Goal: Task Accomplishment & Management: Manage account settings

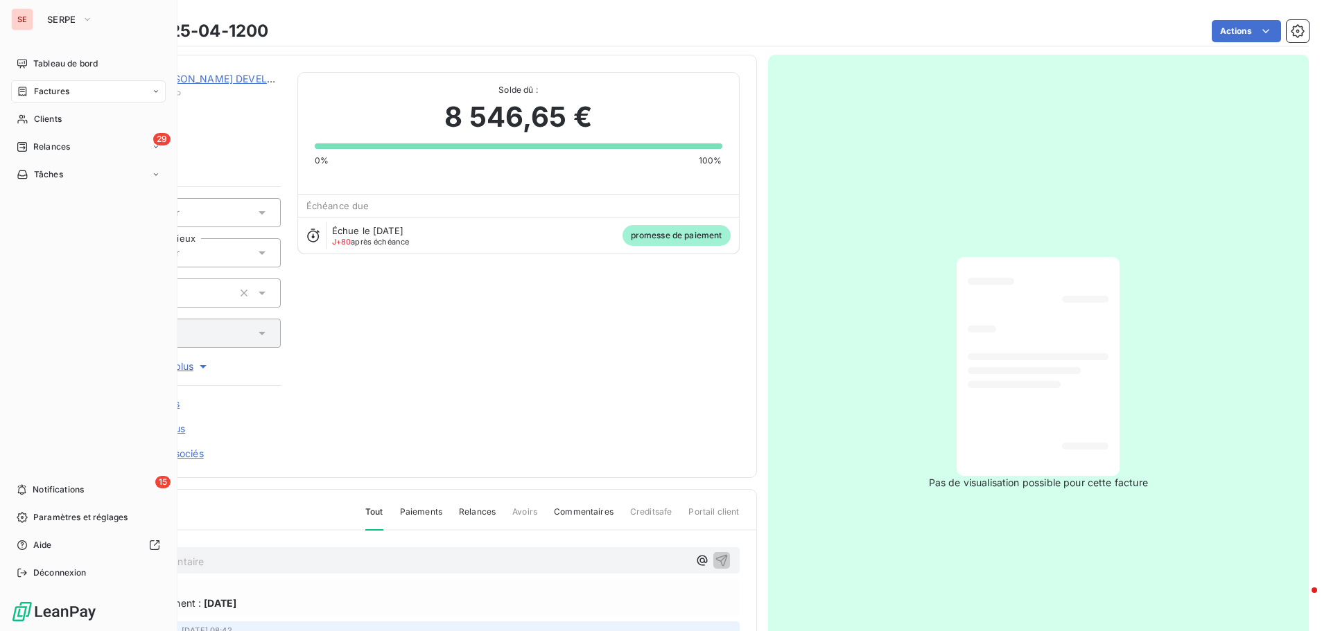
scroll to position [202, 0]
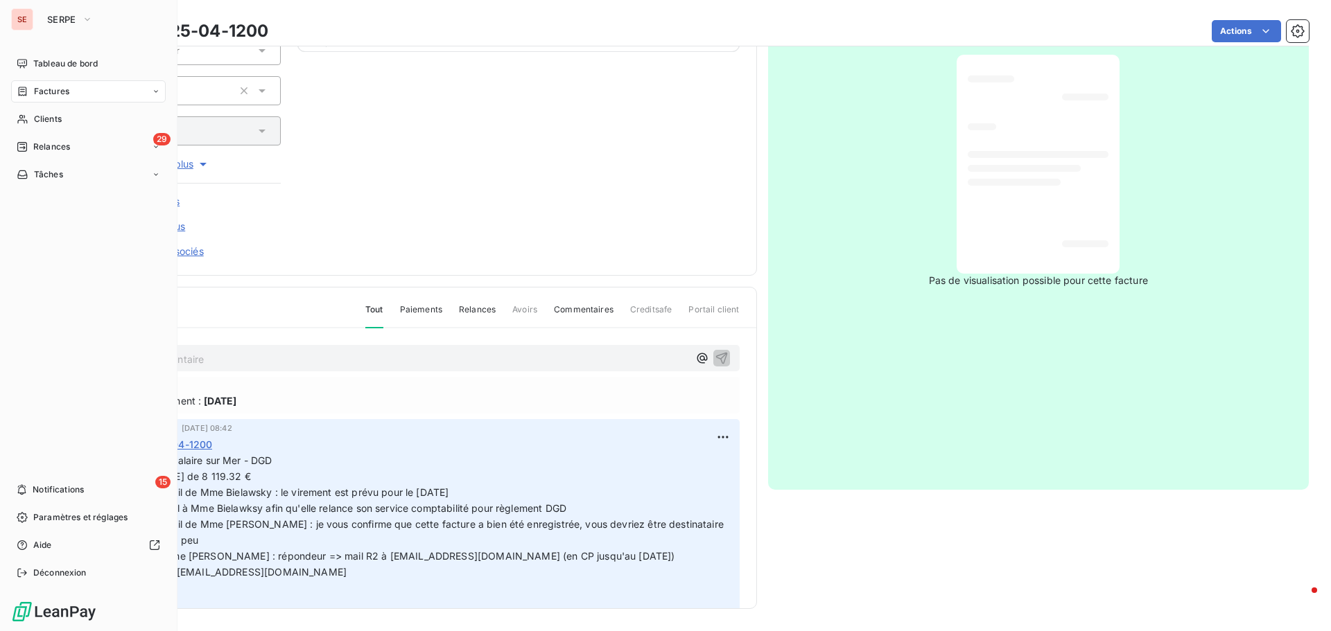
click at [60, 85] on span "Factures" at bounding box center [51, 91] width 35 height 12
click at [93, 69] on span "Tableau de bord" at bounding box center [65, 64] width 64 height 12
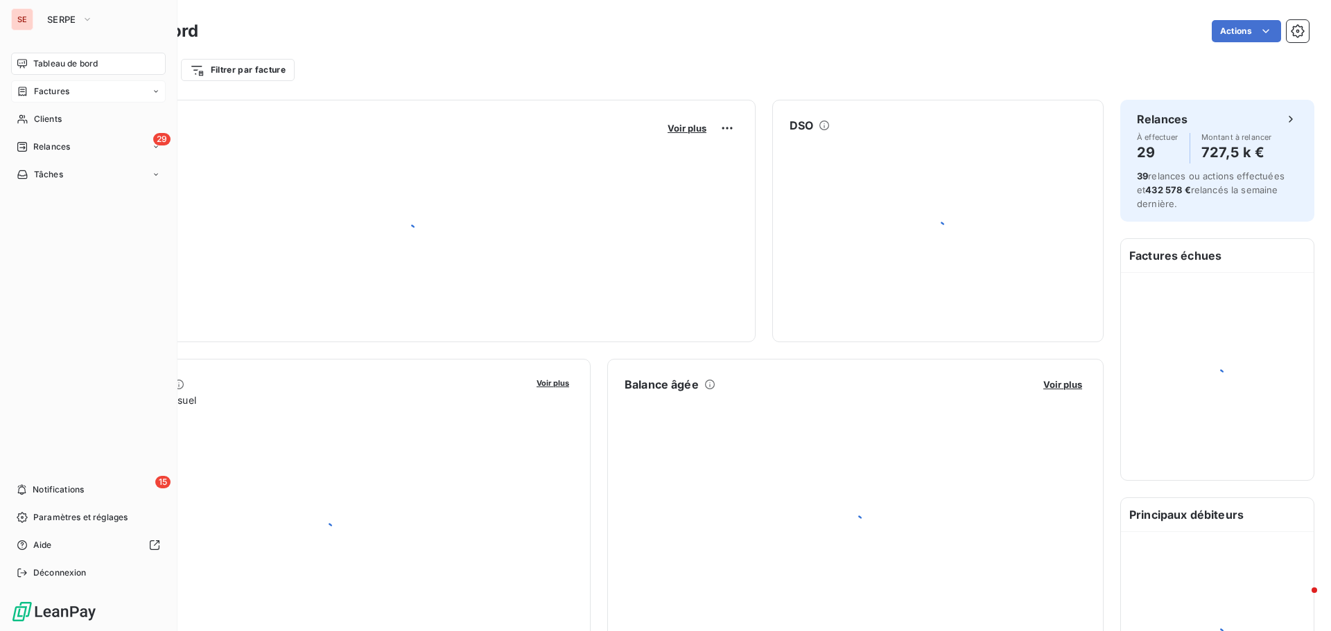
click at [79, 87] on div "Factures" at bounding box center [88, 91] width 155 height 22
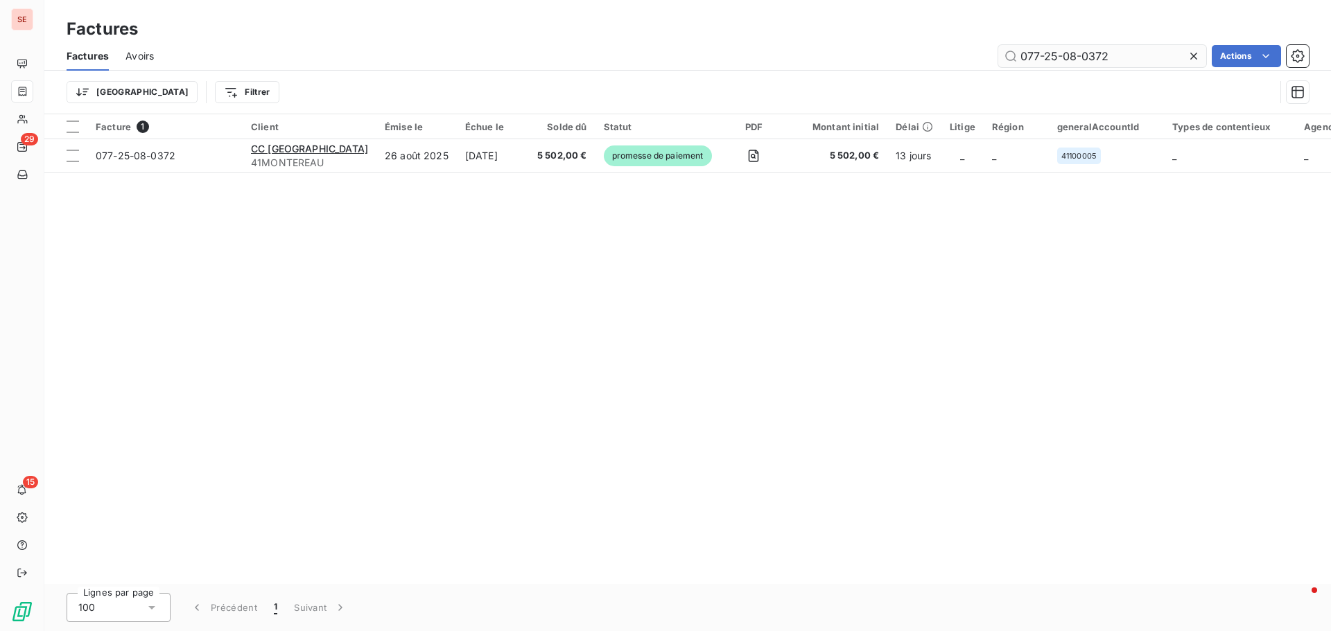
click at [1116, 47] on input "077-25-08-0372" at bounding box center [1102, 56] width 208 height 22
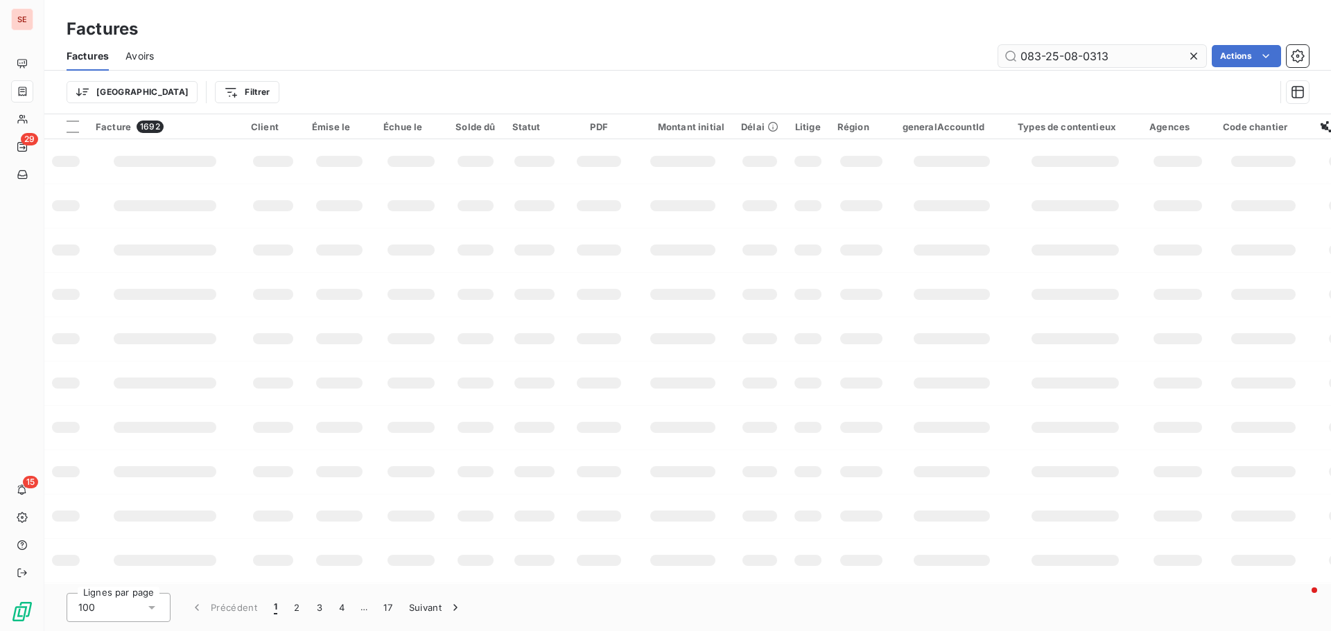
type input "083-25-08-0313"
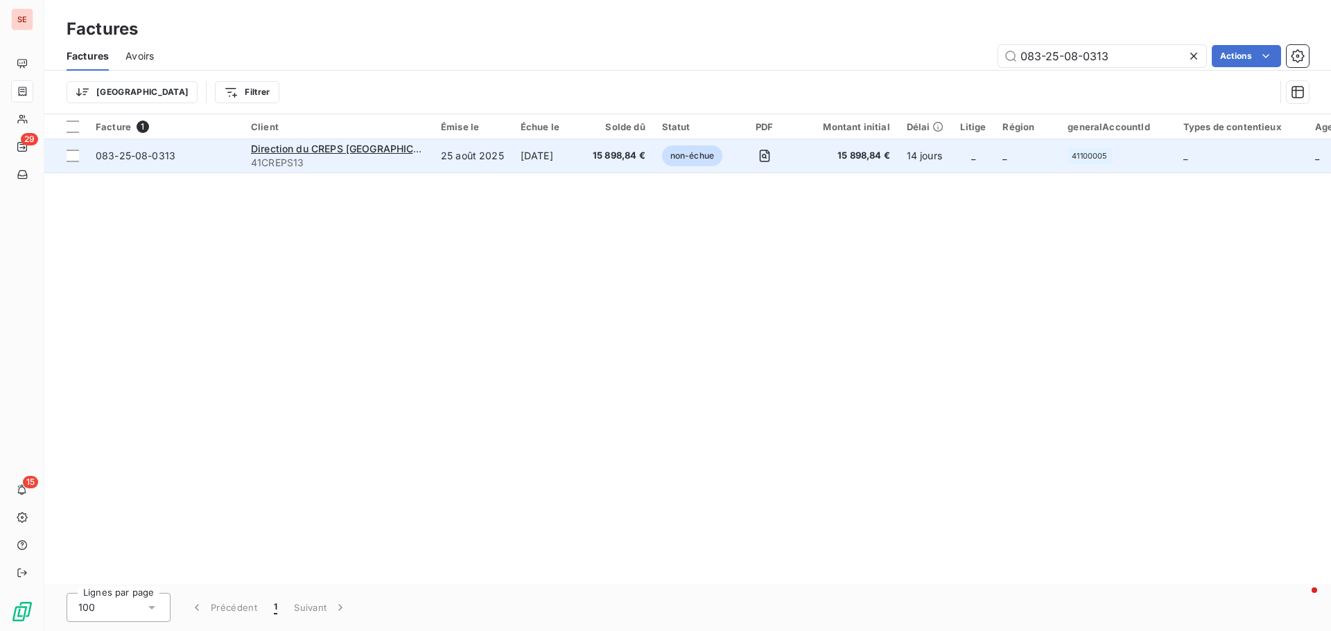
click at [118, 157] on span "083-25-08-0313" at bounding box center [136, 156] width 80 height 12
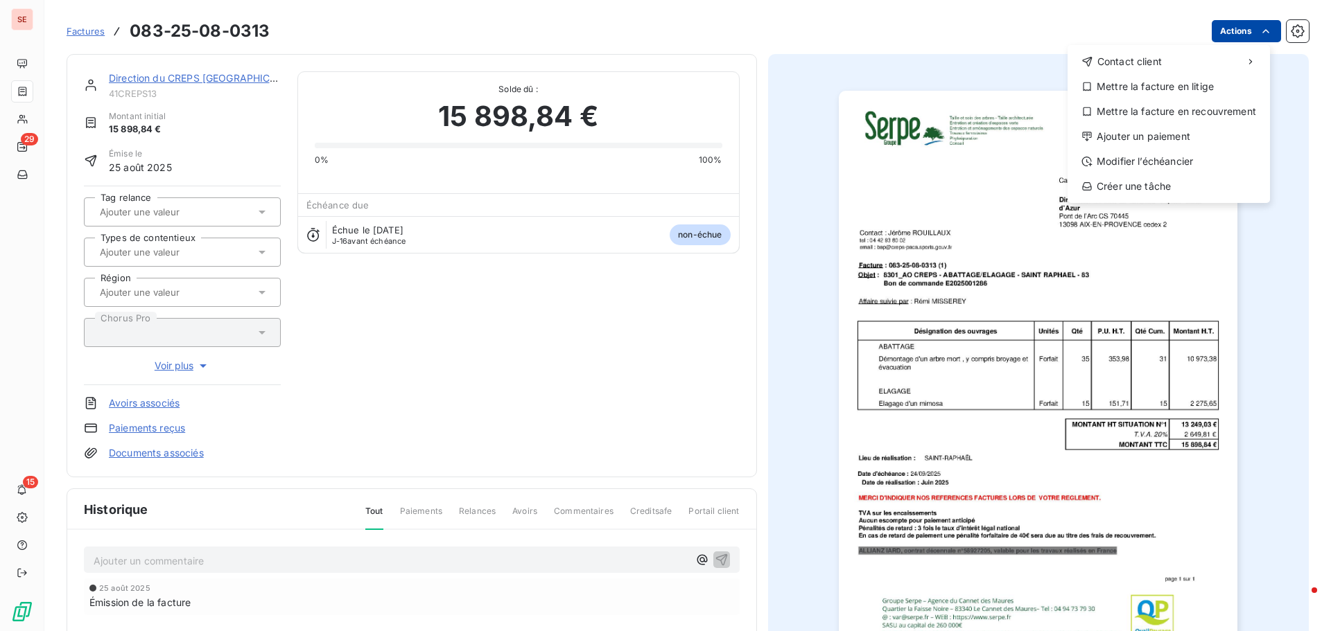
click at [1230, 28] on html "SE 29 15 Factures [PHONE_NUMBER] Actions Contact client Mettre la facture en li…" at bounding box center [665, 315] width 1331 height 631
click at [1142, 140] on div "Ajouter un paiement" at bounding box center [1168, 136] width 191 height 22
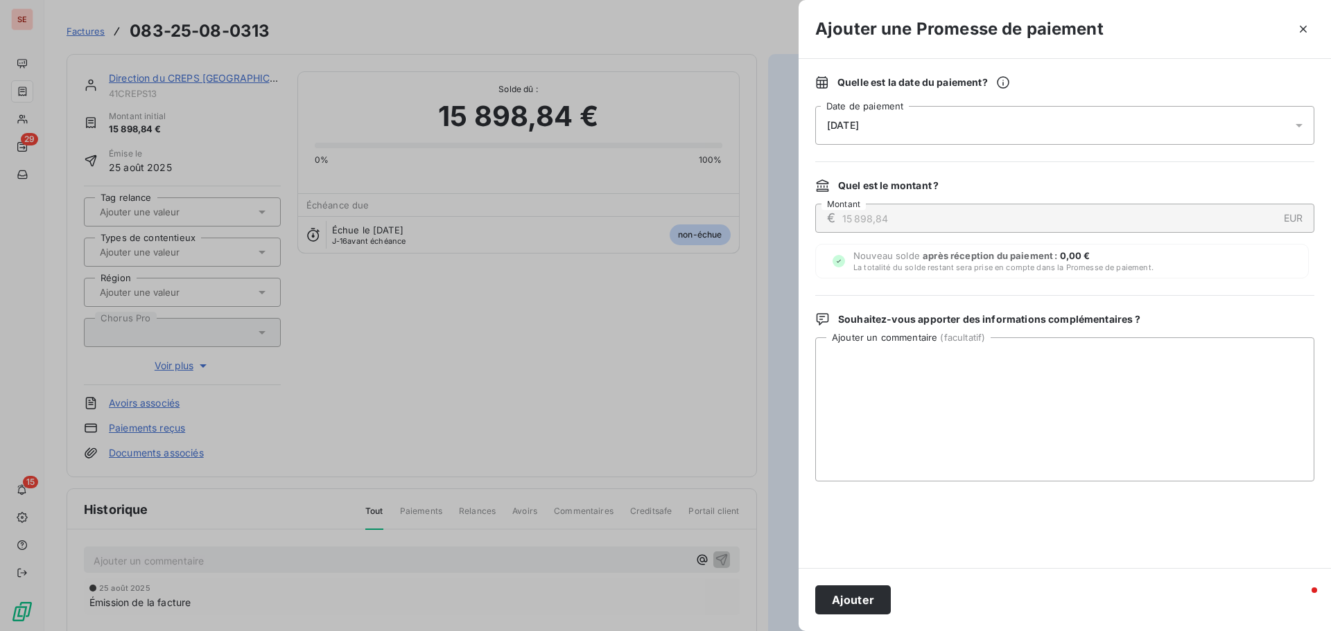
drag, startPoint x: 858, startPoint y: 128, endPoint x: 863, endPoint y: 142, distance: 15.3
click at [858, 127] on span "[DATE]" at bounding box center [843, 125] width 32 height 11
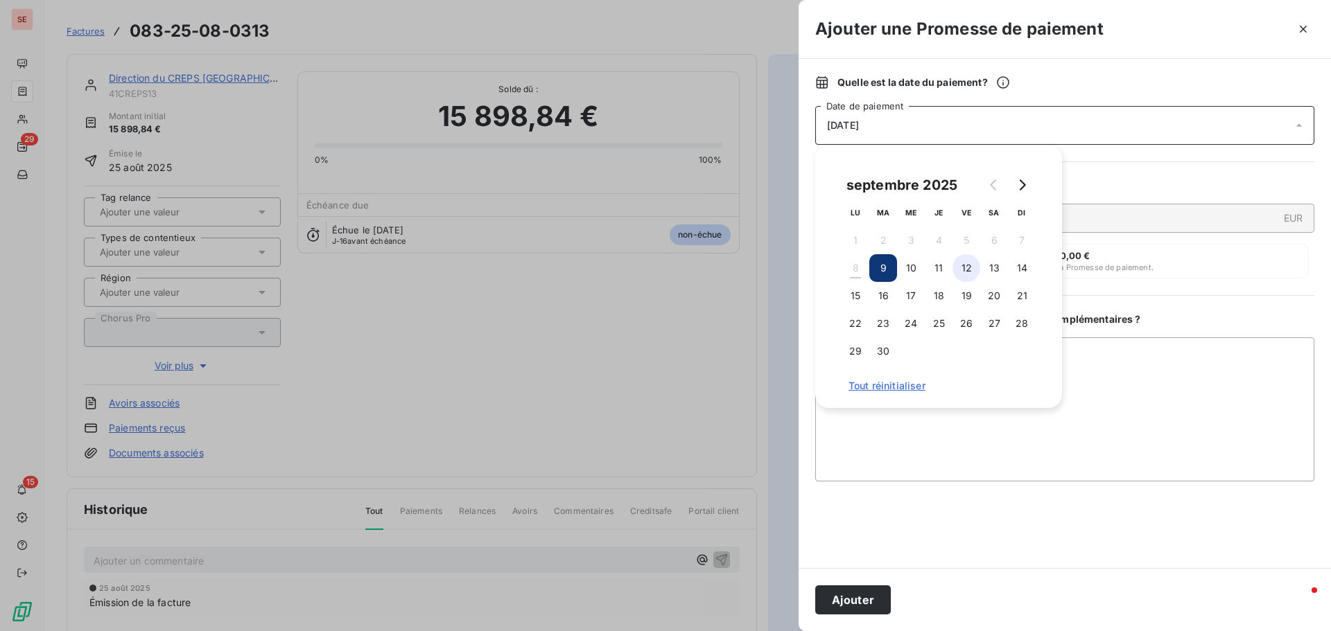
click at [967, 263] on button "12" at bounding box center [966, 268] width 28 height 28
click at [1175, 399] on textarea "Ajouter un commentaire ( facultatif )" at bounding box center [1064, 410] width 499 height 144
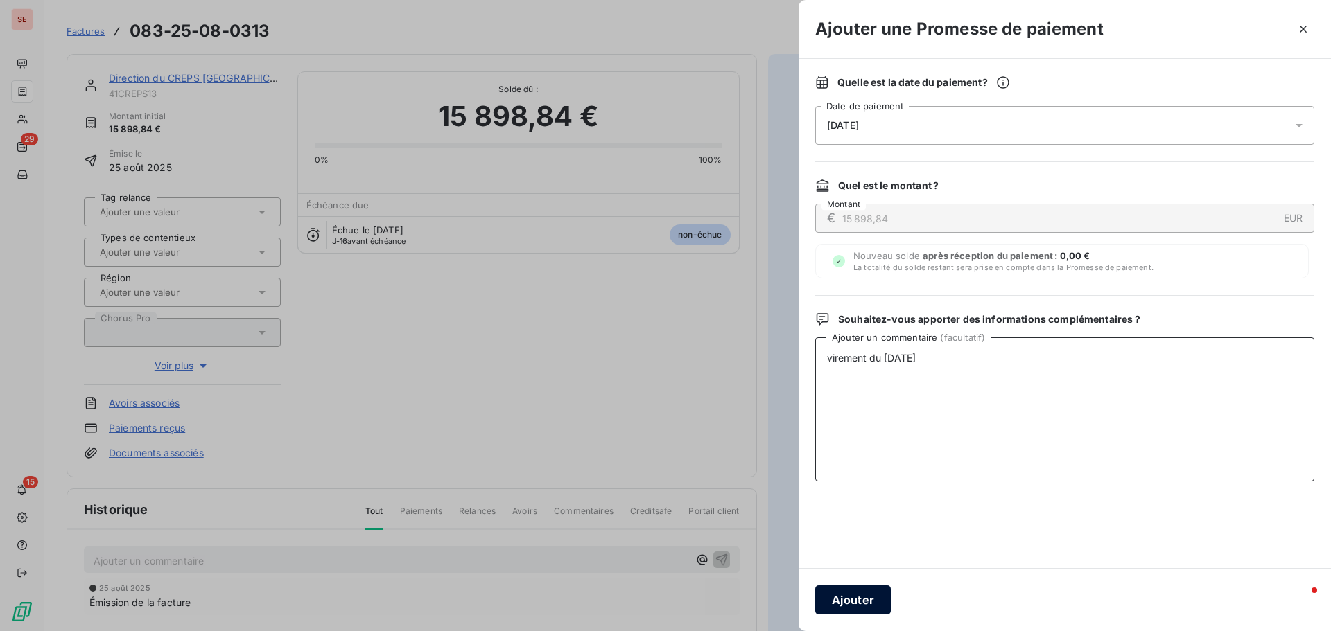
type textarea "virement du 08/09/25"
click at [861, 606] on button "Ajouter" at bounding box center [853, 600] width 76 height 29
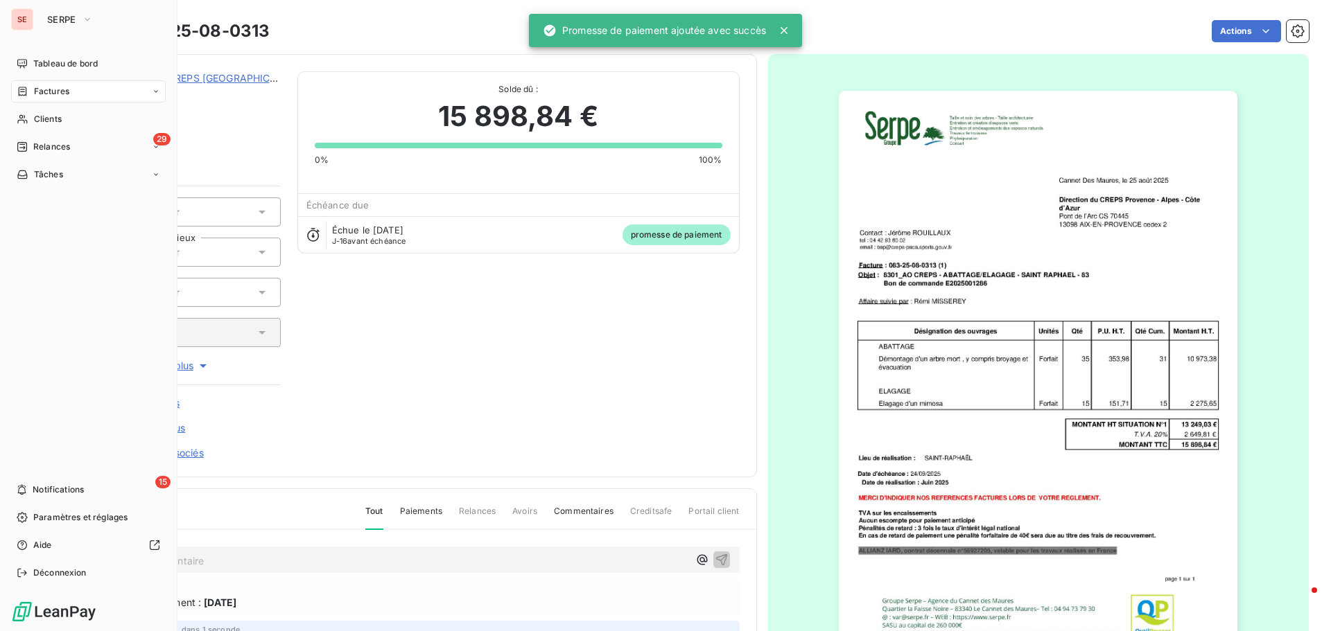
drag, startPoint x: 53, startPoint y: 86, endPoint x: 183, endPoint y: 74, distance: 130.8
click at [53, 86] on span "Factures" at bounding box center [51, 91] width 35 height 12
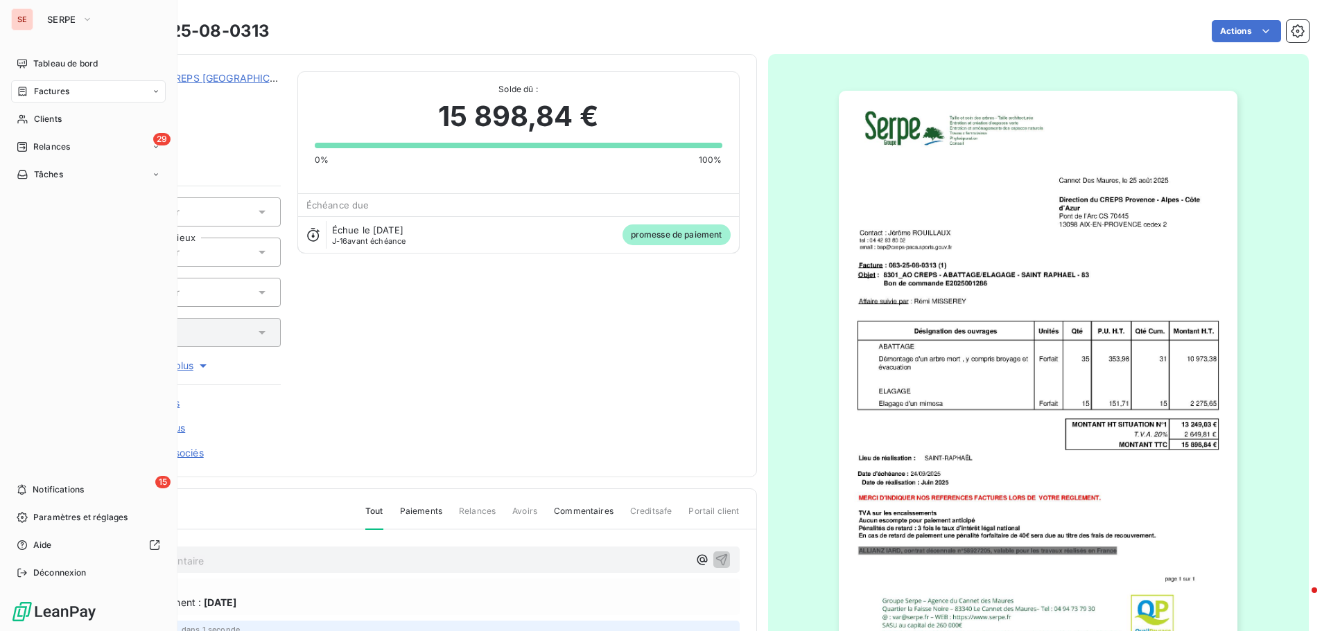
click at [60, 97] on span "Factures" at bounding box center [51, 91] width 35 height 12
click at [67, 87] on span "Factures" at bounding box center [51, 91] width 35 height 12
click at [57, 93] on span "Factures" at bounding box center [51, 91] width 35 height 12
click at [40, 123] on span "Factures" at bounding box center [50, 119] width 35 height 12
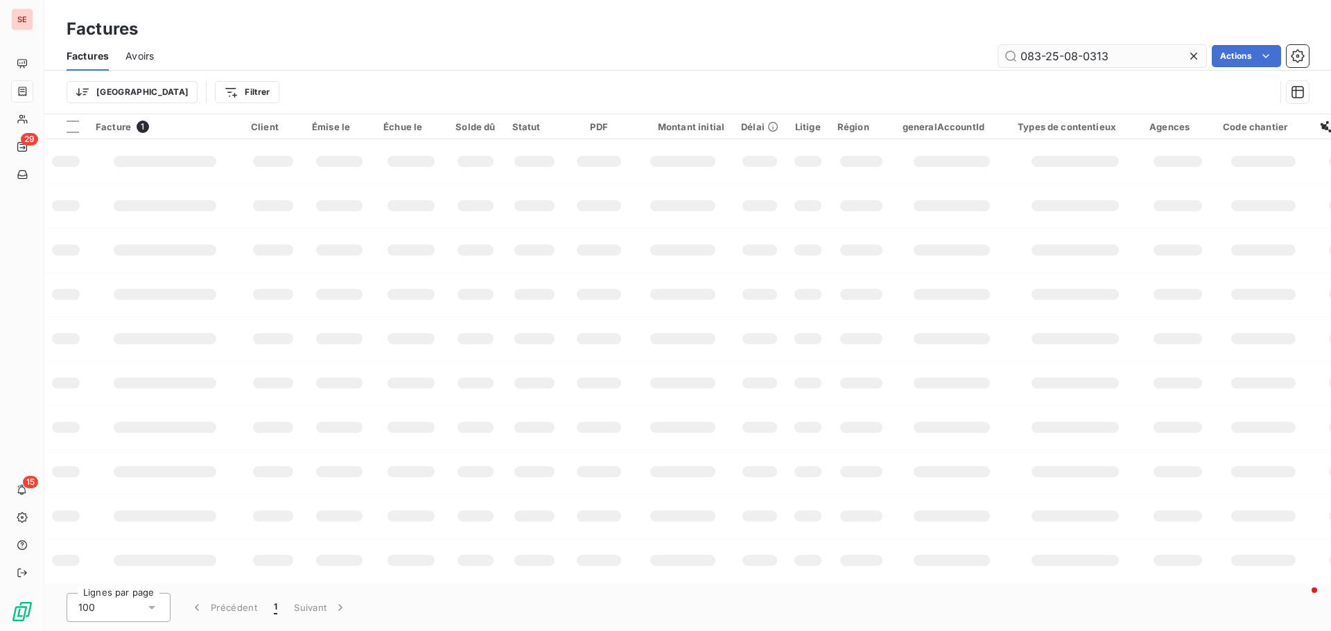
click at [1049, 60] on input "083-25-08-0313" at bounding box center [1102, 56] width 208 height 22
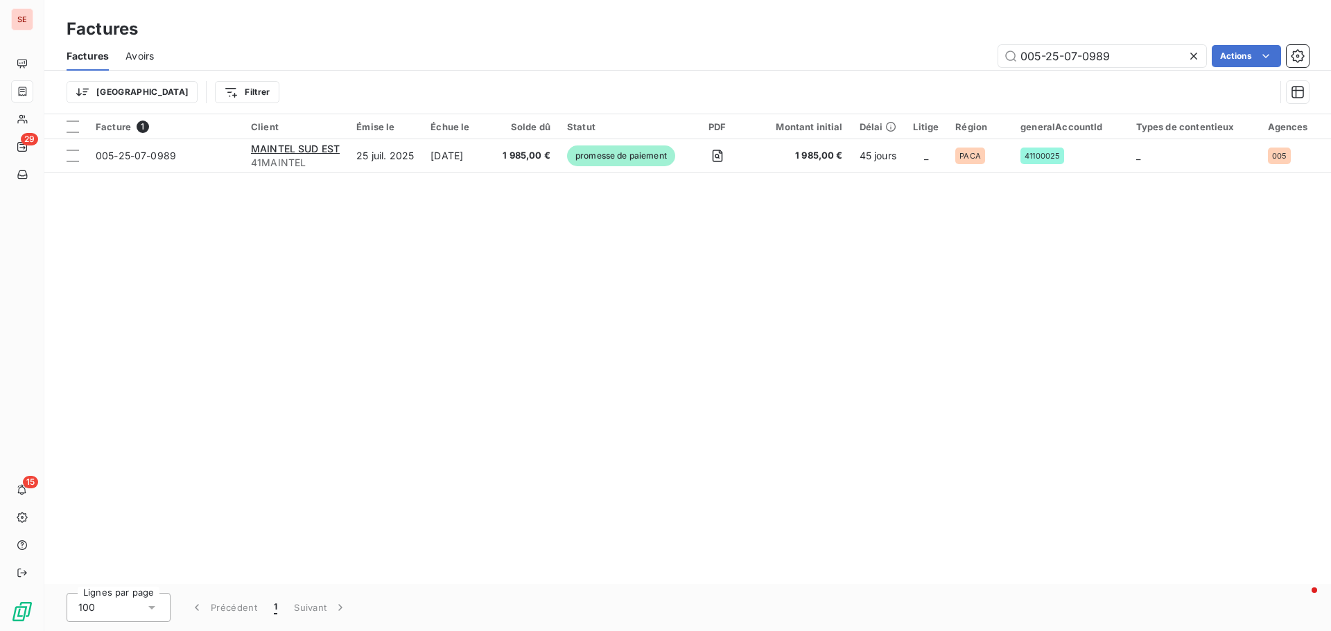
type input "005-25-07-0989"
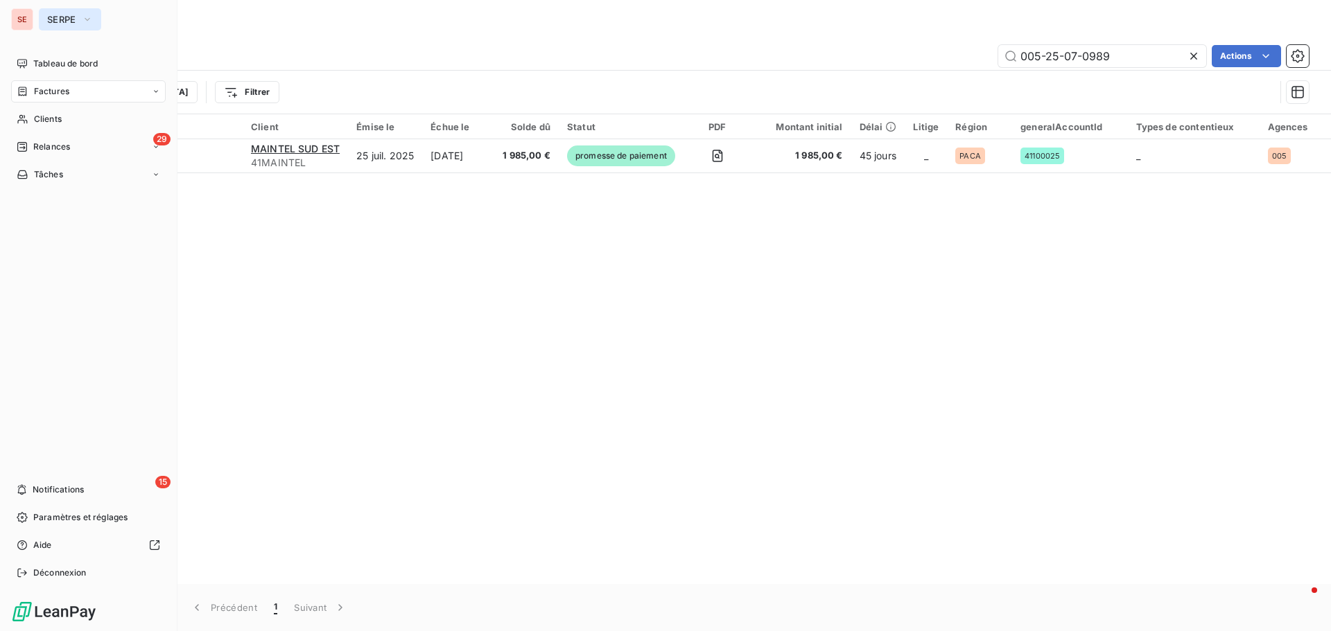
click at [62, 22] on span "SERPE" at bounding box center [61, 19] width 29 height 11
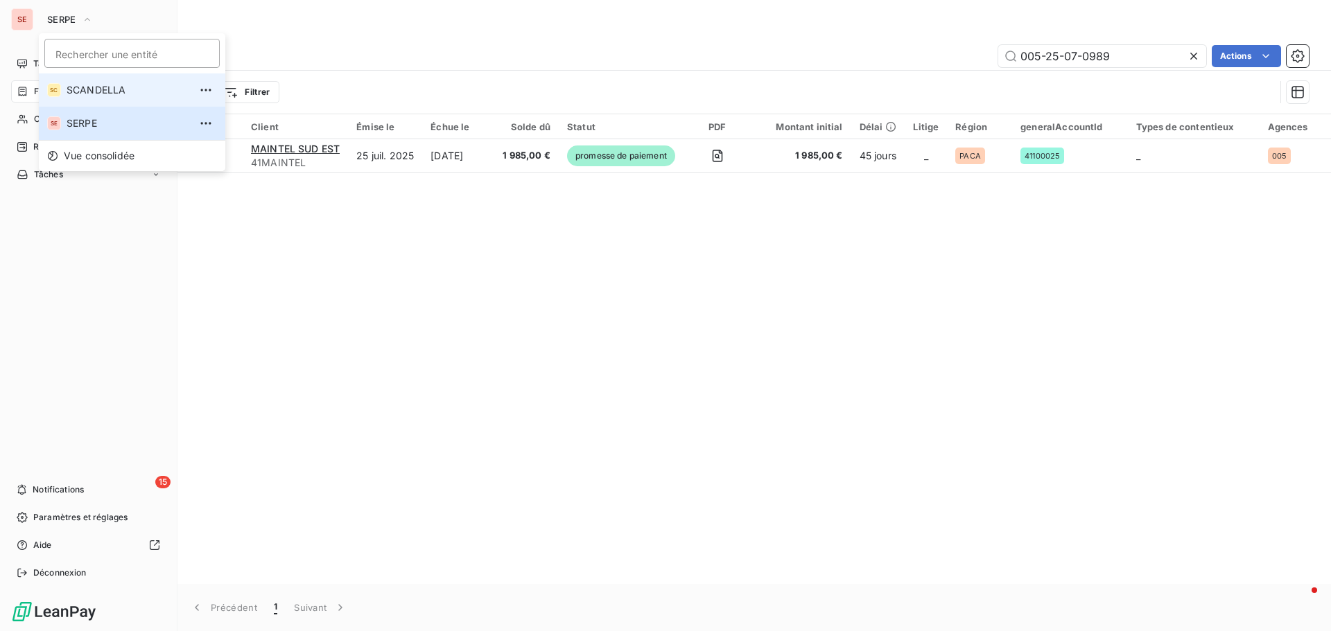
click at [76, 90] on span "SCANDELLA" at bounding box center [128, 90] width 123 height 14
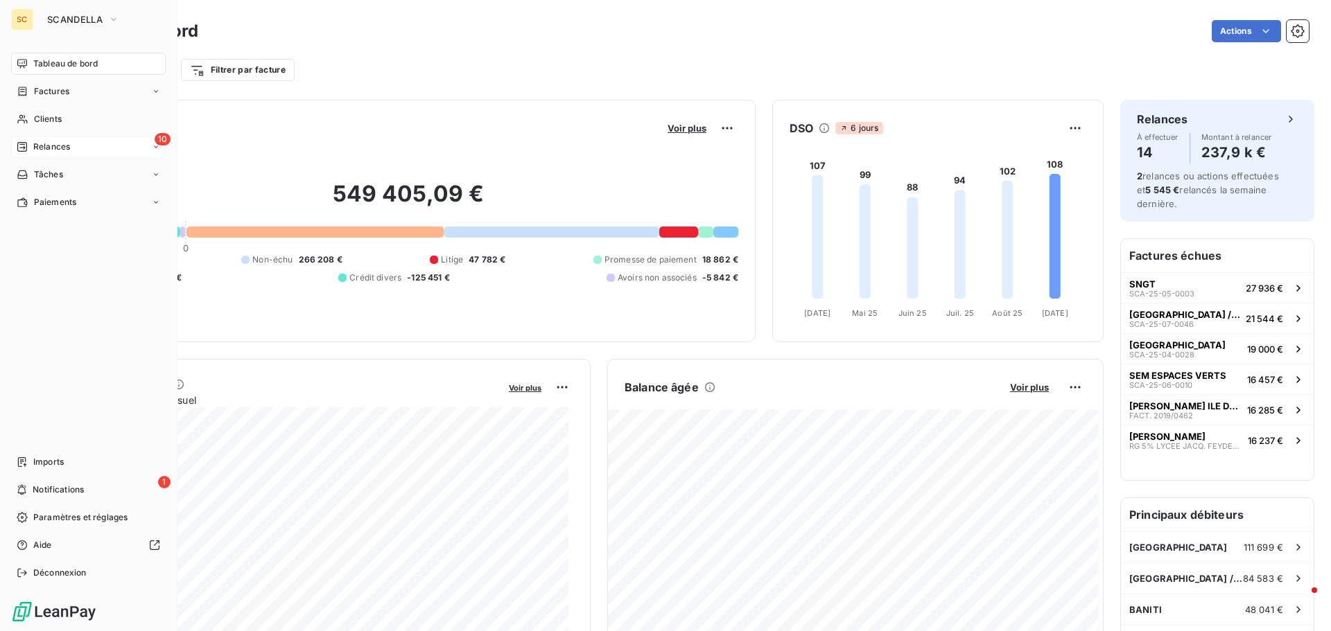
click at [56, 145] on span "Relances" at bounding box center [51, 147] width 37 height 12
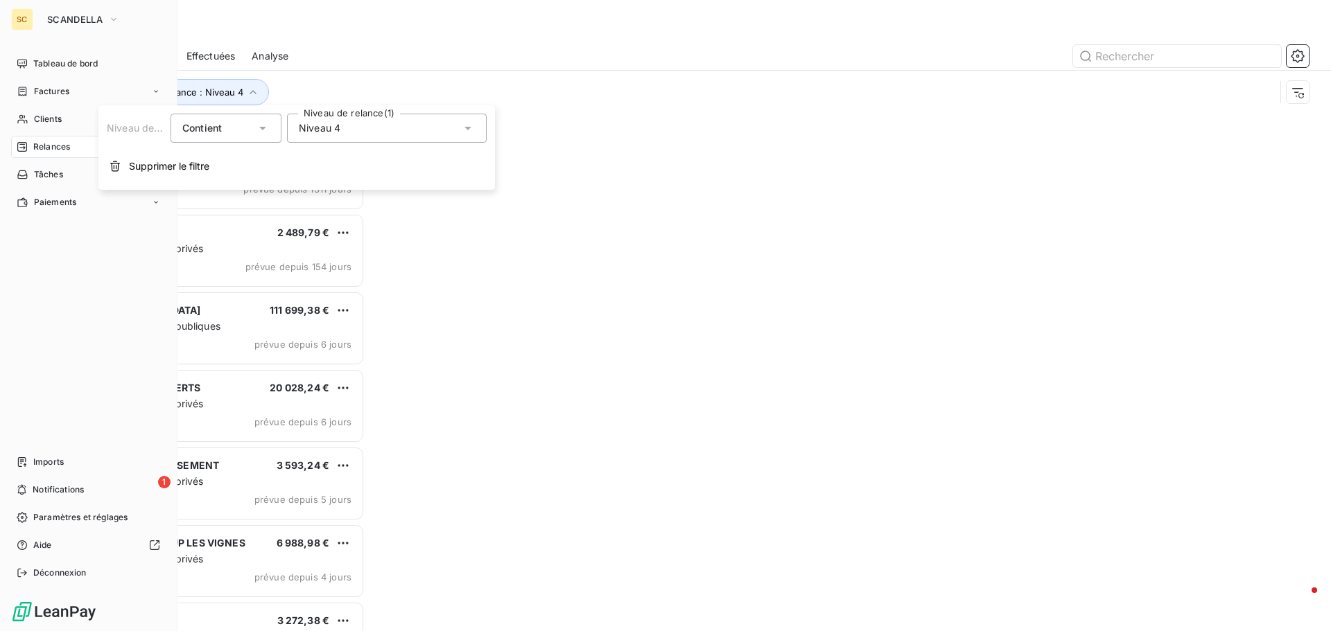
scroll to position [485, 288]
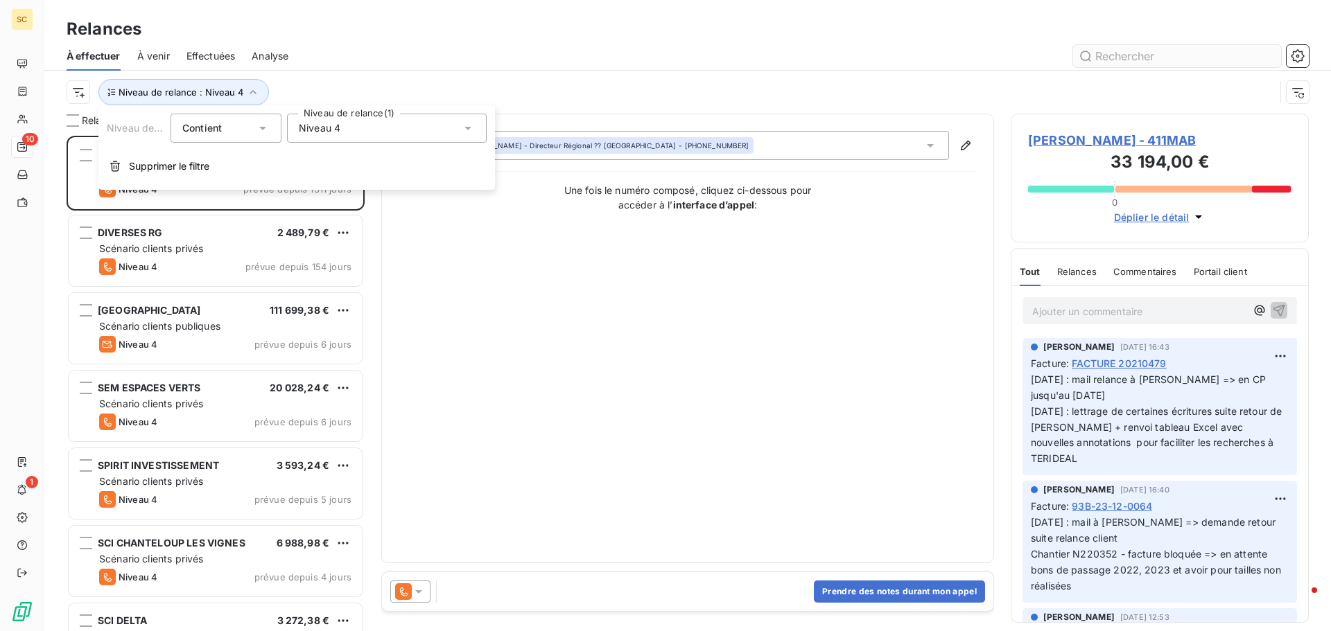
click at [1086, 63] on input "text" at bounding box center [1177, 56] width 208 height 22
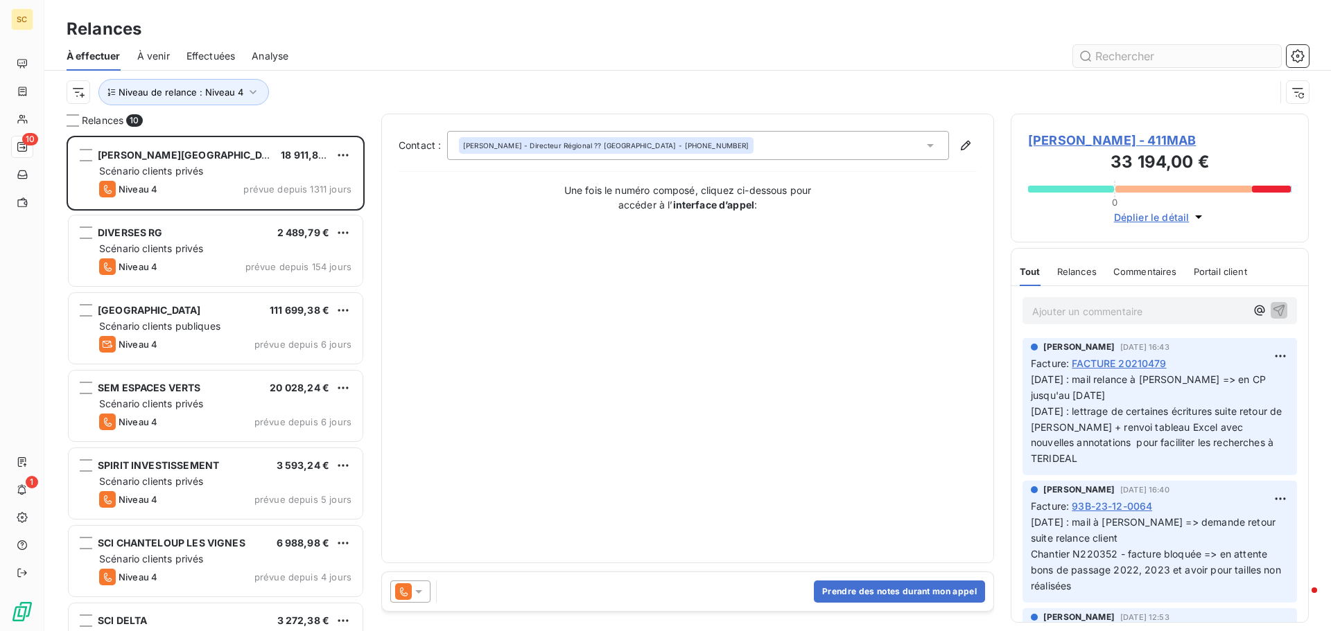
click at [1130, 60] on input "text" at bounding box center [1177, 56] width 208 height 22
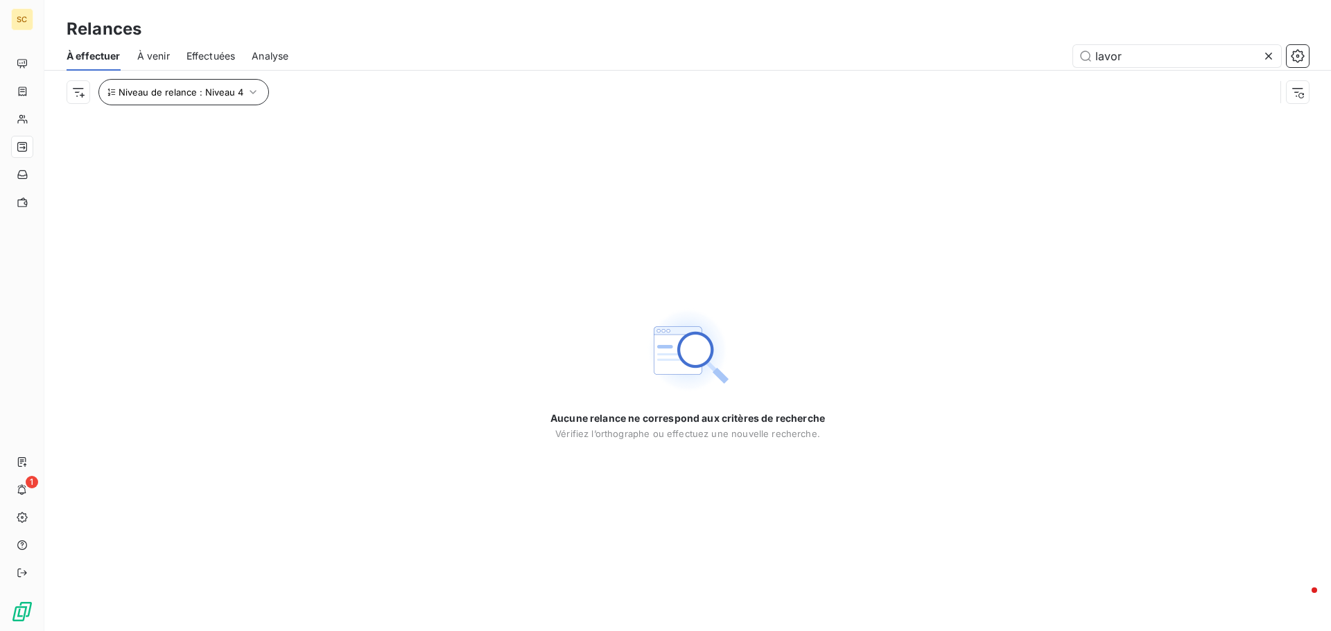
type input "lavor"
click at [254, 93] on icon "button" at bounding box center [253, 92] width 14 height 14
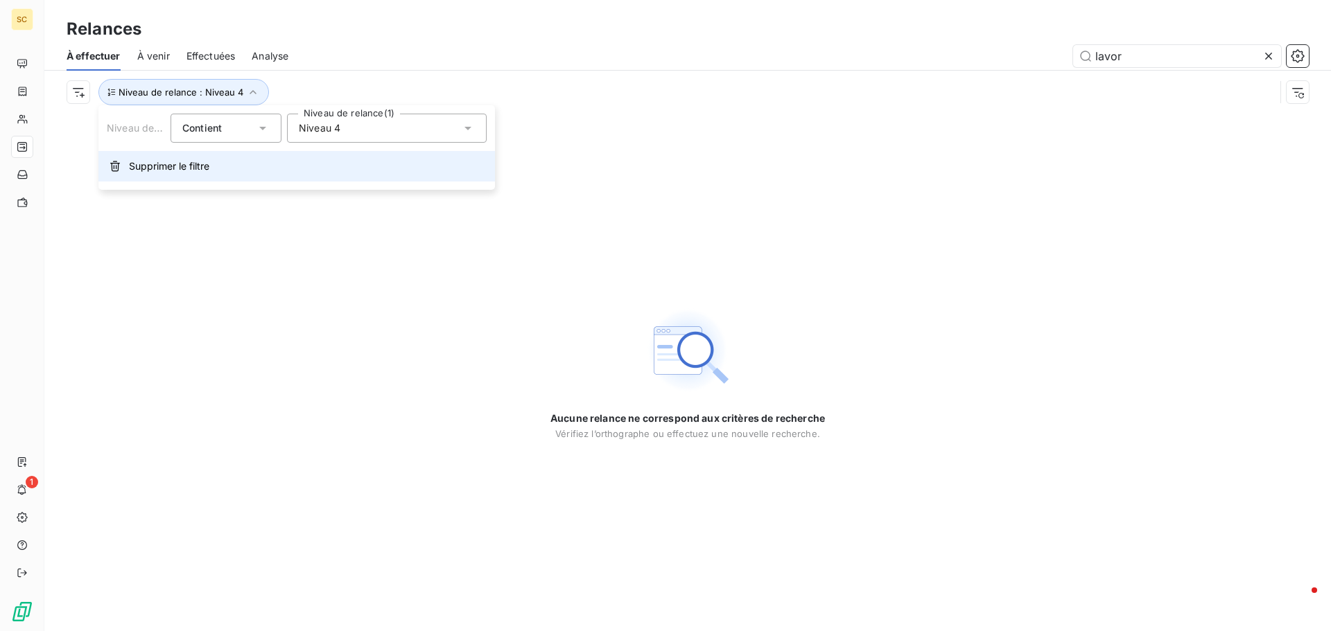
click at [202, 161] on span "Supprimer le filtre" at bounding box center [169, 166] width 80 height 14
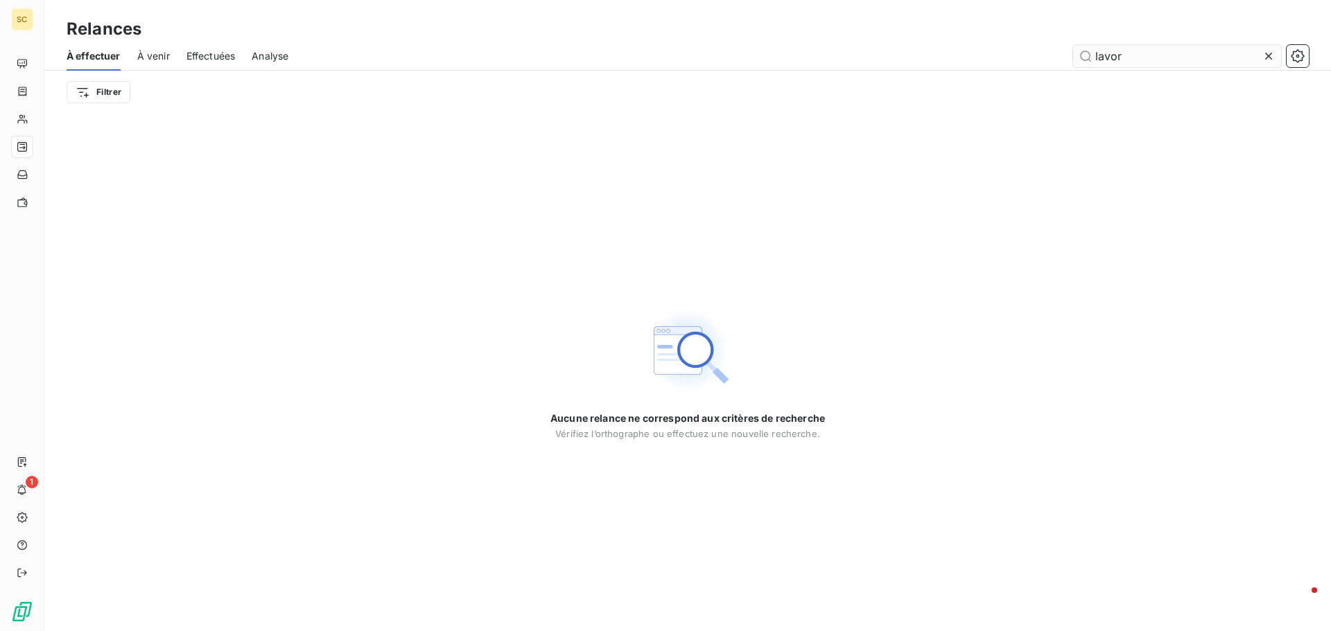
drag, startPoint x: 1173, startPoint y: 67, endPoint x: 1096, endPoint y: 65, distance: 77.0
click at [1107, 65] on div "À effectuer À venir Effectuées Analyse lavor" at bounding box center [687, 56] width 1286 height 29
drag, startPoint x: 1113, startPoint y: 52, endPoint x: 1010, endPoint y: 67, distance: 104.3
click at [1010, 65] on div "lavor" at bounding box center [807, 56] width 1004 height 22
click at [1115, 71] on div "Filtrer" at bounding box center [688, 92] width 1242 height 43
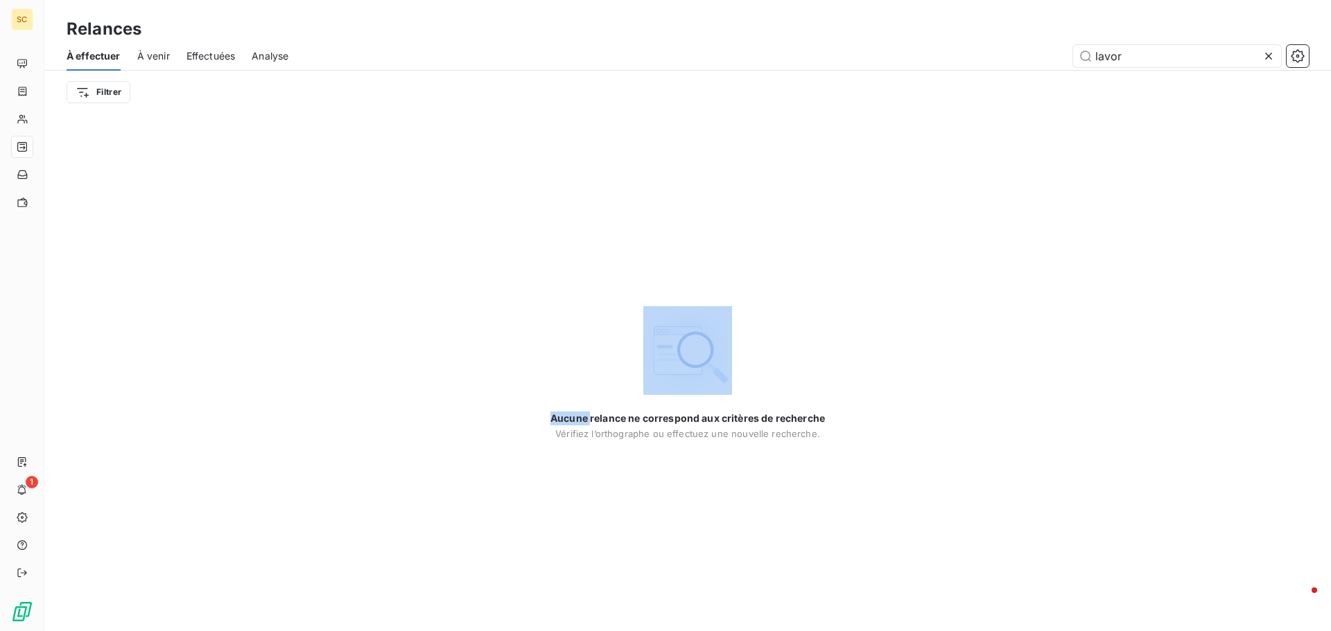
click at [1117, 71] on div "Filtrer" at bounding box center [688, 92] width 1242 height 43
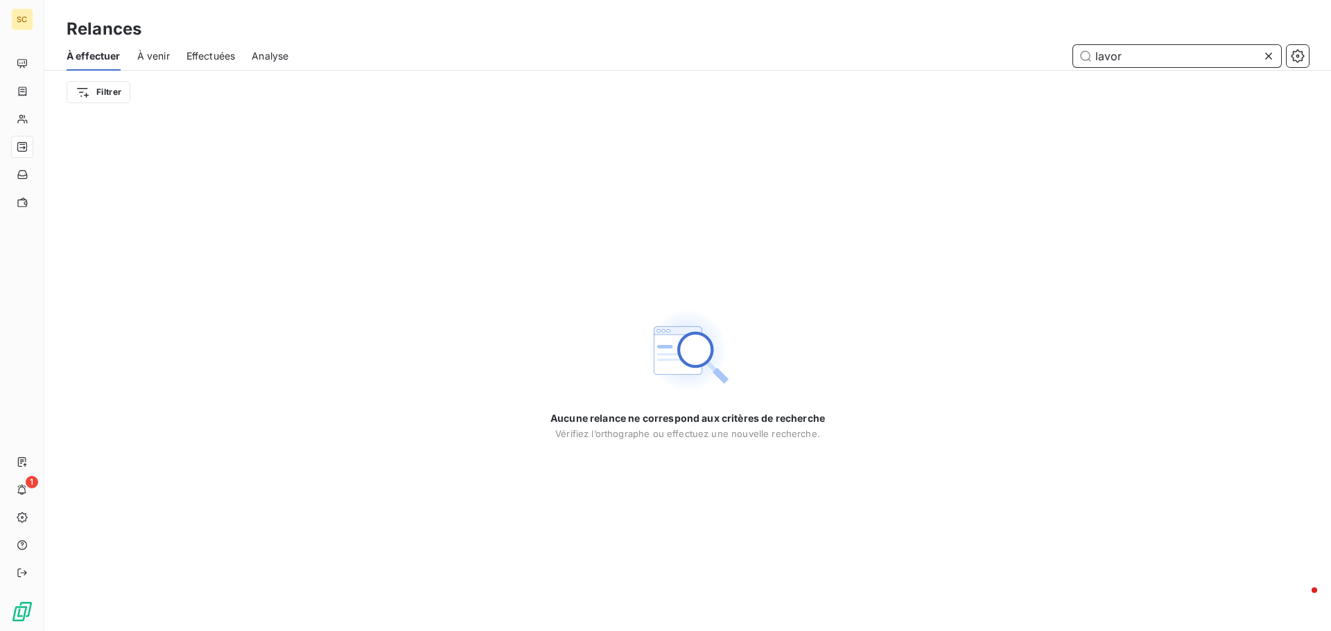
click at [1121, 60] on input "lavor" at bounding box center [1177, 56] width 208 height 22
click at [1123, 58] on input "lavor" at bounding box center [1177, 56] width 208 height 22
click at [1124, 58] on input "lavor" at bounding box center [1177, 56] width 208 height 22
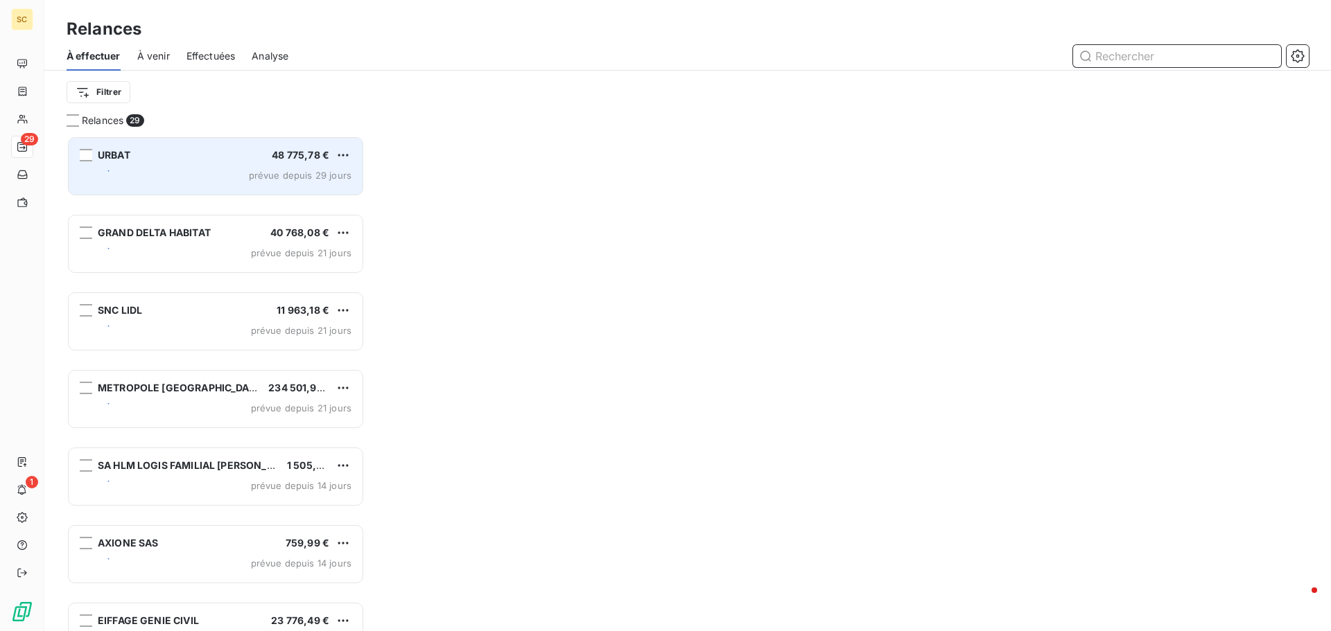
scroll to position [485, 288]
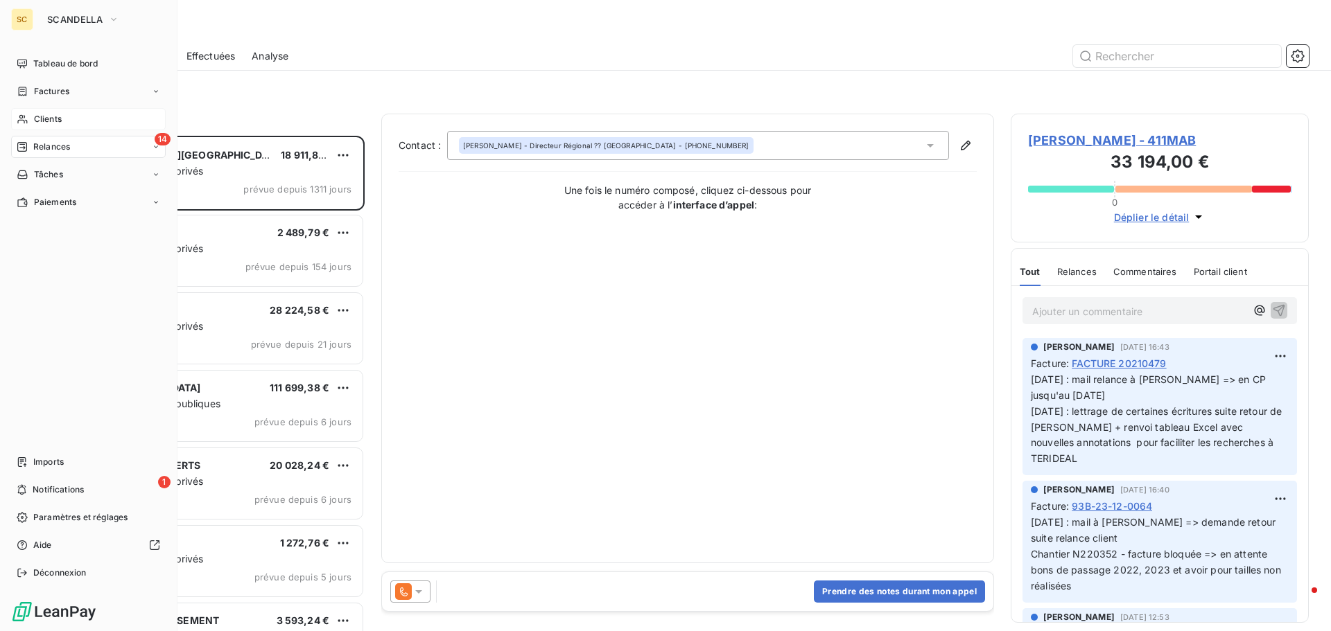
click at [43, 117] on span "Clients" at bounding box center [48, 119] width 28 height 12
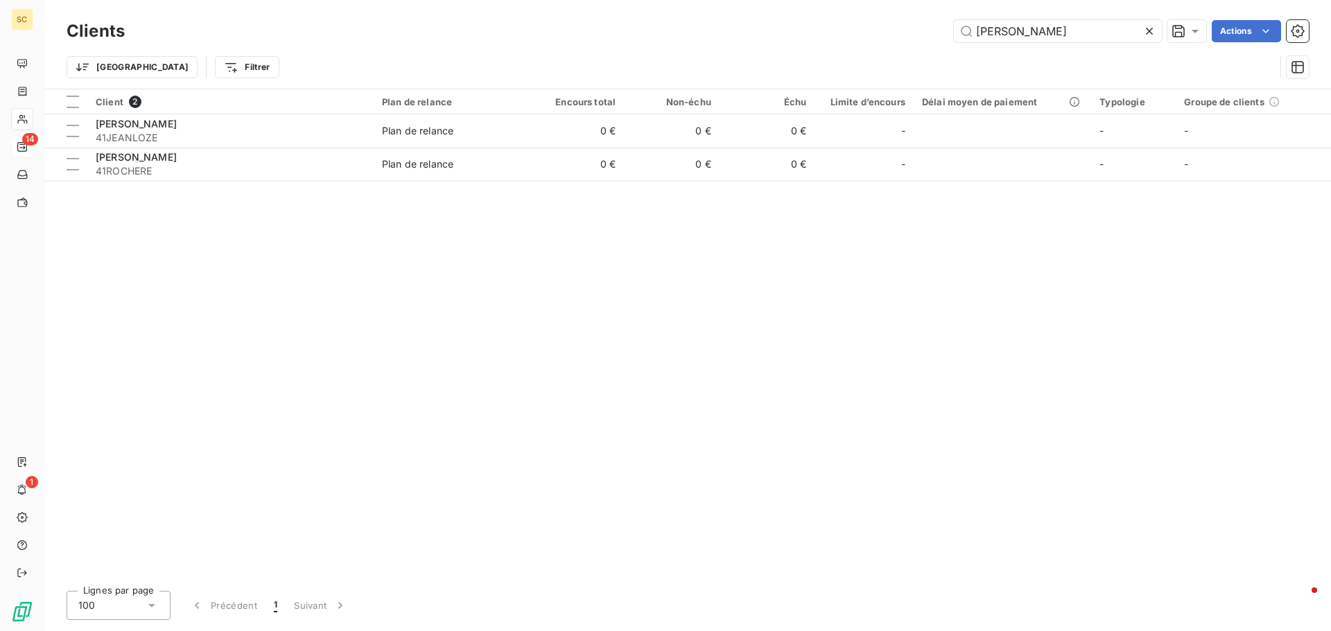
drag, startPoint x: 1015, startPoint y: 35, endPoint x: 867, endPoint y: 35, distance: 148.3
click at [867, 35] on div "edouard Actions" at bounding box center [724, 31] width 1167 height 22
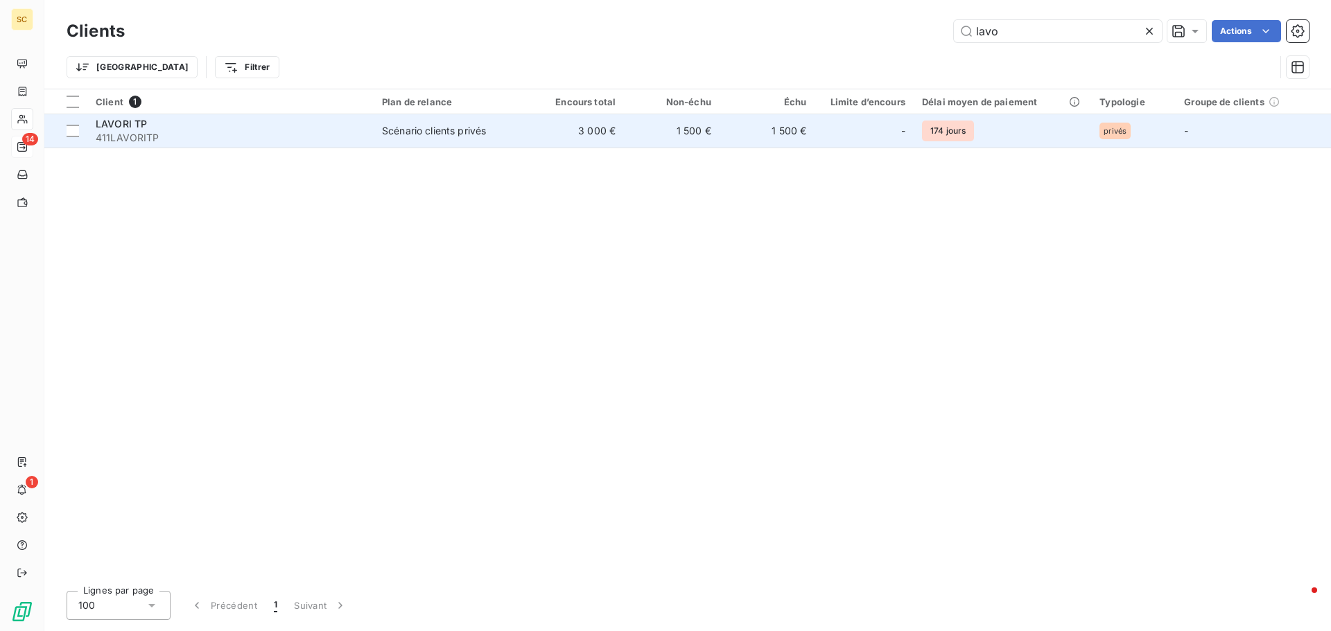
type input "lavo"
click at [112, 137] on span "411LAVORITP" at bounding box center [231, 138] width 270 height 14
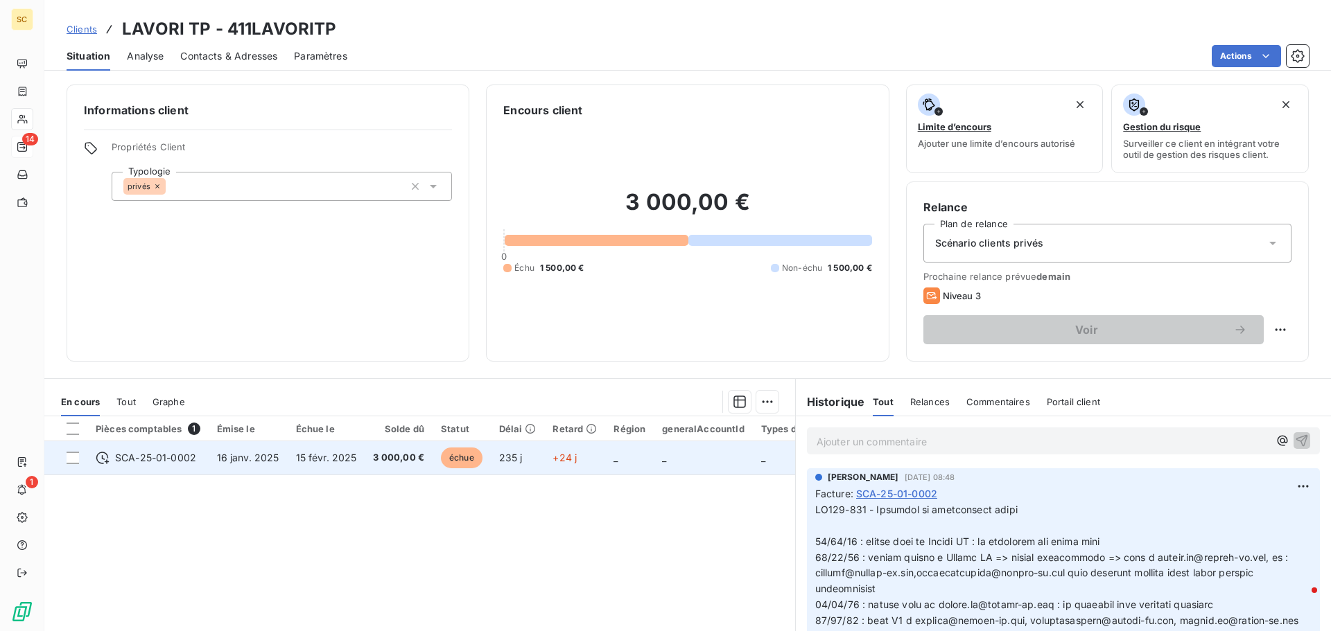
click at [333, 453] on span "15 févr. 2025" at bounding box center [326, 458] width 61 height 12
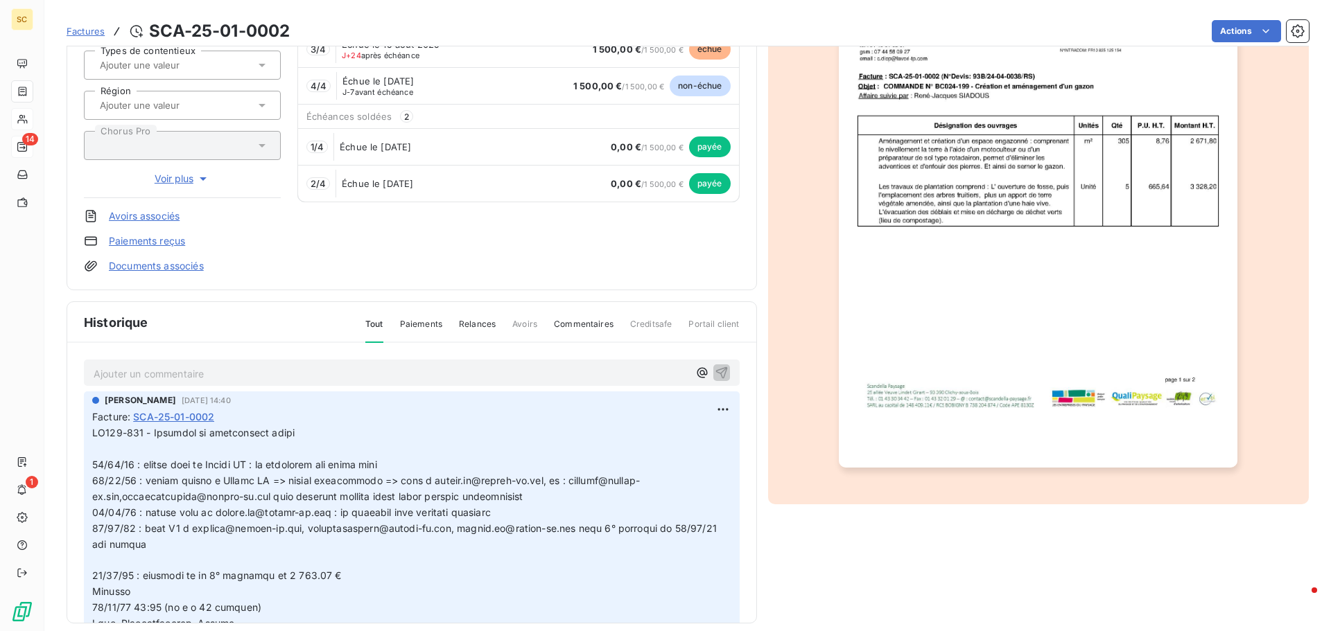
scroll to position [202, 0]
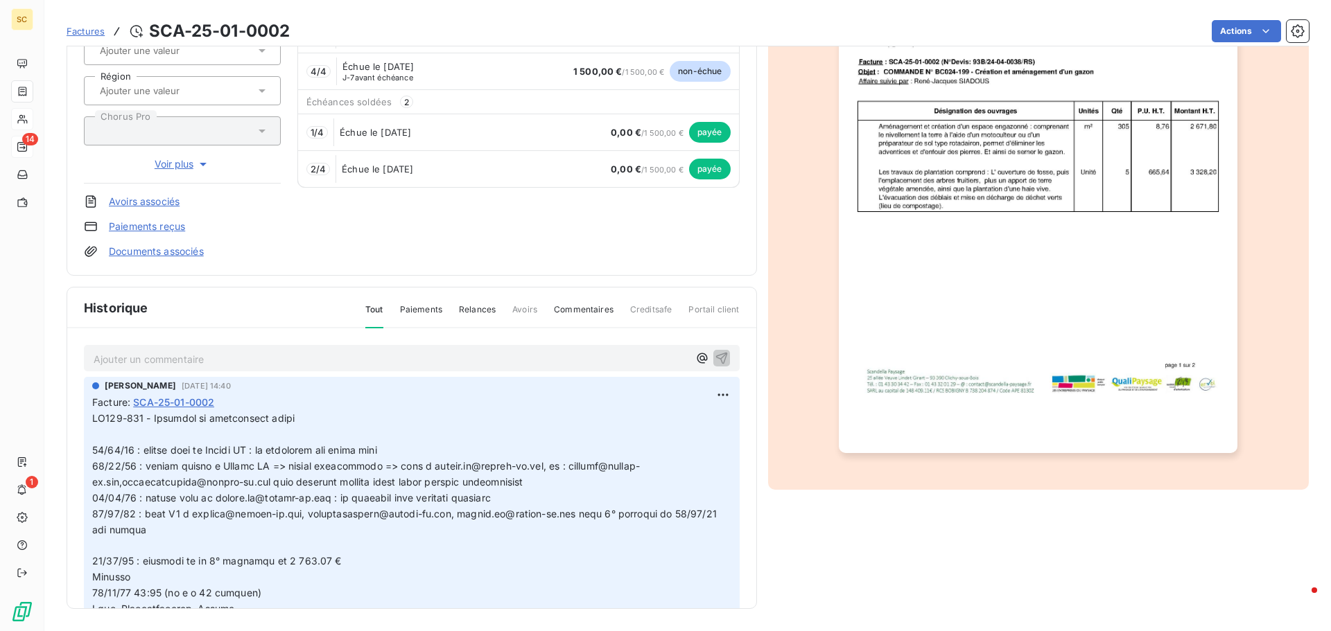
click at [703, 392] on html "SC 14 1 Factures SCA-25-01-0002 Actions LAVORI TP 411LAVORITP Montant initial 6…" at bounding box center [665, 315] width 1331 height 631
click at [685, 428] on div "Editer" at bounding box center [674, 425] width 78 height 22
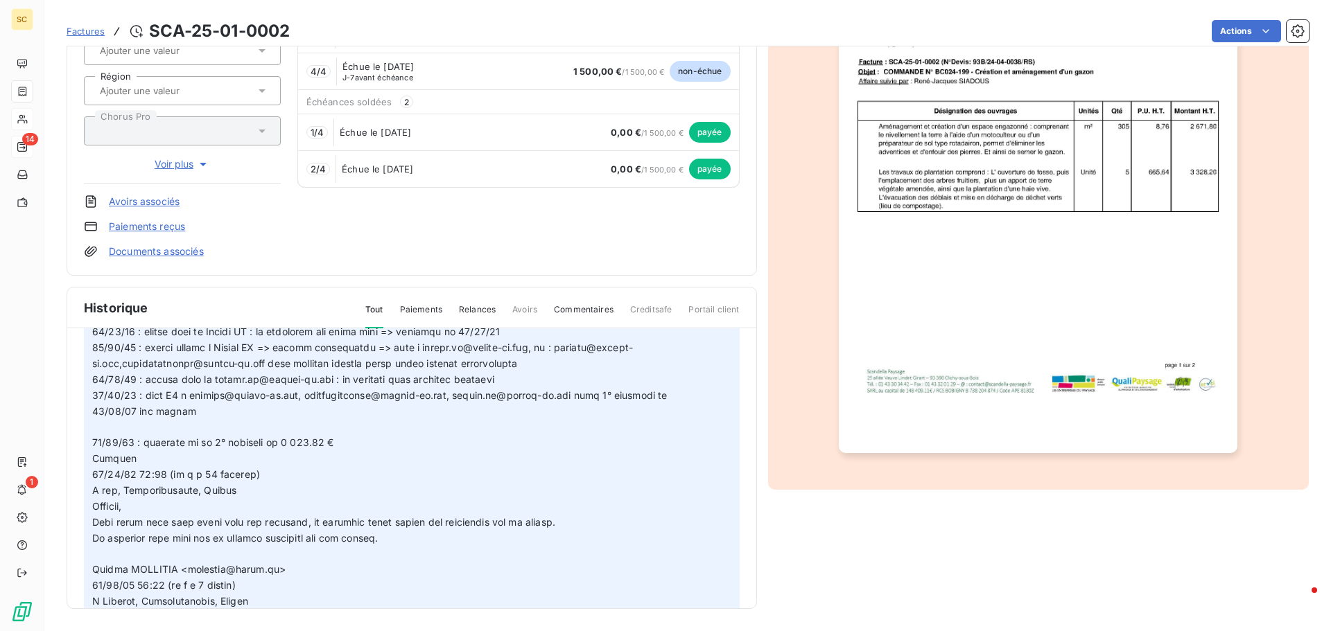
scroll to position [208, 0]
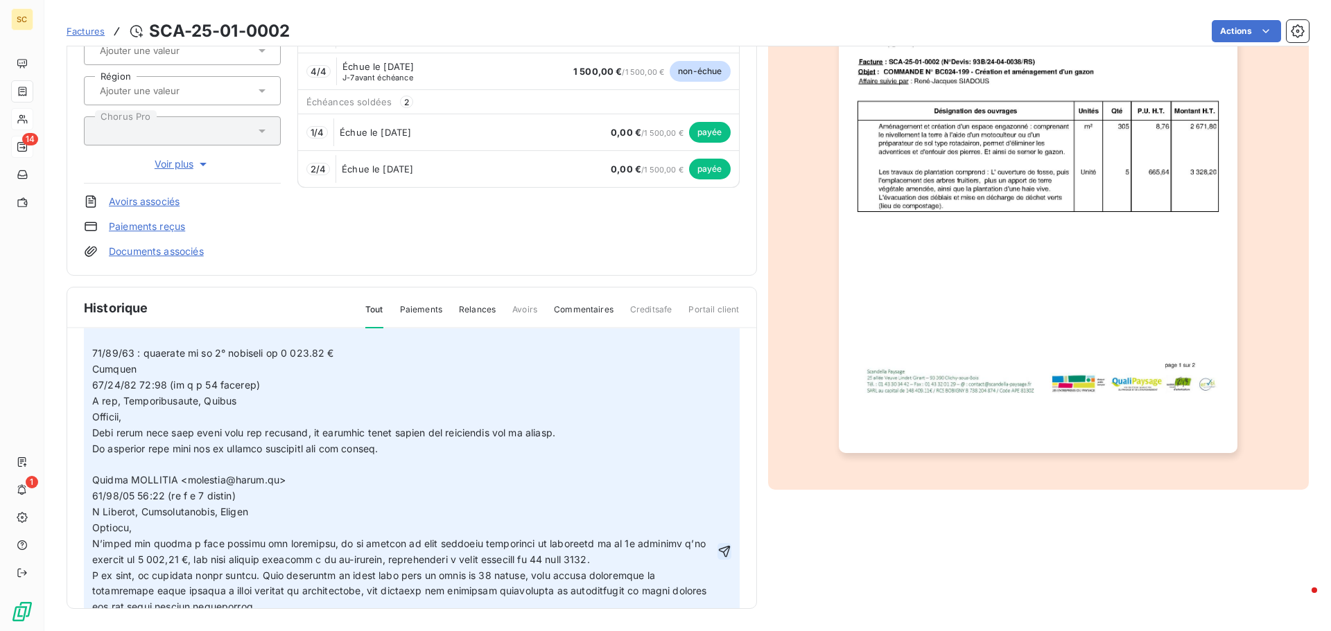
click at [717, 555] on icon "button" at bounding box center [724, 552] width 14 height 14
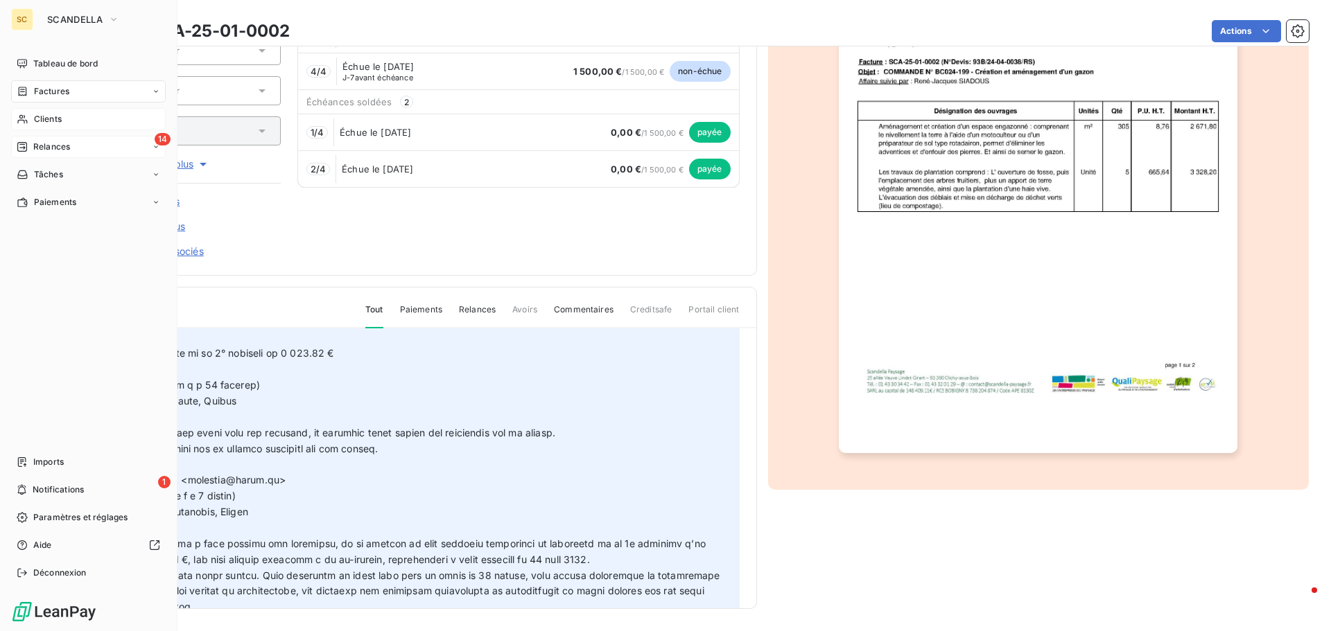
click at [47, 91] on span "Factures" at bounding box center [51, 91] width 35 height 12
click at [44, 120] on span "Factures" at bounding box center [50, 119] width 35 height 12
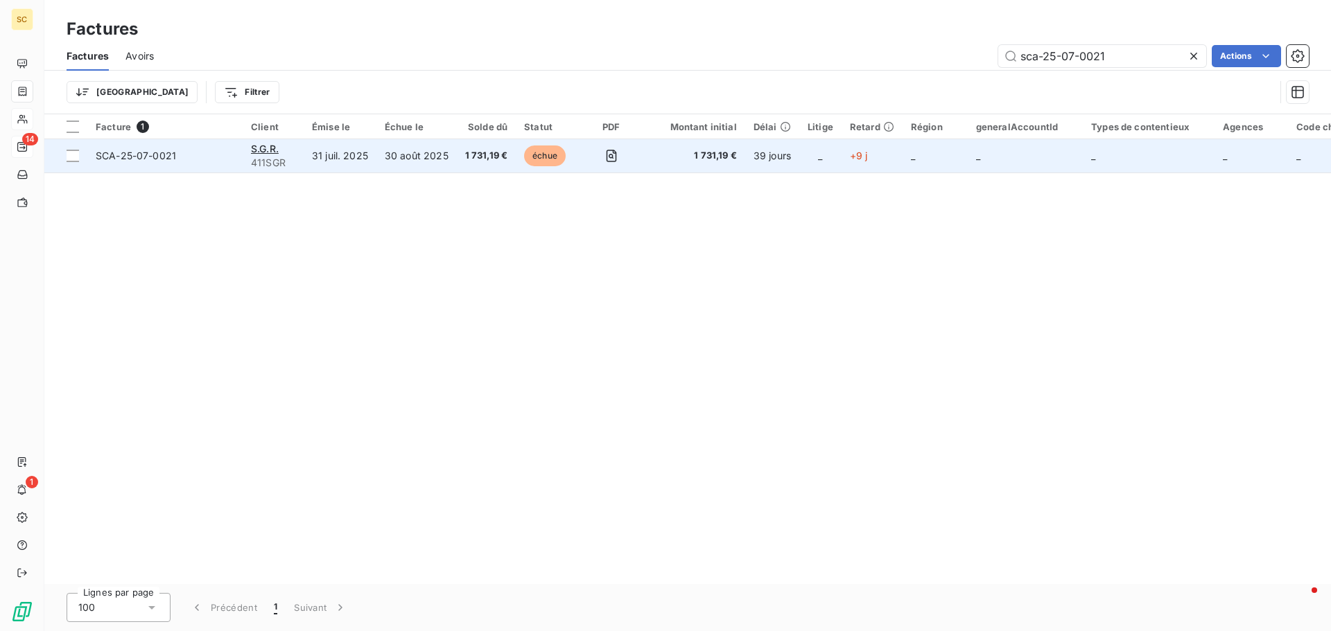
type input "sca-25-07-0021"
click at [123, 153] on span "SCA-25-07-0021" at bounding box center [136, 156] width 80 height 12
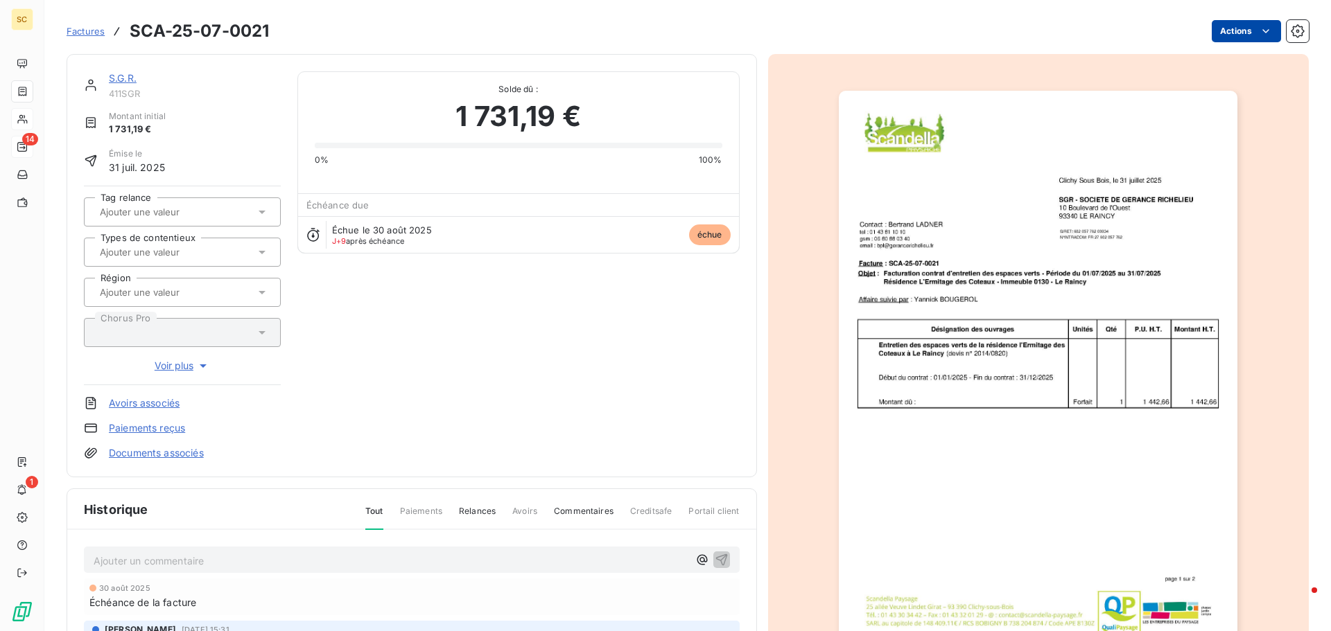
click at [1231, 36] on html "SC 14 1 Factures SCA-25-07-0021 Actions S.G.R. 411SGR Montant initial 1 731,19 …" at bounding box center [665, 315] width 1331 height 631
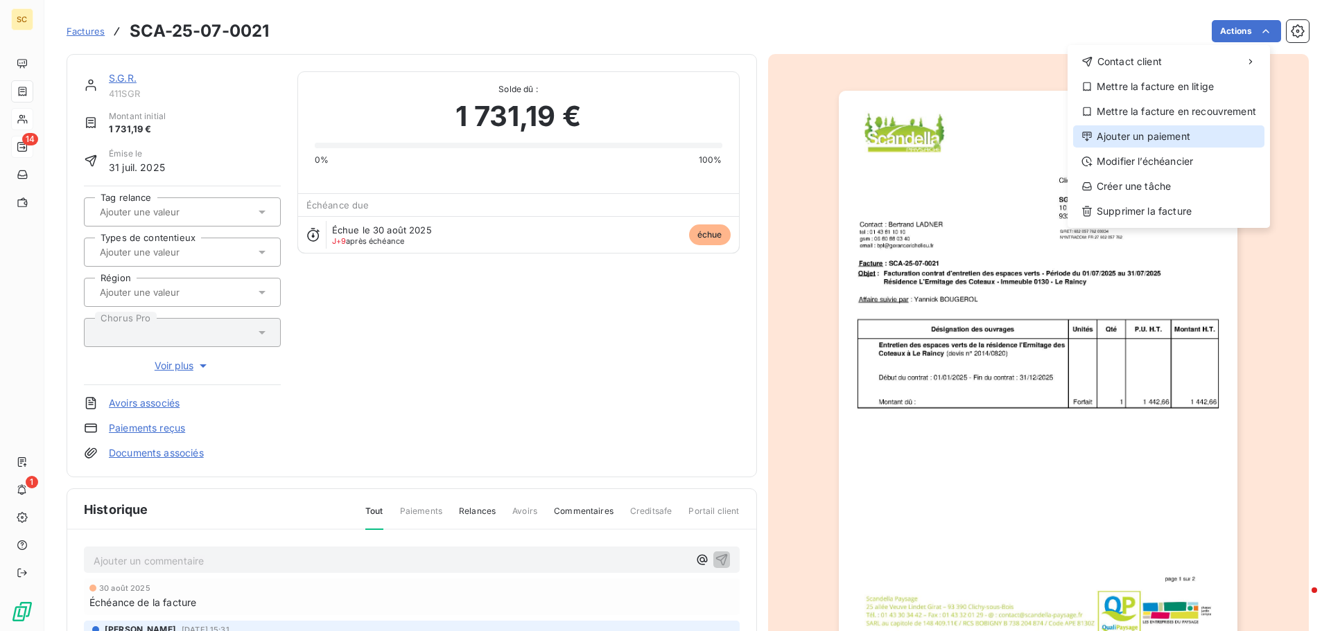
click at [1216, 139] on div "Ajouter un paiement" at bounding box center [1168, 136] width 191 height 22
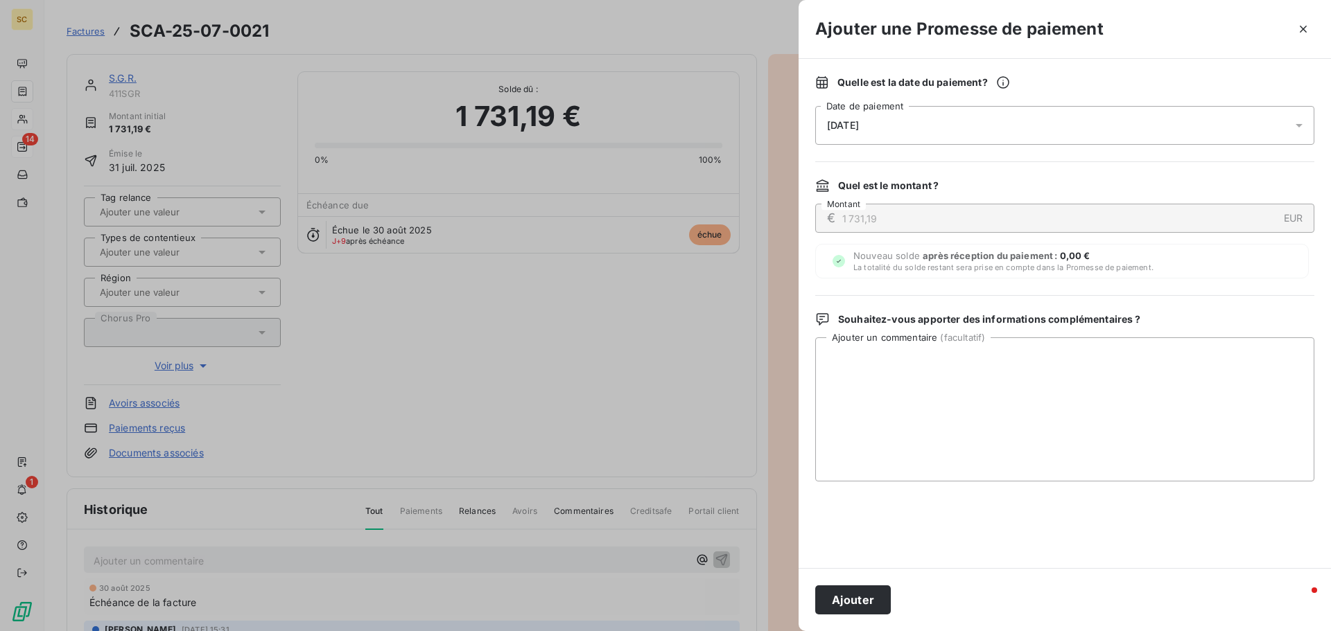
click at [856, 130] on span "09/09/2025" at bounding box center [843, 125] width 32 height 11
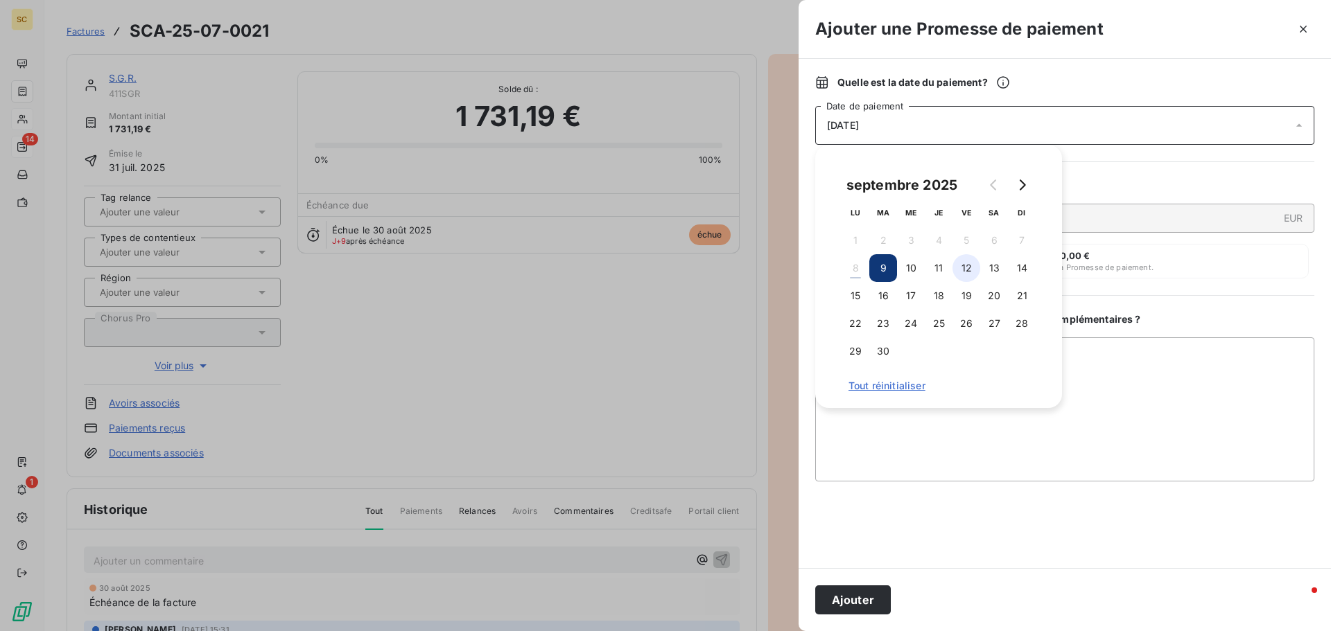
click at [970, 267] on button "12" at bounding box center [966, 268] width 28 height 28
click at [1121, 410] on textarea "Ajouter un commentaire ( facultatif )" at bounding box center [1064, 410] width 499 height 144
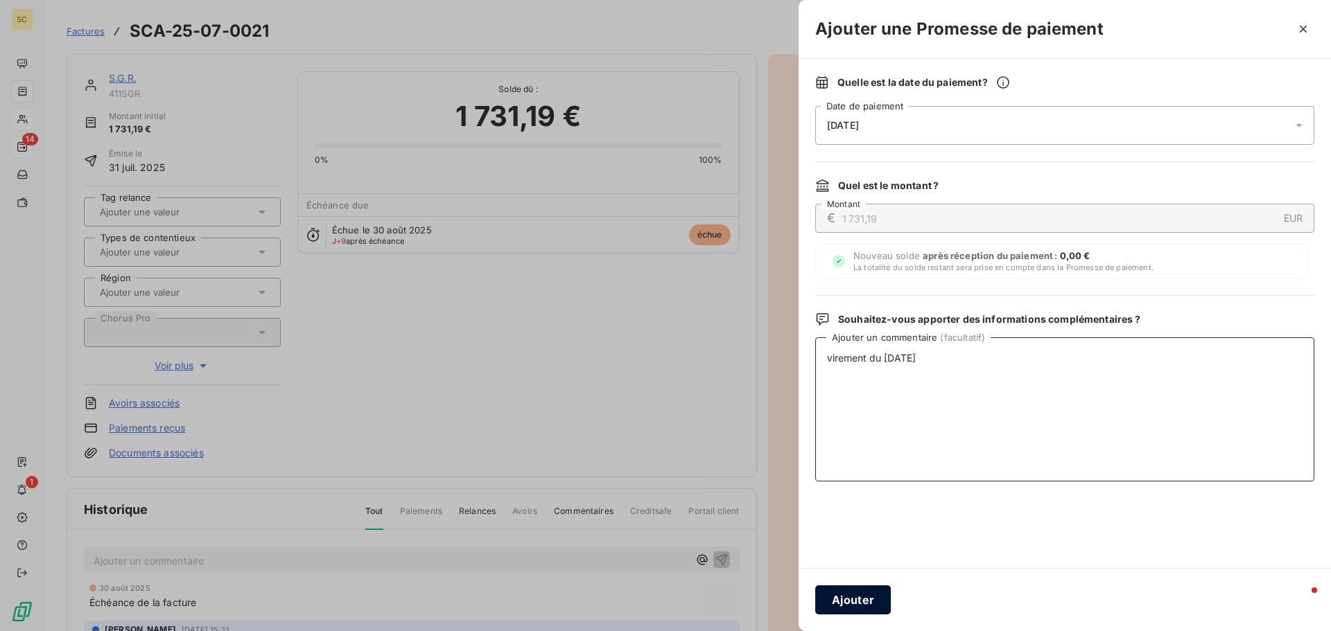
type textarea "virement du 05/09/25"
click at [847, 606] on button "Ajouter" at bounding box center [853, 600] width 76 height 29
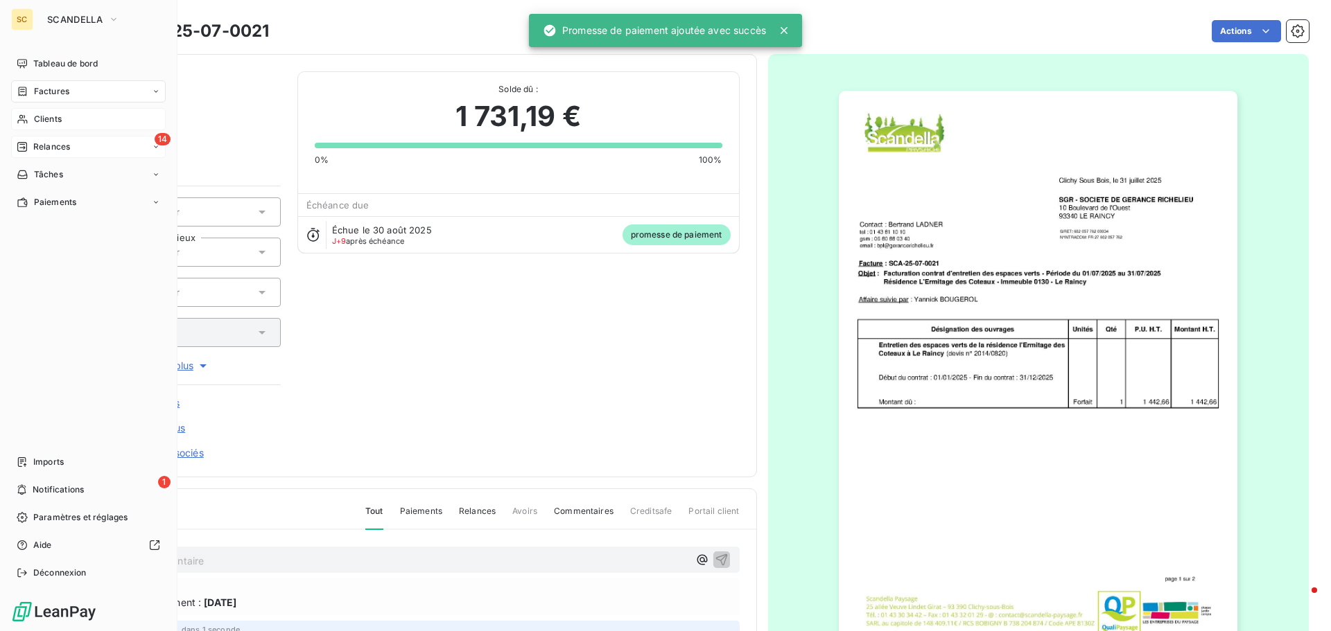
click at [53, 91] on span "Factures" at bounding box center [51, 91] width 35 height 12
click at [50, 84] on div "Factures" at bounding box center [88, 91] width 155 height 22
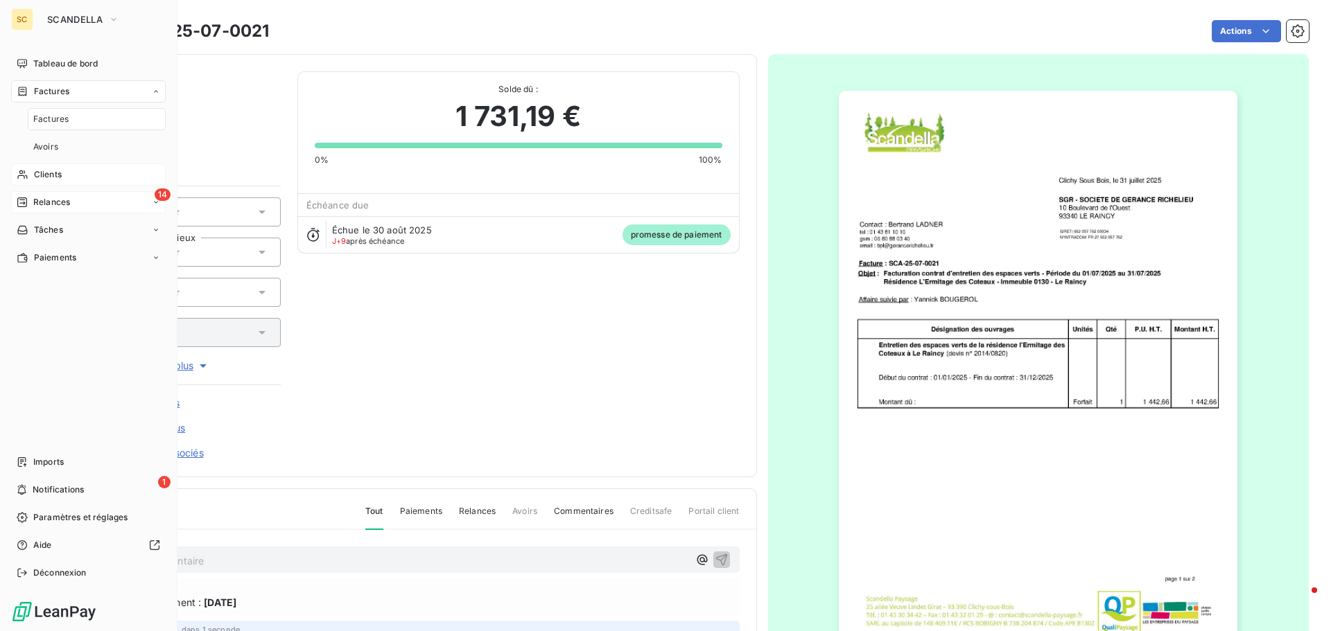
click at [56, 202] on span "Relances" at bounding box center [51, 202] width 37 height 12
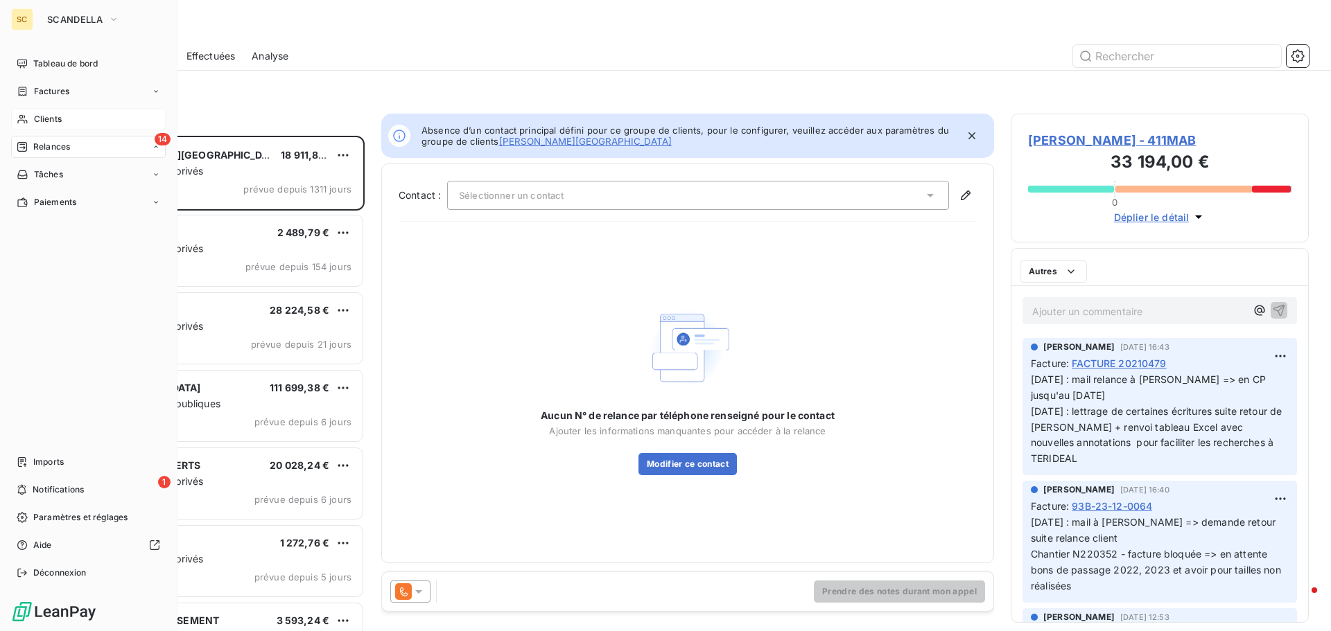
scroll to position [485, 288]
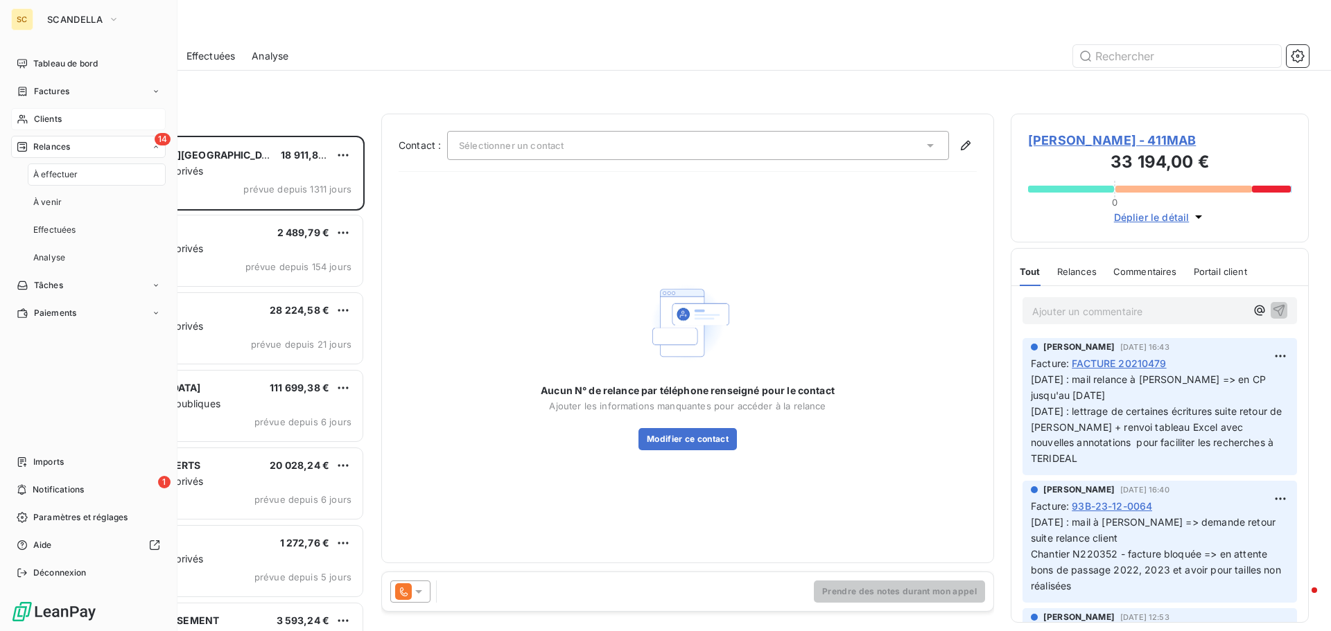
click at [67, 91] on span "Factures" at bounding box center [51, 91] width 35 height 12
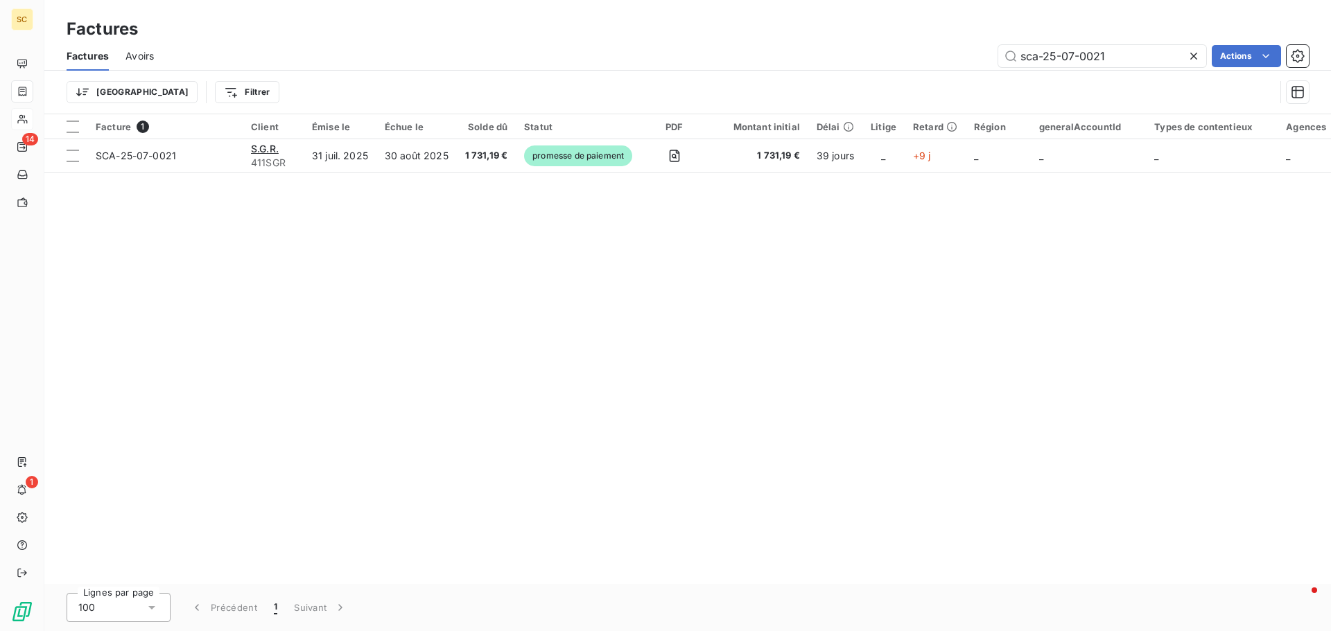
drag, startPoint x: 1121, startPoint y: 55, endPoint x: 947, endPoint y: 55, distance: 174.0
click at [947, 55] on div "sca-25-07-0021 Actions" at bounding box center [739, 56] width 1138 height 22
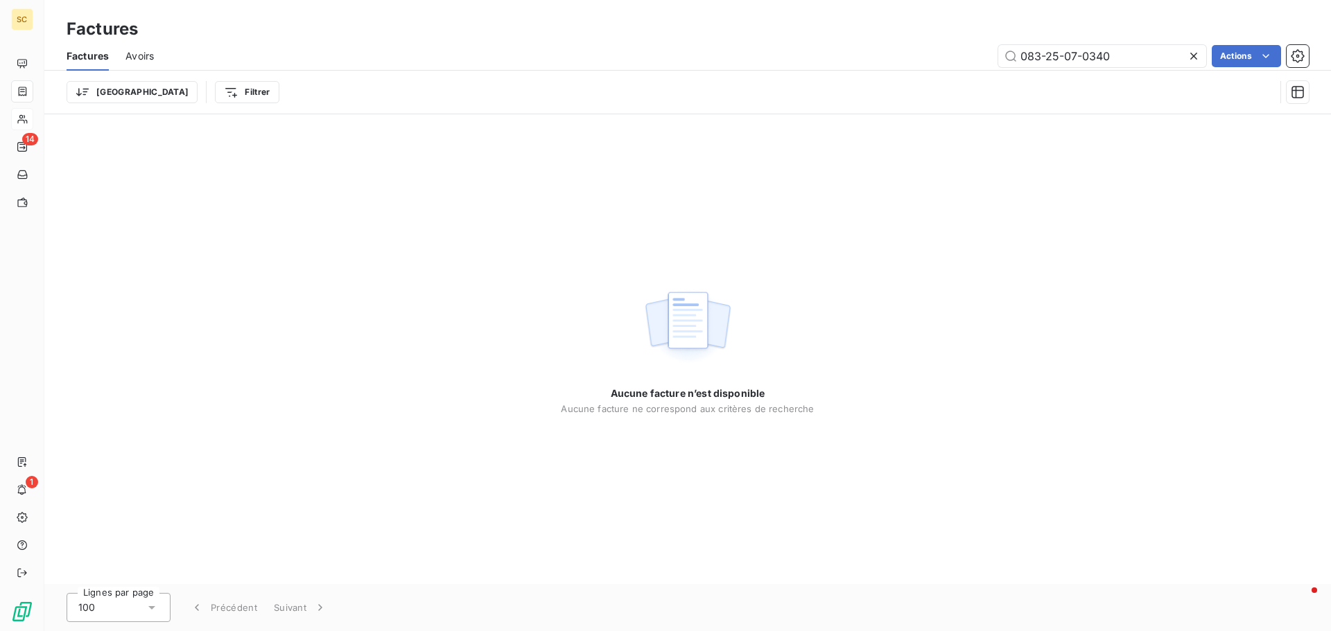
type input "083-25-07-0340"
drag, startPoint x: 1148, startPoint y: 53, endPoint x: 964, endPoint y: 53, distance: 184.4
click at [965, 53] on div "083-25-07-0340 Actions" at bounding box center [739, 56] width 1138 height 22
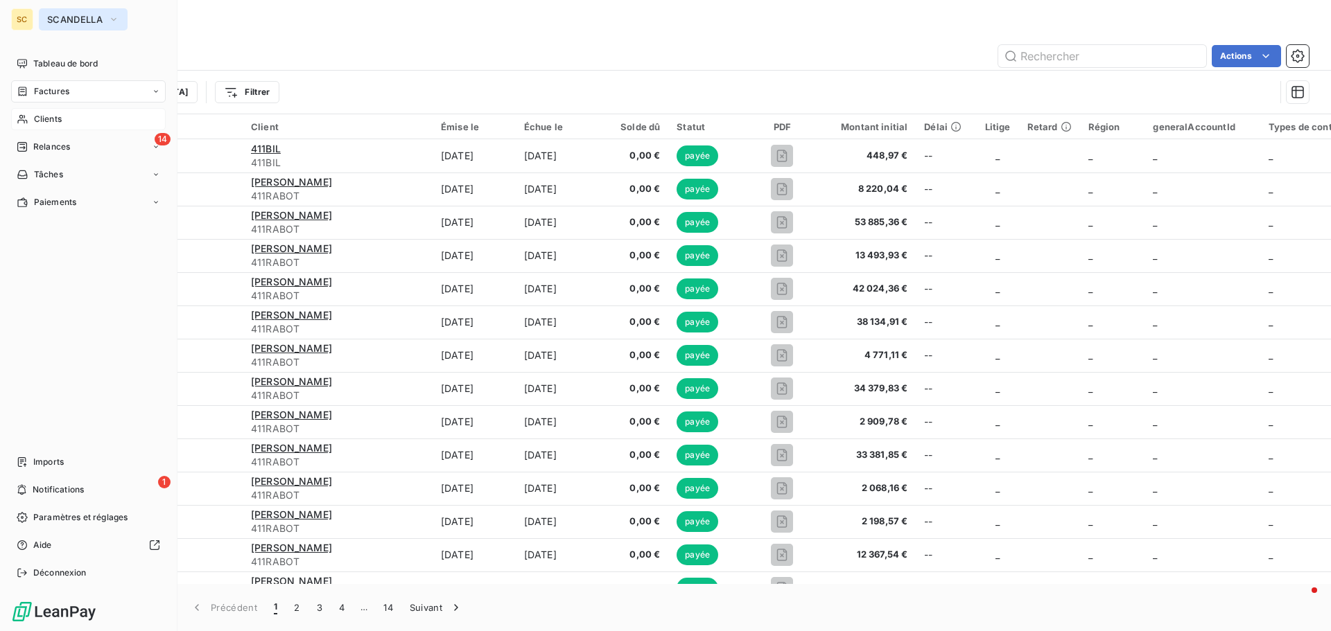
click at [65, 23] on span "SCANDELLA" at bounding box center [74, 19] width 55 height 11
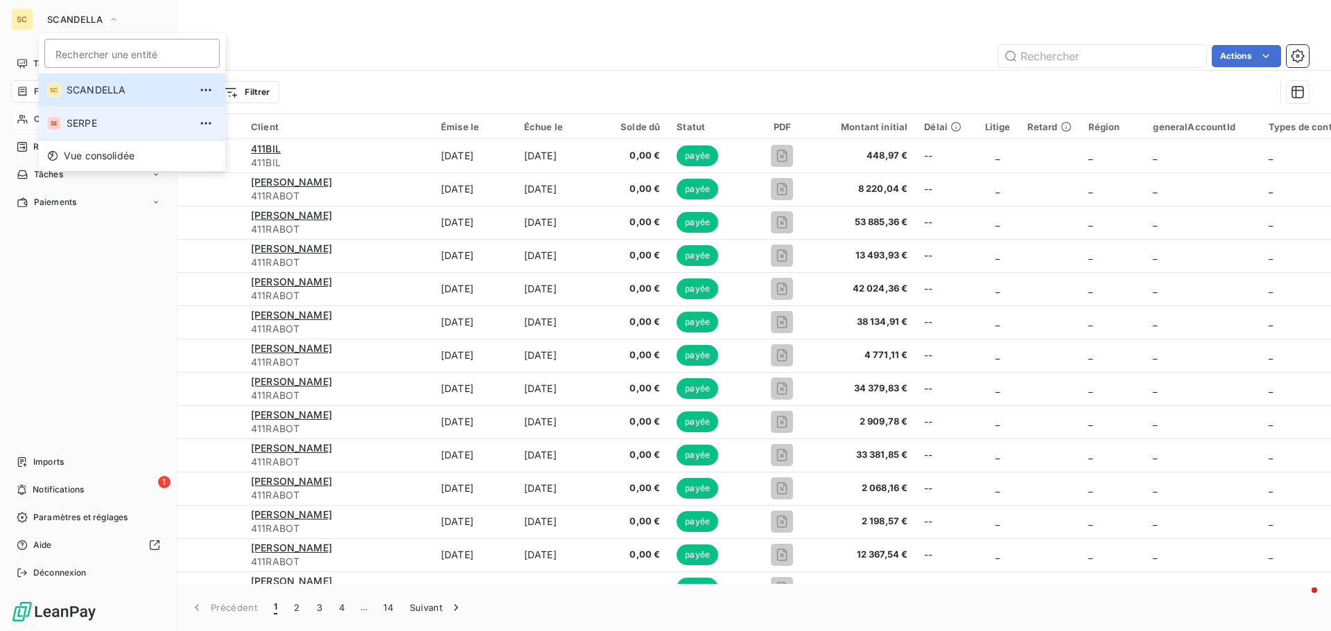
click at [66, 128] on li "SE SERPE" at bounding box center [132, 123] width 186 height 33
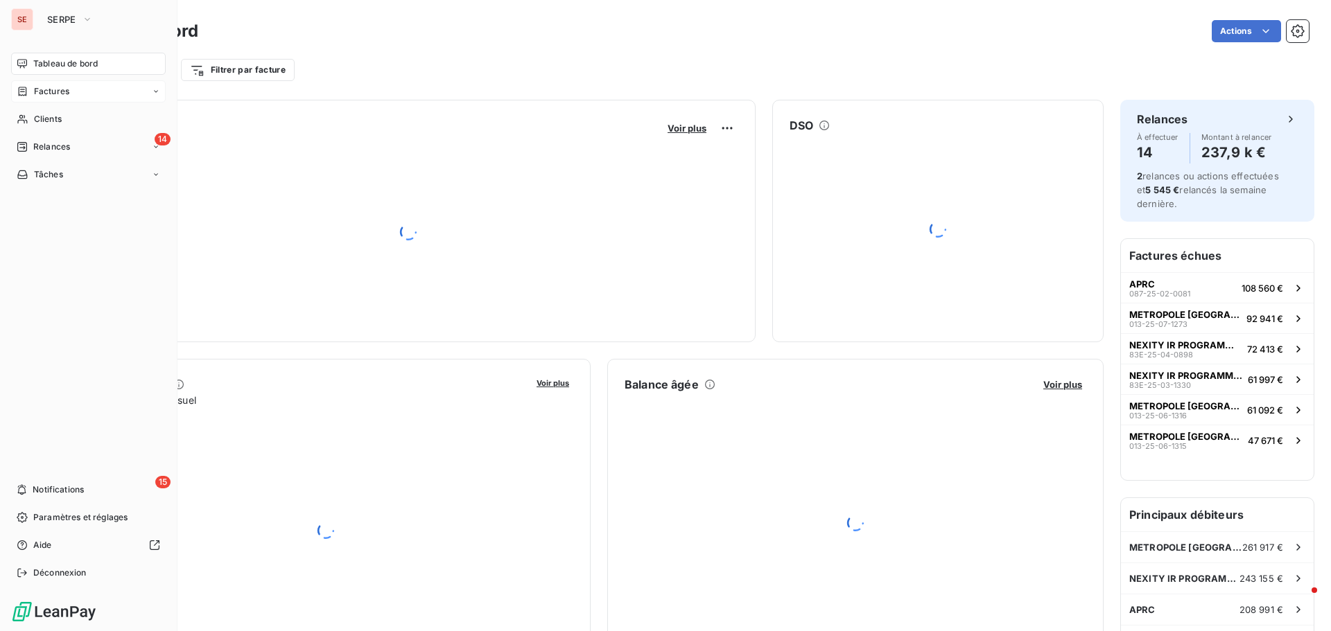
click at [75, 95] on div "Factures" at bounding box center [88, 91] width 155 height 22
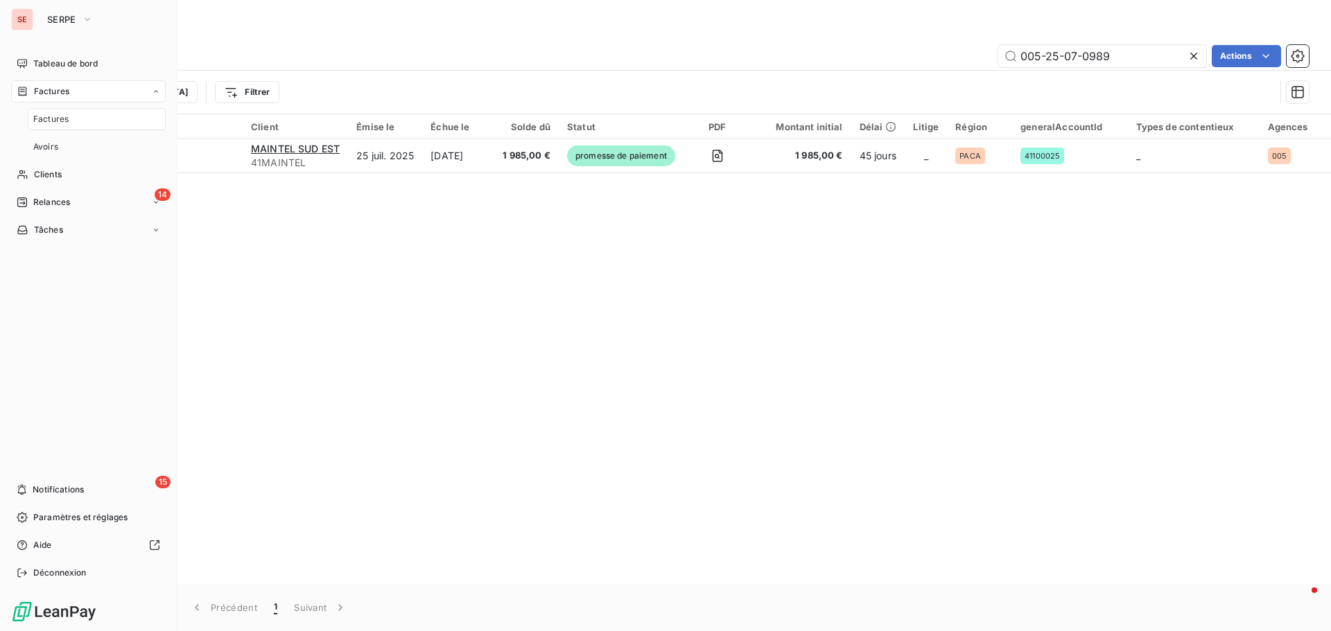
click at [63, 119] on span "Factures" at bounding box center [50, 119] width 35 height 12
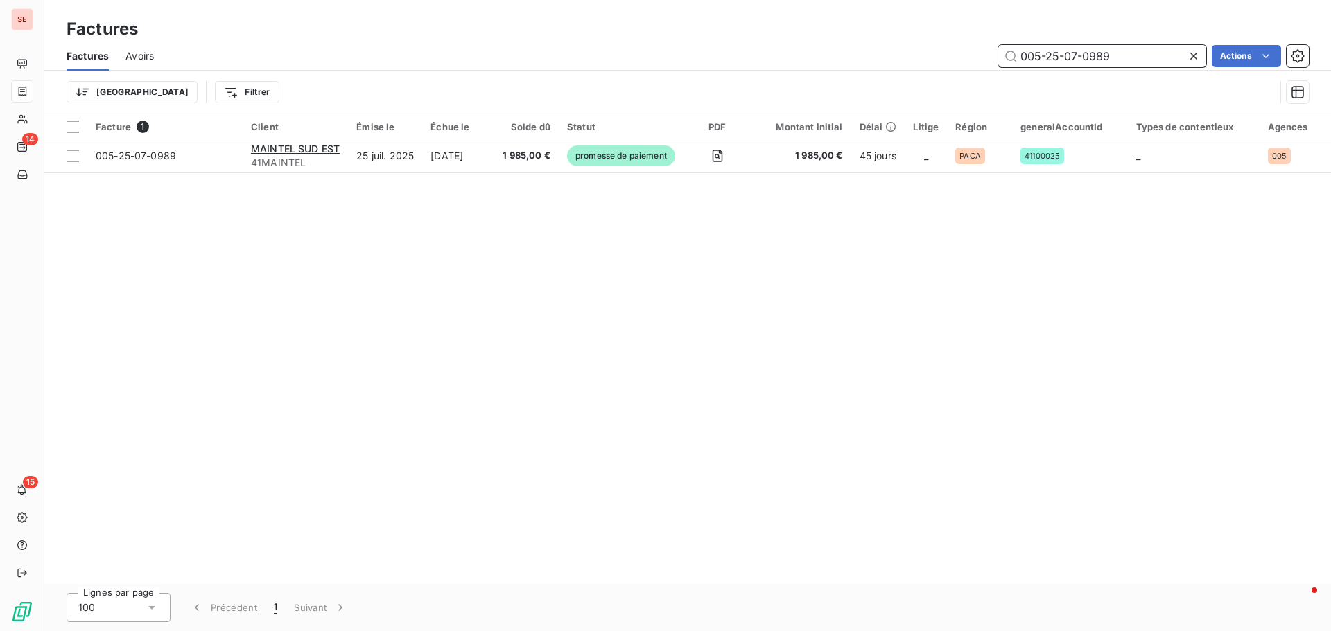
drag, startPoint x: 1109, startPoint y: 51, endPoint x: 940, endPoint y: 51, distance: 168.4
click at [940, 51] on div "005-25-07-0989 Actions" at bounding box center [739, 56] width 1138 height 22
click at [1064, 42] on div "Factures Avoirs 005-25-07-0989 Actions" at bounding box center [687, 56] width 1286 height 29
drag, startPoint x: 1064, startPoint y: 42, endPoint x: 1062, endPoint y: 55, distance: 13.2
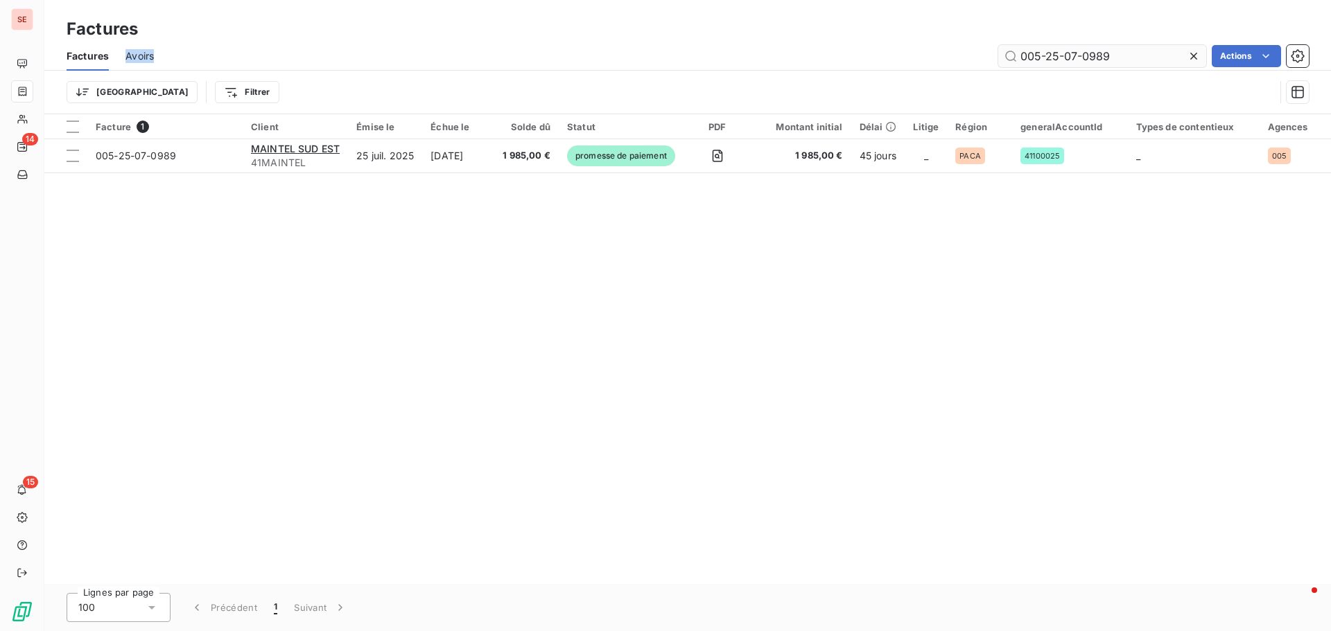
click at [1064, 42] on div "Factures Avoirs 005-25-07-0989 Actions" at bounding box center [687, 56] width 1286 height 29
click at [1062, 55] on input "005-25-07-0989" at bounding box center [1102, 56] width 208 height 22
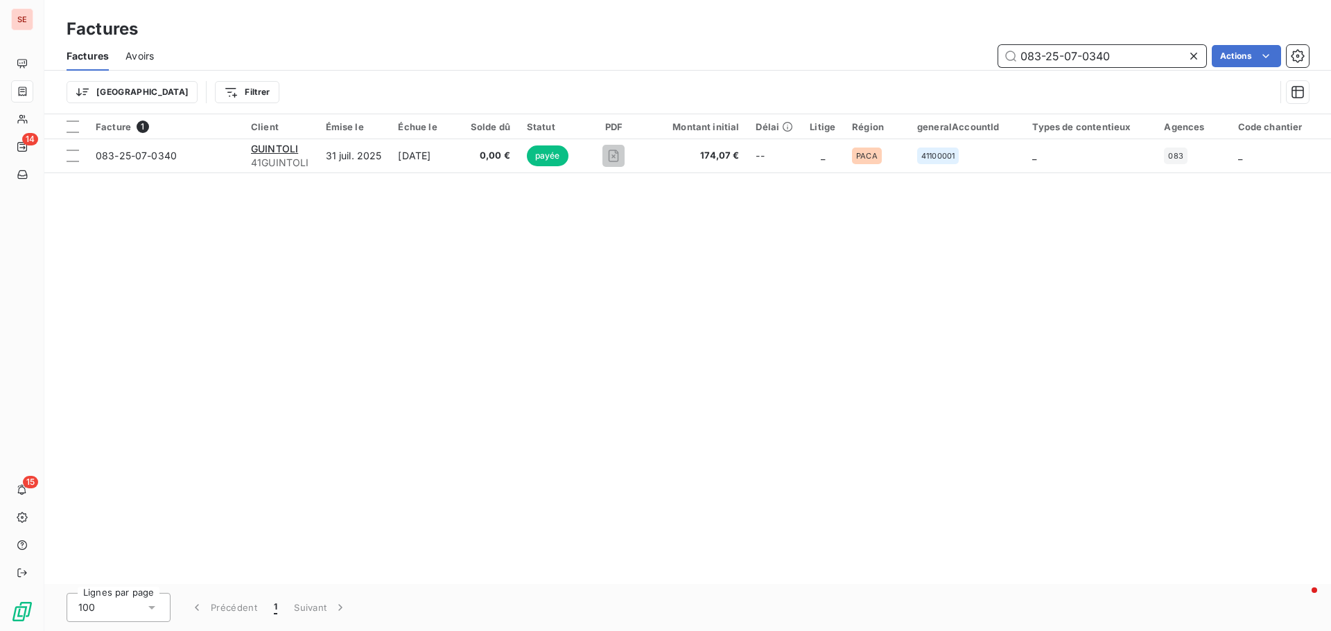
type input "083-25-07-0340"
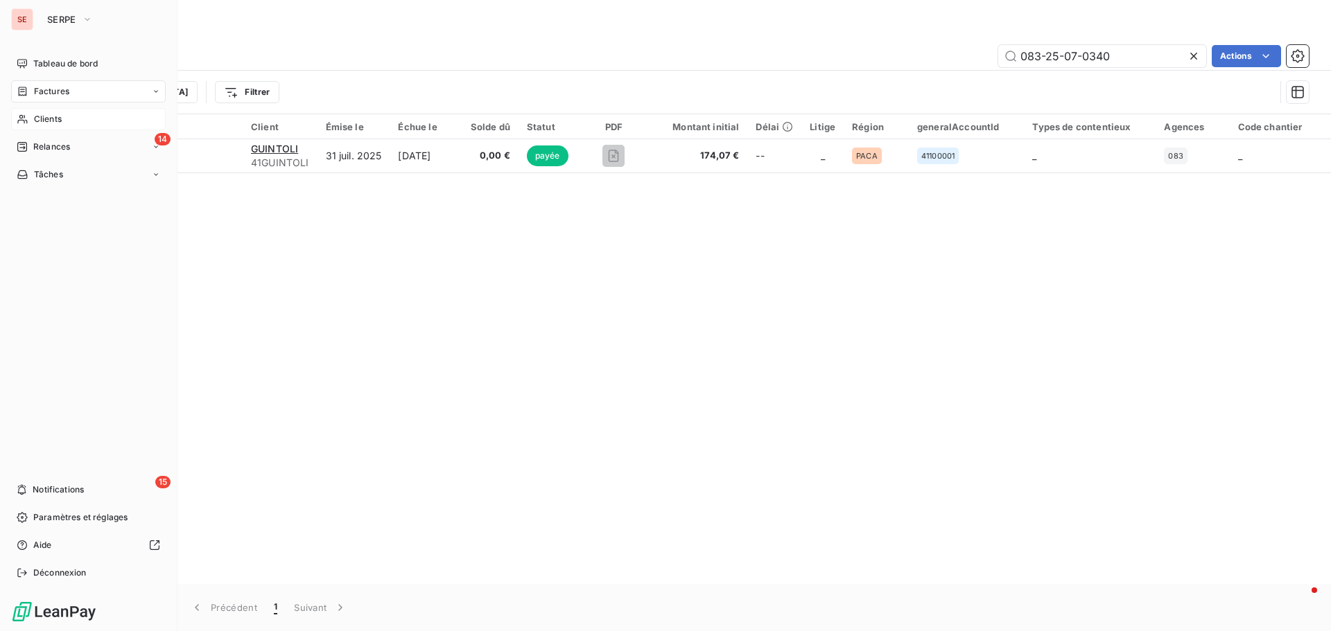
click at [49, 110] on div "Clients" at bounding box center [88, 119] width 155 height 22
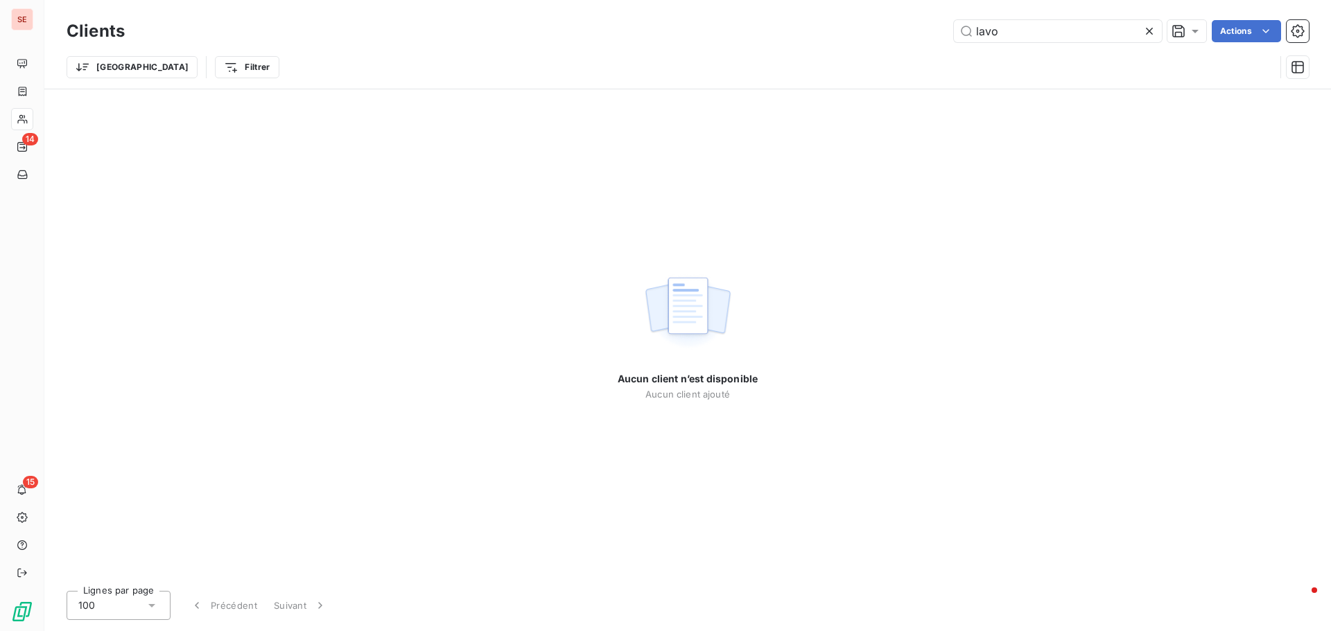
drag, startPoint x: 1016, startPoint y: 33, endPoint x: 934, endPoint y: 20, distance: 82.7
click at [936, 24] on div "lavo Actions" at bounding box center [724, 31] width 1167 height 22
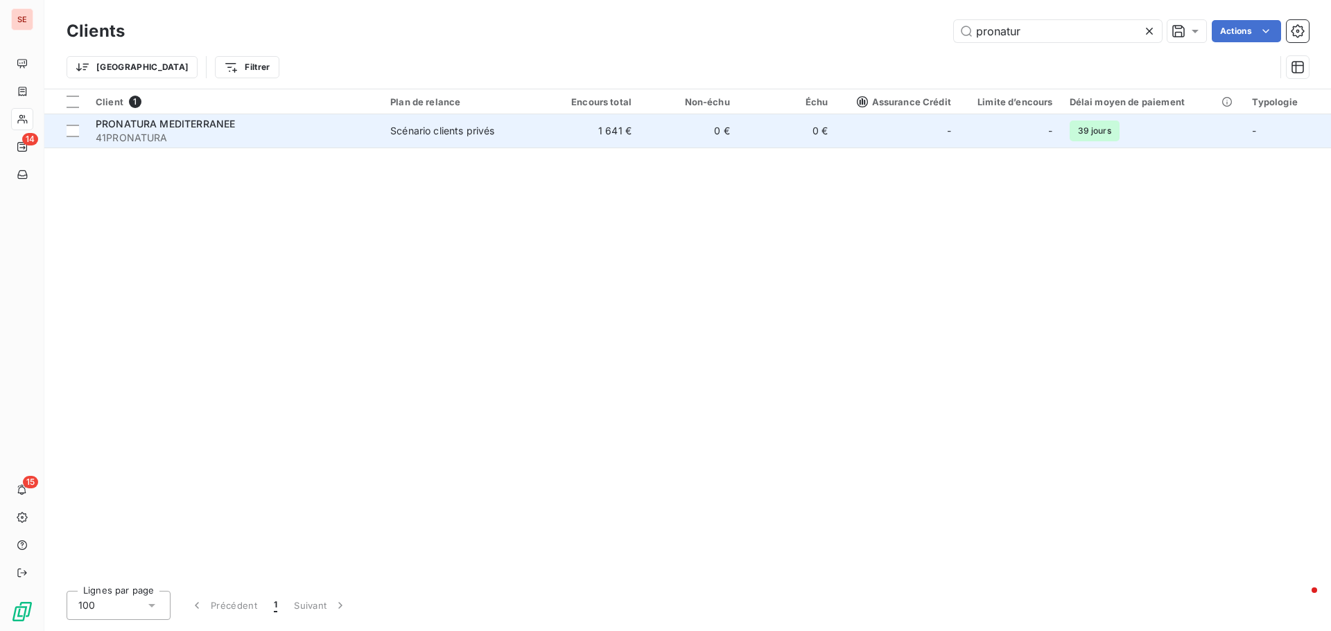
type input "pronatur"
click at [177, 134] on span "41PRONATURA" at bounding box center [235, 138] width 278 height 14
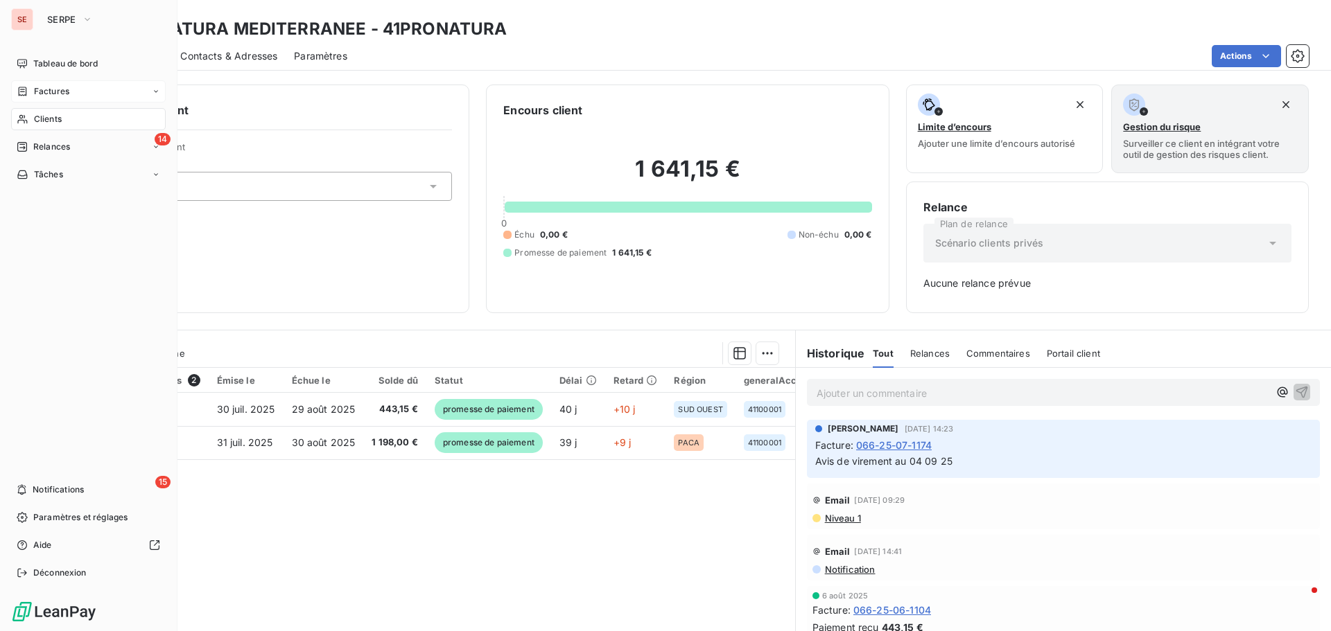
click at [55, 90] on span "Factures" at bounding box center [51, 91] width 35 height 12
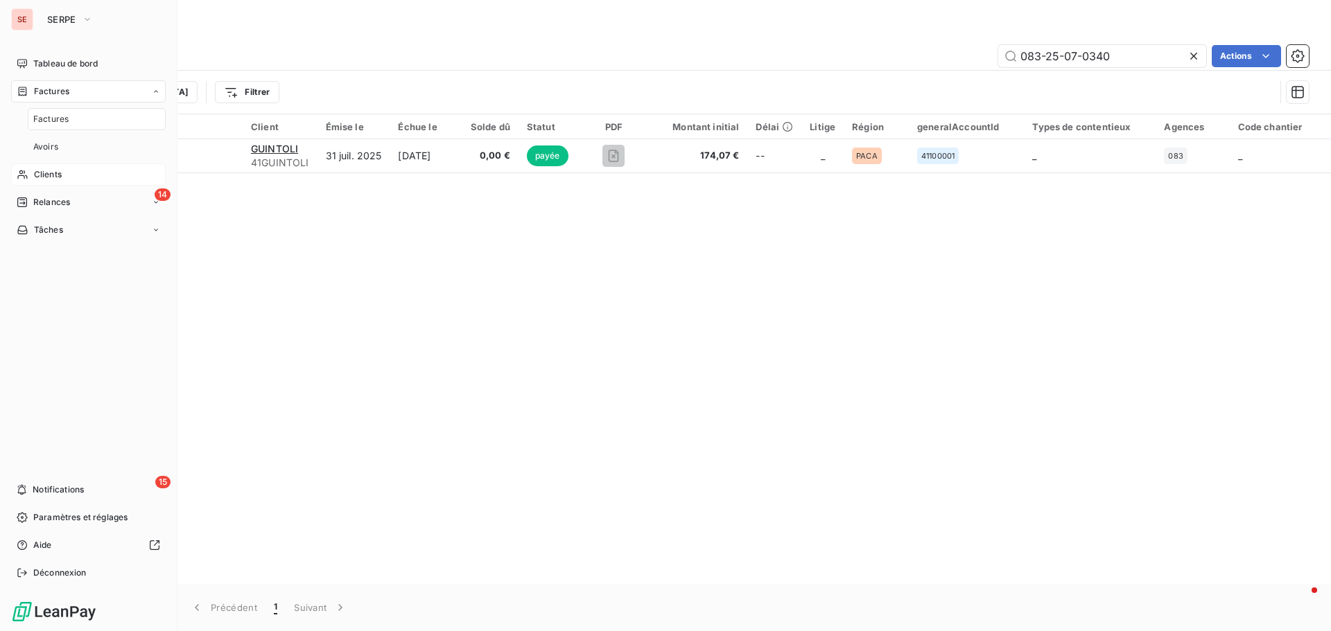
click at [61, 173] on span "Clients" at bounding box center [48, 174] width 28 height 12
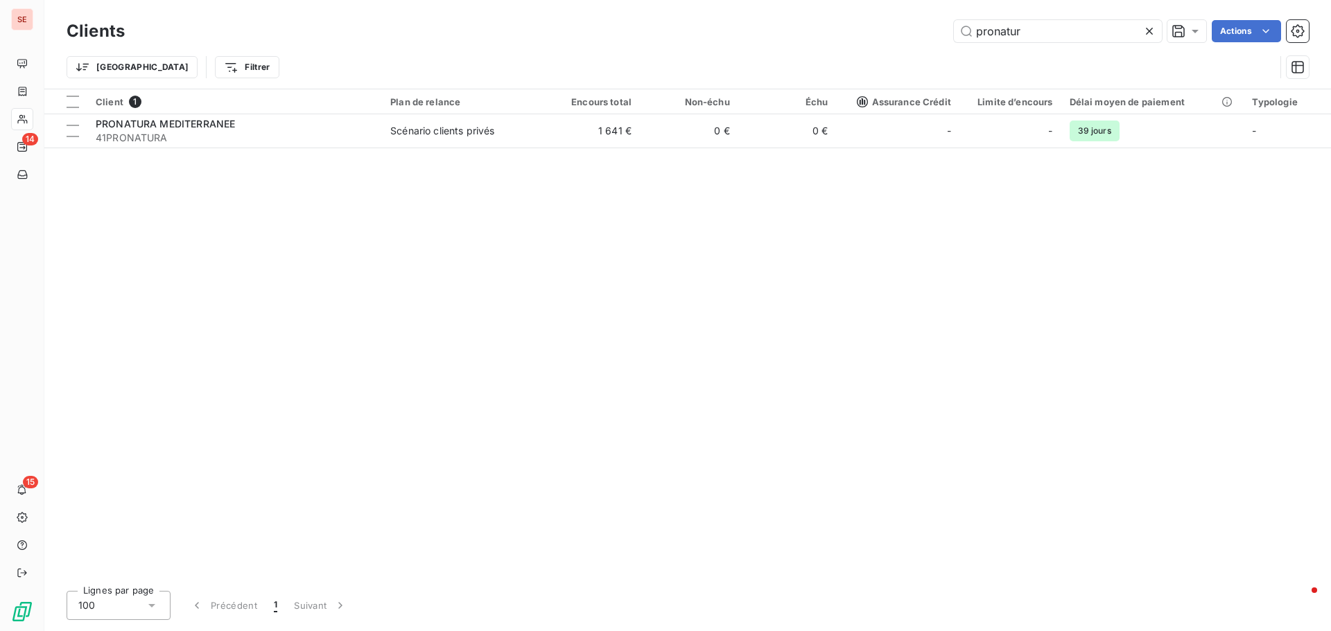
drag, startPoint x: 1049, startPoint y: 38, endPoint x: 921, endPoint y: 44, distance: 128.3
click at [921, 44] on div "Clients pronatur Actions" at bounding box center [688, 31] width 1242 height 29
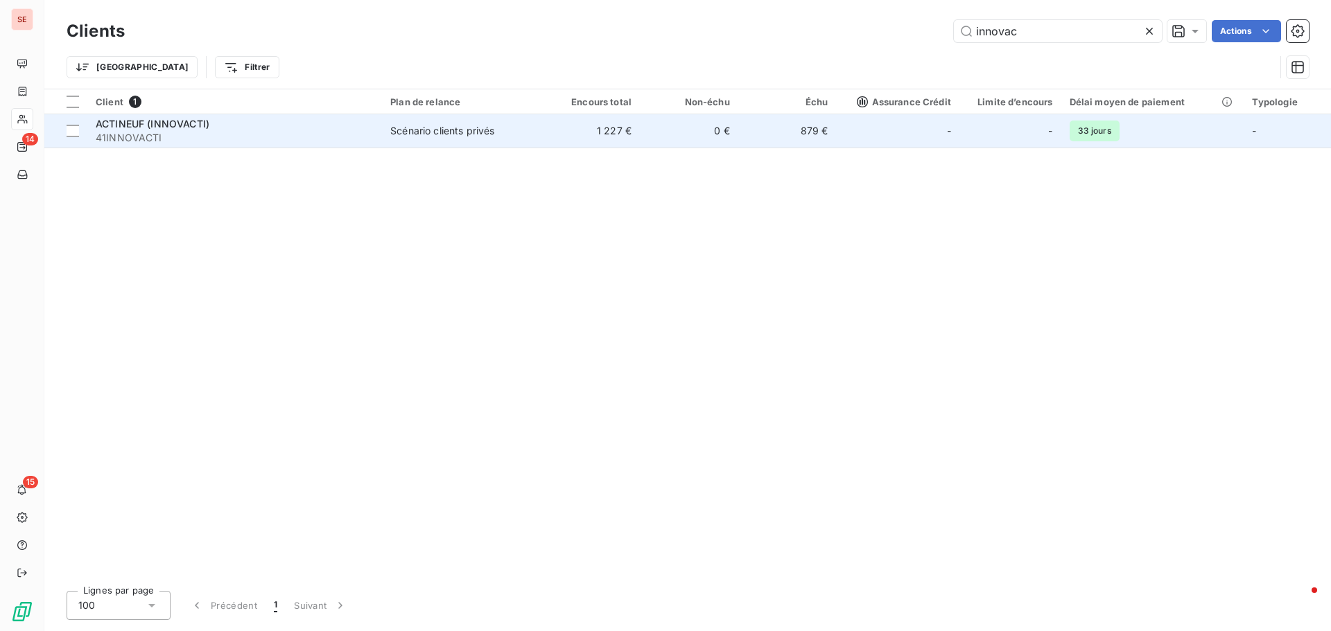
type input "innovac"
click at [264, 139] on span "41INNOVACTI" at bounding box center [235, 138] width 278 height 14
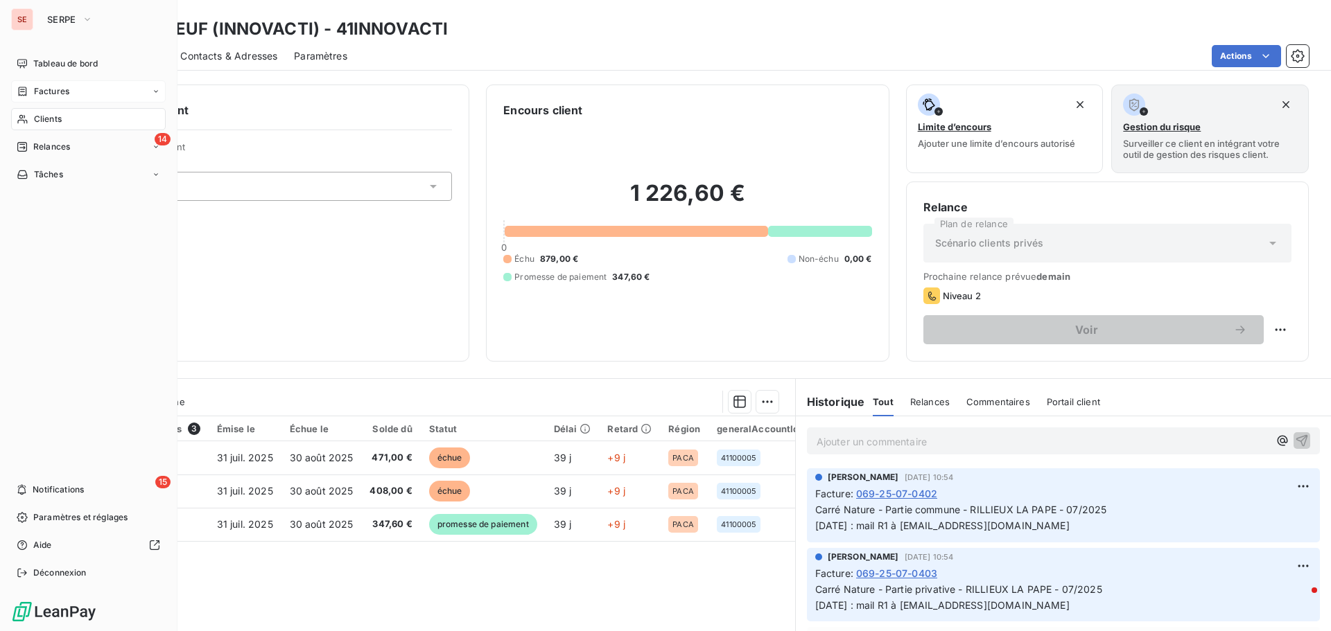
click at [53, 89] on span "Factures" at bounding box center [51, 91] width 35 height 12
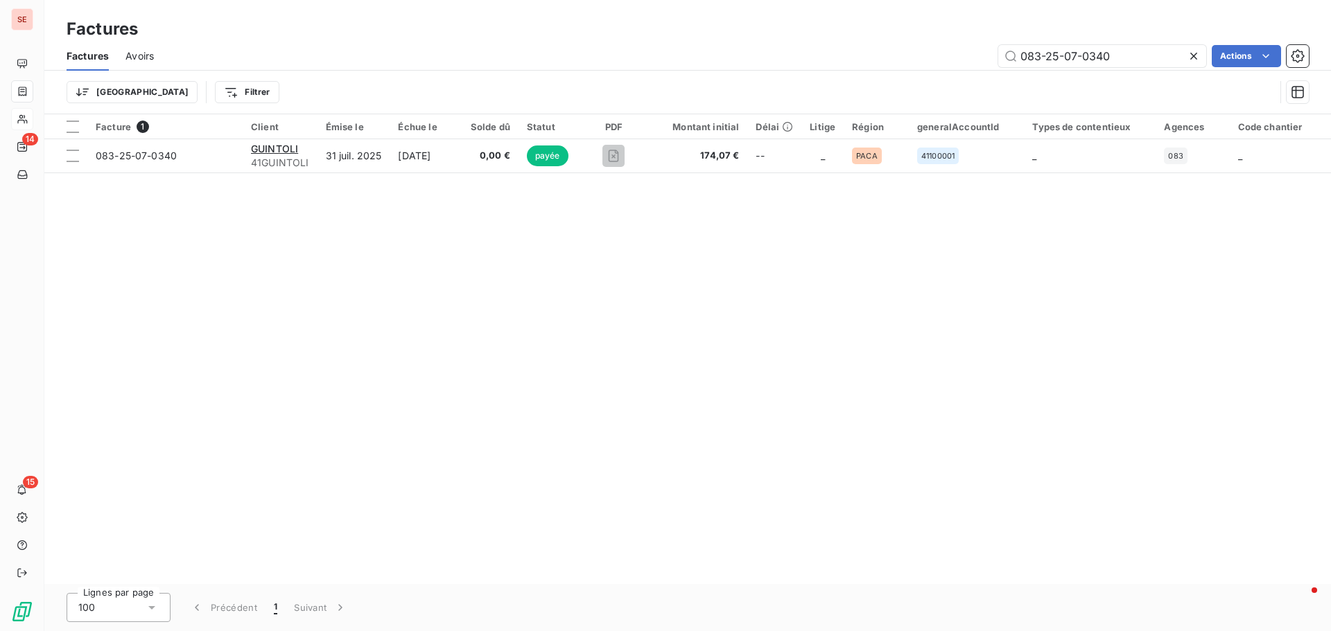
drag, startPoint x: 1141, startPoint y: 55, endPoint x: 922, endPoint y: 64, distance: 218.5
click at [922, 64] on div "083-25-07-0340 Actions" at bounding box center [739, 56] width 1138 height 22
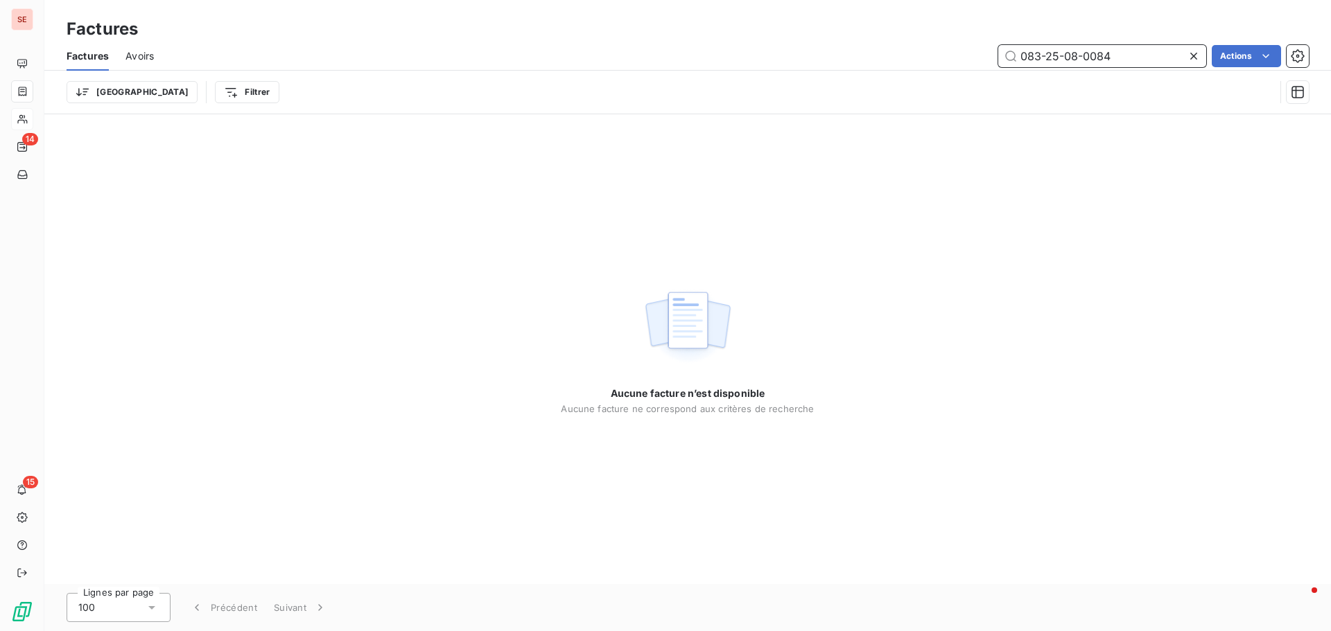
click at [1053, 59] on input "083-25-08-0084" at bounding box center [1102, 56] width 208 height 22
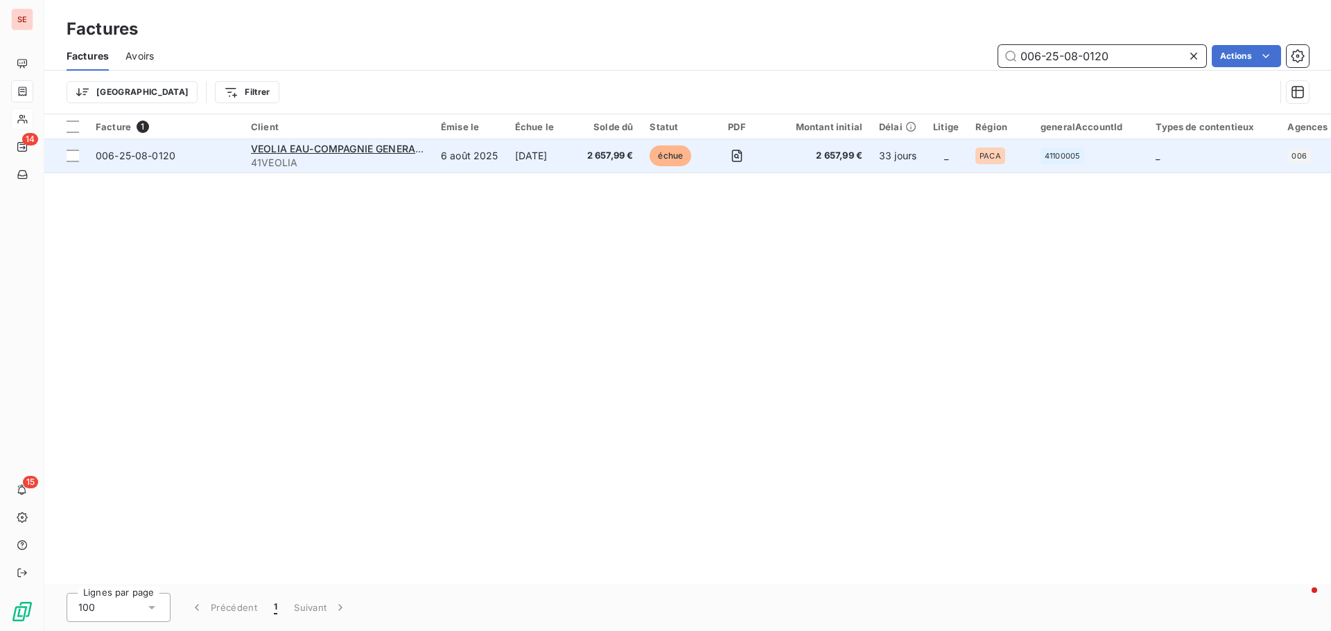
type input "006-25-08-0120"
click at [122, 150] on span "006-25-08-0120" at bounding box center [136, 156] width 80 height 12
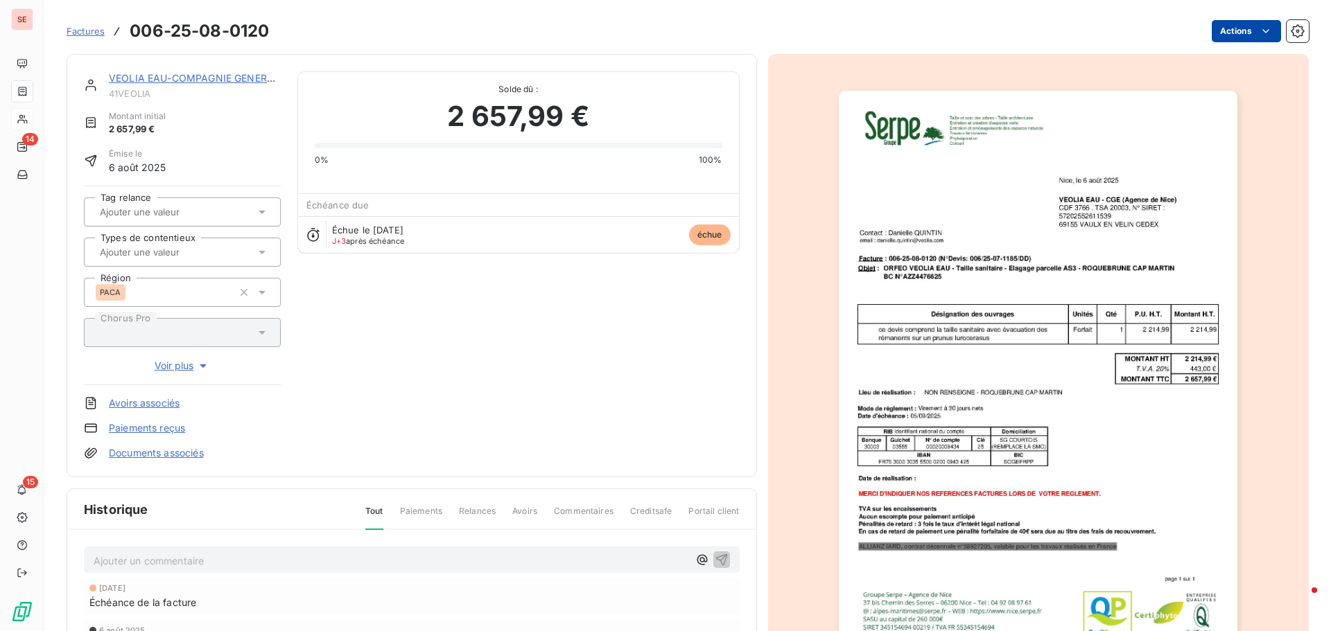
click at [1211, 35] on html "SE 14 15 Factures 006-25-08-0120 Actions VEOLIA EAU-COMPAGNIE GENERALE DES 41VE…" at bounding box center [665, 315] width 1331 height 631
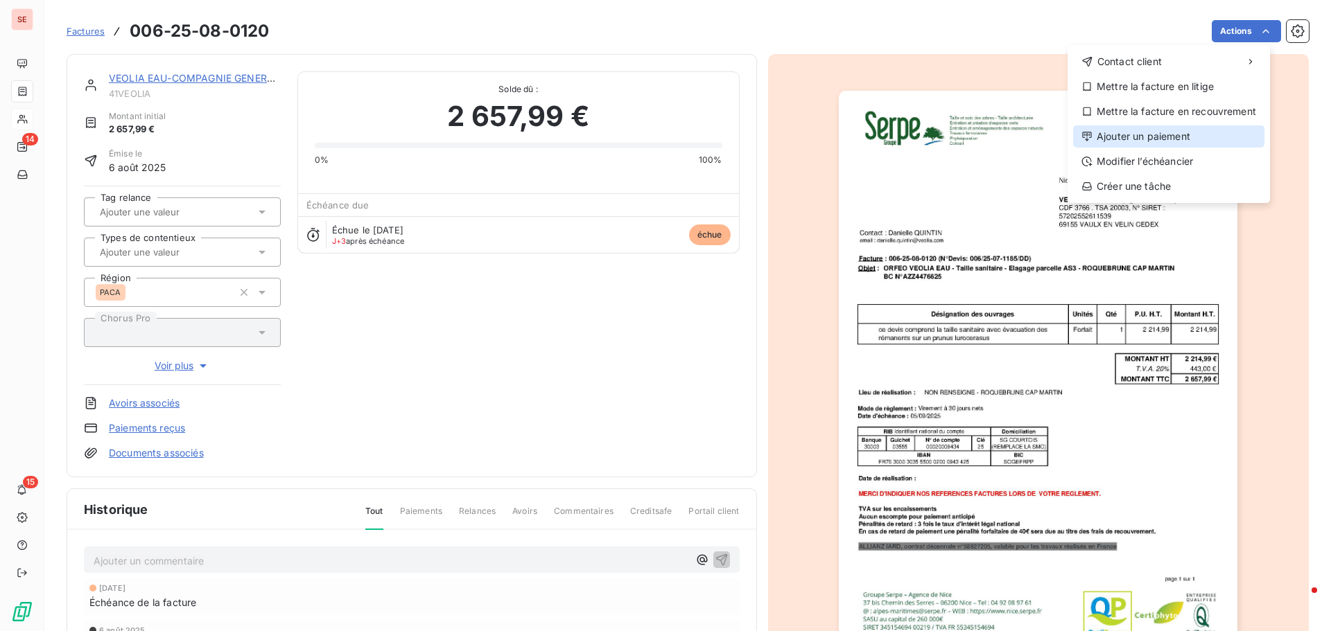
click at [1164, 137] on div "Ajouter un paiement" at bounding box center [1168, 136] width 191 height 22
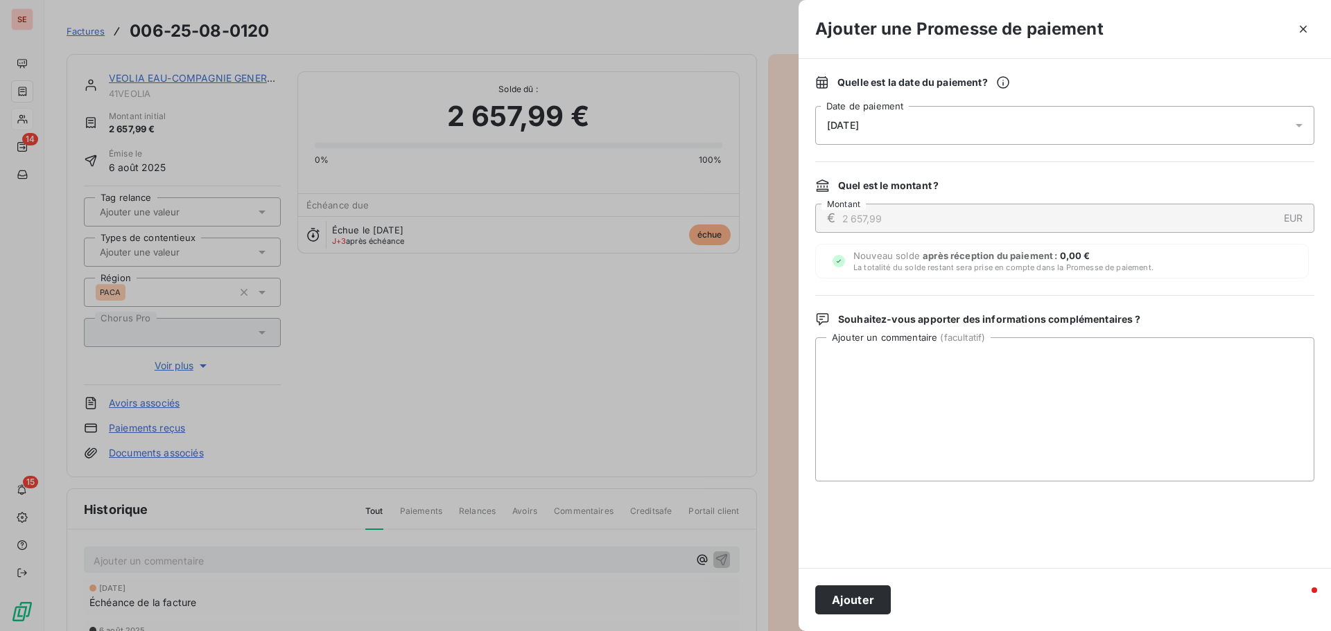
click at [859, 125] on span "09/09/2025" at bounding box center [843, 125] width 32 height 11
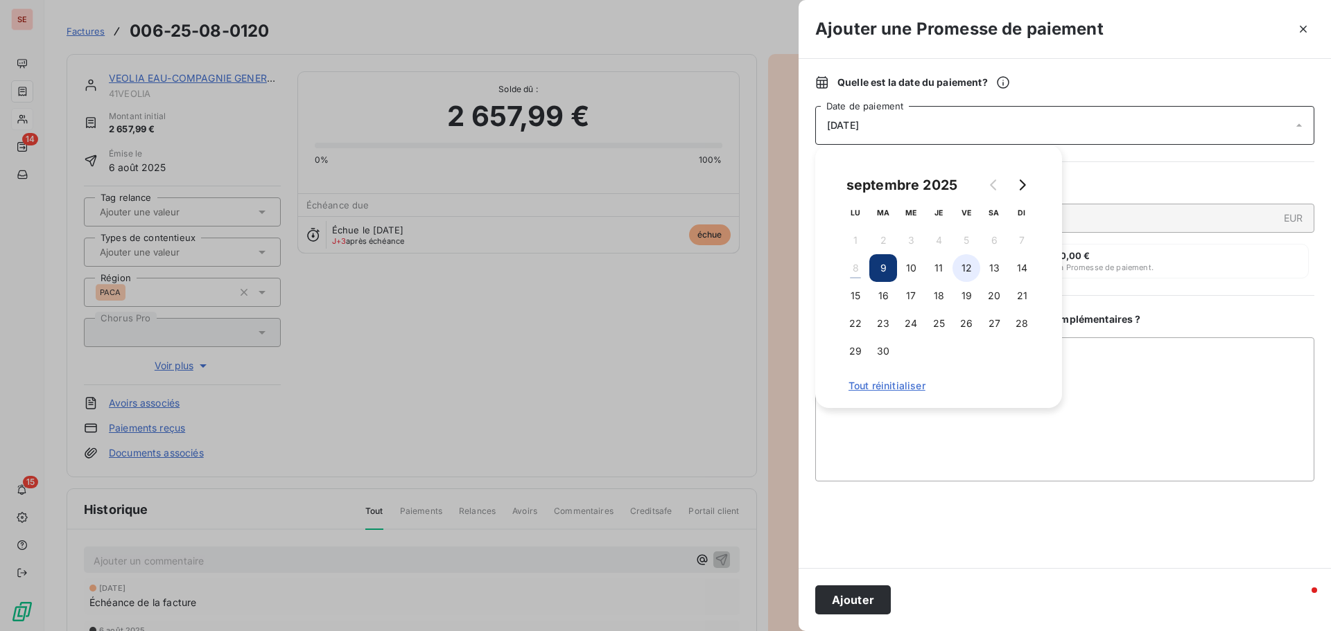
click at [971, 269] on button "12" at bounding box center [966, 268] width 28 height 28
click at [1133, 358] on textarea "Ajouter un commentaire ( facultatif )" at bounding box center [1064, 410] width 499 height 144
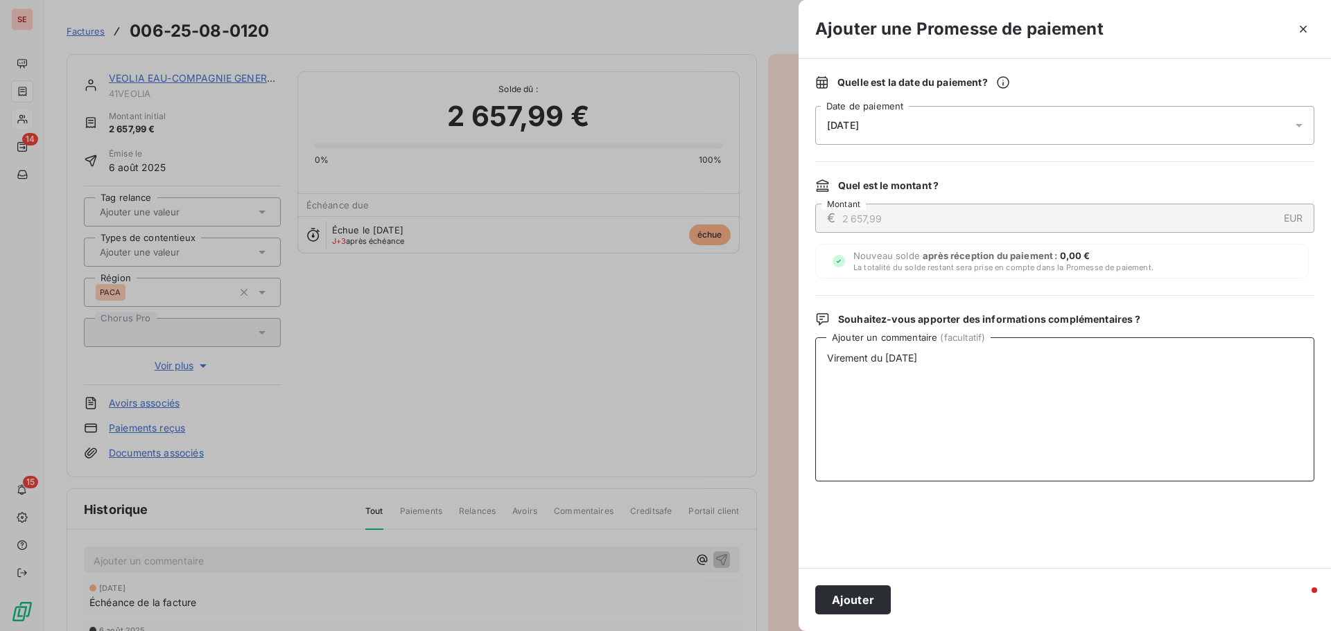
click at [909, 365] on textarea "Virement du 05/09/25" at bounding box center [1064, 410] width 499 height 144
click at [908, 364] on textarea "Virement du 05/09/25" at bounding box center [1064, 410] width 499 height 144
type textarea "Virement du 05/09/25"
click at [874, 601] on button "Ajouter" at bounding box center [853, 600] width 76 height 29
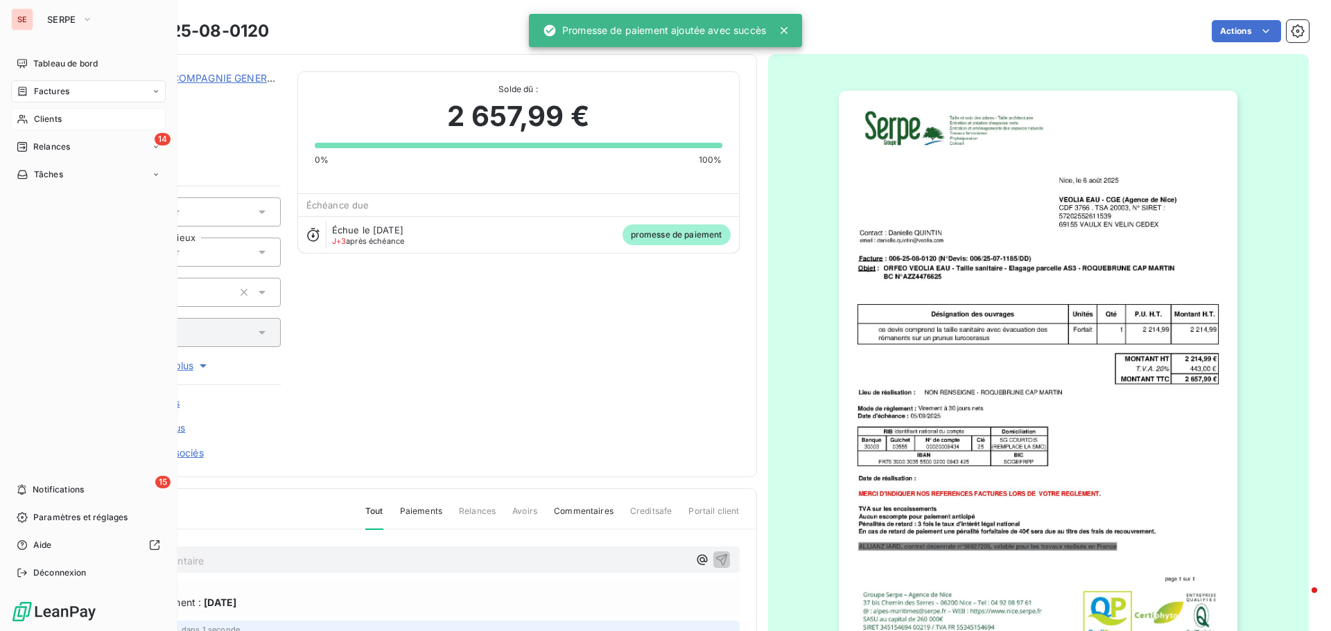
click at [78, 91] on div "Factures" at bounding box center [88, 91] width 155 height 22
click at [54, 82] on div "Factures" at bounding box center [88, 91] width 155 height 22
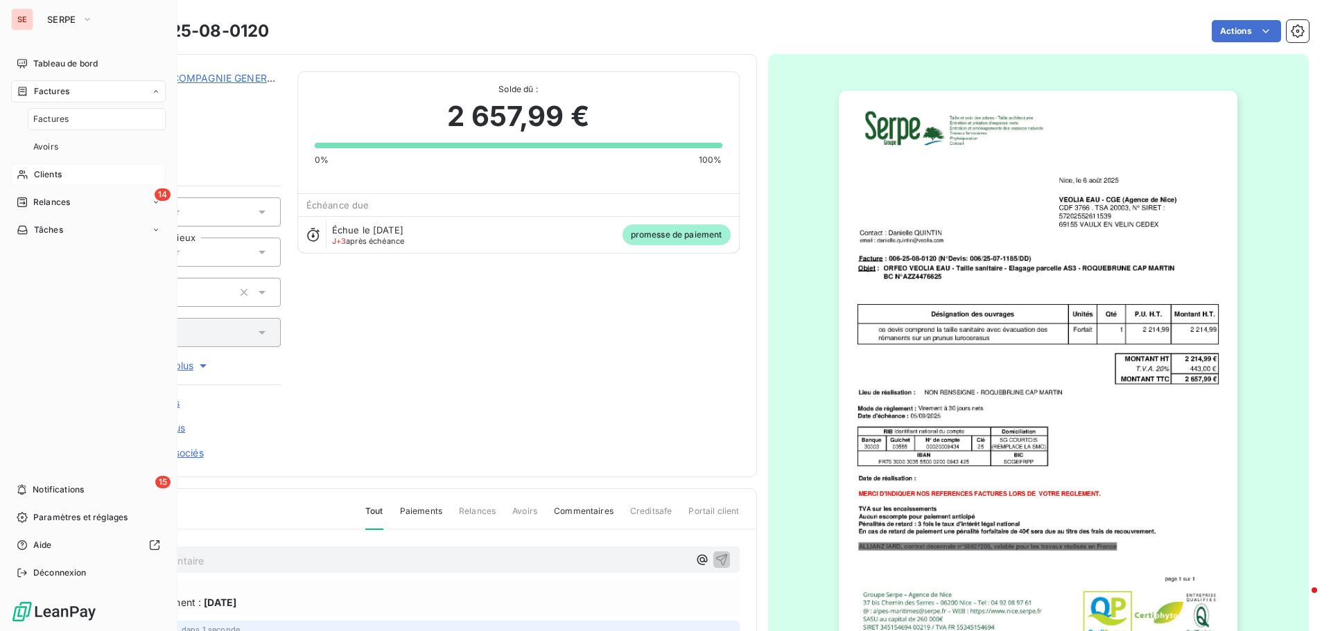
click at [59, 117] on span "Factures" at bounding box center [50, 119] width 35 height 12
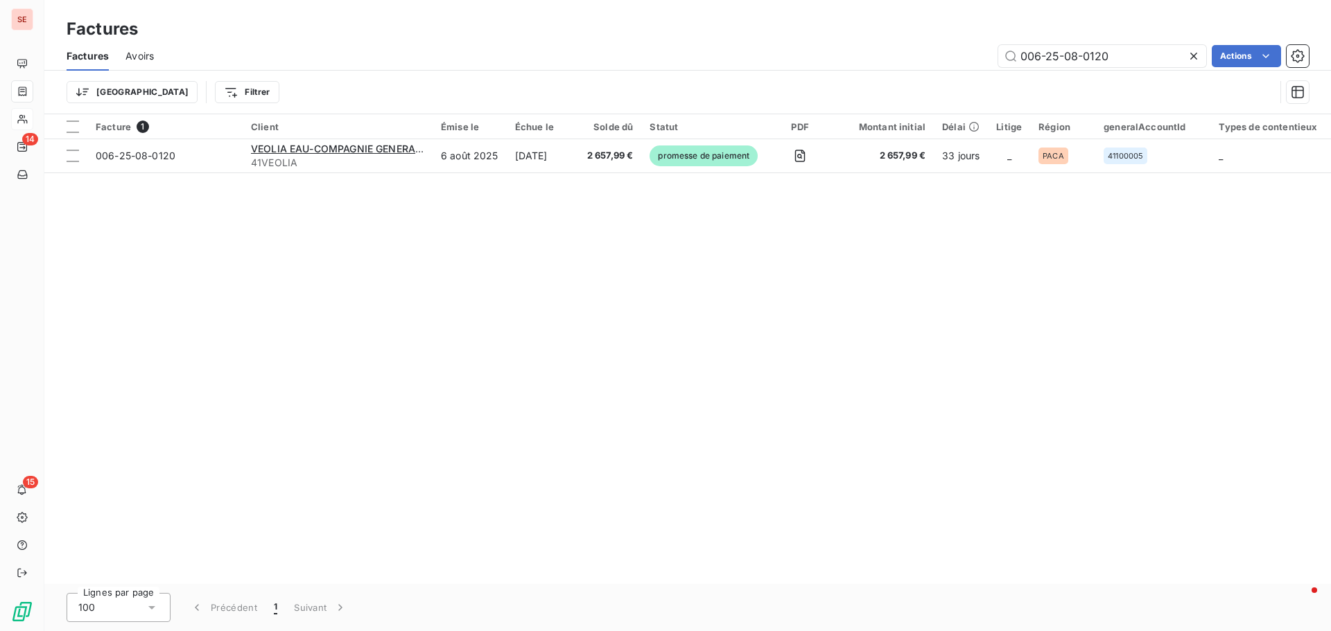
drag, startPoint x: 1128, startPoint y: 59, endPoint x: 949, endPoint y: 40, distance: 179.9
click at [953, 40] on div "Factures Factures Avoirs 006-25-08-0120 Actions Trier Filtrer" at bounding box center [687, 57] width 1286 height 114
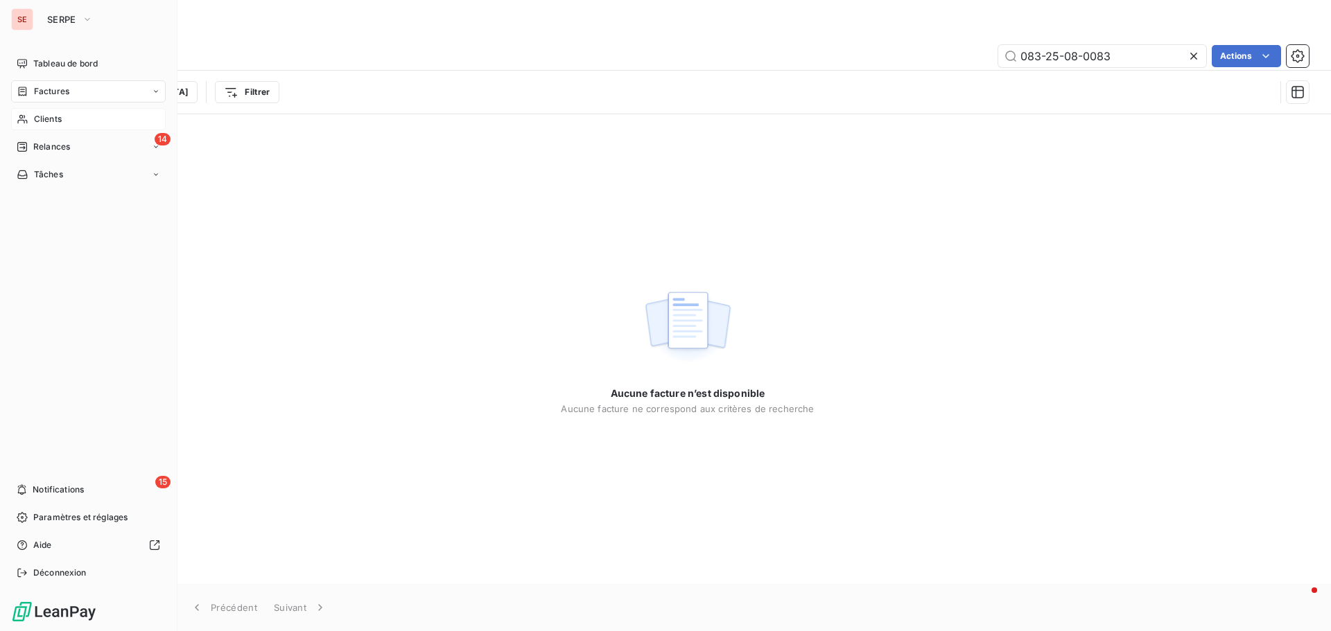
click at [52, 88] on span "Factures" at bounding box center [51, 91] width 35 height 12
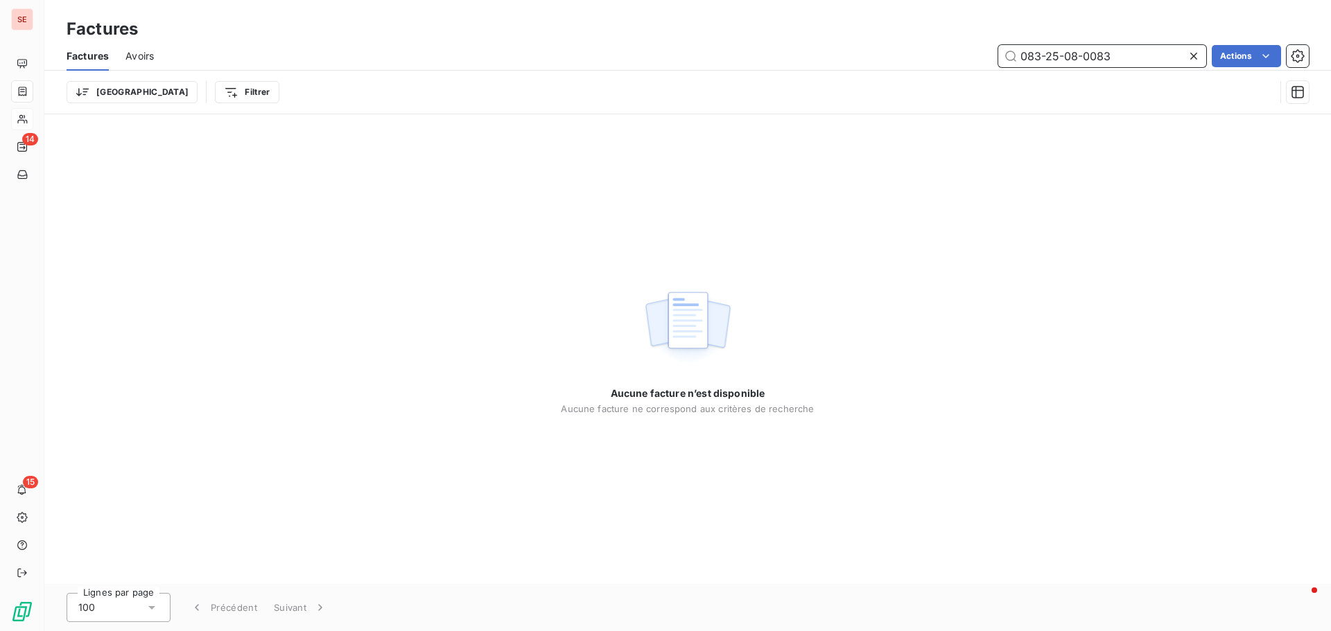
click at [1120, 58] on input "083-25-08-0083" at bounding box center [1102, 56] width 208 height 22
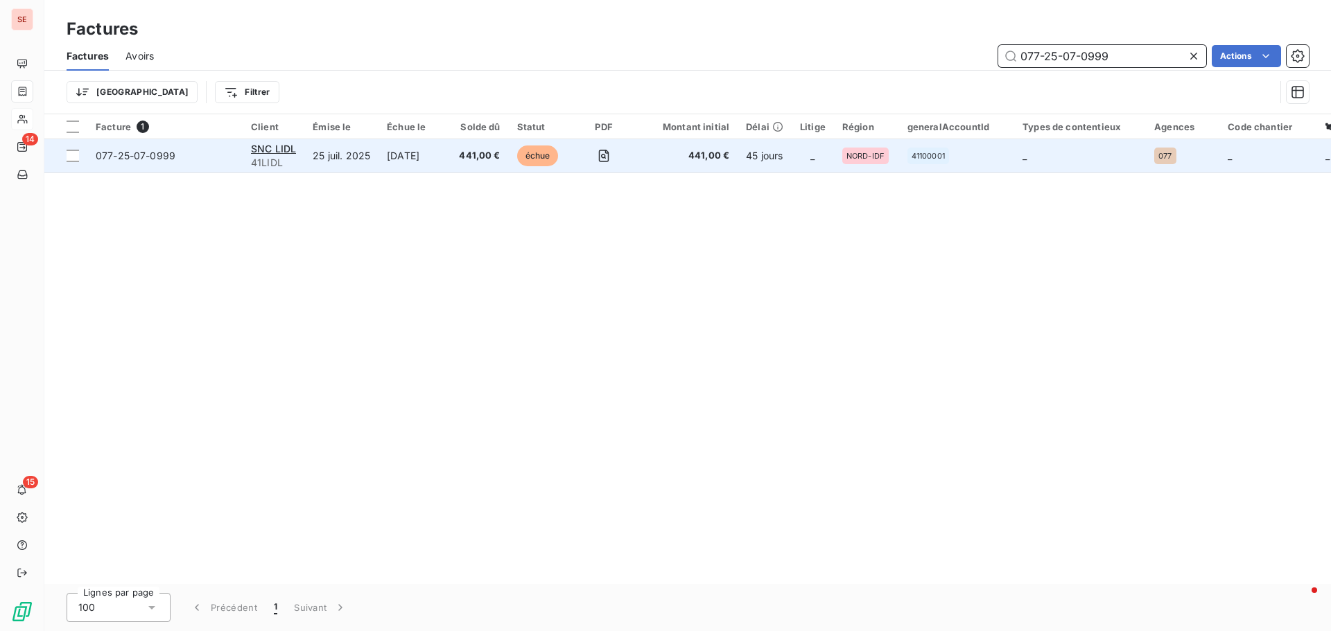
type input "077-25-07-0999"
click at [111, 152] on span "077-25-07-0999" at bounding box center [136, 156] width 80 height 12
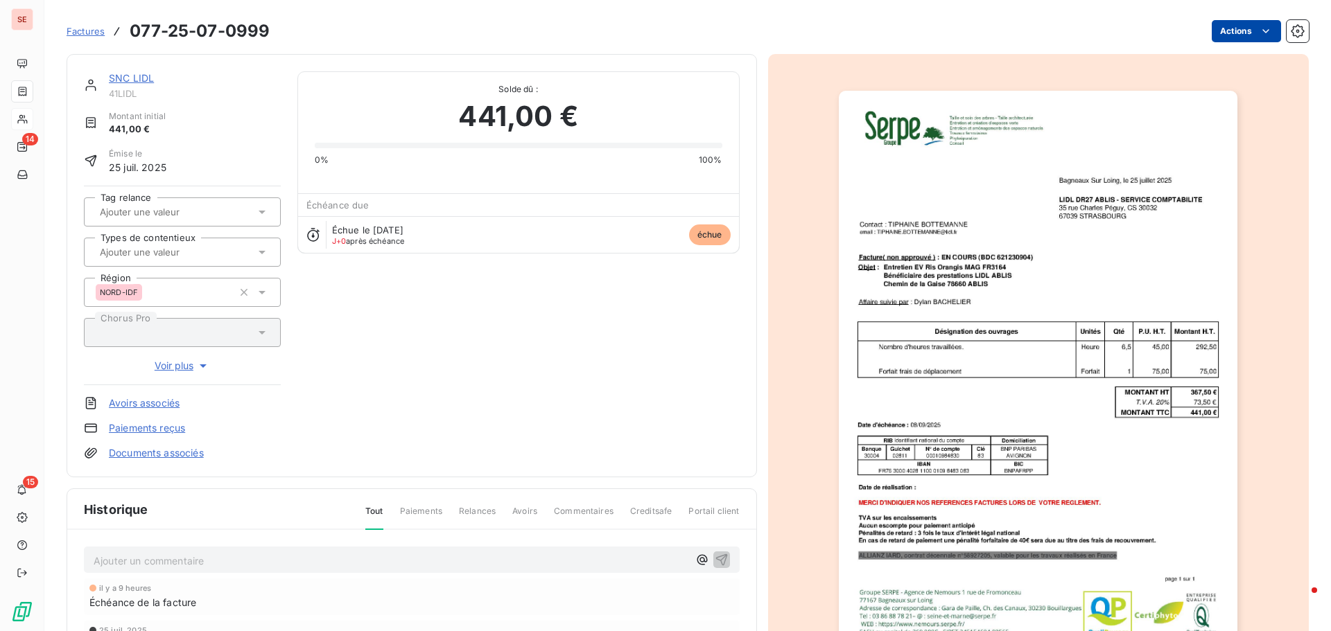
click at [1222, 35] on html "SE 14 15 Factures 077-25-07-0999 Actions SNC LIDL 41LIDL Montant initial 441,00…" at bounding box center [665, 315] width 1331 height 631
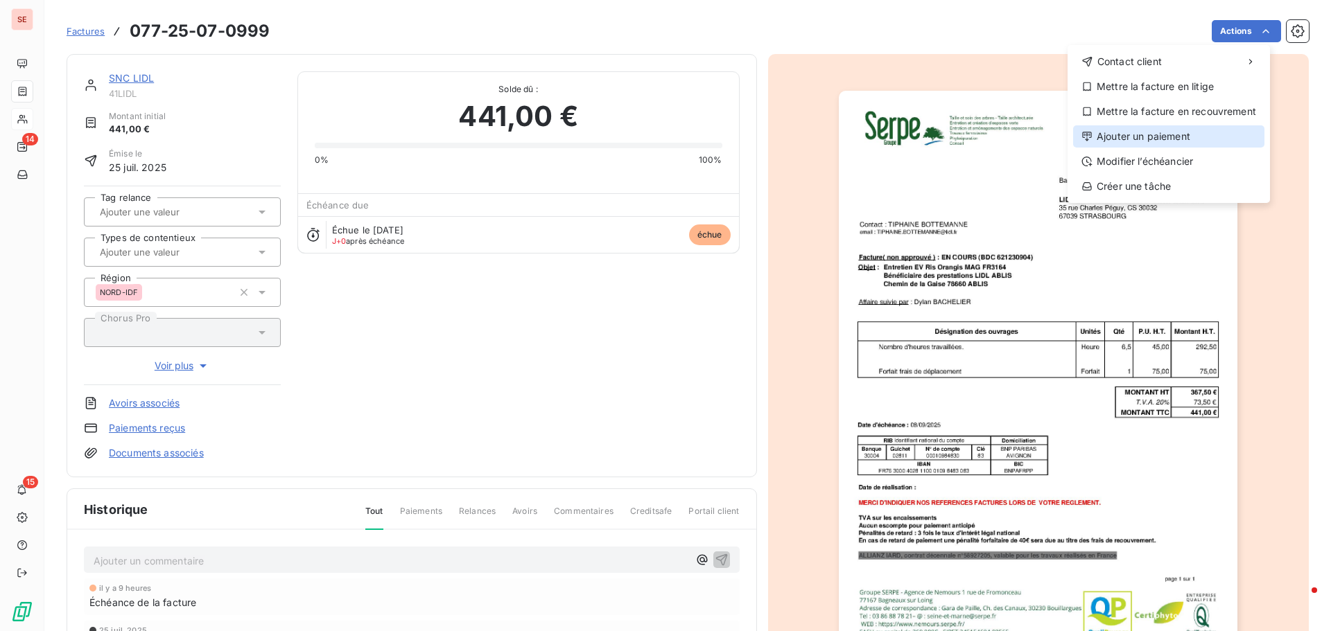
click at [1175, 136] on div "Ajouter un paiement" at bounding box center [1168, 136] width 191 height 22
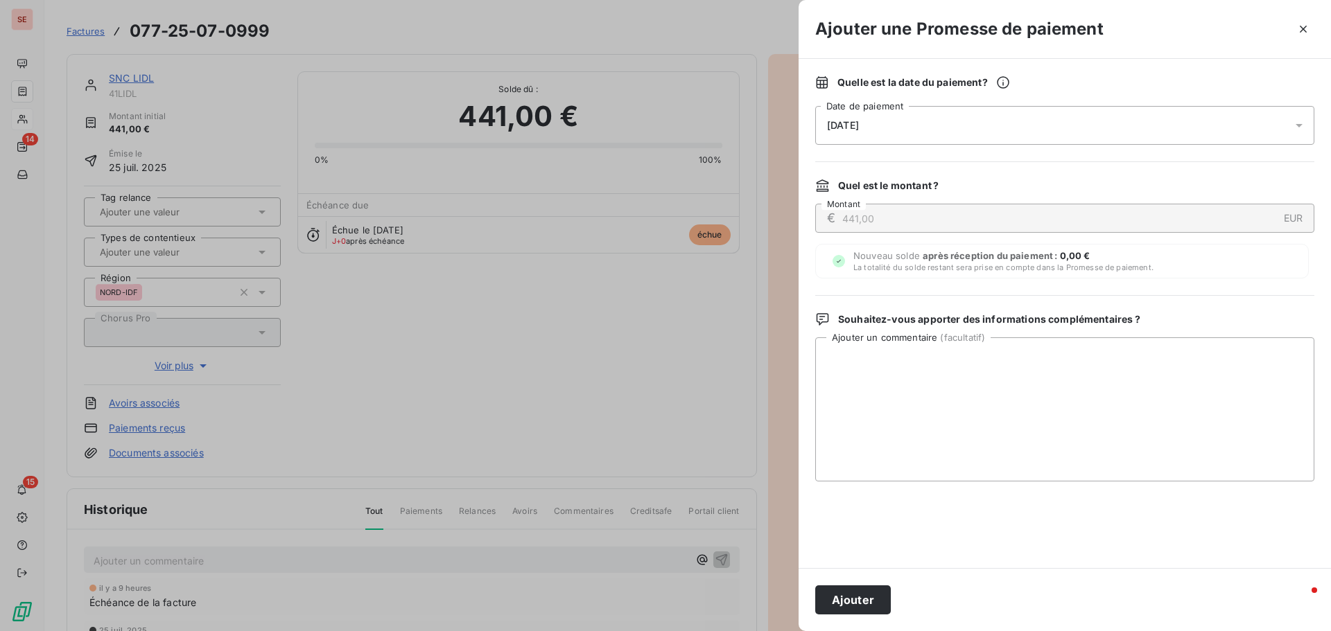
click at [907, 129] on div "09/09/2025" at bounding box center [1064, 125] width 499 height 39
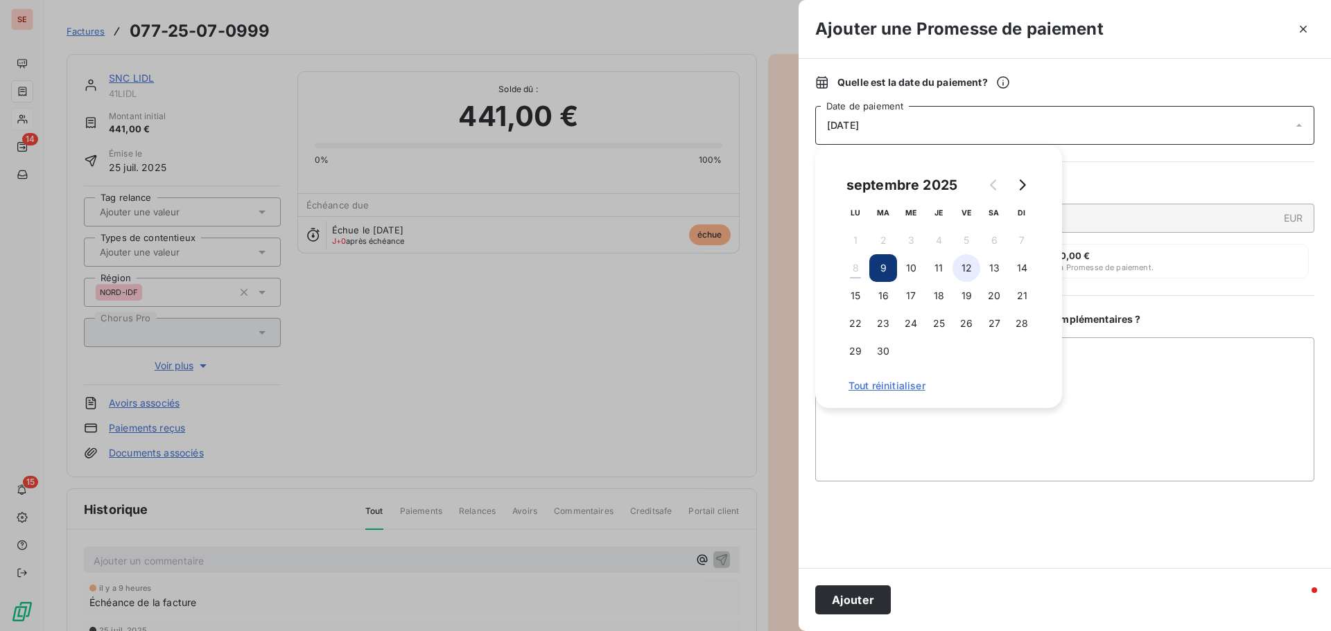
click at [968, 268] on button "12" at bounding box center [966, 268] width 28 height 28
click at [1132, 378] on textarea "Ajouter un commentaire ( facultatif )" at bounding box center [1064, 410] width 499 height 144
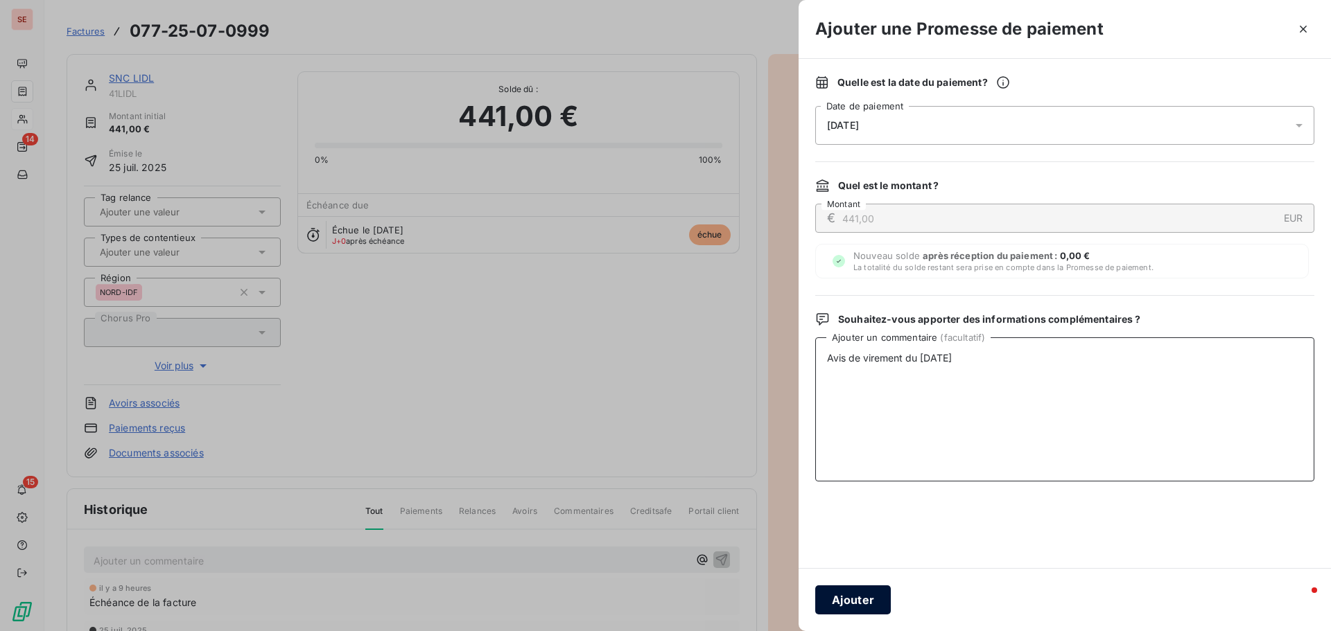
type textarea "Avis de virement du 08/09/25"
click at [864, 606] on button "Ajouter" at bounding box center [853, 600] width 76 height 29
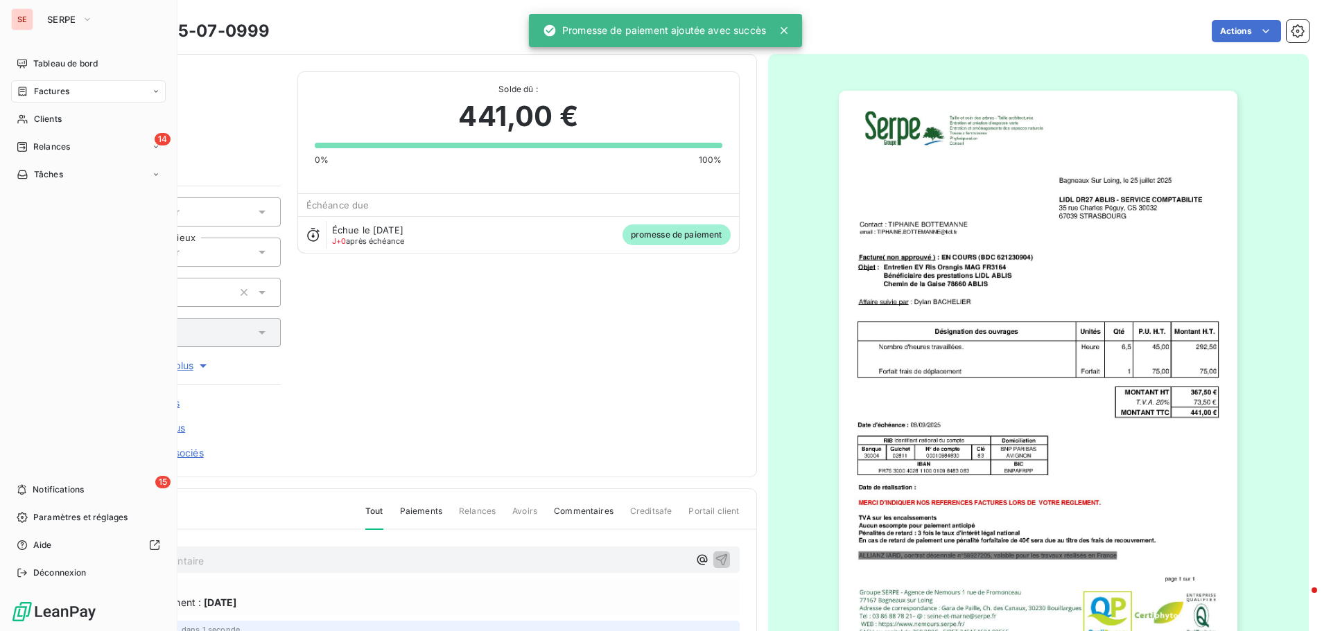
drag, startPoint x: 41, startPoint y: 119, endPoint x: 172, endPoint y: 106, distance: 131.6
click at [41, 119] on span "Clients" at bounding box center [48, 119] width 28 height 12
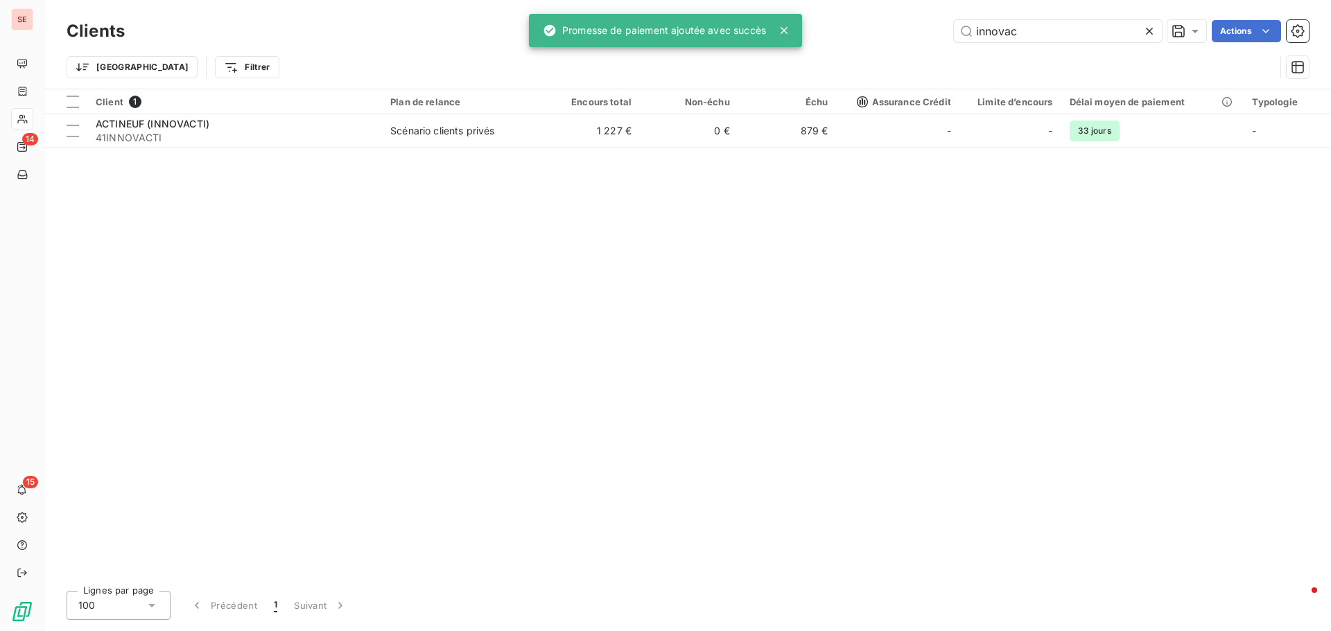
drag, startPoint x: 1033, startPoint y: 30, endPoint x: 892, endPoint y: 0, distance: 144.6
click at [898, 4] on div "Clients innovac Actions Trier Filtrer" at bounding box center [687, 44] width 1286 height 89
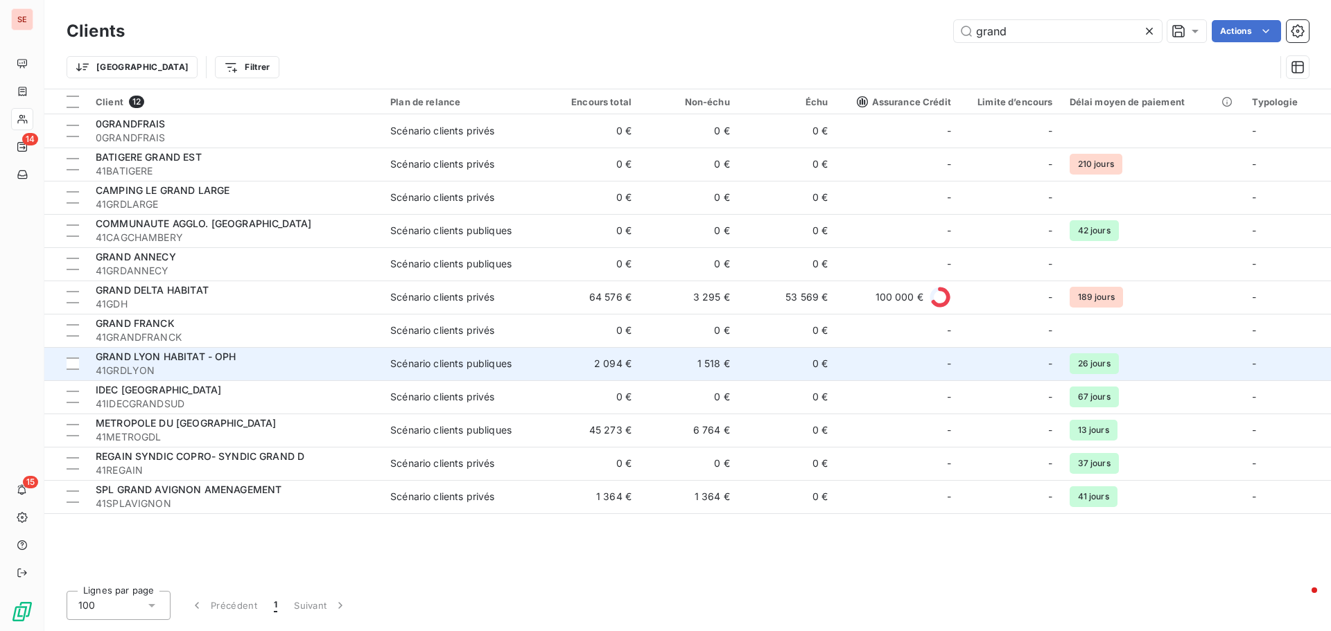
type input "grand"
click at [181, 365] on span "41GRDLYON" at bounding box center [235, 371] width 278 height 14
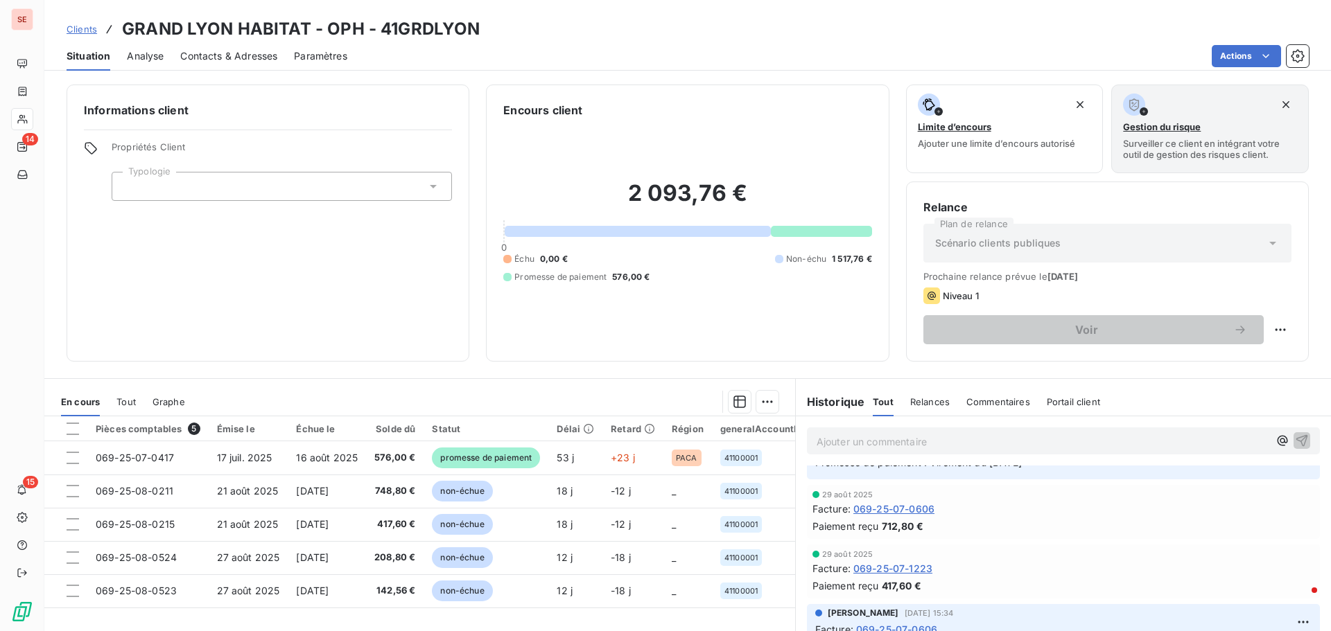
scroll to position [416, 0]
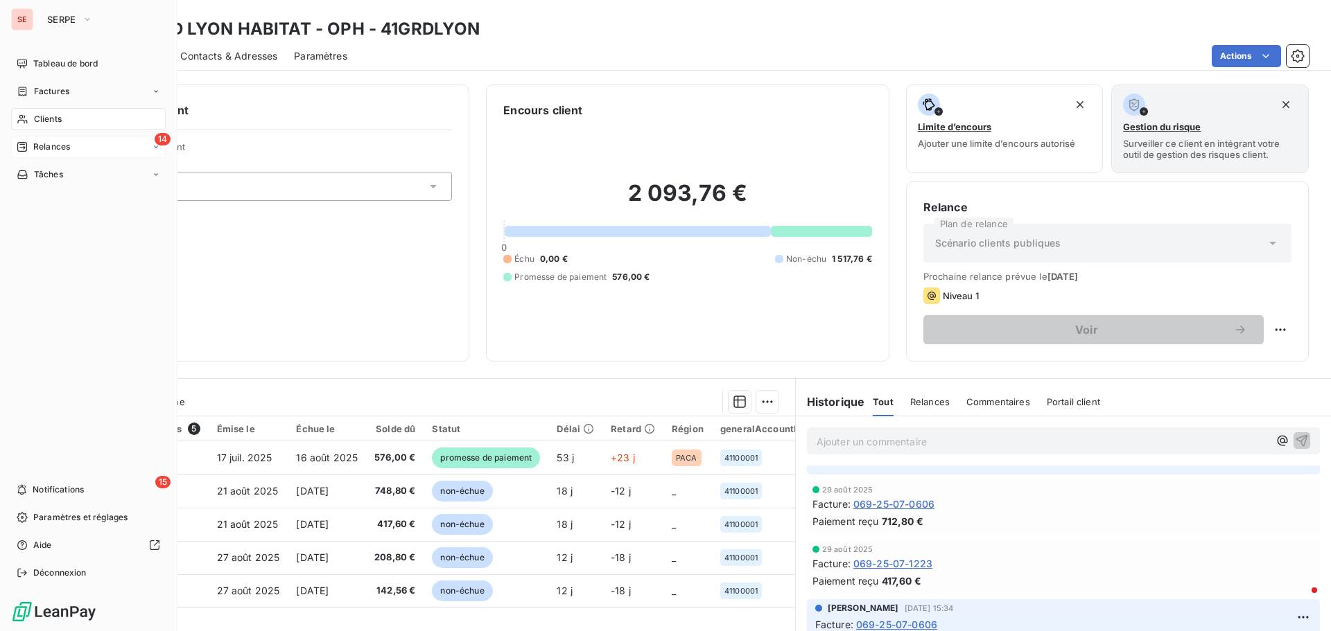
click at [74, 146] on div "14 Relances" at bounding box center [88, 147] width 155 height 22
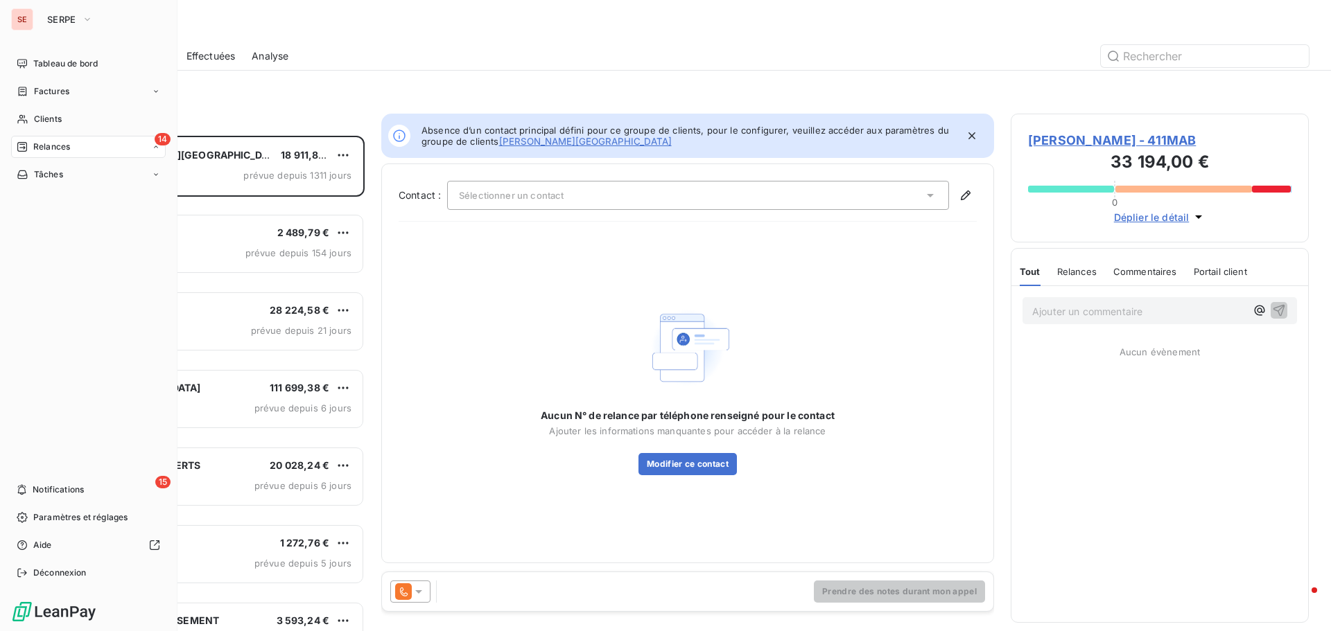
scroll to position [11, 11]
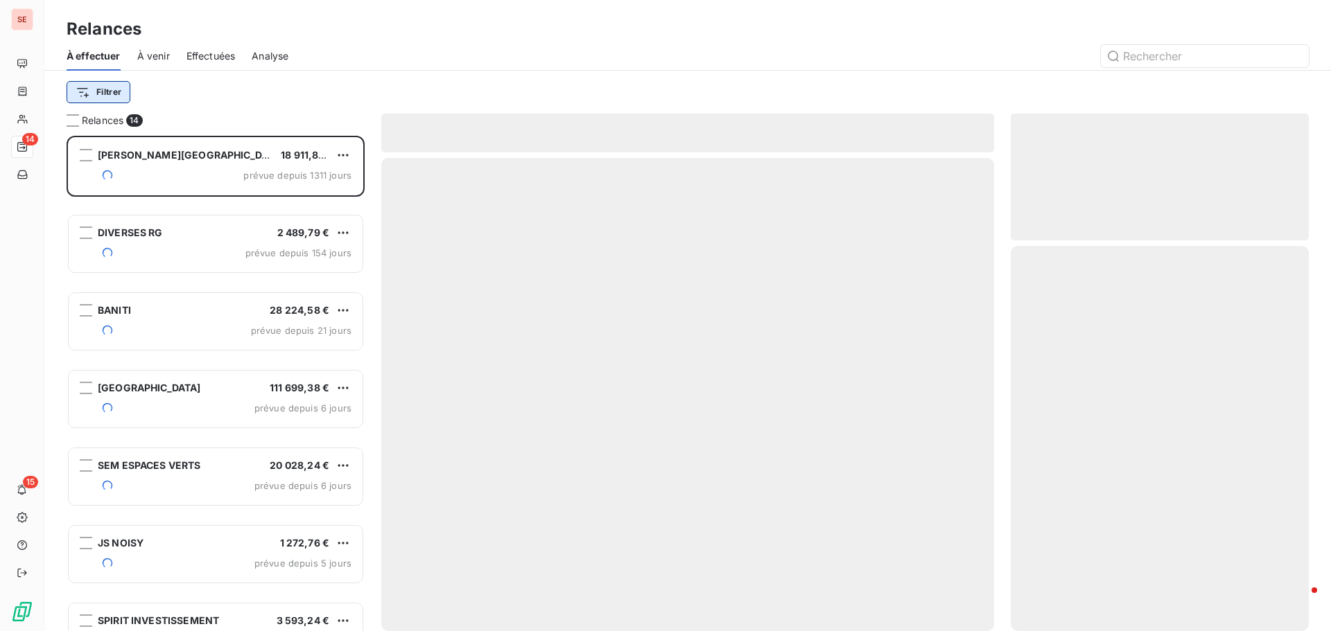
click at [103, 90] on html "SE 14 15 Relances À effectuer À venir Effectuées Analyse Filtrer Relances 14 S.…" at bounding box center [665, 315] width 1331 height 631
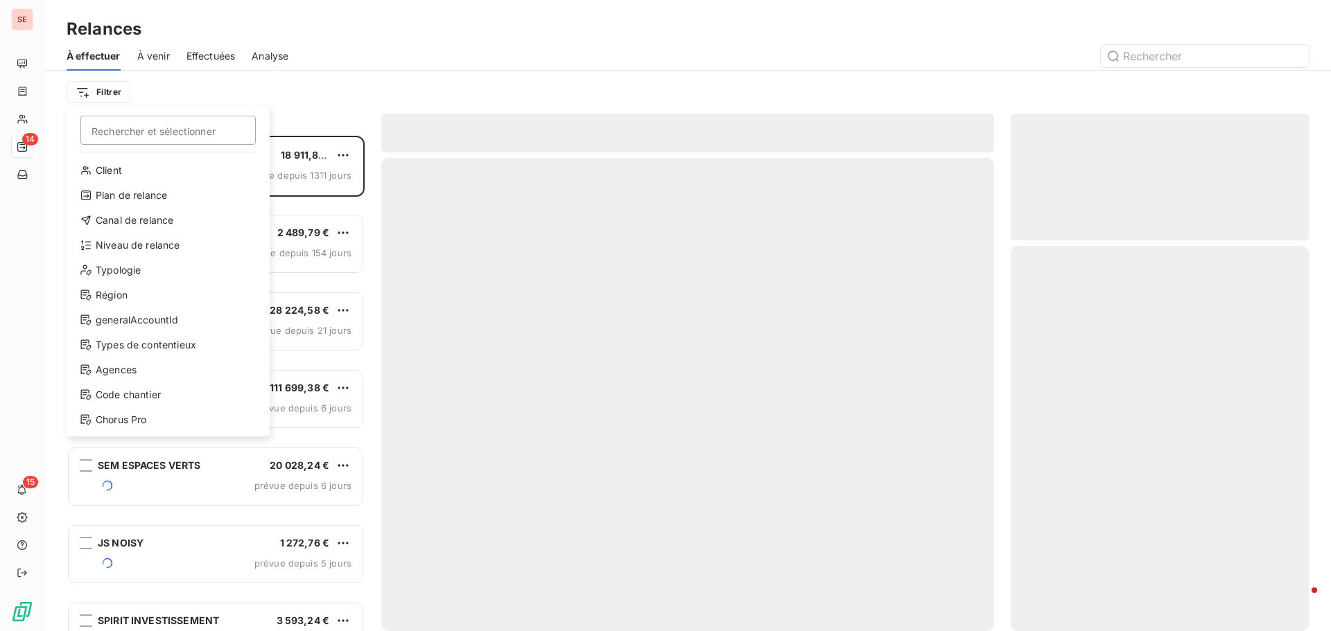
click at [360, 72] on html "SE 14 15 Relances À effectuer À venir Effectuées Analyse Filtrer Rechercher et …" at bounding box center [665, 315] width 1331 height 631
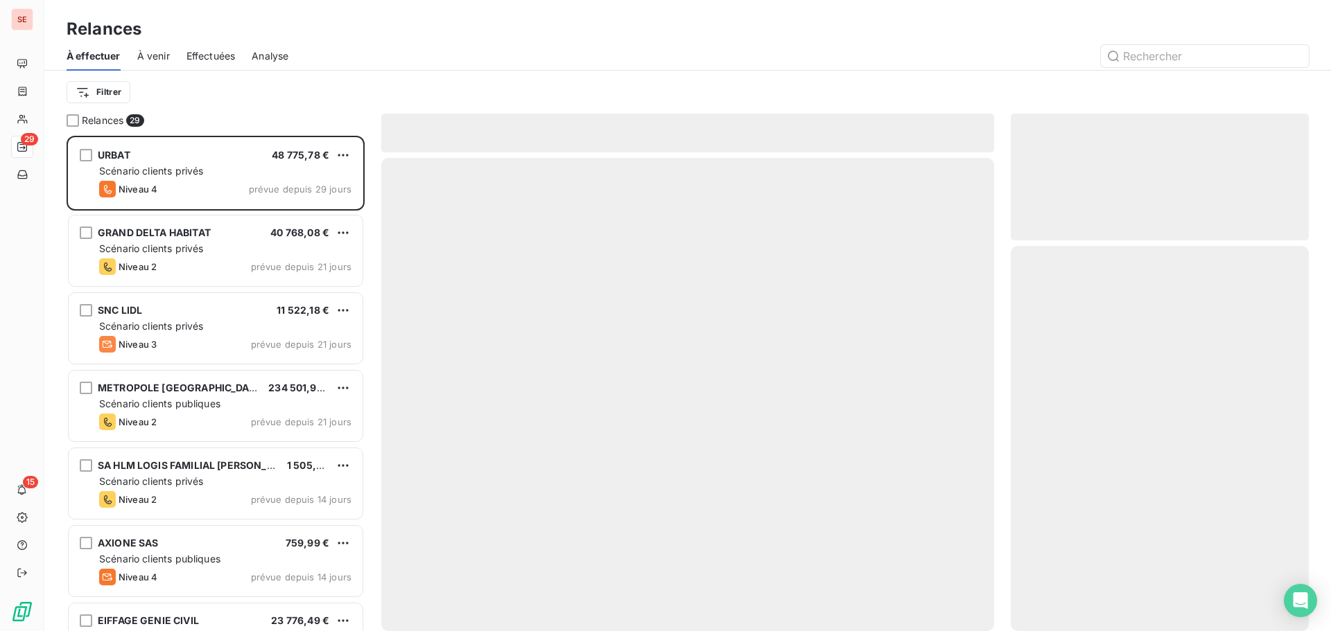
scroll to position [485, 288]
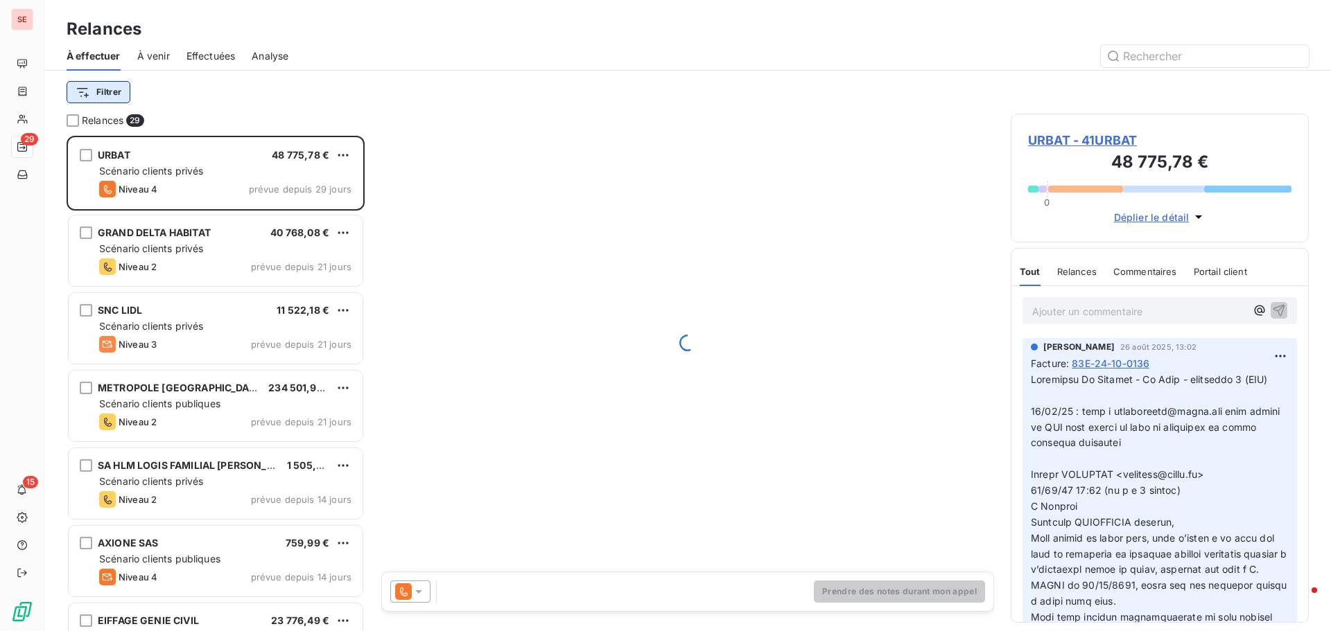
click at [120, 94] on html "SE 29 15 Relances À effectuer À venir Effectuées Analyse Filtrer Relances 29 UR…" at bounding box center [665, 315] width 1331 height 631
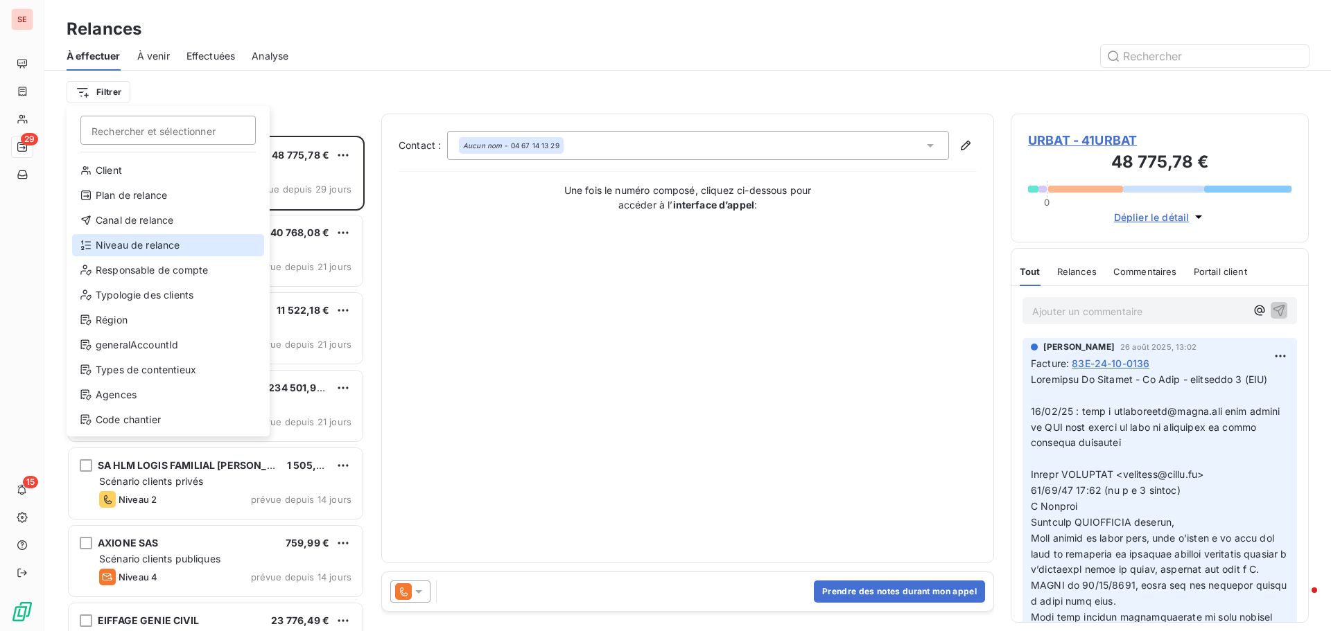
click at [102, 243] on div "Niveau de relance" at bounding box center [168, 245] width 192 height 22
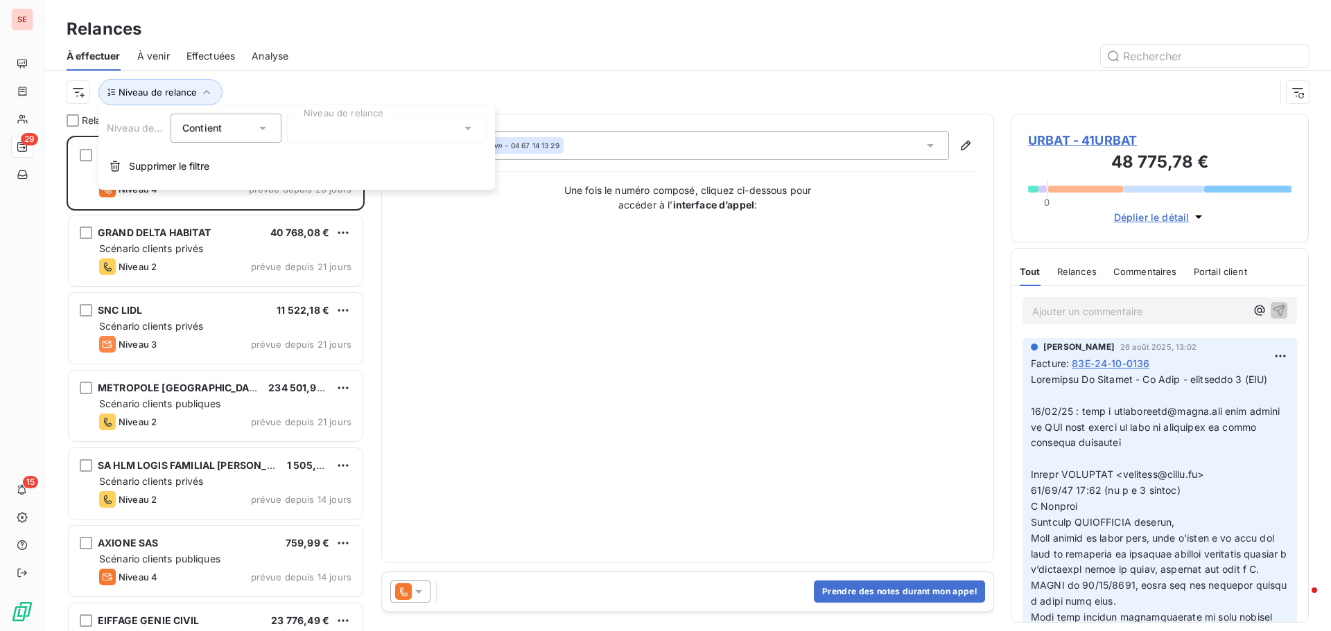
click at [335, 139] on div at bounding box center [387, 128] width 200 height 29
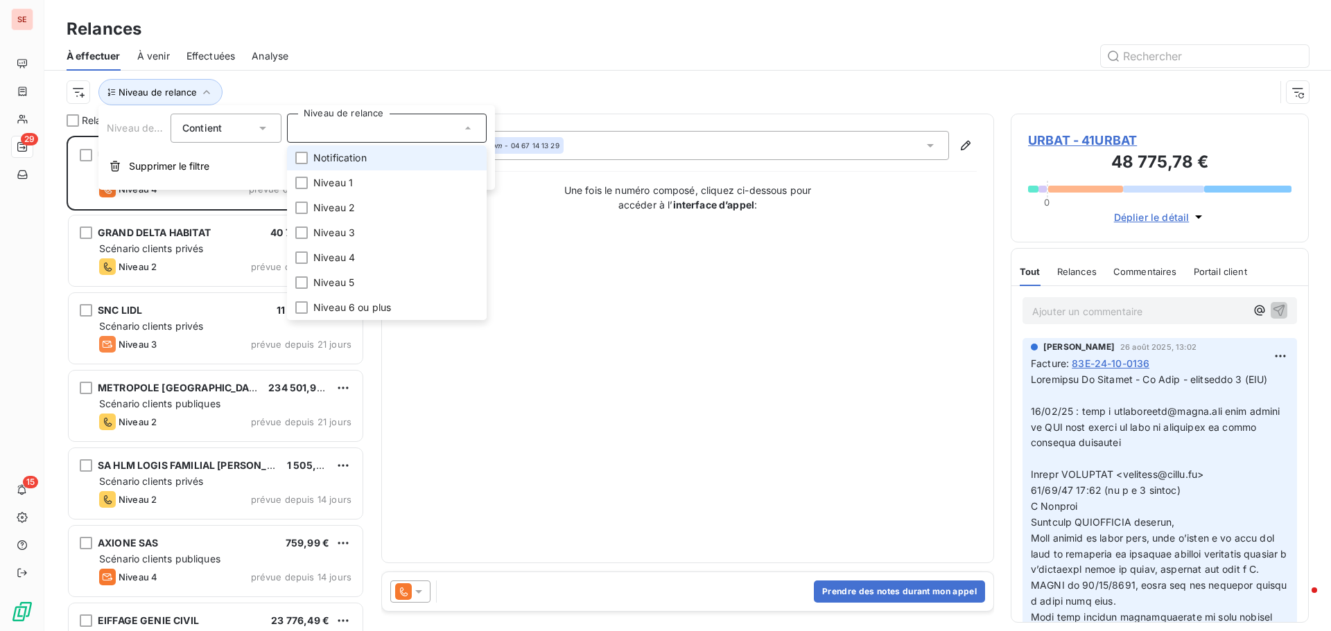
click at [344, 158] on span "Notification" at bounding box center [339, 158] width 53 height 14
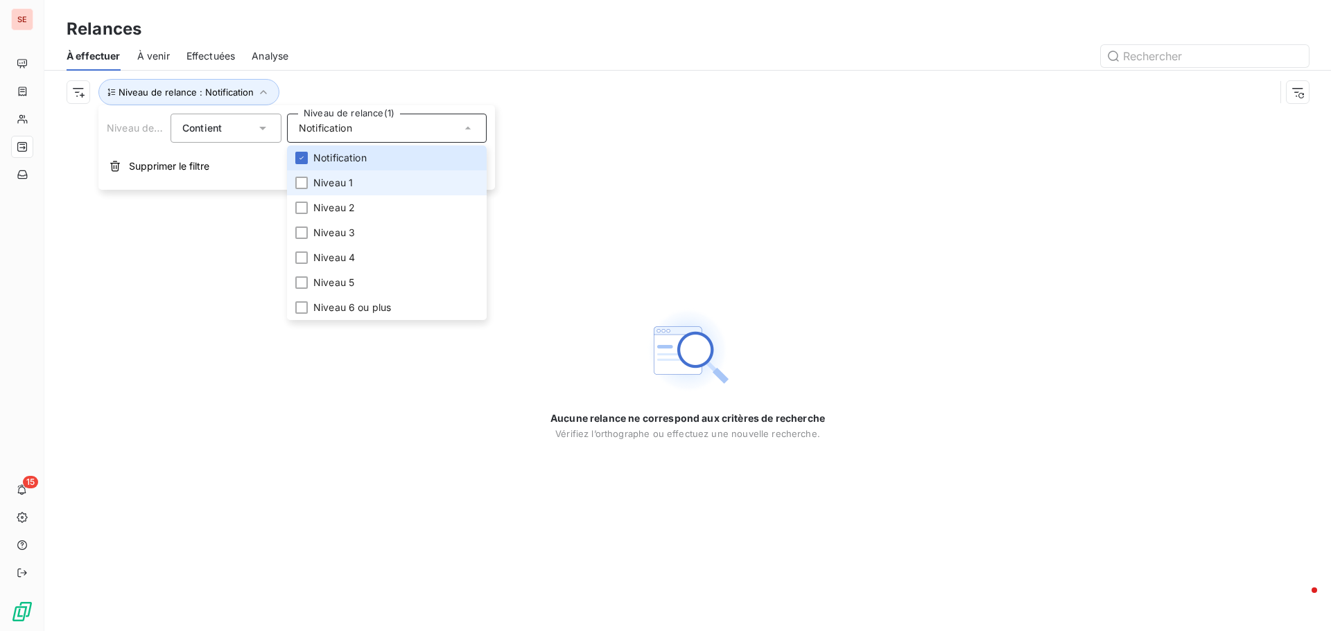
click at [362, 177] on li "Niveau 1" at bounding box center [387, 182] width 200 height 25
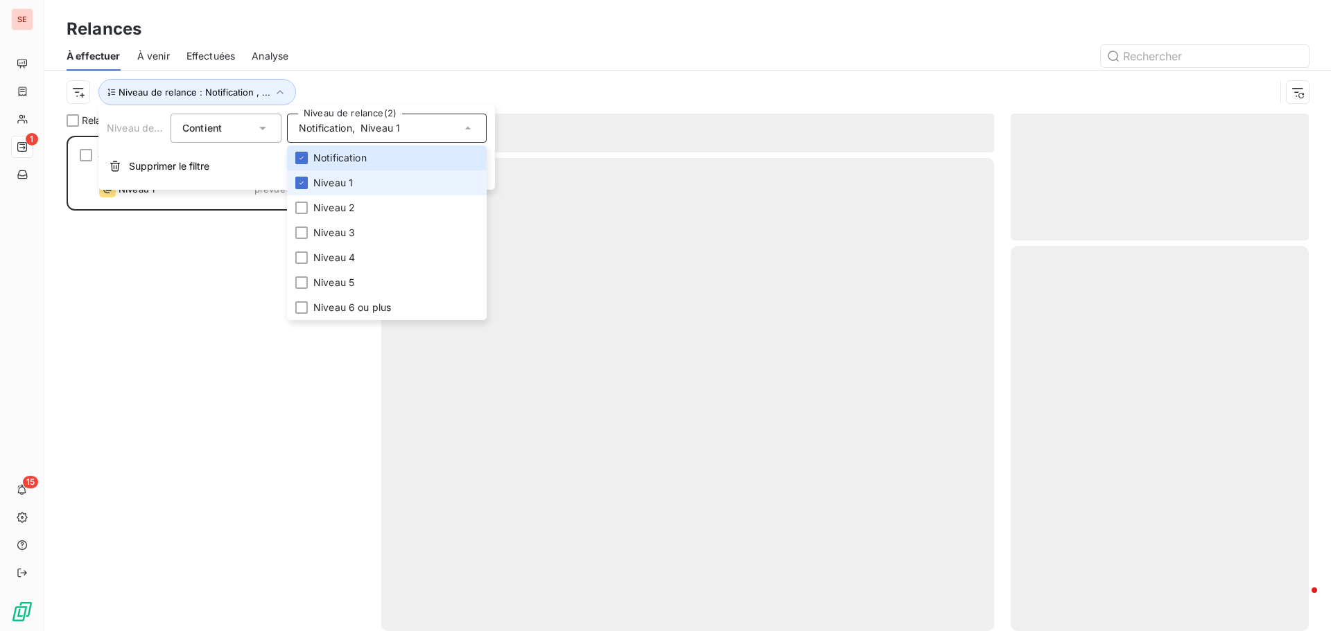
scroll to position [485, 288]
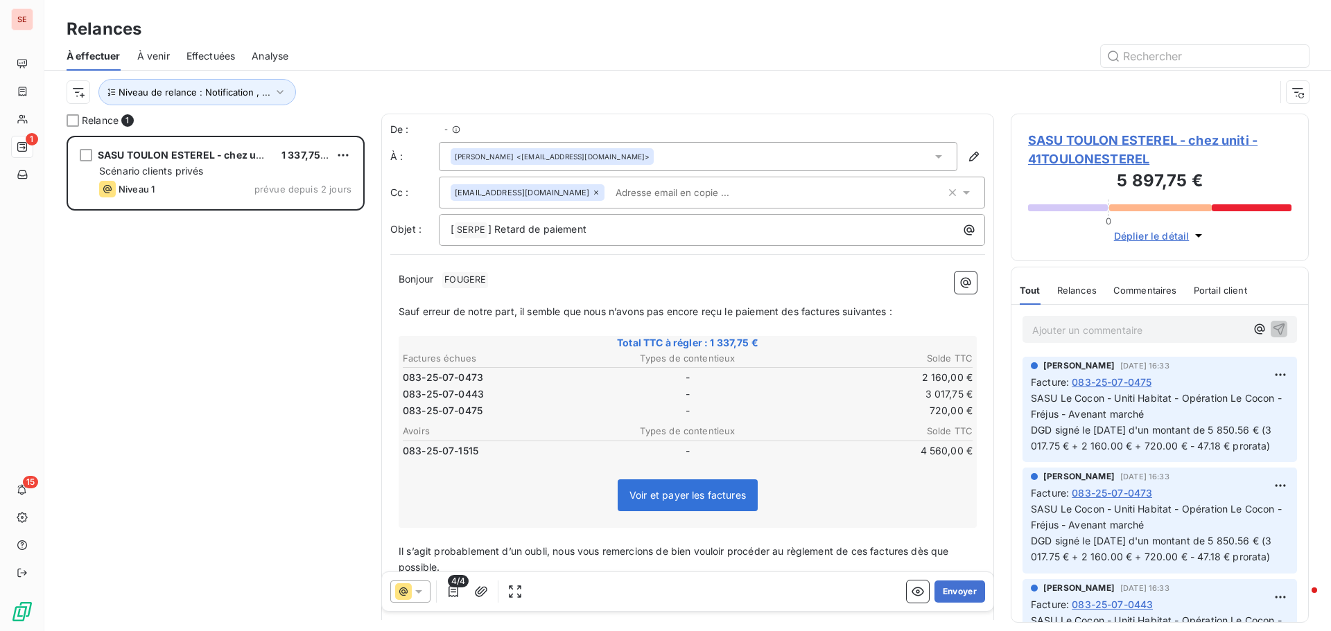
click at [447, 46] on div at bounding box center [807, 56] width 1004 height 22
click at [1123, 139] on span "SASU TOULON ESTEREL - chez uniti - 41TOULONESTEREL" at bounding box center [1159, 149] width 263 height 37
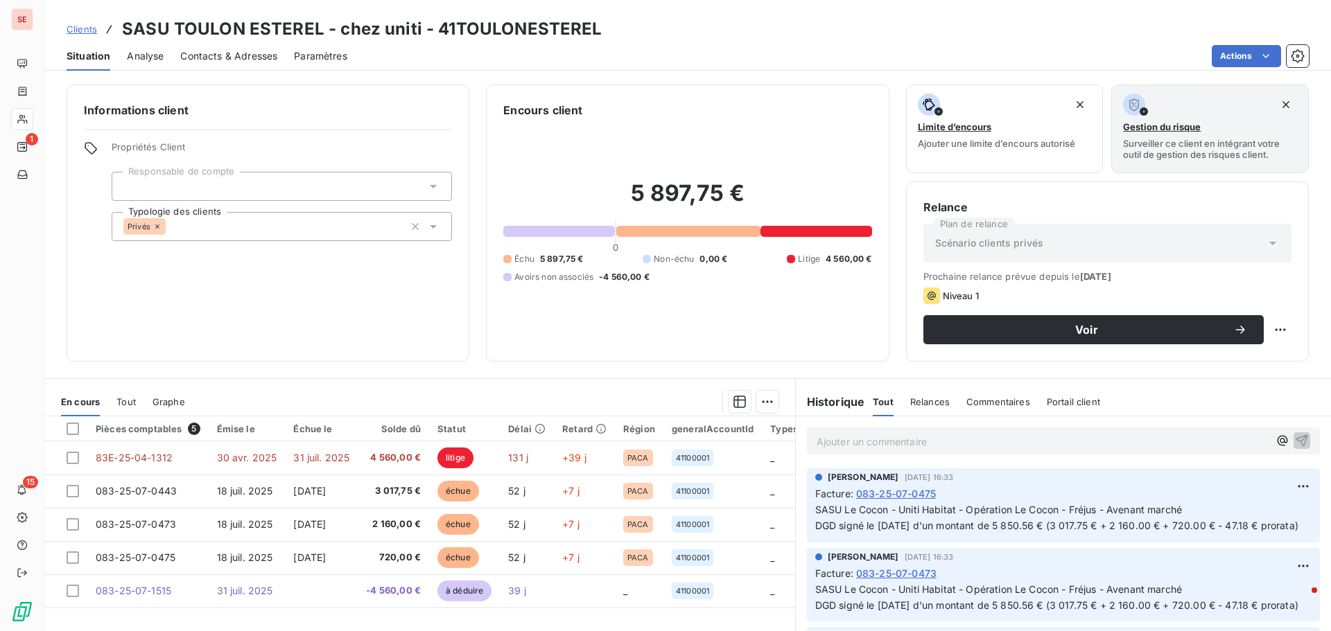
click at [247, 58] on span "Contacts & Adresses" at bounding box center [228, 56] width 97 height 14
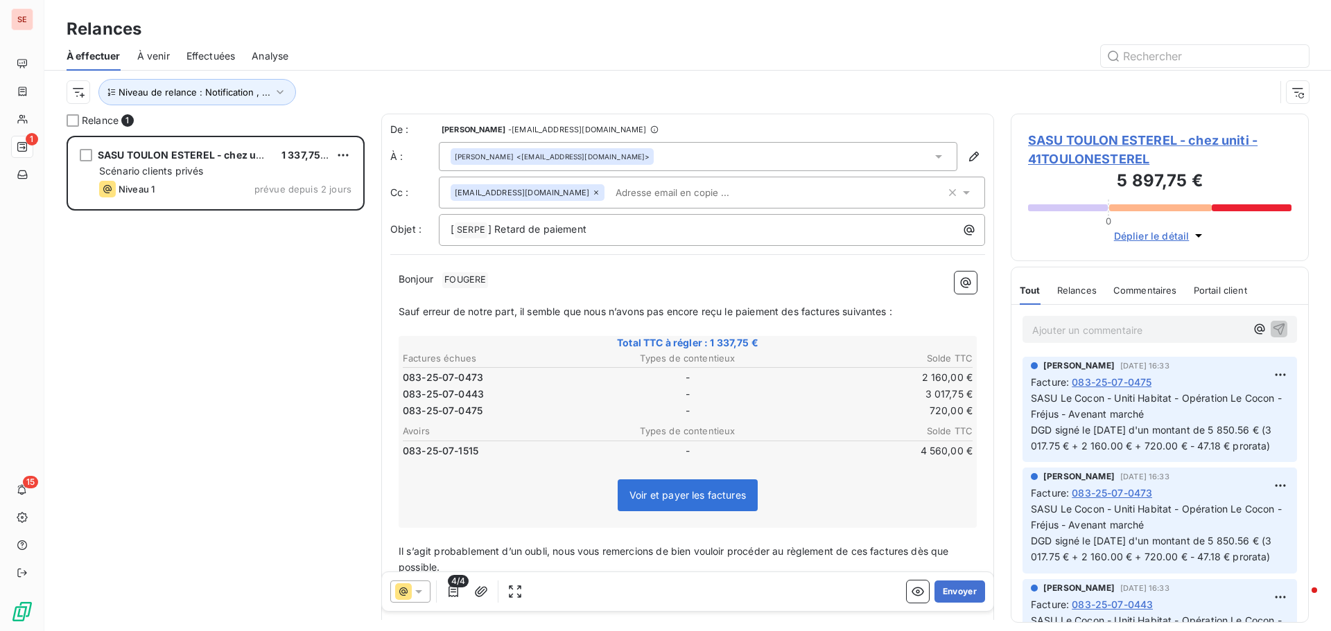
scroll to position [485, 288]
click at [1069, 138] on span "SASU TOULON ESTEREL - chez uniti - 41TOULONESTEREL" at bounding box center [1159, 149] width 263 height 37
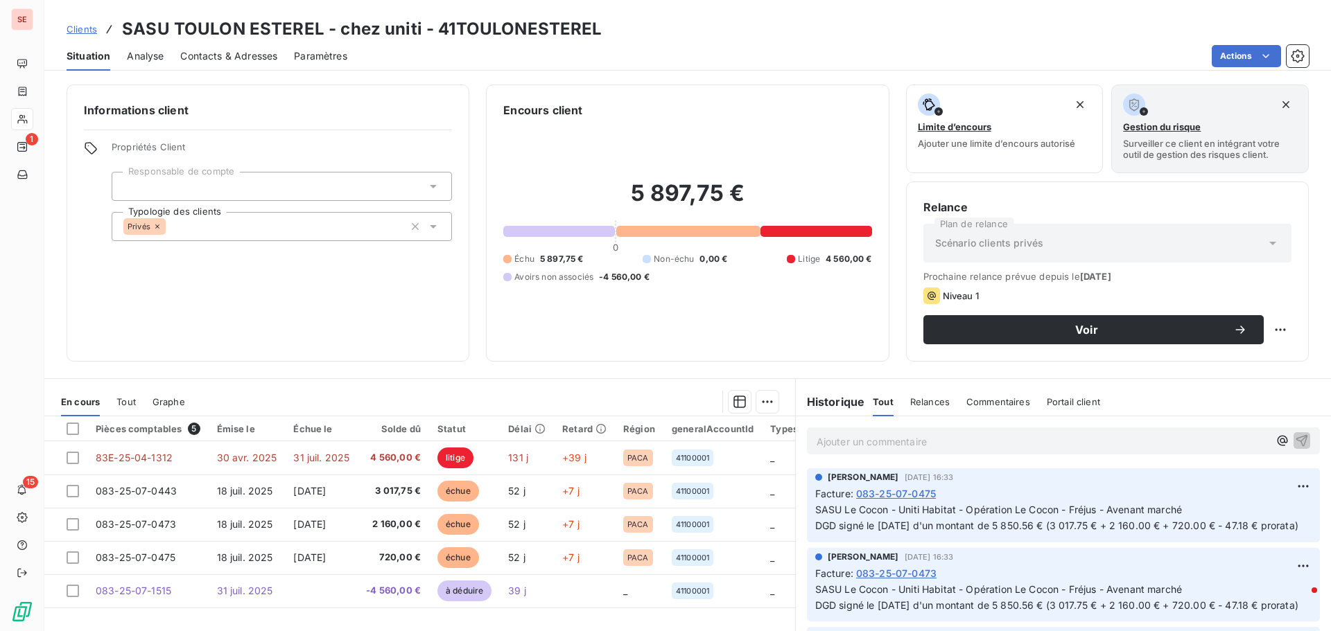
click at [922, 498] on span "083-25-07-0475" at bounding box center [896, 494] width 80 height 15
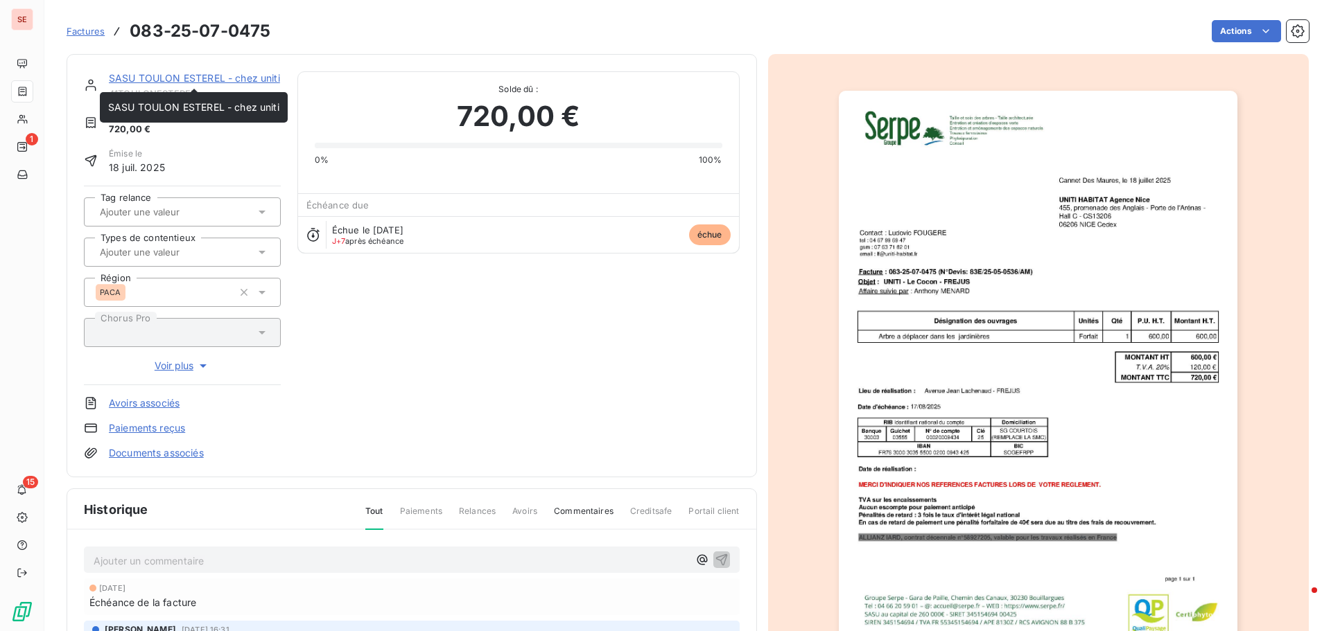
click at [198, 76] on link "SASU TOULON ESTEREL - chez uniti" at bounding box center [194, 78] width 171 height 12
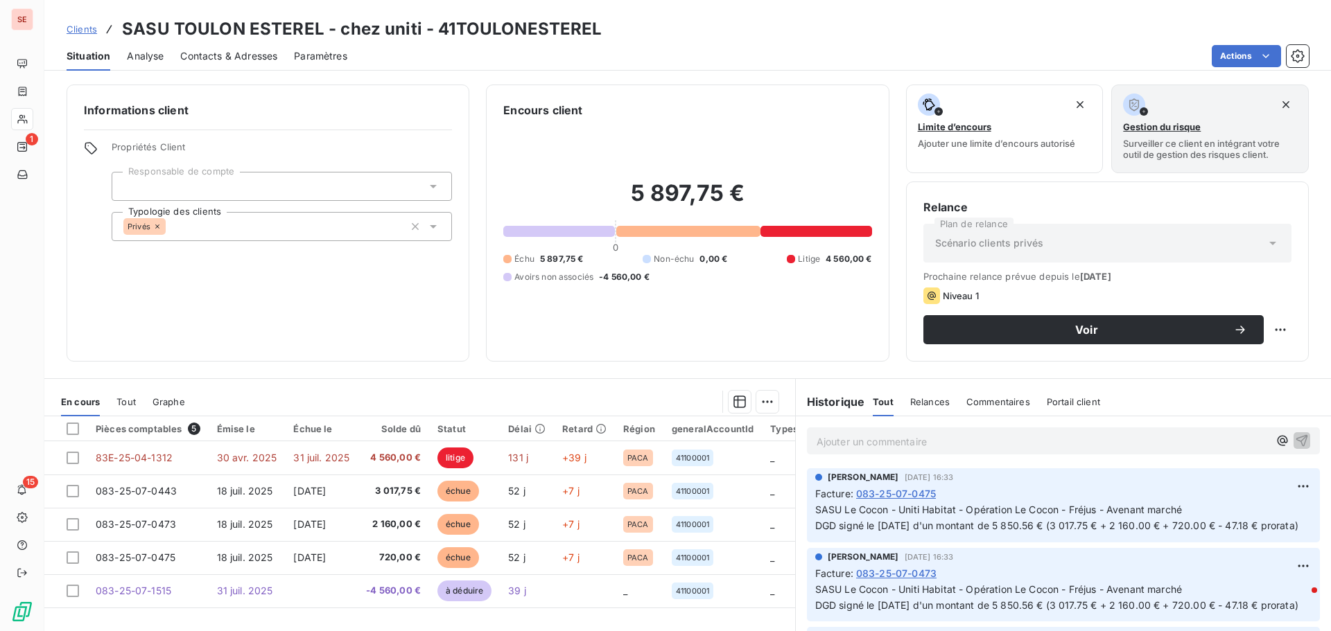
click at [209, 54] on span "Contacts & Adresses" at bounding box center [228, 56] width 97 height 14
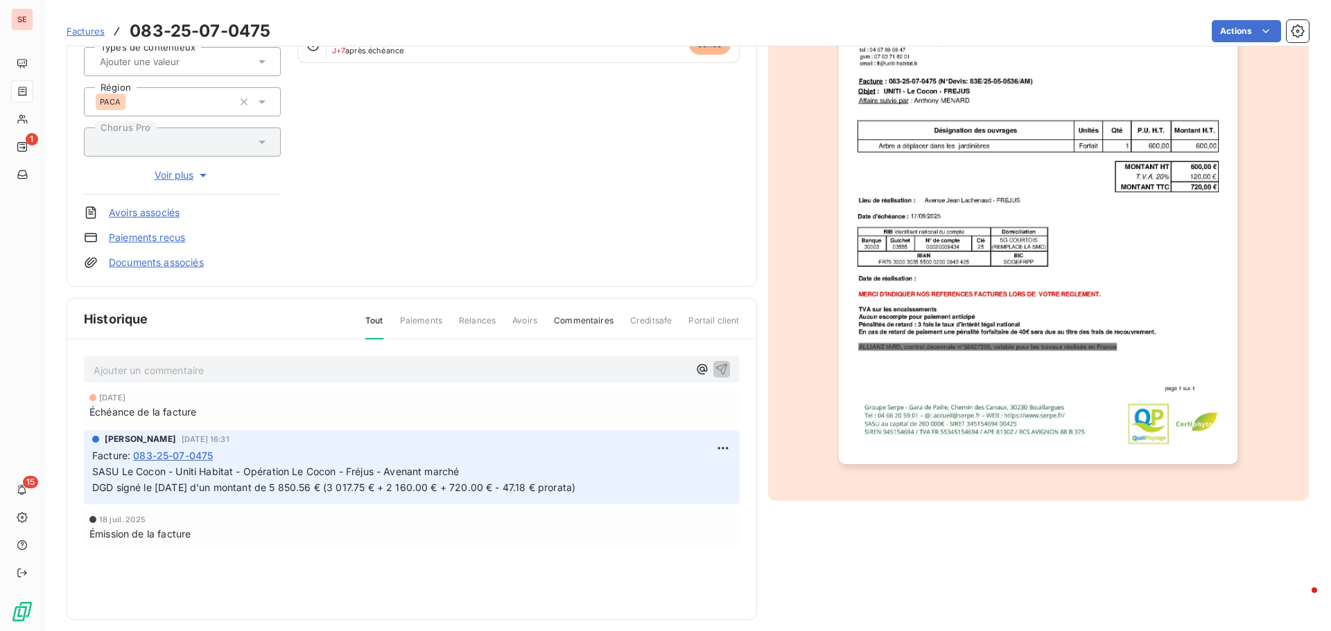
scroll to position [202, 0]
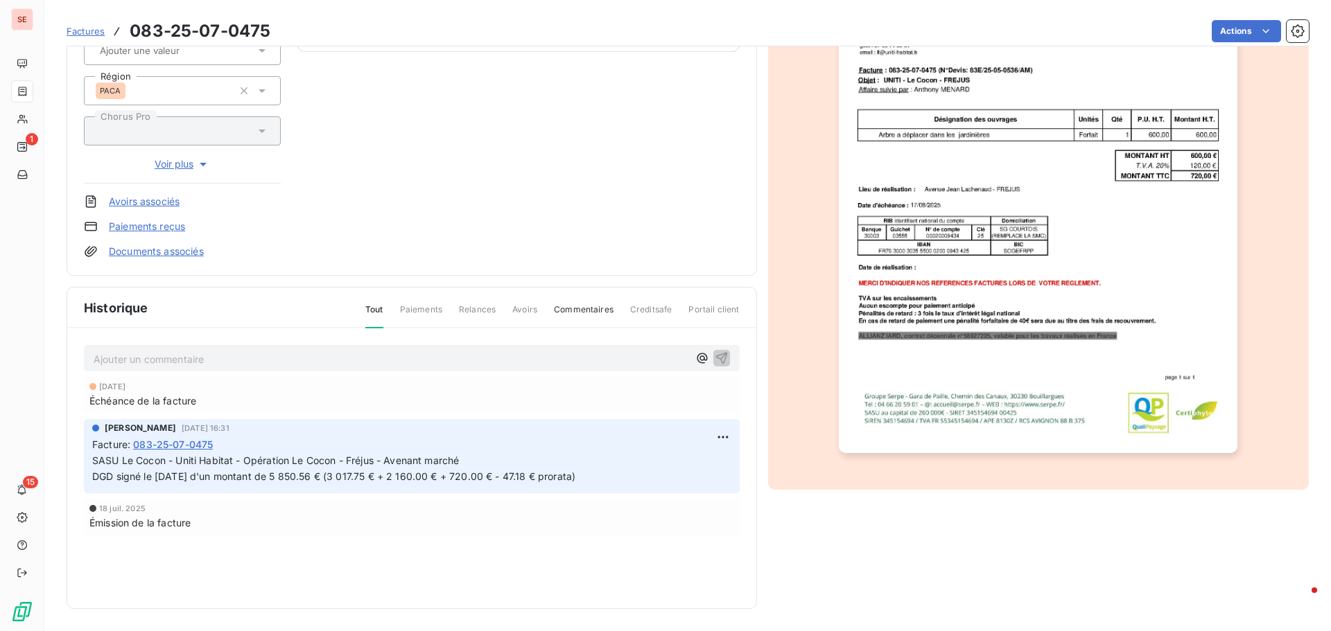
click at [183, 245] on link "Documents associés" at bounding box center [156, 252] width 95 height 14
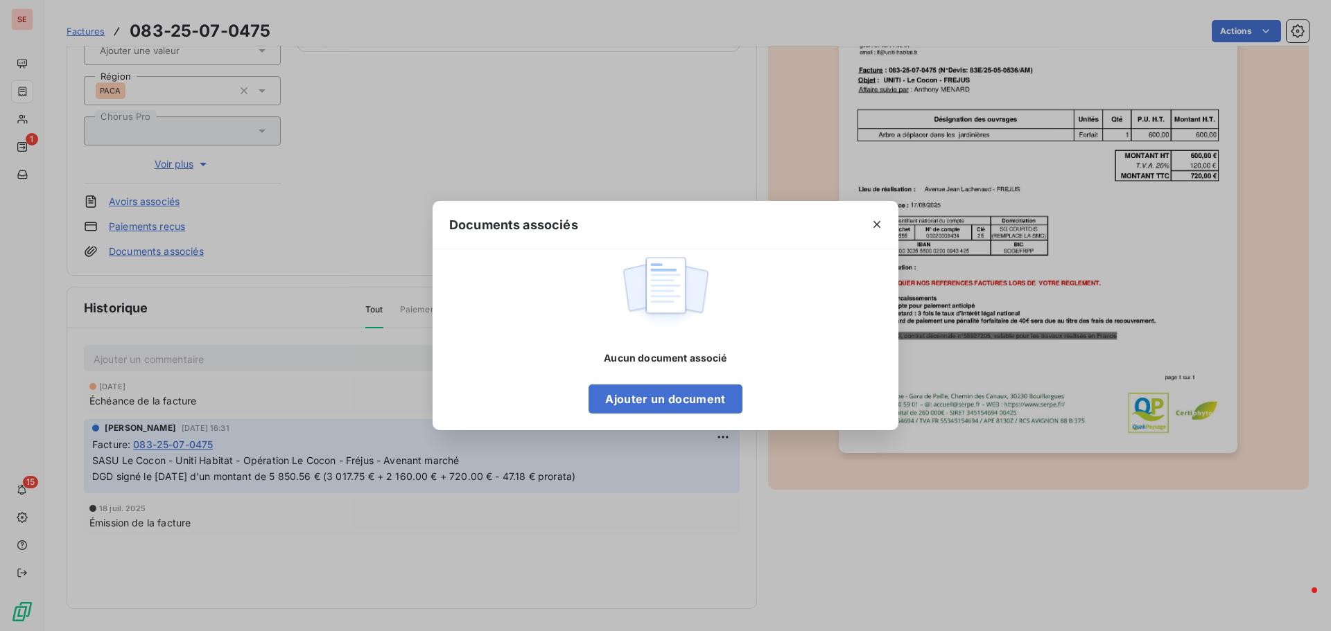
click at [879, 226] on icon "button" at bounding box center [877, 225] width 14 height 14
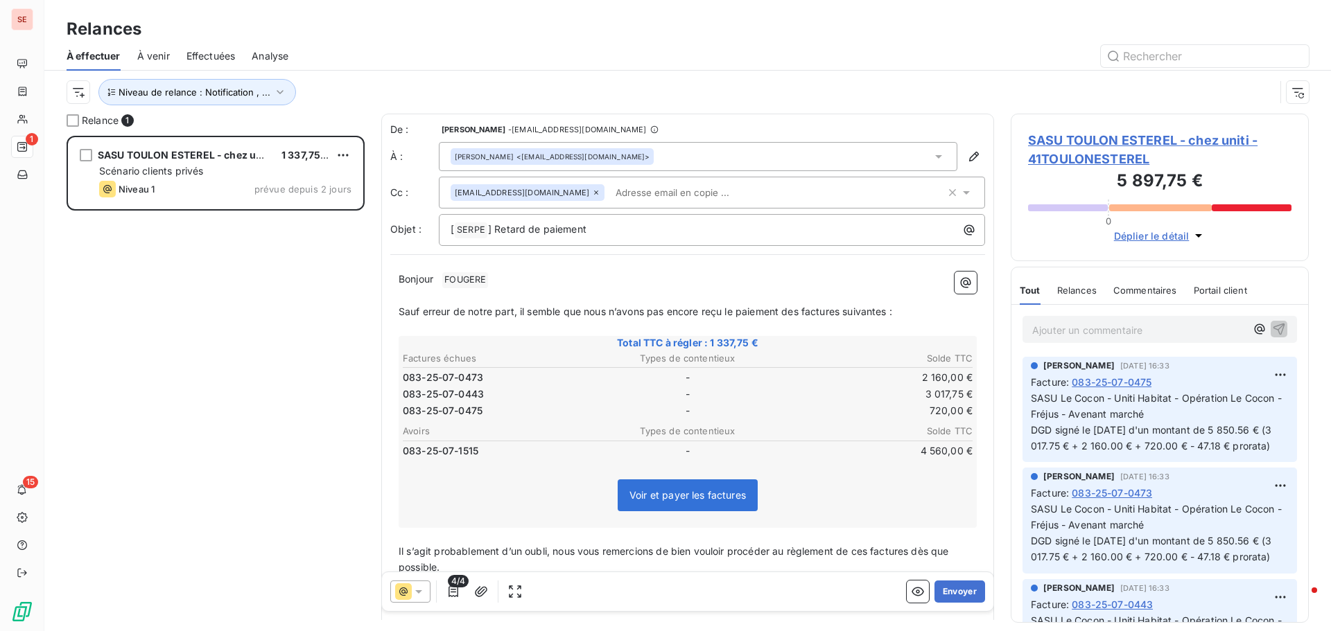
scroll to position [485, 288]
click at [1122, 385] on span "083-25-07-0475" at bounding box center [1111, 382] width 80 height 15
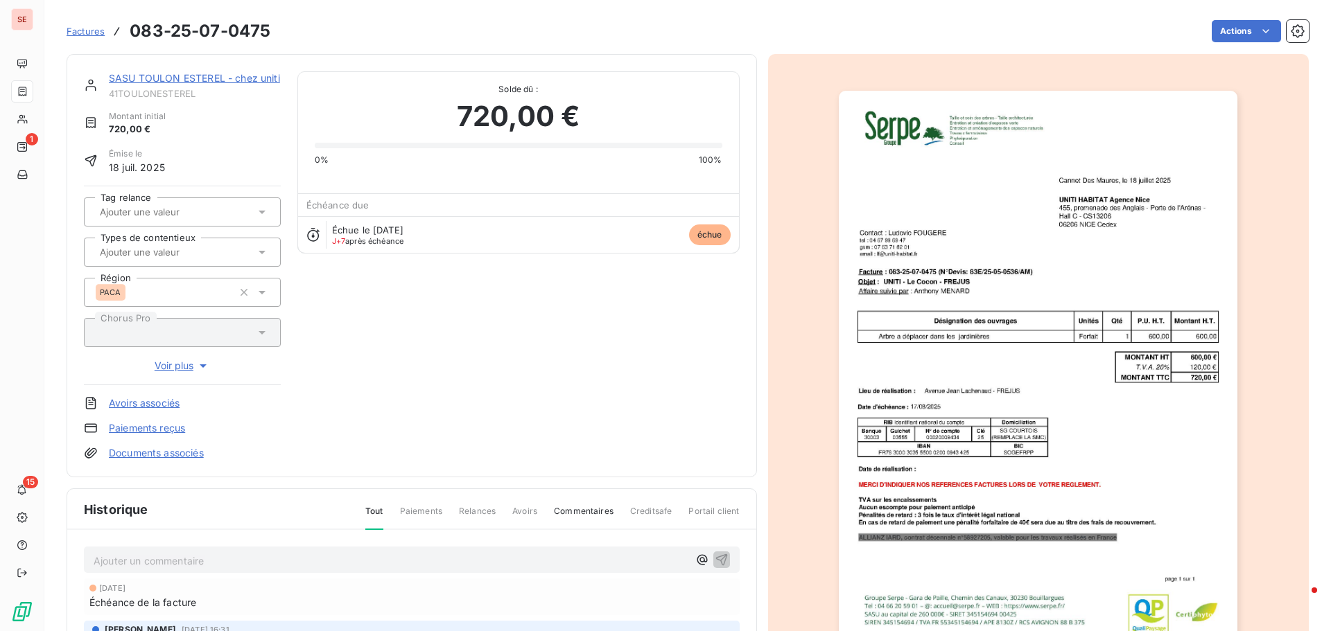
click at [209, 449] on div "Documents associés" at bounding box center [182, 453] width 197 height 14
click at [195, 455] on link "Documents associés" at bounding box center [156, 453] width 95 height 14
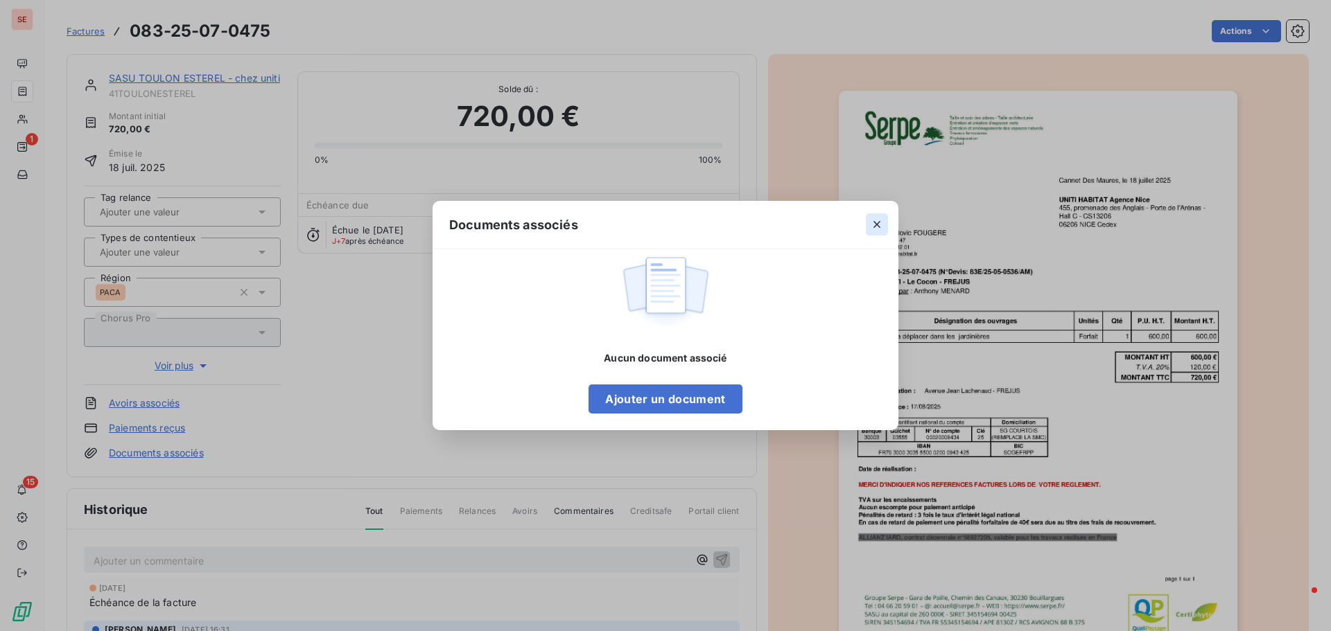
click at [879, 216] on button "button" at bounding box center [877, 224] width 22 height 22
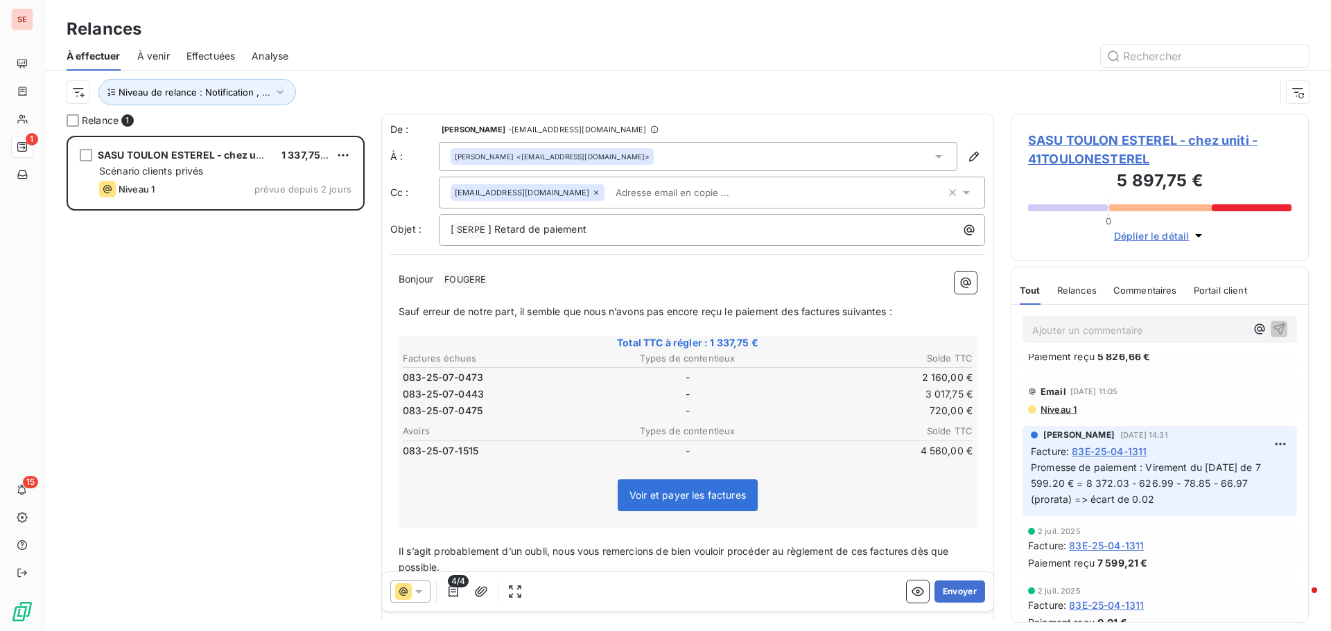
scroll to position [901, 0]
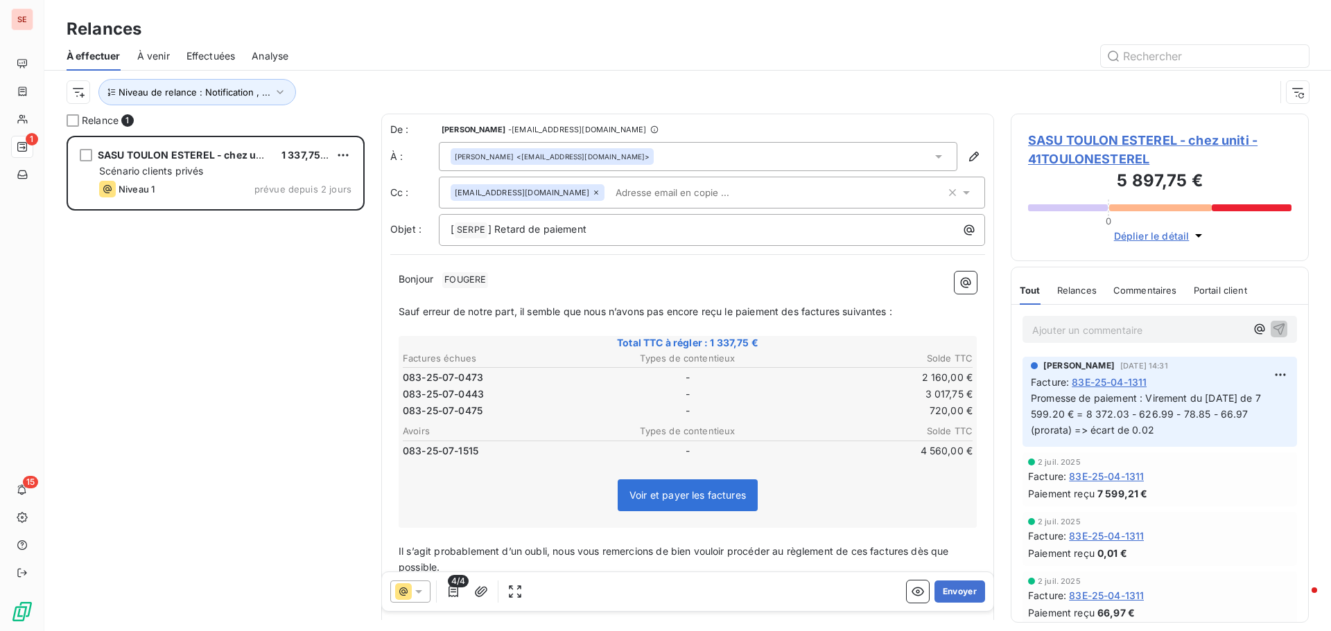
click at [1126, 134] on span "SASU TOULON ESTEREL - chez uniti - 41TOULONESTEREL" at bounding box center [1159, 149] width 263 height 37
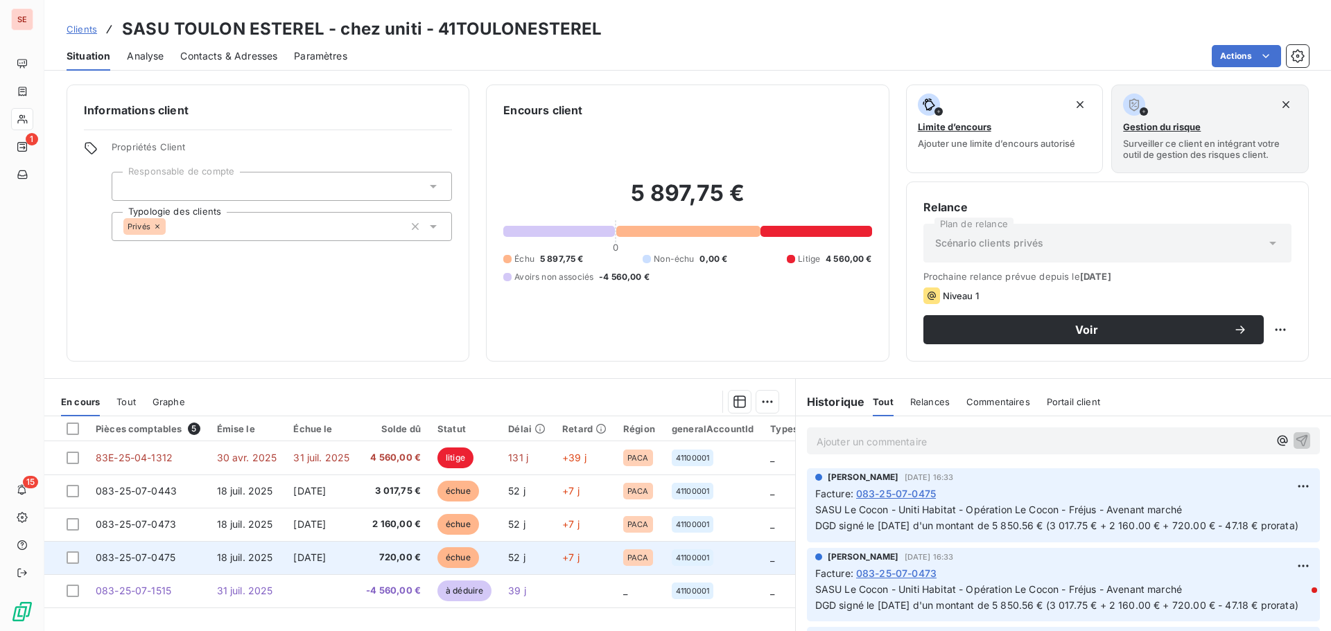
click at [220, 561] on span "18 juil. 2025" at bounding box center [245, 558] width 56 height 12
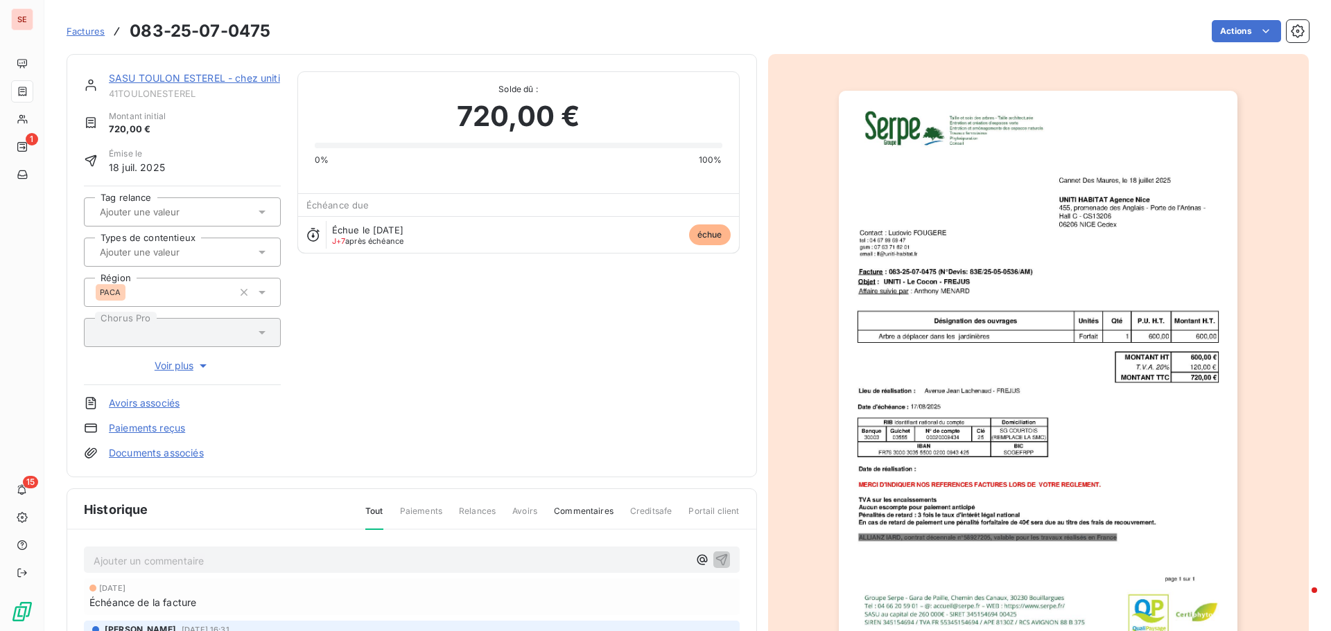
click at [220, 561] on p "Ajouter un commentaire ﻿" at bounding box center [391, 560] width 595 height 17
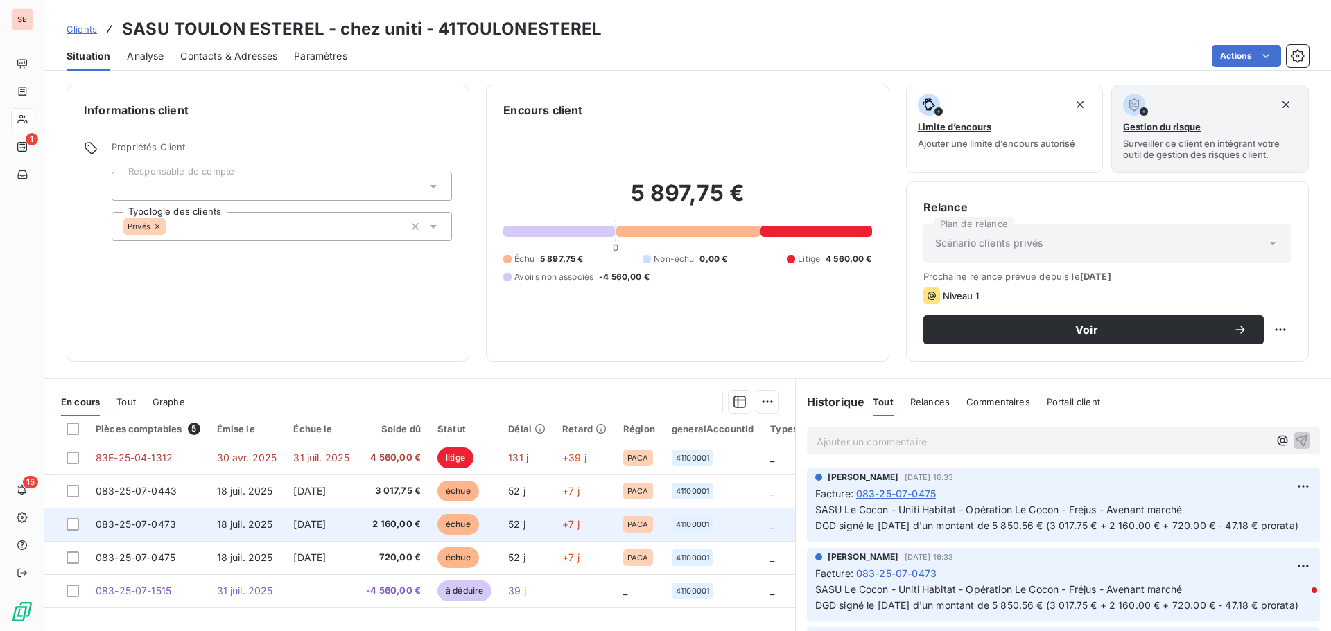
click at [203, 523] on td "083-25-07-0473" at bounding box center [147, 524] width 121 height 33
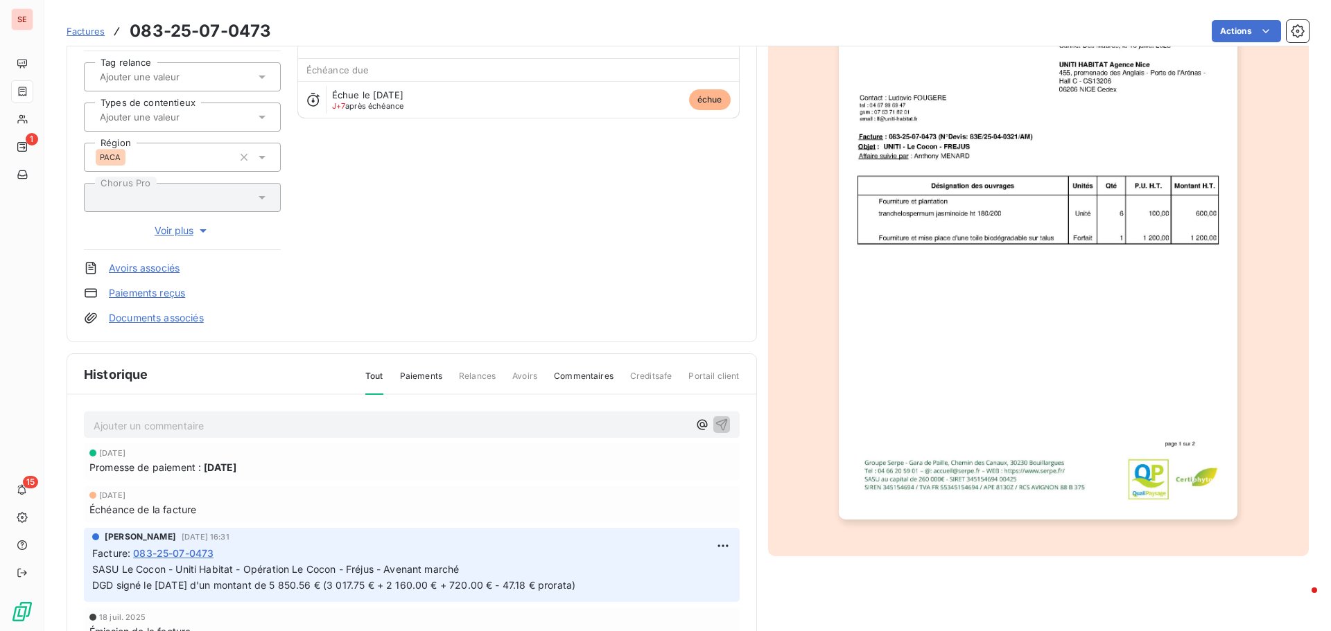
scroll to position [139, 0]
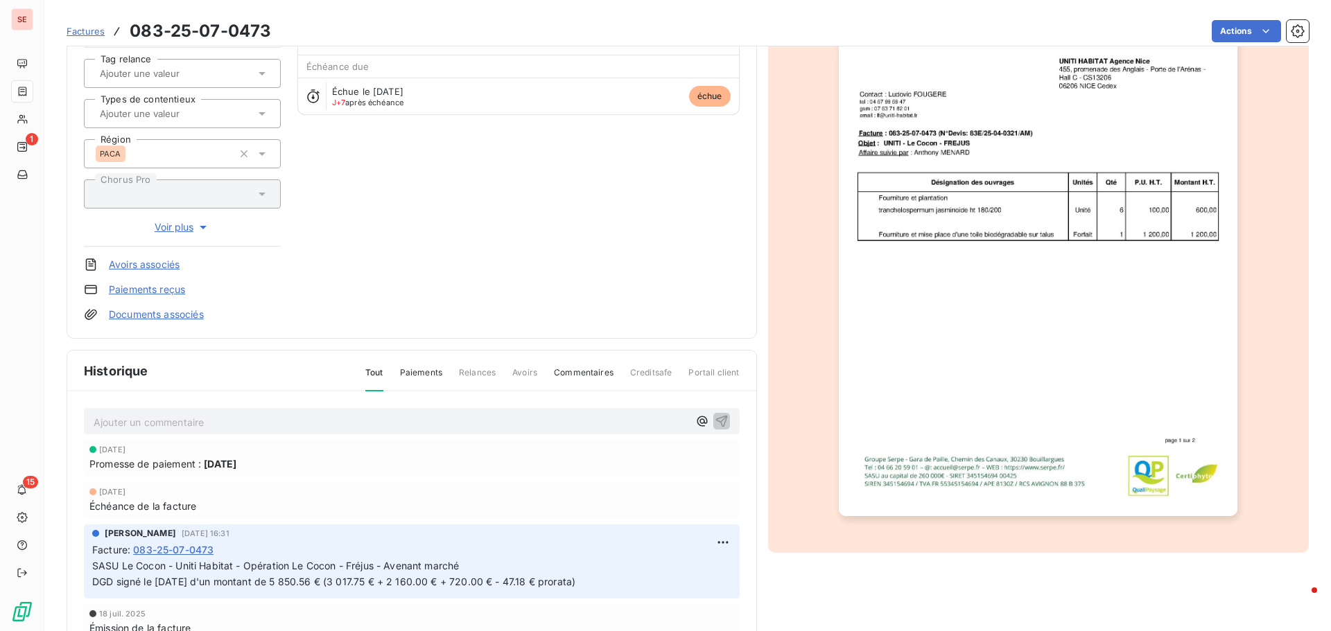
click at [181, 312] on link "Documents associés" at bounding box center [156, 315] width 95 height 14
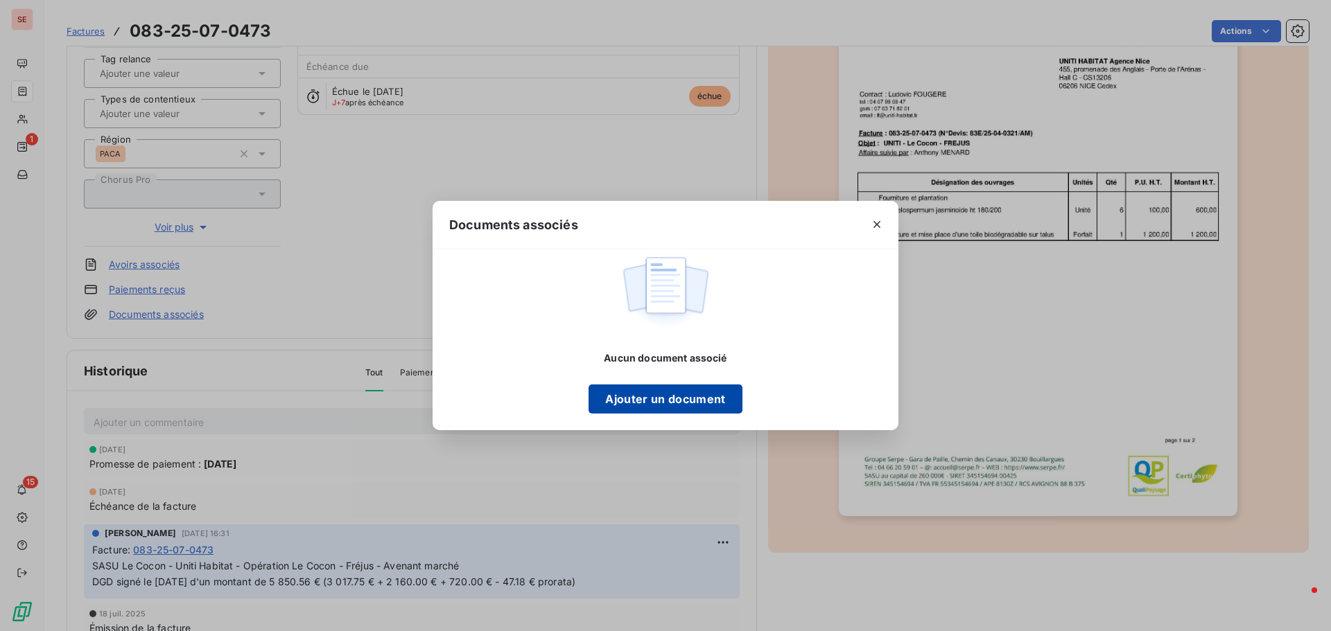
click at [693, 401] on button "Ajouter un document" at bounding box center [664, 399] width 153 height 29
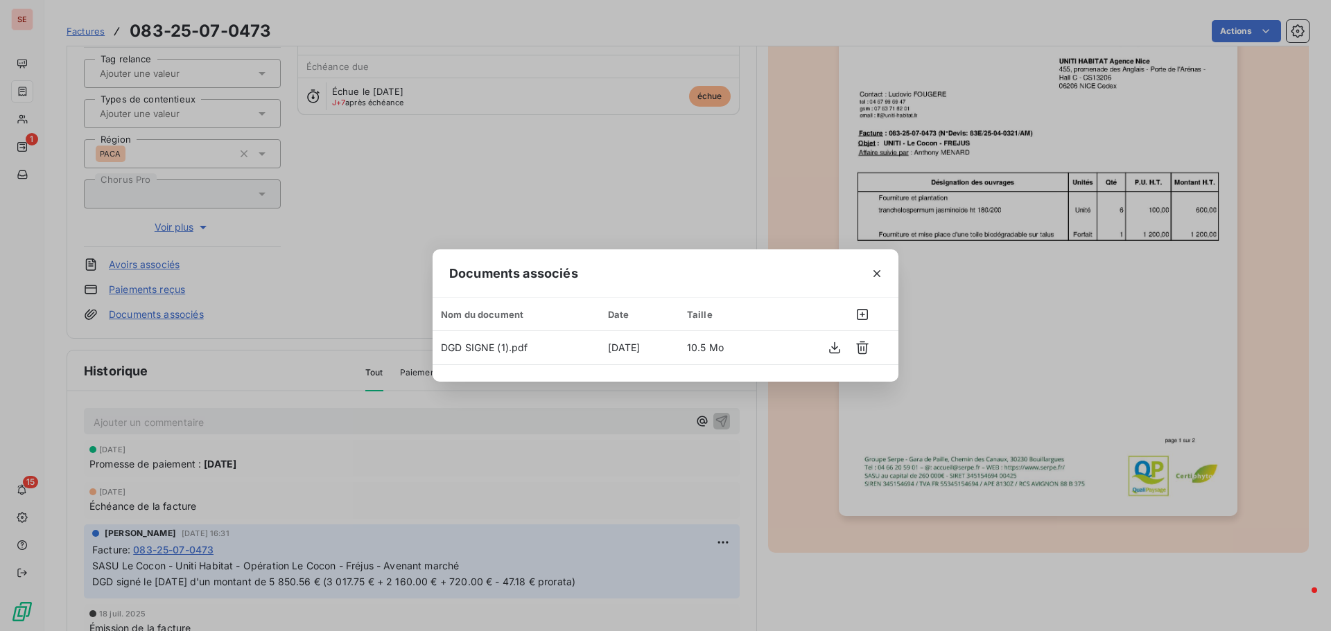
click at [1111, 586] on div "Documents associés Nom du document Date Taille DGD SIGNE (1).pdf 8 sept. 2025 1…" at bounding box center [665, 315] width 1331 height 631
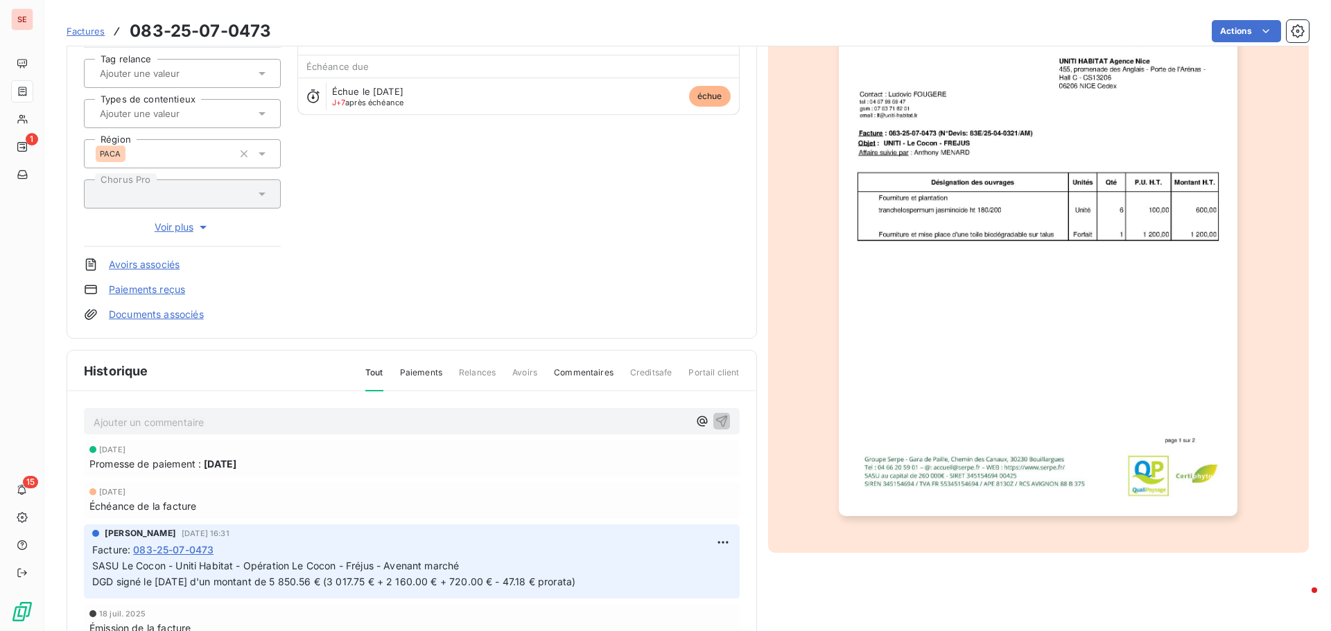
click at [121, 567] on span "SASU Le Cocon - Uniti Habitat - Opération Le Cocon - Fréjus - Avenant marché DG…" at bounding box center [333, 574] width 483 height 28
drag, startPoint x: 92, startPoint y: 564, endPoint x: 378, endPoint y: 572, distance: 285.7
click at [378, 572] on p "SASU Le Cocon - Uniti Habitat - Opération Le Cocon - Fréjus - Avenant marché DG…" at bounding box center [411, 575] width 639 height 32
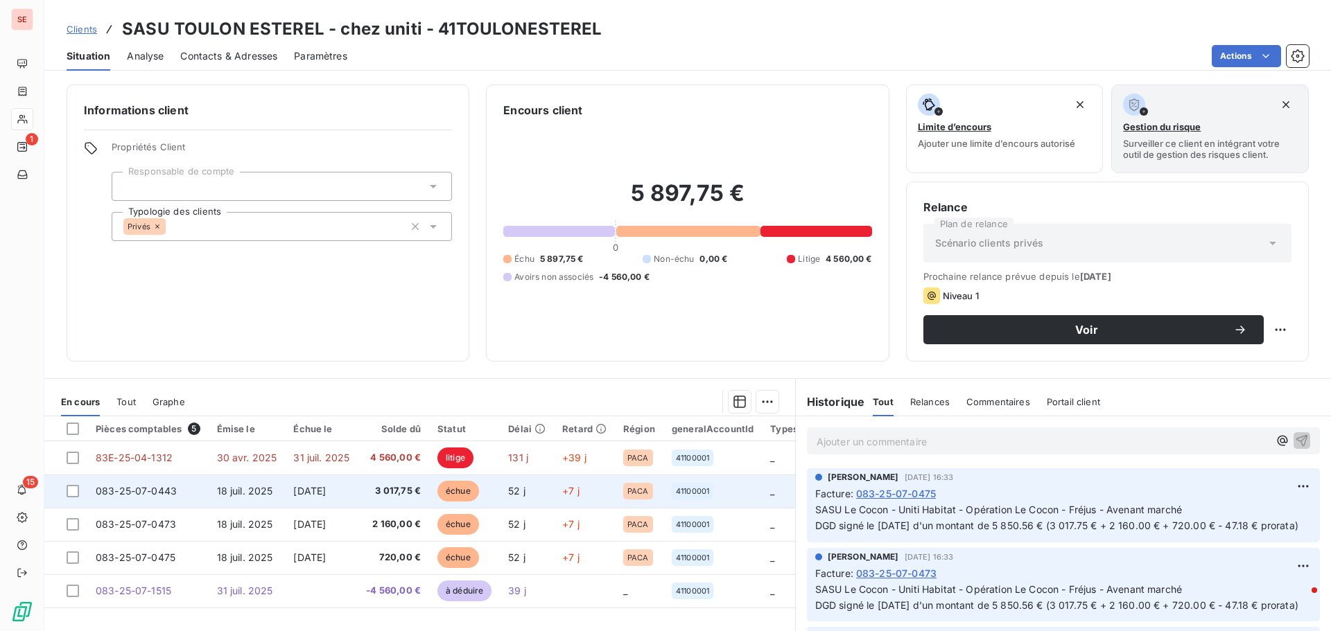
click at [223, 491] on span "18 juil. 2025" at bounding box center [245, 491] width 56 height 12
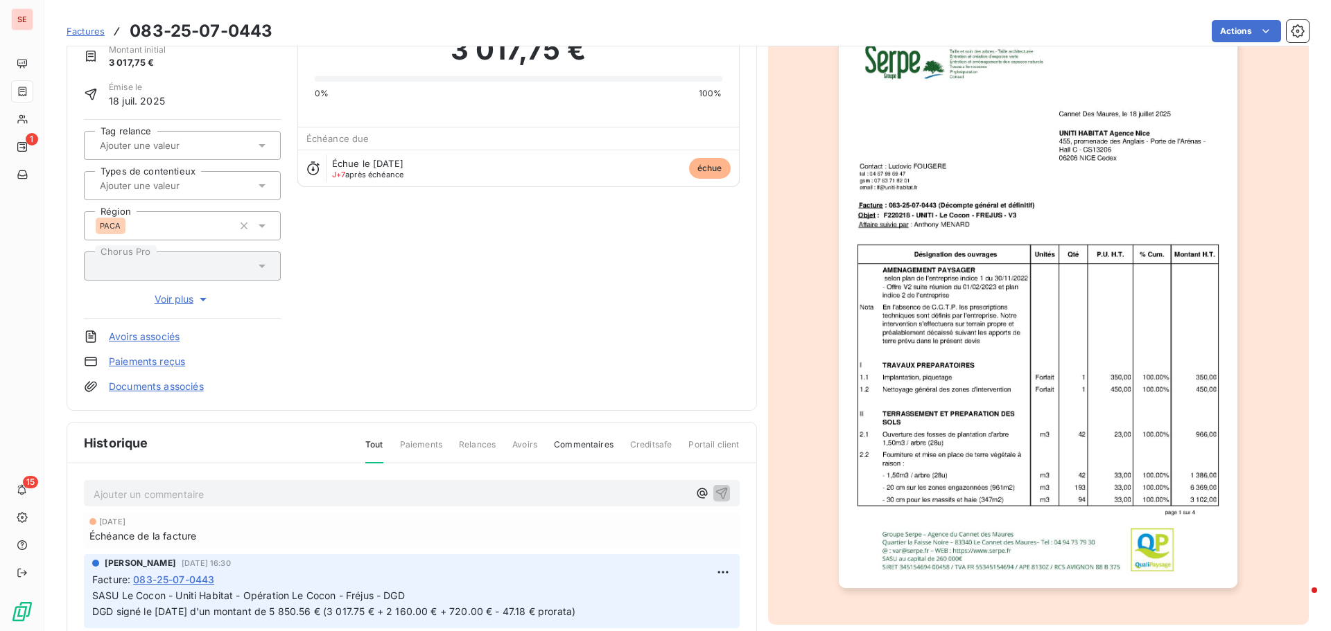
scroll to position [71, 0]
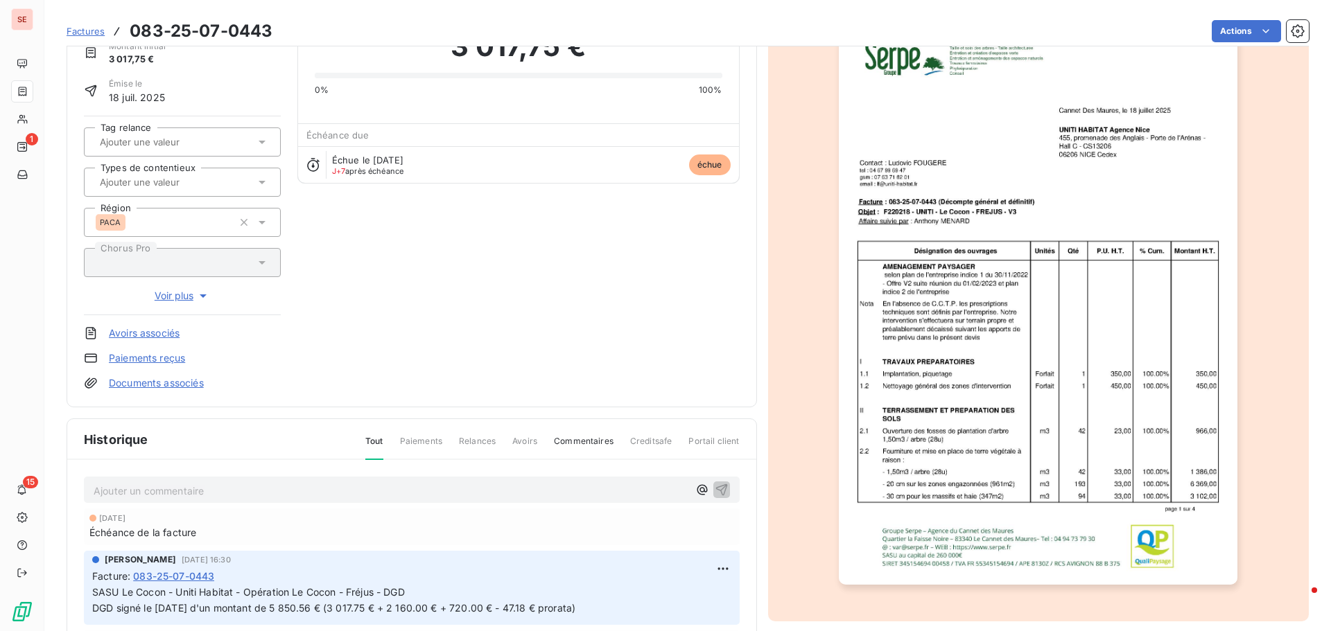
click at [170, 383] on link "Documents associés" at bounding box center [156, 383] width 95 height 14
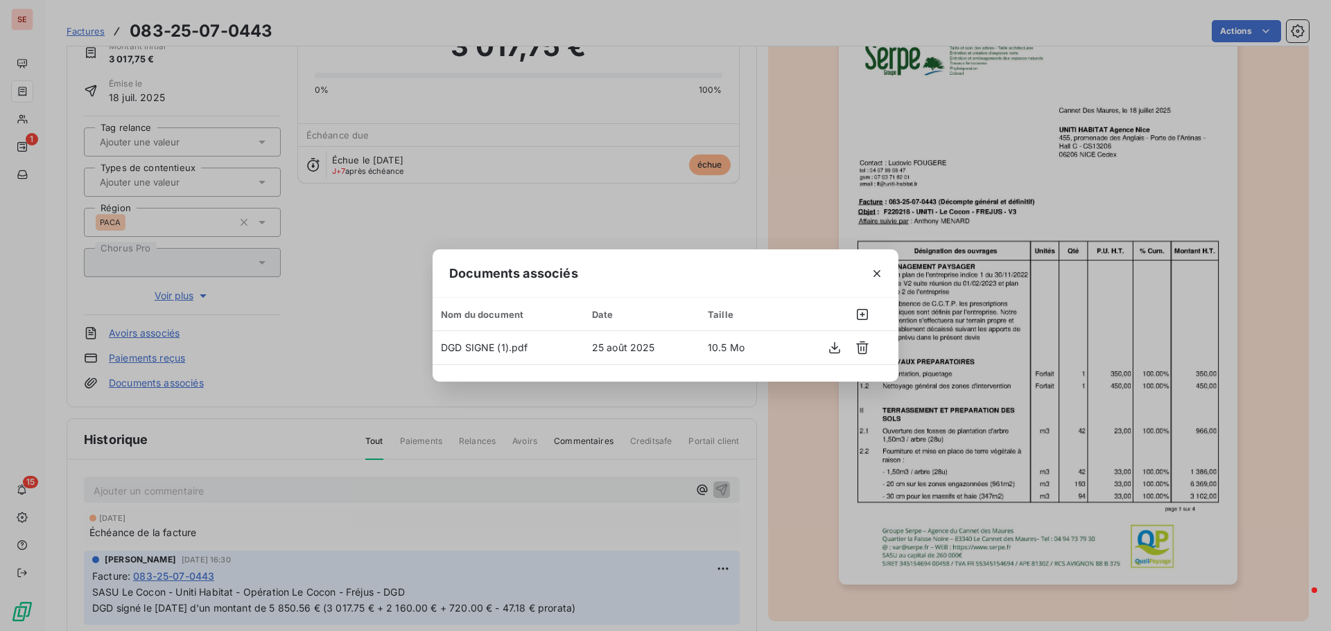
click at [943, 533] on div "Documents associés Nom du document Date Taille DGD SIGNE (1).pdf 25 août 2025 1…" at bounding box center [665, 315] width 1331 height 631
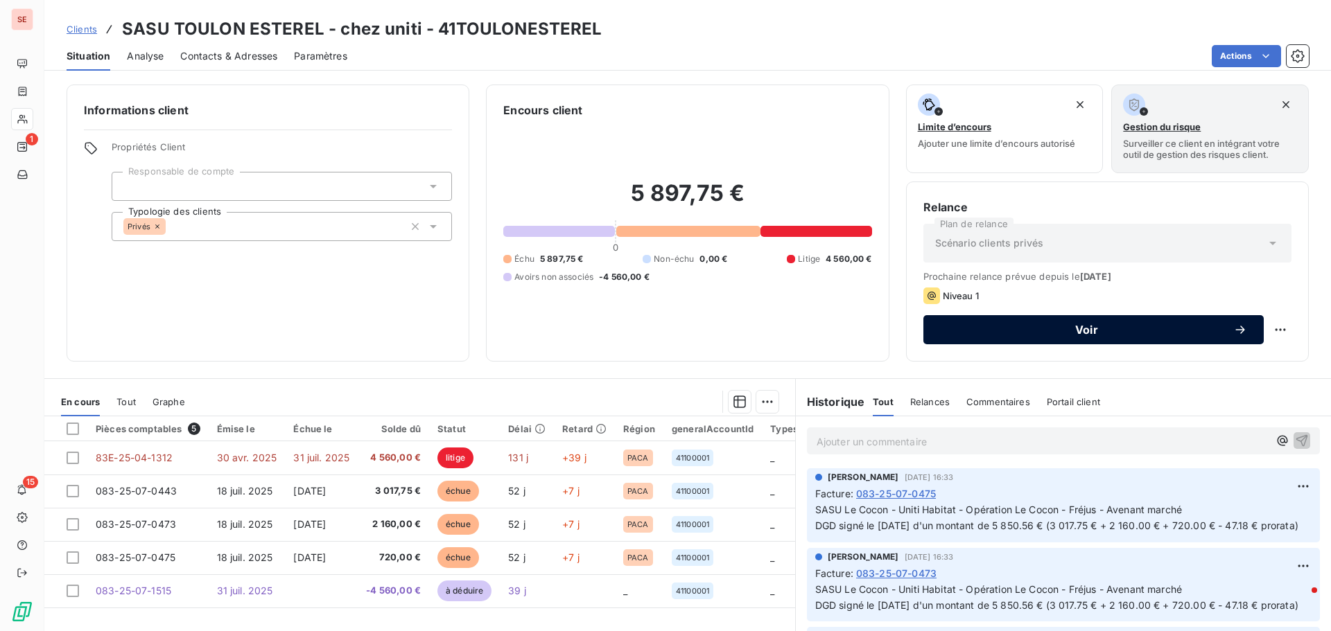
click at [1091, 331] on span "Voir" at bounding box center [1086, 329] width 293 height 11
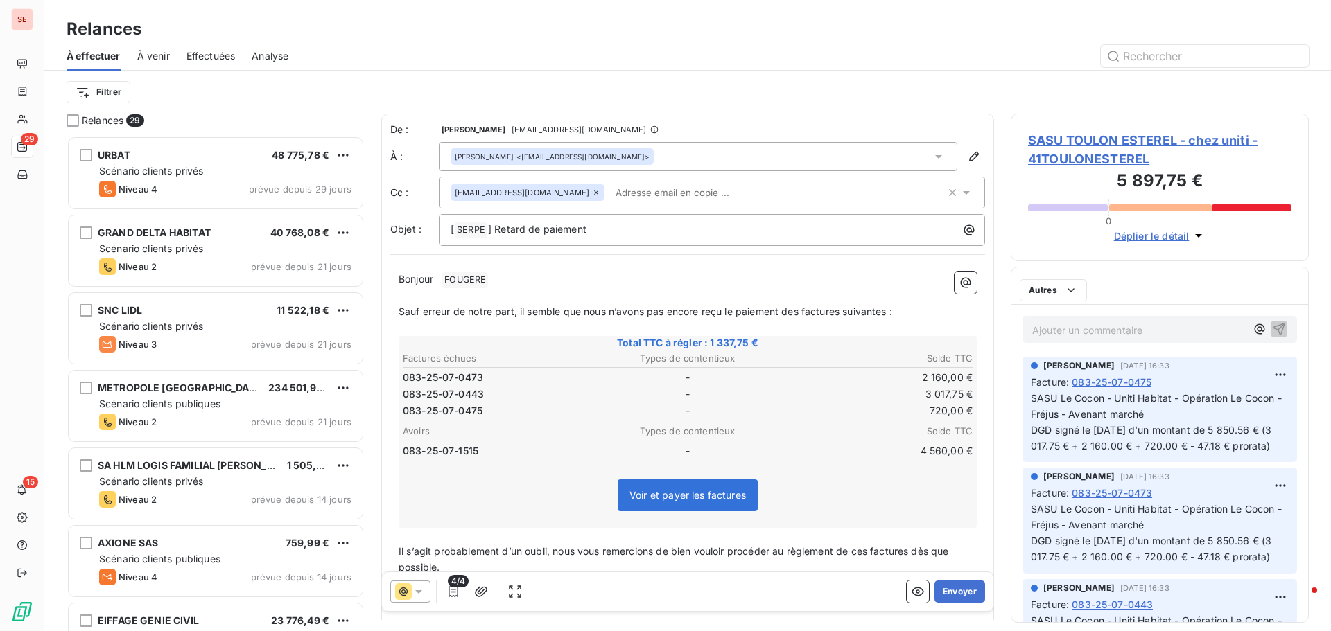
scroll to position [485, 288]
click at [694, 236] on p "[ SERPE ﻿ ] Retard de paiement" at bounding box center [714, 230] width 529 height 17
drag, startPoint x: 624, startPoint y: 225, endPoint x: 744, endPoint y: 225, distance: 119.2
click at [744, 225] on p "[ SERPE ﻿ ] Retard de paiement - 083 - UNITI HABITAT -" at bounding box center [714, 230] width 529 height 17
click at [534, 275] on p "Bonjour ﻿ FOUGERE ﻿ ﻿" at bounding box center [688, 280] width 578 height 17
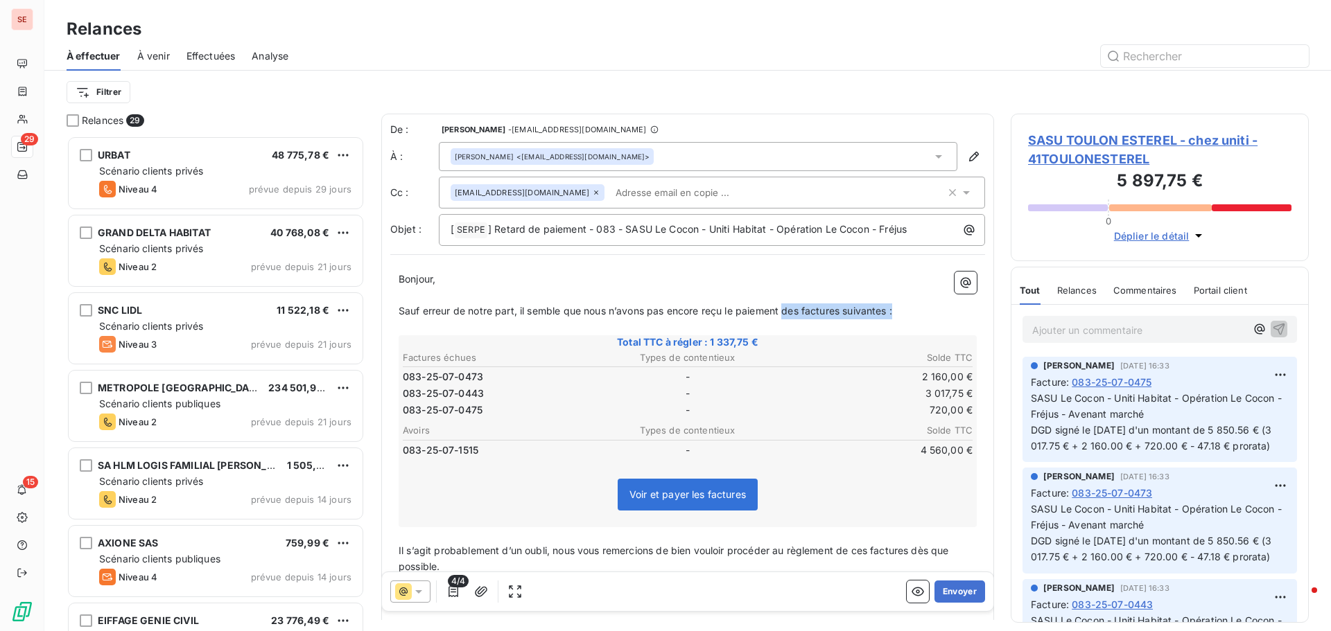
drag, startPoint x: 787, startPoint y: 312, endPoint x: 936, endPoint y: 317, distance: 149.1
click at [936, 317] on p "Sauf erreur de notre part, il semble que nous n’avons pas encore reçu le paieme…" at bounding box center [688, 312] width 578 height 16
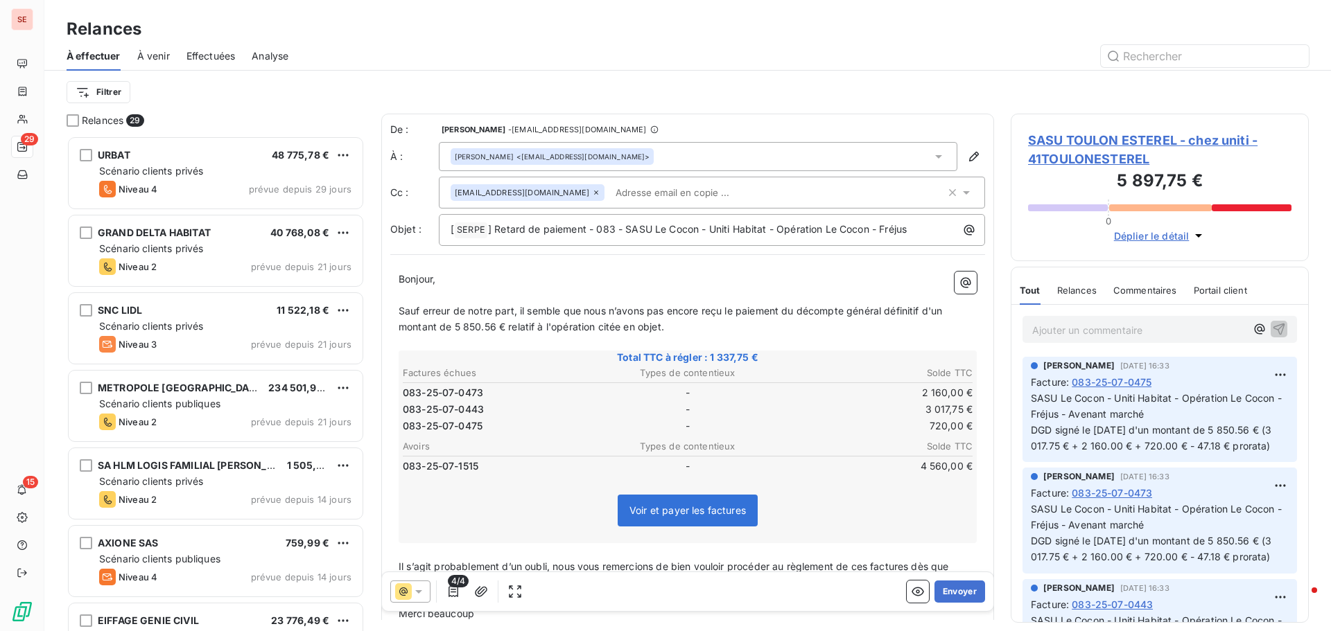
click at [825, 445] on th "Solde TTC" at bounding box center [878, 446] width 189 height 15
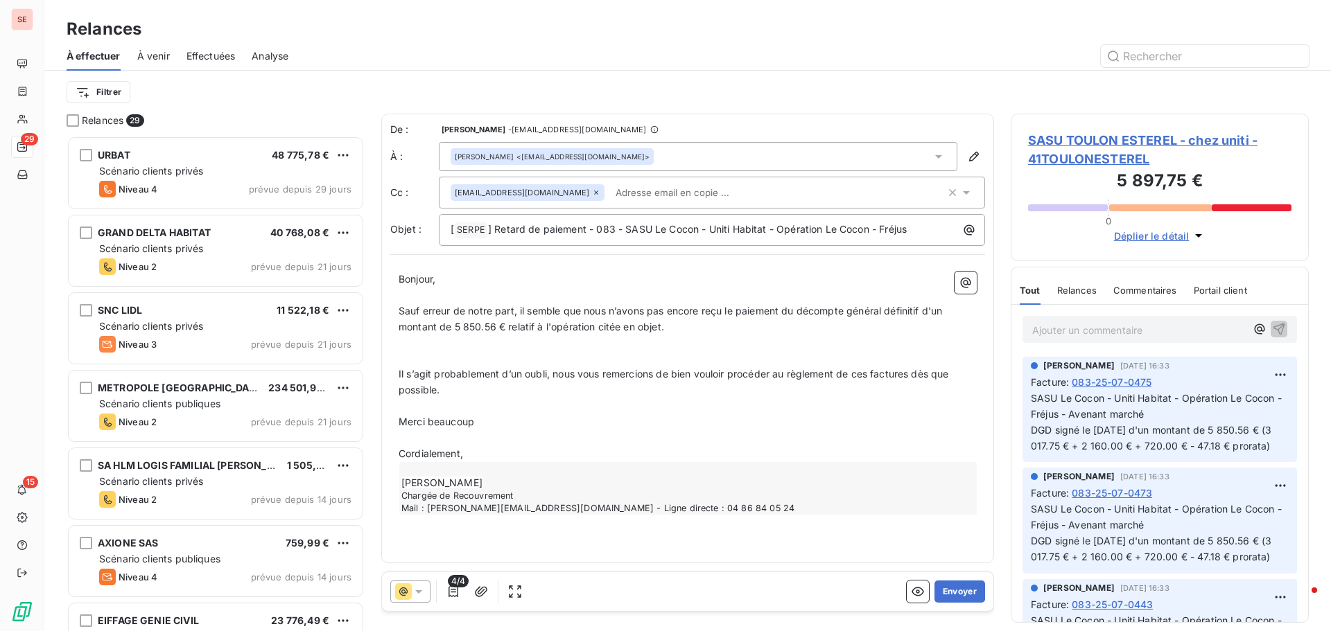
click at [777, 321] on p "Sauf erreur de notre part, il semble que nous n’avons pas encore reçu le paieme…" at bounding box center [688, 320] width 578 height 32
click at [588, 353] on p "﻿" at bounding box center [688, 359] width 578 height 16
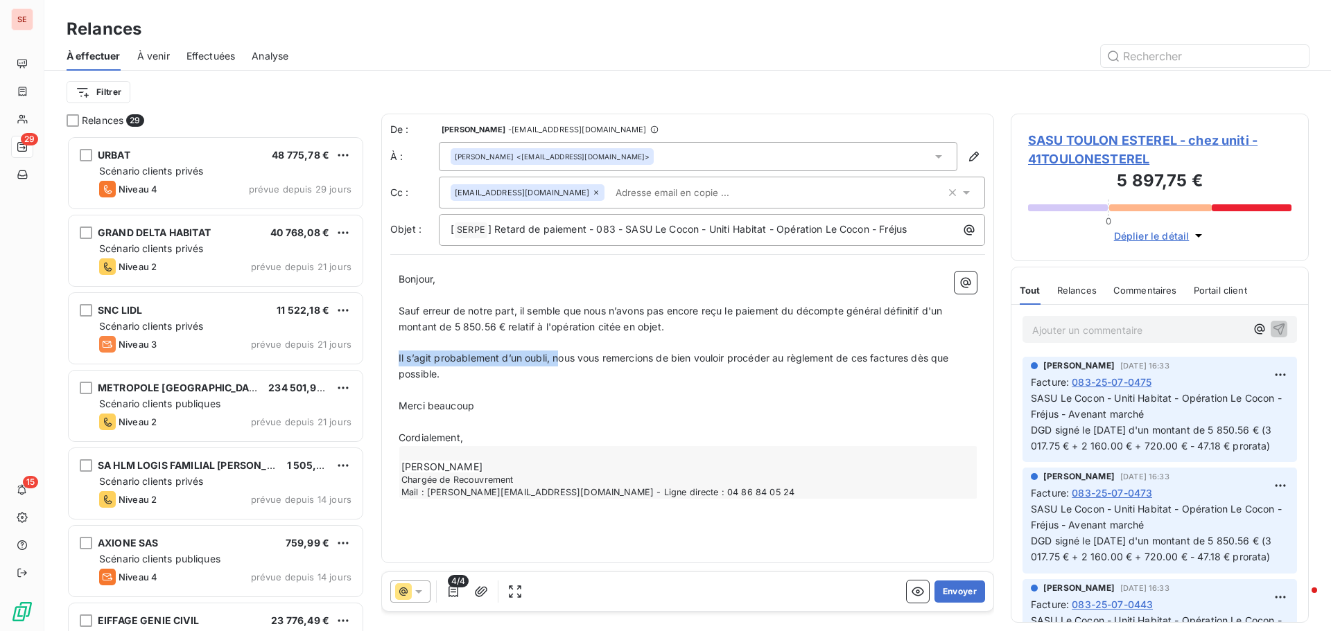
drag, startPoint x: 399, startPoint y: 354, endPoint x: 560, endPoint y: 356, distance: 161.5
click at [560, 356] on span "Il s’agit probablement d’un oubli, nous vous remercions de bien vouloir procéde…" at bounding box center [675, 366] width 553 height 28
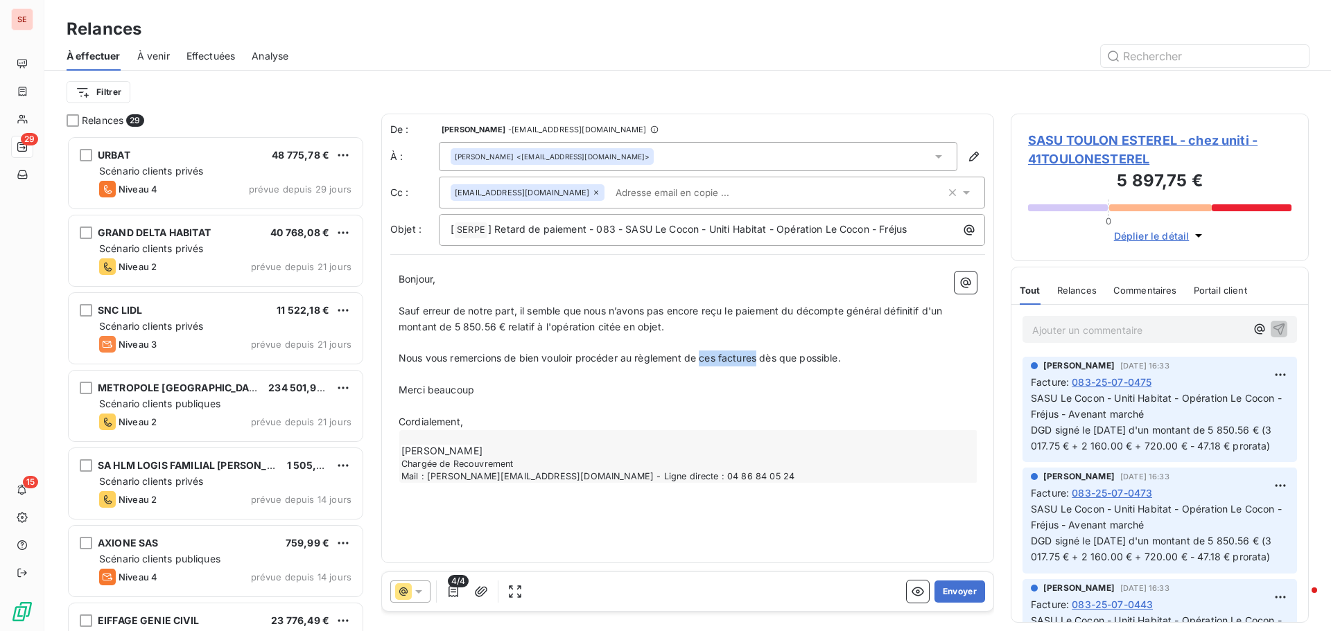
drag, startPoint x: 703, startPoint y: 357, endPoint x: 761, endPoint y: 360, distance: 58.3
click at [761, 360] on span "Nous vous remercions de bien vouloir procéder au règlement de ces factures dès …" at bounding box center [620, 358] width 442 height 12
click at [449, 392] on span "Merci beaucoup" at bounding box center [437, 390] width 76 height 12
click at [450, 392] on span "Merci beaucoup" at bounding box center [437, 390] width 76 height 12
click at [453, 392] on span "Merci beaucoup" at bounding box center [437, 390] width 76 height 12
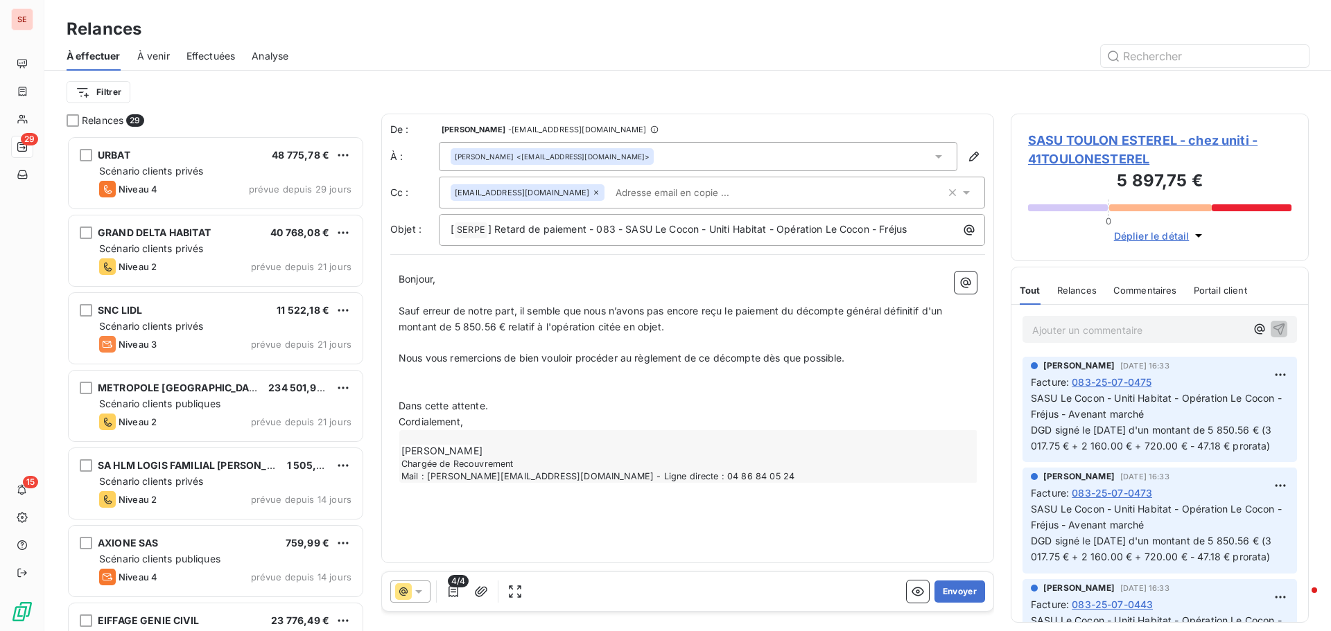
click at [454, 394] on p "﻿" at bounding box center [688, 391] width 578 height 16
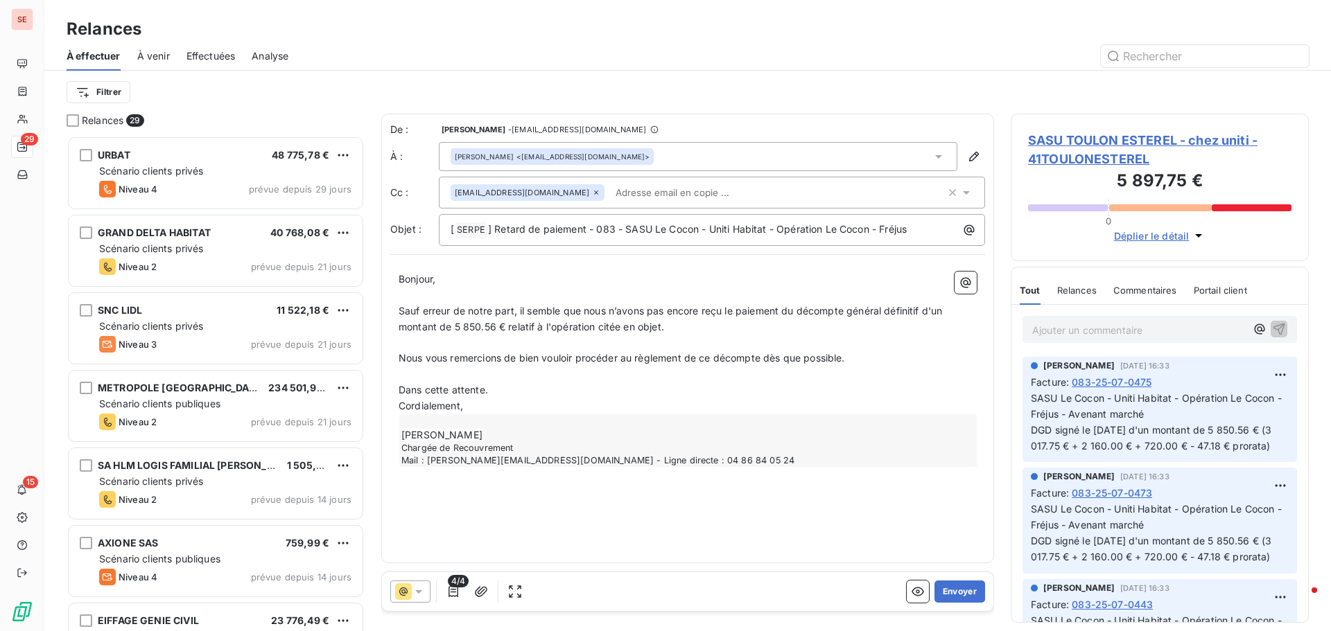
click at [501, 391] on p "Dans cette attente." at bounding box center [688, 391] width 578 height 16
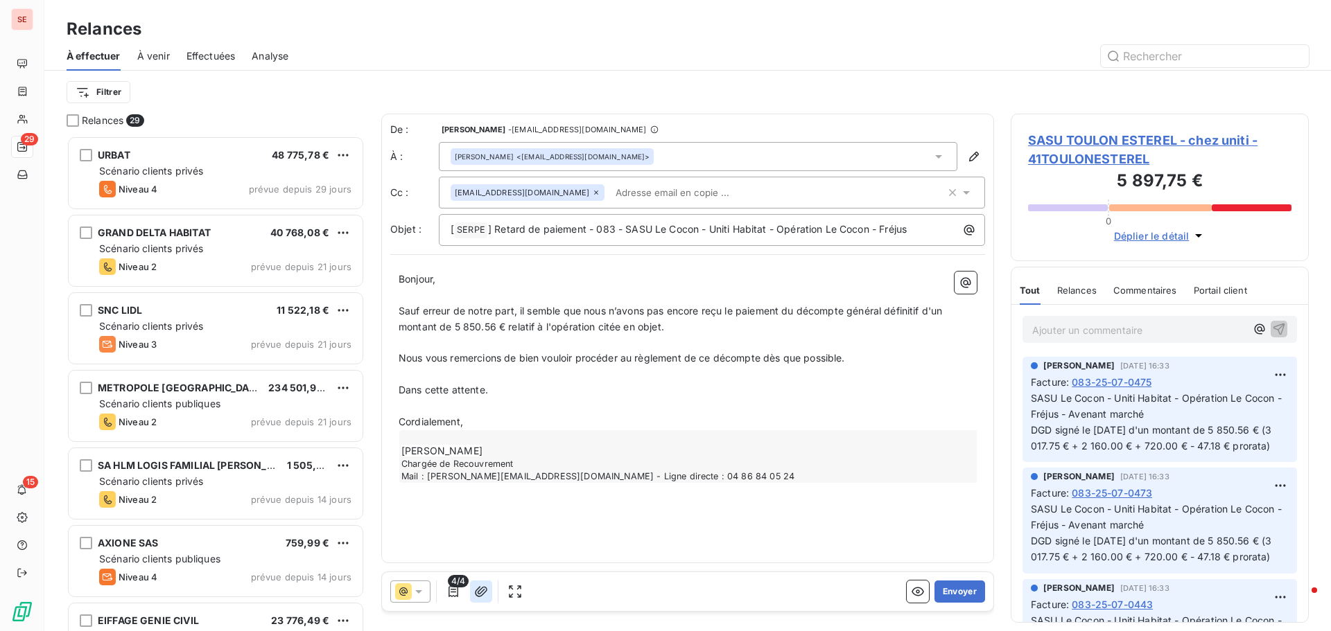
click at [481, 591] on icon "button" at bounding box center [481, 592] width 14 height 14
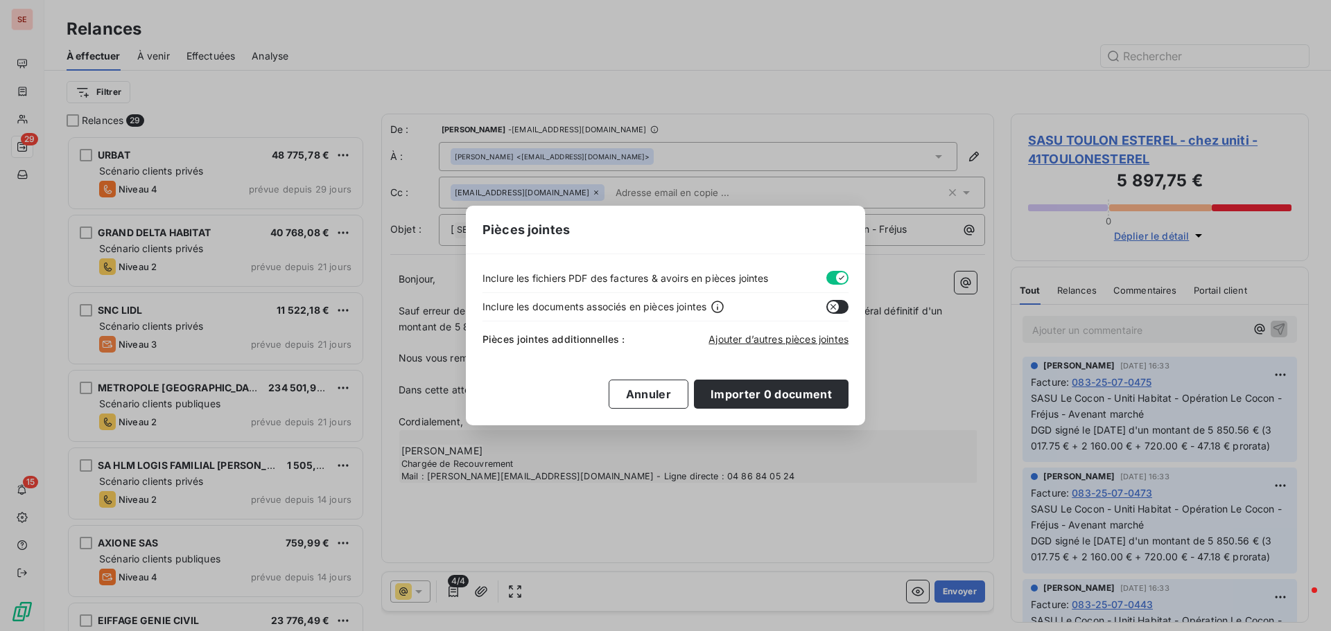
click at [830, 279] on button "button" at bounding box center [837, 278] width 22 height 14
click at [777, 338] on span "Ajouter d’autres pièces jointes" at bounding box center [778, 339] width 140 height 12
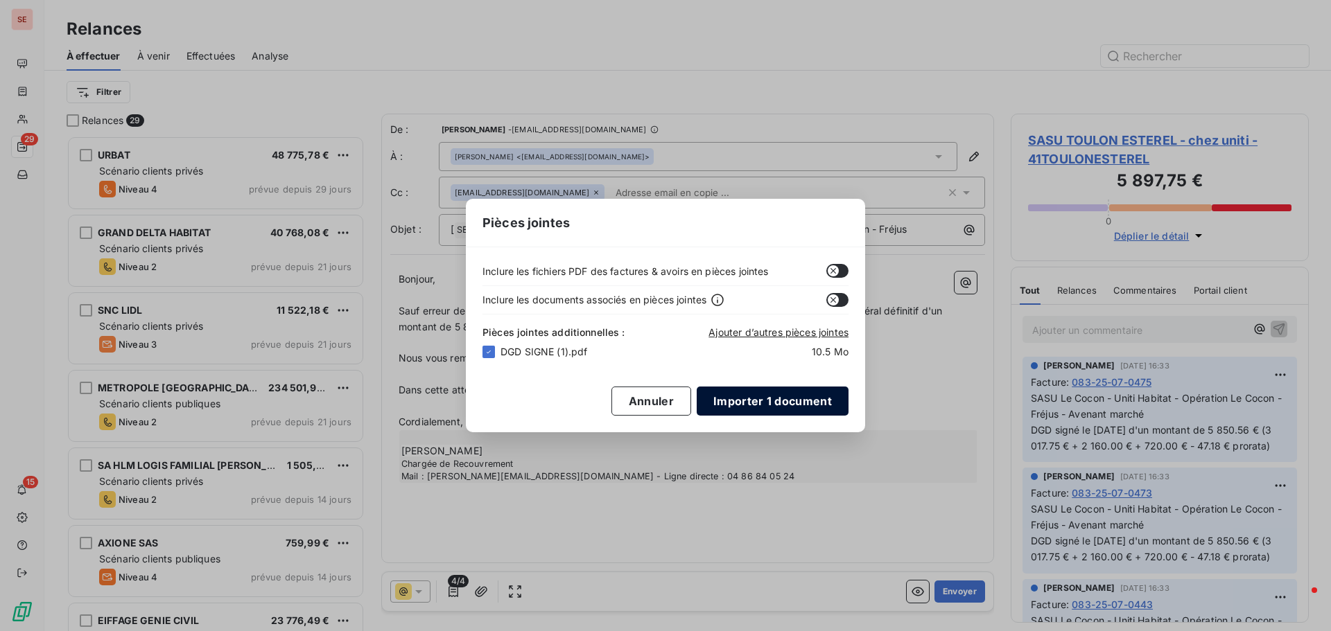
click at [728, 392] on button "Importer 1 document" at bounding box center [773, 401] width 152 height 29
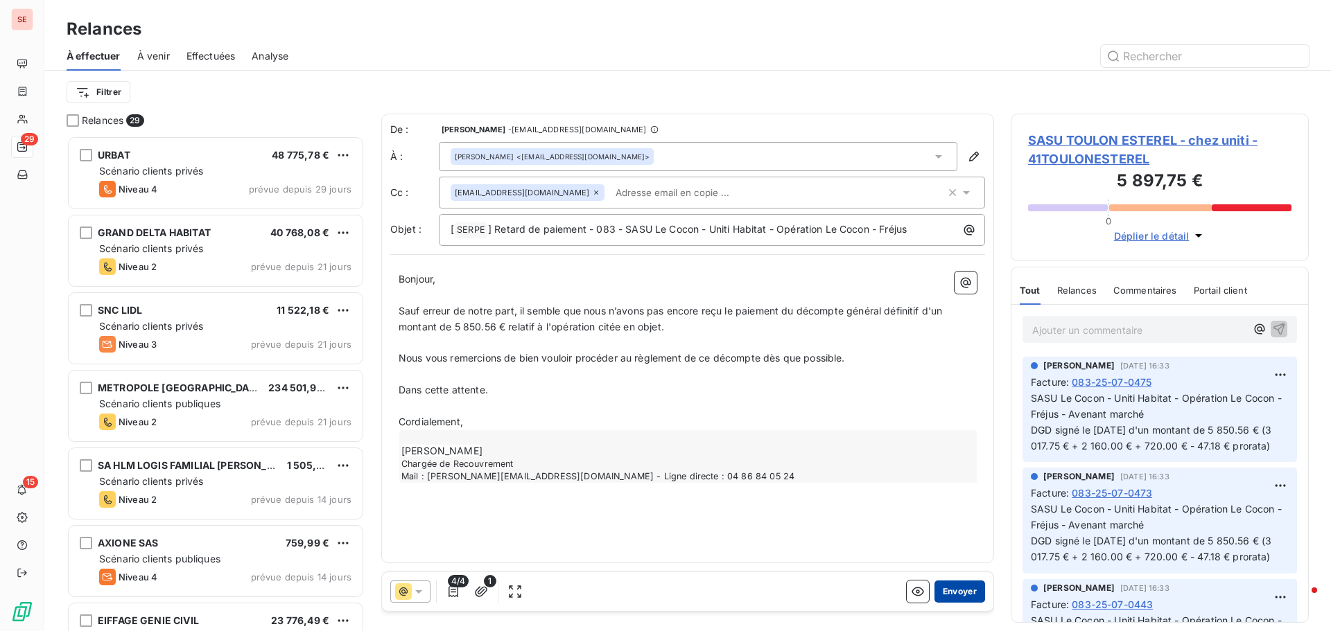
click at [966, 595] on button "Envoyer" at bounding box center [959, 592] width 51 height 22
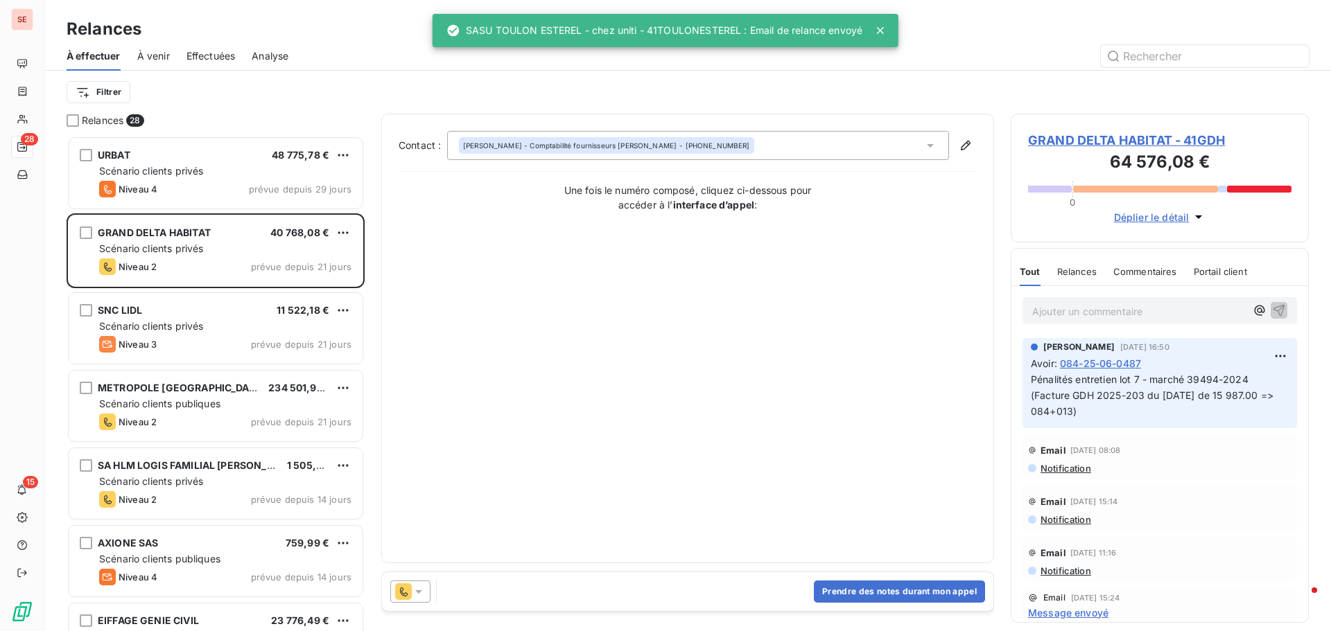
click at [203, 57] on span "Effectuées" at bounding box center [210, 56] width 49 height 14
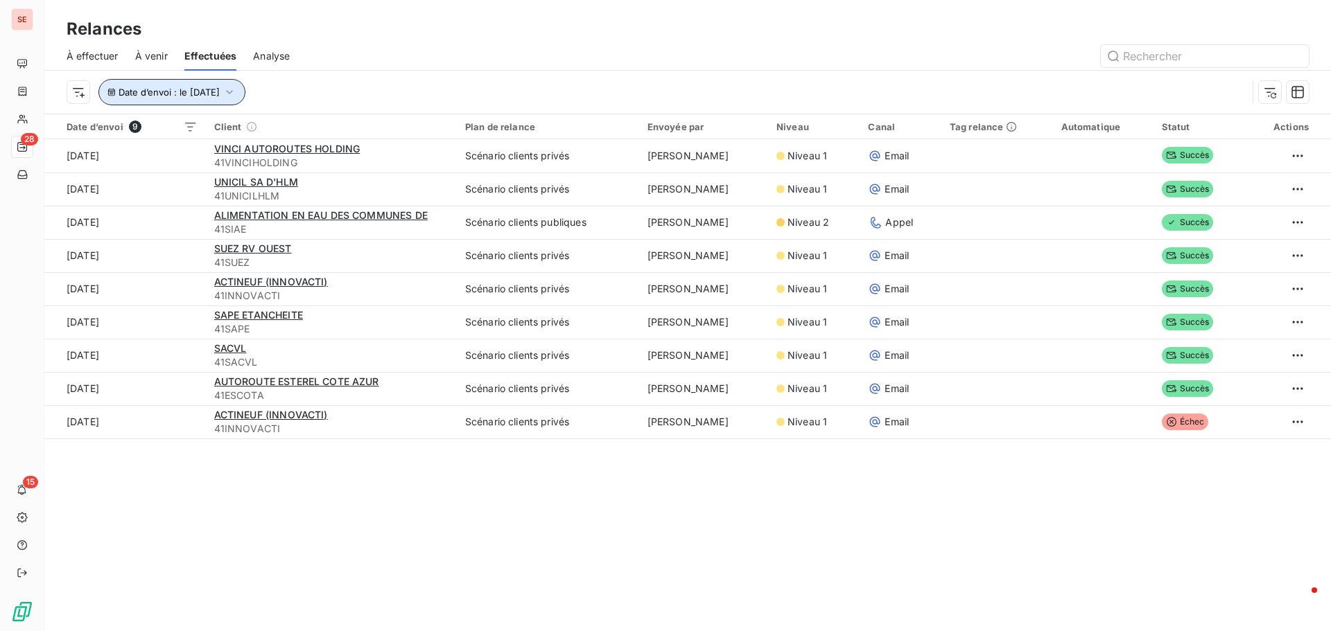
click at [238, 99] on button "Date d’envoi : le 5 sept. 2025" at bounding box center [171, 92] width 147 height 26
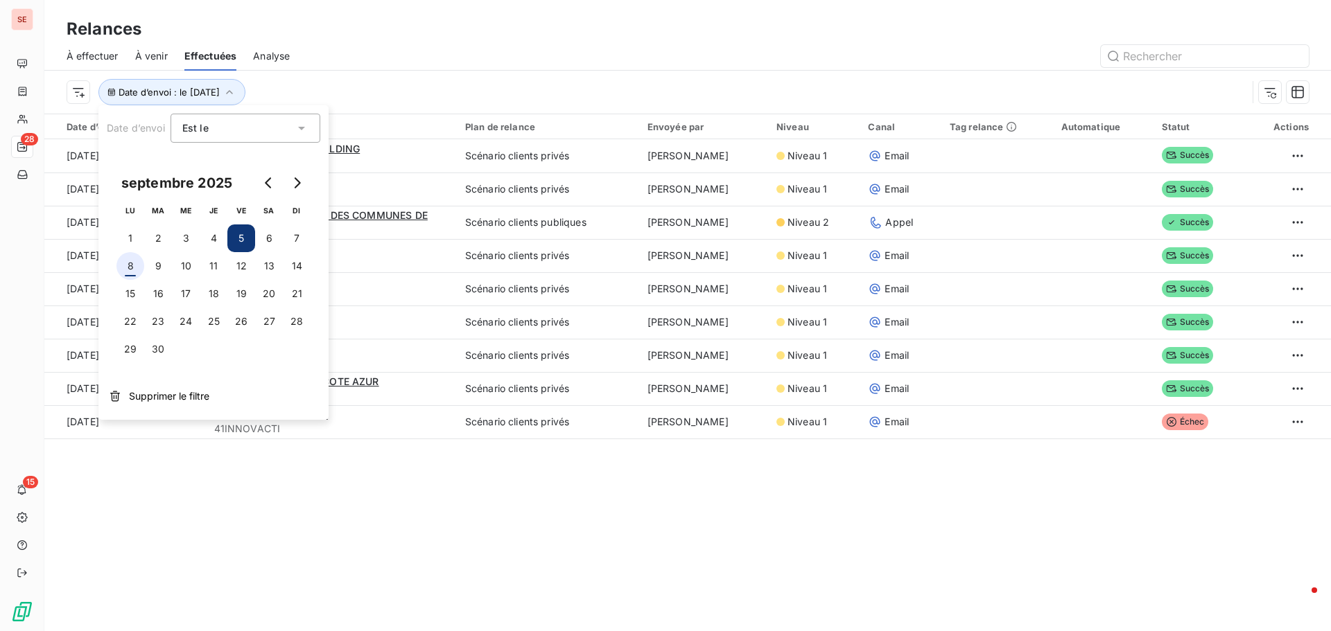
click at [134, 270] on button "8" at bounding box center [130, 266] width 28 height 28
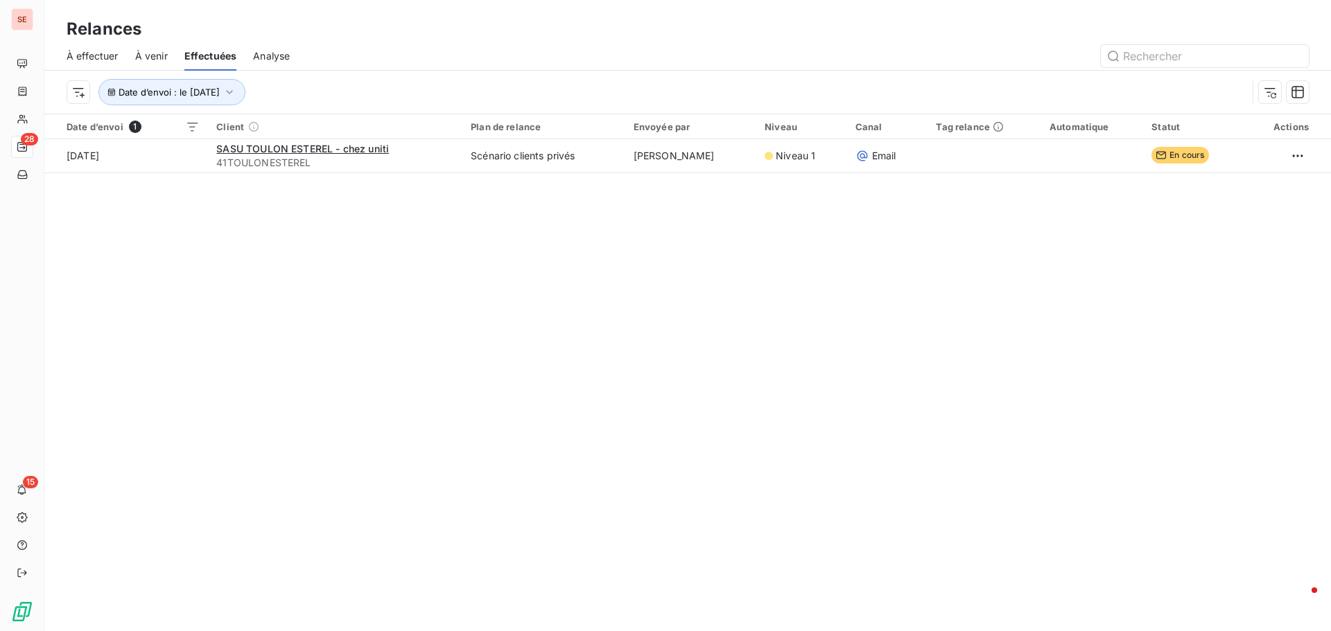
click at [581, 367] on div "Relances À effectuer À venir Effectuées Analyse Date d’envoi : le 8 sept. 2025 …" at bounding box center [687, 315] width 1286 height 631
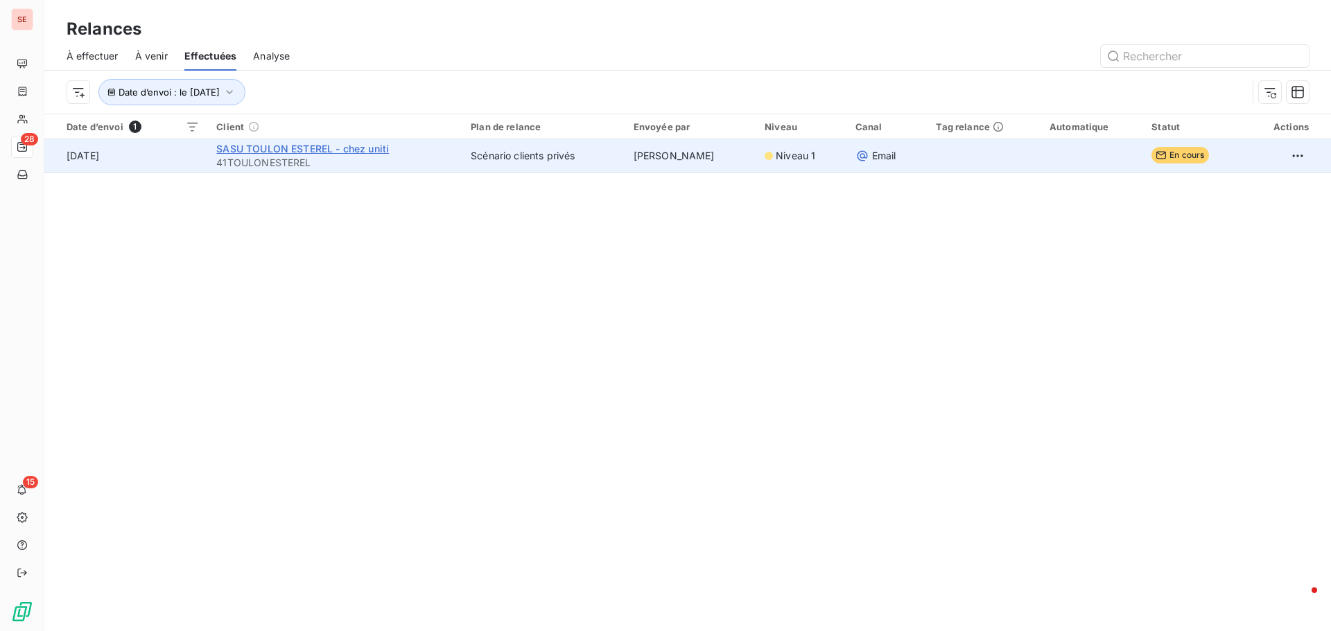
click at [266, 151] on span "SASU TOULON ESTEREL - chez uniti" at bounding box center [302, 149] width 173 height 12
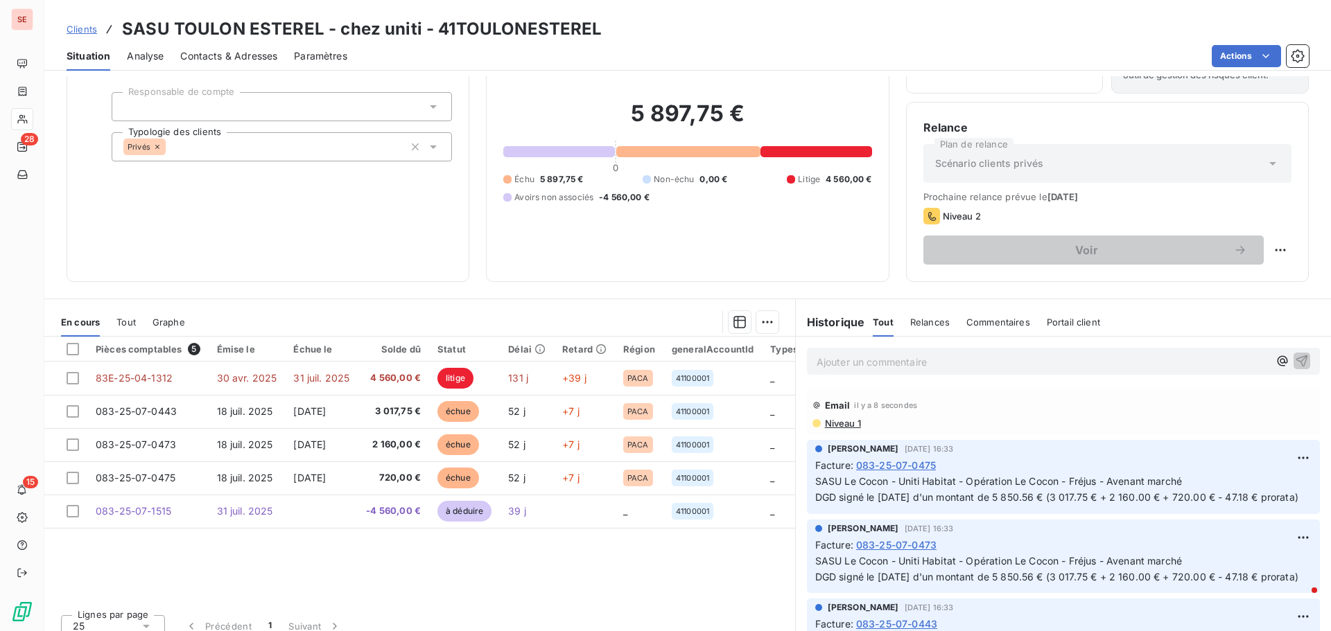
scroll to position [94, 0]
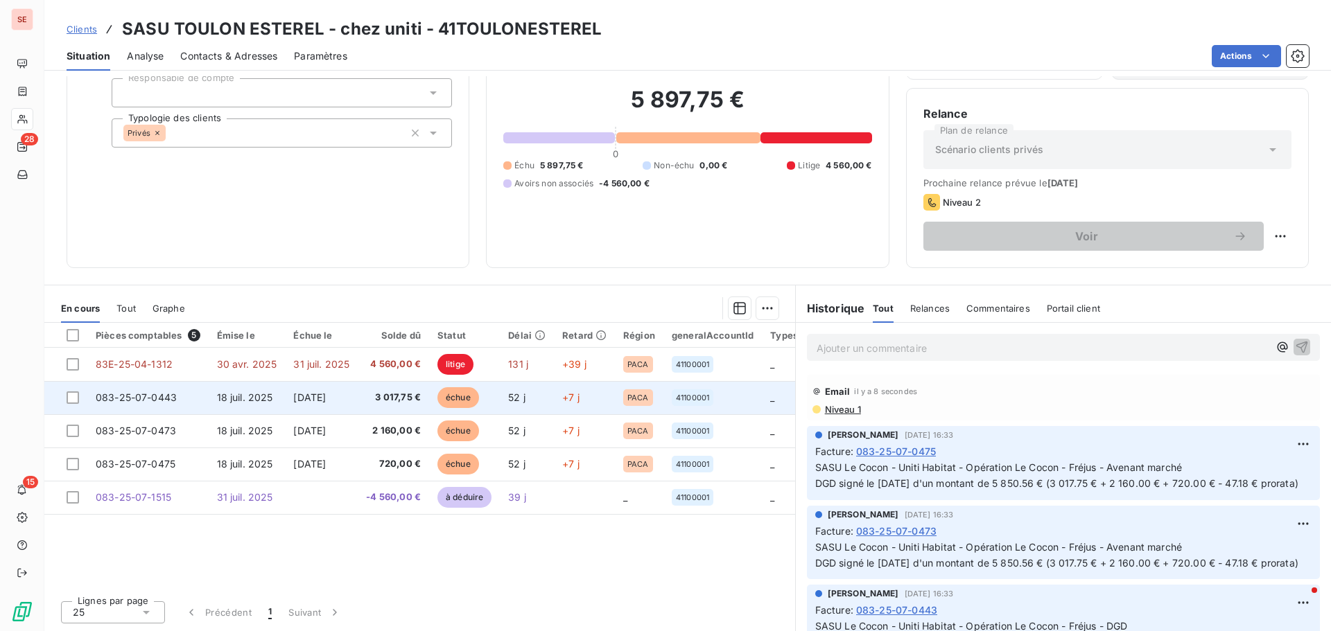
click at [366, 398] on span "3 017,75 €" at bounding box center [393, 398] width 55 height 14
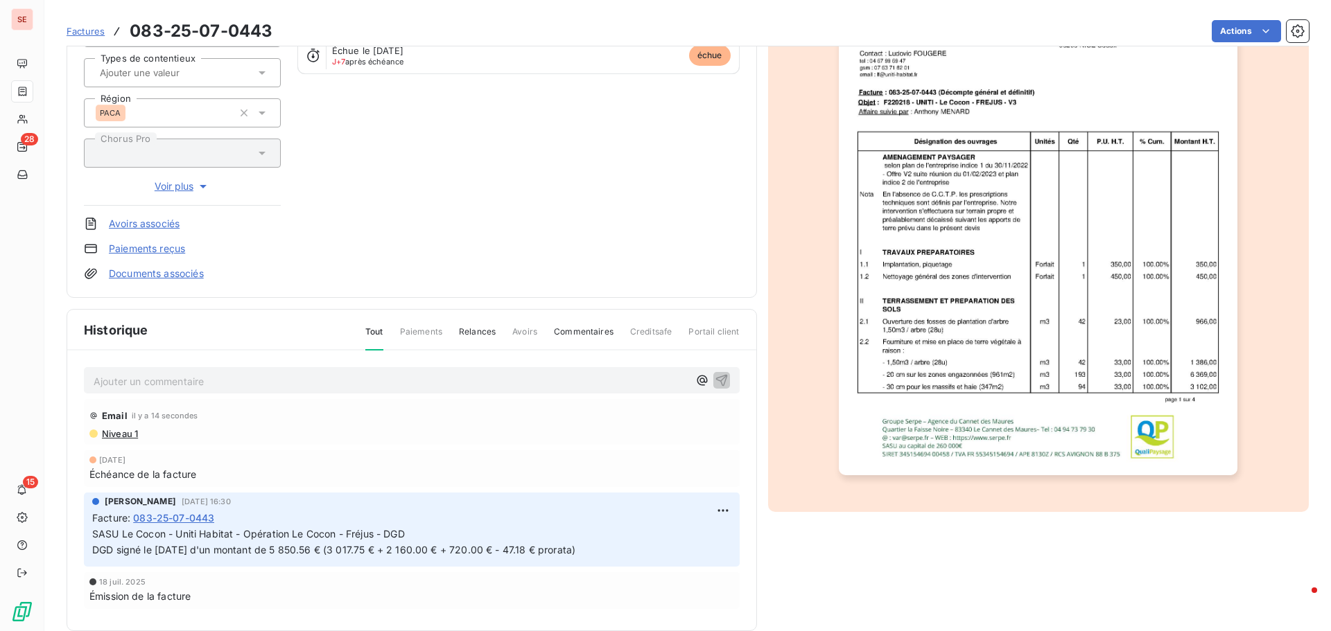
scroll to position [202, 0]
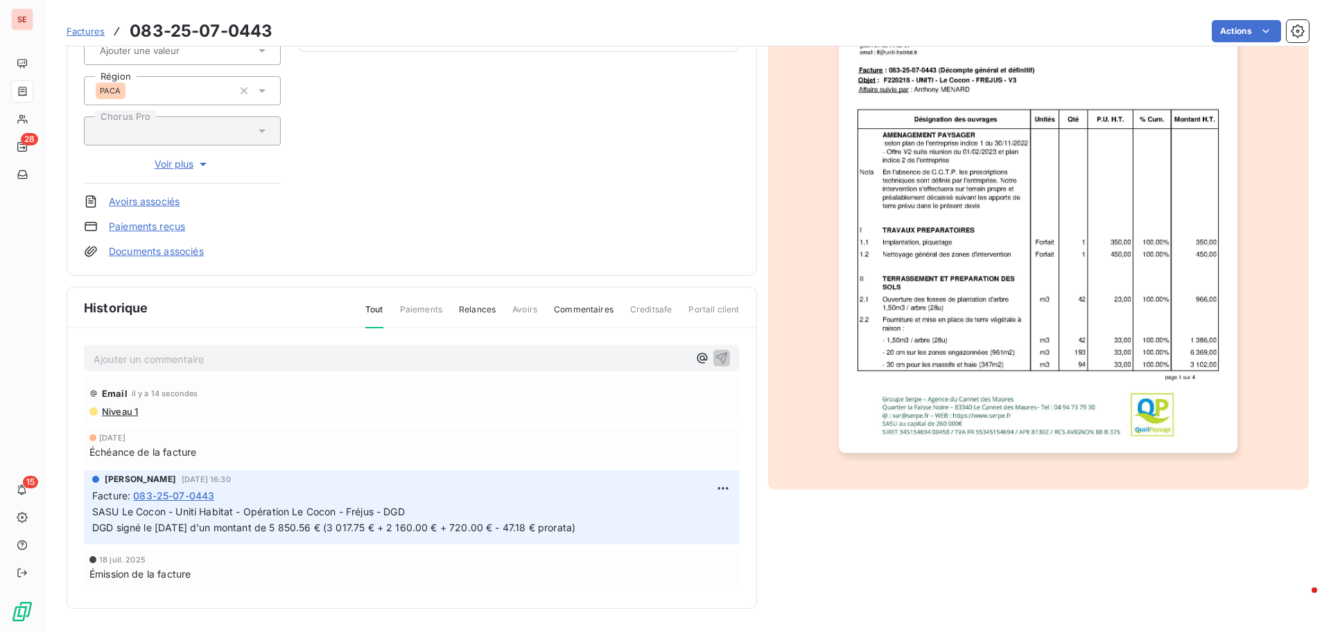
click at [132, 411] on span "Niveau 1" at bounding box center [118, 411] width 37 height 11
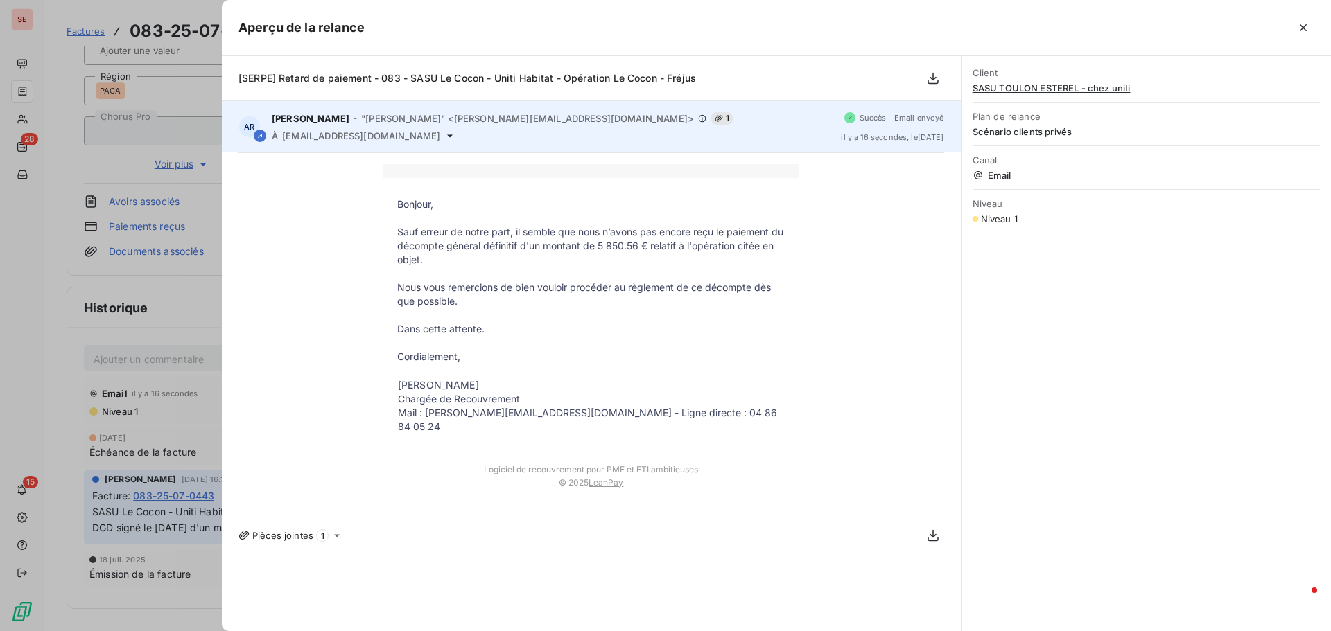
click at [342, 140] on span "lf@uniti-habitat.fr" at bounding box center [361, 135] width 158 height 11
copy div "lf@uniti-habitat.fr"
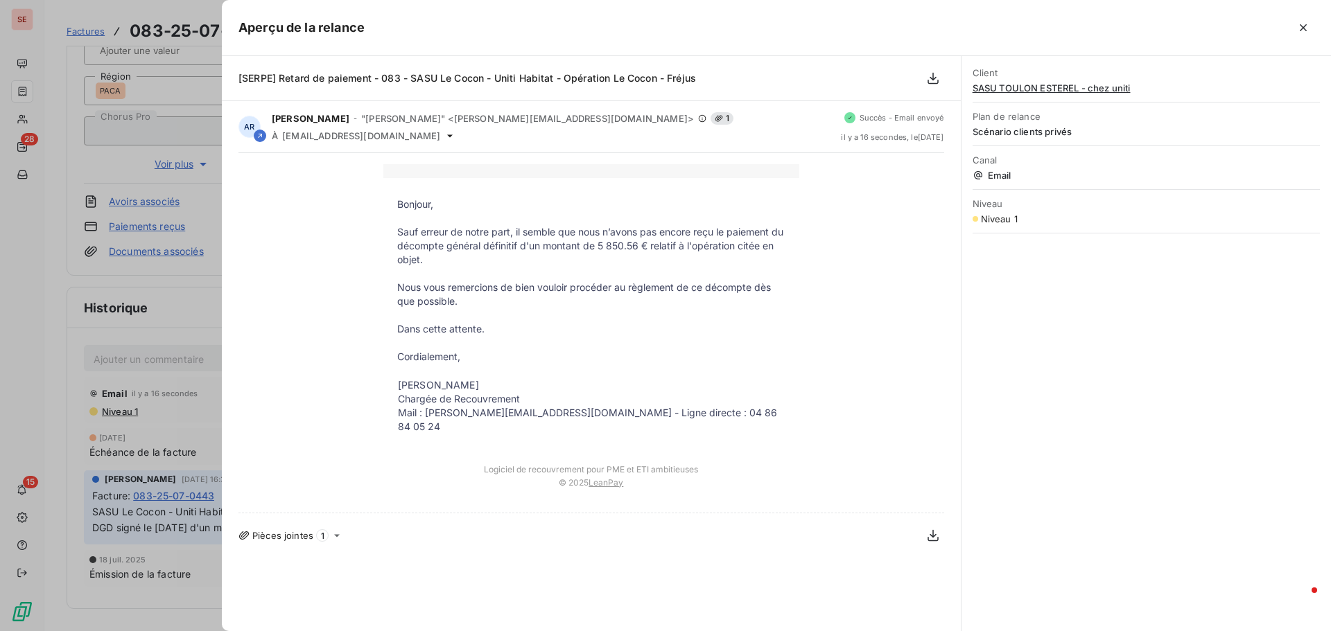
click at [56, 509] on div at bounding box center [665, 315] width 1331 height 631
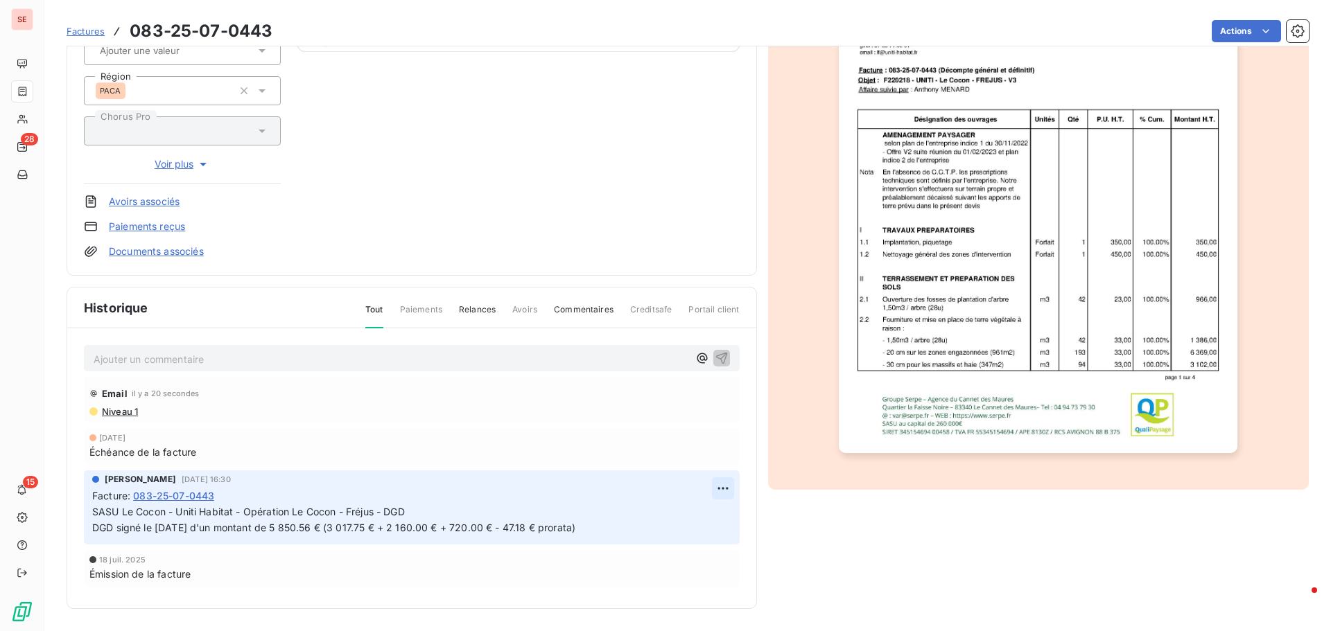
click at [710, 493] on html "SE 28 15 Factures 083-25-07-0443 Actions SASU TOULON ESTEREL - chez uniti 41TOU…" at bounding box center [665, 315] width 1331 height 631
click at [710, 510] on div "Editer" at bounding box center [684, 519] width 78 height 22
click at [665, 535] on p "SASU Le Cocon - Uniti Habitat - Opération Le Cocon - Fréjus - DGD DGD signé le …" at bounding box center [402, 521] width 620 height 32
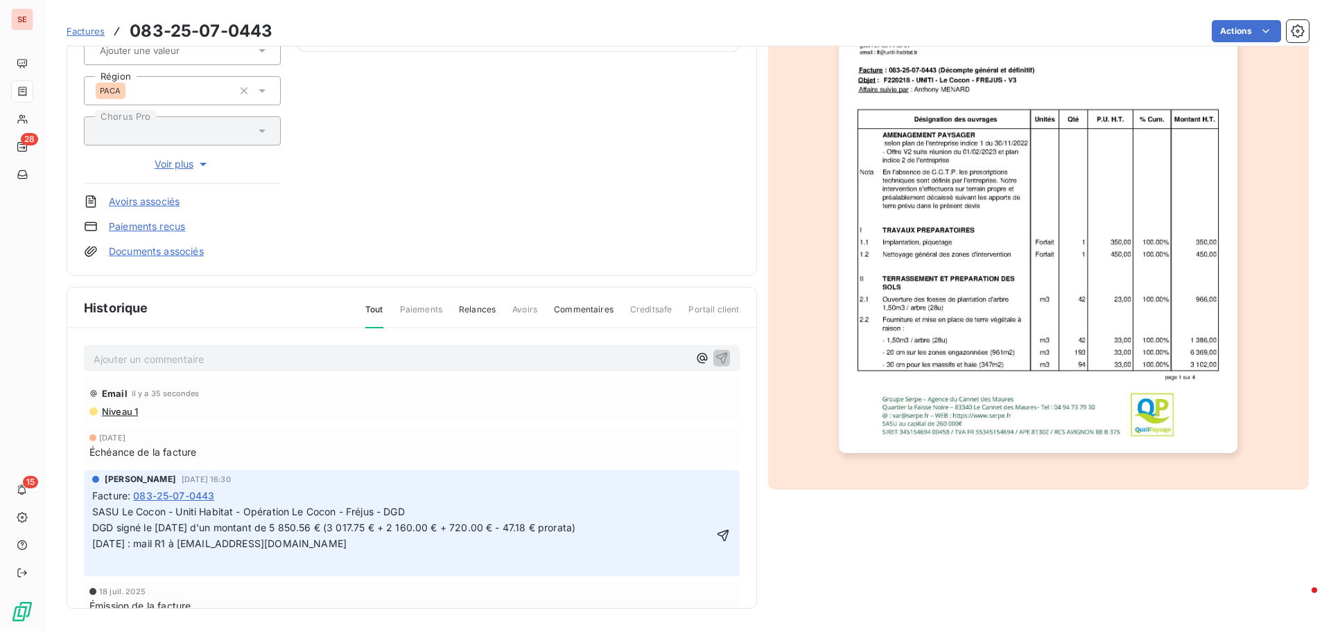
click at [125, 412] on span "Niveau 1" at bounding box center [118, 411] width 37 height 11
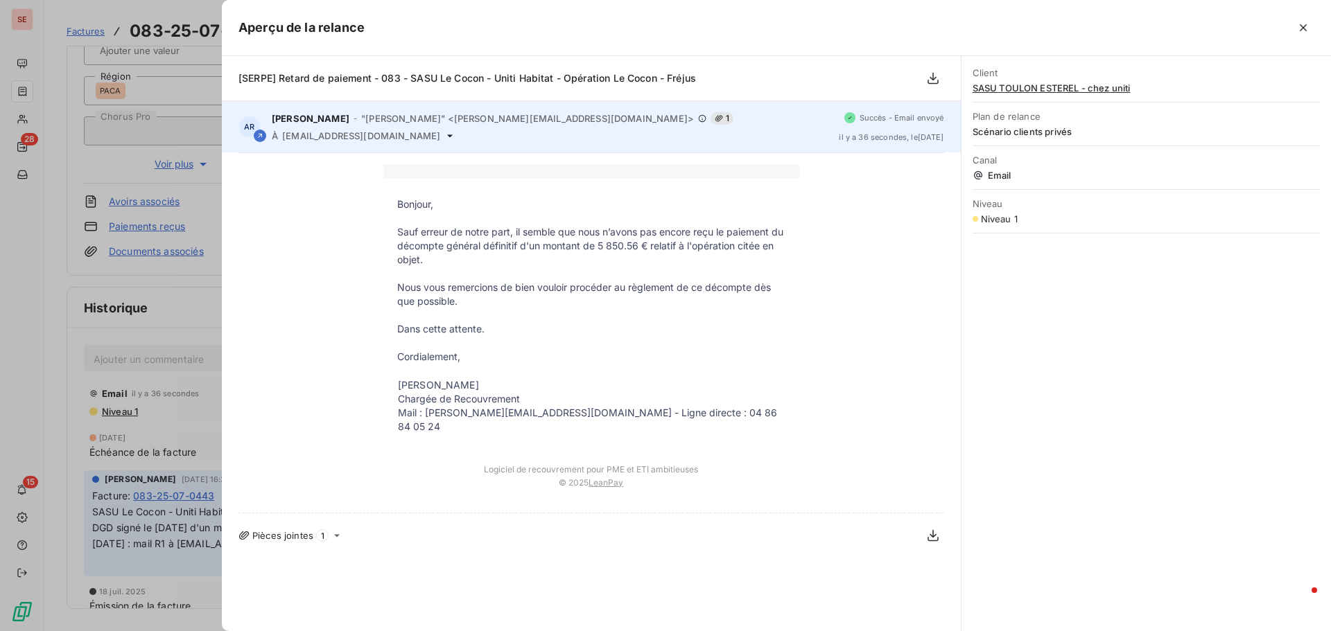
click at [444, 134] on icon at bounding box center [449, 135] width 11 height 11
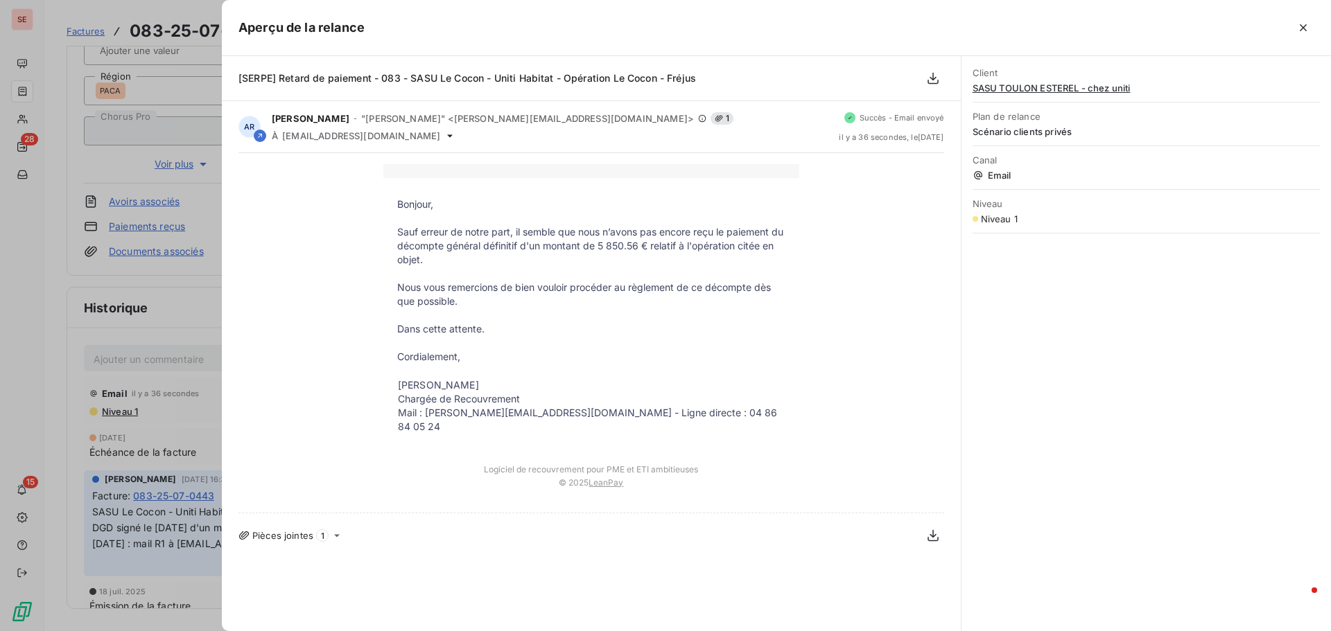
click at [7, 330] on div at bounding box center [665, 315] width 1331 height 631
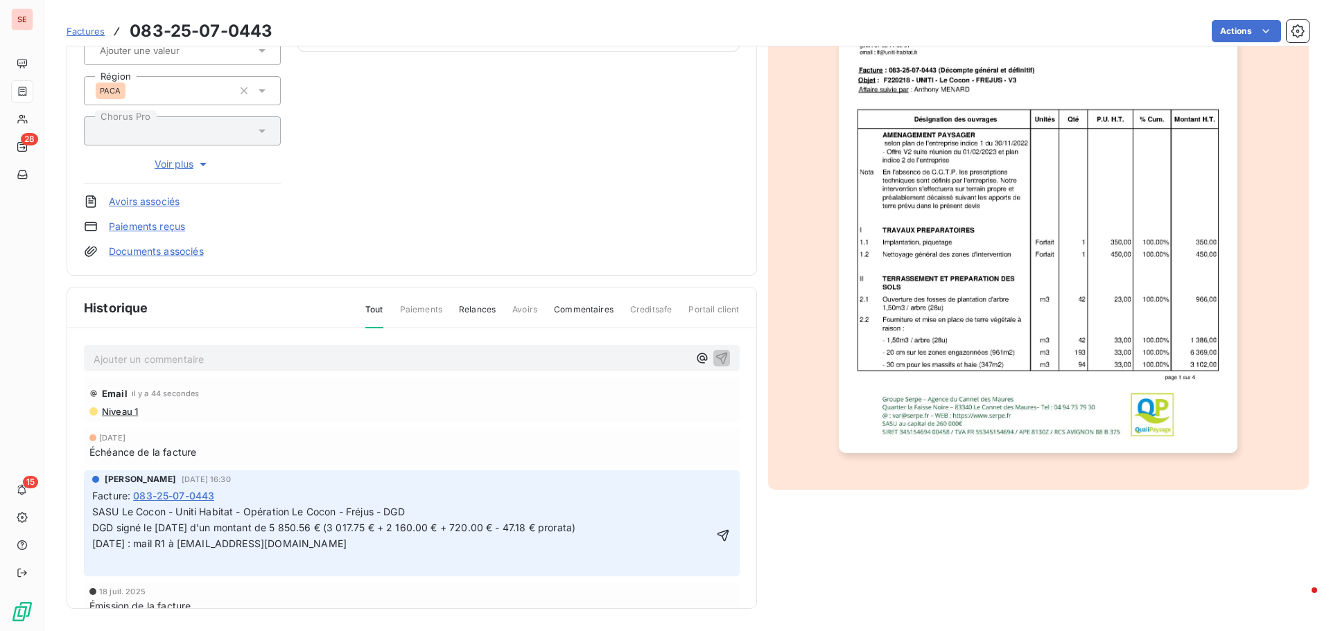
click at [304, 544] on p "SASU Le Cocon - Uniti Habitat - Opération Le Cocon - Fréjus - DGD DGD signé le …" at bounding box center [402, 529] width 620 height 48
click at [277, 568] on div "AMELIA RAIMUNDO 25 août 2025, 16:30 Facture : 083-25-07-0443 SASU Le Cocon - Un…" at bounding box center [412, 524] width 656 height 106
click at [231, 567] on p "﻿" at bounding box center [402, 560] width 620 height 16
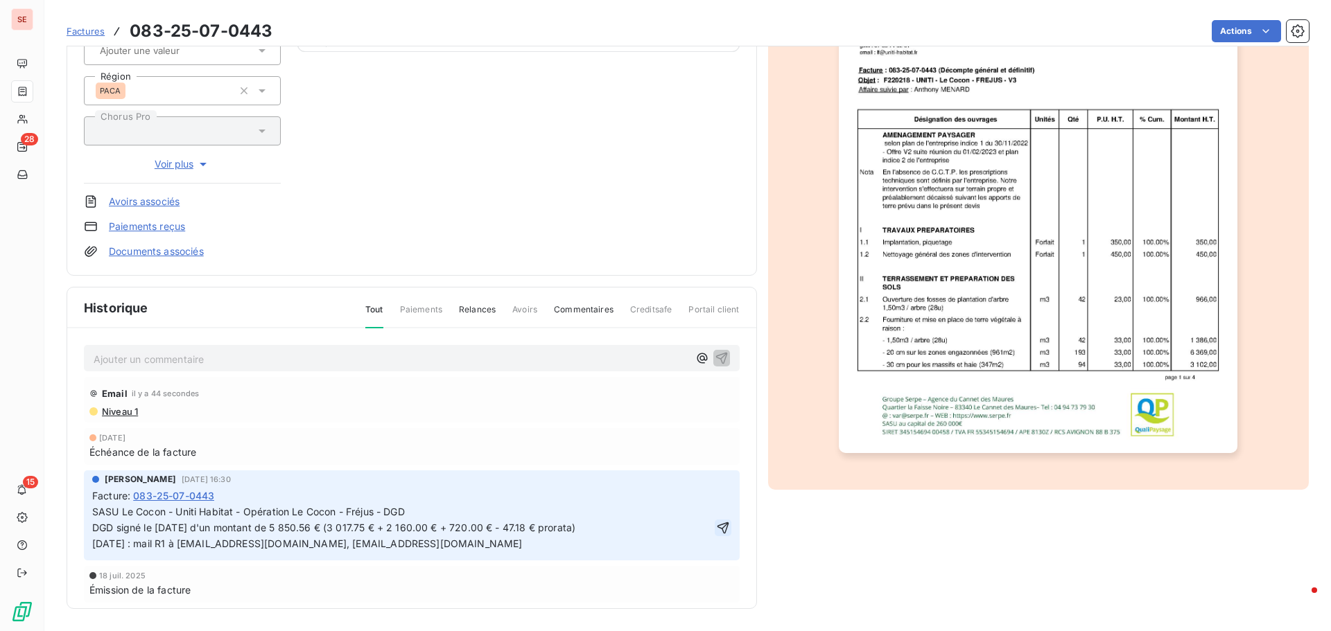
click at [717, 524] on icon "button" at bounding box center [723, 528] width 12 height 12
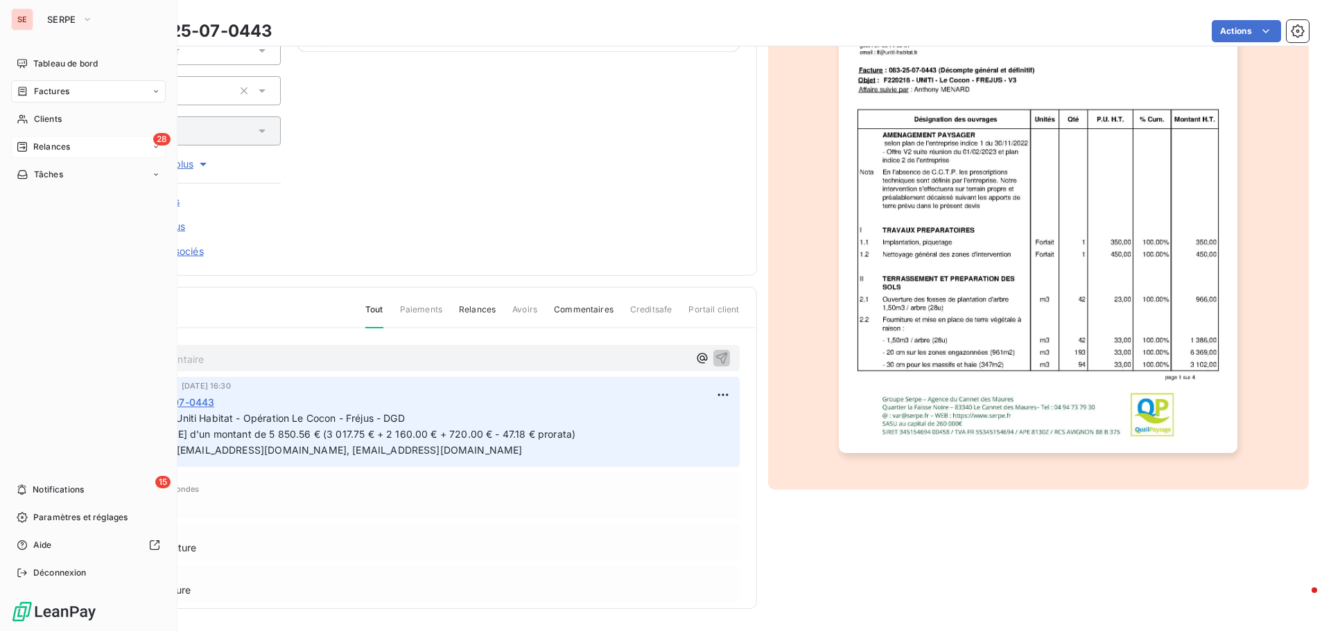
click at [84, 148] on div "28 Relances" at bounding box center [88, 147] width 155 height 22
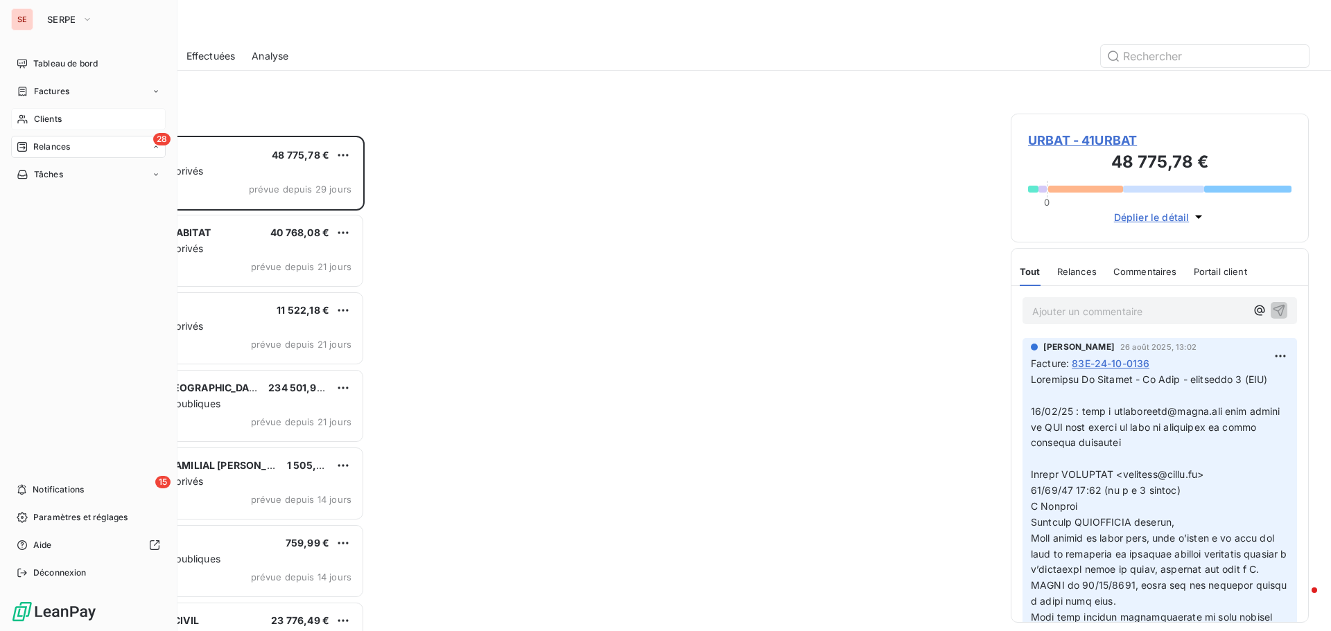
scroll to position [485, 288]
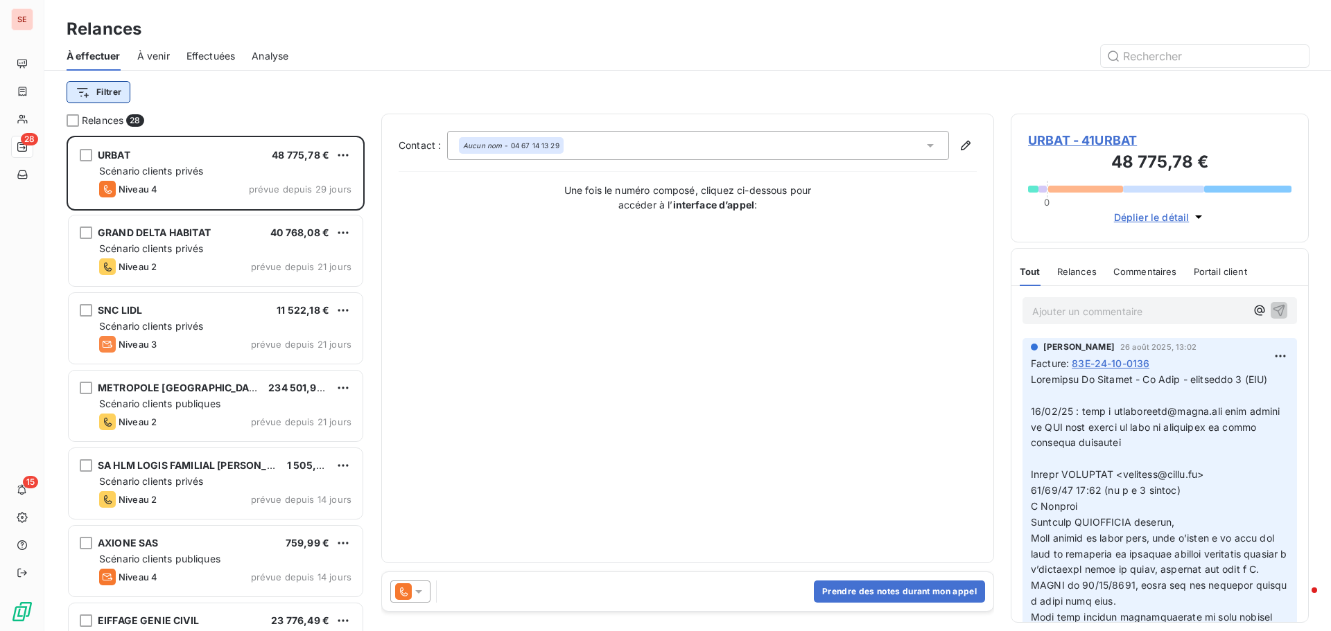
click at [107, 90] on html "SE 28 15 Relances À effectuer À venir Effectuées Analyse Filtrer Relances 28 UR…" at bounding box center [665, 315] width 1331 height 631
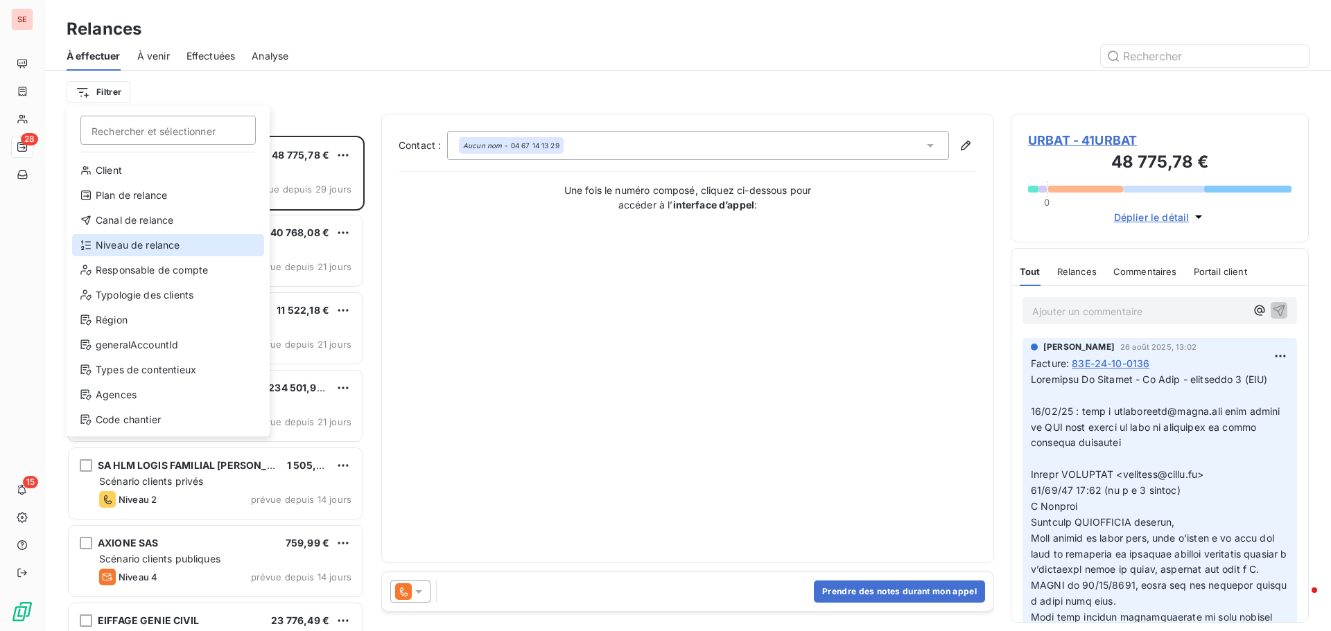
click at [124, 248] on div "Niveau de relance" at bounding box center [168, 245] width 192 height 22
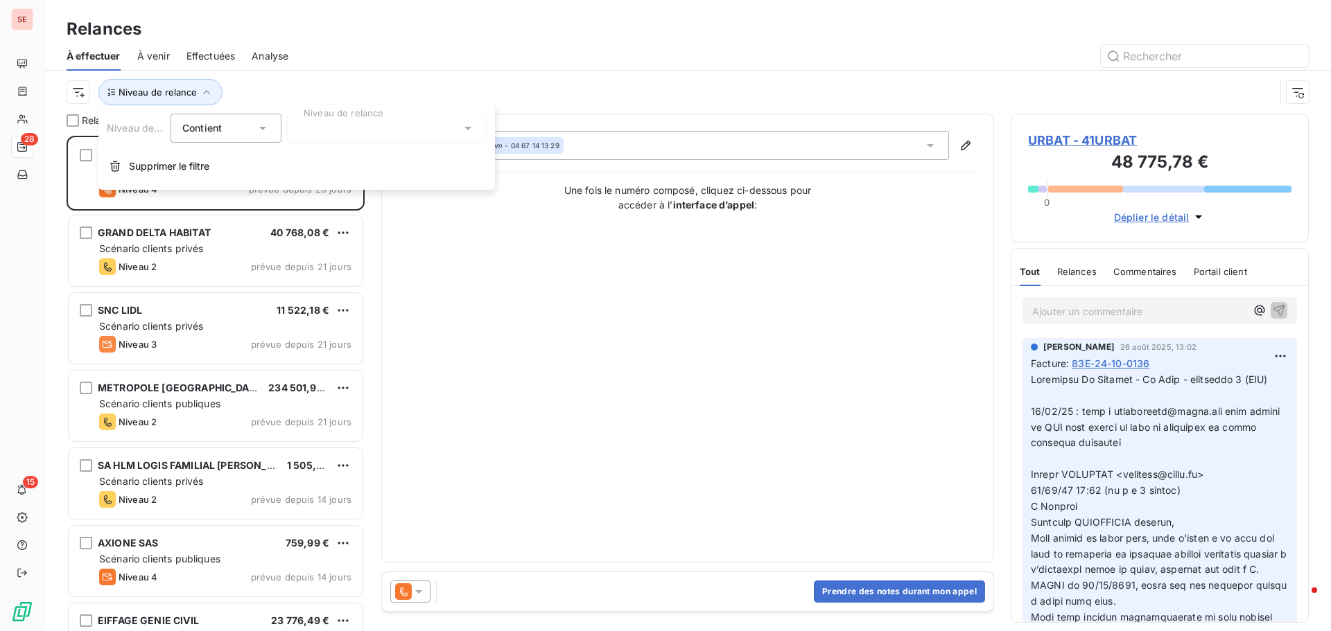
click at [301, 137] on div at bounding box center [387, 128] width 200 height 29
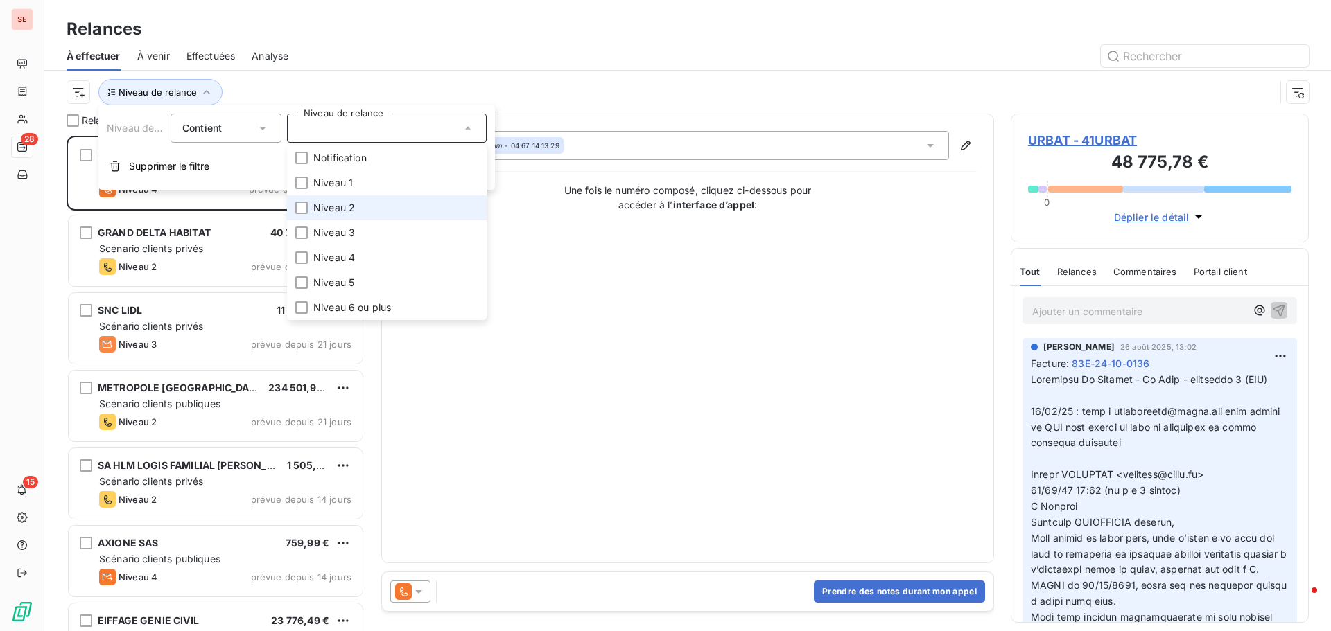
click at [353, 205] on span "Niveau 2" at bounding box center [334, 208] width 42 height 14
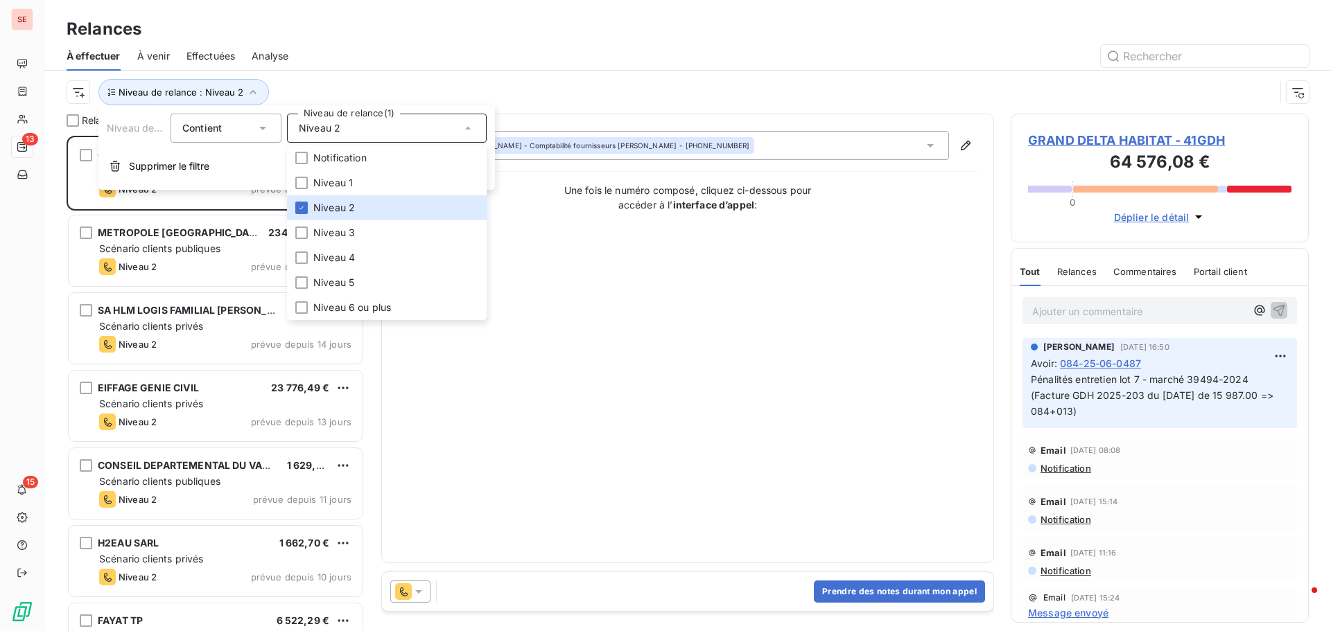
scroll to position [485, 288]
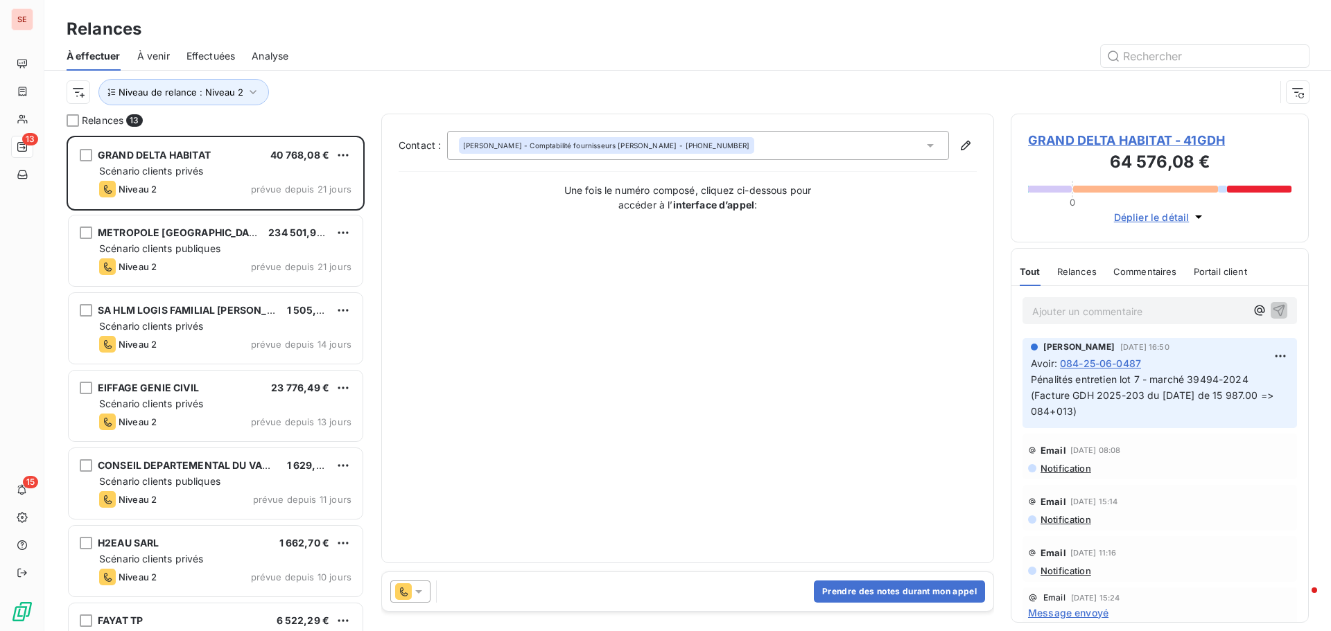
click at [484, 40] on div "Relances" at bounding box center [687, 29] width 1286 height 25
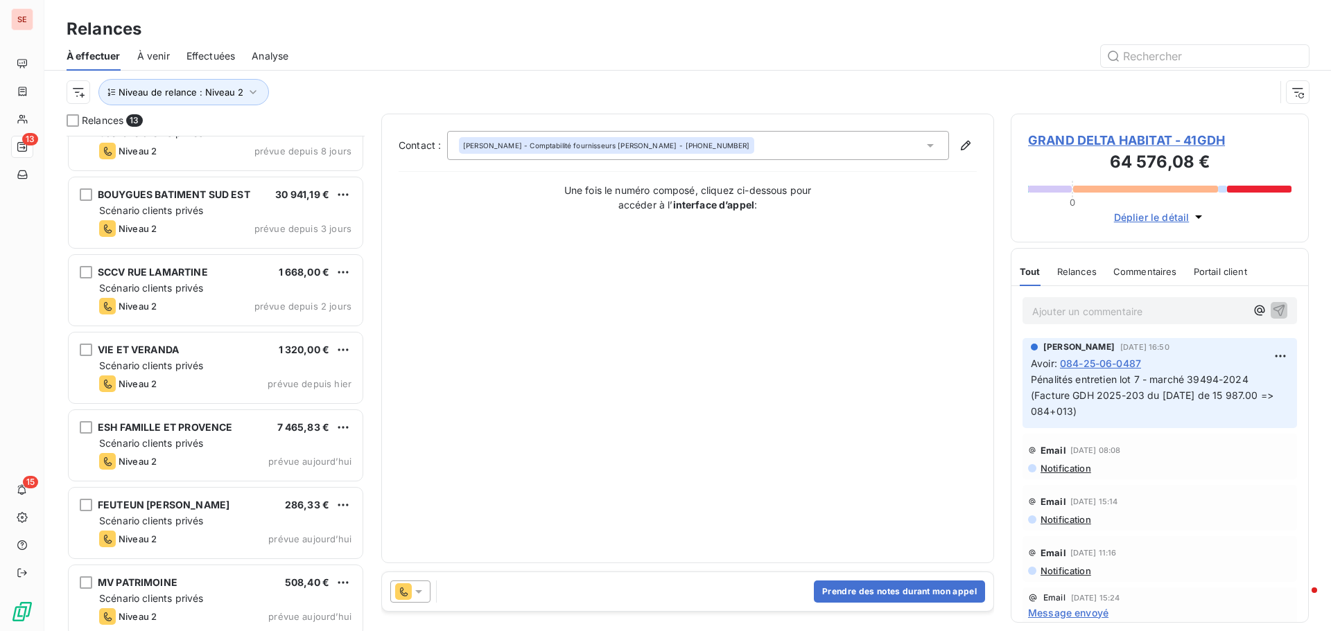
scroll to position [514, 0]
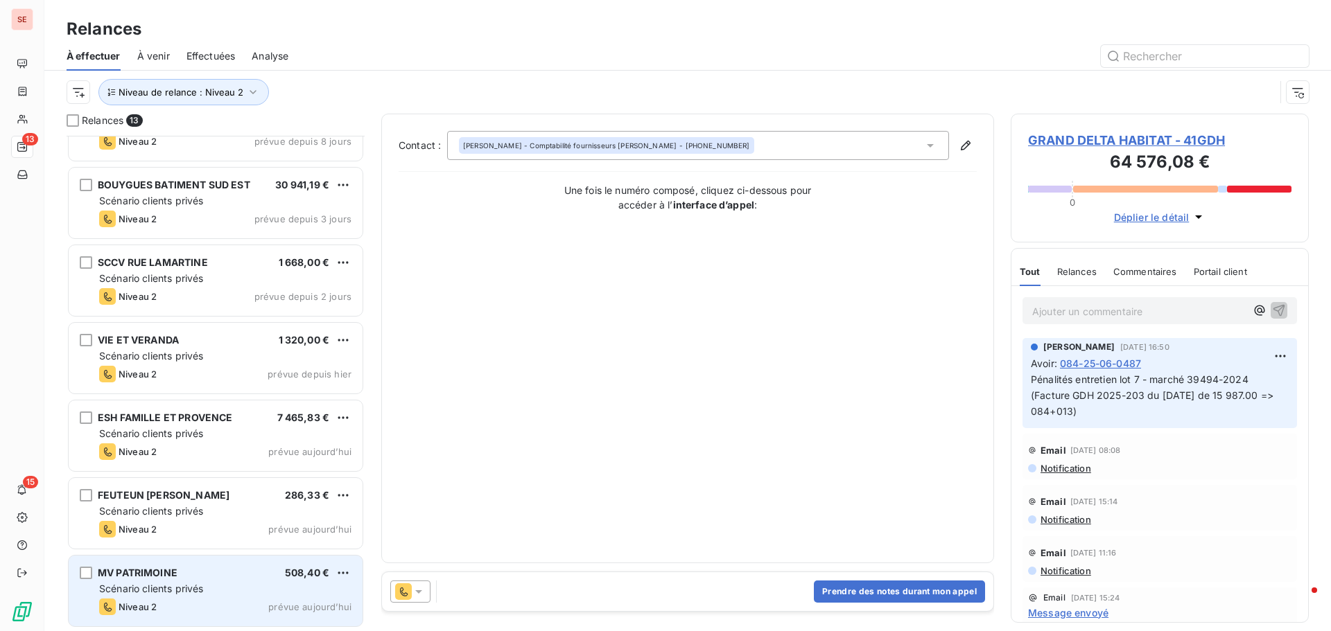
click at [142, 584] on span "Scénario clients privés" at bounding box center [151, 589] width 104 height 12
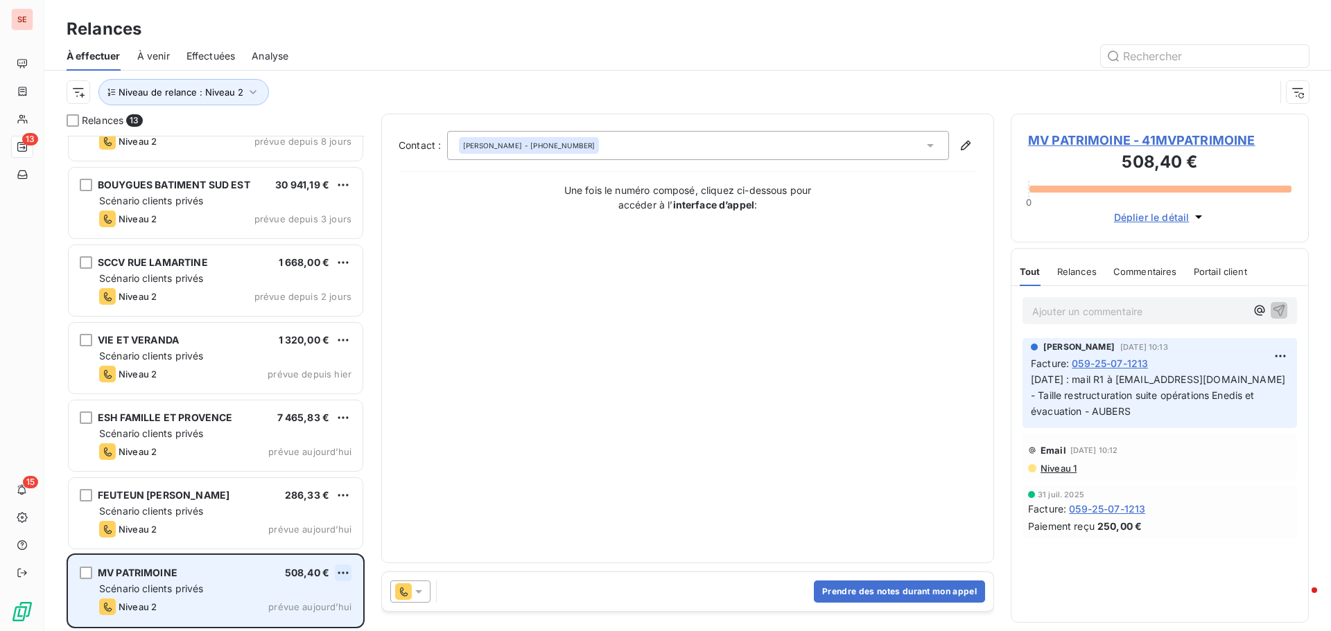
click at [343, 574] on html "SE 13 15 Relances À effectuer À venir Effectuées Analyse Niveau de relance : Ni…" at bounding box center [665, 315] width 1331 height 631
click at [306, 522] on div "Replanifier cette action" at bounding box center [283, 520] width 124 height 22
select select "8"
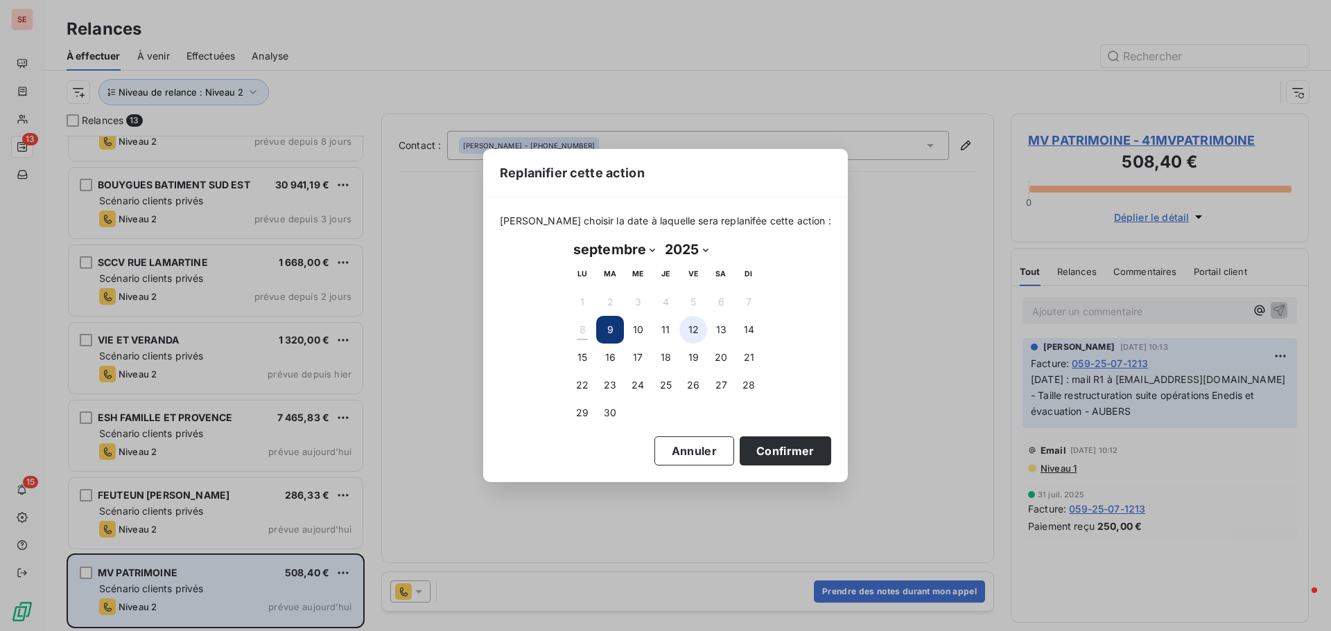
click at [695, 328] on button "12" at bounding box center [693, 330] width 28 height 28
click at [762, 455] on button "Confirmer" at bounding box center [784, 451] width 91 height 29
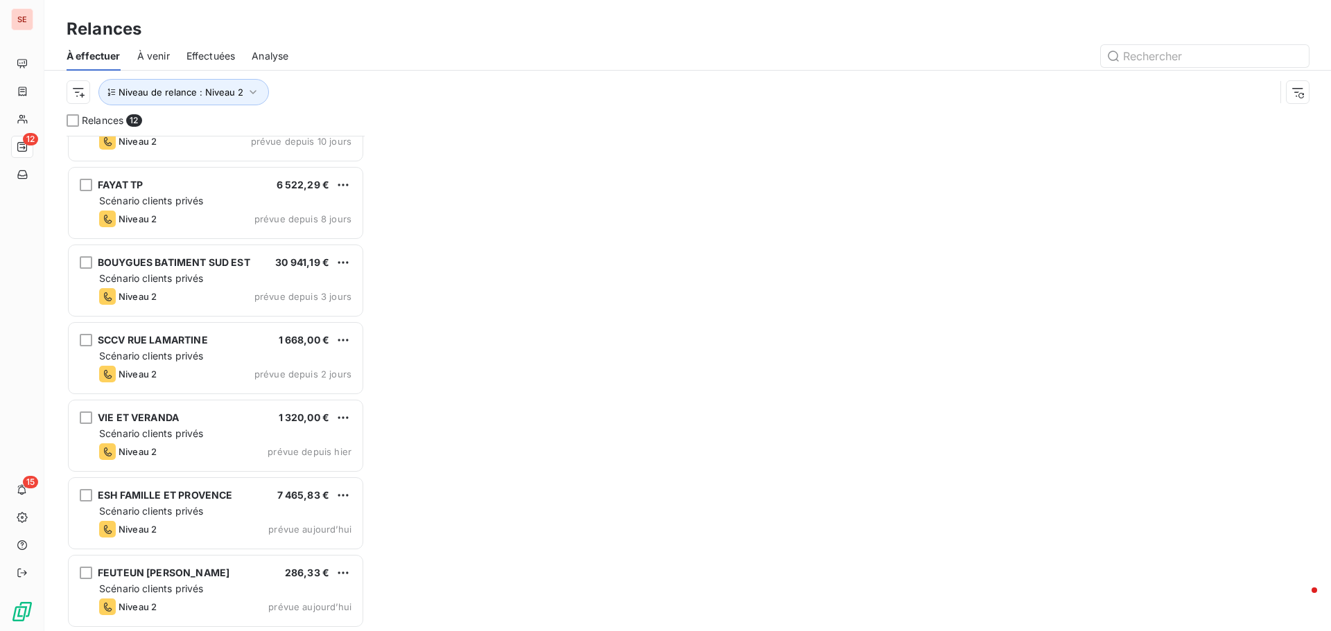
scroll to position [436, 0]
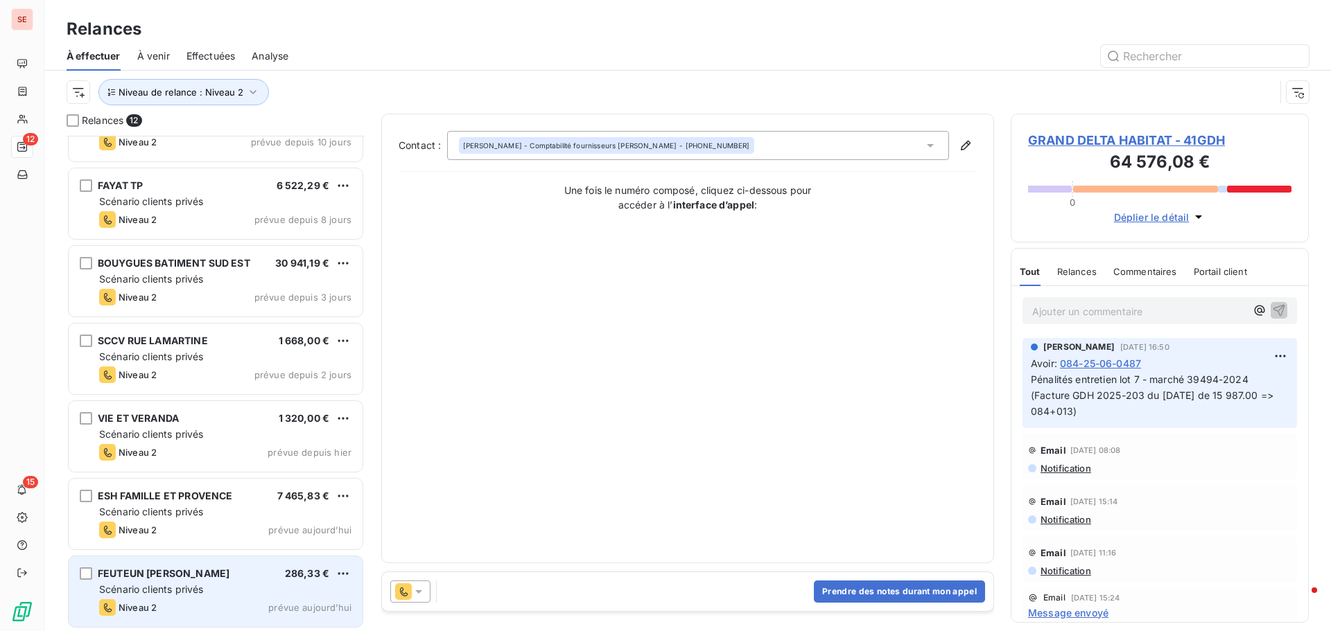
click at [153, 573] on span "FEUTEUN CATHERINE" at bounding box center [164, 574] width 132 height 12
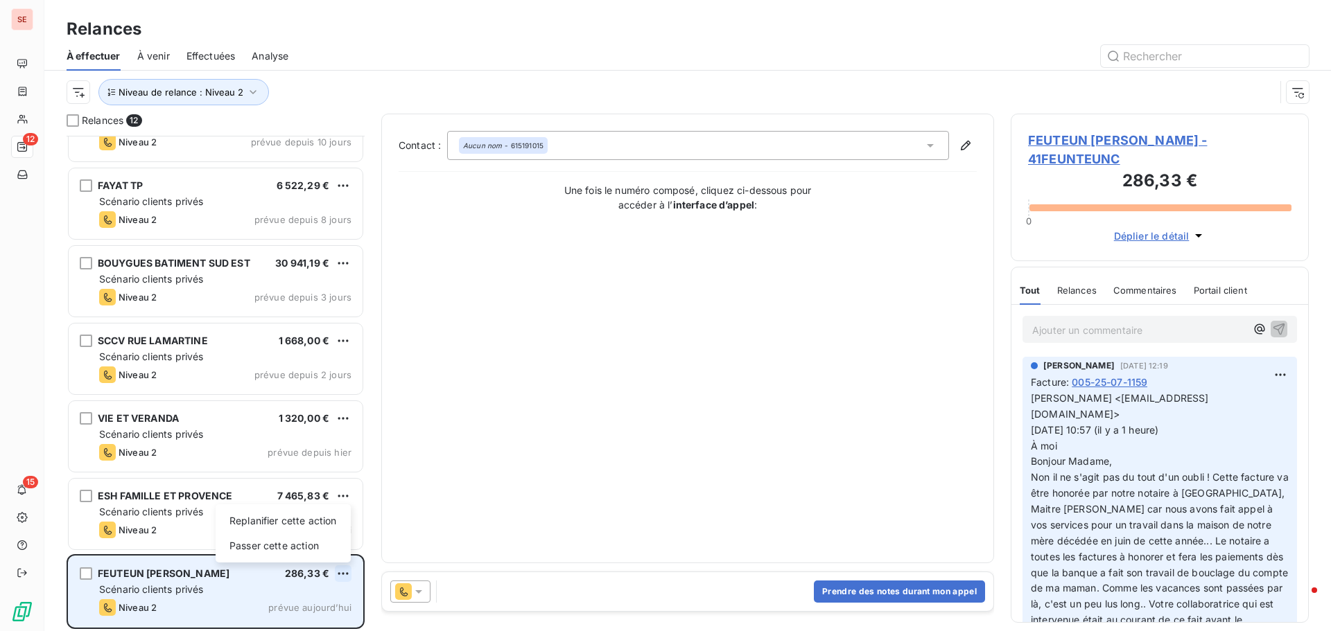
click at [346, 573] on html "SE 12 15 Relances À effectuer À venir Effectuées Analyse Niveau de relance : Ni…" at bounding box center [665, 315] width 1331 height 631
click at [290, 525] on div "Replanifier cette action" at bounding box center [283, 521] width 124 height 22
select select "8"
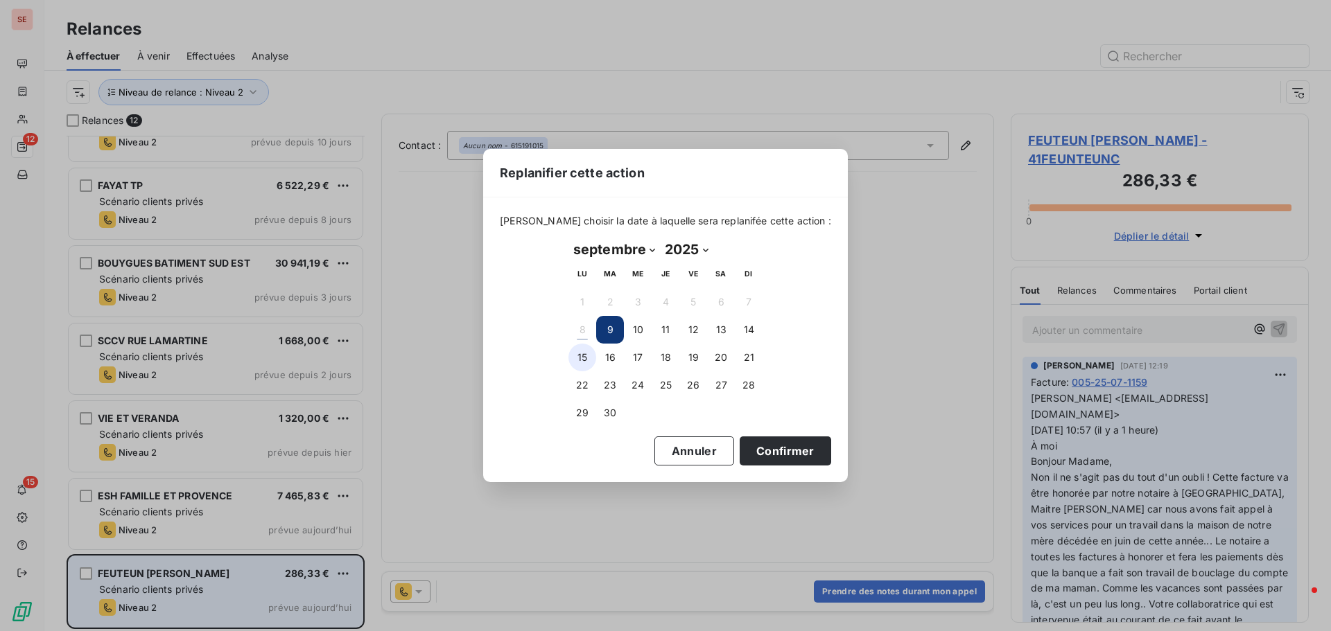
click at [585, 353] on button "15" at bounding box center [582, 358] width 28 height 28
click at [739, 457] on button "Confirmer" at bounding box center [784, 451] width 91 height 29
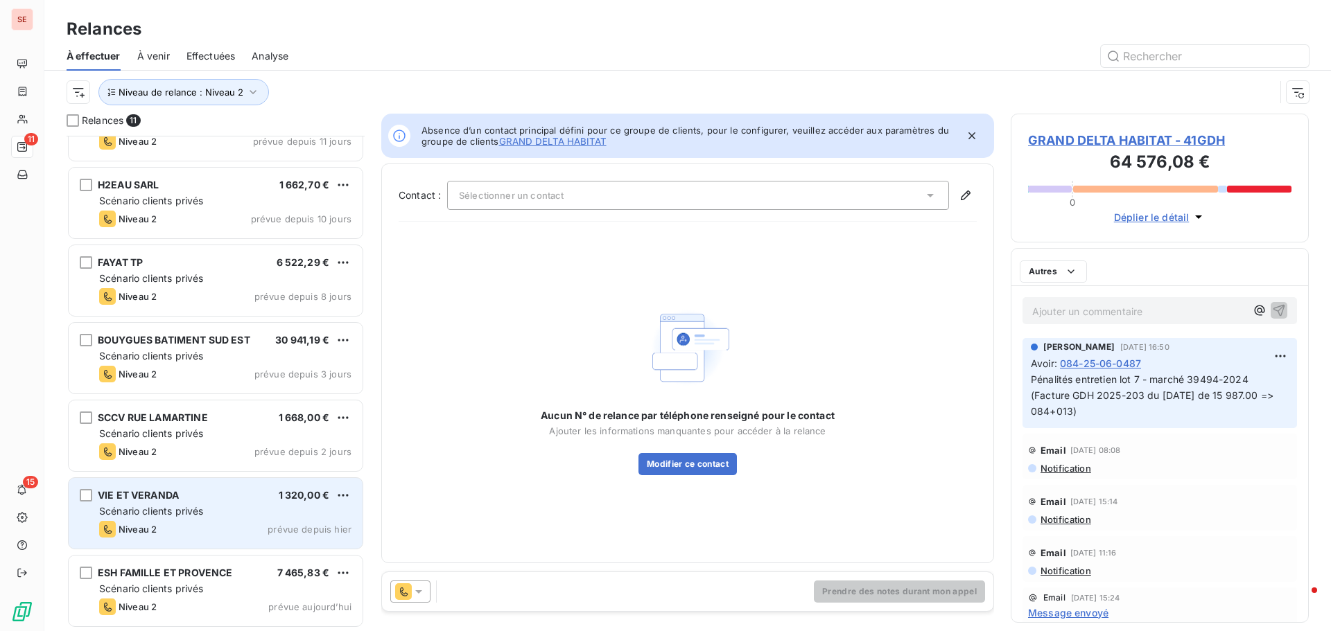
scroll to position [358, 0]
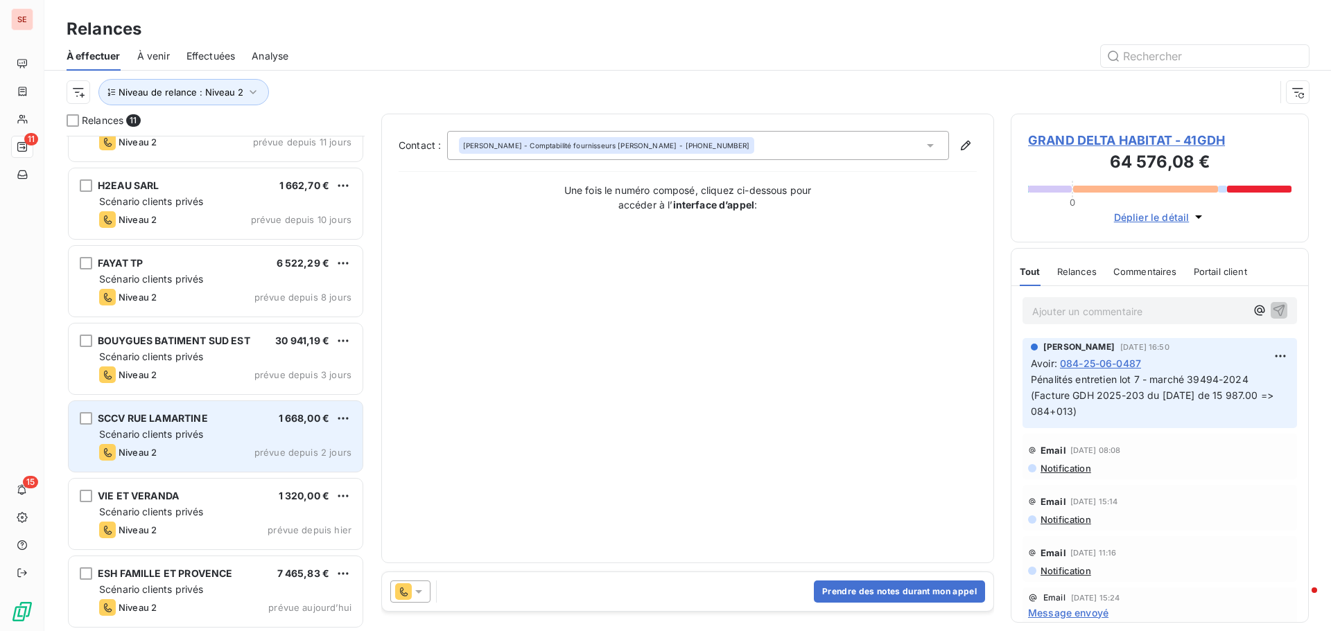
click at [150, 437] on span "Scénario clients privés" at bounding box center [151, 434] width 104 height 12
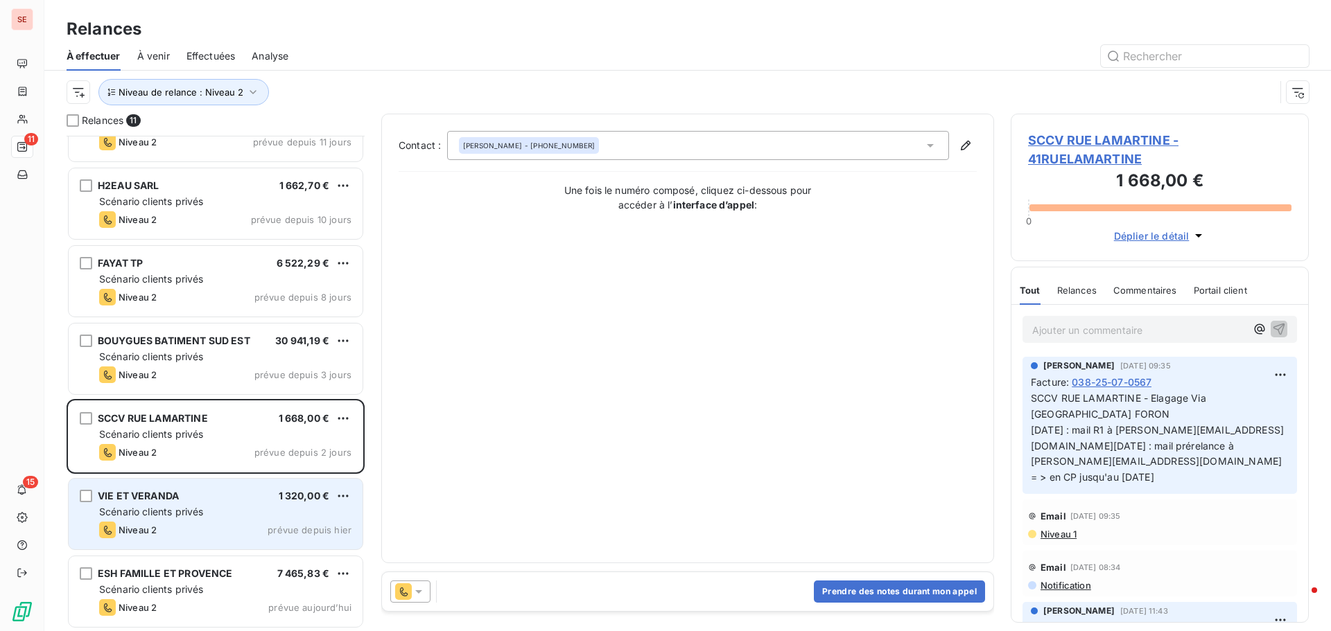
click at [146, 502] on div "VIE ET VERANDA" at bounding box center [138, 496] width 81 height 14
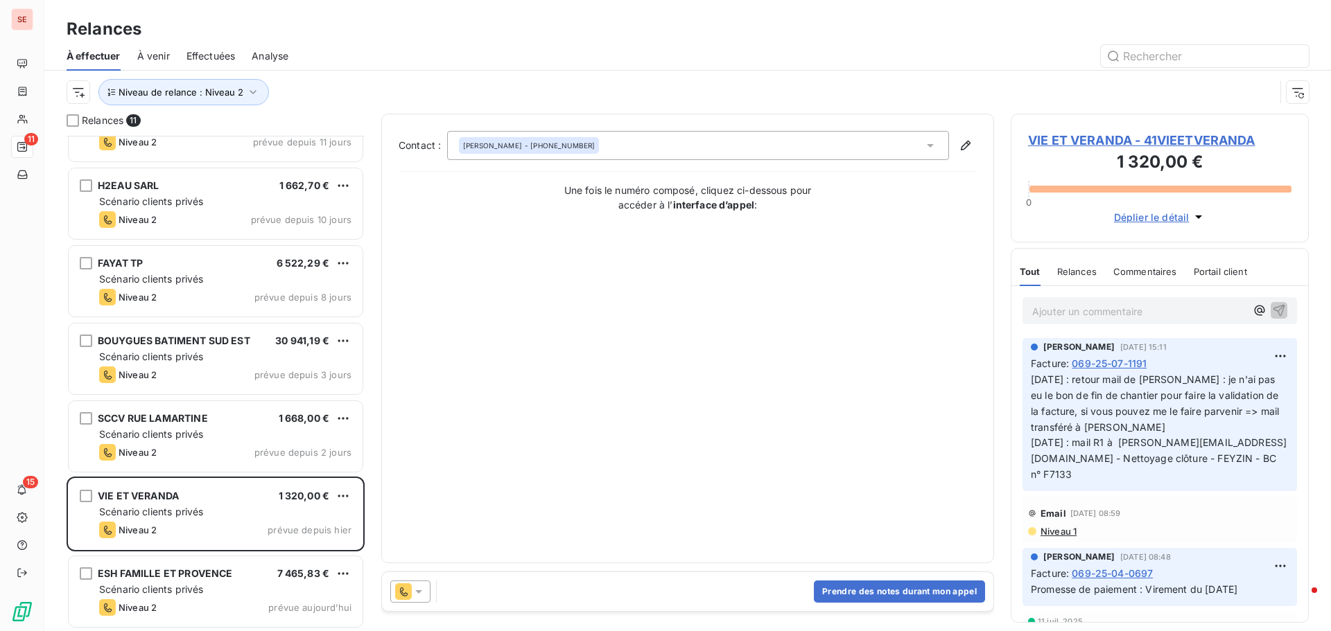
click at [1046, 143] on span "VIE ET VERANDA - 41VIEETVERANDA" at bounding box center [1159, 140] width 263 height 19
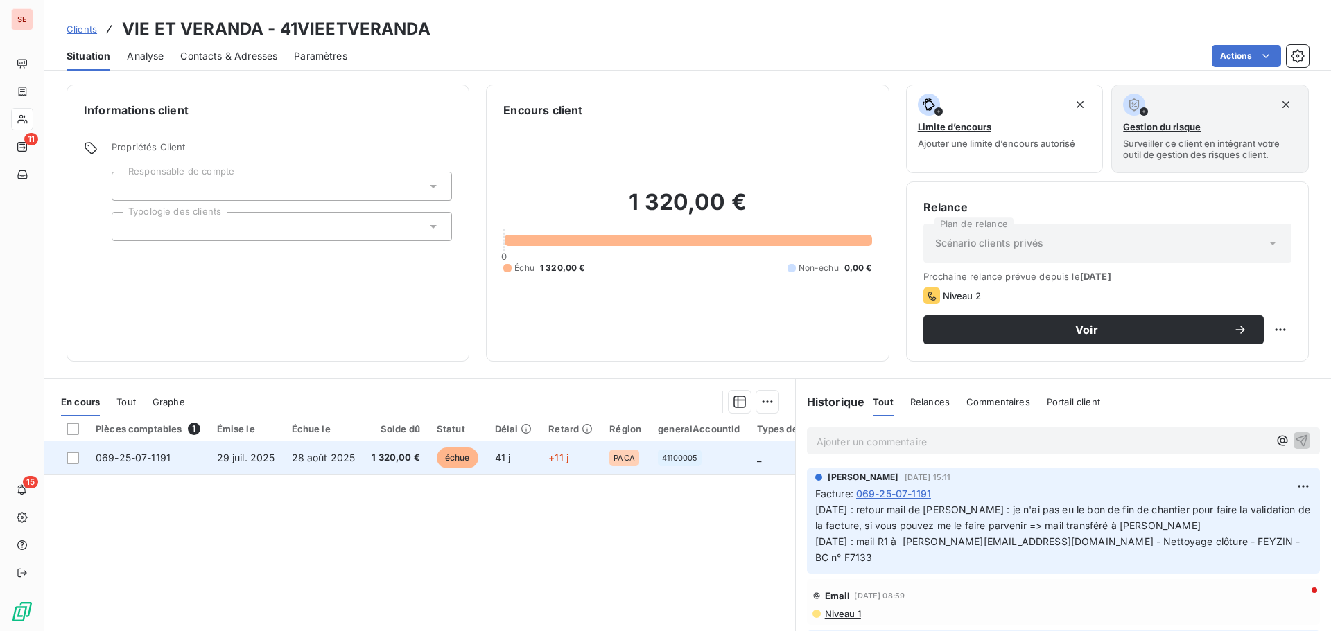
click at [295, 463] on span "28 août 2025" at bounding box center [324, 458] width 64 height 12
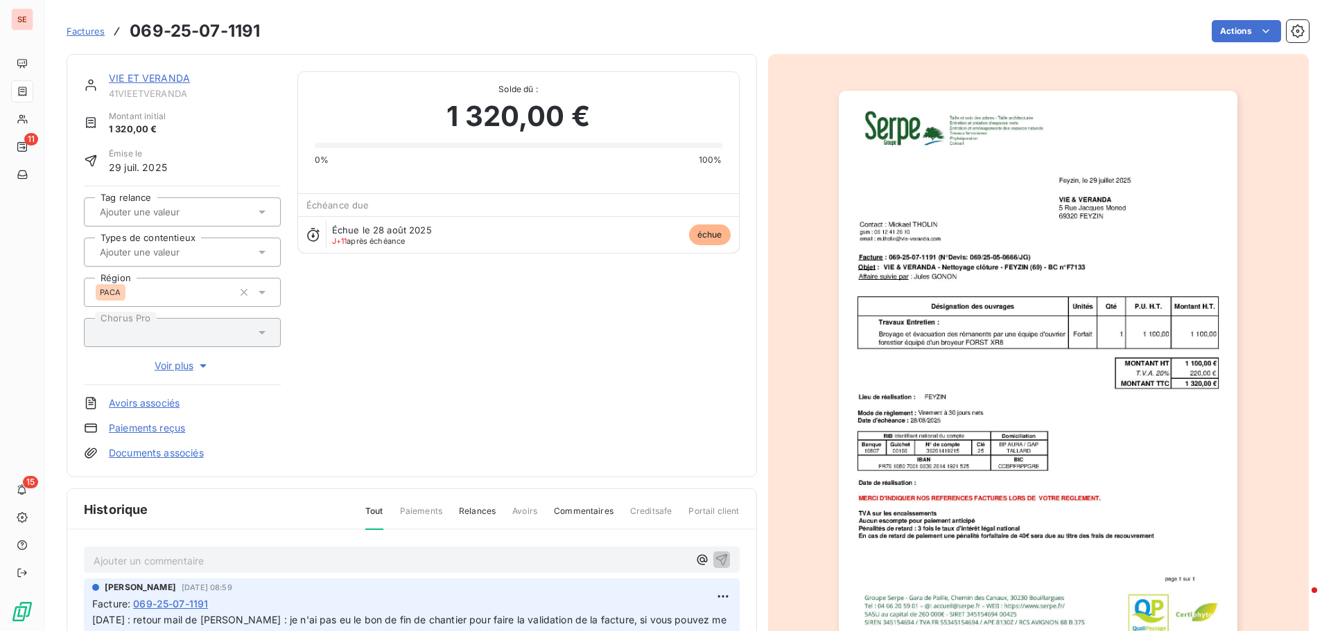
click at [1237, 28] on html "SE 11 15 Factures 069-25-07-1191 Actions VIE ET VERANDA 41VIEETVERANDA Montant …" at bounding box center [665, 315] width 1331 height 631
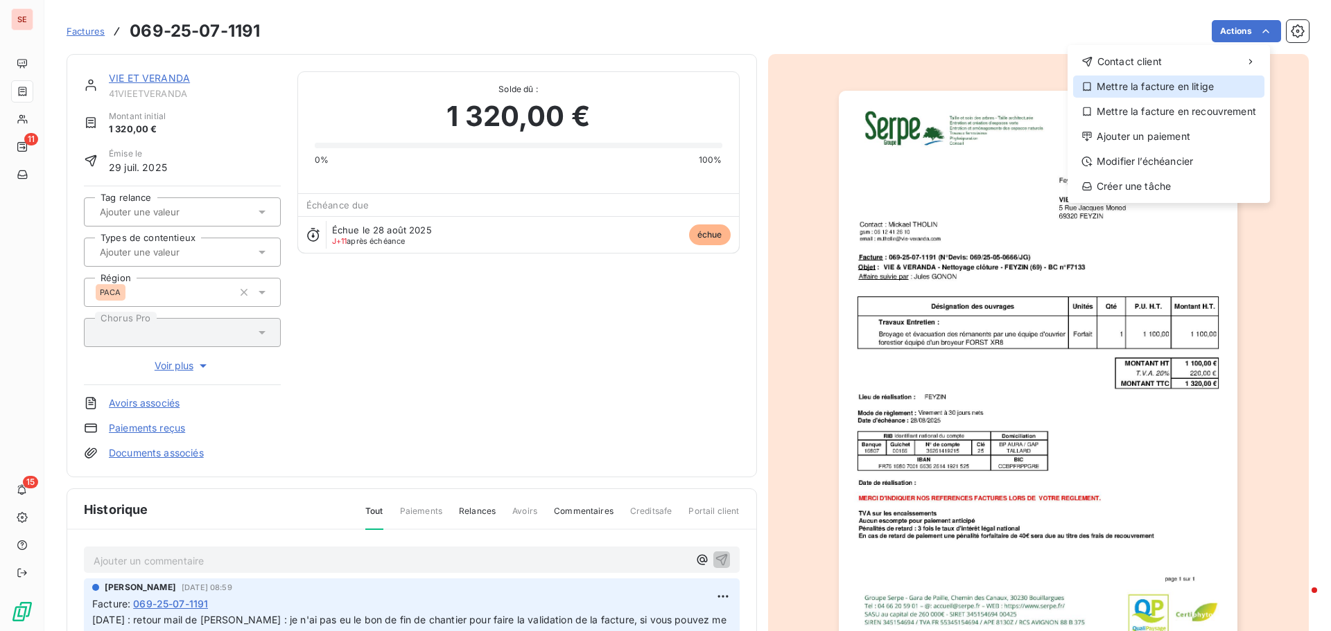
click at [1194, 89] on div "Mettre la facture en litige" at bounding box center [1168, 87] width 191 height 22
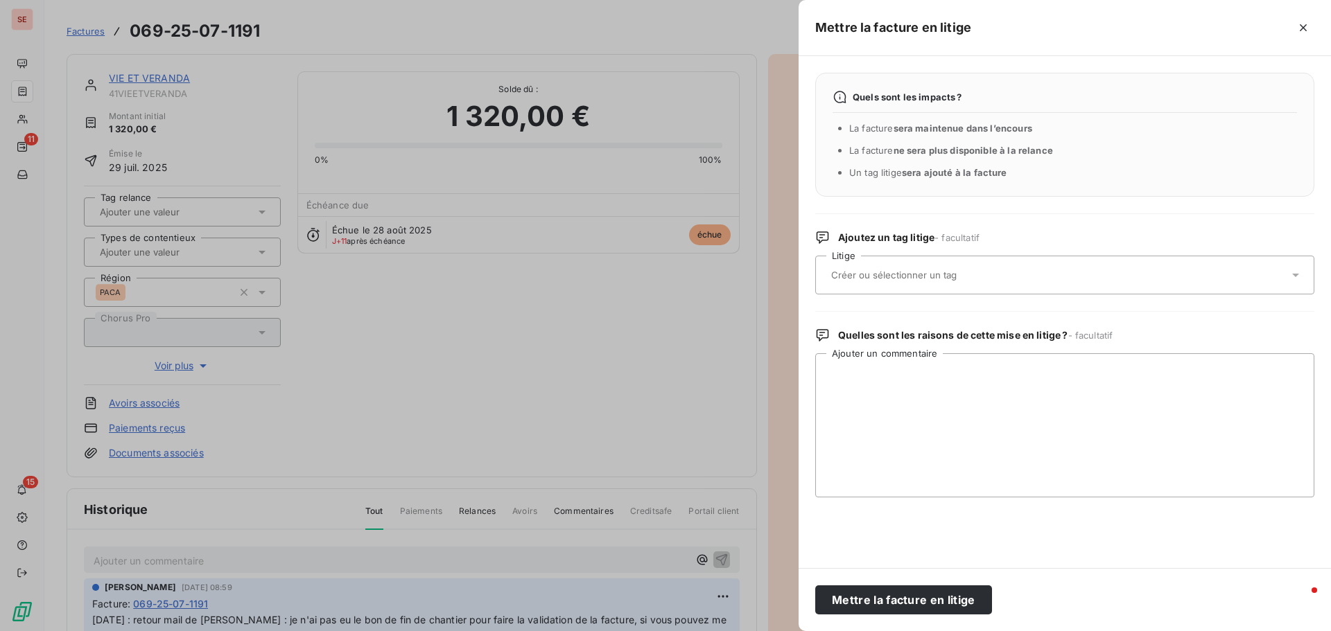
click at [859, 278] on input "text" at bounding box center [931, 275] width 202 height 12
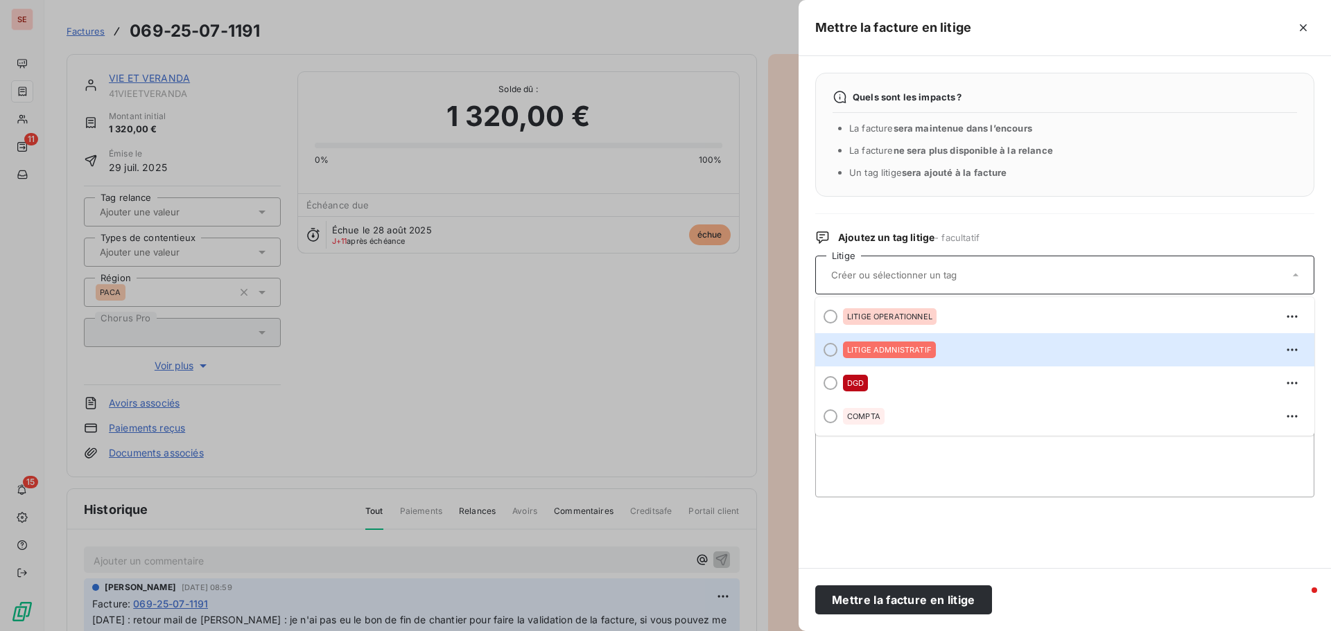
click at [892, 349] on span "LITIGE ADMNISTRATIF" at bounding box center [889, 350] width 85 height 8
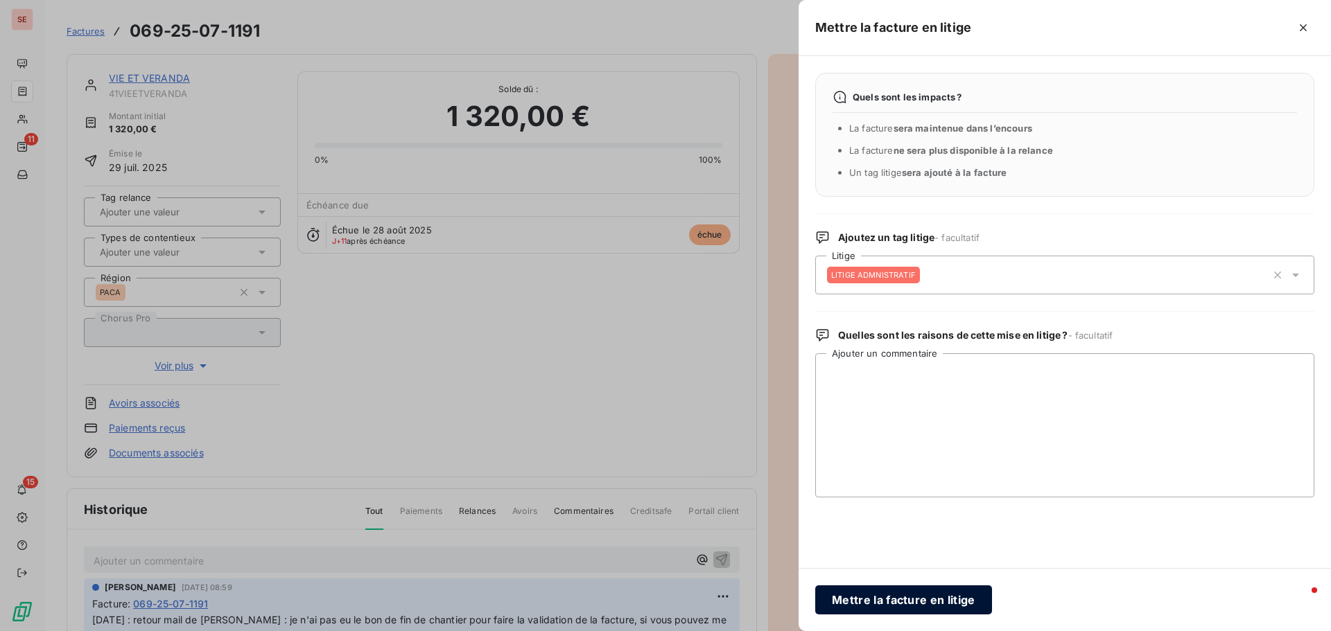
click at [897, 595] on button "Mettre la facture en litige" at bounding box center [903, 600] width 177 height 29
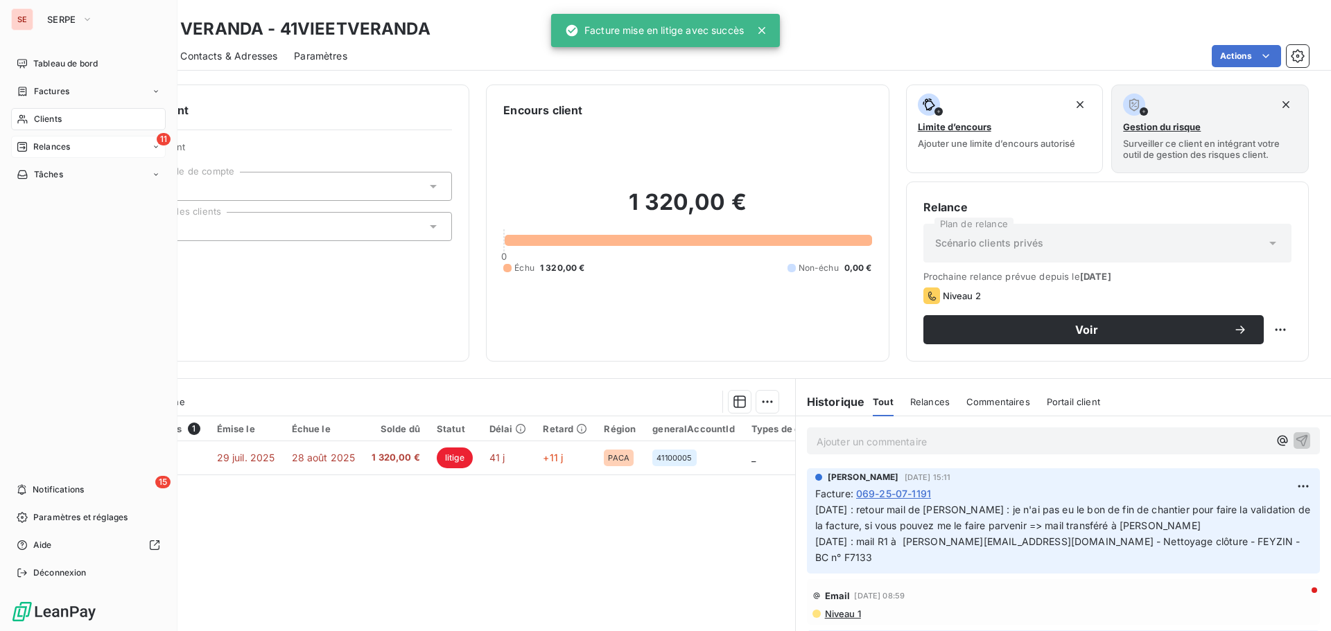
click at [102, 144] on div "11 Relances" at bounding box center [88, 147] width 155 height 22
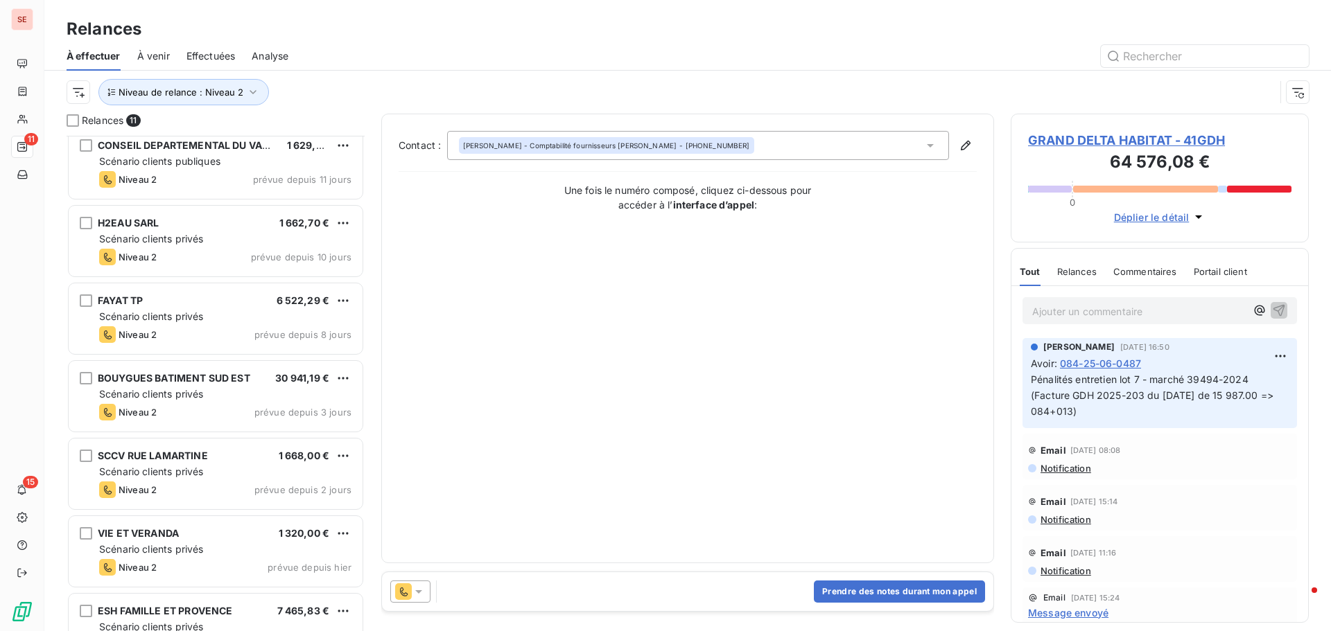
scroll to position [359, 0]
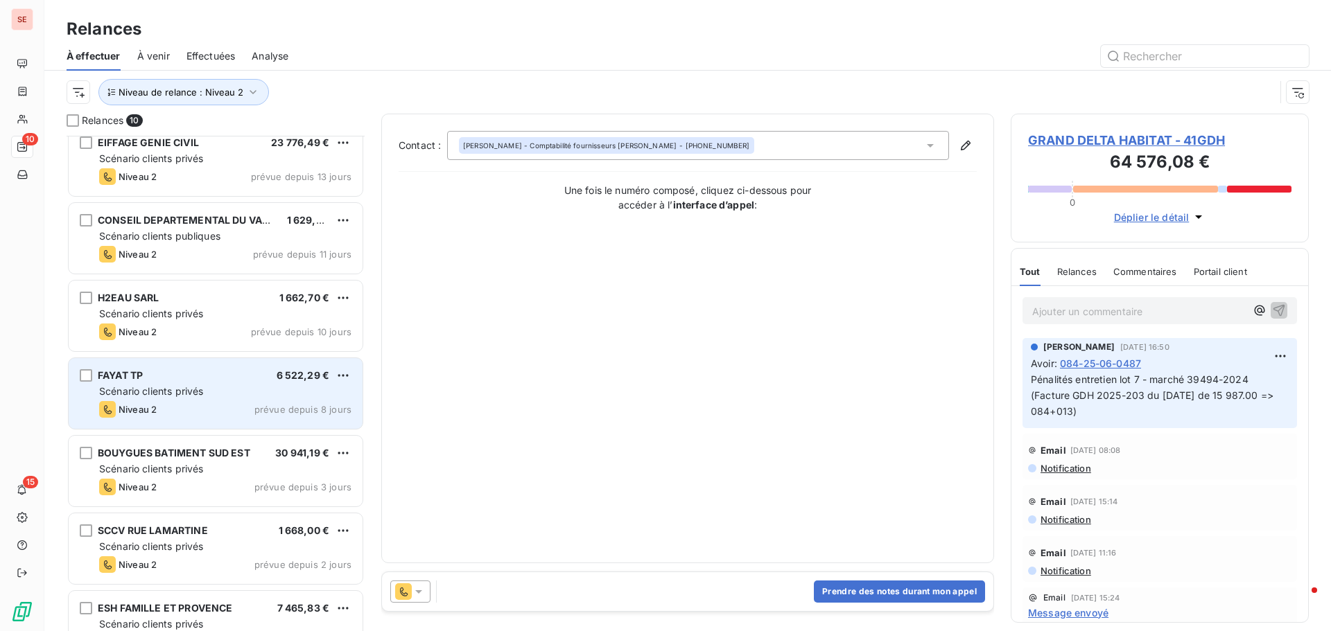
scroll to position [281, 0]
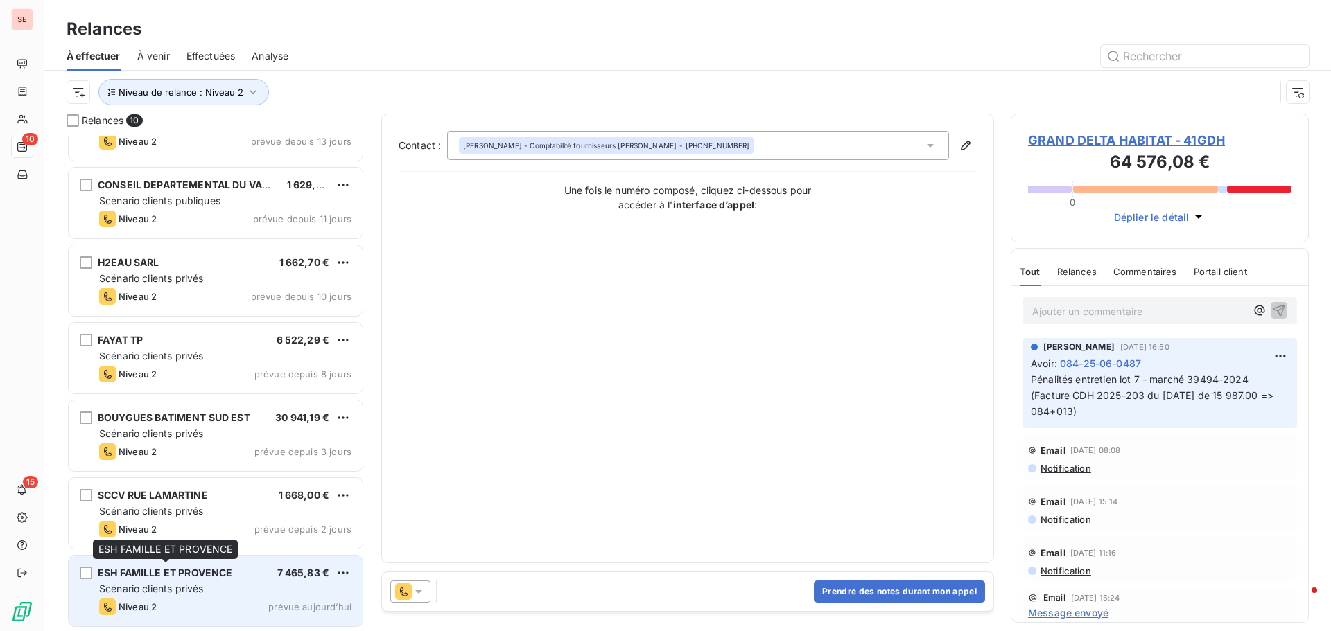
click at [146, 581] on div "ESH FAMILLE ET PROVENCE 7 465,83 € Scénario clients privés Niveau 2 prévue aujo…" at bounding box center [216, 591] width 294 height 71
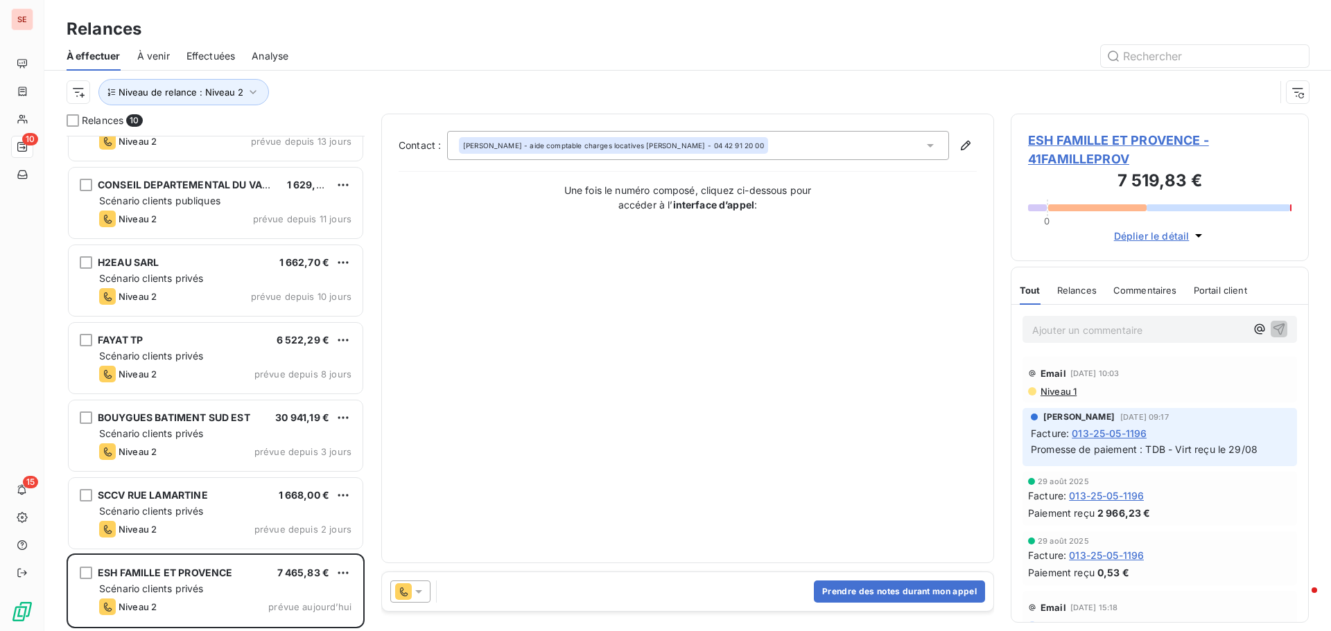
click at [1069, 140] on span "ESH FAMILLE ET PROVENCE - 41FAMILLEPROV" at bounding box center [1159, 149] width 263 height 37
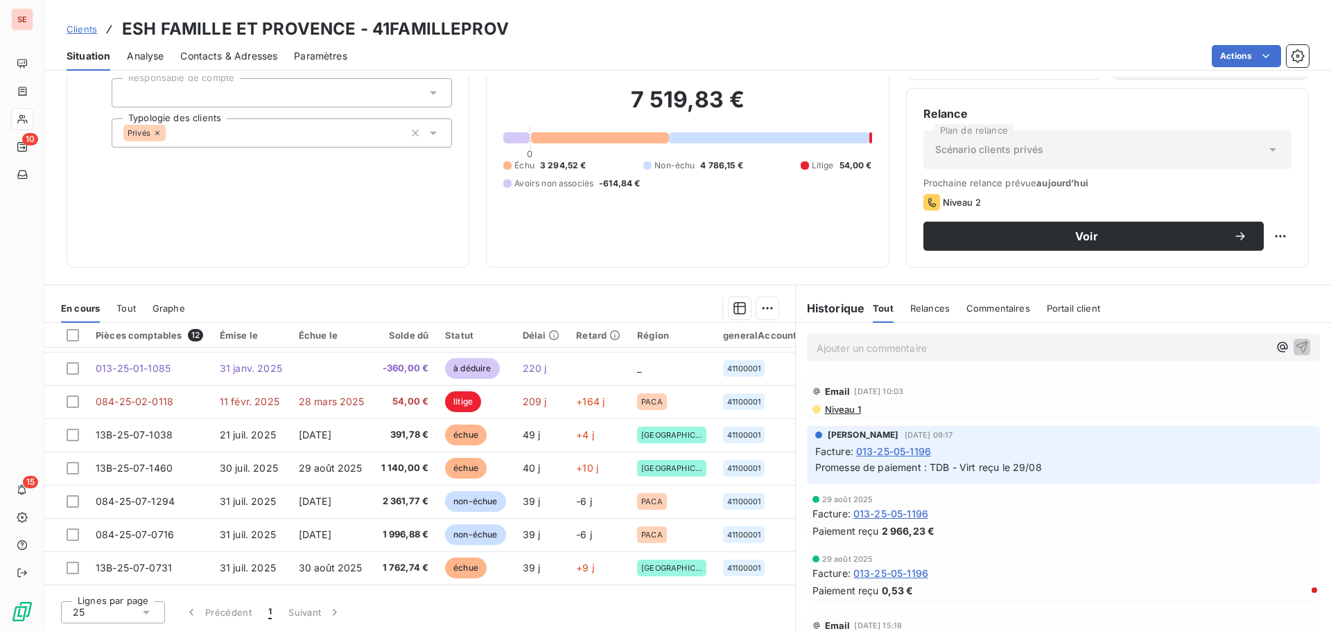
scroll to position [139, 0]
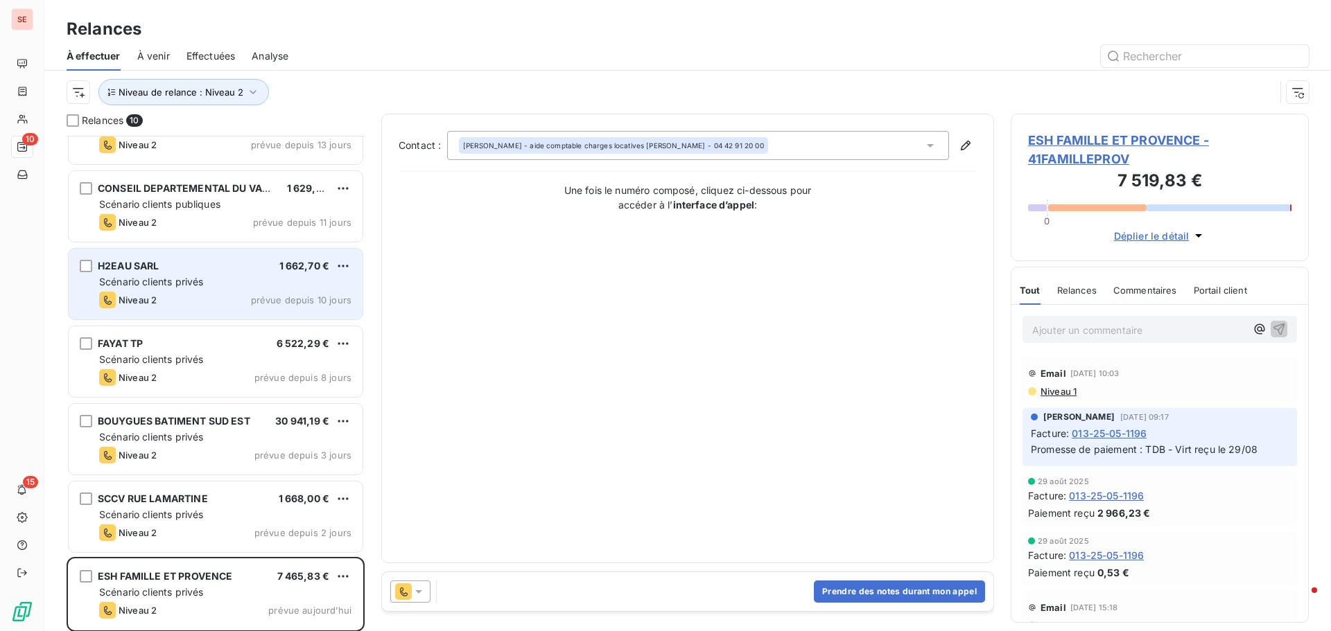
scroll to position [281, 0]
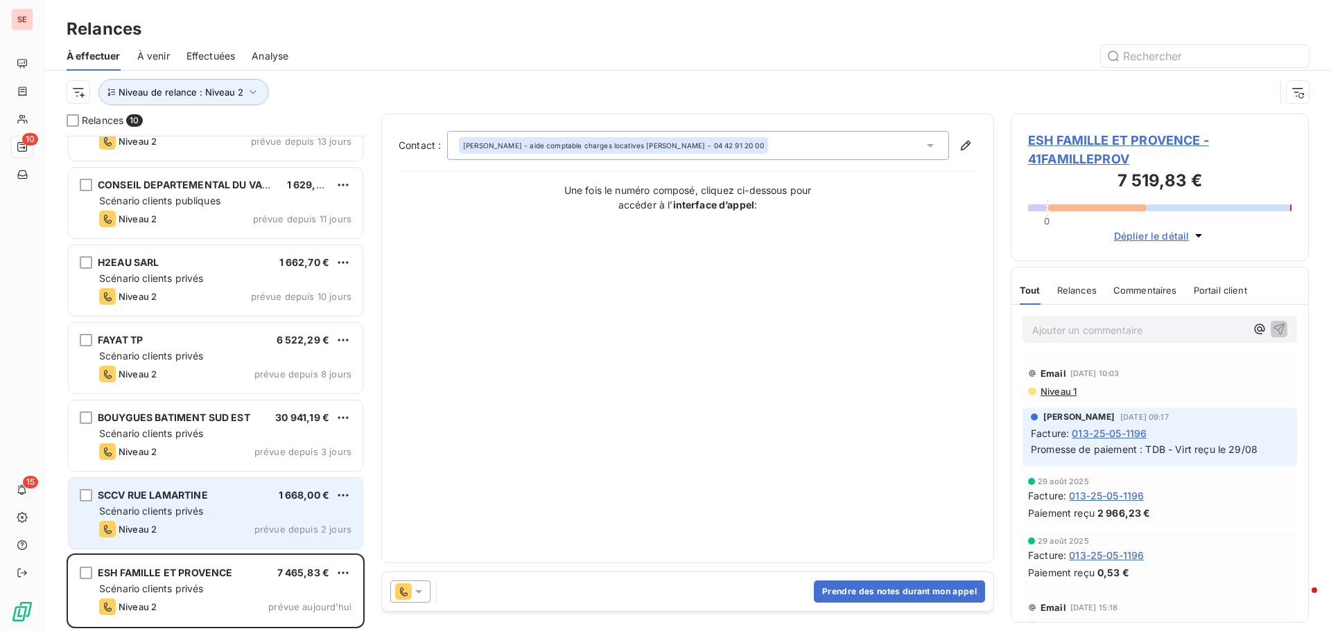
click at [166, 509] on span "Scénario clients privés" at bounding box center [151, 511] width 104 height 12
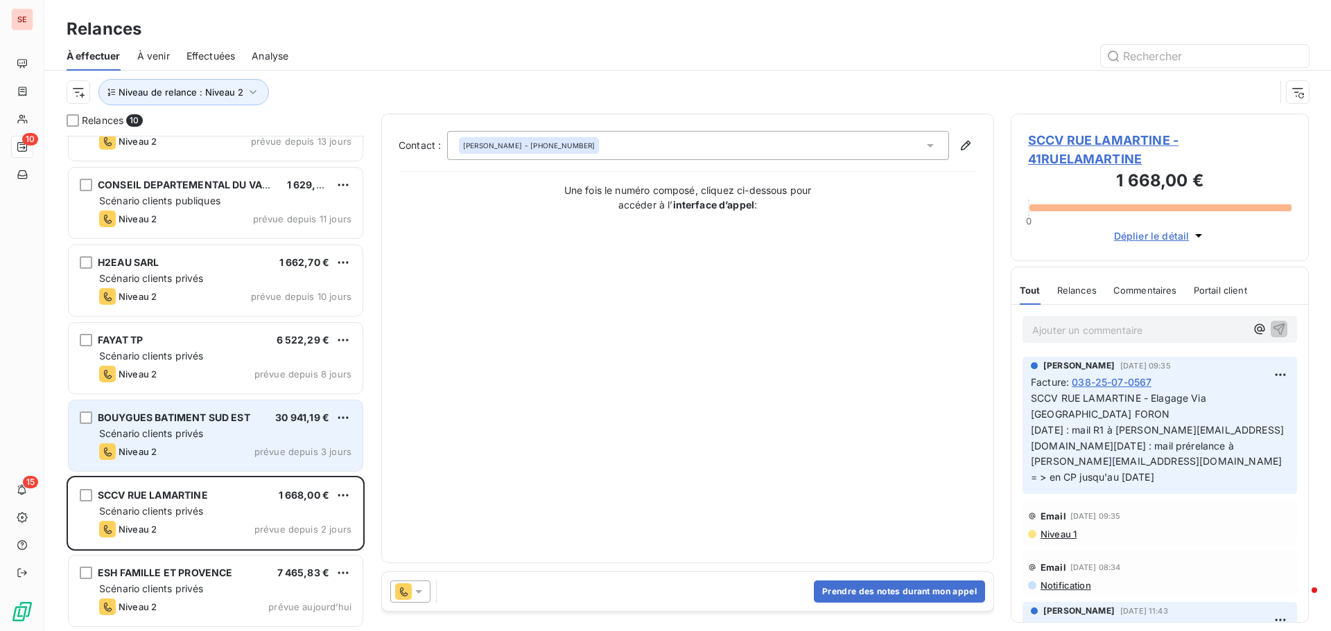
click at [273, 432] on div "Scénario clients privés" at bounding box center [225, 434] width 252 height 14
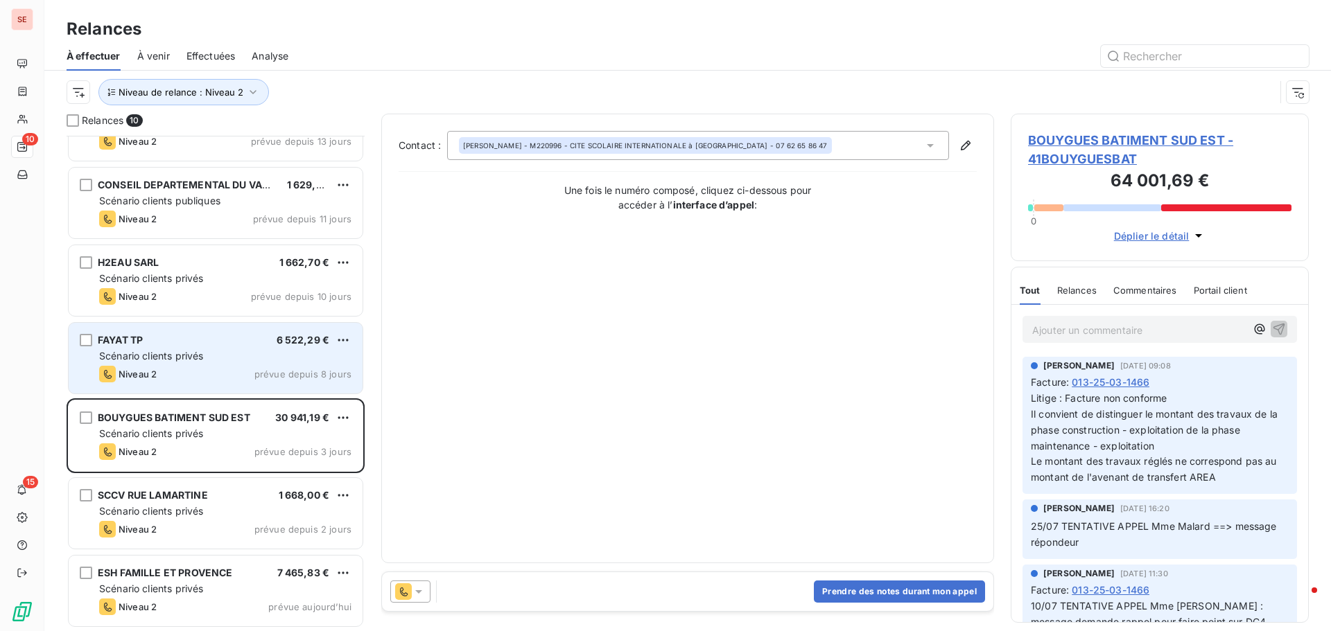
click at [220, 360] on div "Scénario clients privés" at bounding box center [225, 356] width 252 height 14
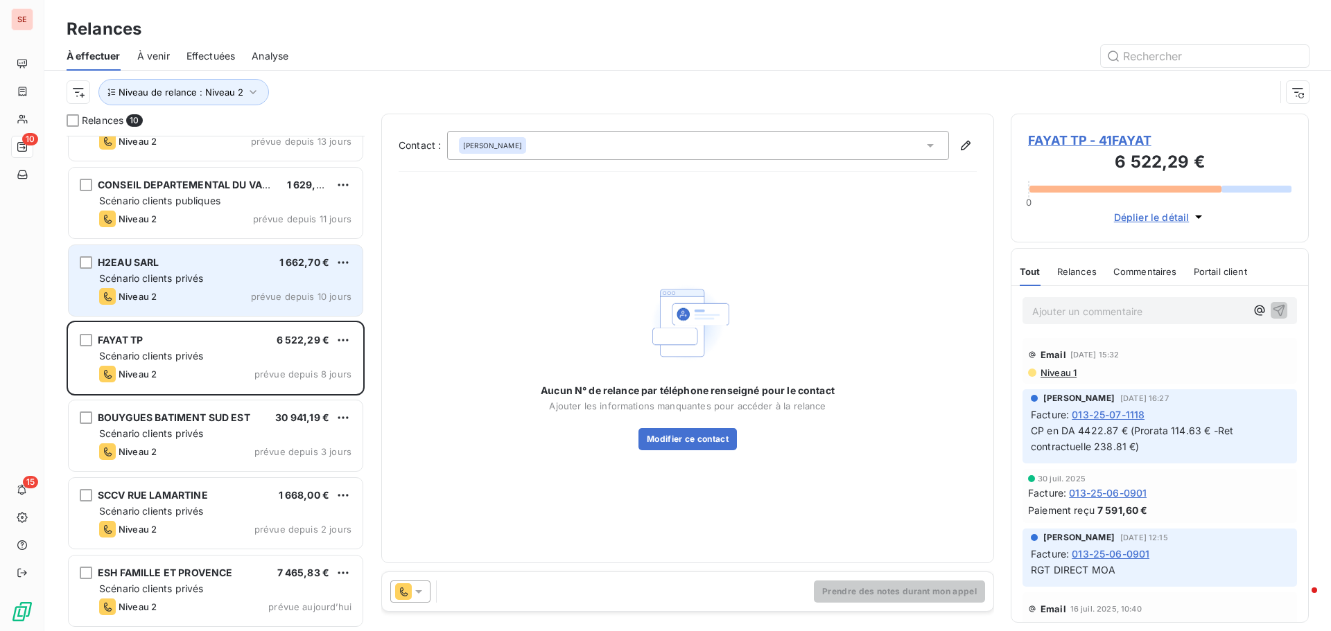
click at [217, 276] on div "Scénario clients privés" at bounding box center [225, 279] width 252 height 14
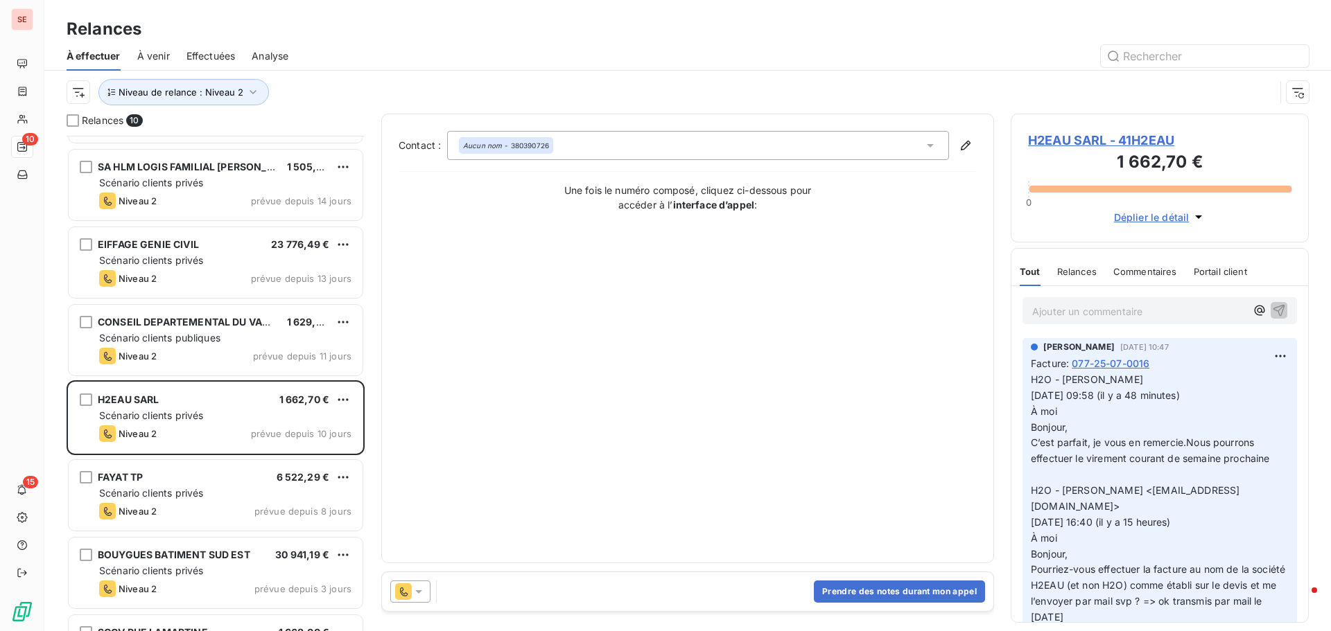
scroll to position [143, 0]
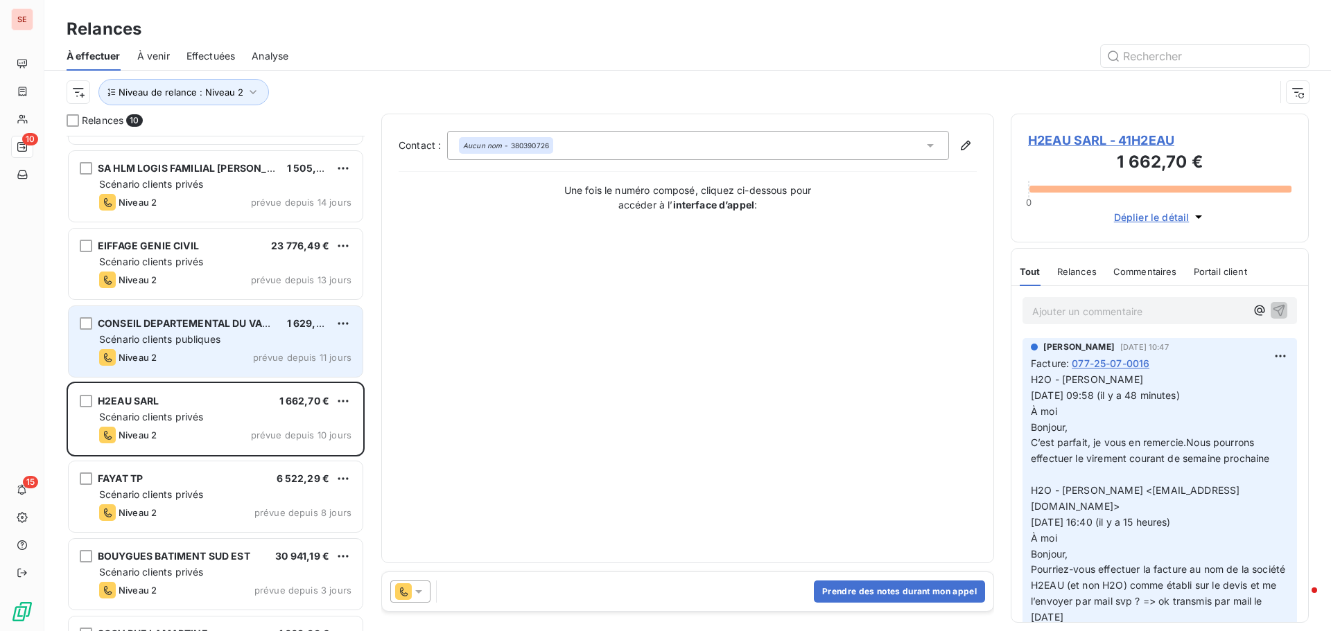
click at [176, 359] on div "Niveau 2 prévue depuis 11 jours" at bounding box center [225, 357] width 252 height 17
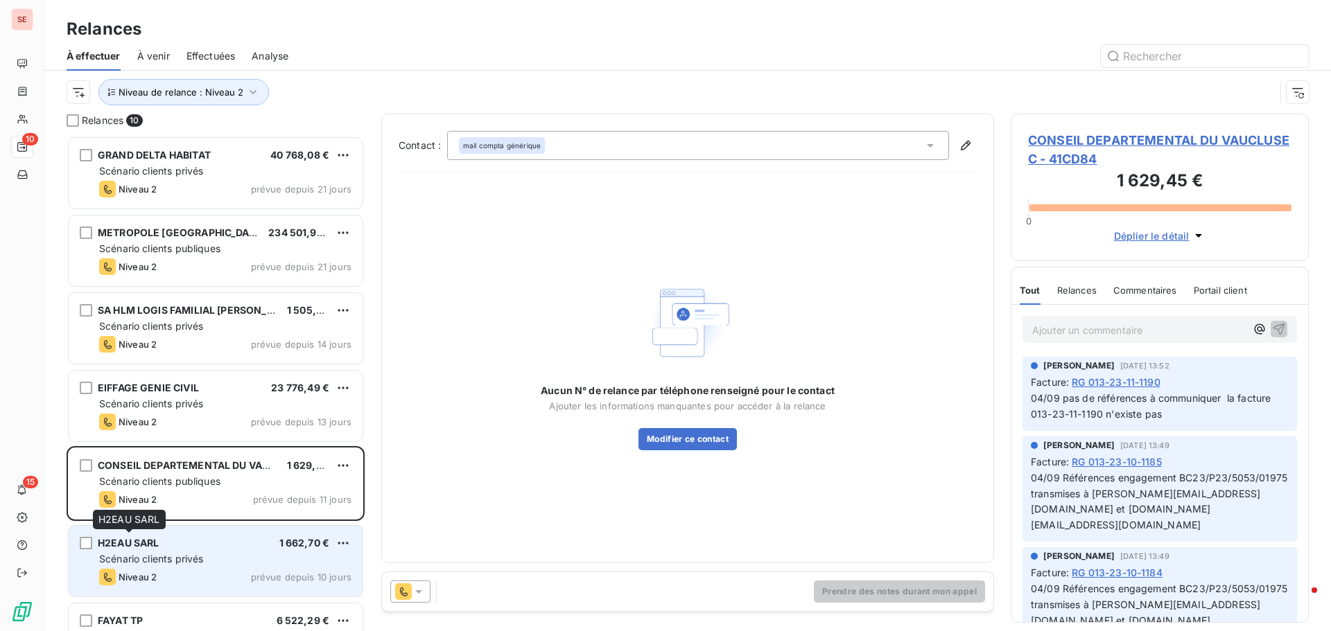
click at [133, 541] on span "H2EAU SARL" at bounding box center [129, 543] width 62 height 12
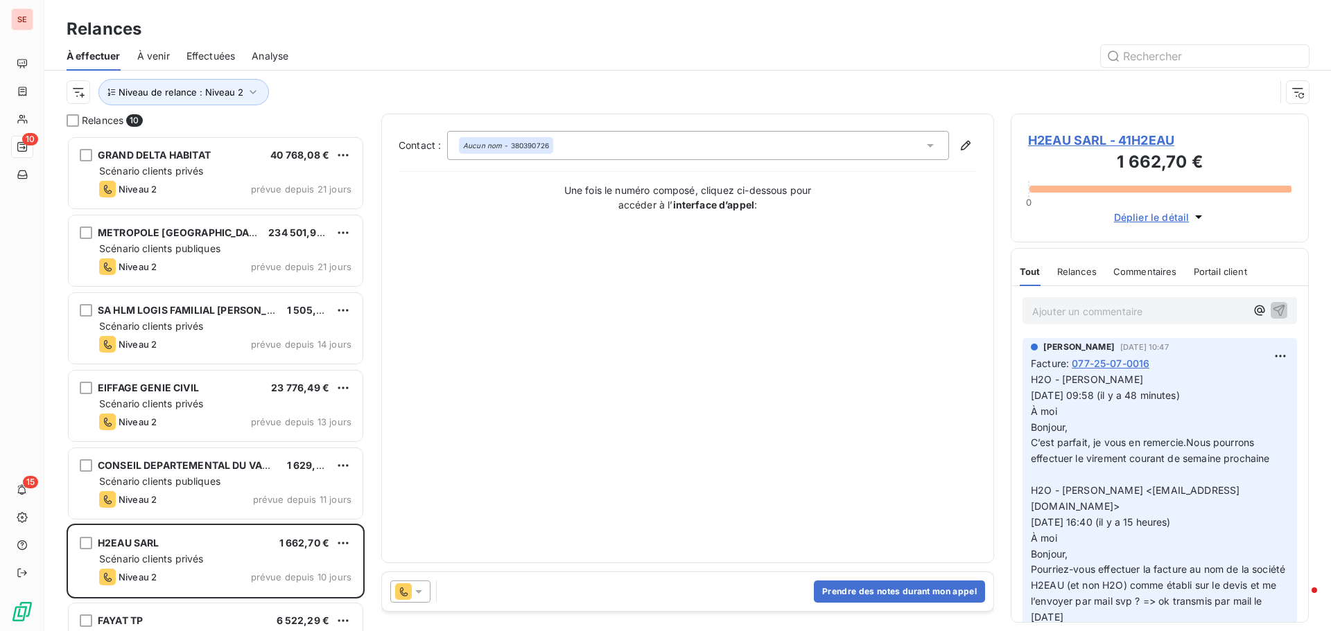
click at [1094, 139] on span "H2EAU SARL - 41H2EAU" at bounding box center [1159, 140] width 263 height 19
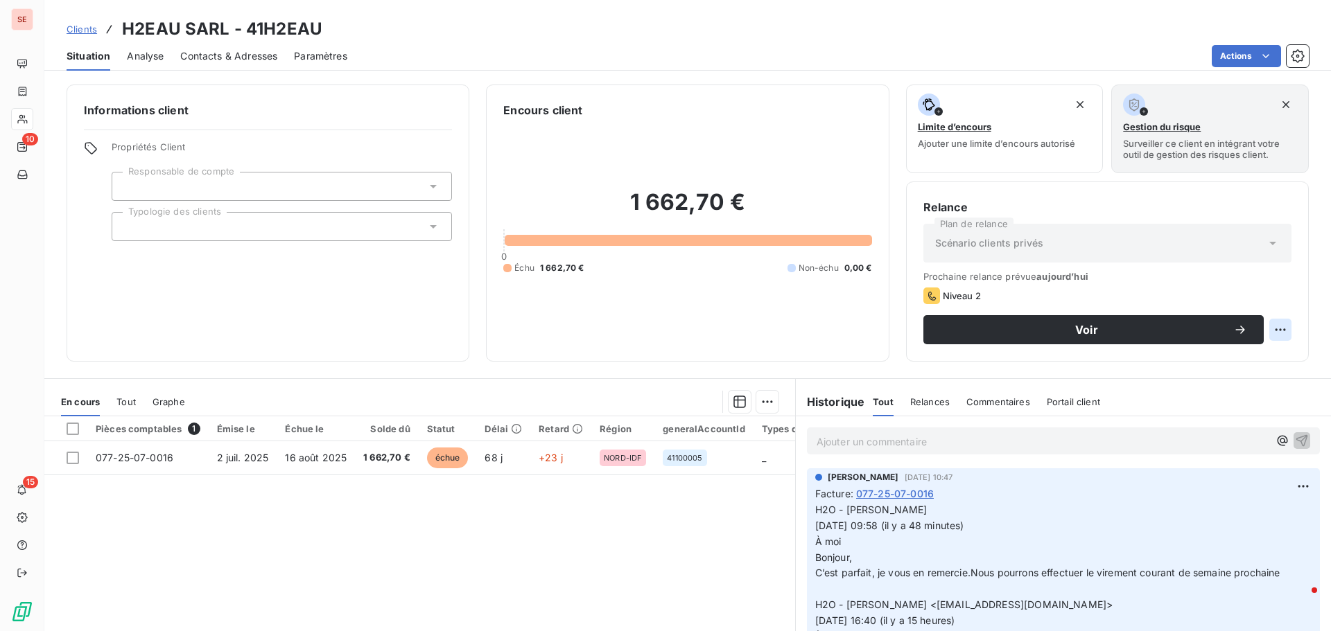
click at [1273, 335] on html "SE 10 15 Clients H2EAU SARL - 41H2EAU Situation Analyse Contacts & Adresses Par…" at bounding box center [665, 315] width 1331 height 631
click at [1248, 364] on div "Replanifier cette action" at bounding box center [1212, 360] width 124 height 22
select select "8"
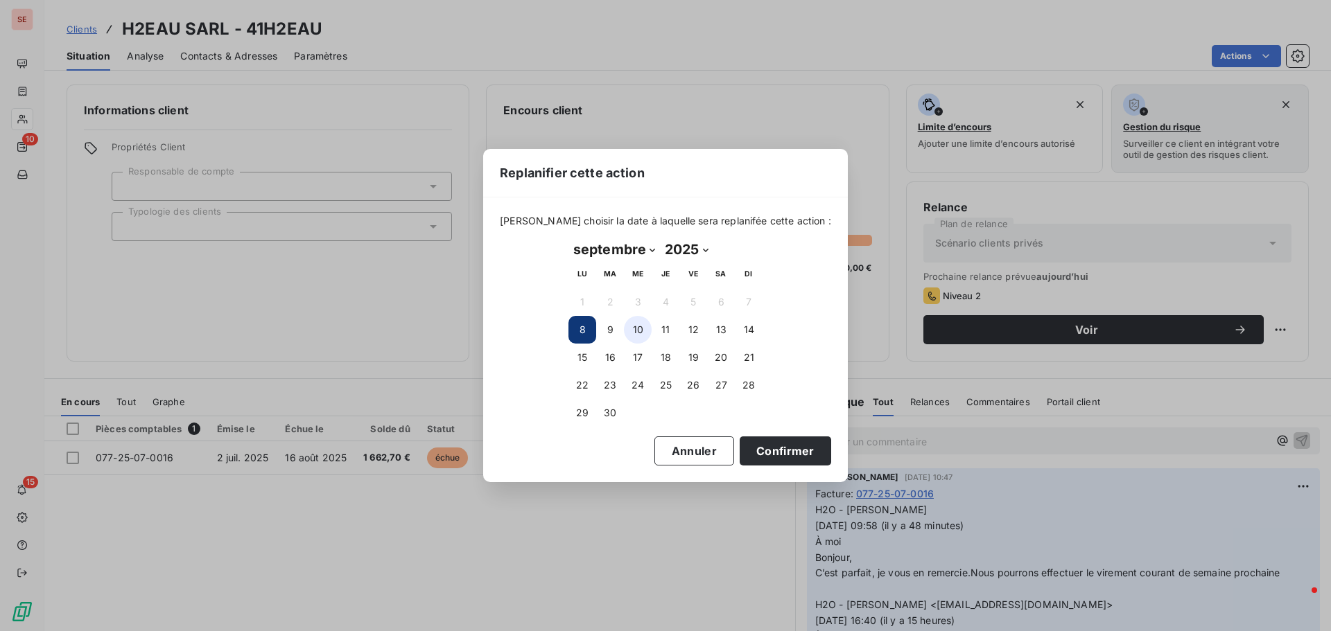
click at [634, 331] on button "10" at bounding box center [638, 330] width 28 height 28
click at [739, 451] on button "Confirmer" at bounding box center [784, 451] width 91 height 29
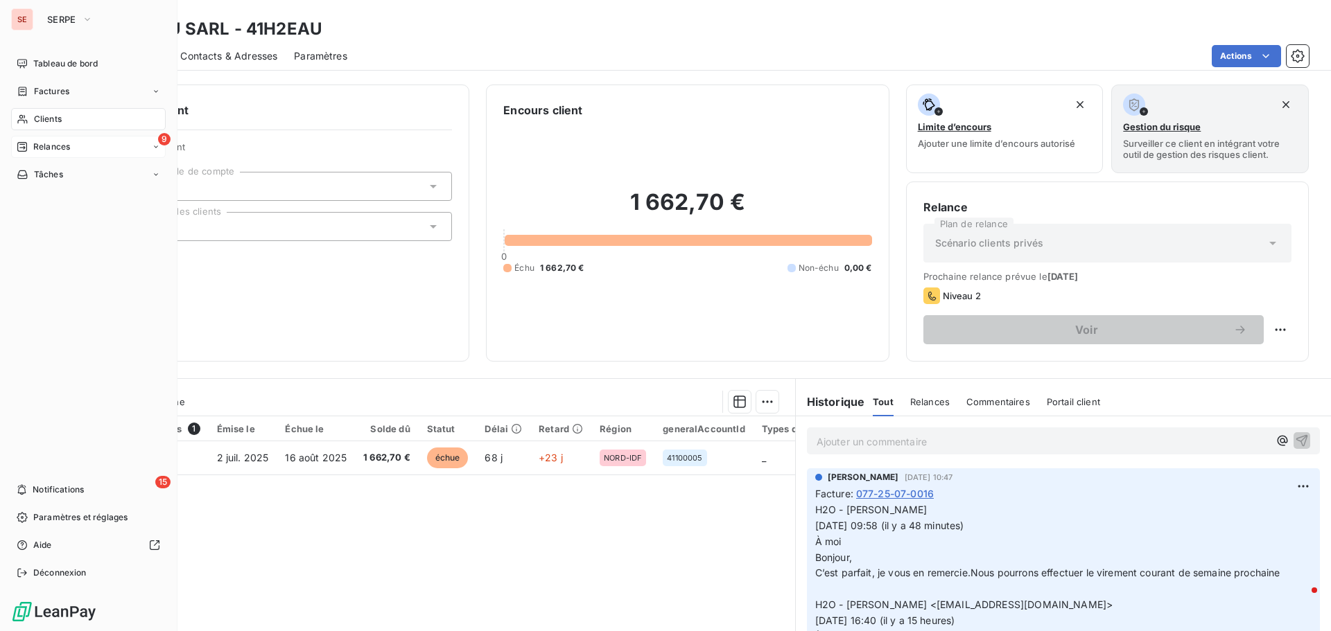
click at [68, 138] on div "9 Relances" at bounding box center [88, 147] width 155 height 22
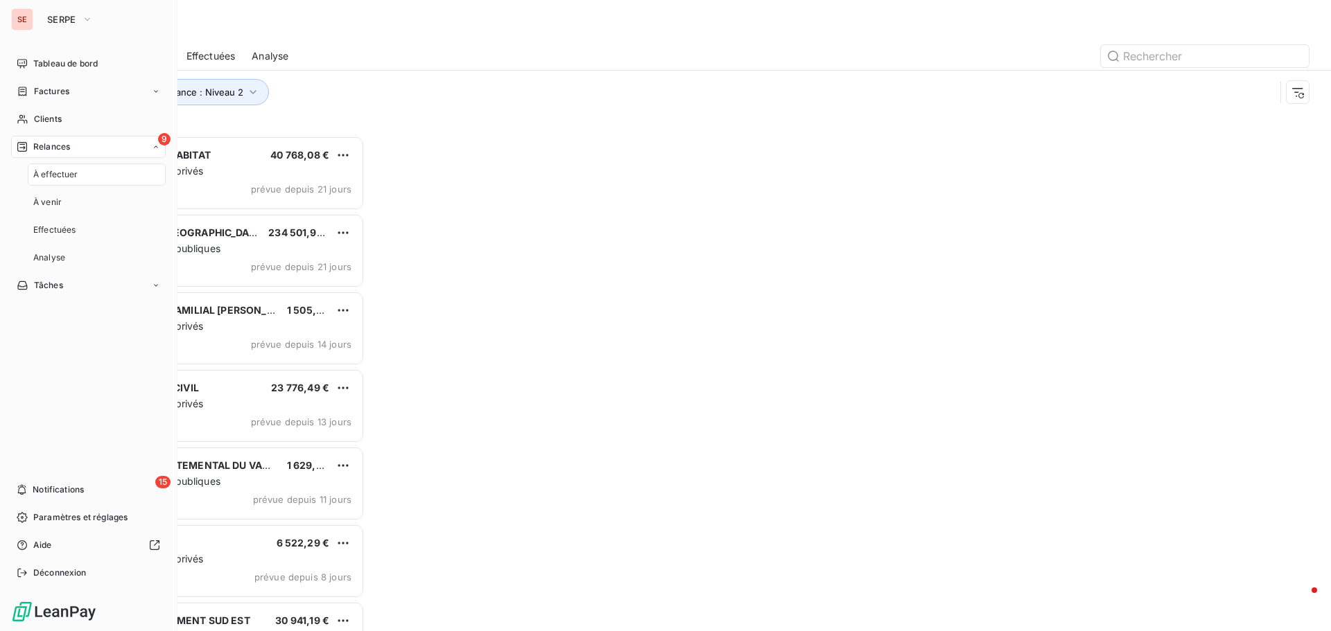
scroll to position [485, 288]
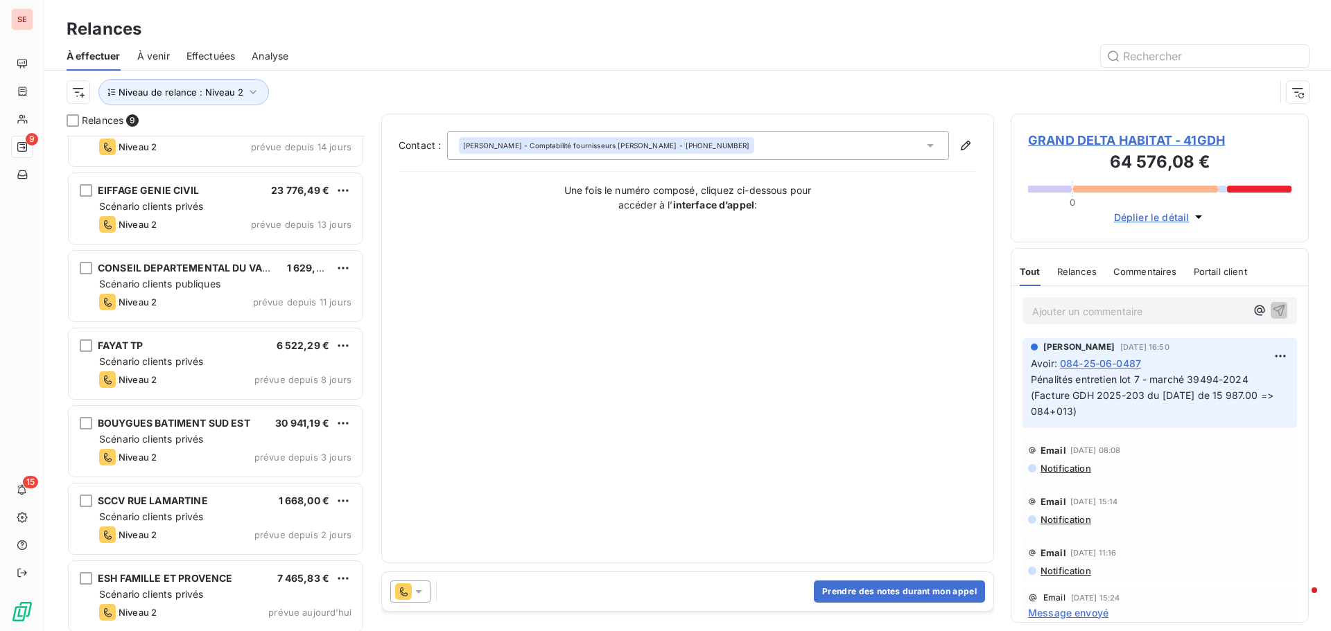
scroll to position [204, 0]
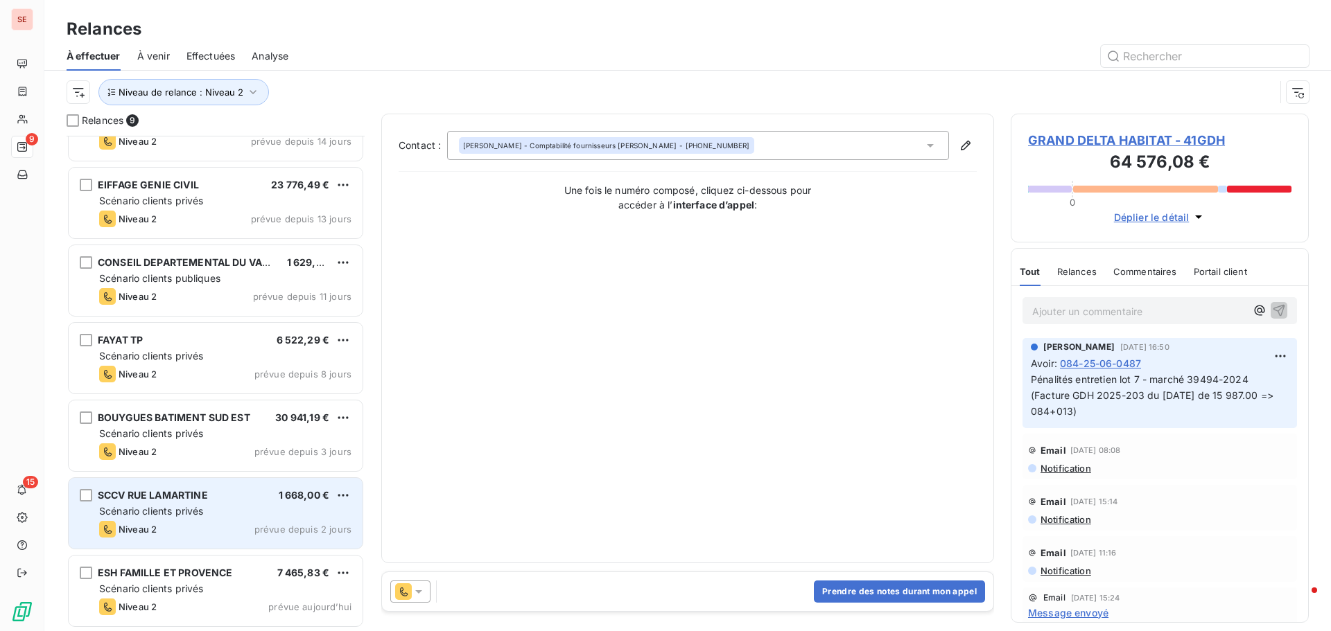
click at [164, 502] on div "SCCV RUE LAMARTINE" at bounding box center [153, 496] width 110 height 14
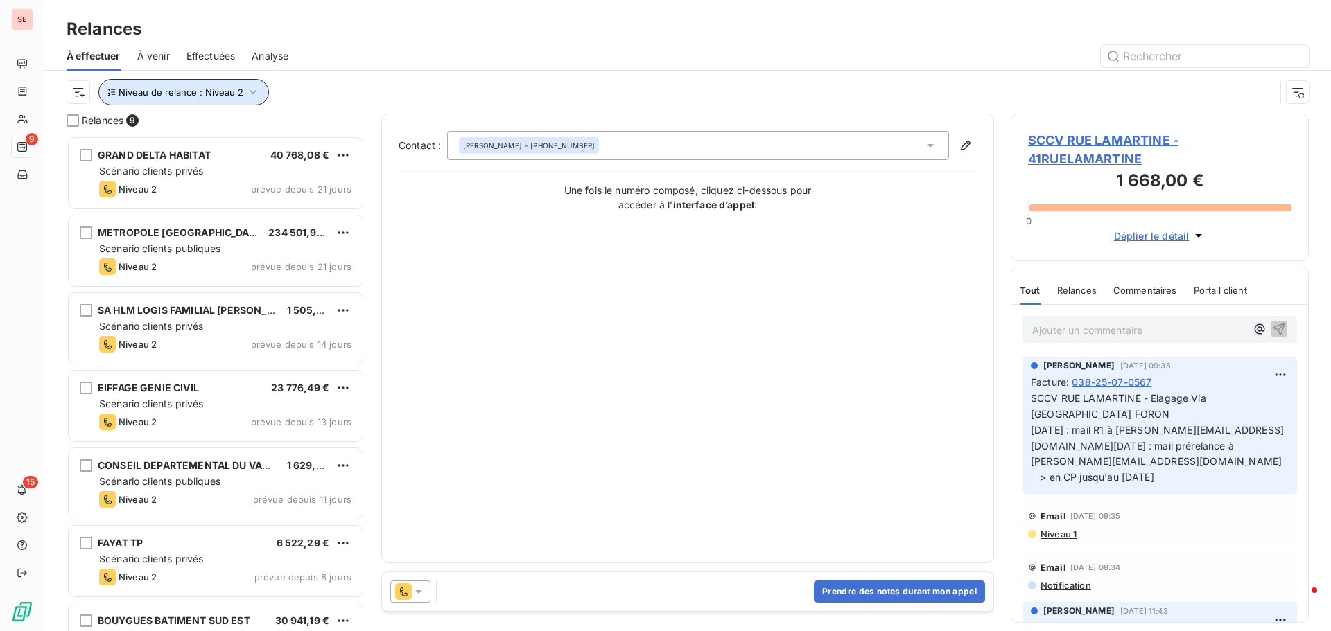
click at [253, 89] on icon "button" at bounding box center [253, 92] width 14 height 14
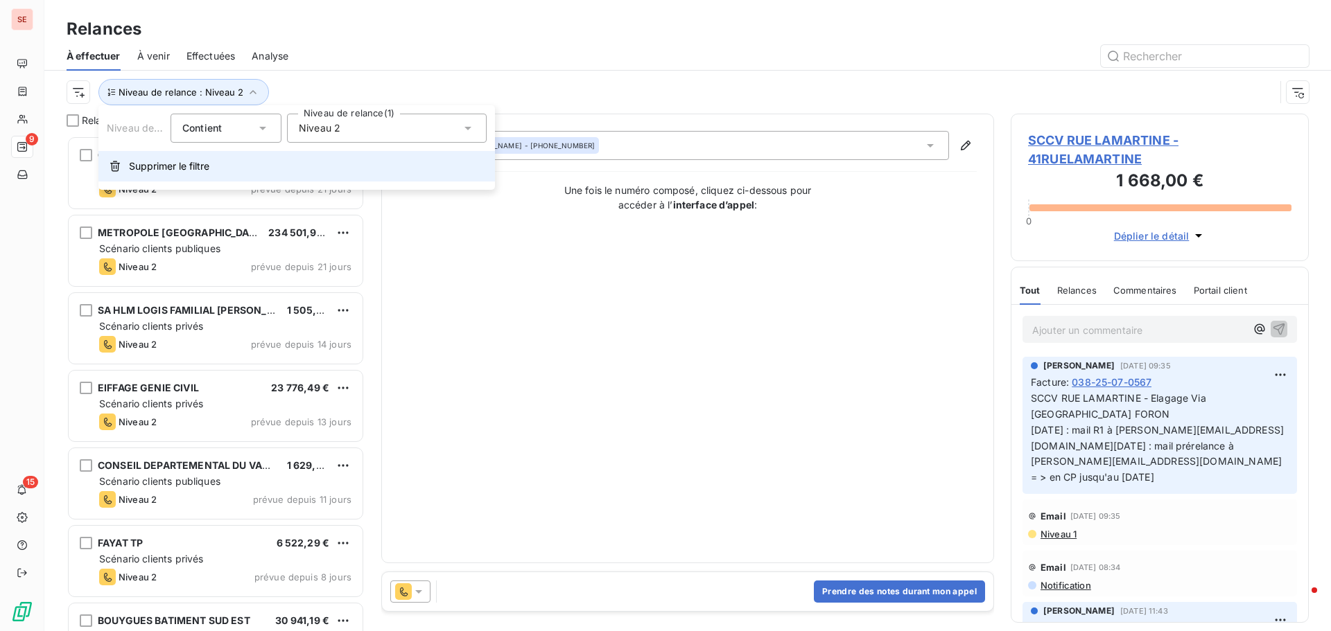
click at [155, 163] on span "Supprimer le filtre" at bounding box center [169, 166] width 80 height 14
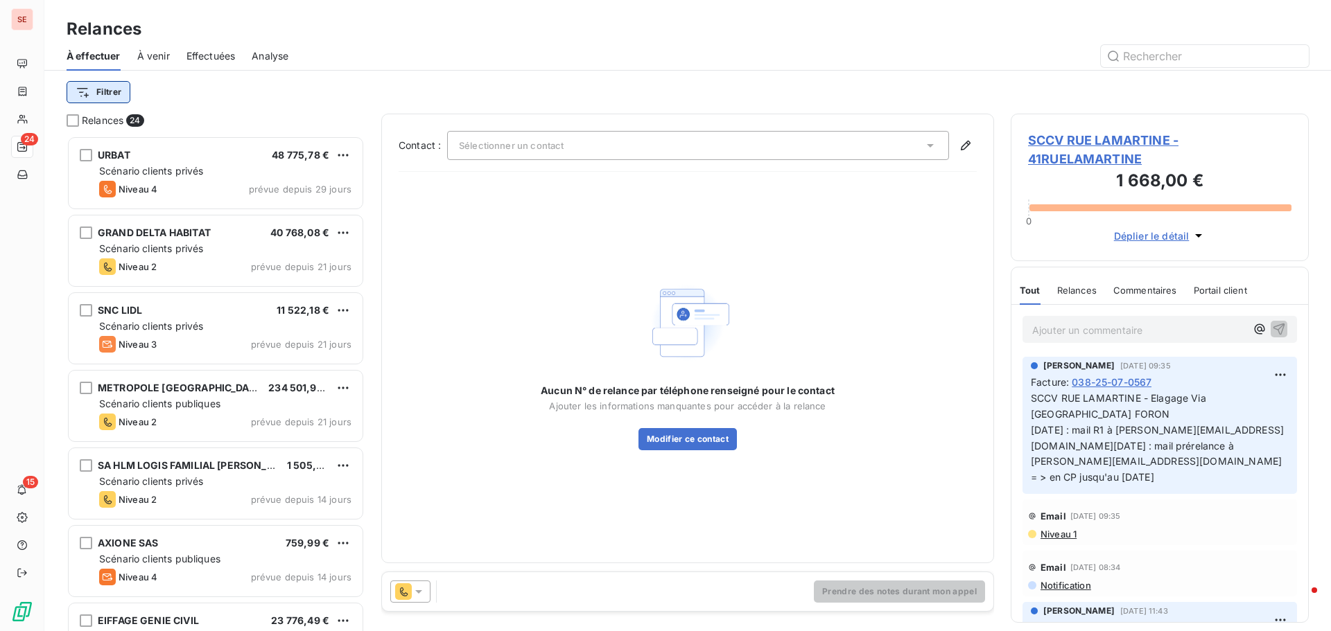
scroll to position [485, 288]
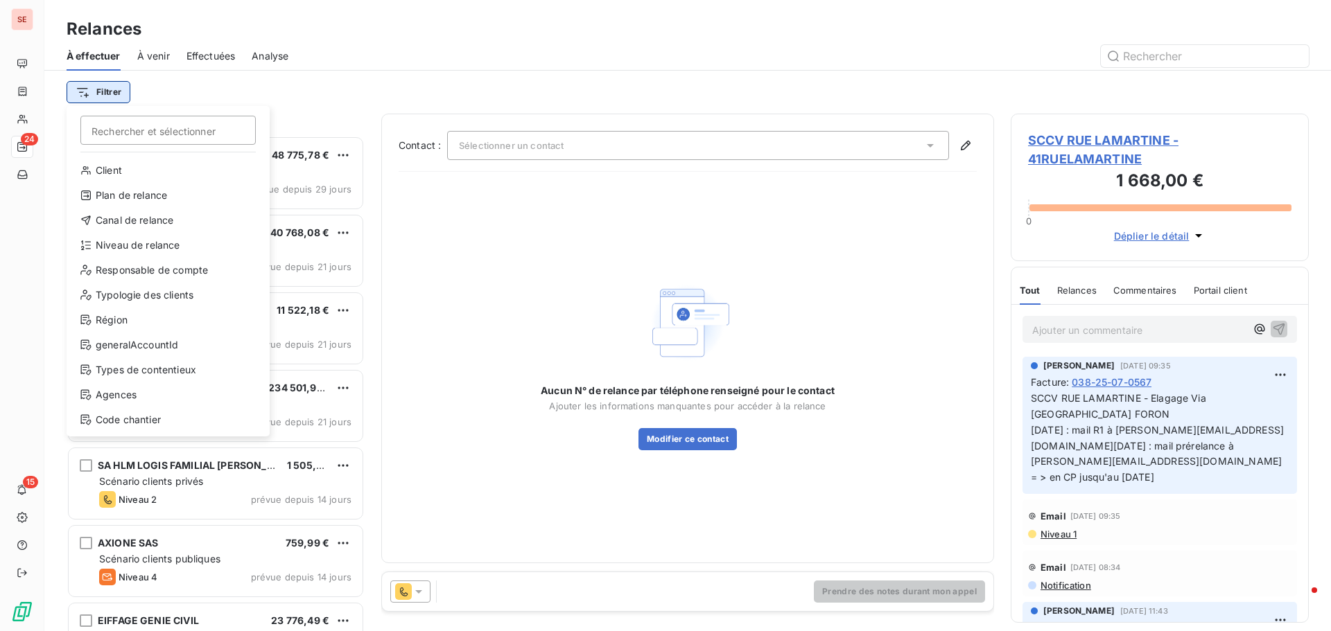
click at [115, 89] on html "SE 24 15 Relances À effectuer À venir Effectuées Analyse Filtrer Rechercher et …" at bounding box center [665, 315] width 1331 height 631
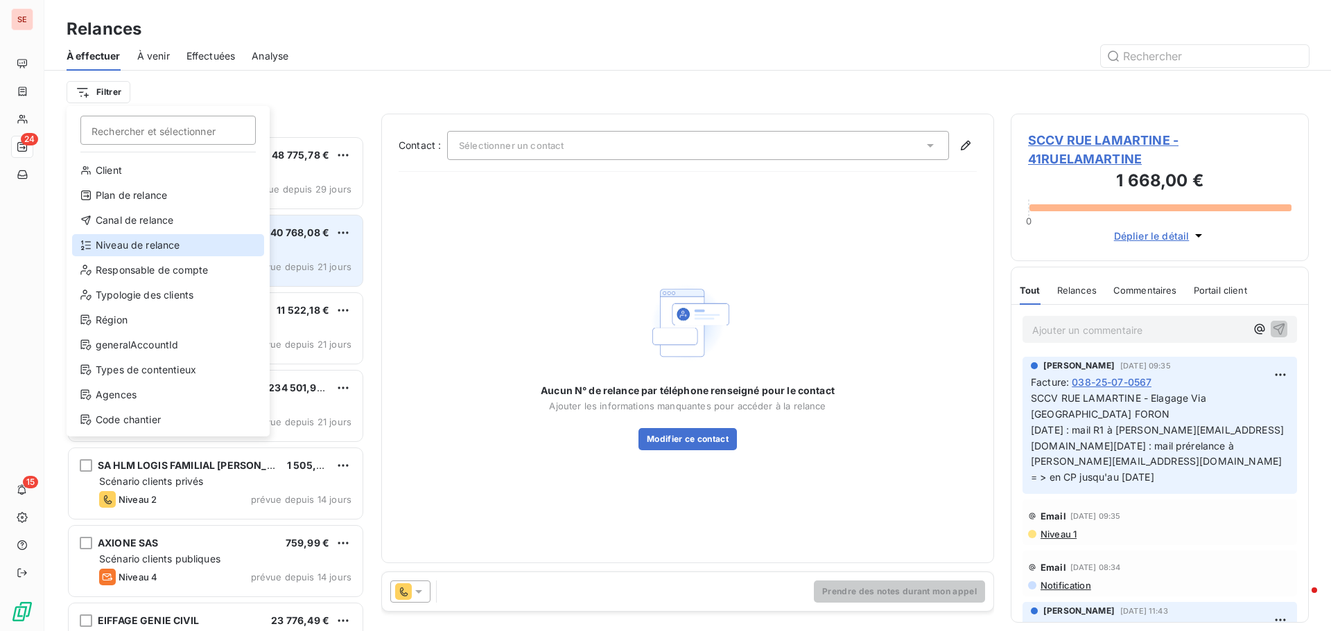
click at [130, 243] on div "Niveau de relance" at bounding box center [168, 245] width 192 height 22
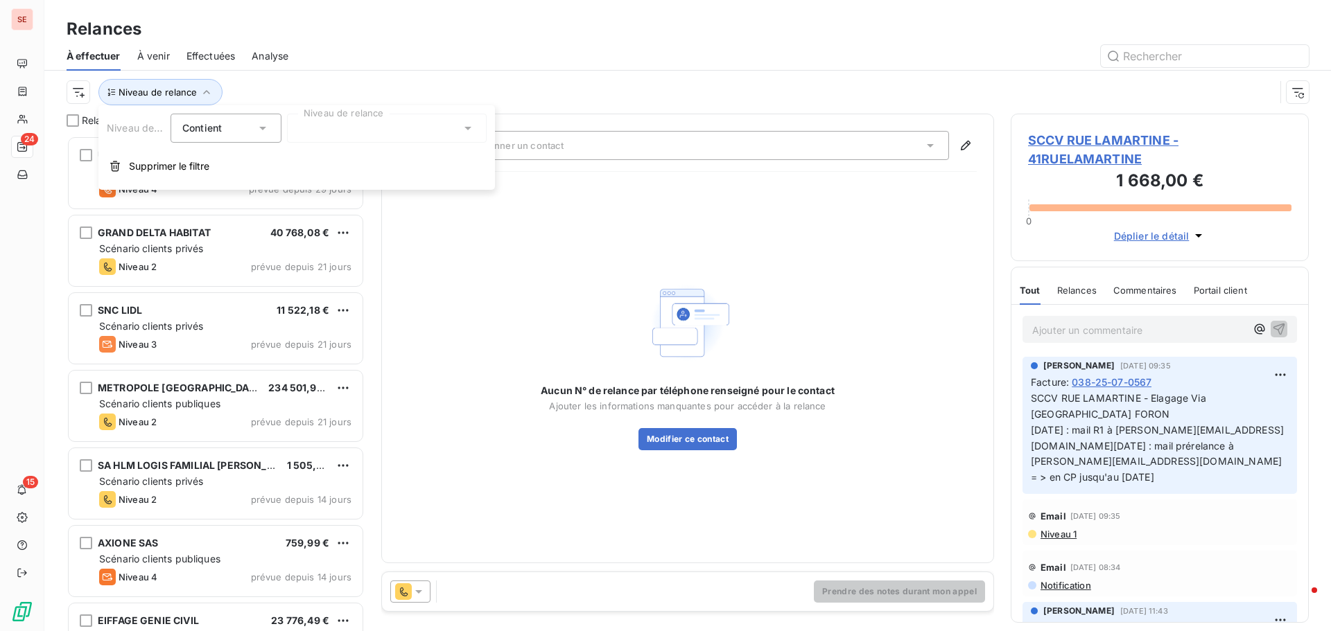
click at [338, 136] on div at bounding box center [387, 128] width 200 height 29
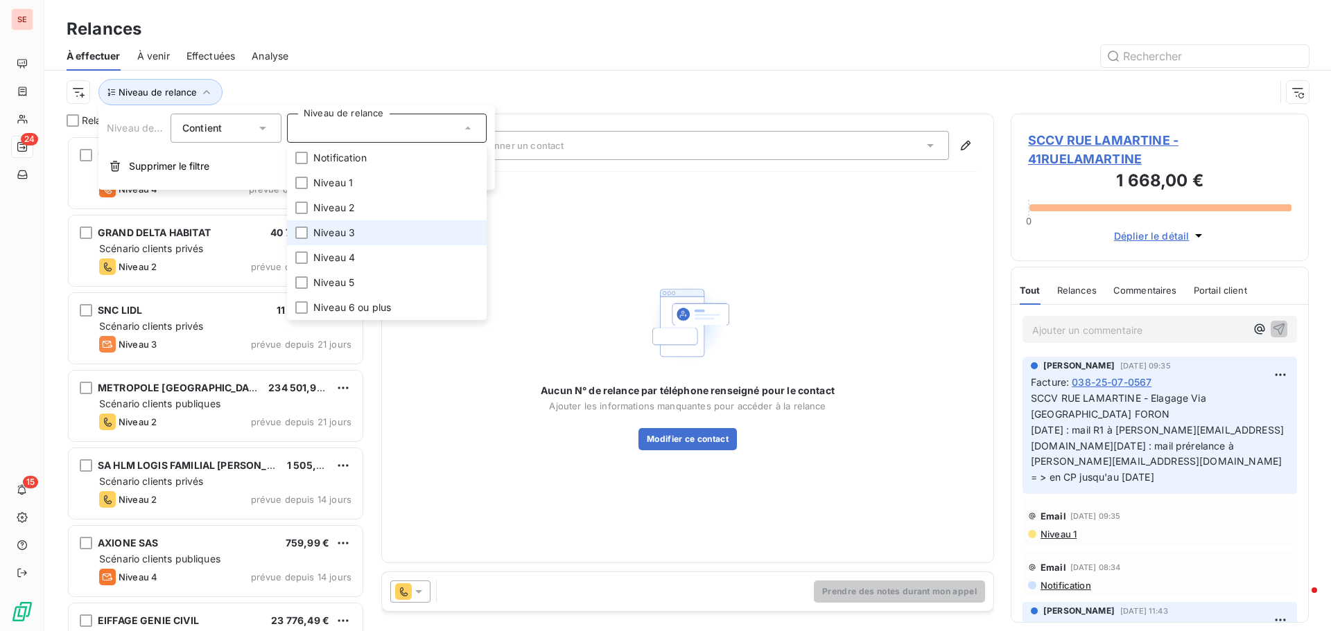
click at [333, 225] on li "Niveau 3" at bounding box center [387, 232] width 200 height 25
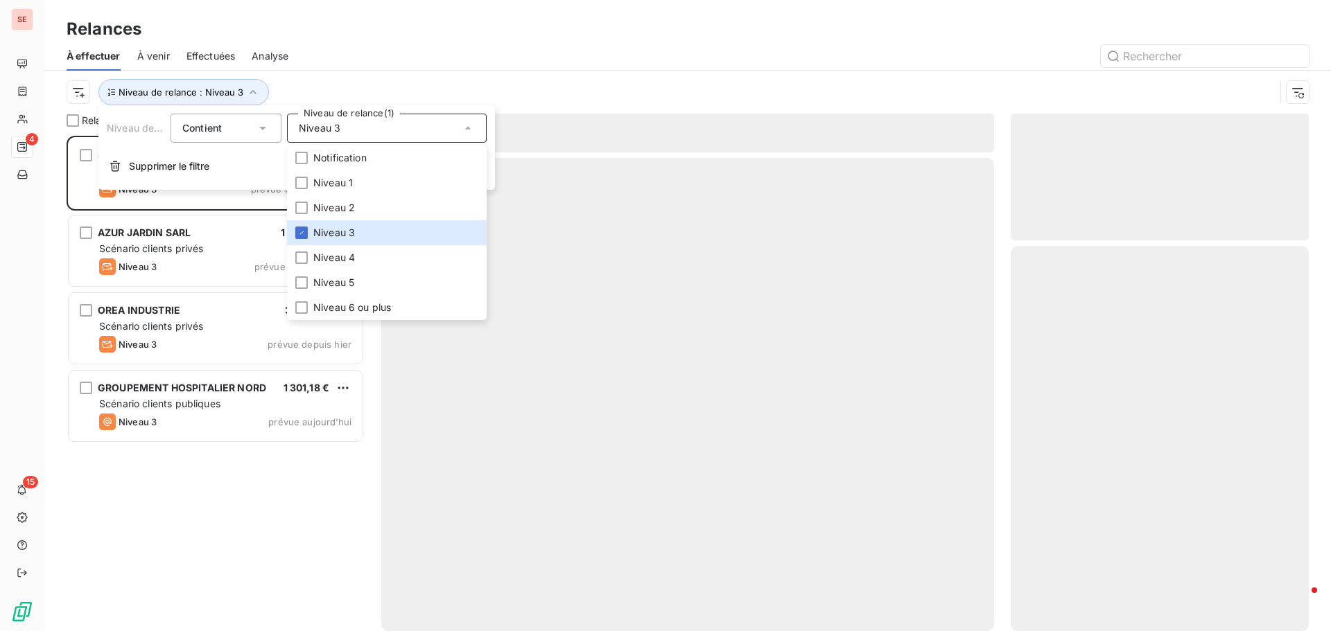
scroll to position [485, 288]
click at [479, 78] on div "Niveau de relance : Niveau 3" at bounding box center [688, 92] width 1242 height 43
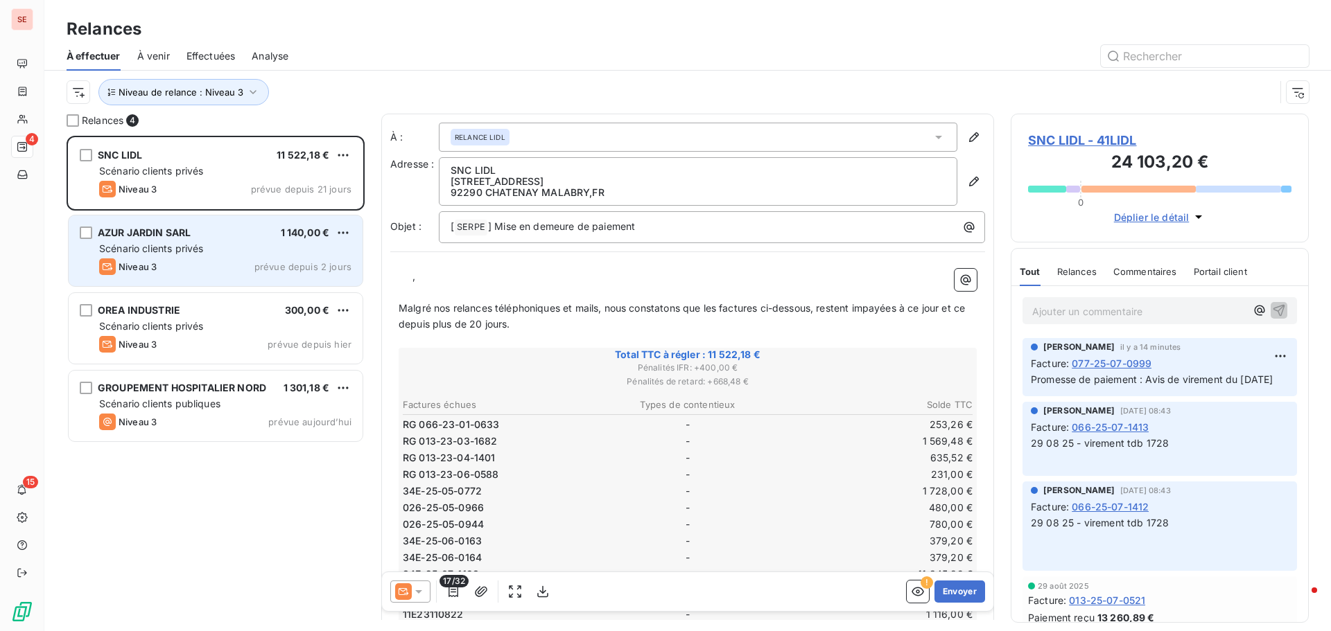
click at [213, 256] on div "AZUR JARDIN SARL 1 140,00 € Scénario clients privés Niveau 3 prévue depuis 2 jo…" at bounding box center [216, 251] width 294 height 71
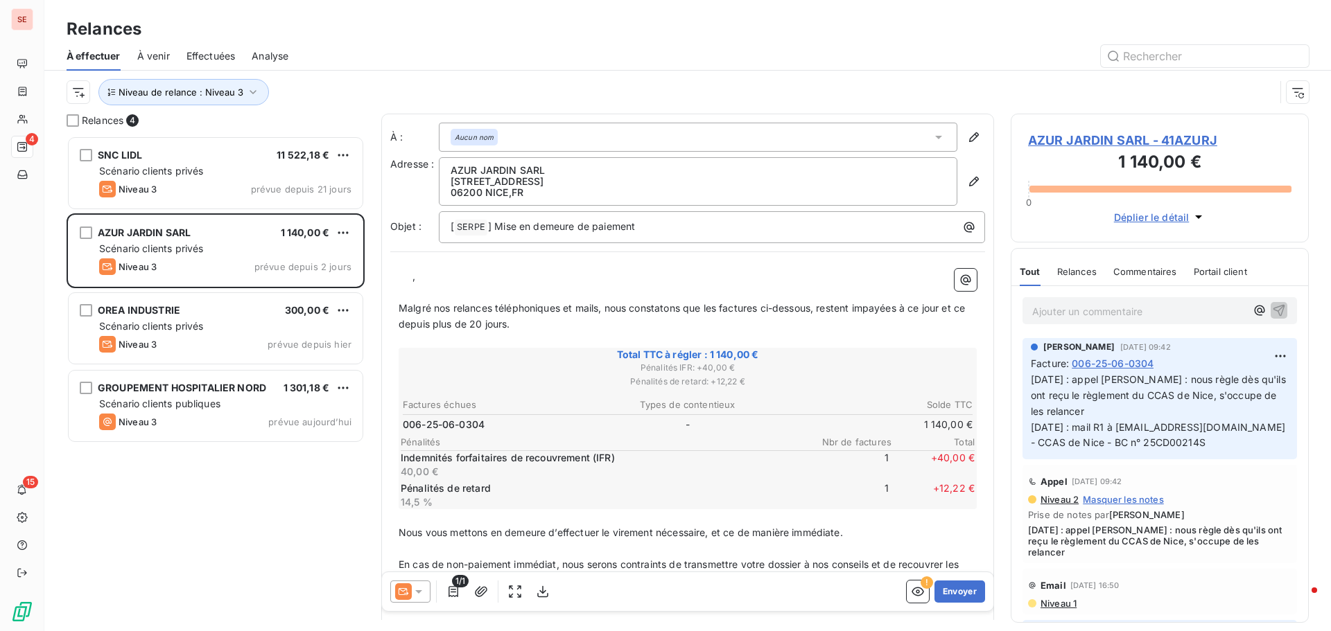
click at [349, 231] on html "SE 4 15 Relances À effectuer À venir Effectuées Analyse Niveau de relance : Niv…" at bounding box center [665, 315] width 1331 height 631
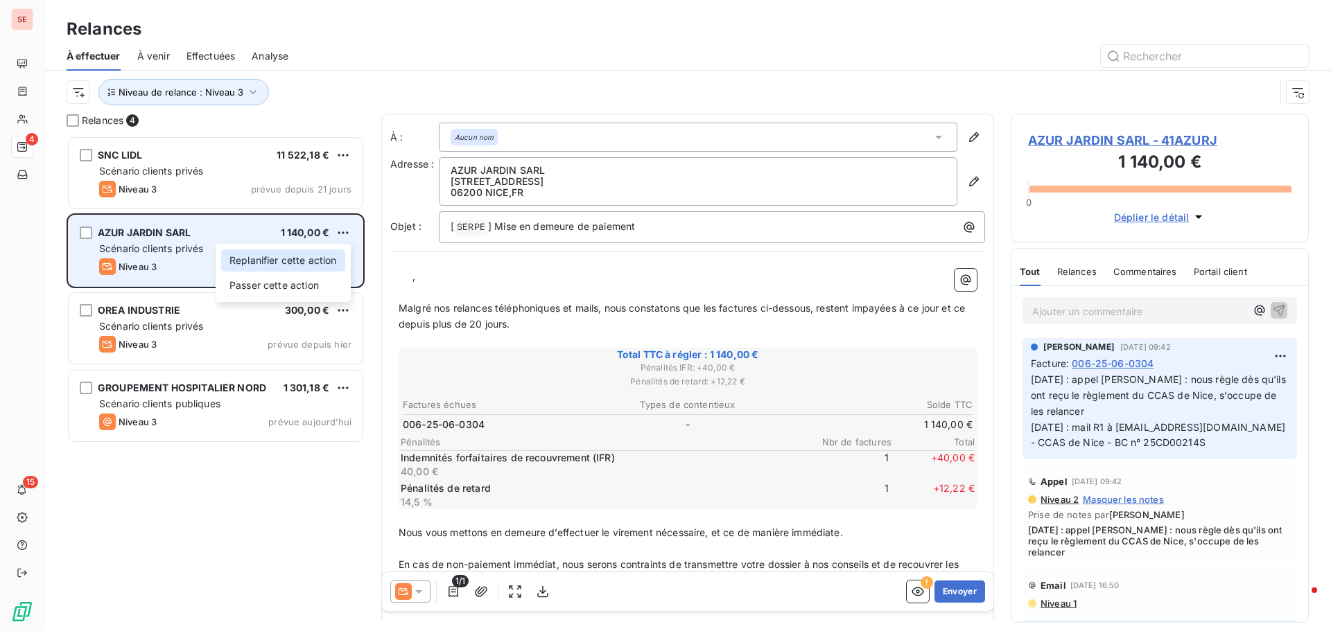
click at [318, 259] on div "Replanifier cette action" at bounding box center [283, 261] width 124 height 22
select select "8"
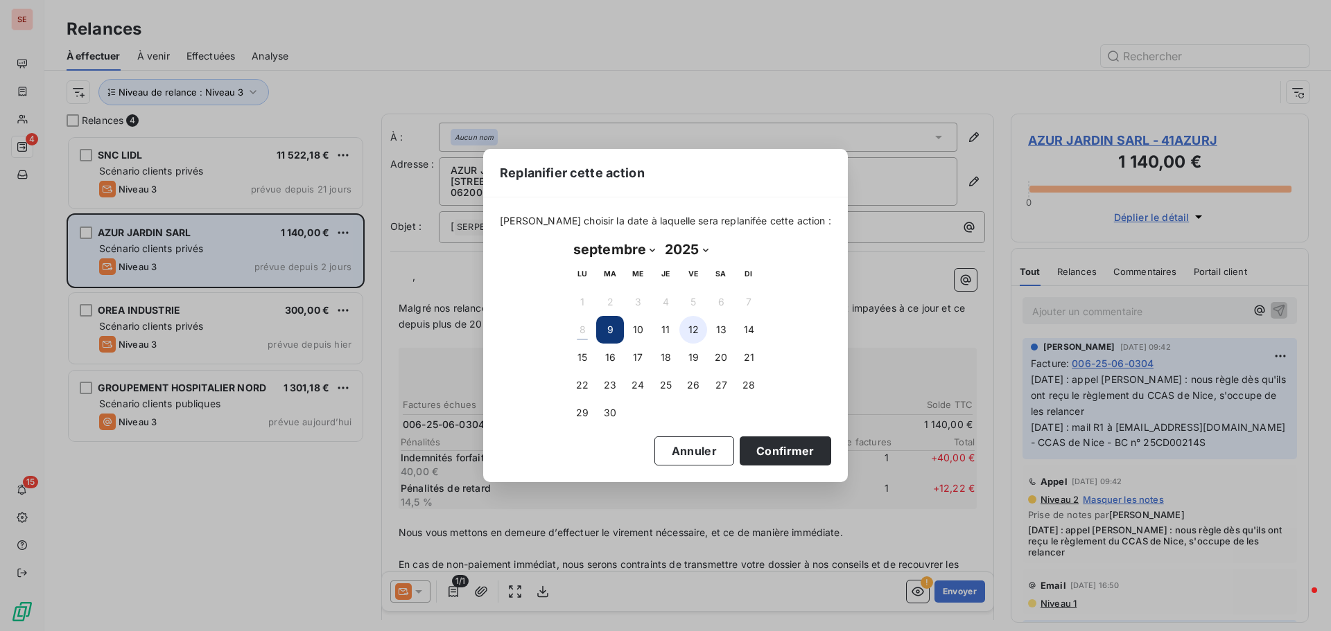
click at [695, 331] on button "12" at bounding box center [693, 330] width 28 height 28
click at [753, 448] on button "Confirmer" at bounding box center [784, 451] width 91 height 29
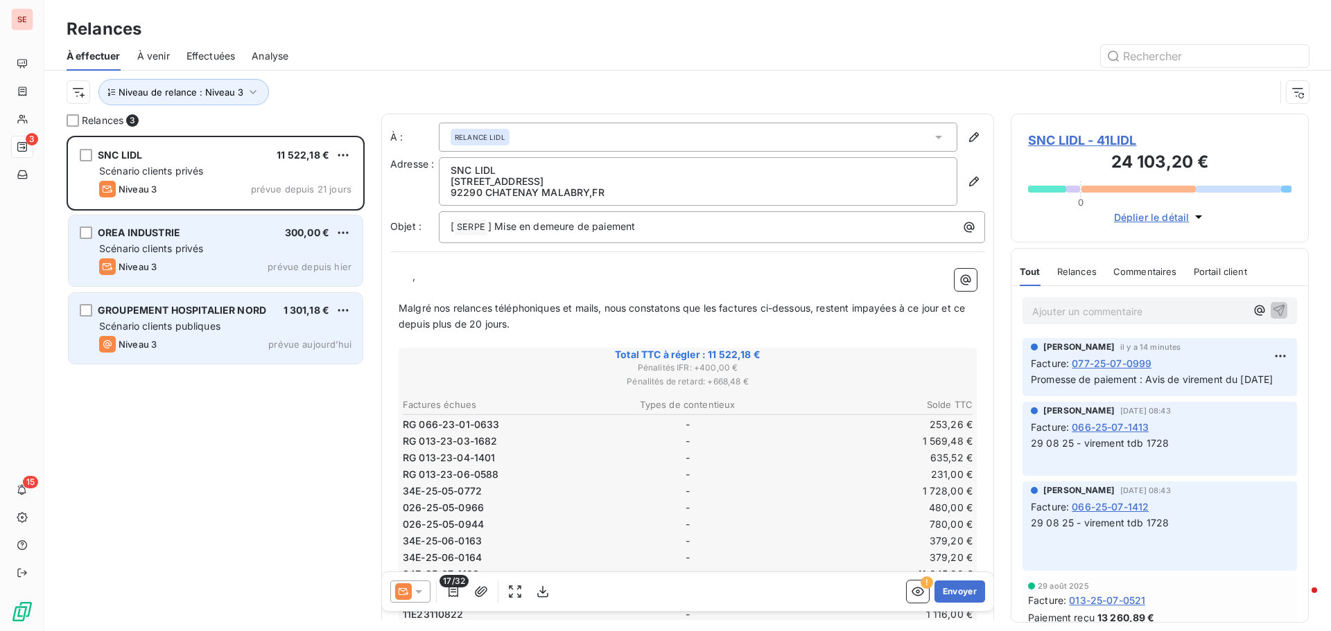
click at [183, 326] on span "Scénario clients publiques" at bounding box center [159, 326] width 121 height 12
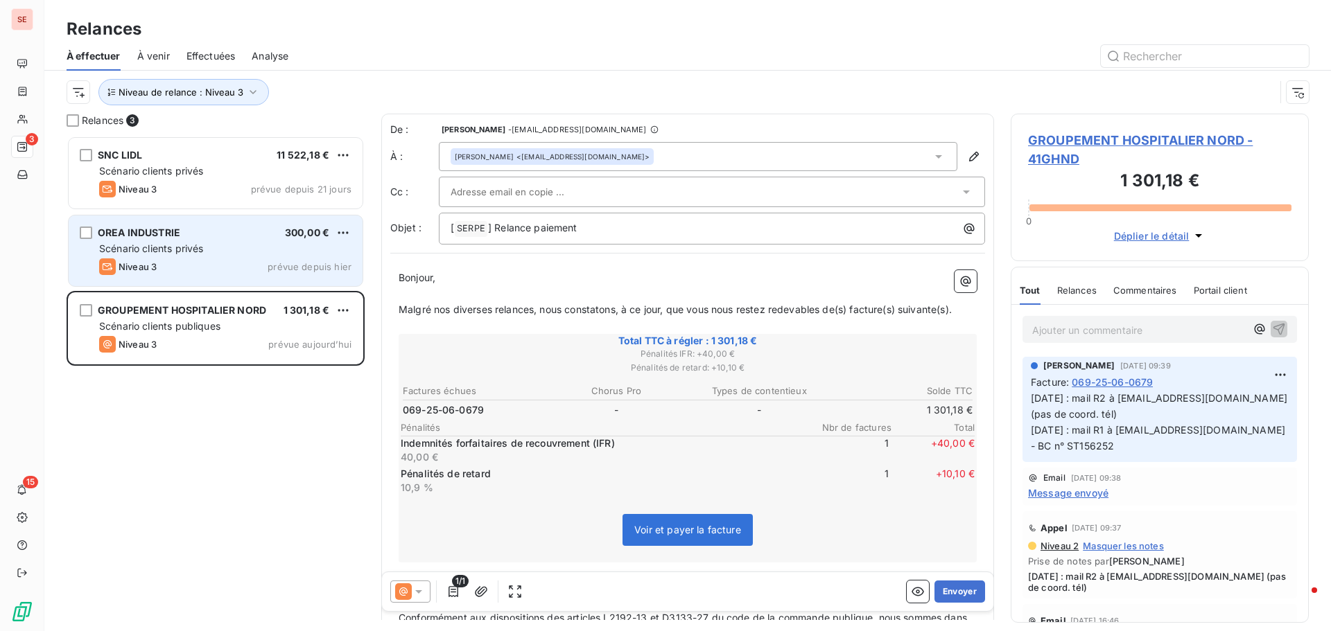
click at [198, 261] on div "Niveau 3 prévue depuis hier" at bounding box center [225, 267] width 252 height 17
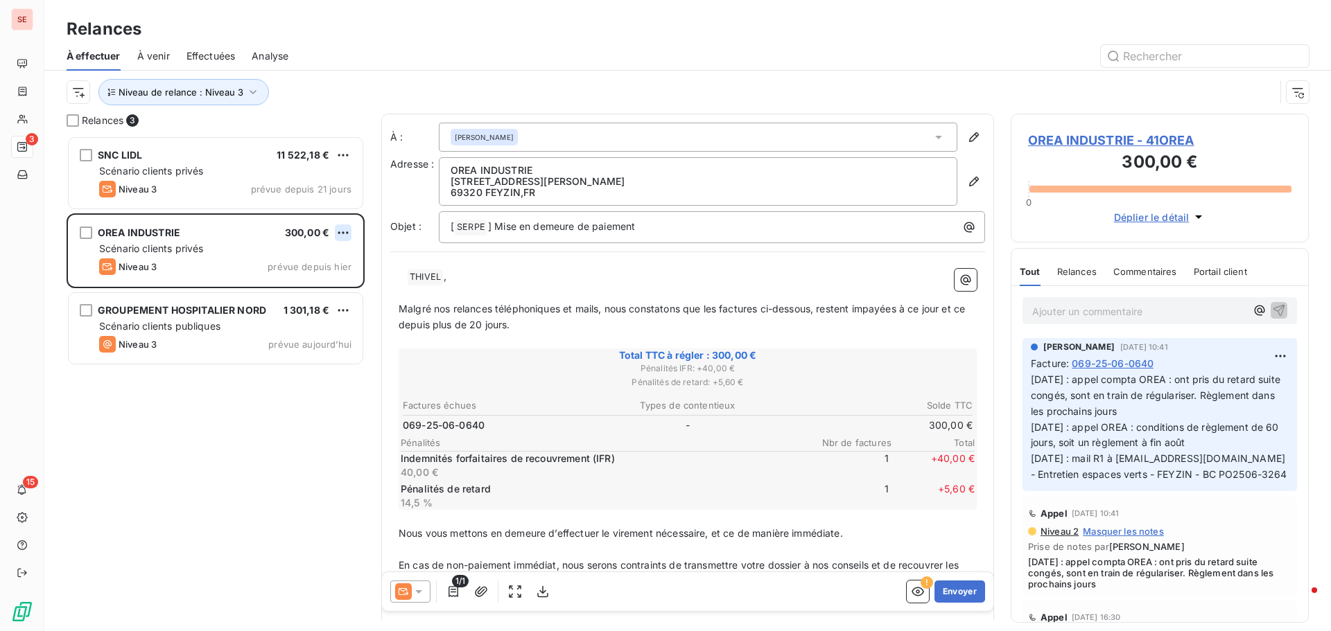
click at [343, 233] on html "SE 3 15 Relances À effectuer À venir Effectuées Analyse Niveau de relance : Niv…" at bounding box center [665, 315] width 1331 height 631
click at [335, 259] on div "Replanifier cette action" at bounding box center [283, 261] width 124 height 22
select select "8"
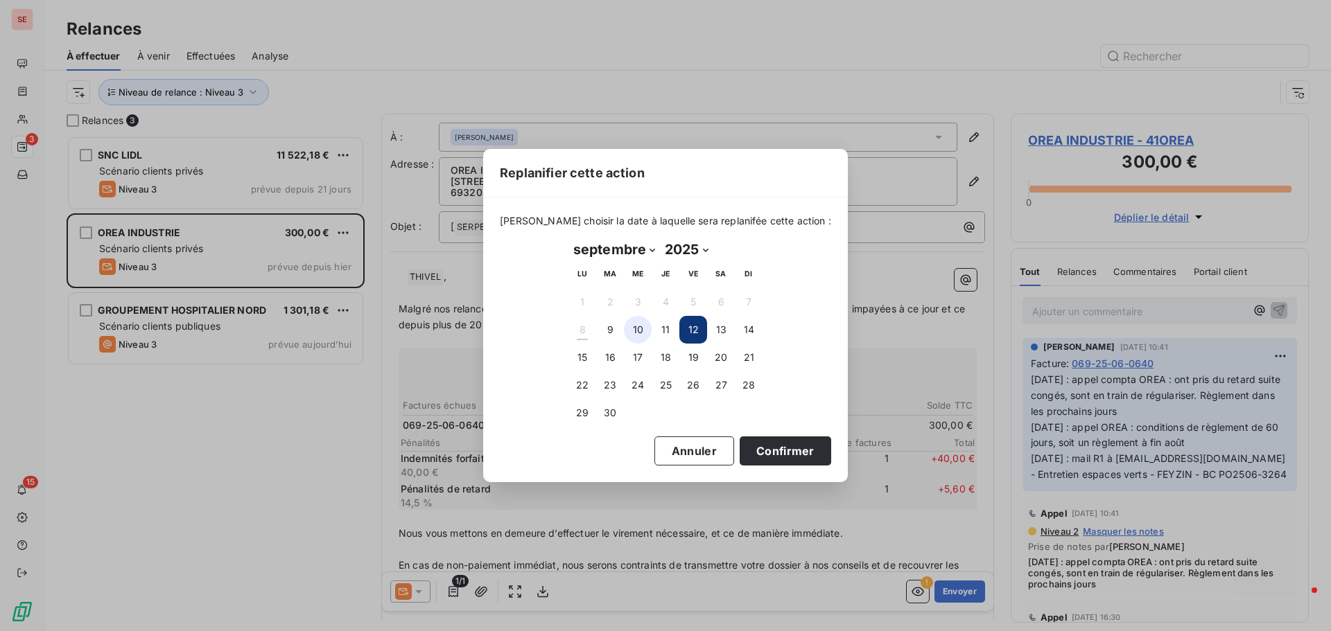
click at [636, 331] on button "10" at bounding box center [638, 330] width 28 height 28
click at [764, 457] on button "Confirmer" at bounding box center [784, 451] width 91 height 29
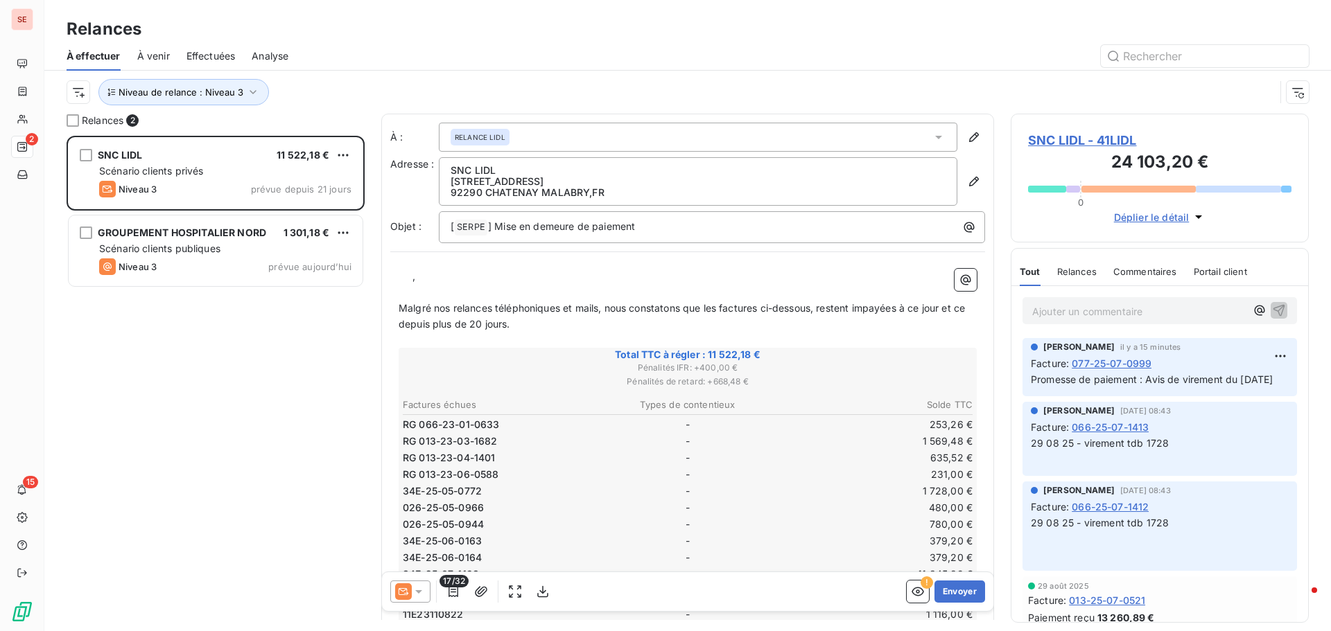
click at [224, 438] on div "SNC LIDL 11 522,18 € Scénario clients privés Niveau 3 prévue depuis 21 jours GR…" at bounding box center [216, 384] width 298 height 496
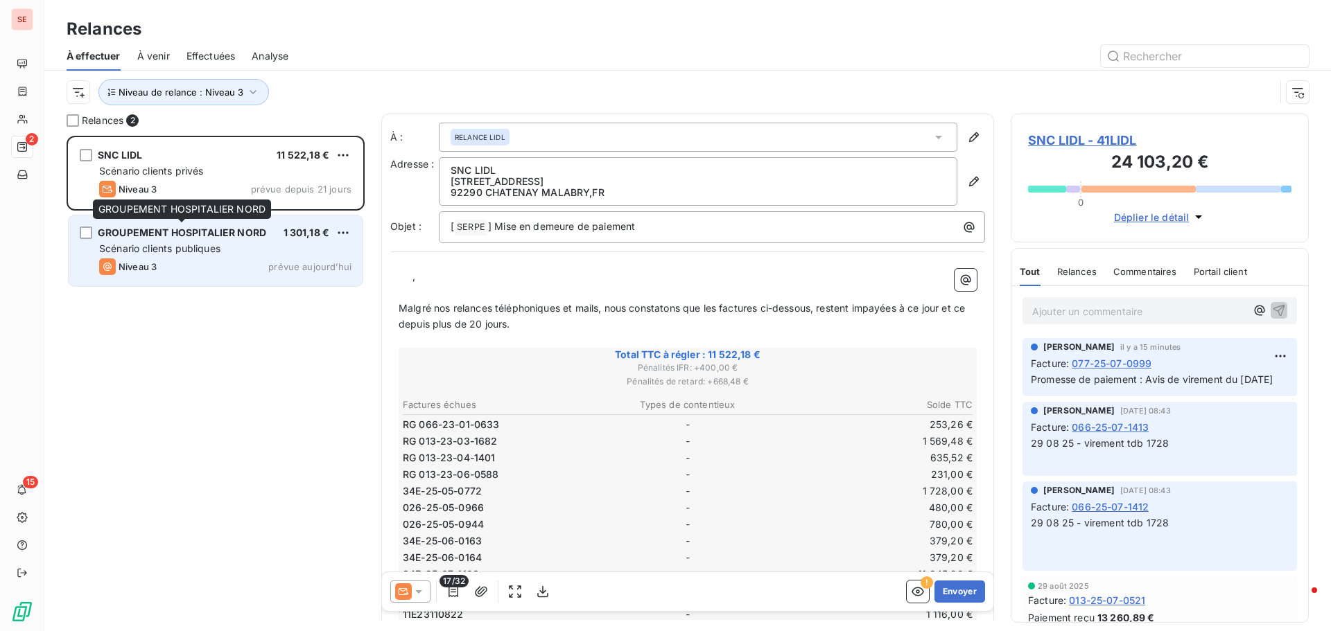
click at [213, 231] on span "GROUPEMENT HOSPITALIER NORD" at bounding box center [182, 233] width 168 height 12
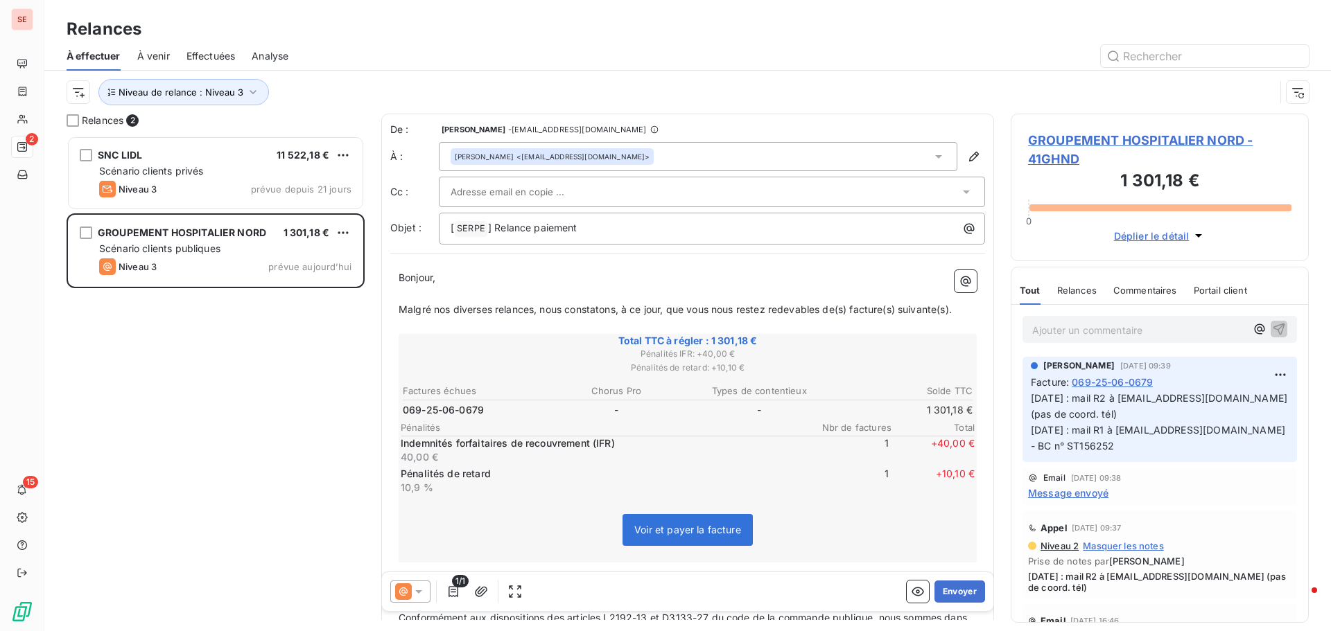
drag, startPoint x: 1127, startPoint y: 146, endPoint x: 943, endPoint y: 179, distance: 186.6
click at [1128, 146] on span "GROUPEMENT HOSPITALIER NORD - 41GHND" at bounding box center [1159, 149] width 263 height 37
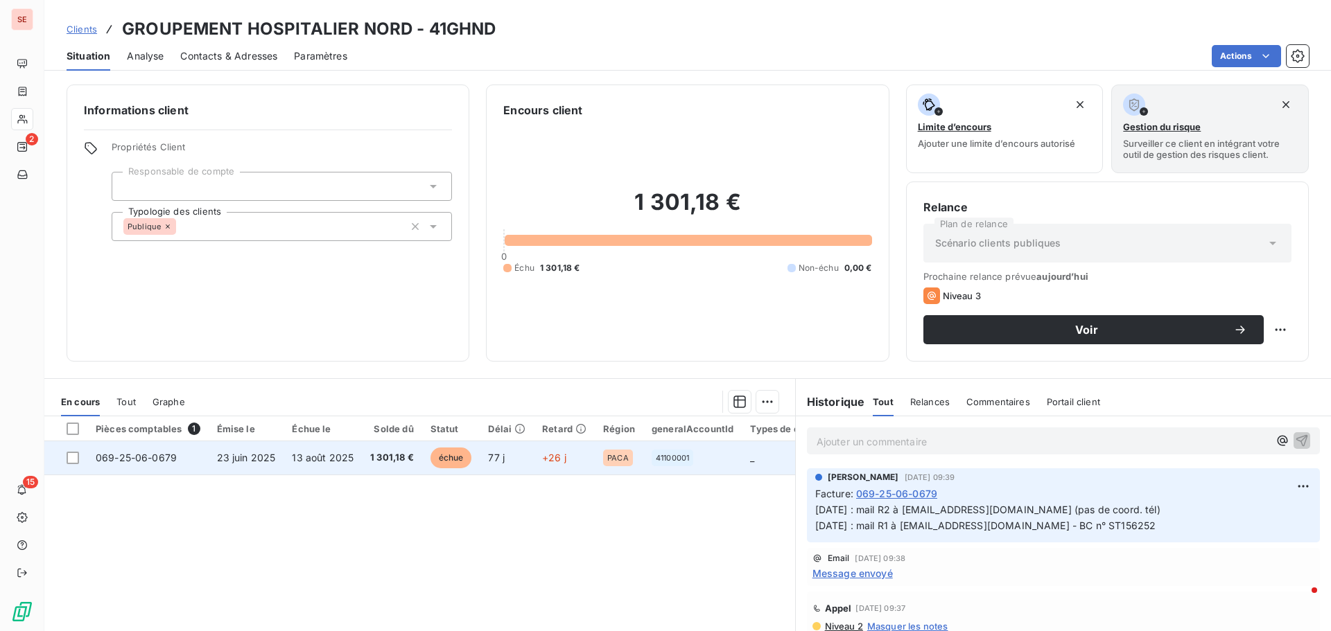
click at [314, 453] on span "13 août 2025" at bounding box center [323, 458] width 62 height 12
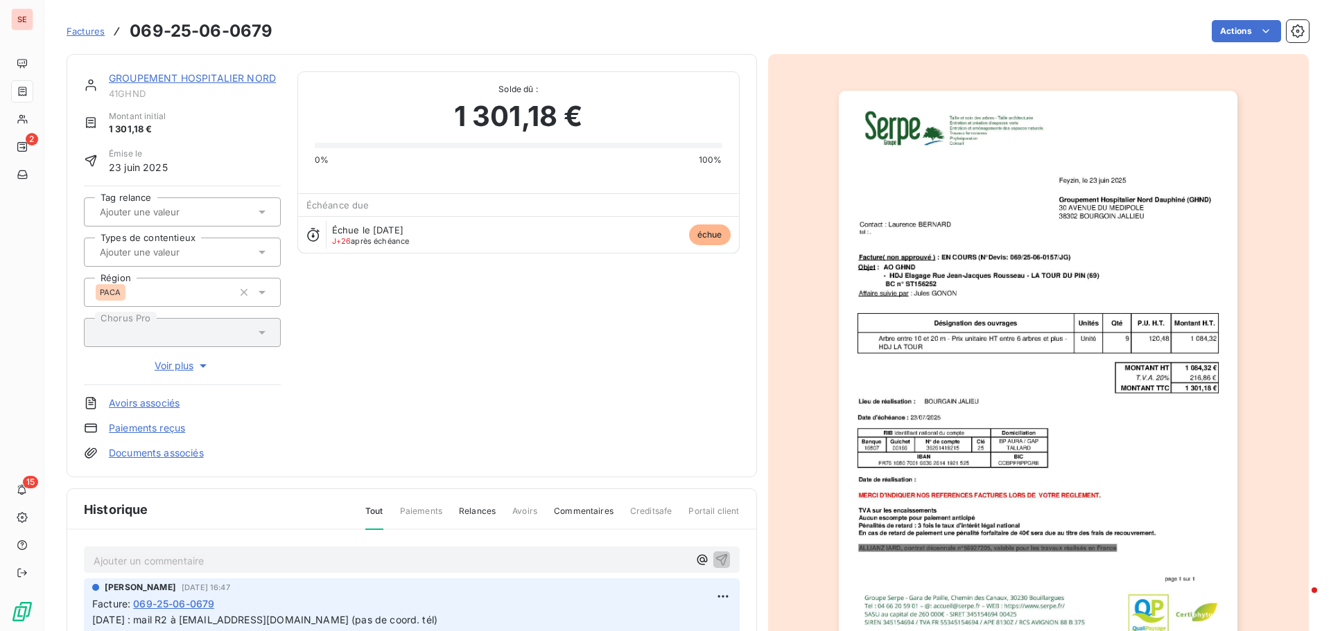
click at [198, 451] on link "Documents associés" at bounding box center [156, 453] width 95 height 14
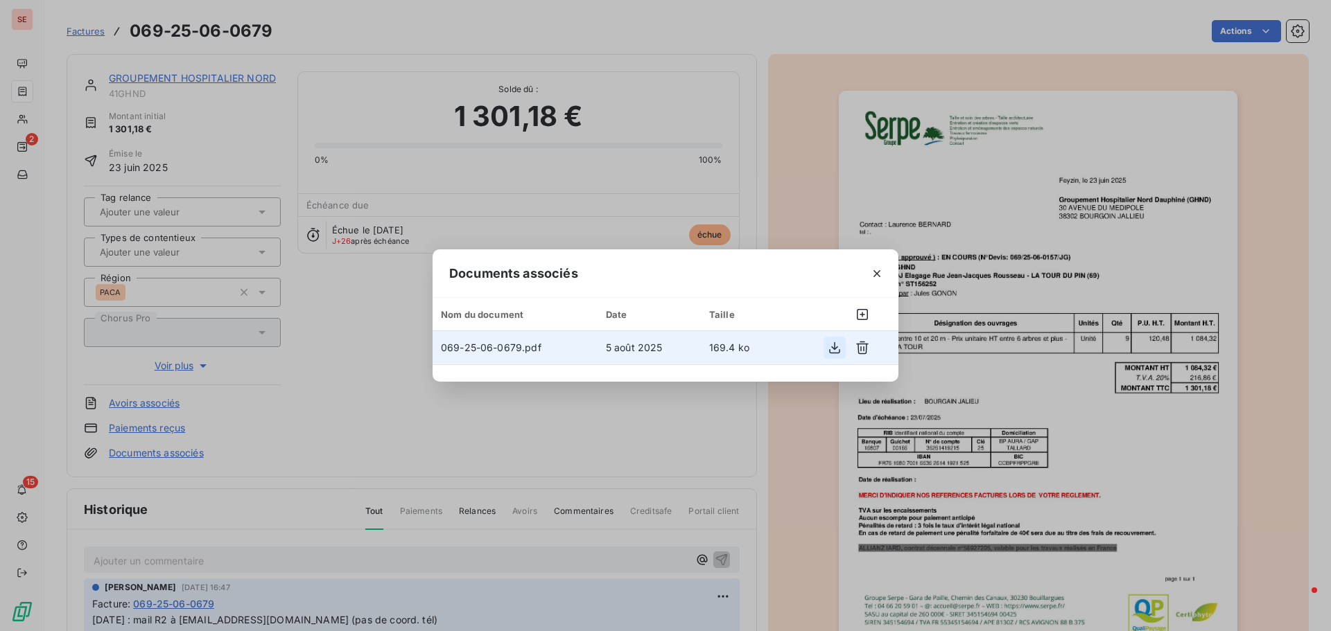
click at [829, 349] on icon "button" at bounding box center [835, 348] width 14 height 14
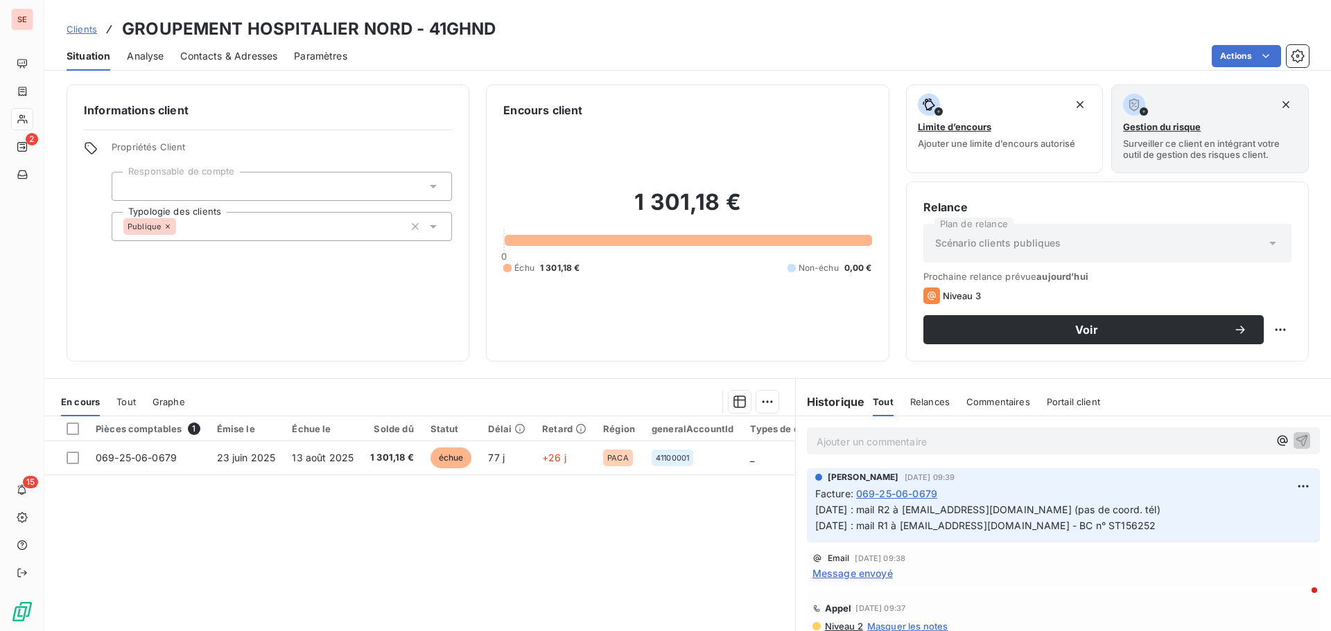
click at [232, 60] on span "Contacts & Adresses" at bounding box center [228, 56] width 97 height 14
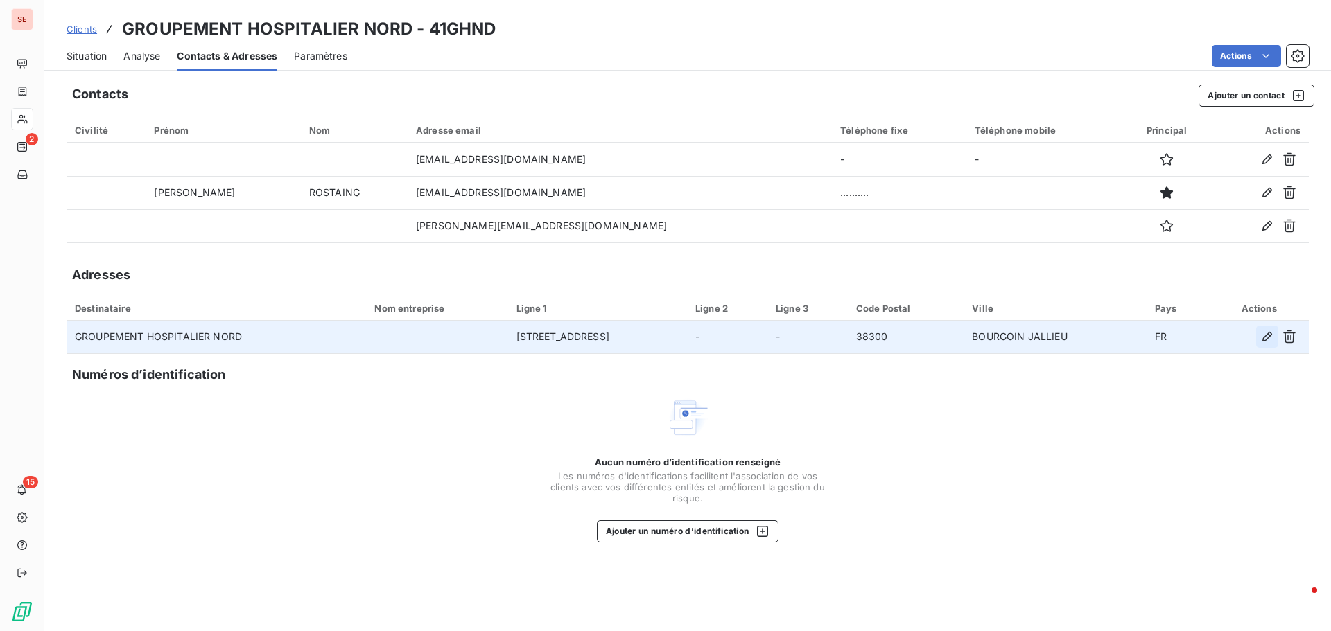
click at [1264, 335] on icon "button" at bounding box center [1267, 337] width 14 height 14
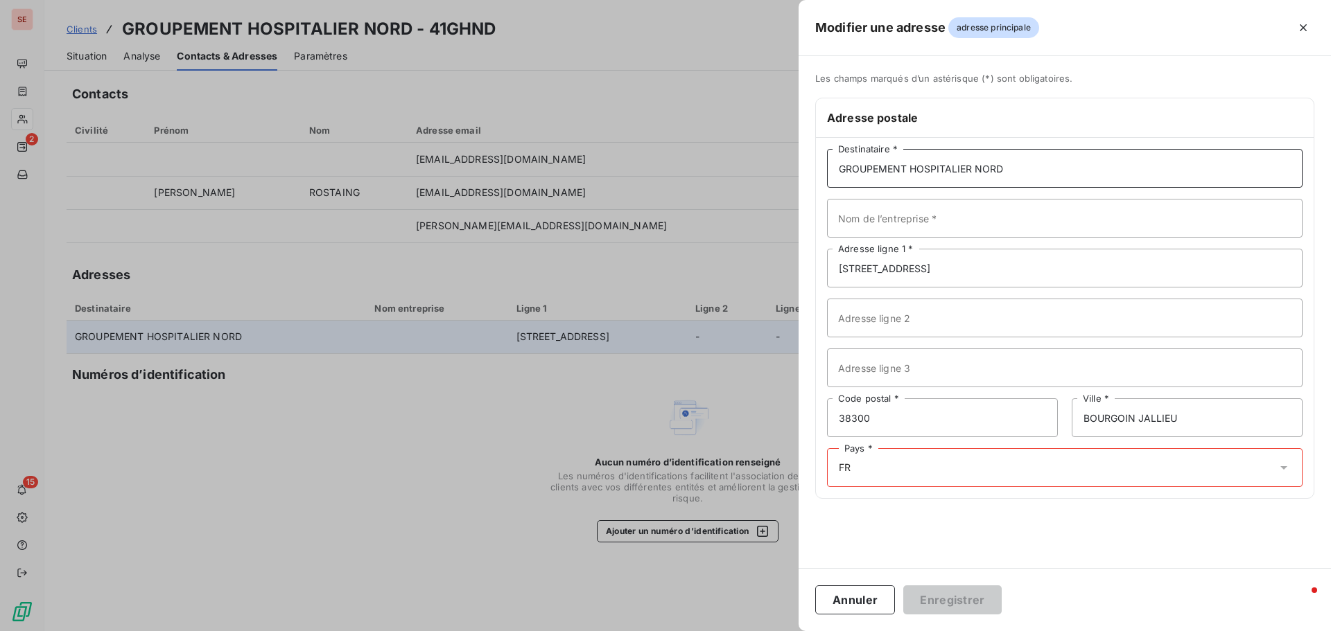
drag, startPoint x: 1005, startPoint y: 168, endPoint x: 1034, endPoint y: 170, distance: 29.2
click at [1006, 168] on input "GROUPEMENT HOSPITALIER NORD" at bounding box center [1064, 168] width 475 height 39
type input "GROUPEMENT HOSPITALIER NORD DAUPHINE"
click at [963, 220] on input "Nom de l’entreprise *" at bounding box center [1064, 218] width 475 height 39
click at [859, 271] on input "30 AVENUE DU MEDIPOLE" at bounding box center [1064, 268] width 475 height 39
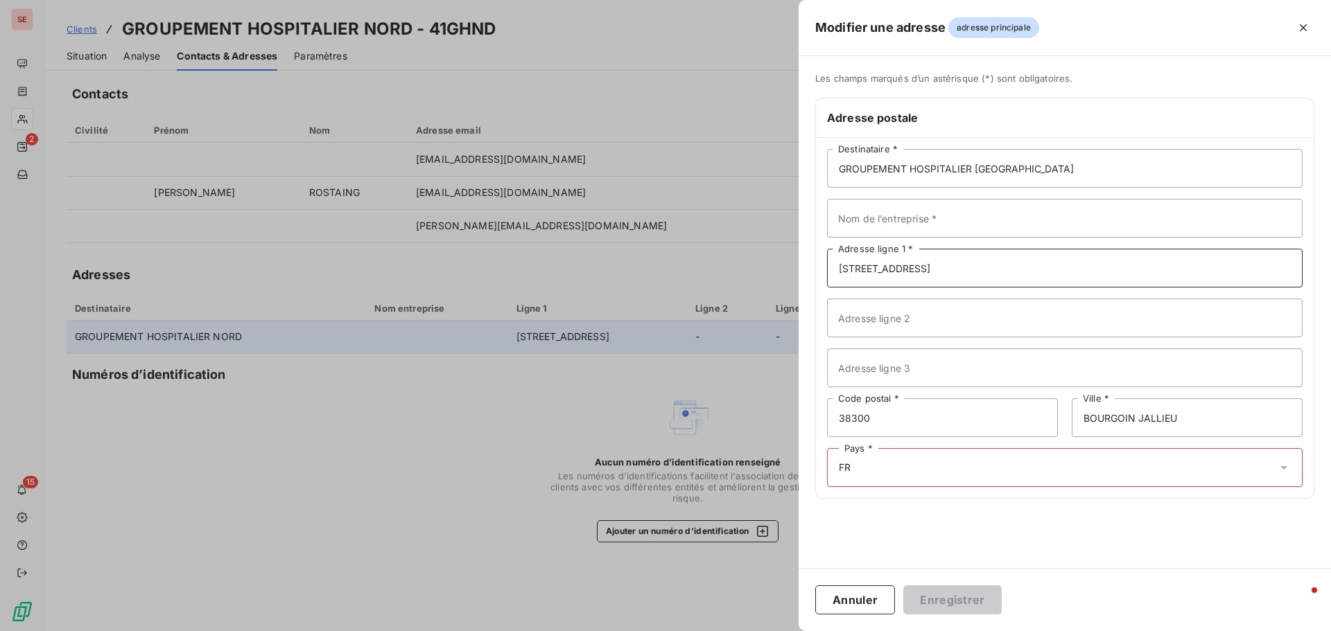
click at [859, 271] on input "30 AVENUE DU MEDIPOLE" at bounding box center [1064, 268] width 475 height 39
click at [878, 331] on input "Adresse ligne 2" at bounding box center [1064, 318] width 475 height 39
paste input "30 AVENUE DU MEDIPOLE"
type input "30 AVENUE DU MEDIPOLE"
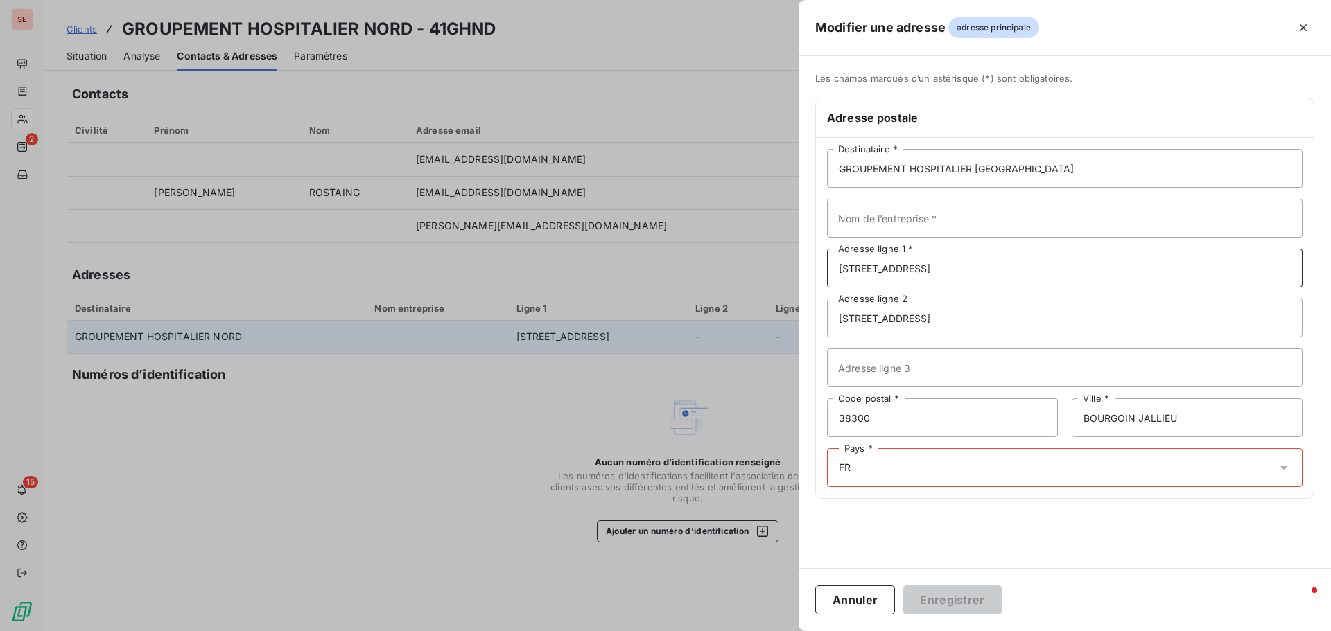
click at [918, 267] on input "30 AVENUE DU MEDIPOLE" at bounding box center [1064, 268] width 475 height 39
click at [919, 267] on input "30 AVENUE DU MEDIPOLE" at bounding box center [1064, 268] width 475 height 39
type input "CH BOURGOIN JALLIEU"
type input "38302"
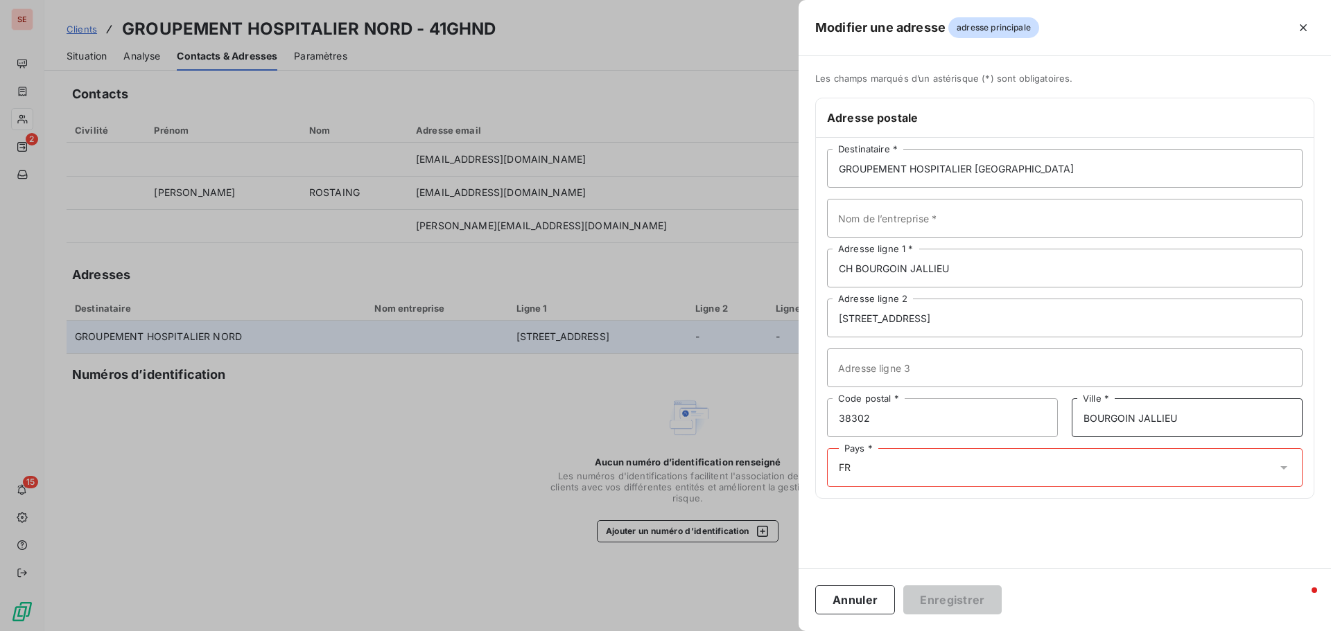
click at [1135, 415] on input "BOURGOIN JALLIEU" at bounding box center [1186, 418] width 231 height 39
click at [1138, 415] on input "BOURGOIN JALLIEU" at bounding box center [1186, 418] width 231 height 39
type input "BOURGOIN-JALLIEU"
click at [861, 469] on input "text" at bounding box center [855, 468] width 11 height 12
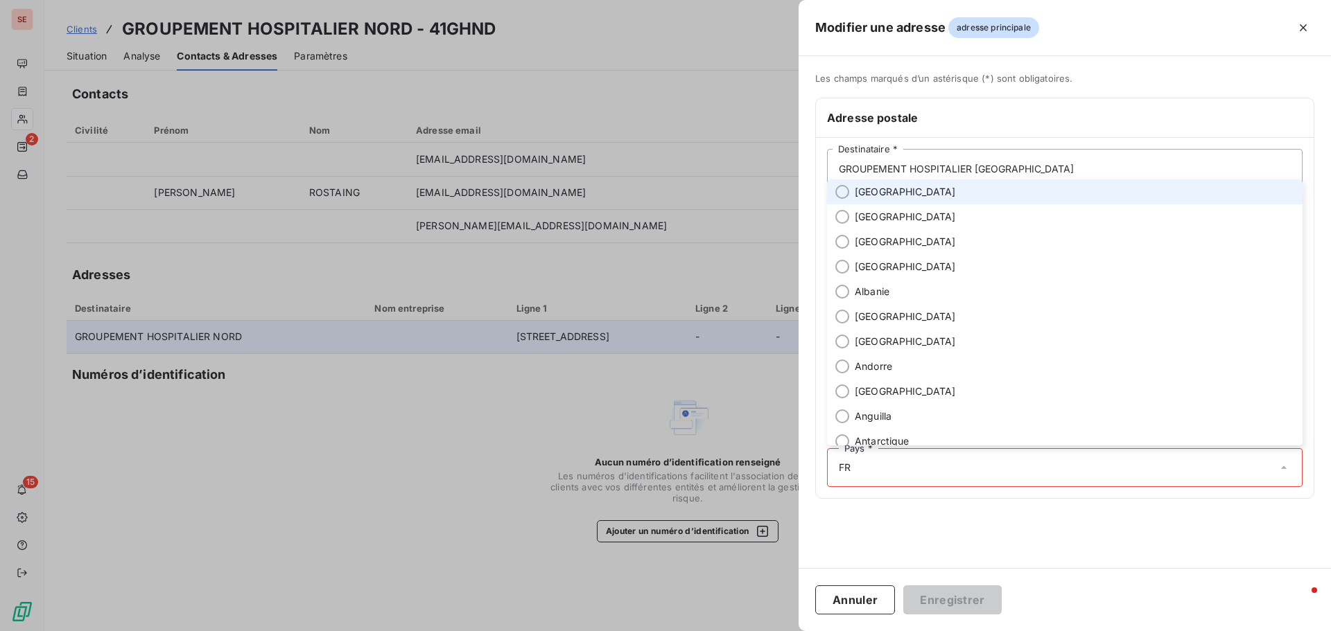
type input "[GEOGRAPHIC_DATA]"
type input "SERVICE COMPTABILITE"
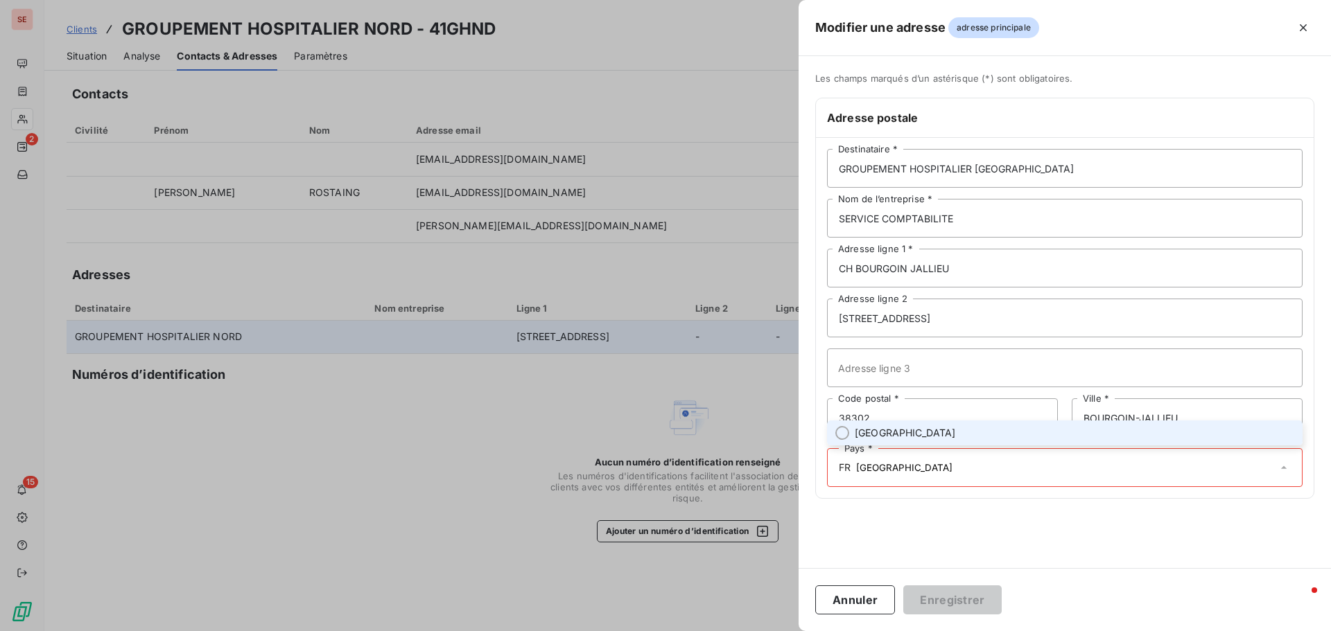
type input "[GEOGRAPHIC_DATA]"
click at [1223, 530] on div "Les champs marqués d’un astérisque (*) sont obligatoires. Adresse postale GROUP…" at bounding box center [1064, 312] width 532 height 512
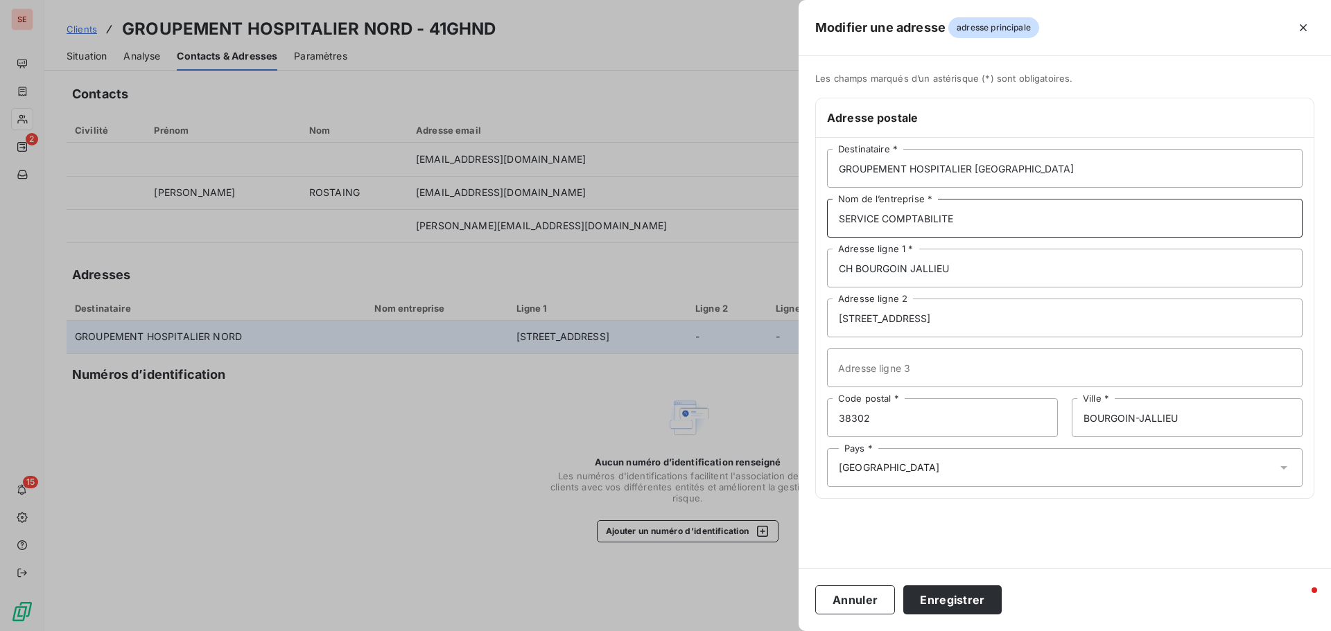
click at [923, 226] on input "SERVICE COMPTABILITE" at bounding box center [1064, 218] width 475 height 39
click at [924, 226] on input "SERVICE COMPTABILITE" at bounding box center [1064, 218] width 475 height 39
click at [1180, 164] on input "GROUPEMENT HOSPITALIER NORD DAUPHINE" at bounding box center [1064, 168] width 475 height 39
click at [982, 595] on button "Enregistrer" at bounding box center [952, 600] width 98 height 29
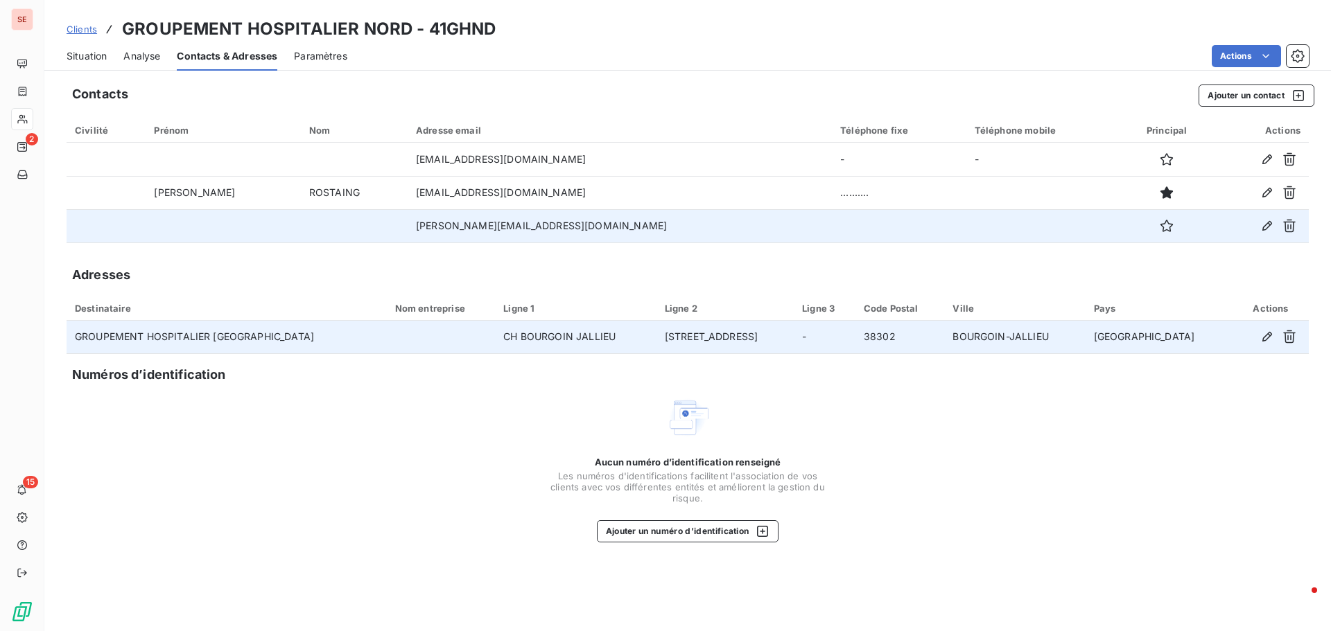
click at [1010, 502] on div "Aucun numéro d’identification renseigné Les numéros d'identifications faciliten…" at bounding box center [688, 469] width 1242 height 147
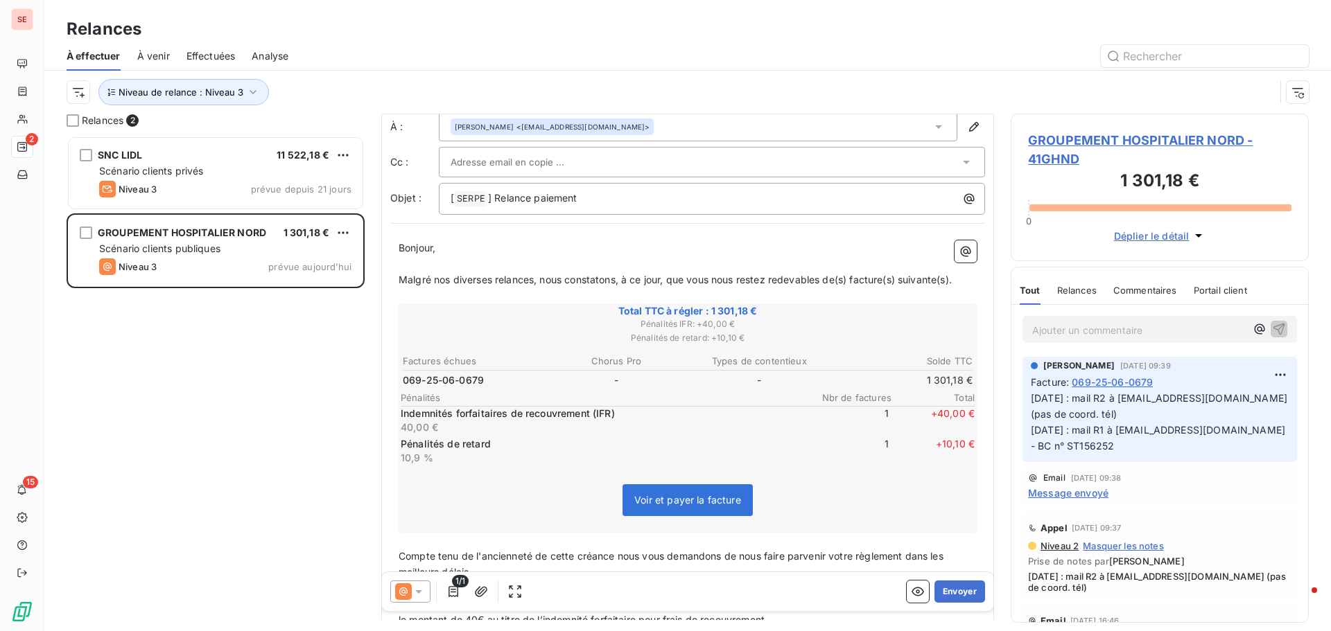
scroll to position [209, 0]
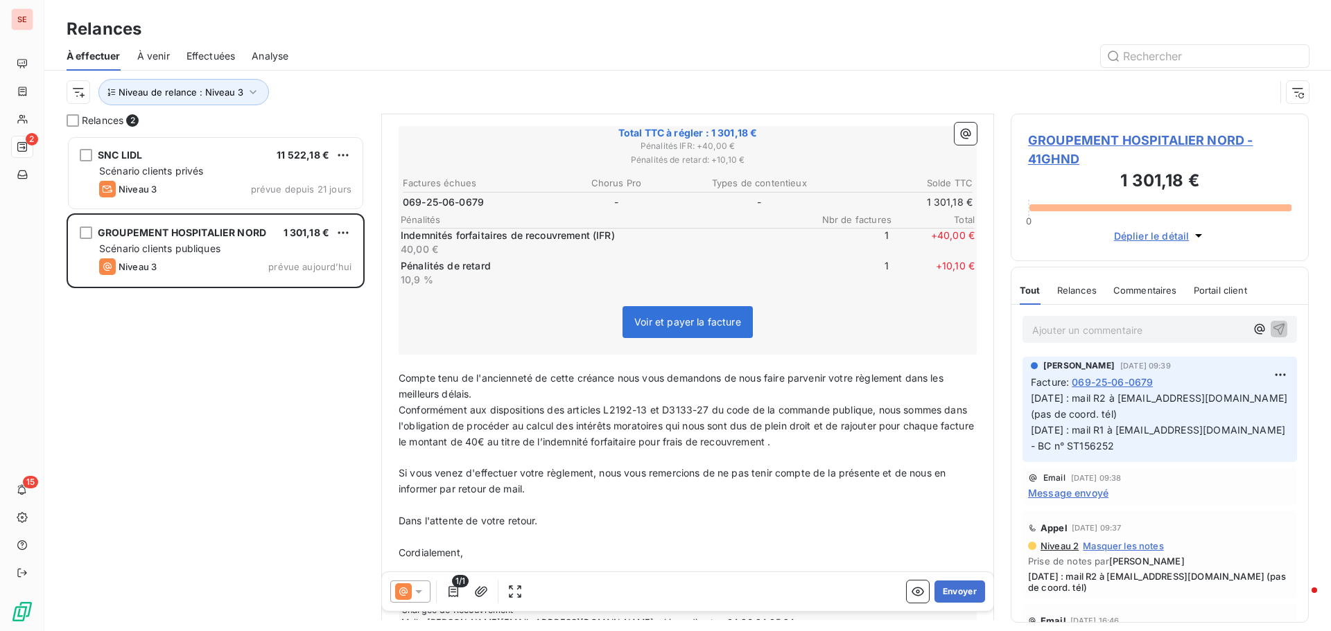
click at [420, 593] on icon at bounding box center [419, 592] width 14 height 14
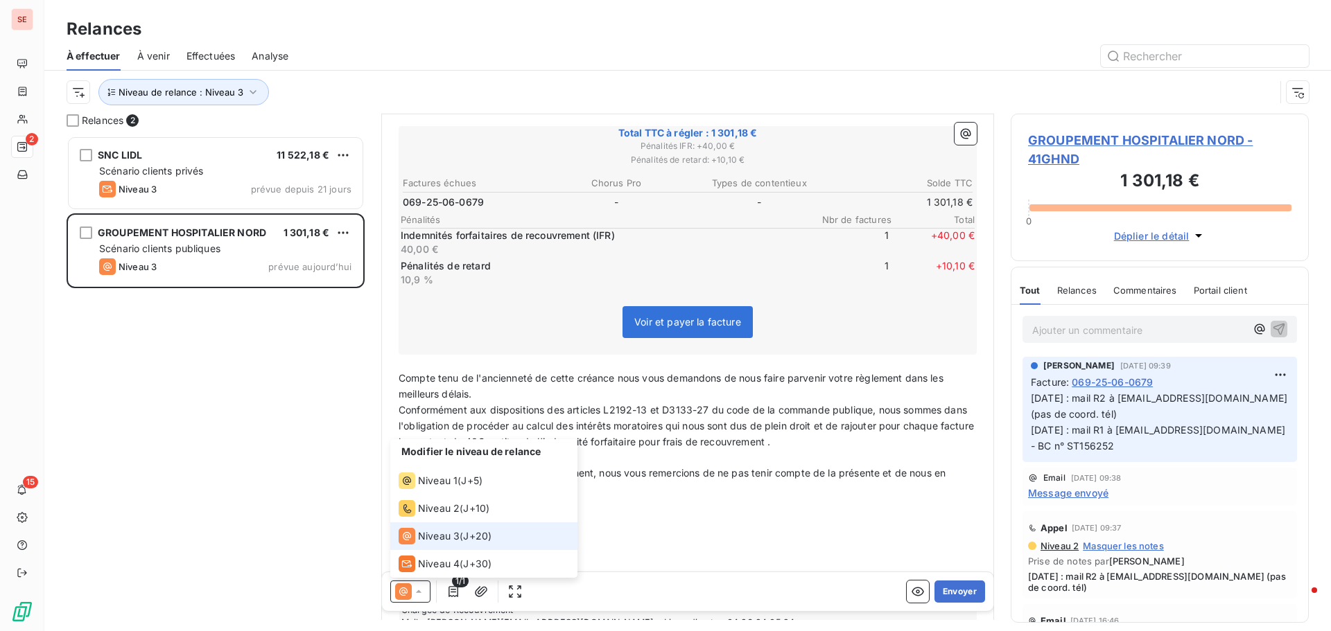
click at [710, 529] on p "﻿" at bounding box center [688, 537] width 578 height 16
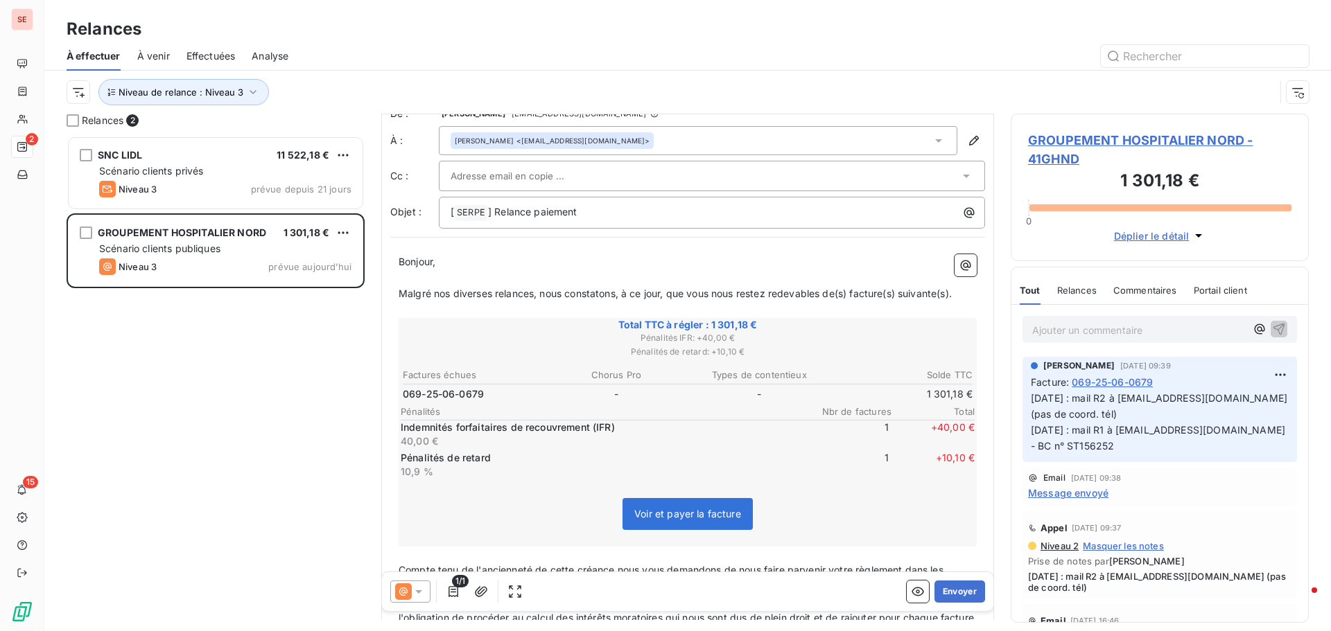
scroll to position [0, 0]
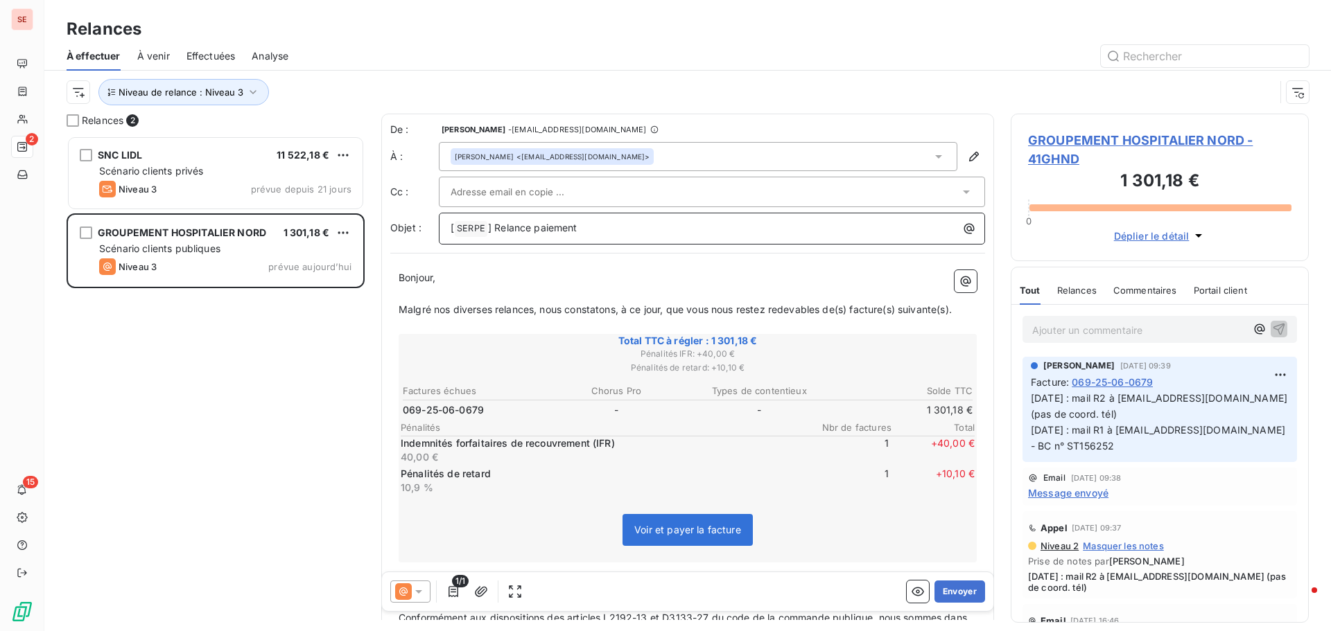
click at [614, 224] on p "[ SERPE ﻿ ] Relance paiement" at bounding box center [714, 228] width 529 height 17
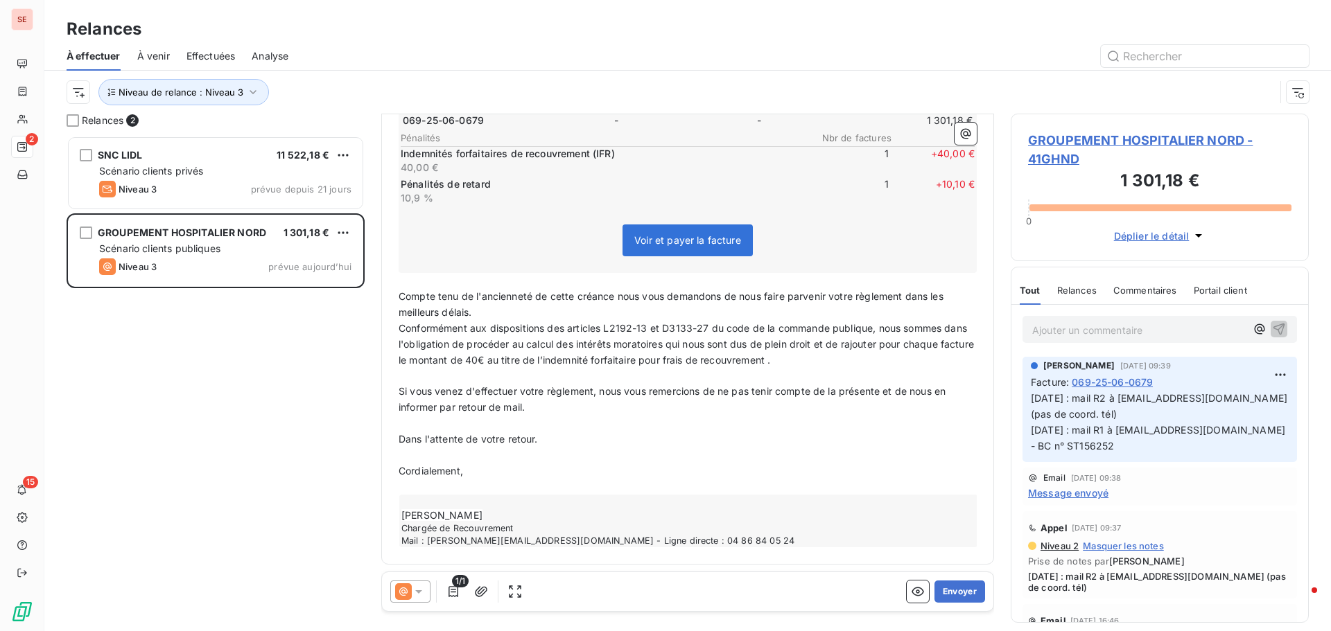
scroll to position [292, 0]
click at [489, 590] on button "button" at bounding box center [481, 592] width 22 height 22
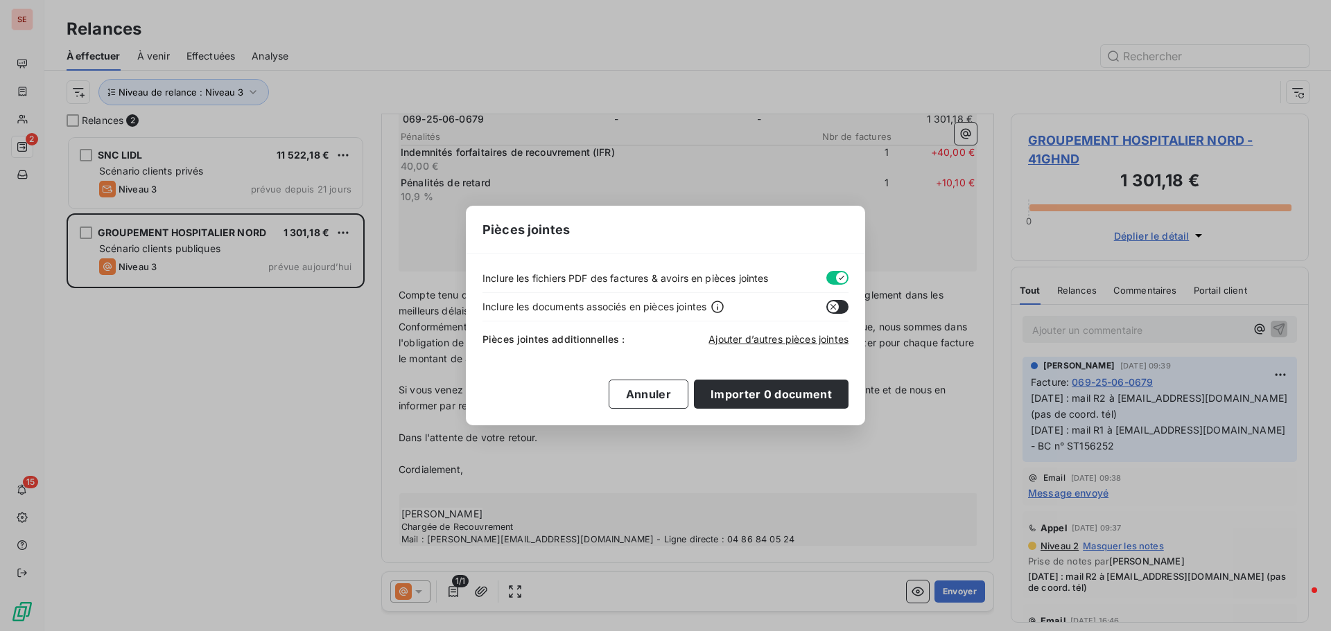
click at [834, 274] on button "button" at bounding box center [837, 278] width 22 height 14
click at [786, 339] on span "Ajouter d’autres pièces jointes" at bounding box center [778, 339] width 140 height 12
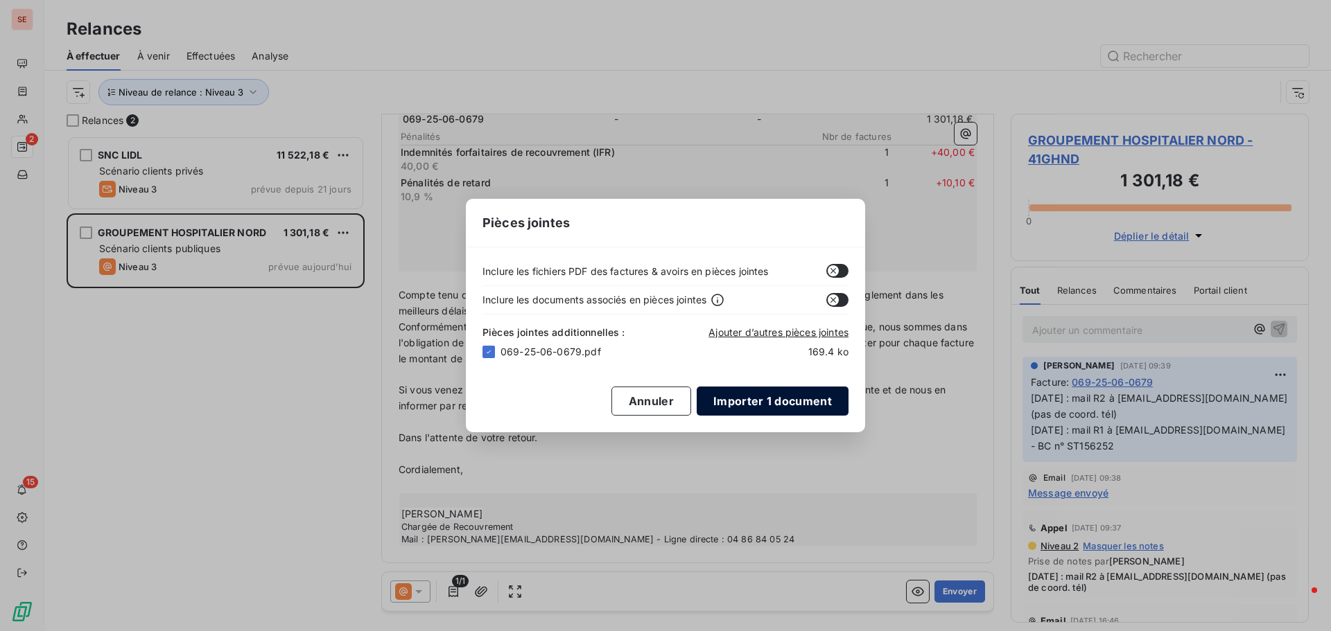
click at [783, 404] on button "Importer 1 document" at bounding box center [773, 401] width 152 height 29
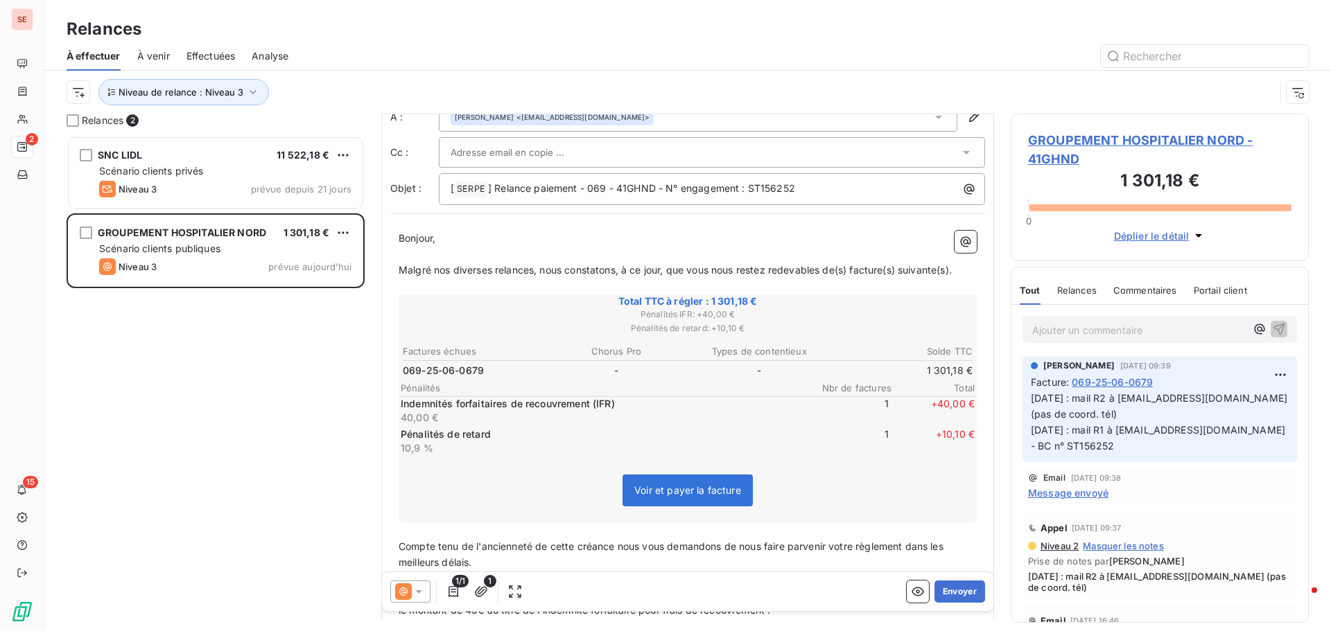
scroll to position [0, 0]
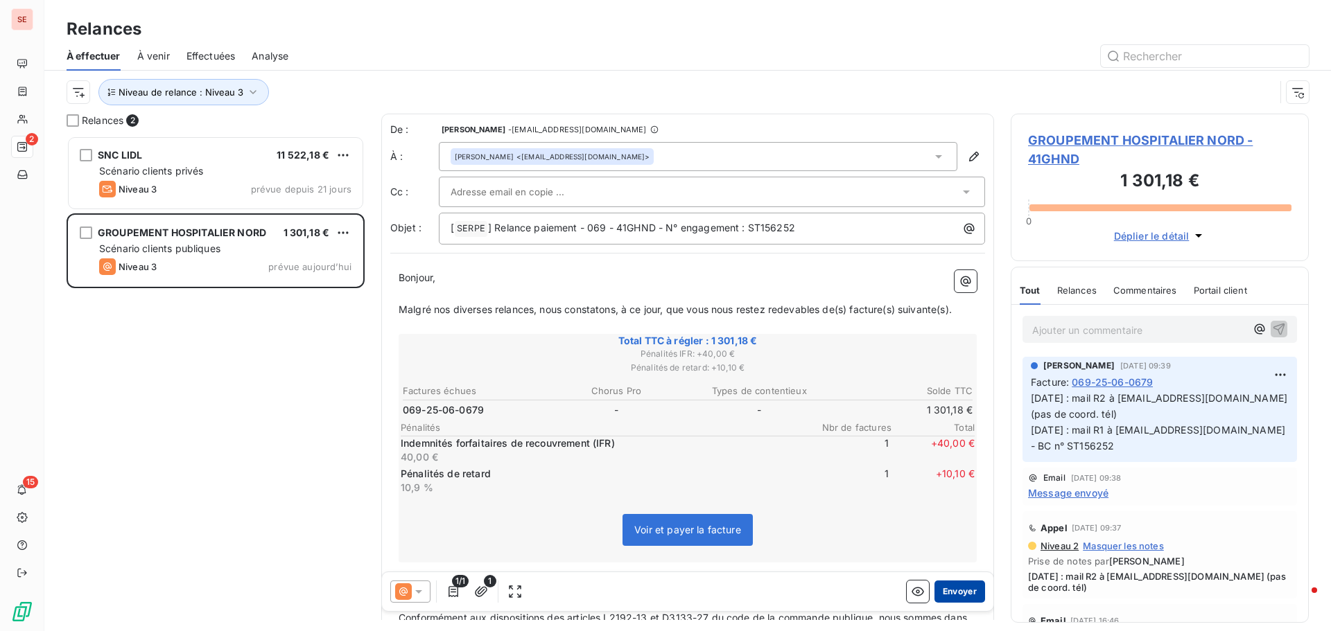
click at [947, 593] on button "Envoyer" at bounding box center [959, 592] width 51 height 22
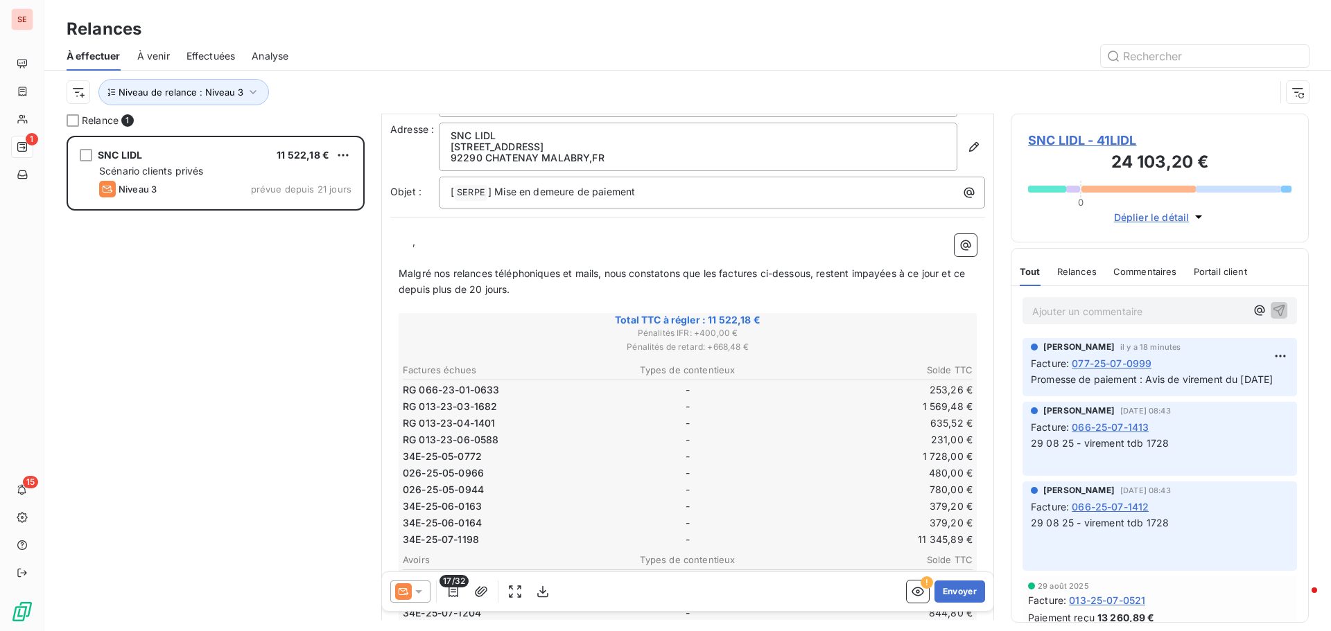
scroll to position [70, 0]
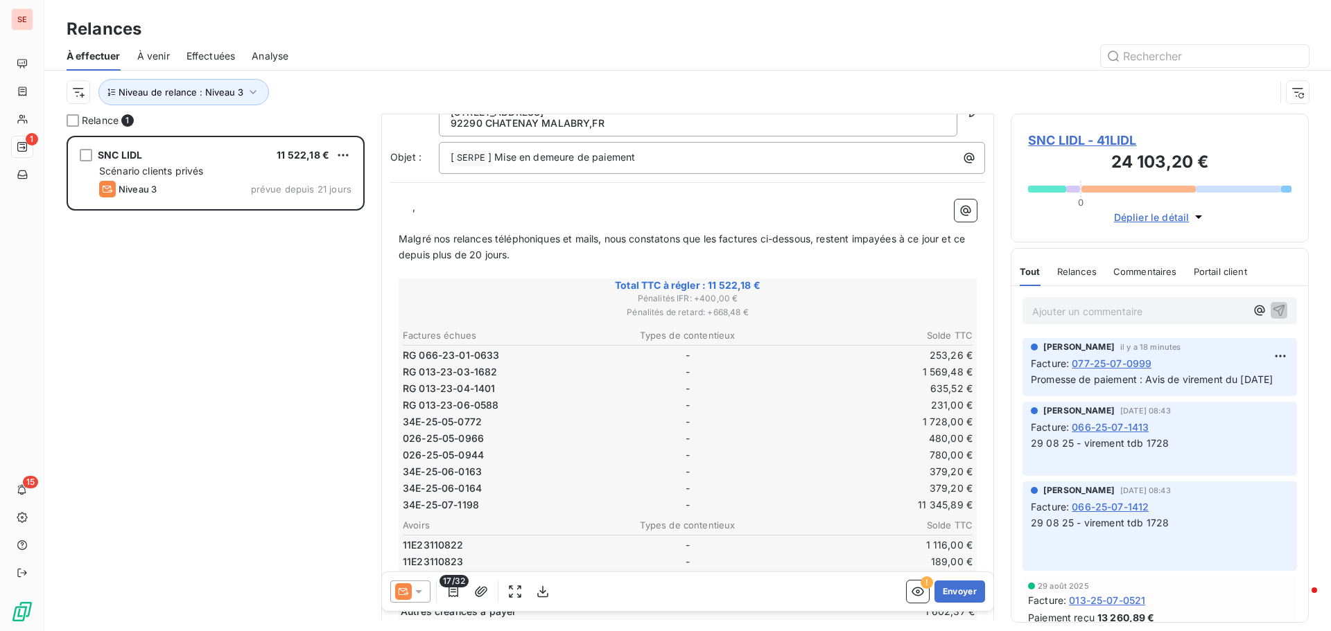
click at [218, 54] on span "Effectuées" at bounding box center [210, 56] width 49 height 14
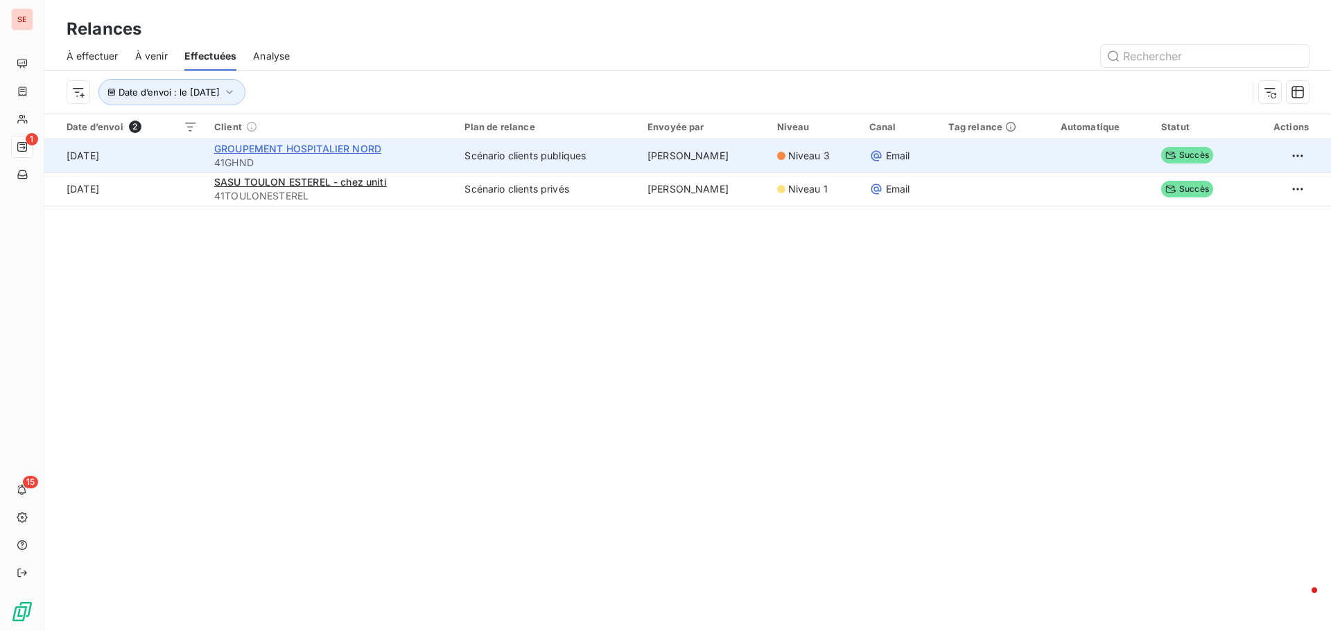
click at [281, 154] on span "GROUPEMENT HOSPITALIER NORD" at bounding box center [297, 149] width 167 height 12
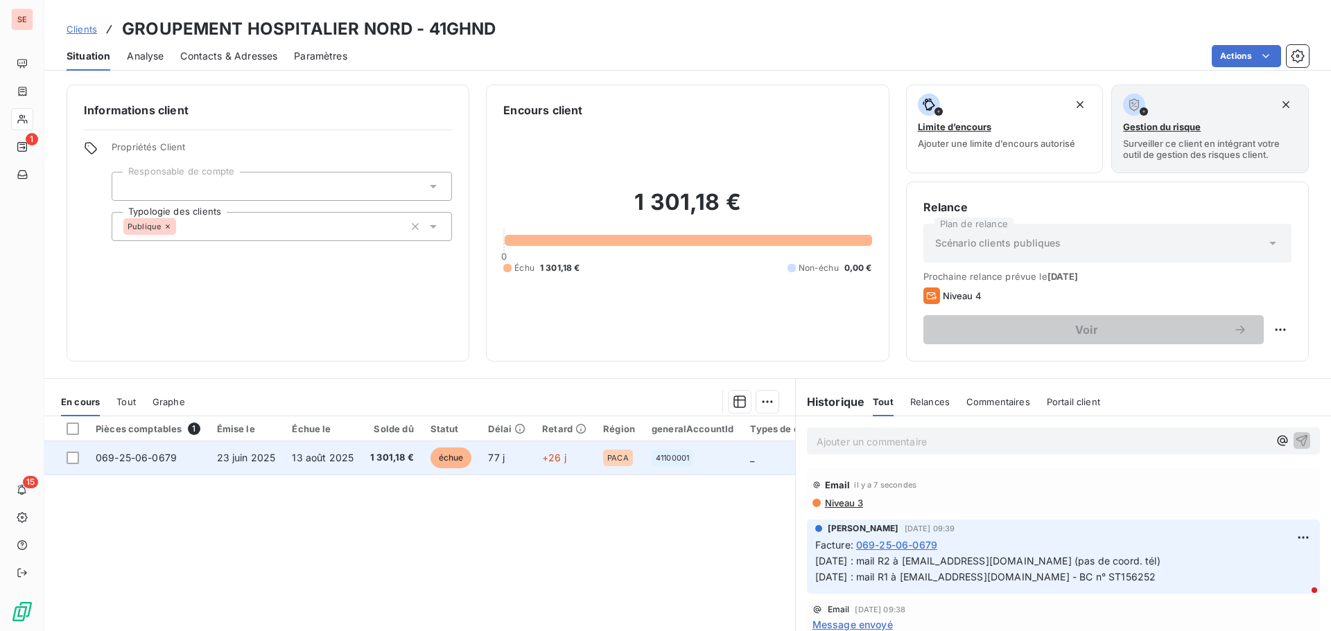
click at [310, 459] on span "13 août 2025" at bounding box center [323, 458] width 62 height 12
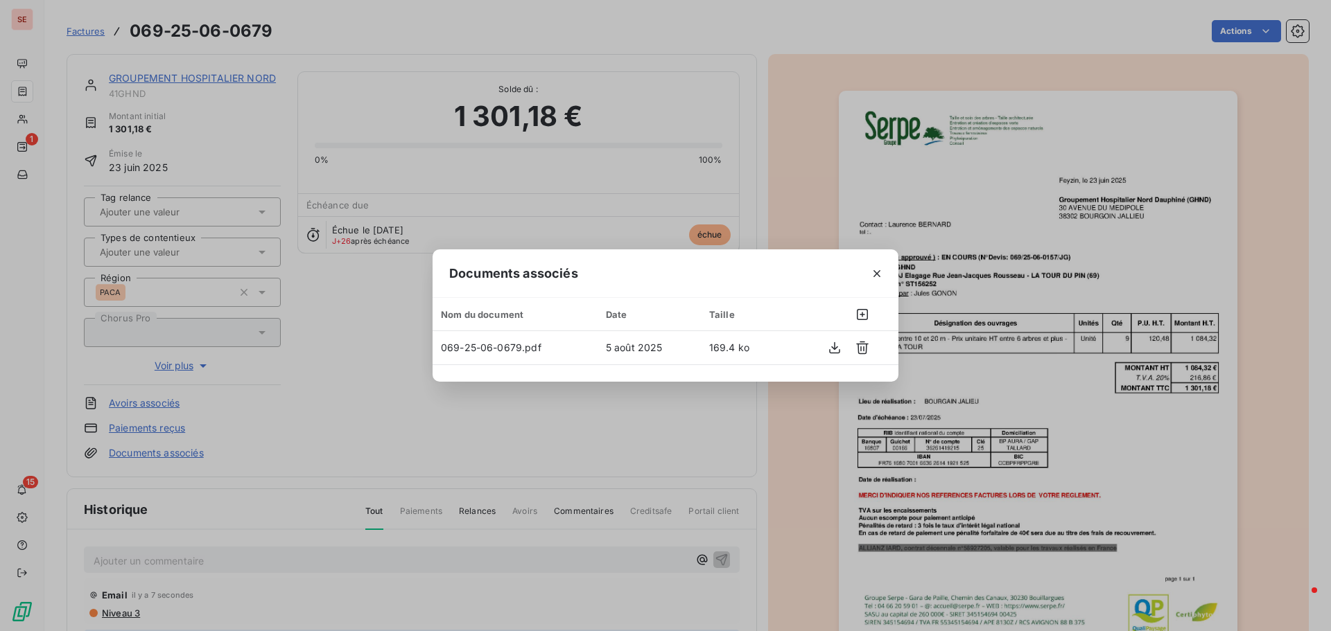
click at [426, 482] on div "Documents associés Nom du document Date Taille 069-25-06-0679.pdf 5 août 2025 1…" at bounding box center [665, 315] width 1331 height 631
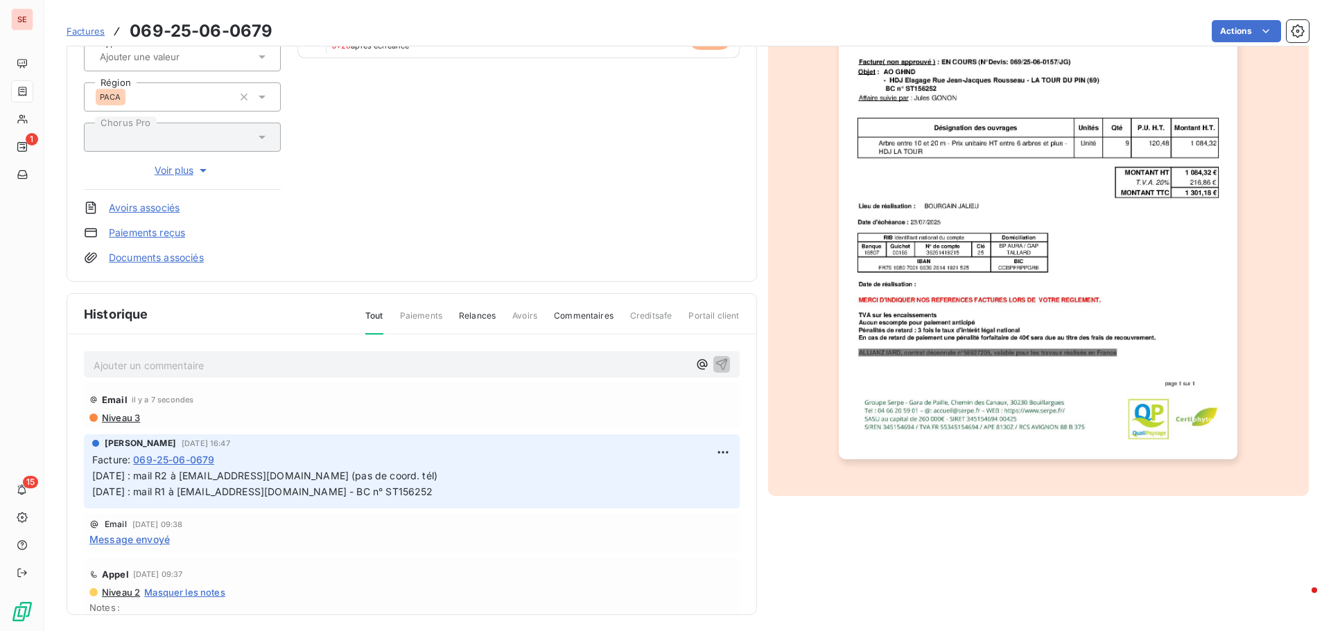
scroll to position [202, 0]
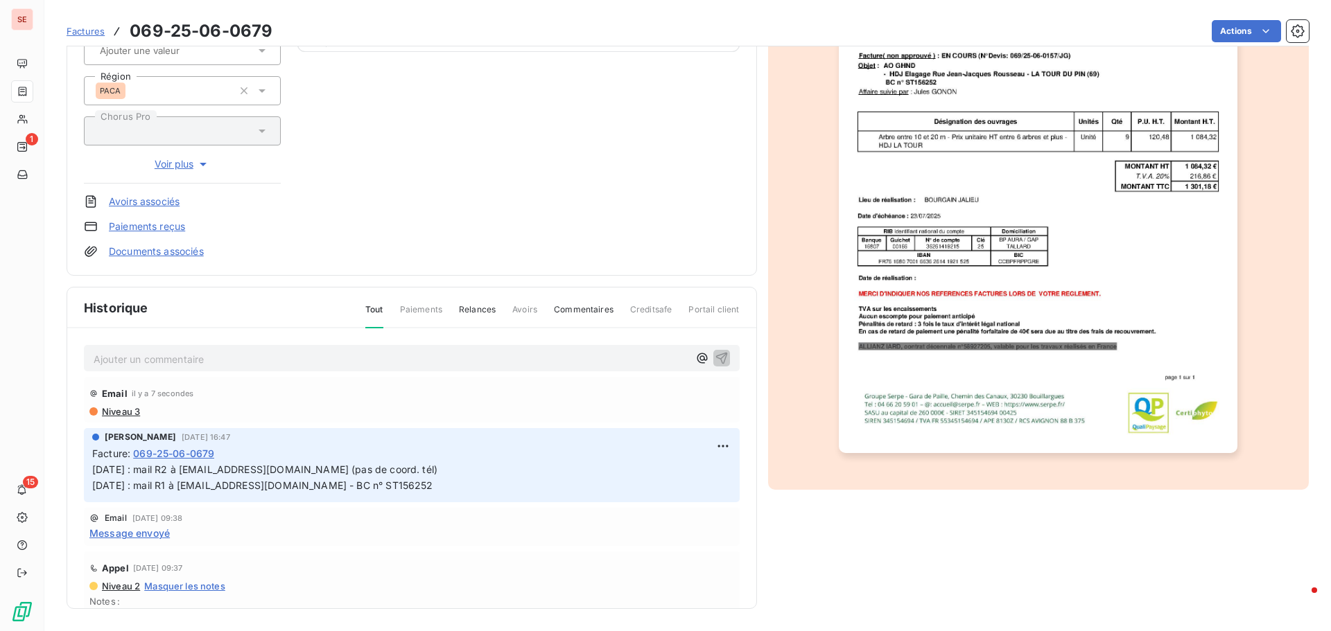
click at [311, 469] on span "01/09/25 : mail R2 à srostaing@ghnd.fr (pas de coord. tél) 25/08/25 : mail R1 à…" at bounding box center [264, 478] width 345 height 28
copy span "01/09/25 : mail R2 à srostaing@ghnd.fr (pas de coord. tél)"
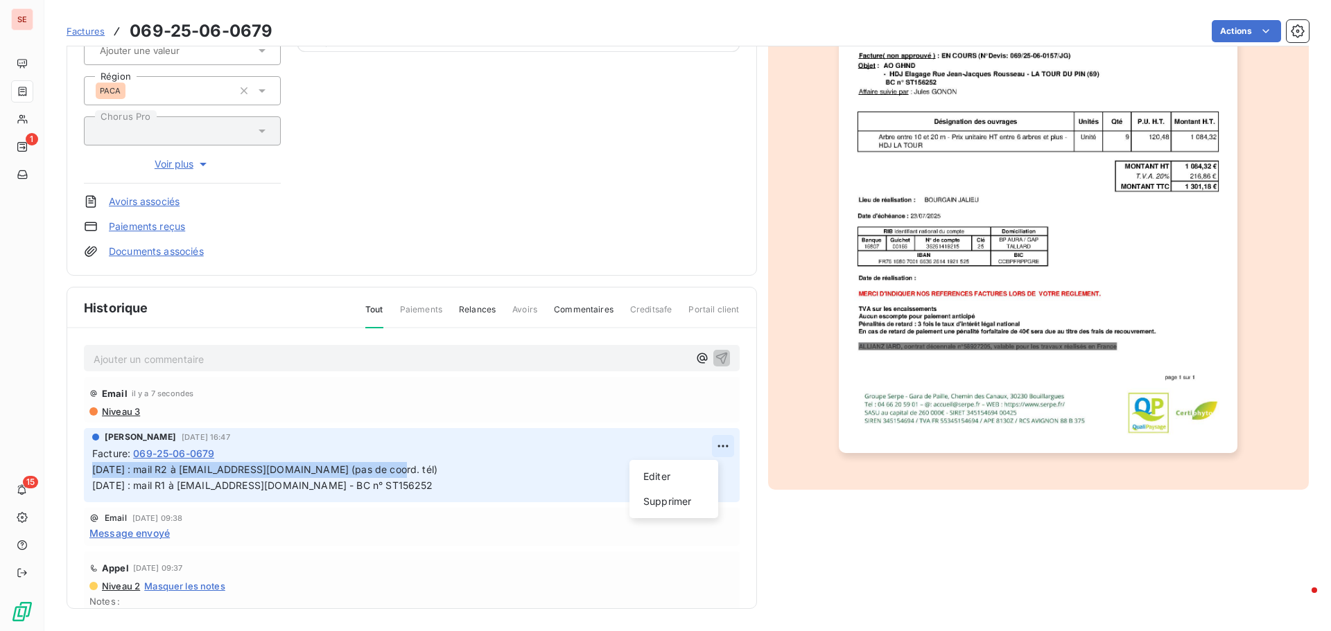
click at [711, 444] on html "SE 1 15 Factures 069-25-06-0679 Actions GROUPEMENT HOSPITALIER NORD 41GHND Mont…" at bounding box center [665, 315] width 1331 height 631
click at [688, 474] on div "Editer" at bounding box center [674, 477] width 78 height 22
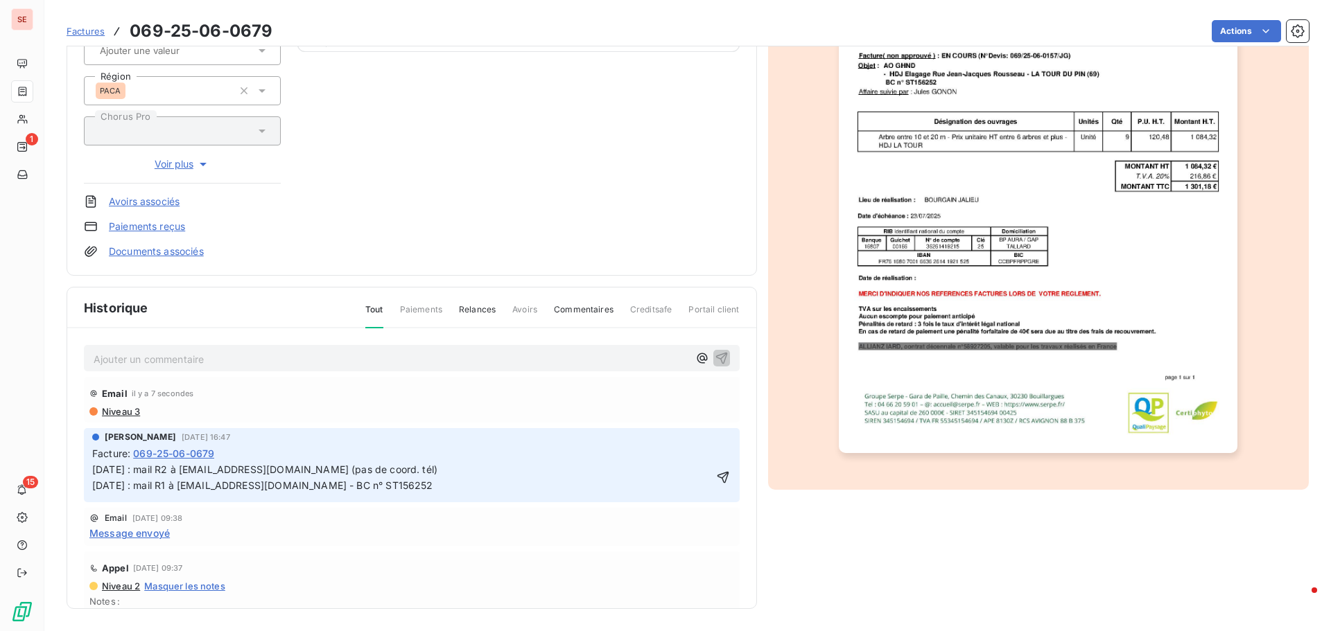
click at [92, 467] on span "01/09/25 : mail R2 à srostaing@ghnd.fr (pas de coord. tél) 25/08/25 : mail R1 à…" at bounding box center [264, 478] width 345 height 28
click at [92, 468] on p "01/09/25 : mail R2 à srostaing@ghnd.fr (pas de coord. tél) 25/08/25 : mail R1 à…" at bounding box center [402, 478] width 620 height 32
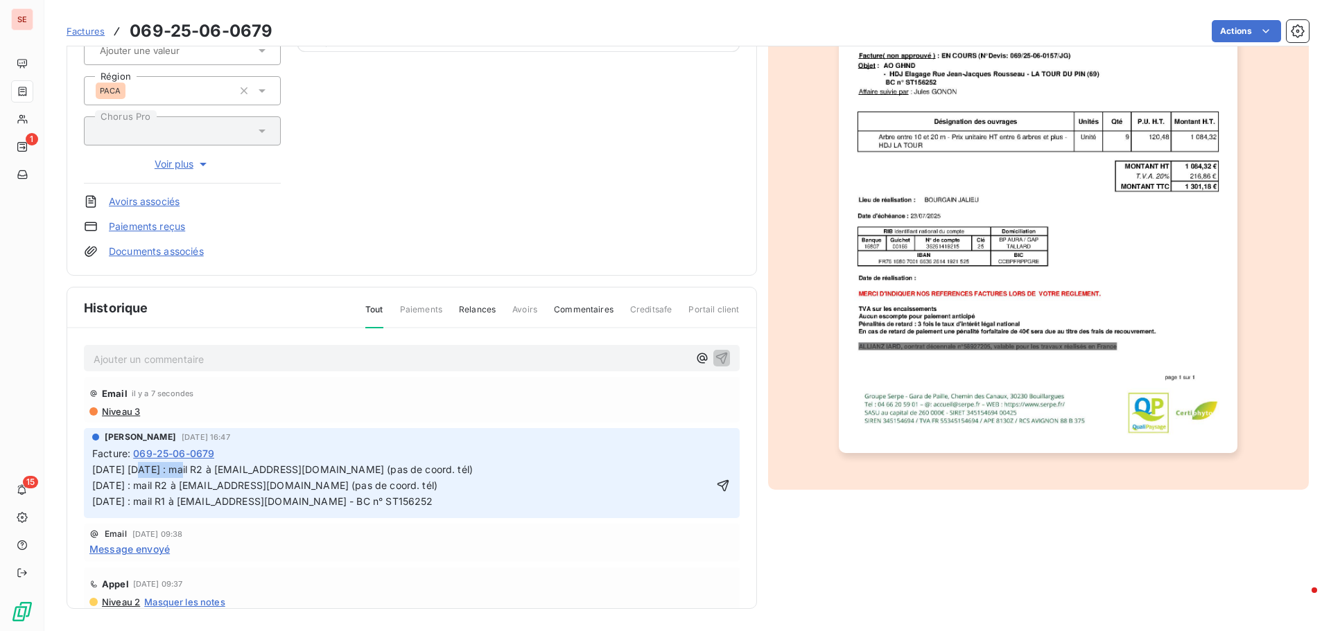
drag, startPoint x: 139, startPoint y: 468, endPoint x: 183, endPoint y: 472, distance: 43.9
click at [183, 472] on span "08/09/25 01/09/25 : mail R2 à srostaing@ghnd.fr (pas de coord. tél)" at bounding box center [282, 470] width 380 height 12
click at [177, 466] on span "08/09/25 : mail R2 à srostaing@ghnd.fr (pas de coord. tél)" at bounding box center [264, 470] width 345 height 12
click at [98, 482] on p "01/09/25 : mail R2 à srostaing@ghnd.fr (pas de coord. tél) 25/08/25 : mail R1 à…" at bounding box center [402, 494] width 620 height 32
drag, startPoint x: 277, startPoint y: 469, endPoint x: 563, endPoint y: 477, distance: 287.0
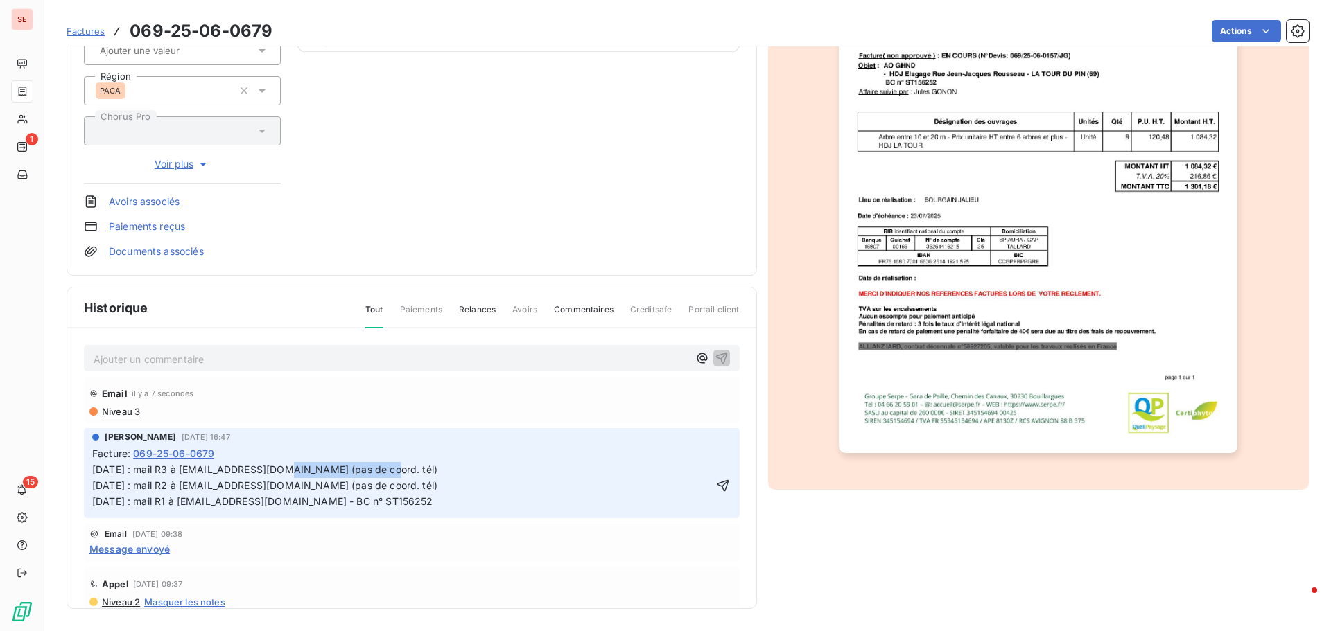
click at [563, 477] on p "08/09/25 : mail R3 à srostaing@ghnd.fr (pas de coord. tél) 01/09/25 : mail R2 à…" at bounding box center [402, 486] width 620 height 48
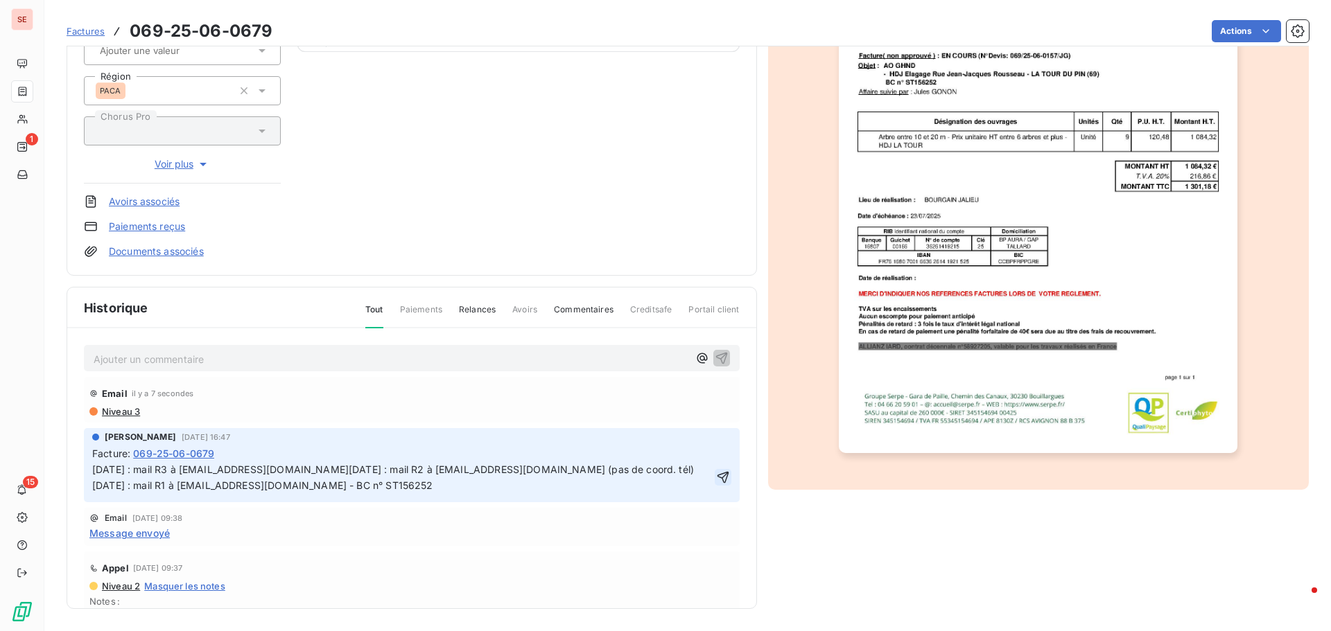
click at [716, 484] on icon "button" at bounding box center [723, 478] width 14 height 14
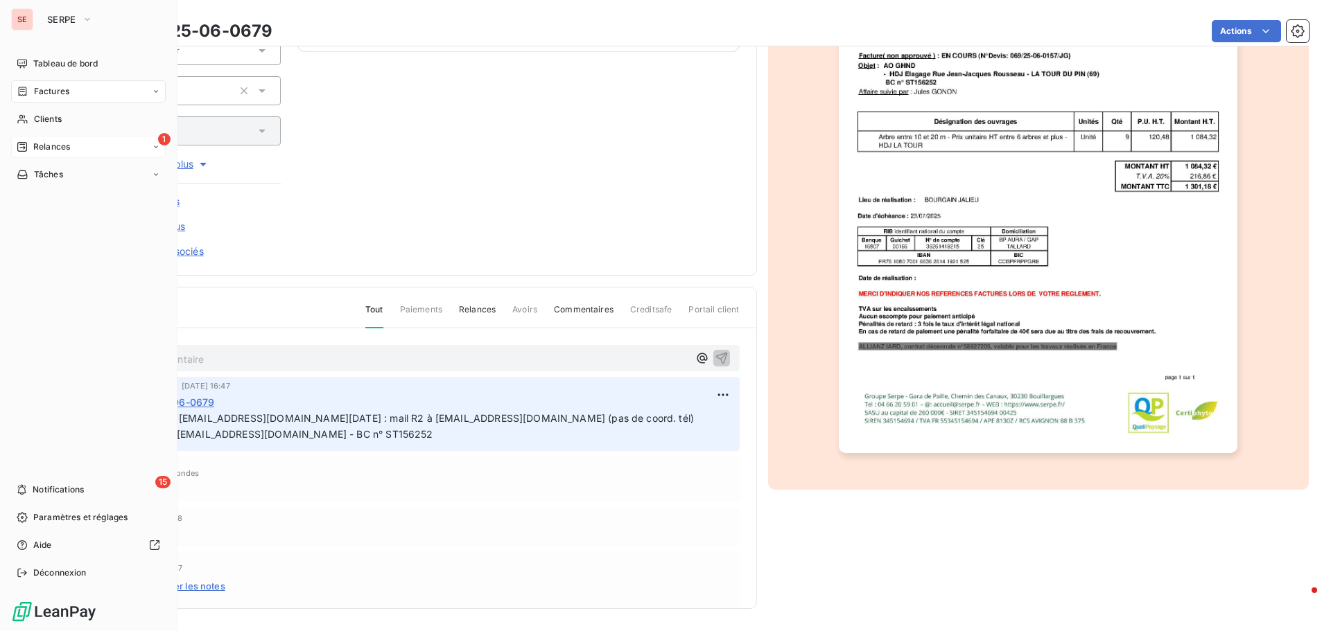
click at [69, 150] on span "Relances" at bounding box center [51, 147] width 37 height 12
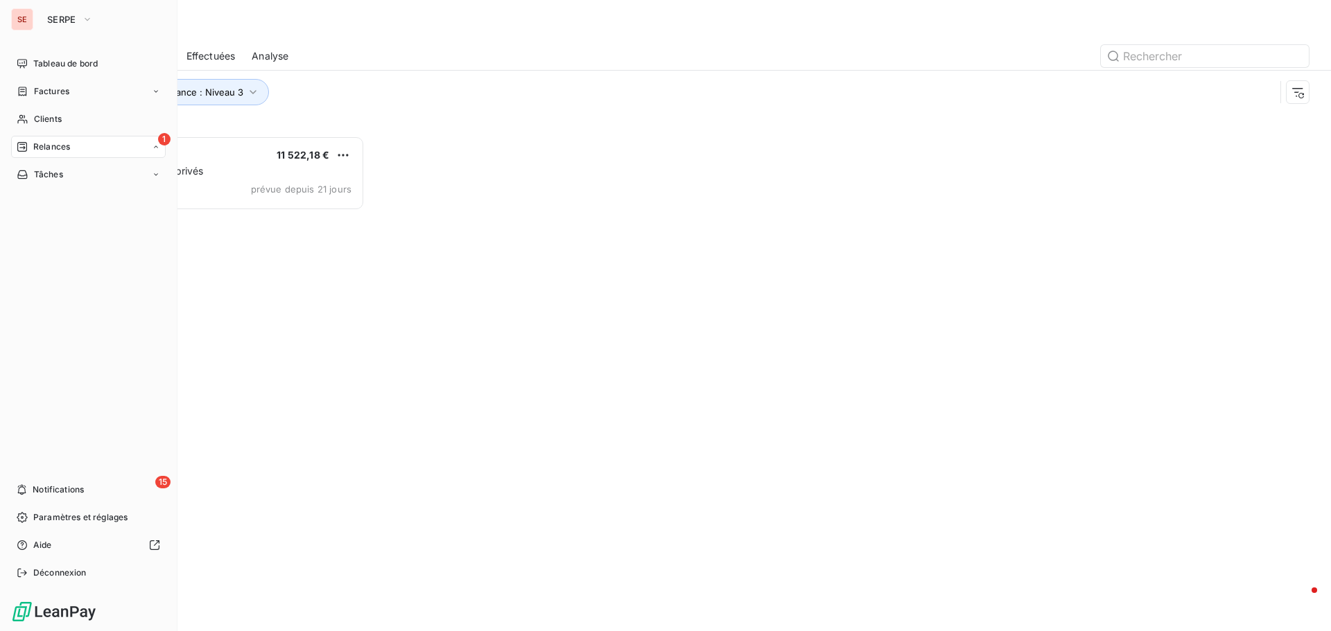
scroll to position [485, 288]
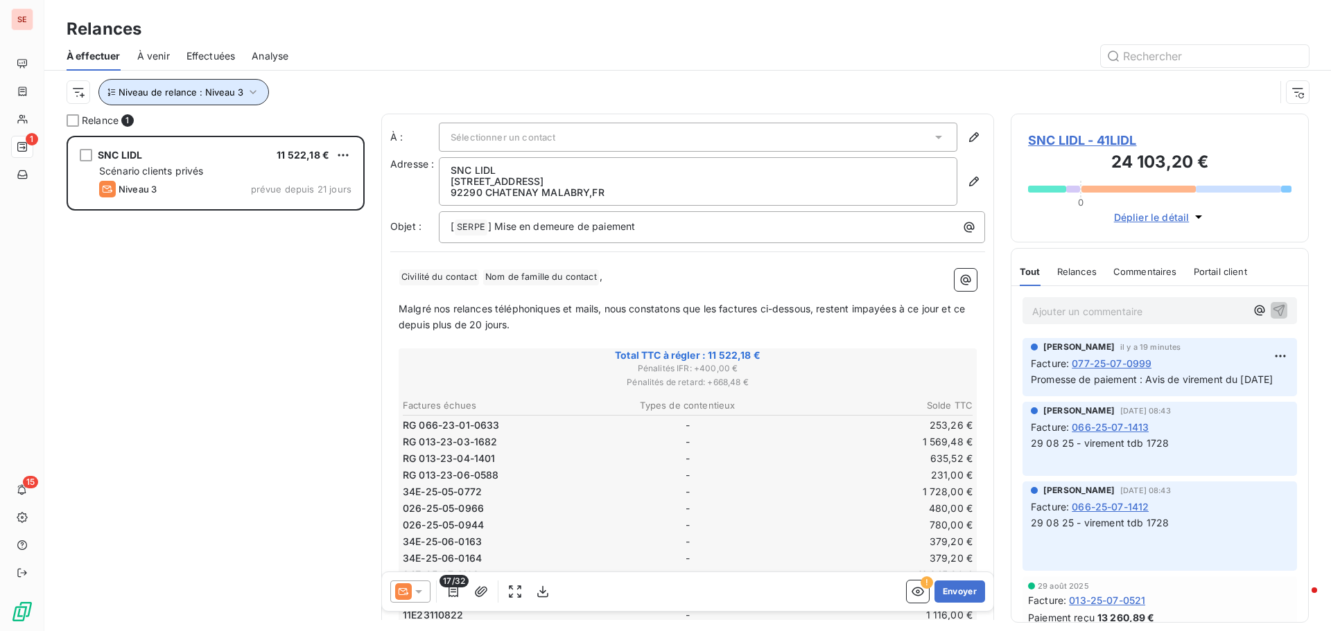
click at [222, 91] on span "Niveau de relance : Niveau 3" at bounding box center [181, 92] width 125 height 11
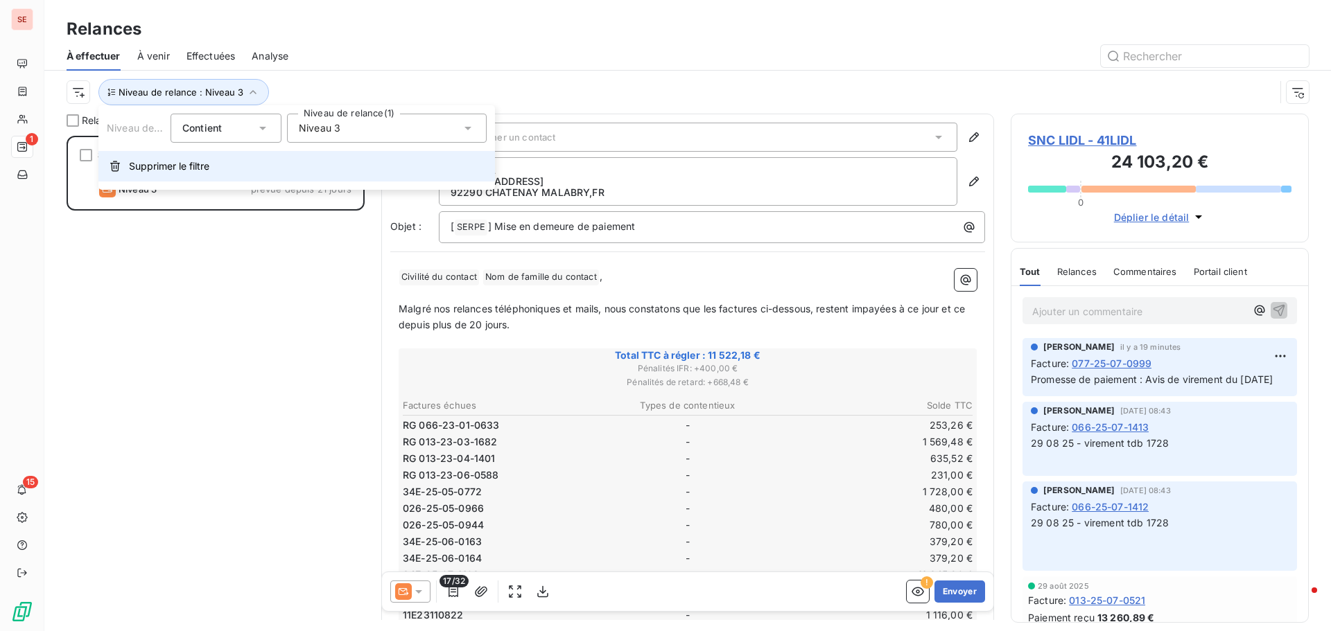
click at [166, 166] on span "Supprimer le filtre" at bounding box center [169, 166] width 80 height 14
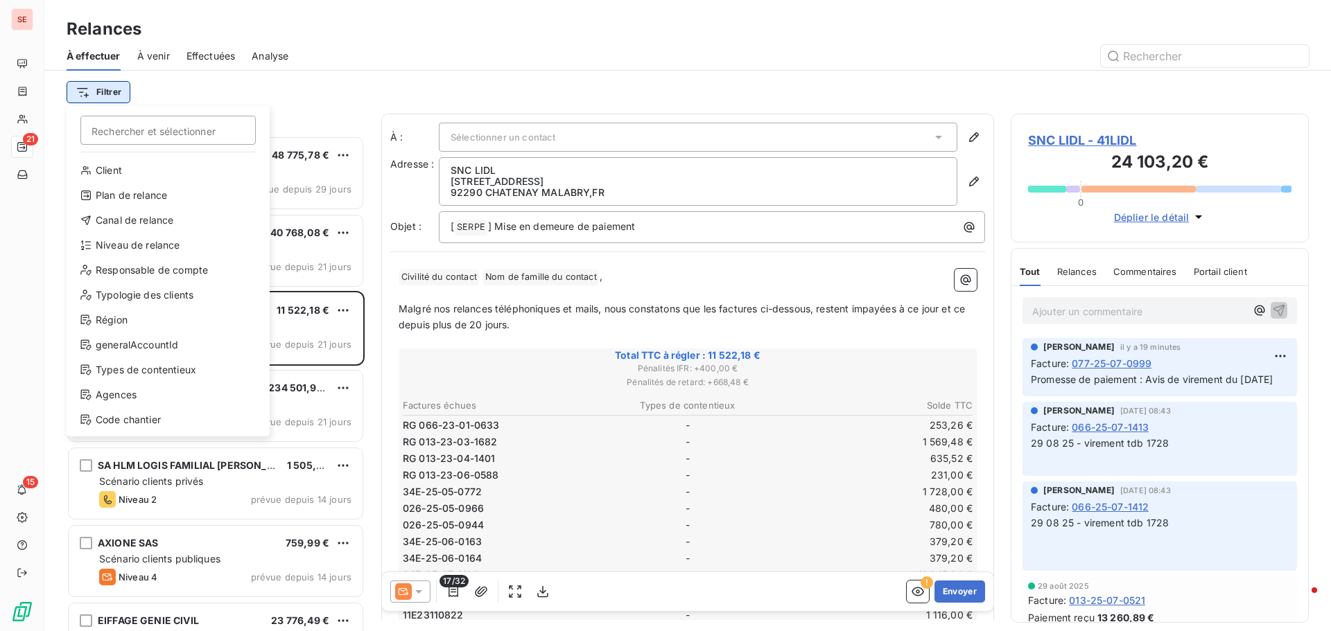
click at [96, 93] on html "SE 21 15 Relances À effectuer À venir Effectuées Analyse Filtrer Rechercher et …" at bounding box center [665, 315] width 1331 height 631
click at [136, 247] on div "Niveau de relance" at bounding box center [168, 245] width 192 height 22
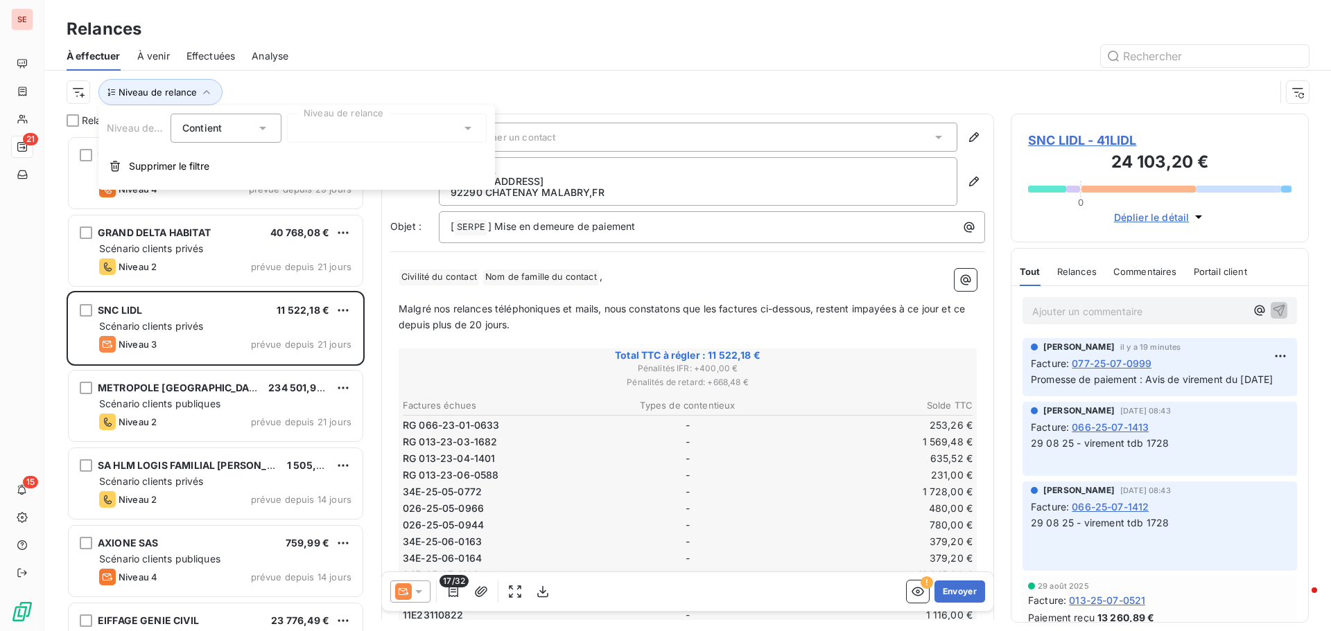
click at [341, 138] on div at bounding box center [387, 128] width 200 height 29
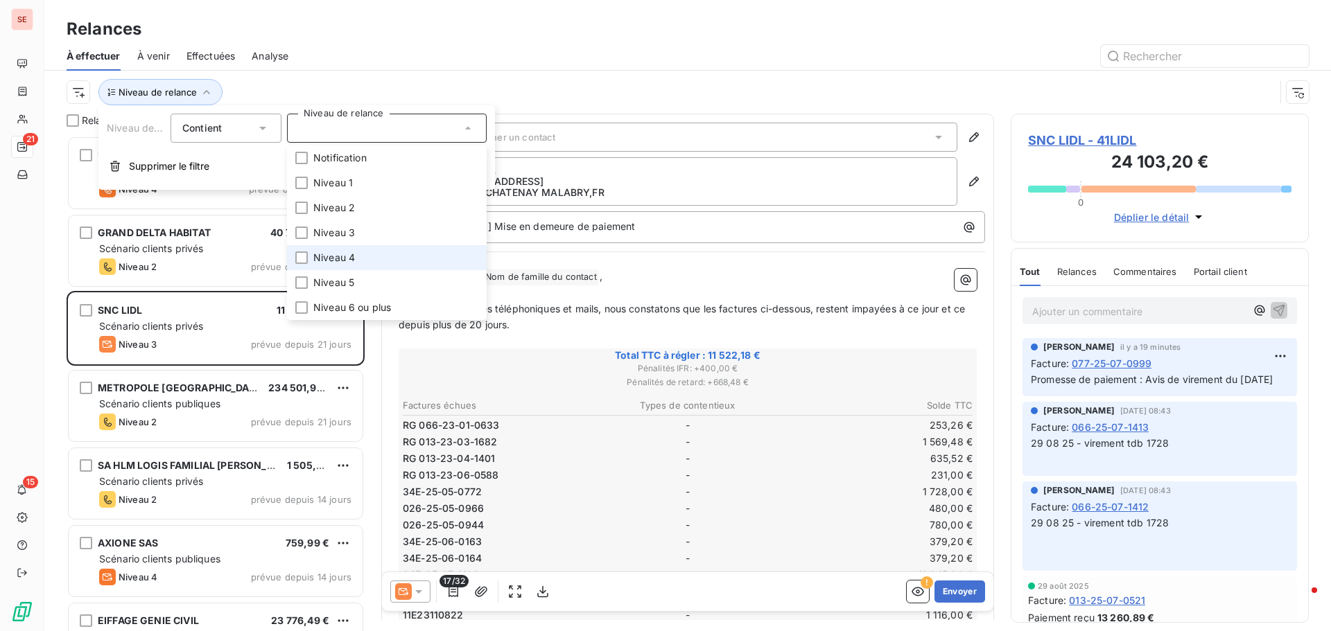
click at [345, 261] on span "Niveau 4" at bounding box center [334, 258] width 42 height 14
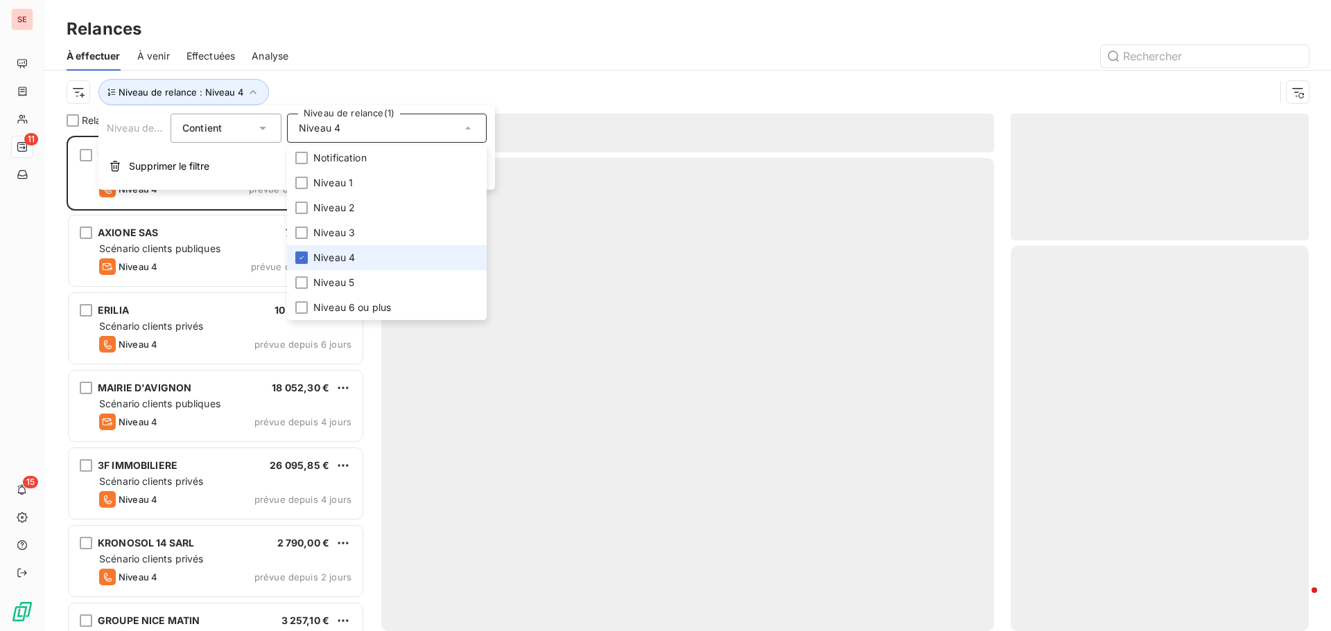
scroll to position [485, 288]
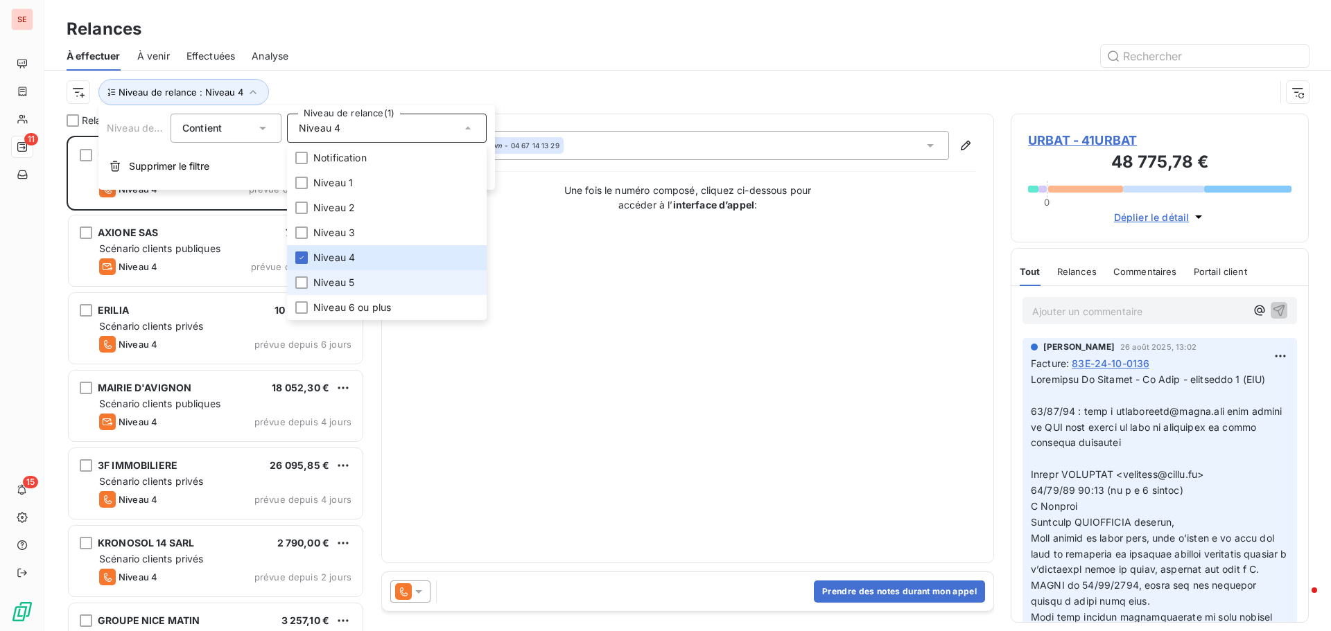
click at [339, 283] on span "Niveau 5" at bounding box center [333, 283] width 41 height 14
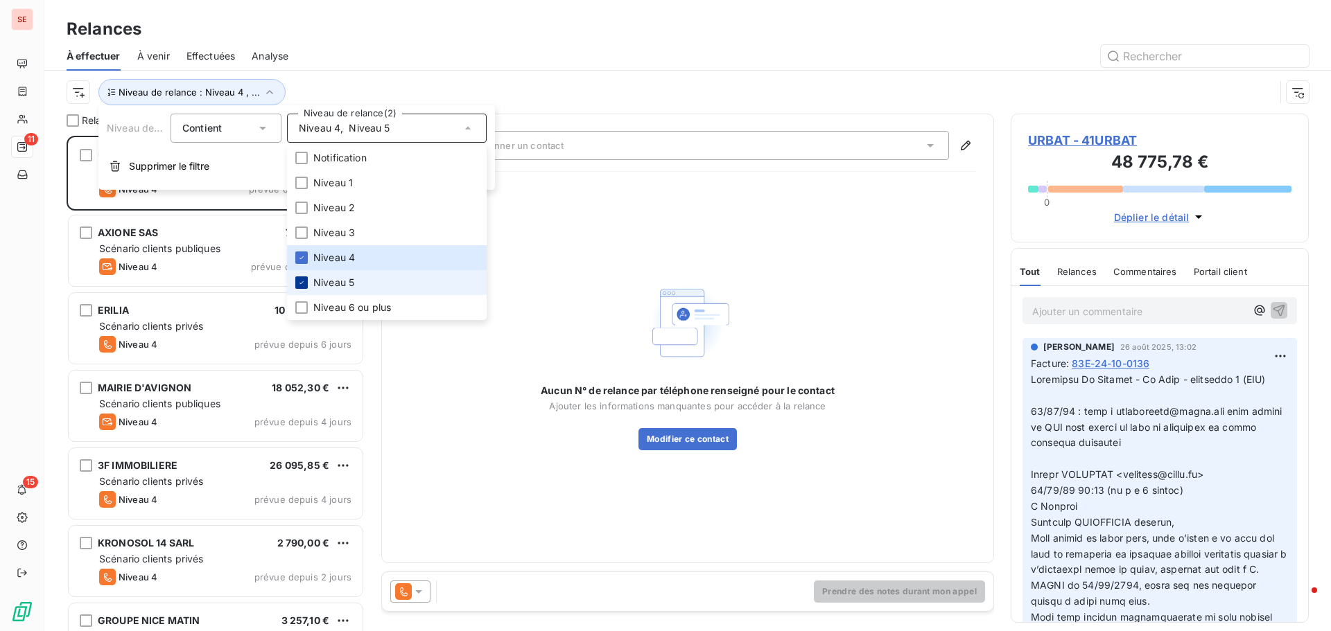
click at [301, 284] on icon at bounding box center [301, 283] width 8 height 8
click at [301, 254] on icon at bounding box center [301, 258] width 8 height 8
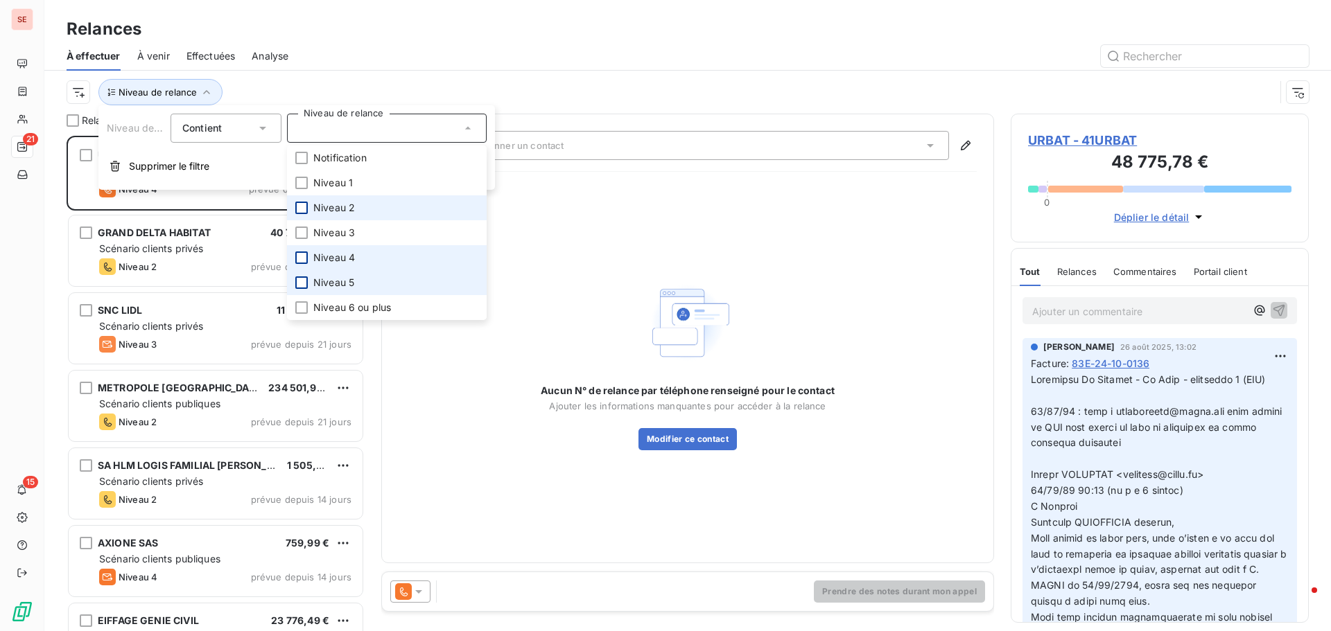
click at [303, 207] on div at bounding box center [301, 208] width 12 height 12
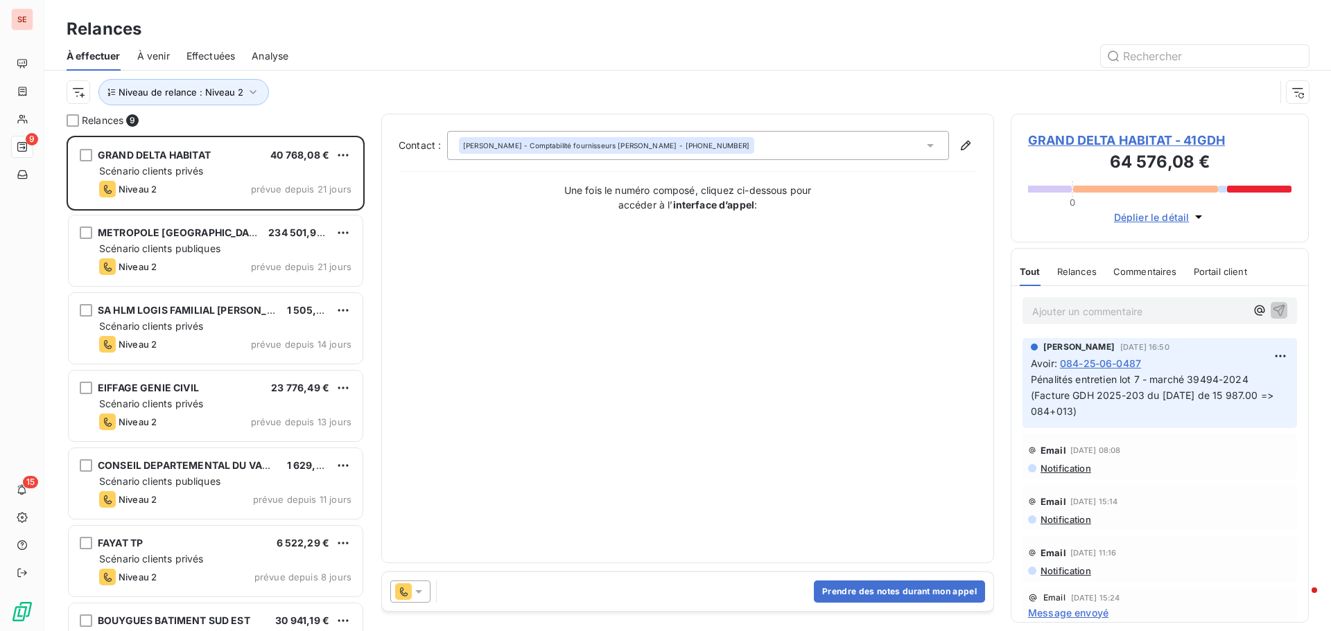
click at [450, 63] on div at bounding box center [807, 56] width 1004 height 22
click at [249, 78] on div "Niveau de relance : Niveau 2" at bounding box center [688, 92] width 1242 height 43
click at [253, 89] on icon "button" at bounding box center [253, 92] width 14 height 14
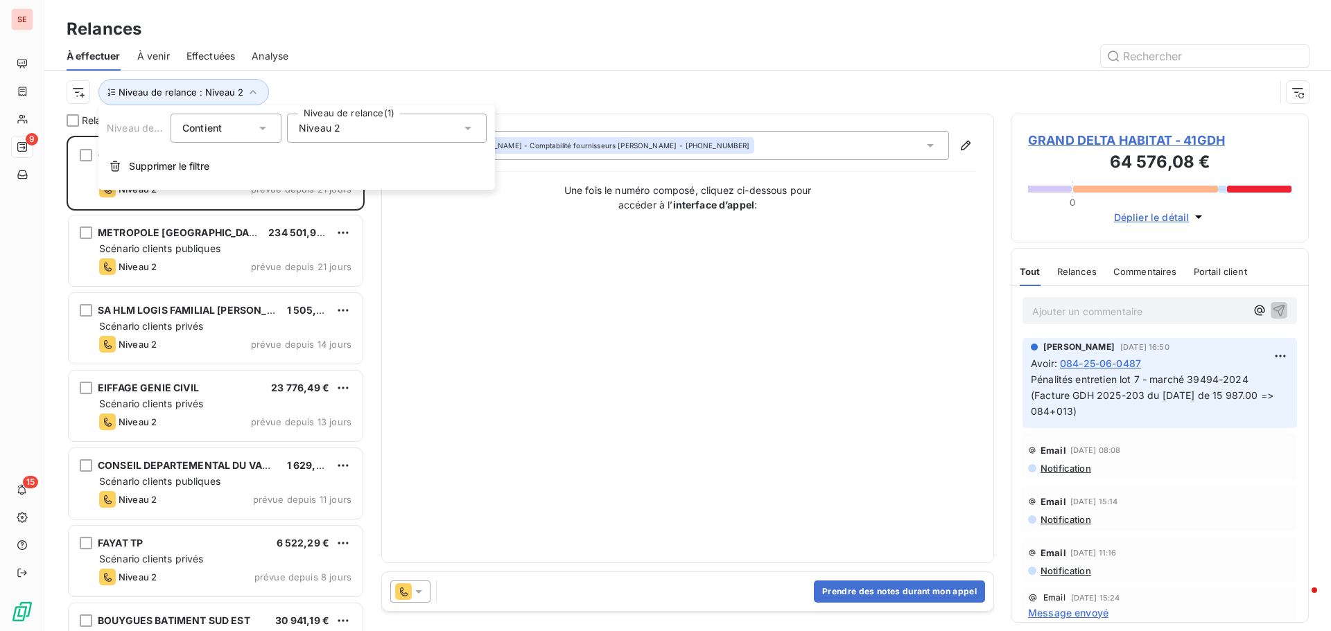
click at [352, 132] on div "Niveau 2" at bounding box center [387, 128] width 200 height 29
click at [306, 200] on li "Niveau 2" at bounding box center [387, 207] width 200 height 25
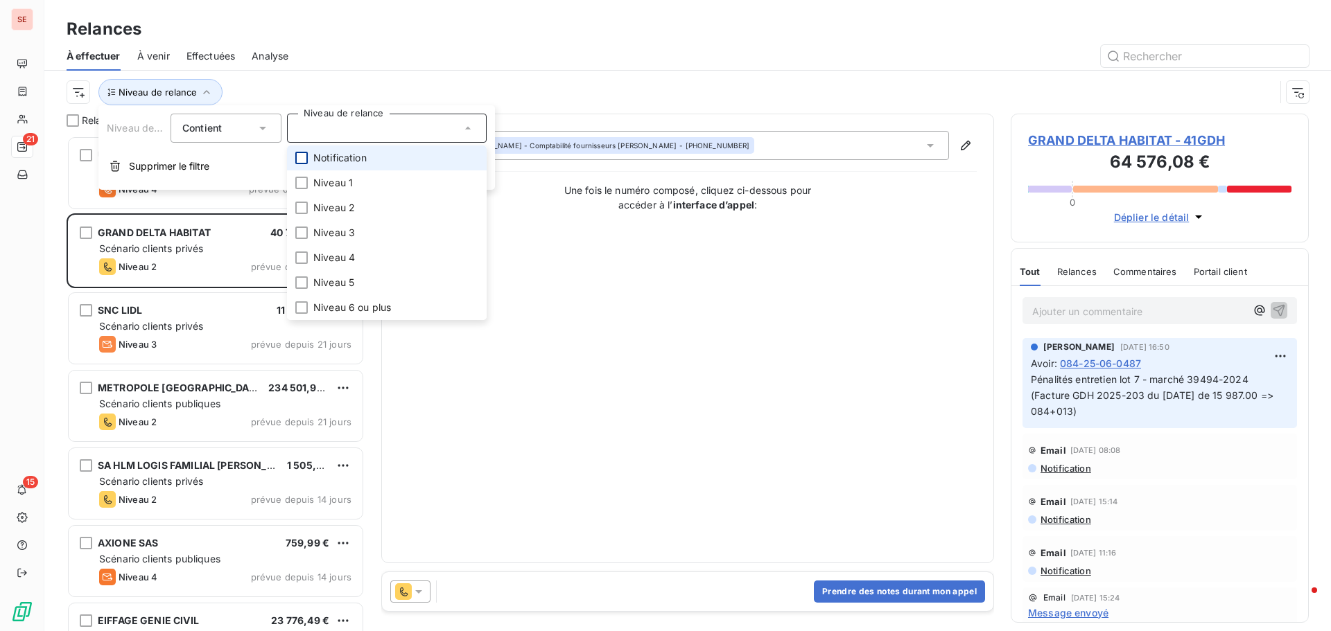
click at [299, 156] on div at bounding box center [301, 158] width 12 height 12
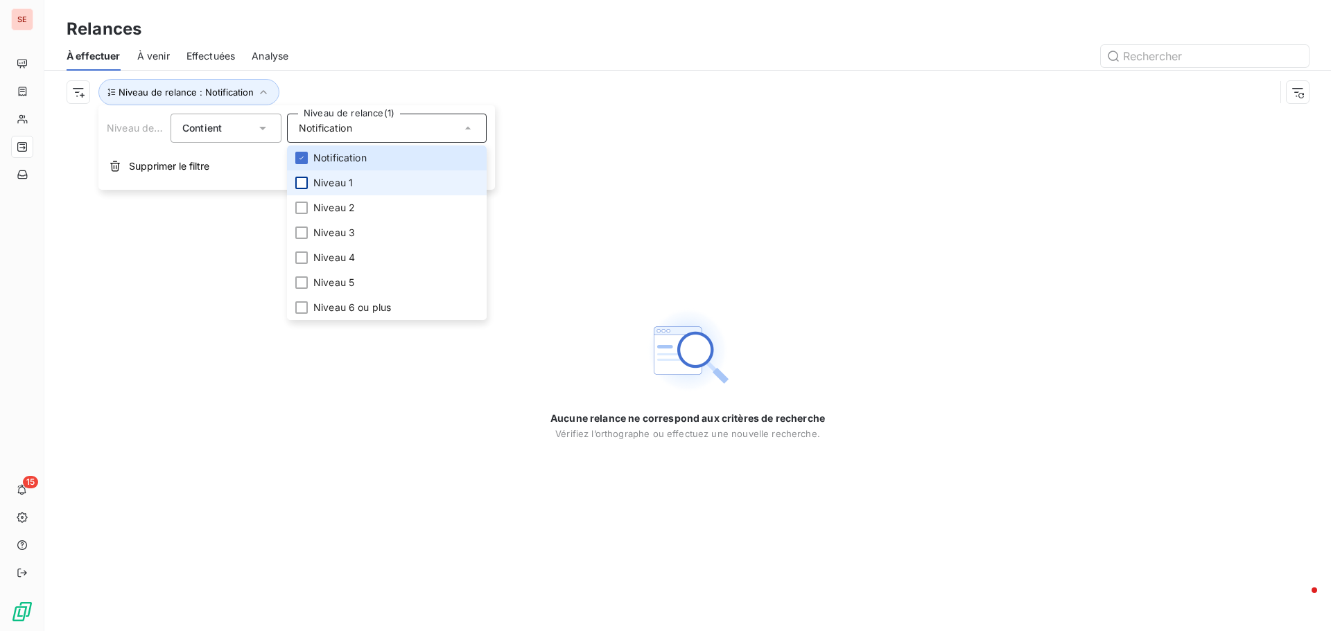
click at [300, 184] on div at bounding box center [301, 183] width 12 height 12
click at [305, 204] on div at bounding box center [301, 208] width 12 height 12
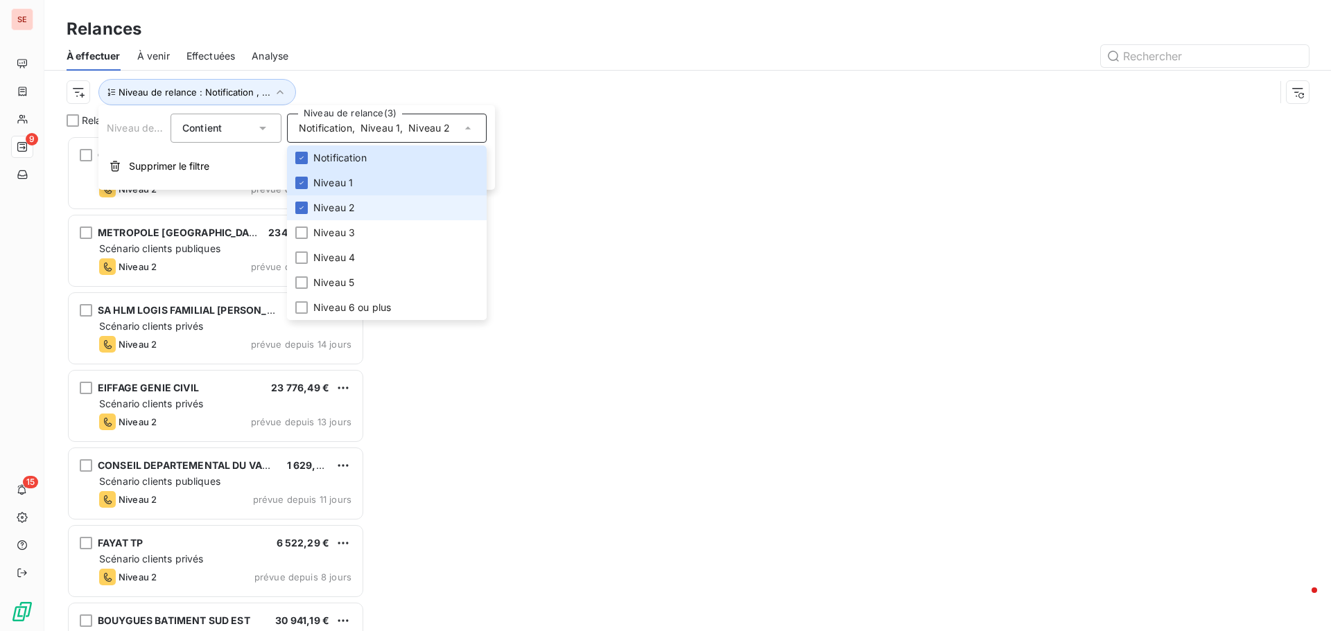
scroll to position [485, 288]
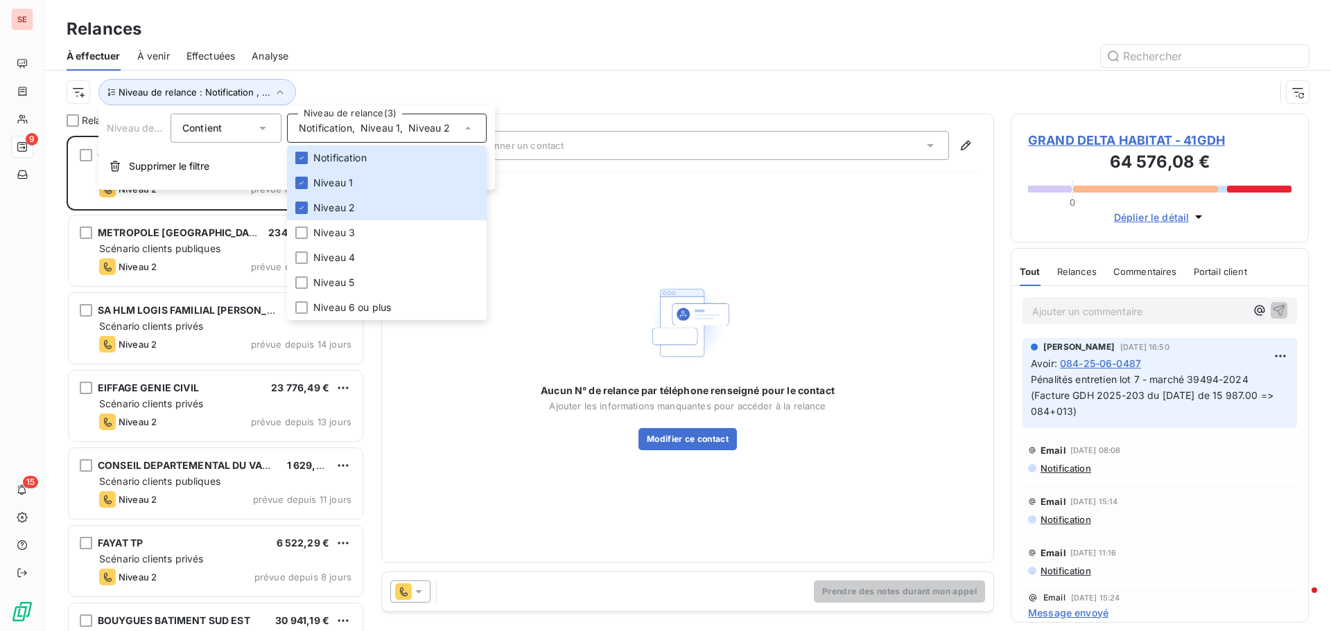
click at [443, 64] on div at bounding box center [807, 56] width 1004 height 22
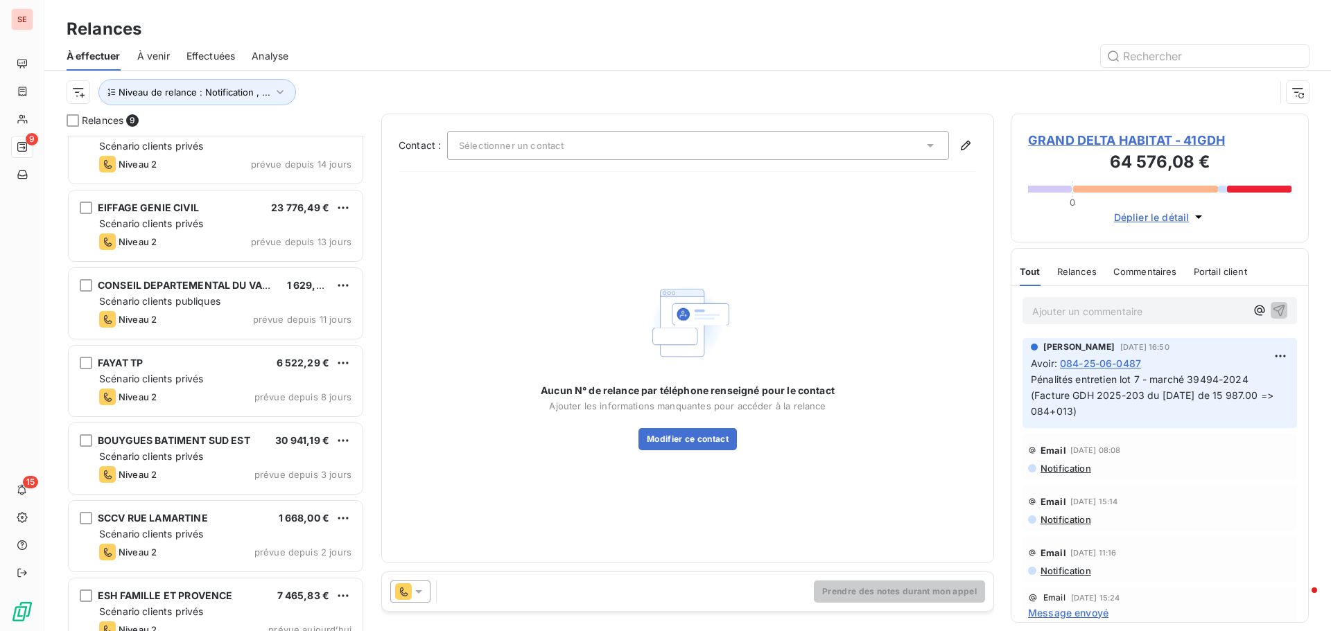
scroll to position [204, 0]
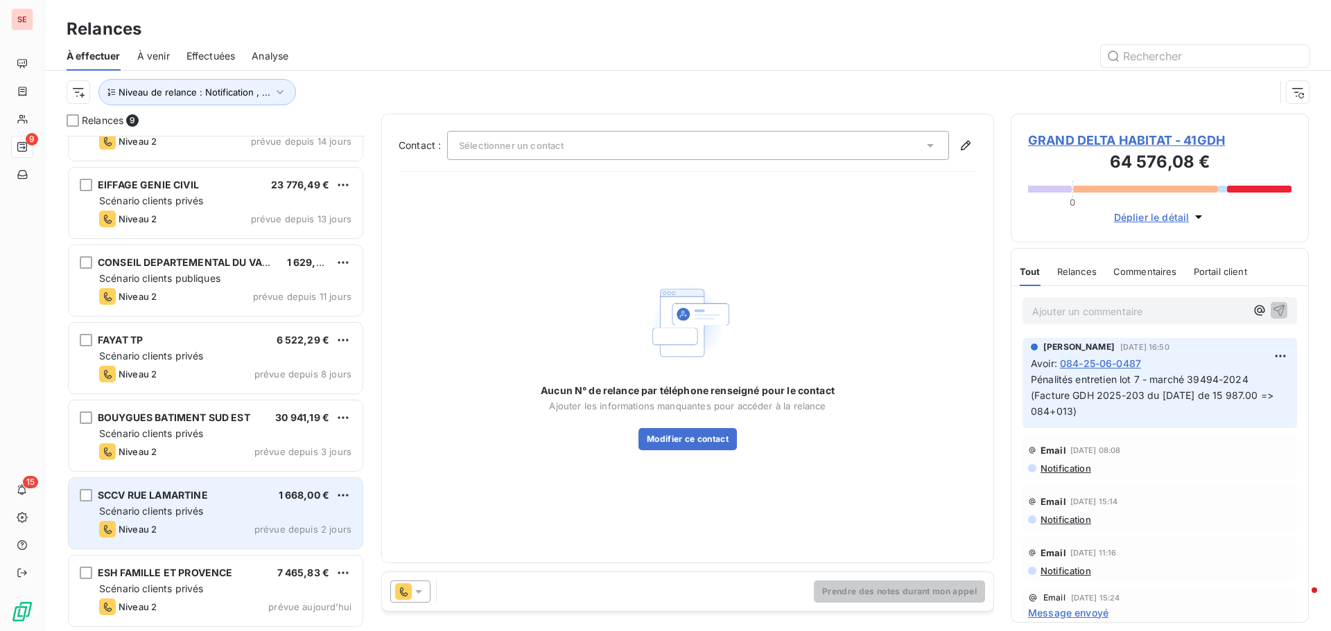
click at [191, 502] on div "SCCV RUE LAMARTINE" at bounding box center [153, 496] width 110 height 14
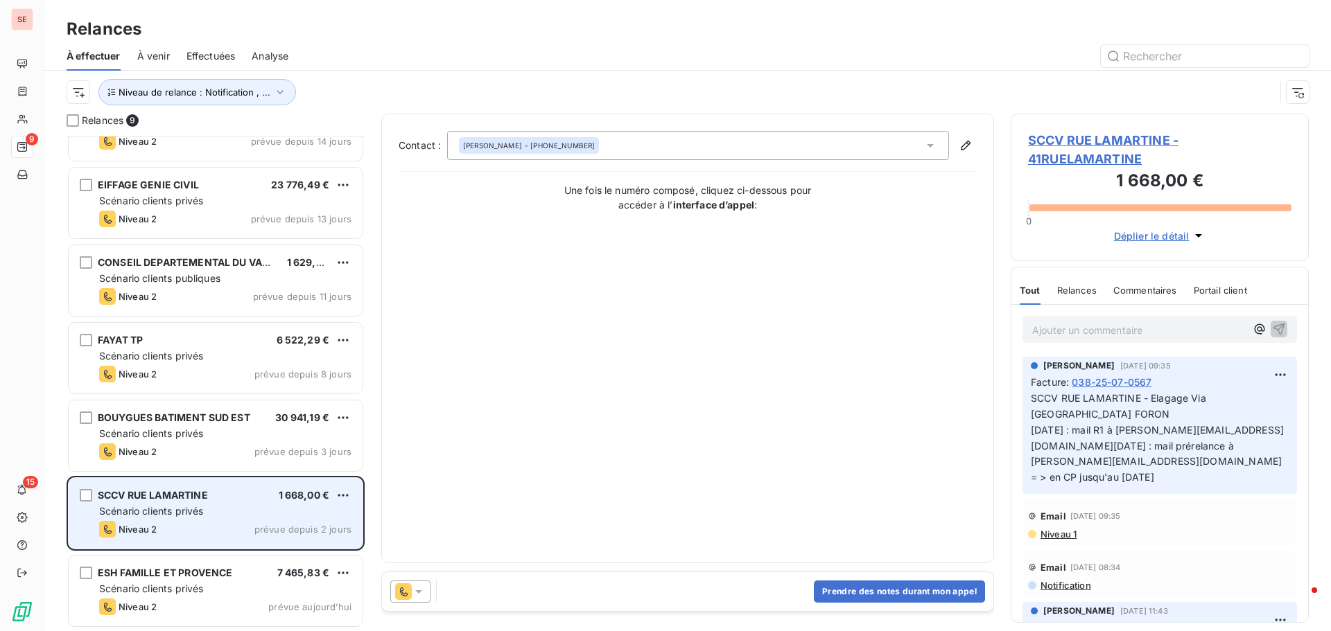
click at [263, 516] on div "Scénario clients privés" at bounding box center [225, 512] width 252 height 14
click at [339, 497] on html "SE 9 15 Relances À effectuer À venir Effectuées Analyse Niveau de relance : Not…" at bounding box center [665, 315] width 1331 height 631
click at [323, 520] on div "Replanifier cette action" at bounding box center [283, 523] width 124 height 22
select select "8"
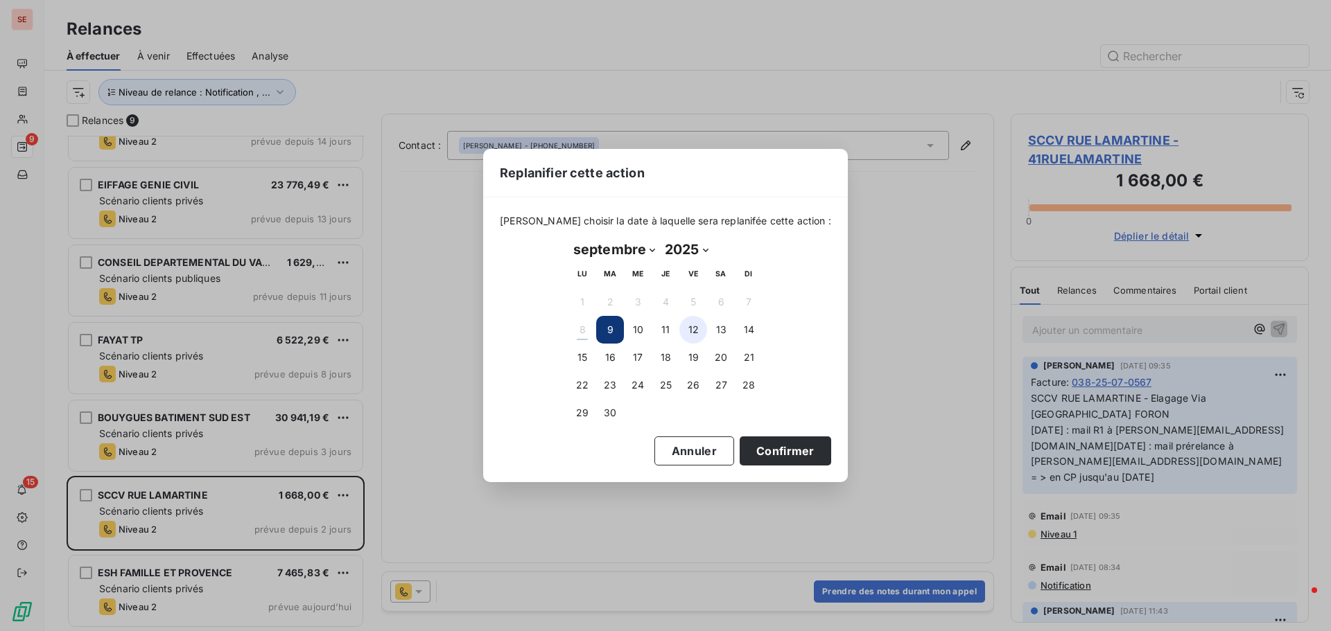
click at [696, 333] on button "12" at bounding box center [693, 330] width 28 height 28
click at [745, 444] on button "Confirmer" at bounding box center [784, 451] width 91 height 29
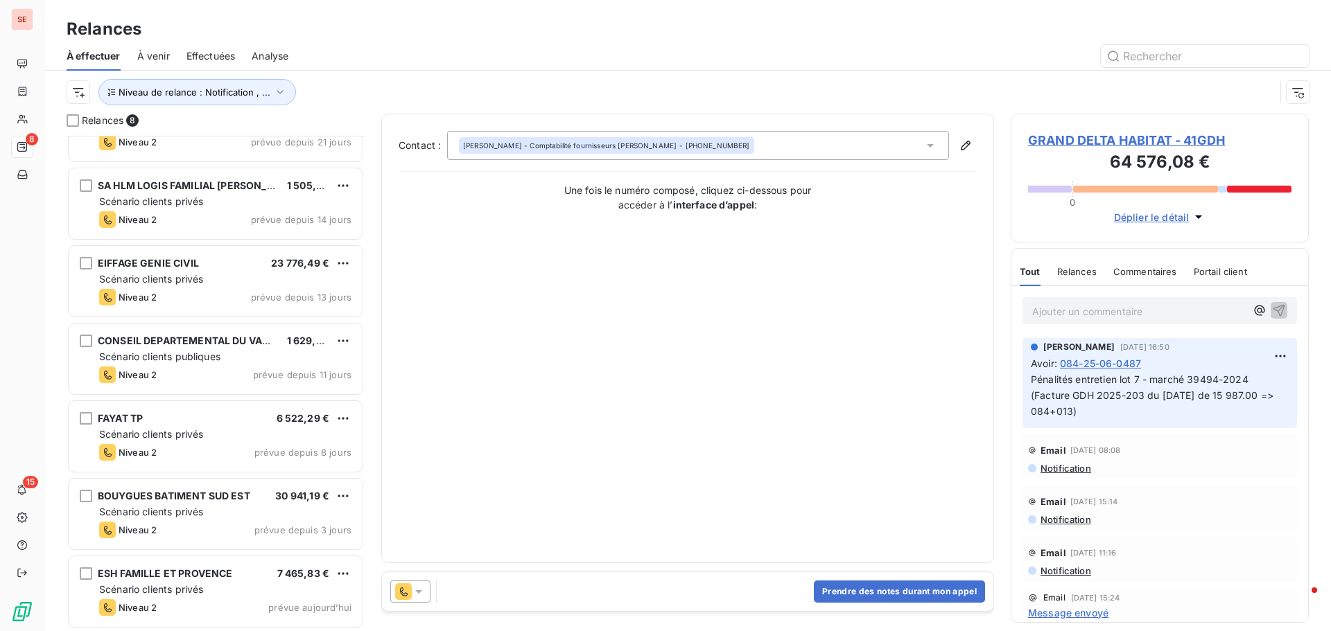
scroll to position [126, 0]
click at [279, 91] on icon "button" at bounding box center [280, 92] width 7 height 4
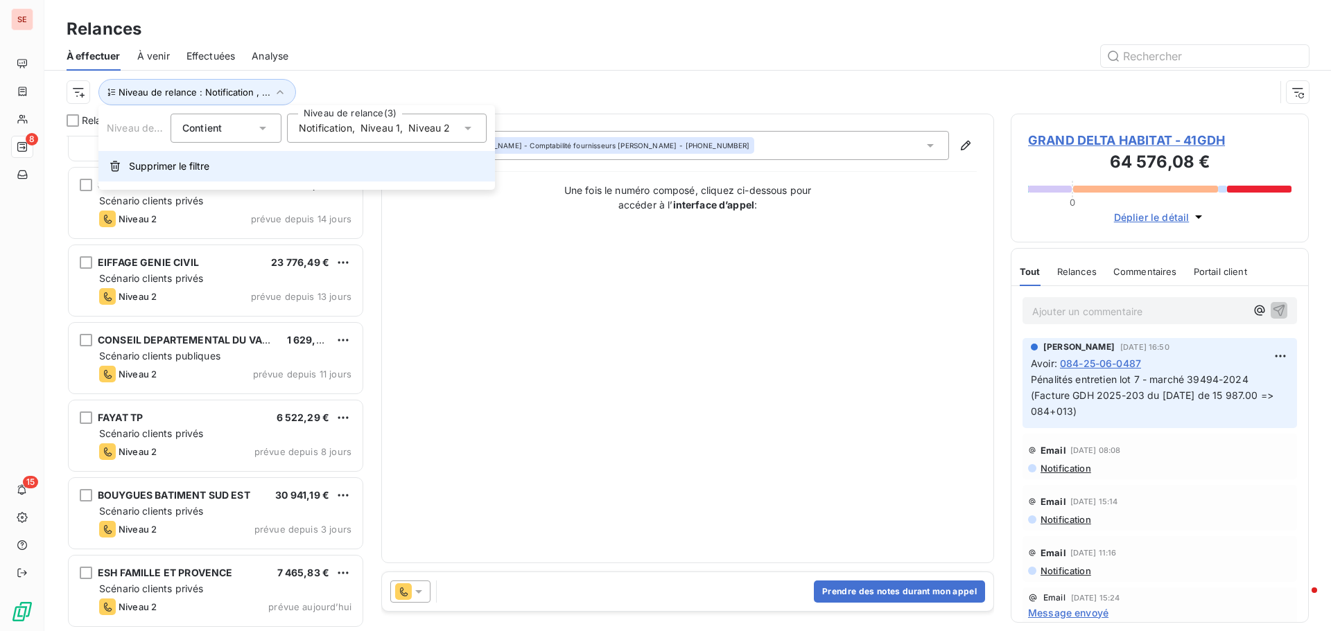
click at [200, 163] on span "Supprimer le filtre" at bounding box center [169, 166] width 80 height 14
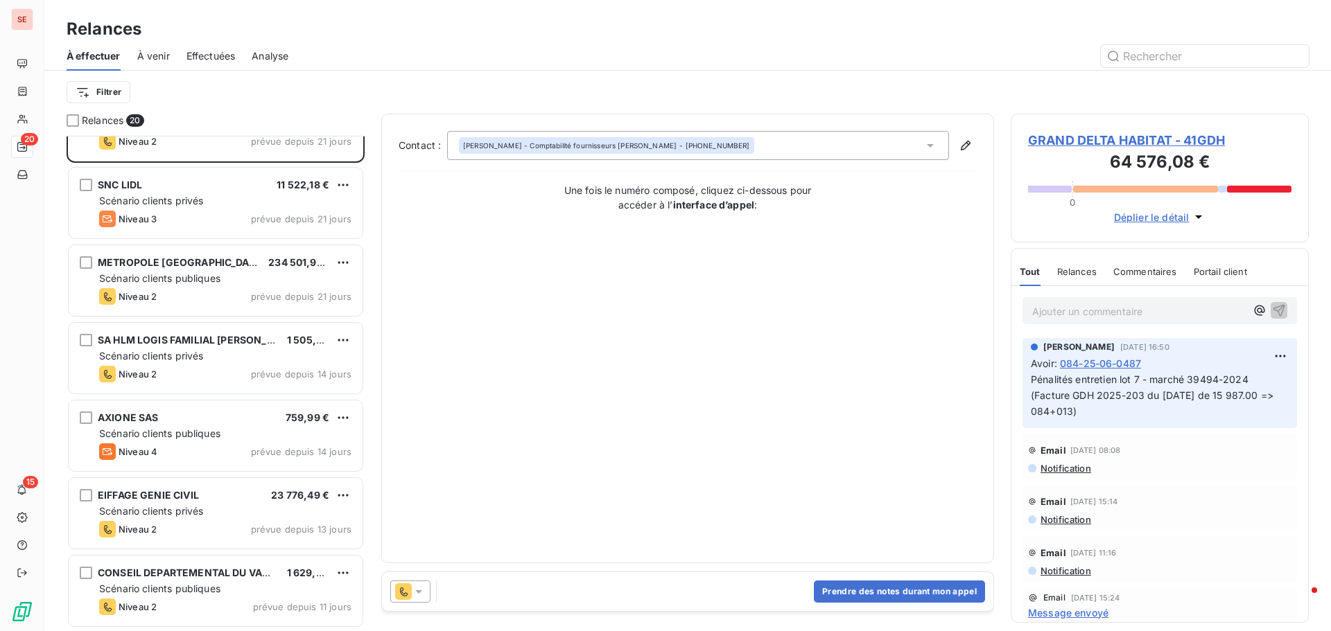
drag, startPoint x: 407, startPoint y: 89, endPoint x: 394, endPoint y: 88, distance: 13.2
click at [407, 88] on div "Filtrer" at bounding box center [688, 92] width 1242 height 26
click at [122, 89] on html "SE 20 15 Relances À effectuer À venir Effectuées Analyse Filtrer Relances 20 UR…" at bounding box center [665, 315] width 1331 height 631
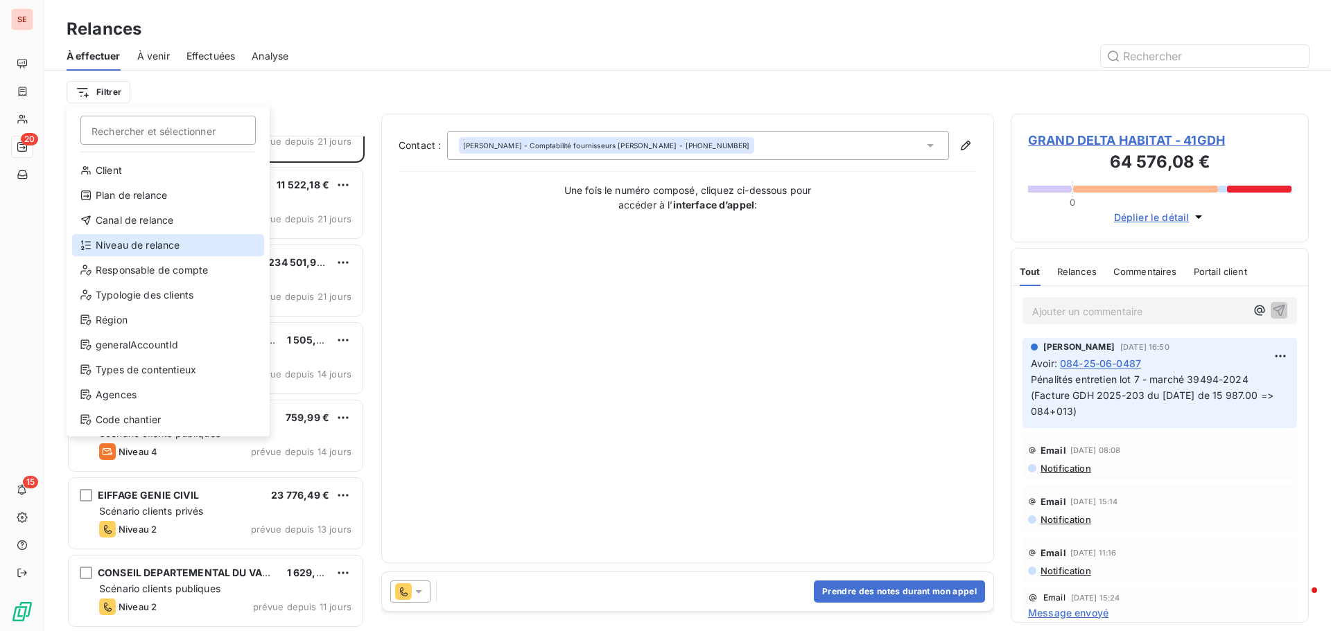
click at [112, 247] on div "Niveau de relance" at bounding box center [168, 245] width 192 height 22
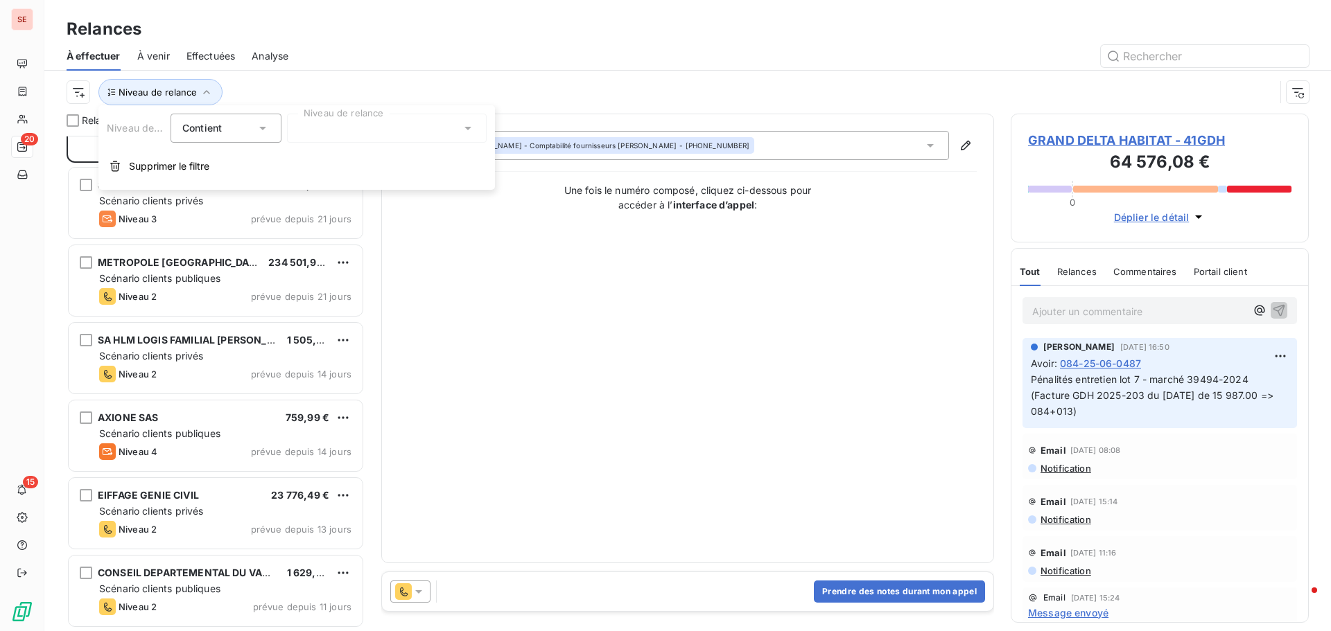
click at [337, 135] on div at bounding box center [387, 128] width 200 height 29
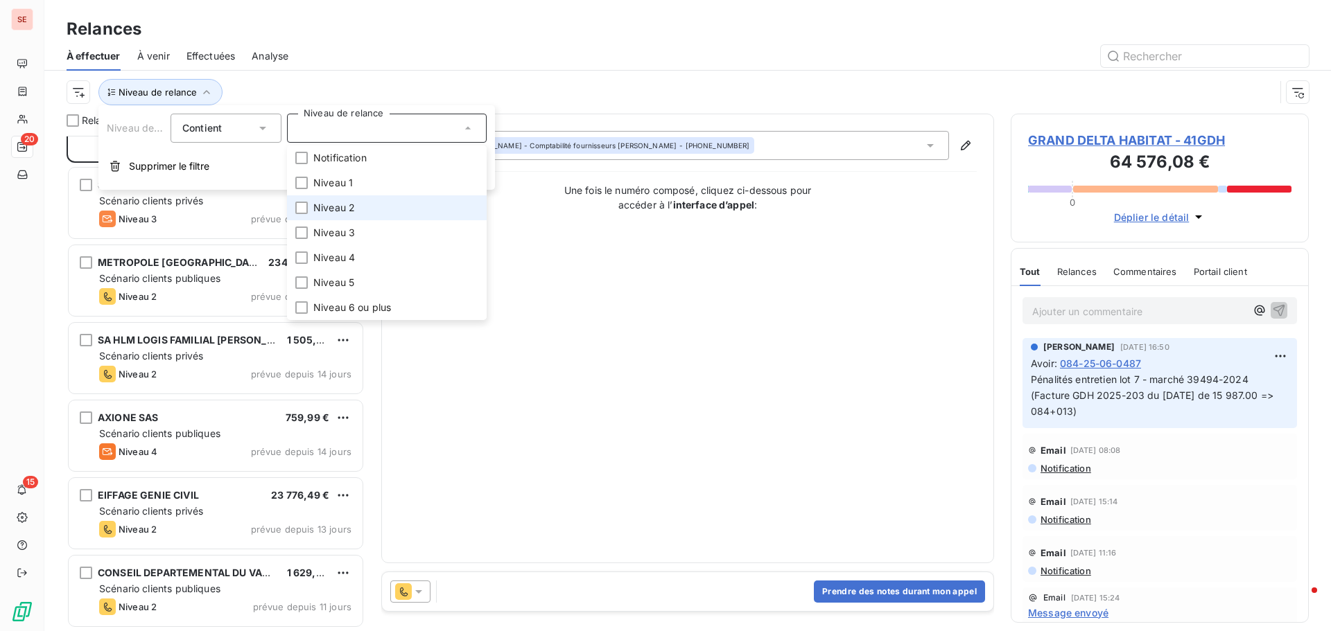
click at [342, 203] on span "Niveau 2" at bounding box center [334, 208] width 42 height 14
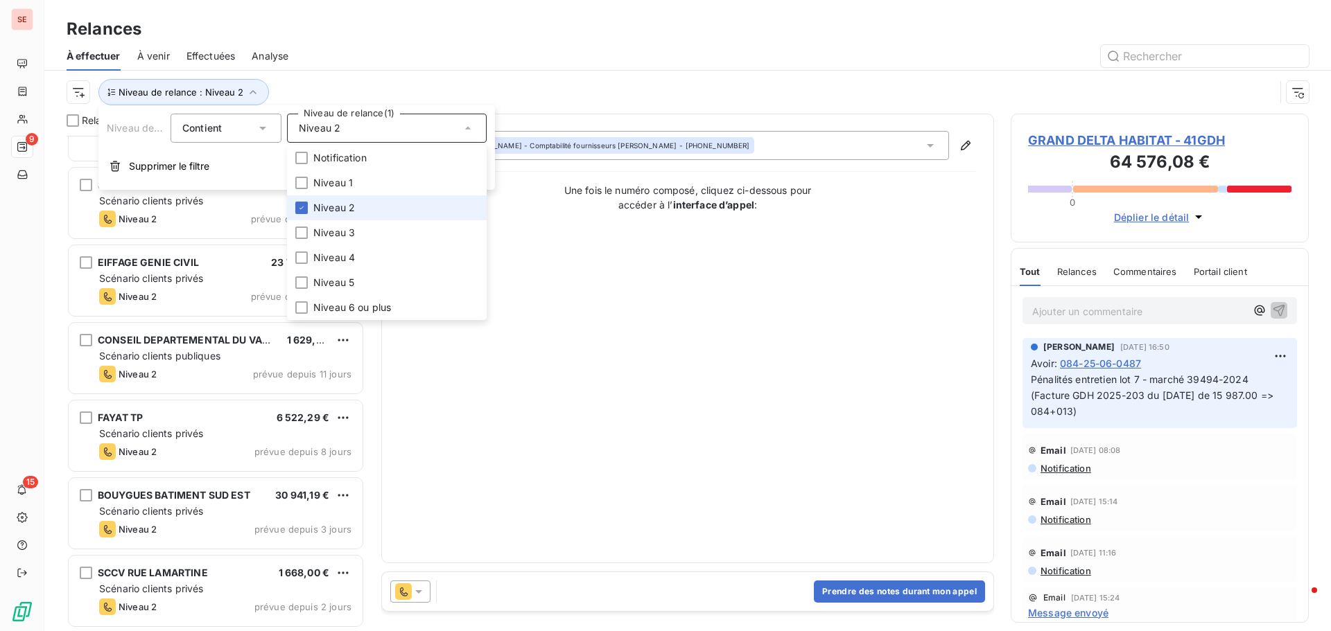
scroll to position [125, 0]
click at [330, 231] on span "Niveau 3" at bounding box center [334, 233] width 42 height 14
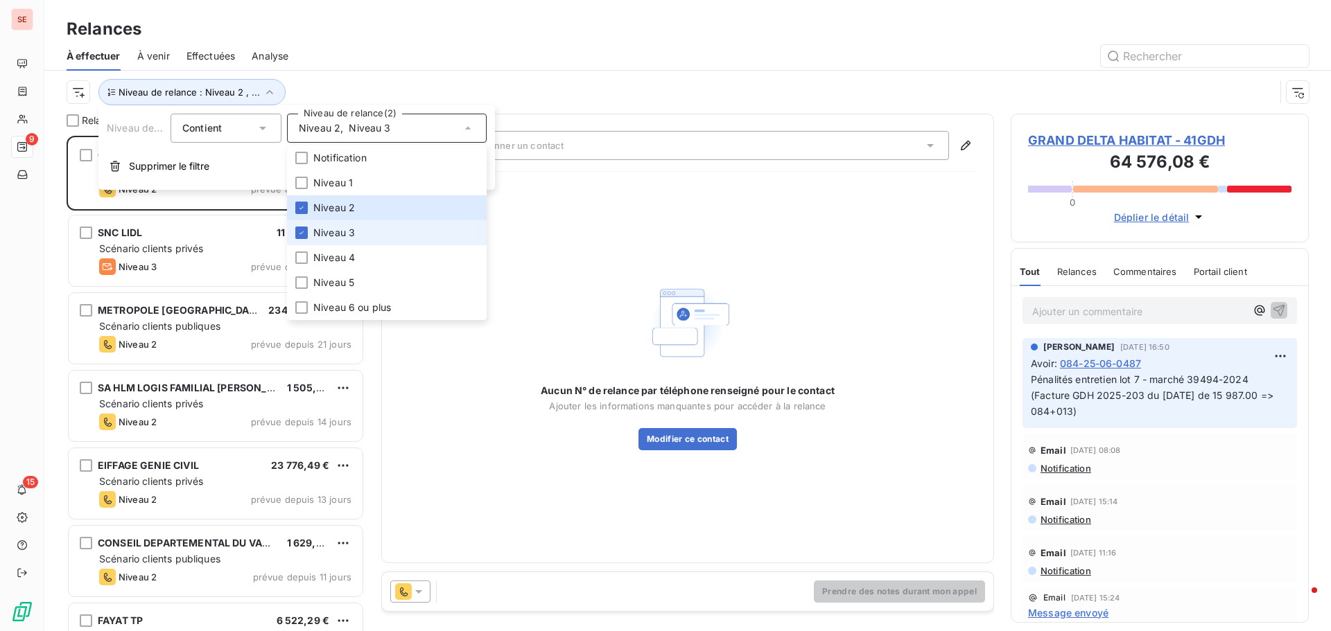
scroll to position [485, 288]
click at [297, 203] on div at bounding box center [301, 208] width 12 height 12
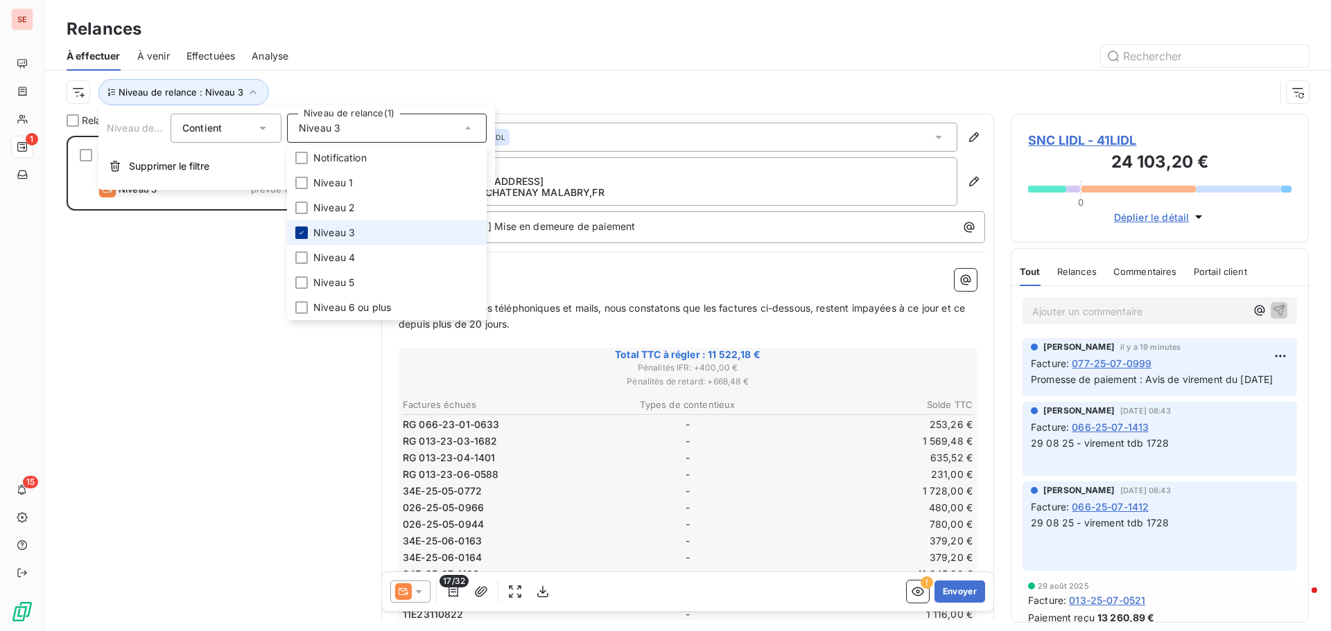
click at [297, 233] on div at bounding box center [301, 233] width 12 height 12
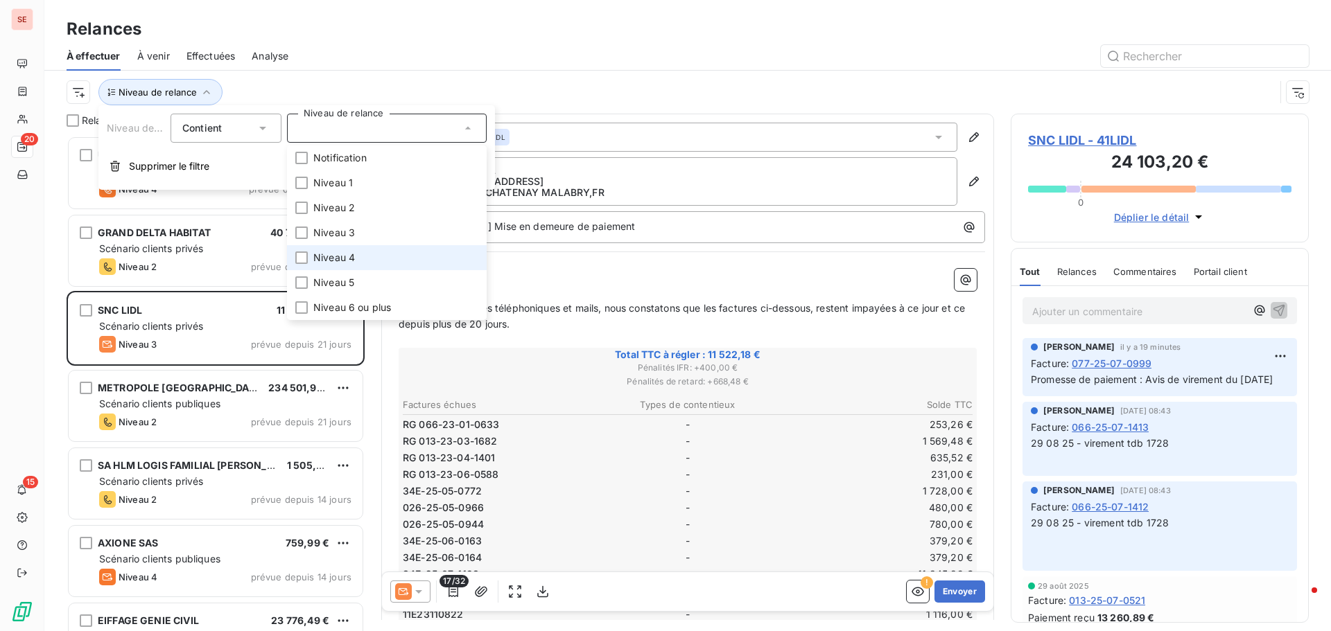
click at [335, 260] on span "Niveau 4" at bounding box center [334, 258] width 42 height 14
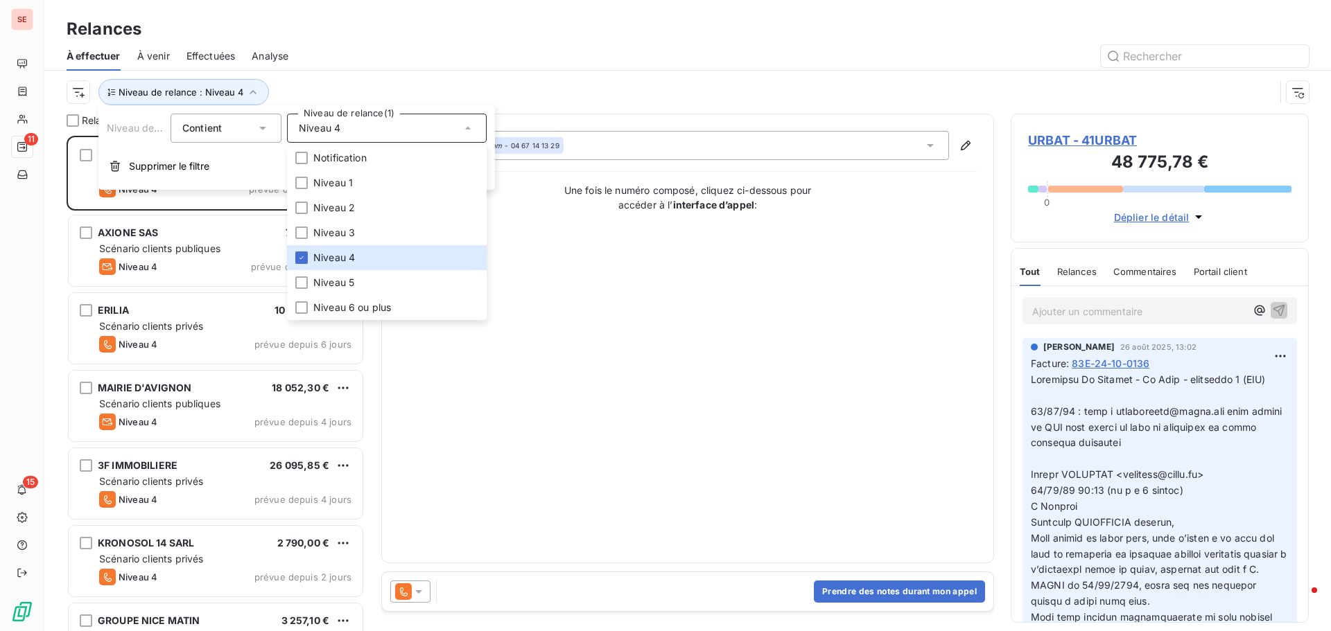
click at [484, 67] on div at bounding box center [807, 56] width 1004 height 22
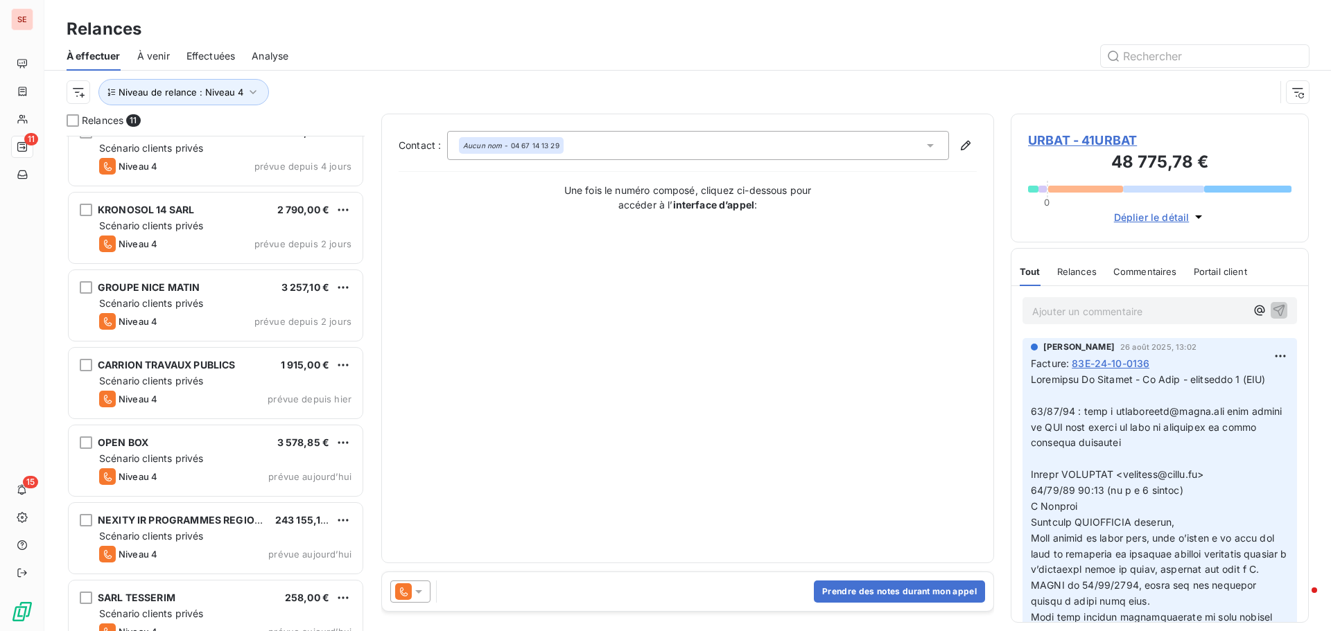
scroll to position [347, 0]
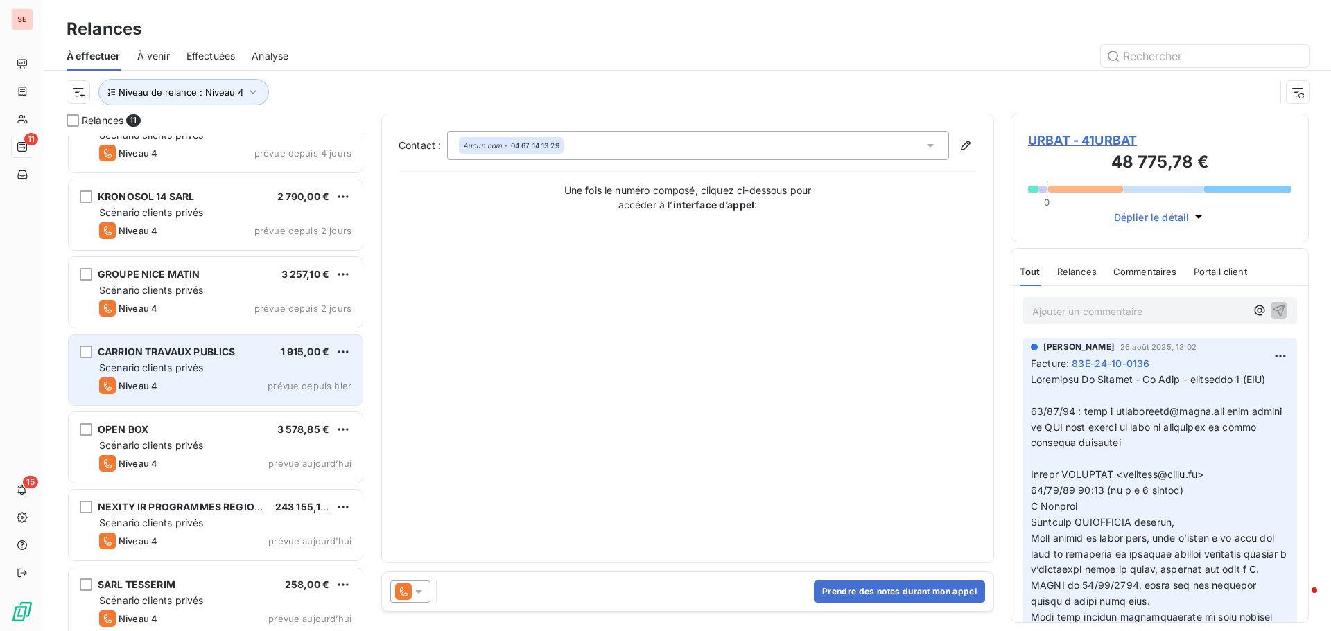
click at [208, 363] on div "Scénario clients privés" at bounding box center [225, 368] width 252 height 14
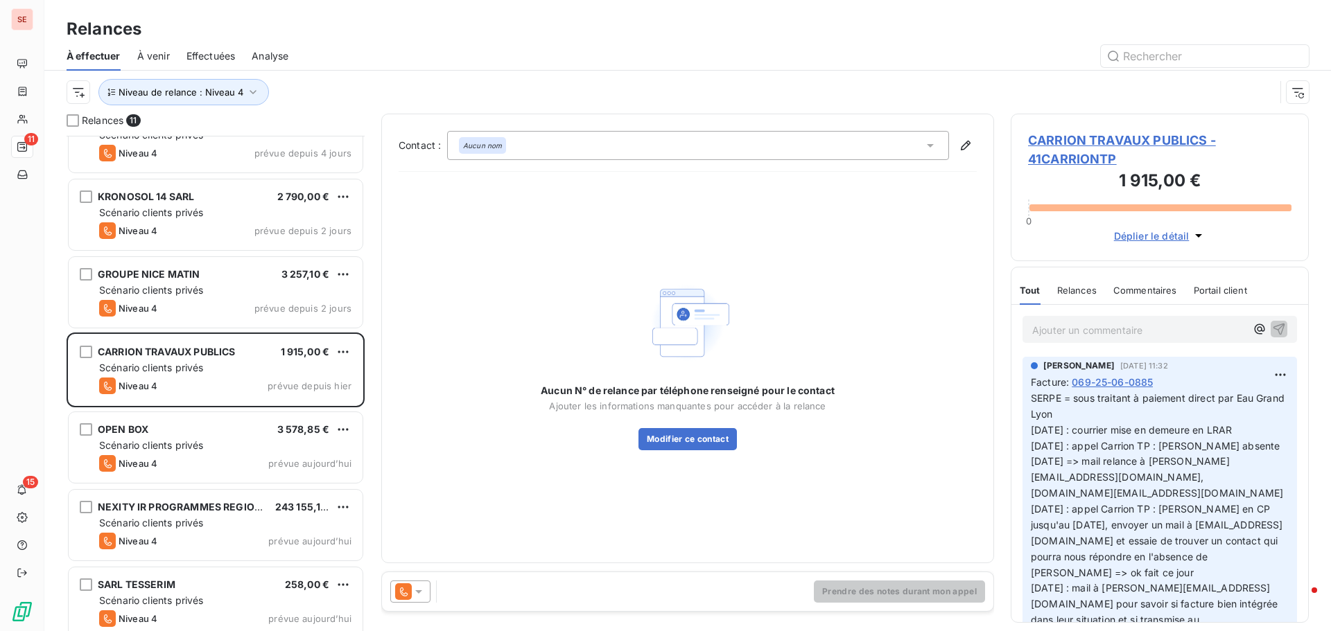
click at [1158, 132] on span "CARRION TRAVAUX PUBLICS - 41CARRIONTP" at bounding box center [1159, 149] width 263 height 37
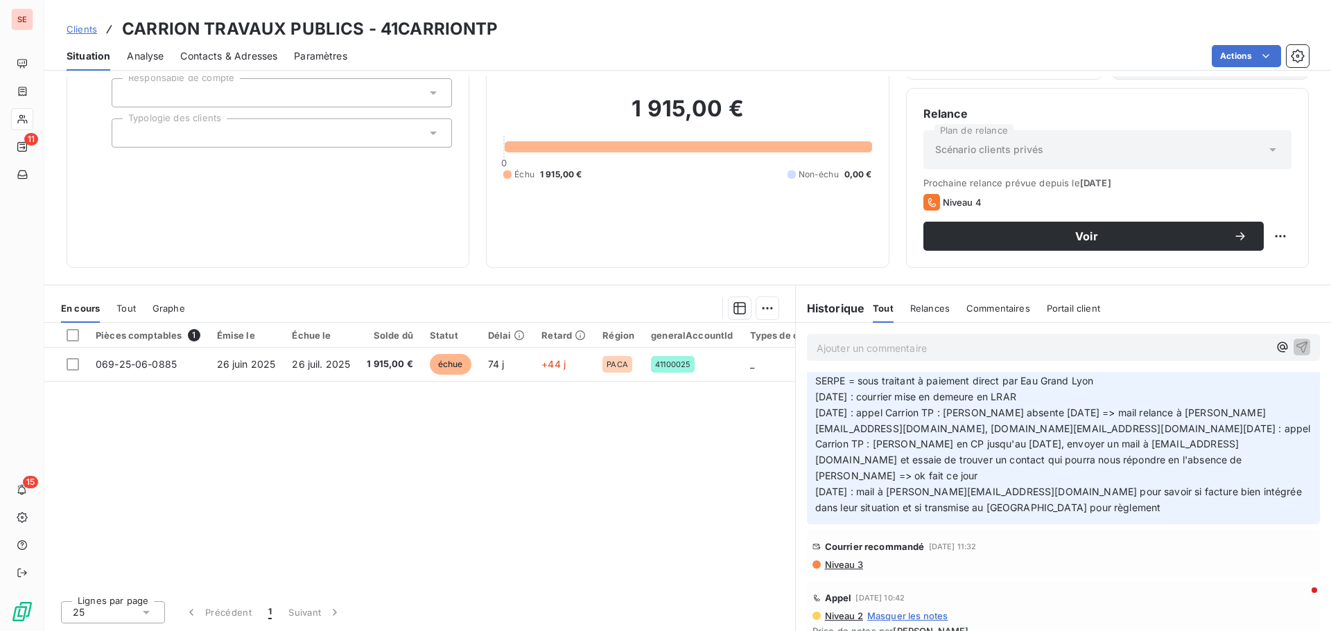
scroll to position [69, 0]
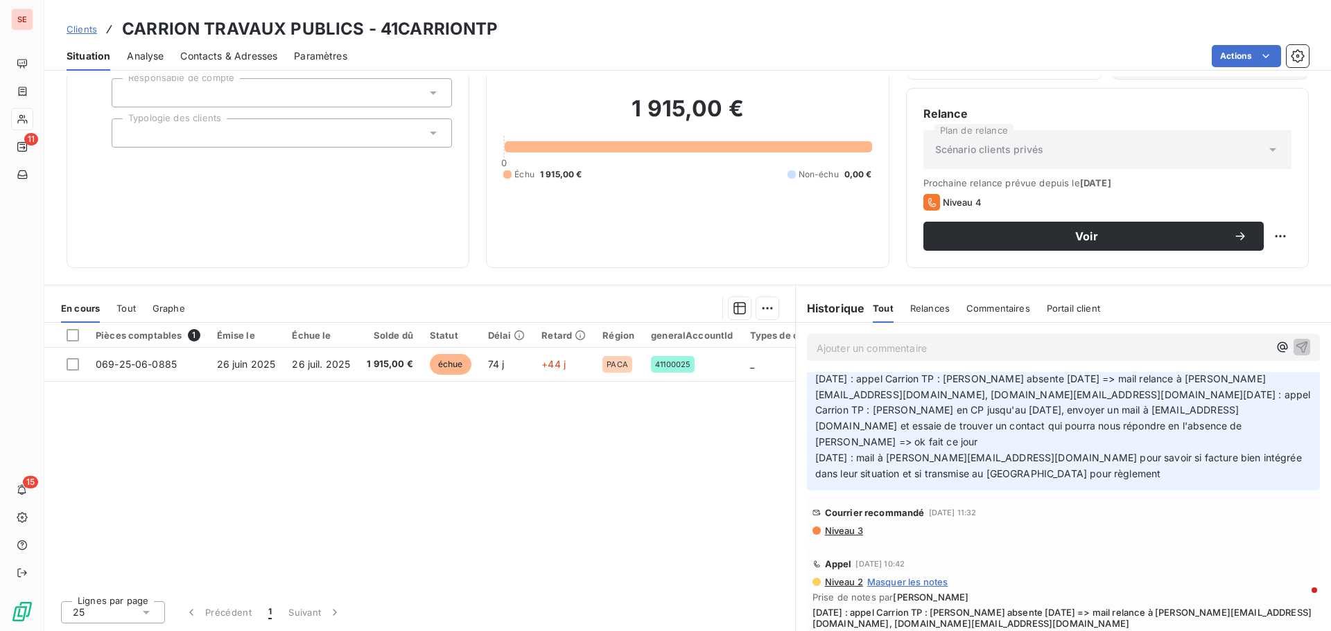
click at [846, 527] on span "Niveau 3" at bounding box center [843, 530] width 40 height 11
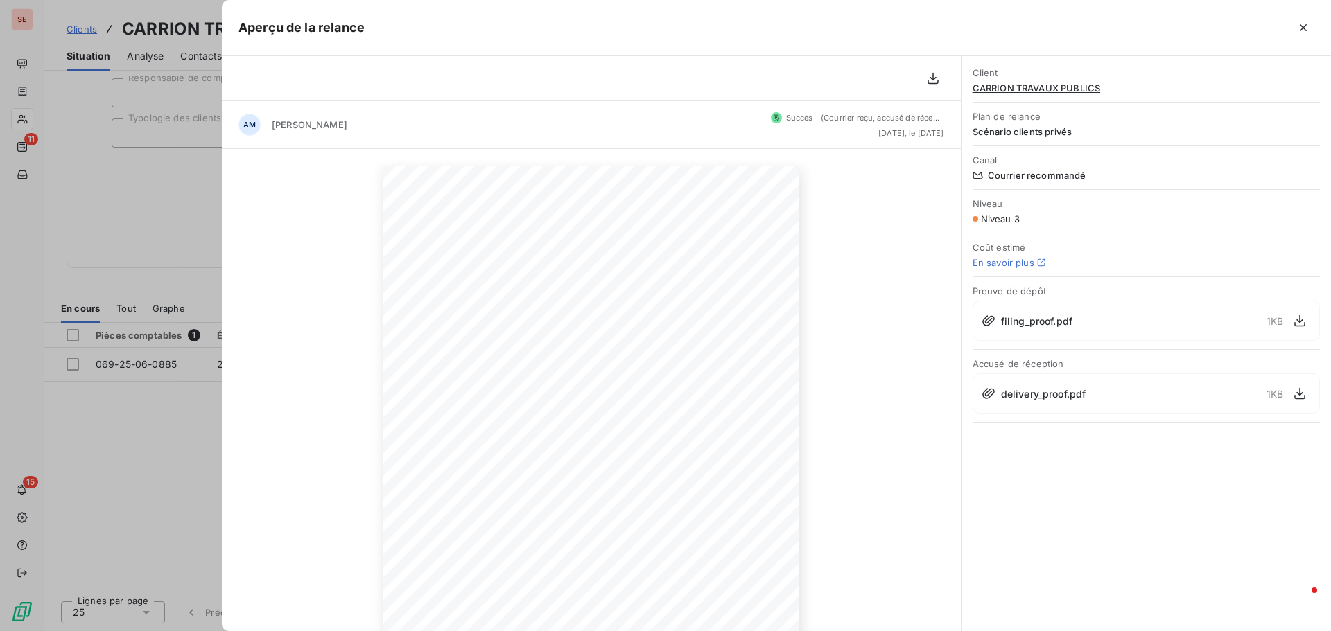
click at [1024, 394] on span "delivery_proof.pdf" at bounding box center [1043, 394] width 85 height 15
click at [1301, 394] on icon "button" at bounding box center [1300, 394] width 14 height 14
click at [90, 178] on div at bounding box center [665, 315] width 1331 height 631
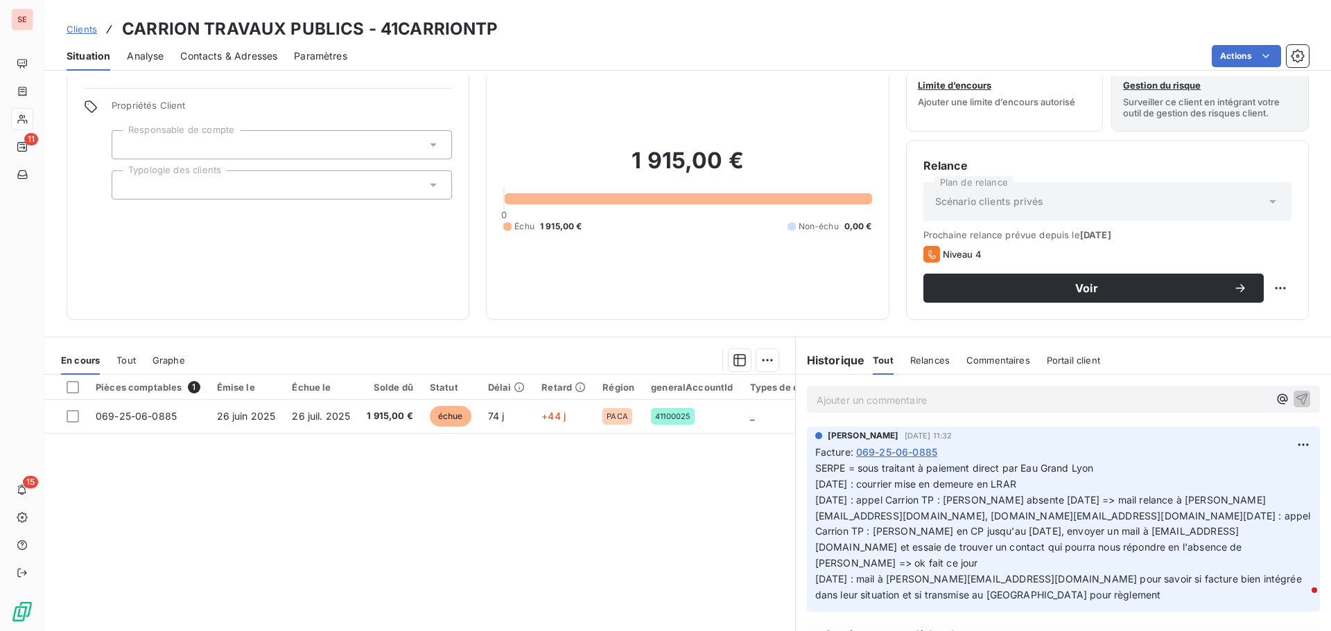
scroll to position [24, 0]
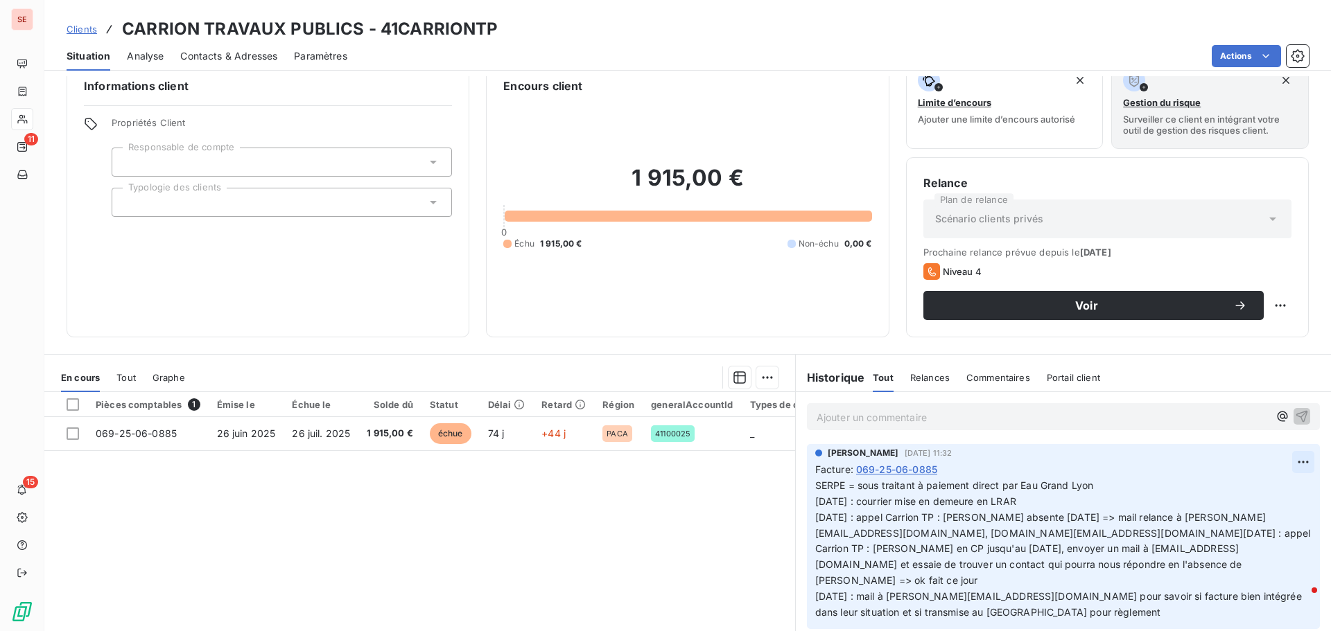
click at [1282, 466] on html "SE 11 15 Clients CARRION TRAVAUX PUBLICS - 41CARRIONTP Situation Analyse Contac…" at bounding box center [665, 315] width 1331 height 631
click at [1271, 484] on div "Editer" at bounding box center [1249, 493] width 78 height 22
click at [1130, 503] on p "SERPE = sous traitant à paiement direct par Eau Grand Lyon 03/09/25 : courrier …" at bounding box center [1055, 549] width 480 height 143
click at [1297, 549] on icon "button" at bounding box center [1304, 549] width 14 height 14
click at [1274, 305] on html "SE 11 15 Clients CARRION TRAVAUX PUBLICS - 41CARRIONTP Situation Analyse Contac…" at bounding box center [665, 315] width 1331 height 631
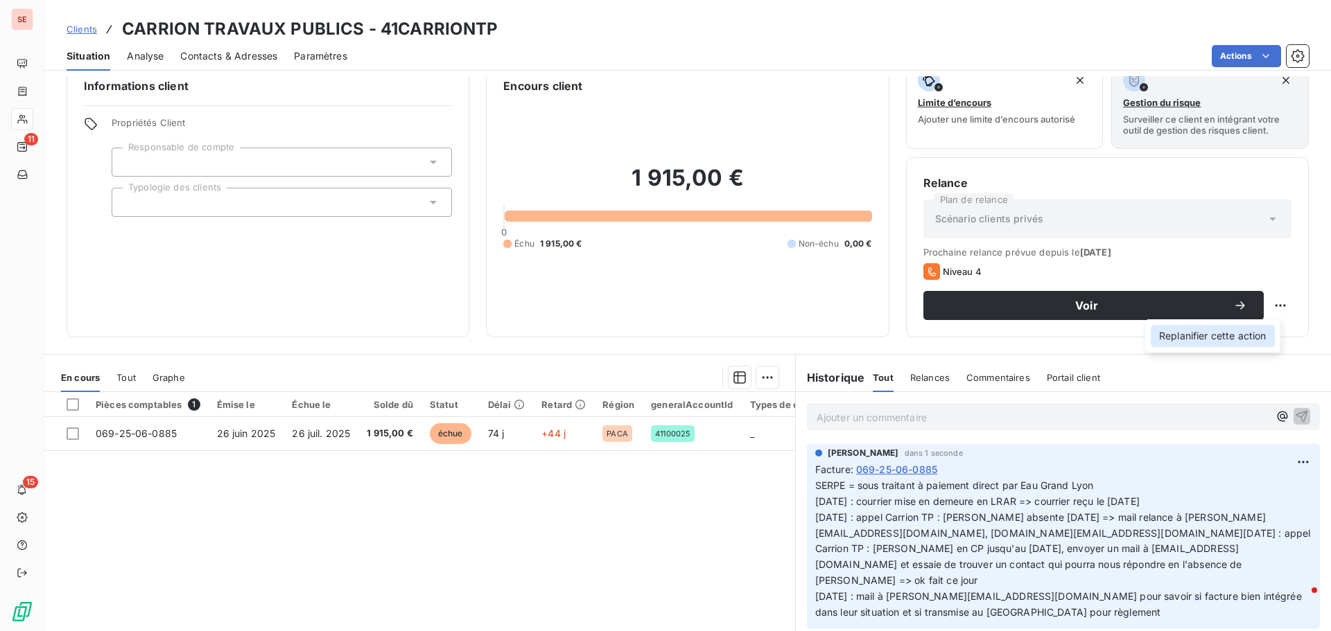
click at [1261, 334] on div "Replanifier cette action" at bounding box center [1212, 336] width 124 height 22
select select "8"
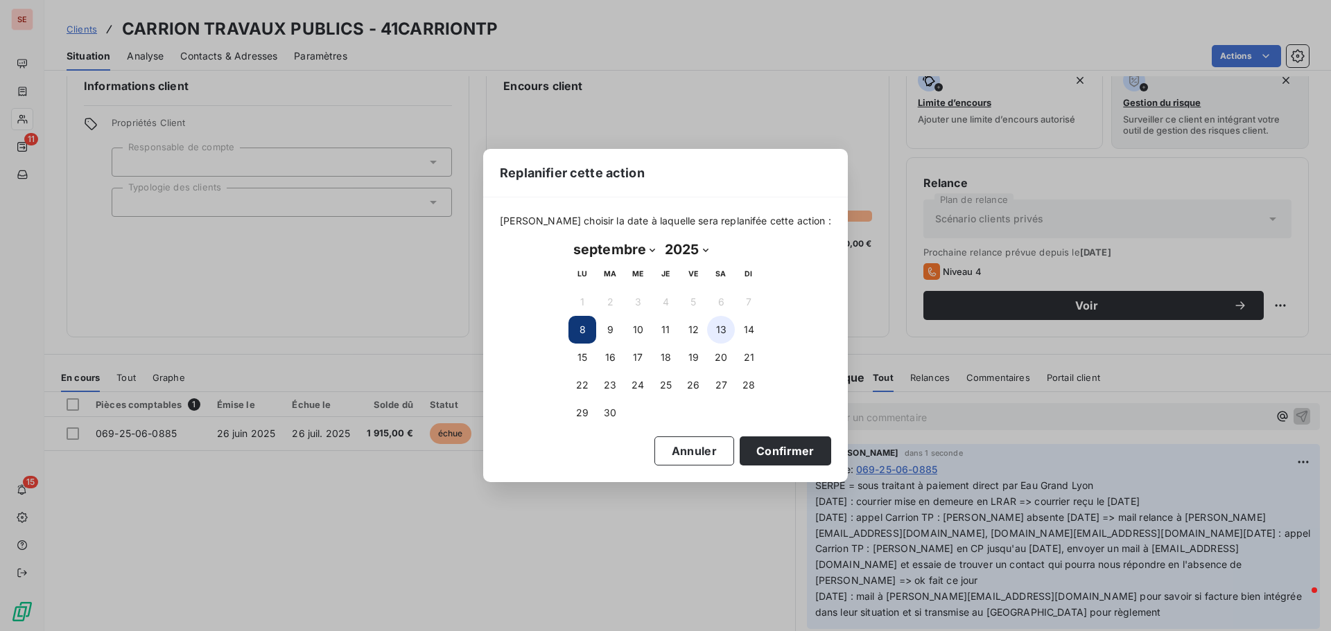
click at [717, 329] on button "13" at bounding box center [721, 330] width 28 height 28
click at [741, 459] on button "Confirmer" at bounding box center [784, 451] width 91 height 29
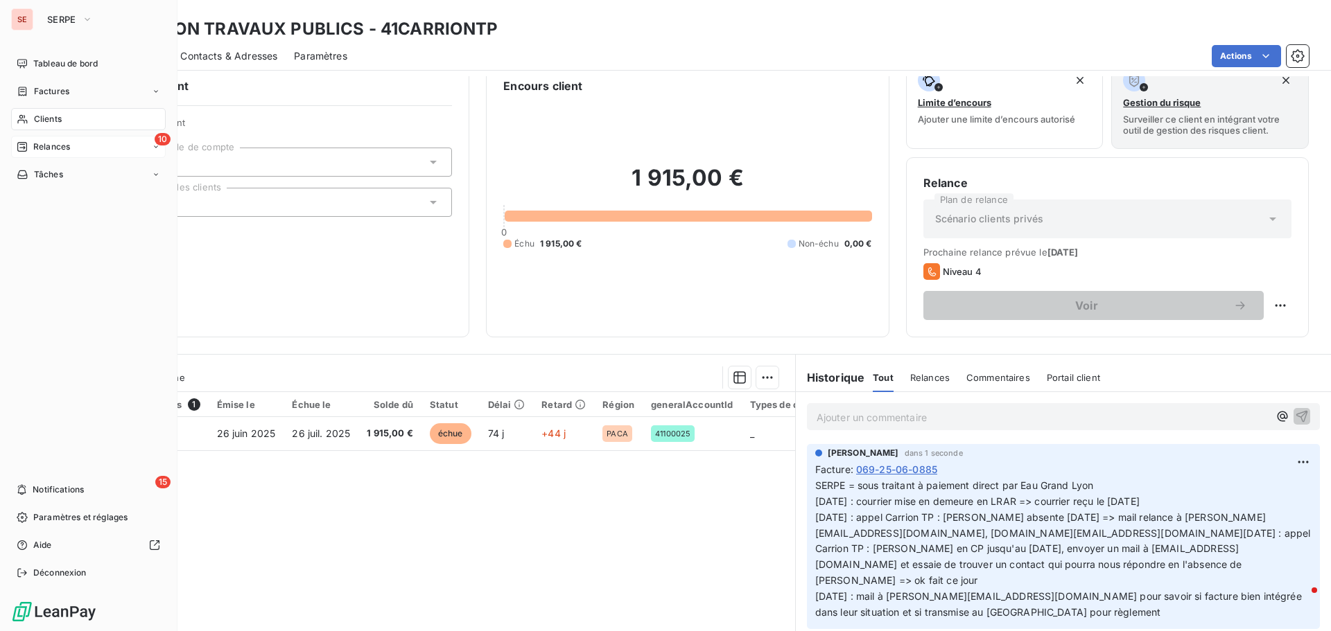
click at [62, 148] on span "Relances" at bounding box center [51, 147] width 37 height 12
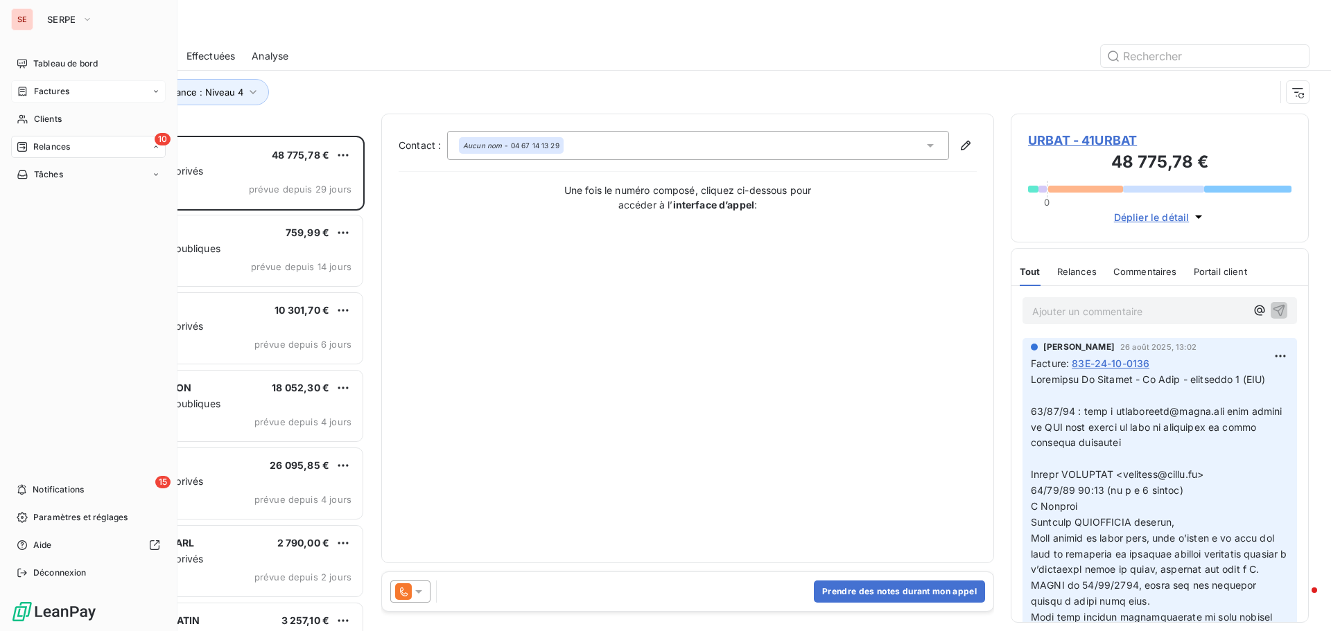
scroll to position [485, 288]
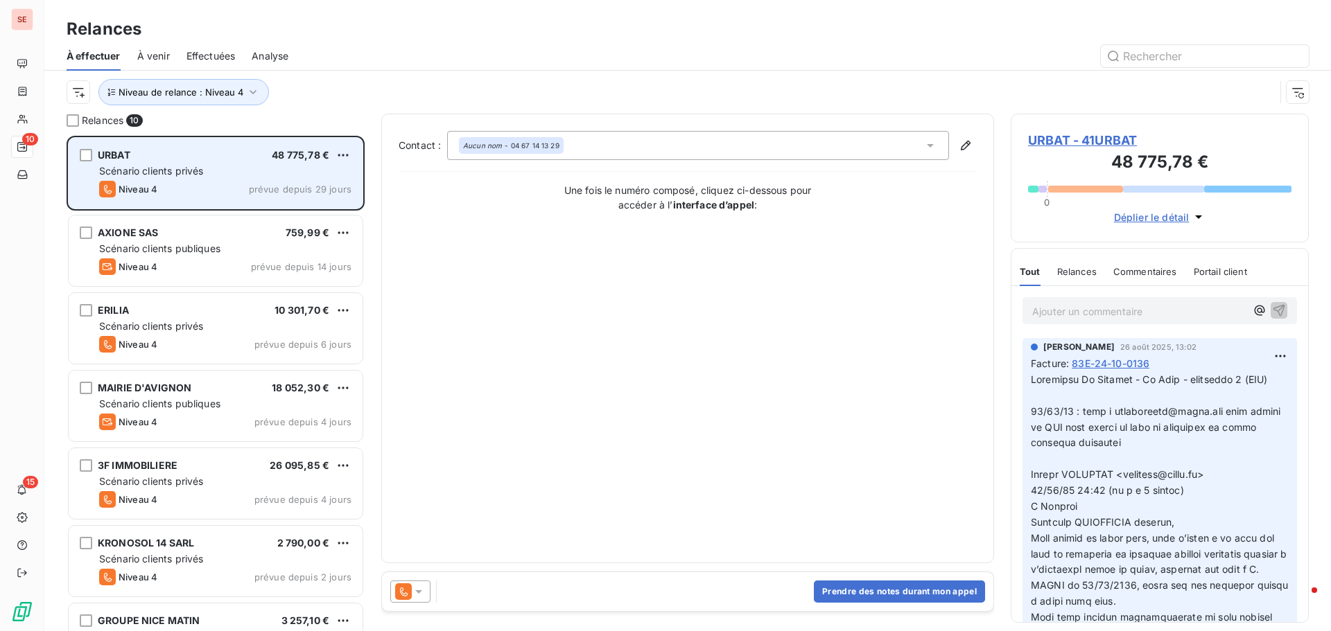
click at [284, 175] on div "Scénario clients privés" at bounding box center [225, 171] width 252 height 14
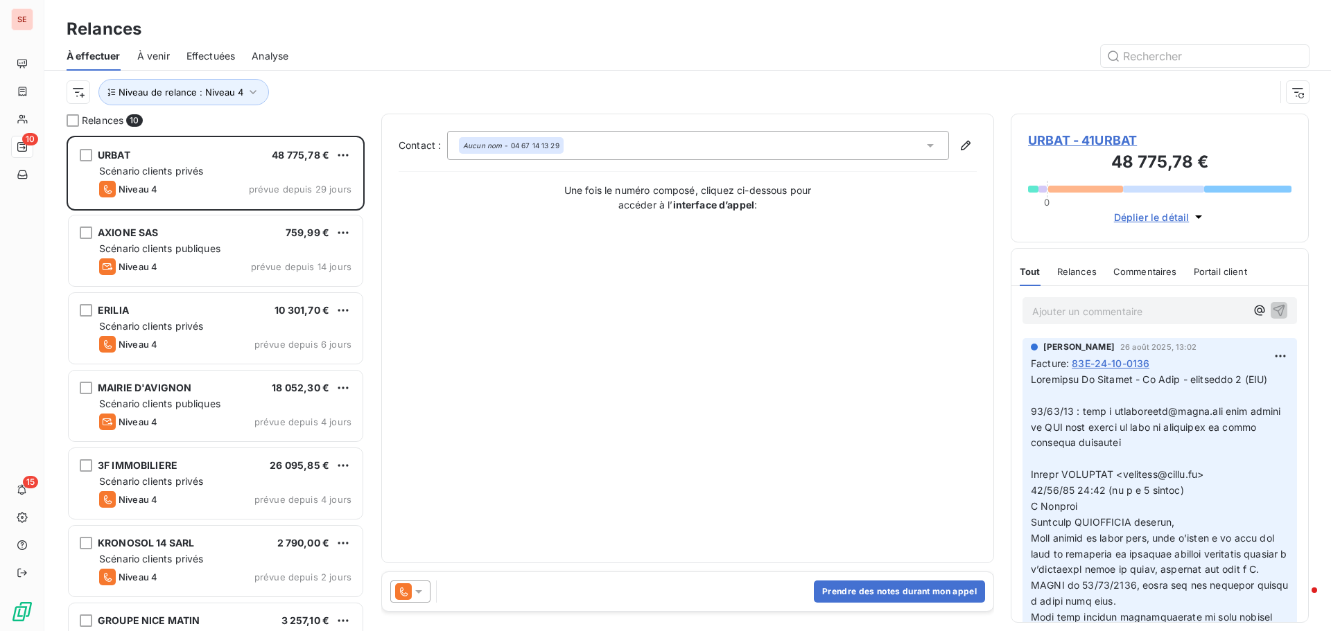
click at [656, 149] on div "Aucun nom - 04 67 14 13 29" at bounding box center [698, 145] width 502 height 29
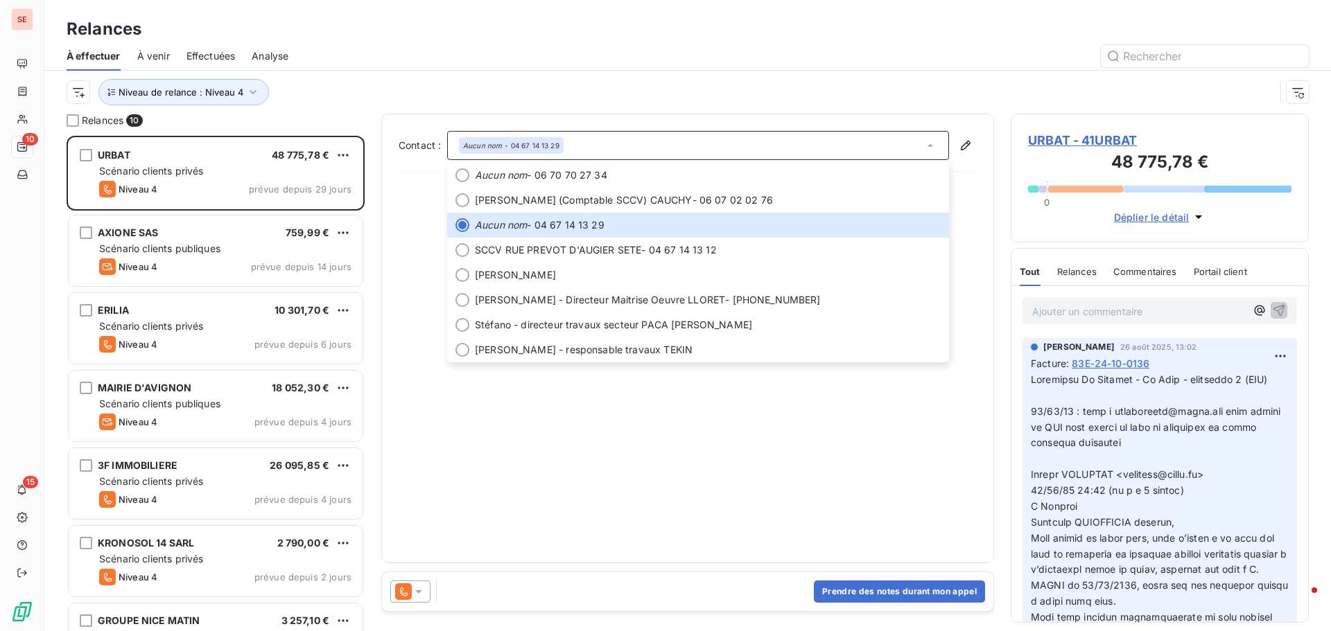
click at [1079, 137] on span "URBAT - 41URBAT" at bounding box center [1159, 140] width 263 height 19
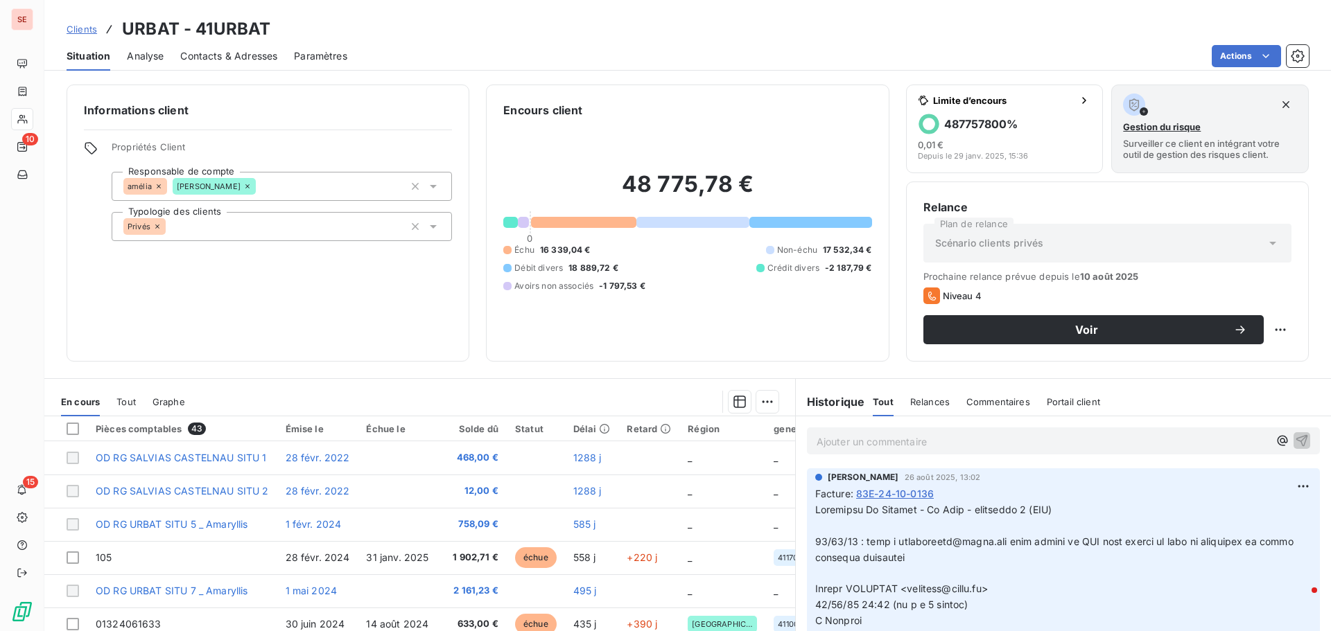
click at [243, 56] on span "Contacts & Adresses" at bounding box center [228, 56] width 97 height 14
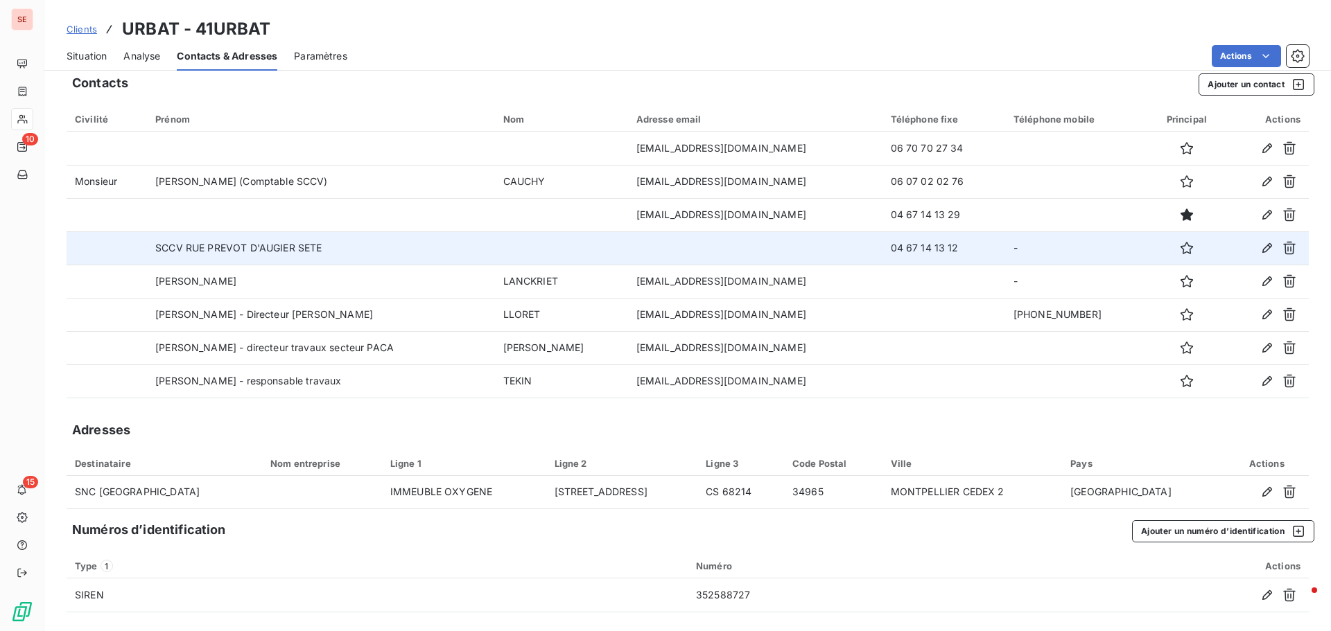
scroll to position [15, 0]
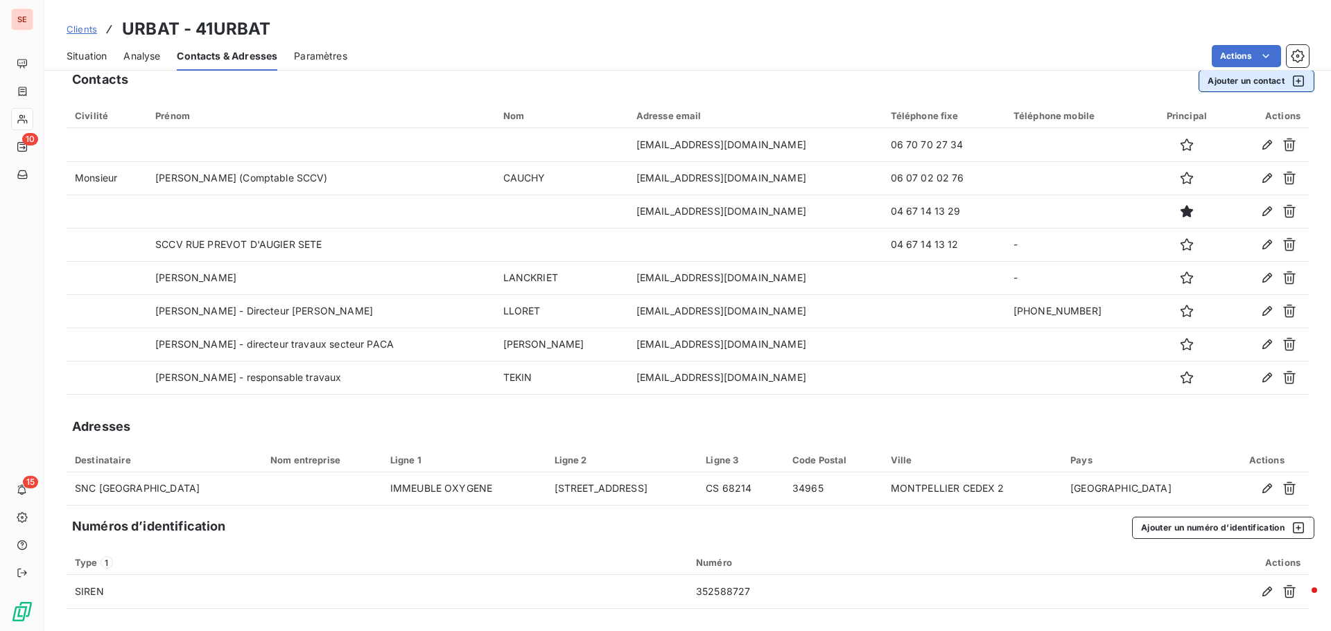
click at [1241, 76] on button "Ajouter un contact" at bounding box center [1256, 81] width 116 height 22
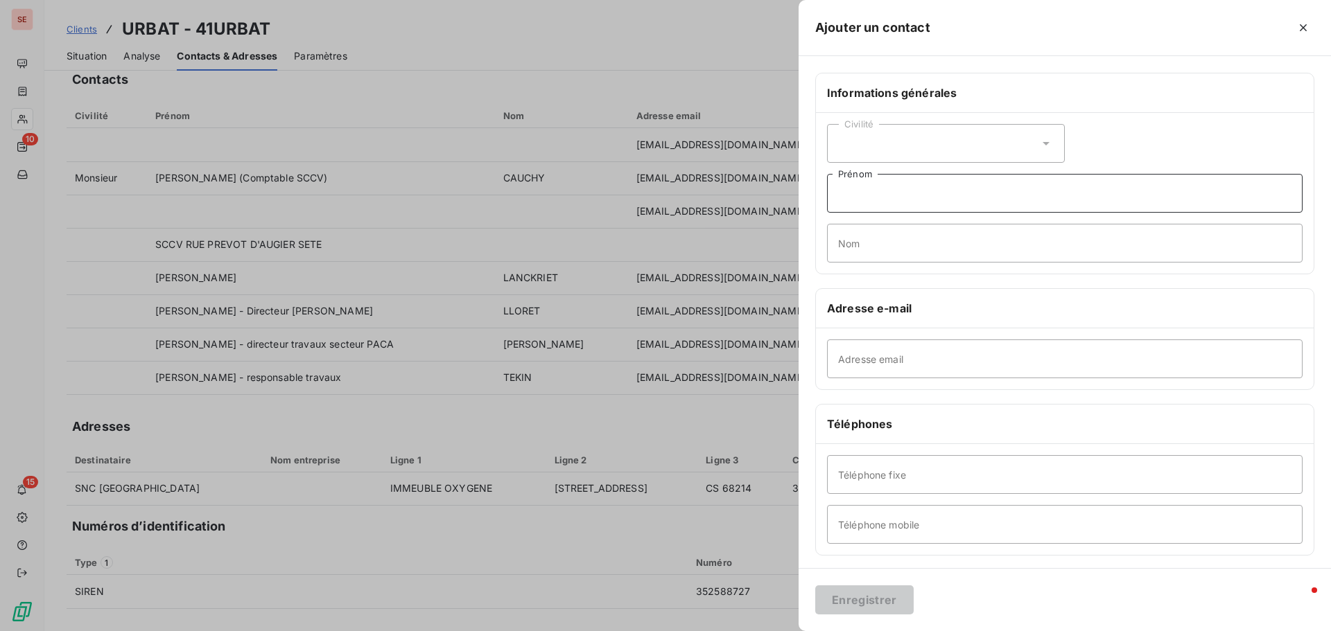
click at [887, 193] on input "Prénom" at bounding box center [1064, 193] width 475 height 39
type input "Yassine - Directeur Qualité Construction"
type input "BENMOKRANE"
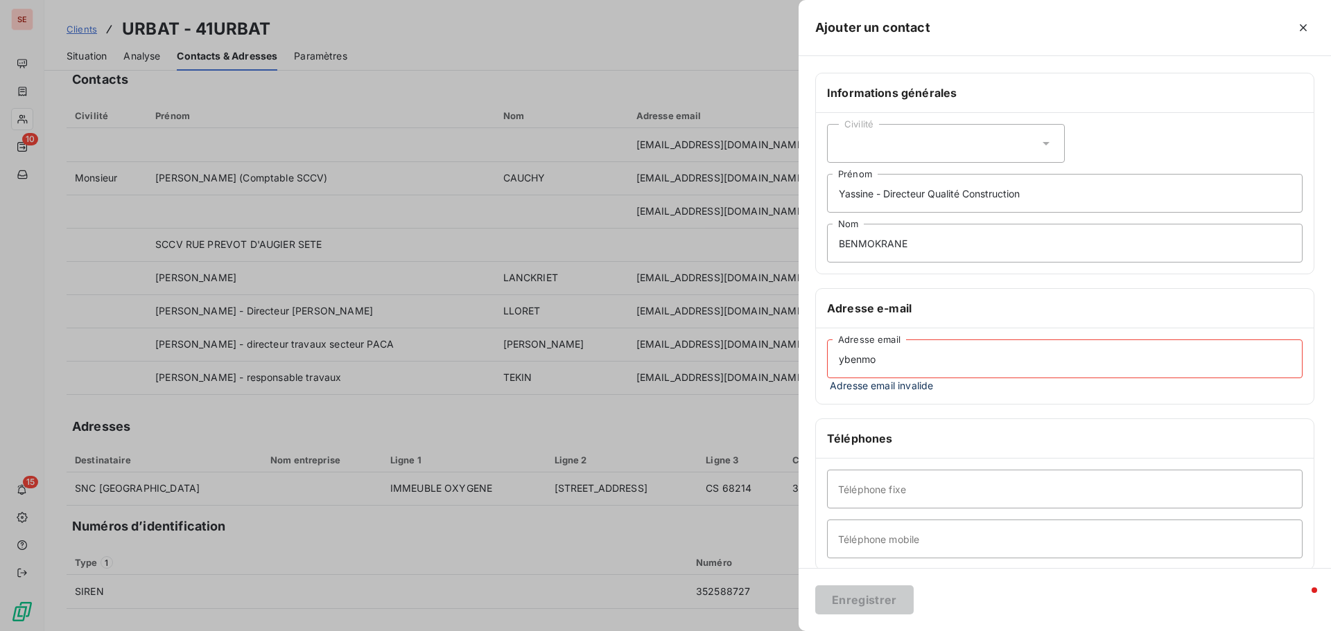
drag, startPoint x: 886, startPoint y: 361, endPoint x: 830, endPoint y: 357, distance: 57.0
click at [830, 357] on input "ybenmo" at bounding box center [1064, 359] width 475 height 39
paste input "[EMAIL_ADDRESS][DOMAIN_NAME]"
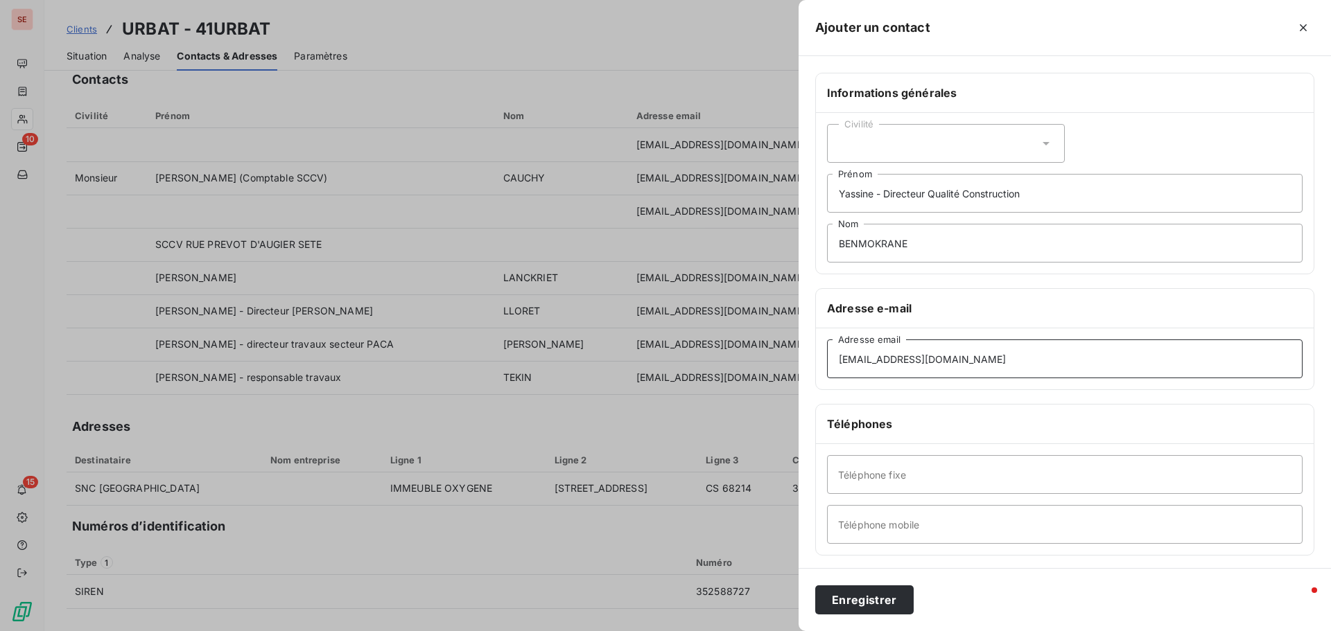
type input "[EMAIL_ADDRESS][DOMAIN_NAME]"
type input "06"
click at [815, 586] on button "Enregistrer" at bounding box center [864, 600] width 98 height 29
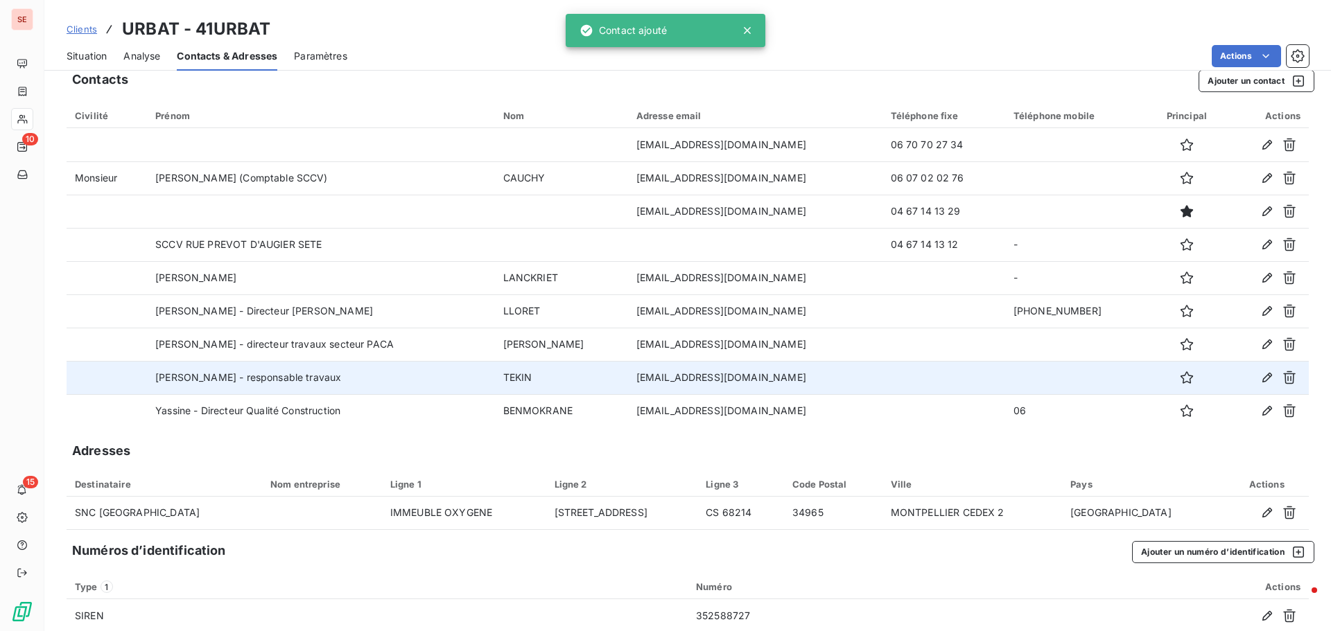
scroll to position [9, 0]
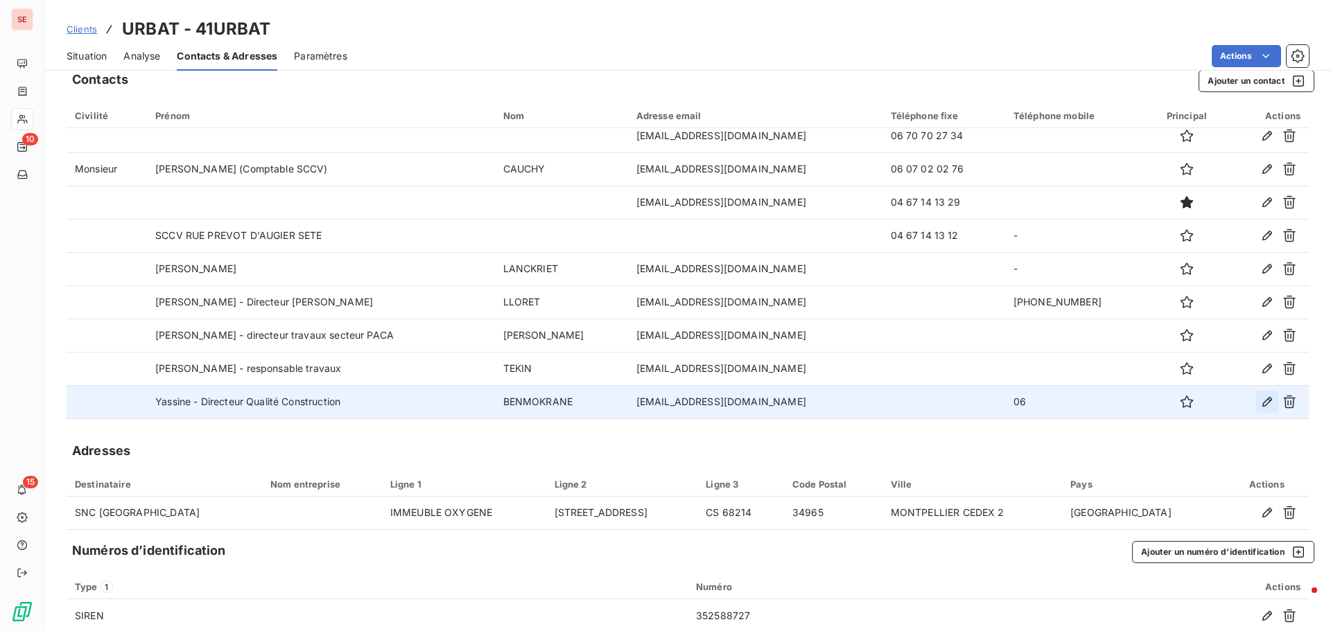
click at [1262, 401] on icon "button" at bounding box center [1267, 402] width 10 height 10
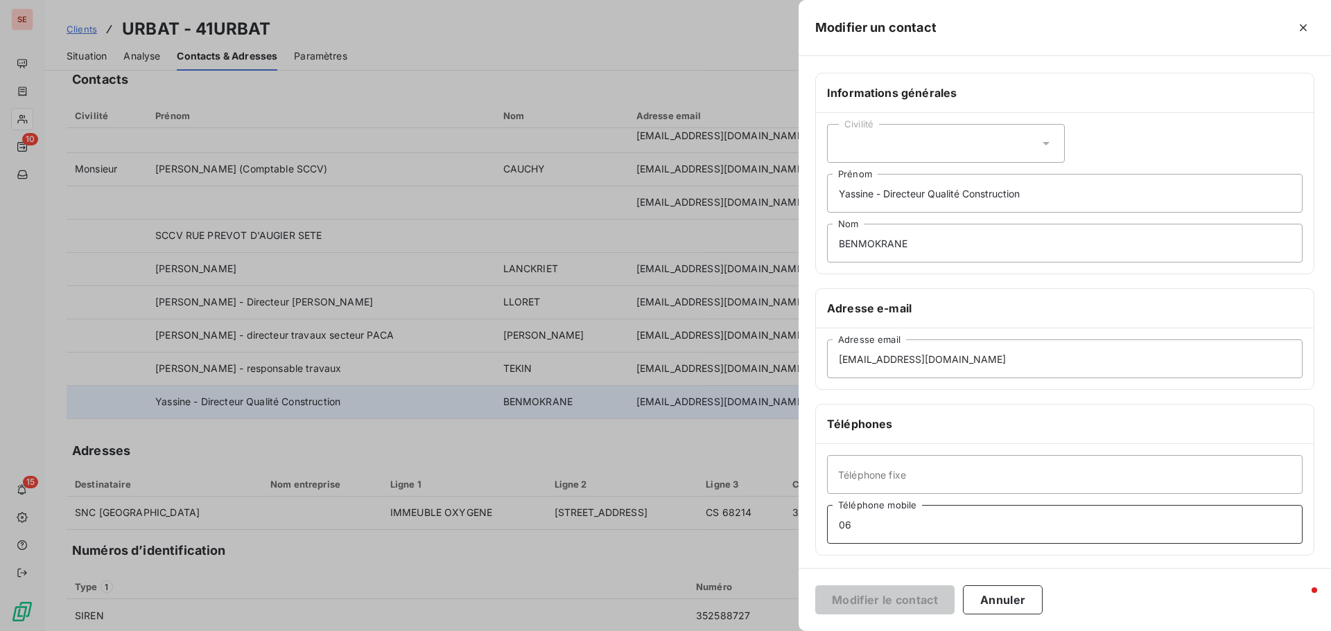
click at [901, 523] on input "06" at bounding box center [1064, 524] width 475 height 39
type input "[PHONE_NUMBER]"
click at [884, 614] on button "Modifier le contact" at bounding box center [884, 600] width 139 height 29
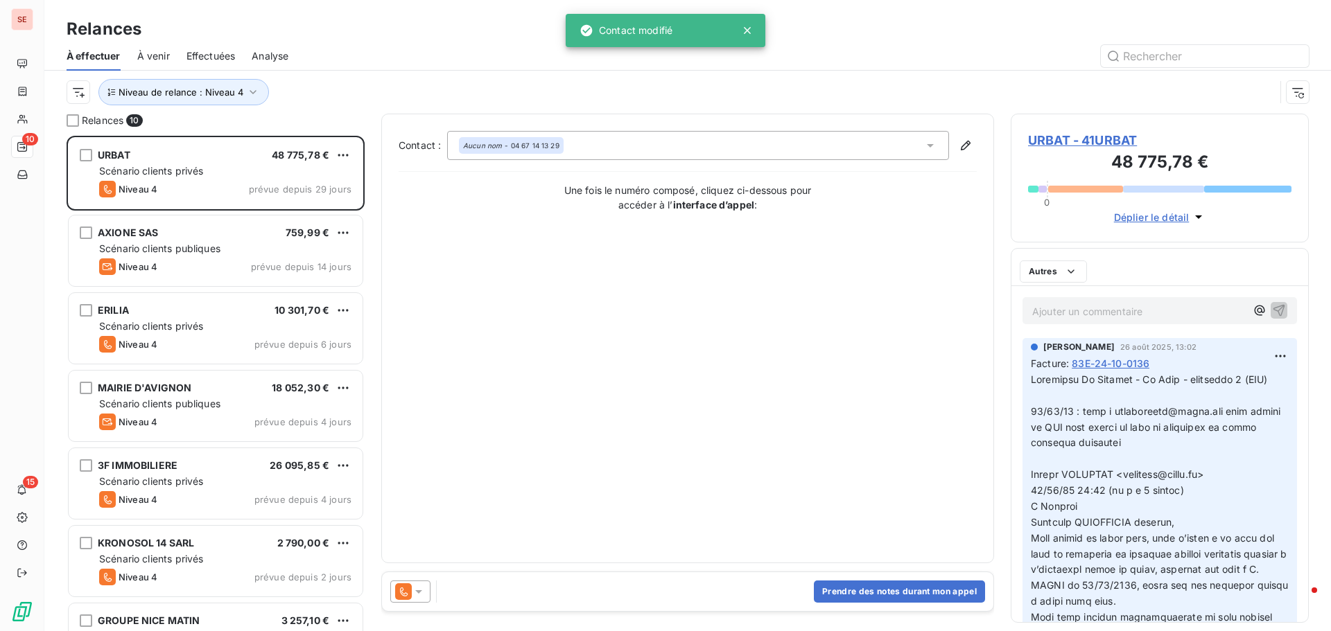
scroll to position [485, 288]
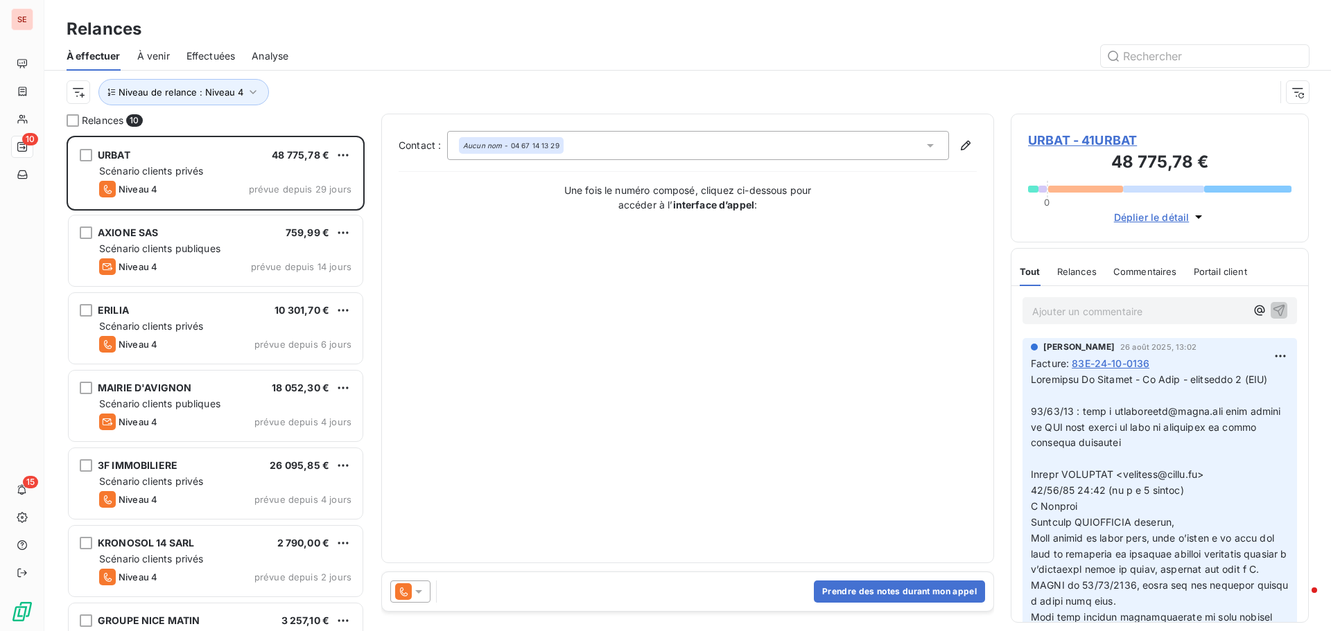
click at [1056, 143] on span "URBAT - 41URBAT" at bounding box center [1159, 140] width 263 height 19
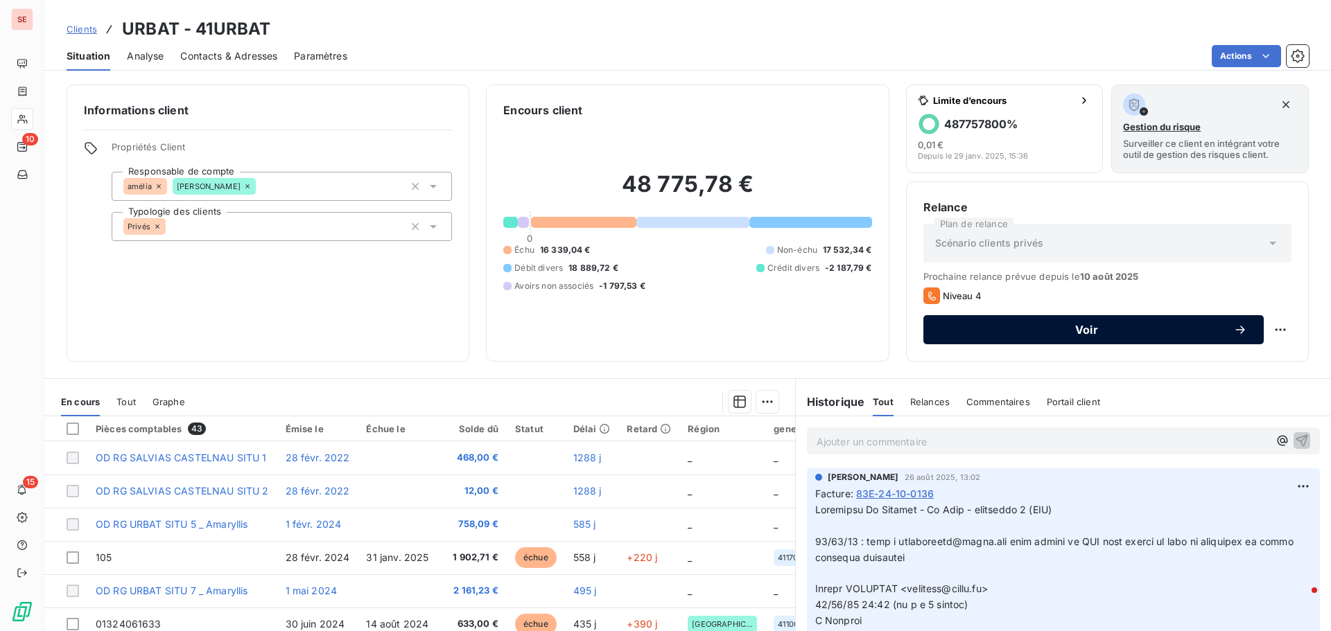
click at [1093, 332] on span "Voir" at bounding box center [1086, 329] width 293 height 11
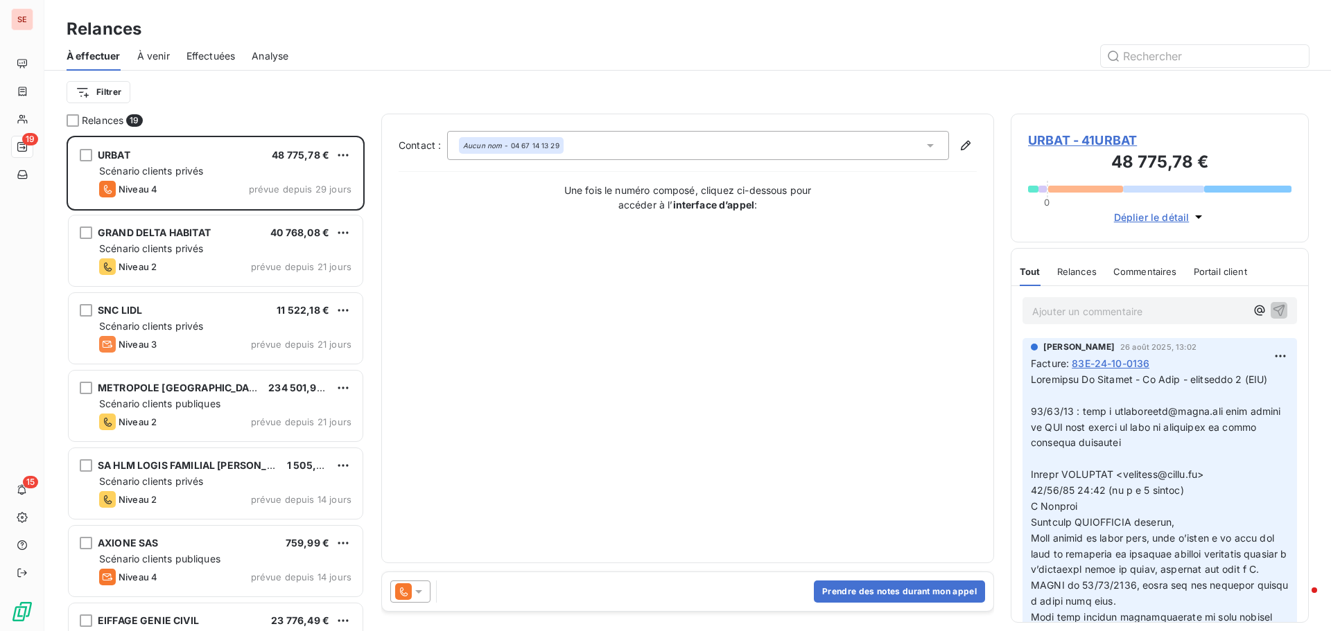
scroll to position [485, 288]
click at [614, 146] on div "Aucun nom - 04 67 14 13 29" at bounding box center [698, 145] width 502 height 29
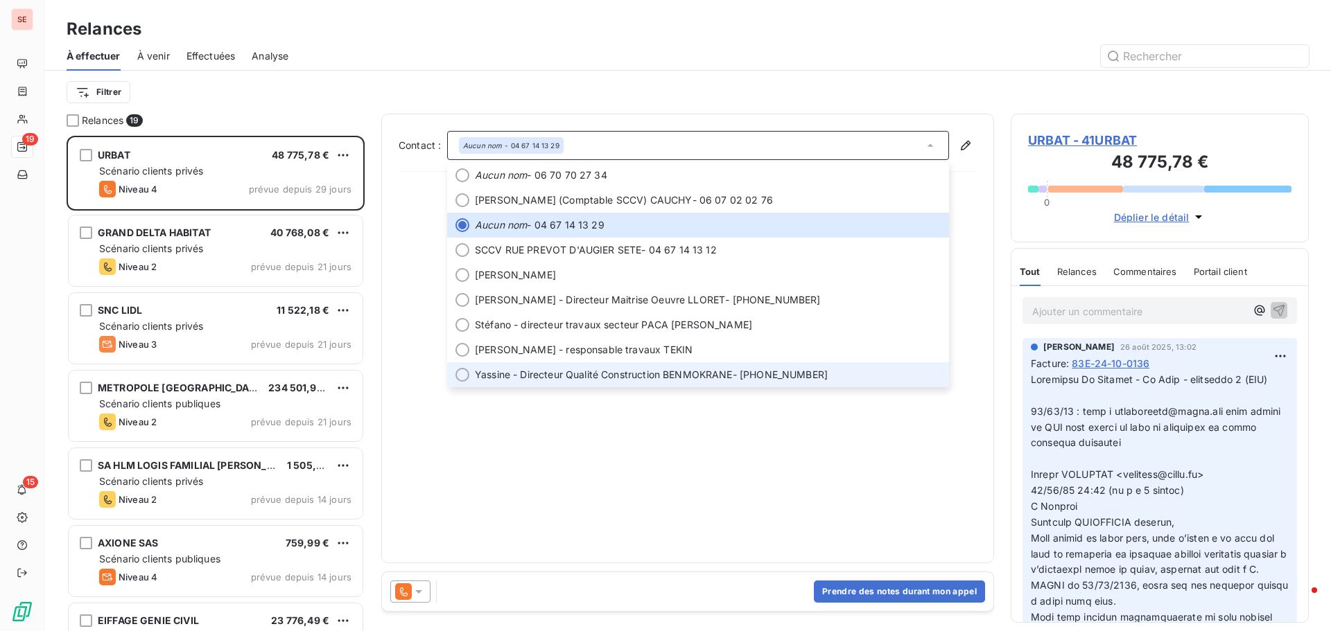
click at [622, 379] on span "Yassine - Directeur Qualité Construction BENMOKRANE" at bounding box center [604, 375] width 258 height 14
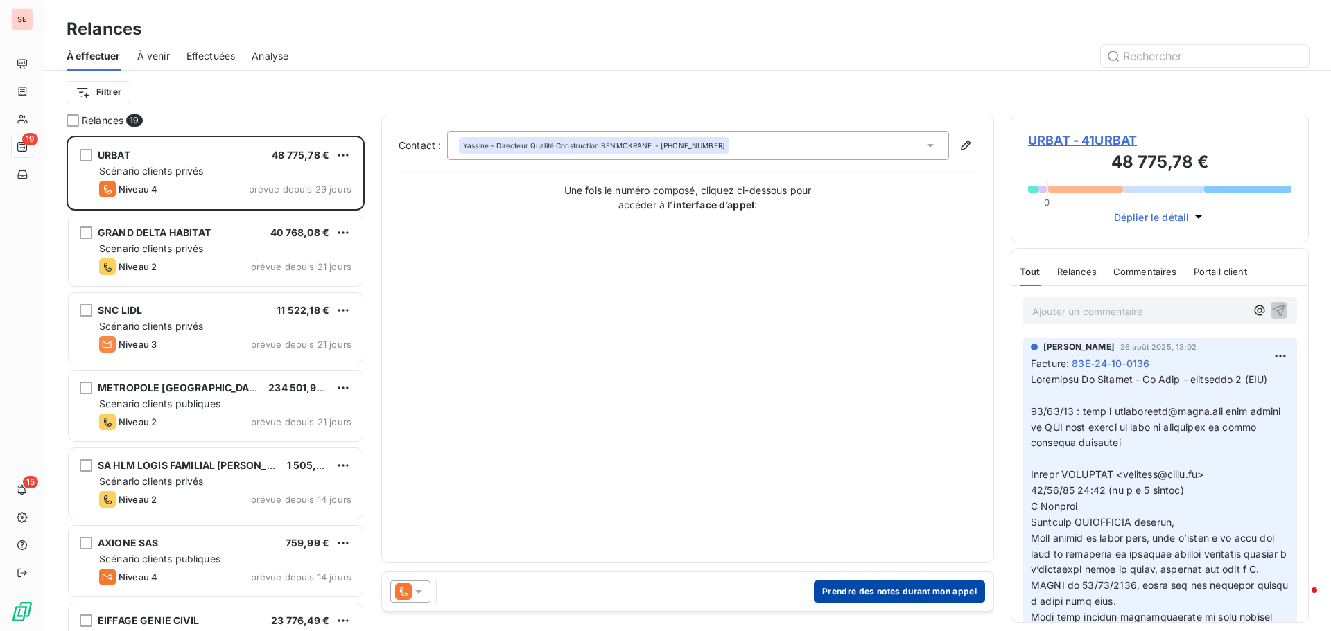
click at [856, 595] on button "Prendre des notes durant mon appel" at bounding box center [899, 592] width 171 height 22
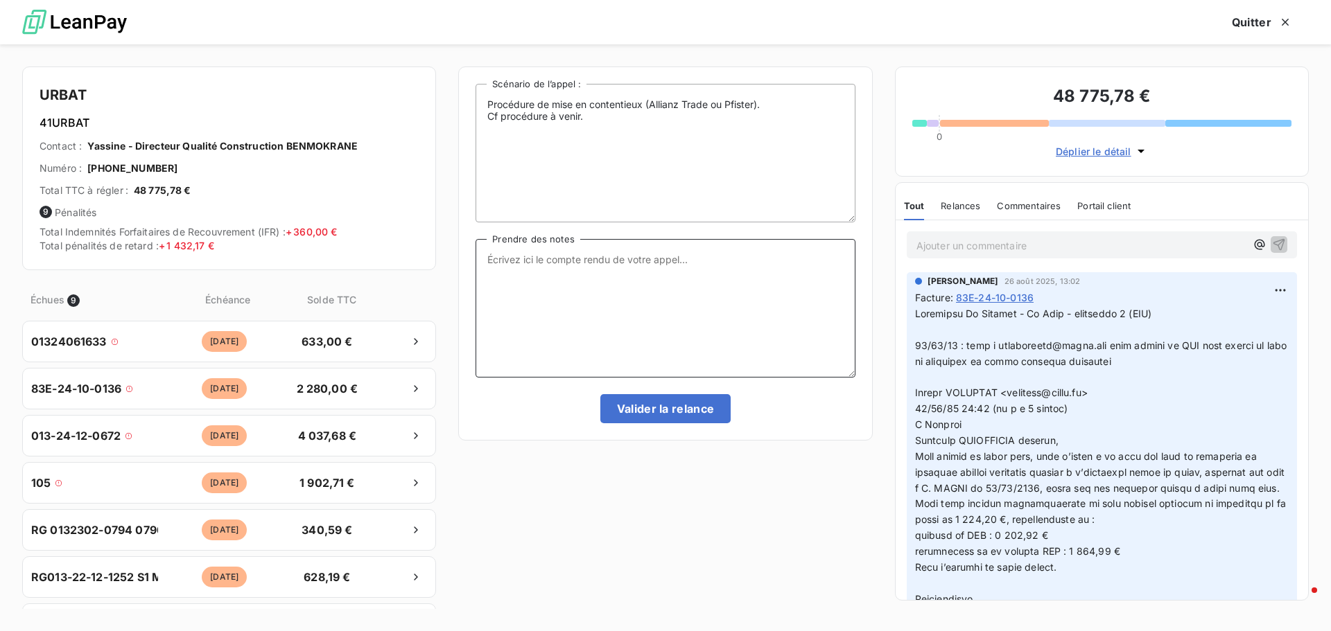
click at [657, 270] on textarea "Prendre des notes" at bounding box center [664, 308] width 379 height 139
type textarea "[DATE] : appel [PERSON_NAME] : il y a un souci, nous fait un mail retour"
click at [685, 416] on button "Valider la relance" at bounding box center [665, 408] width 131 height 29
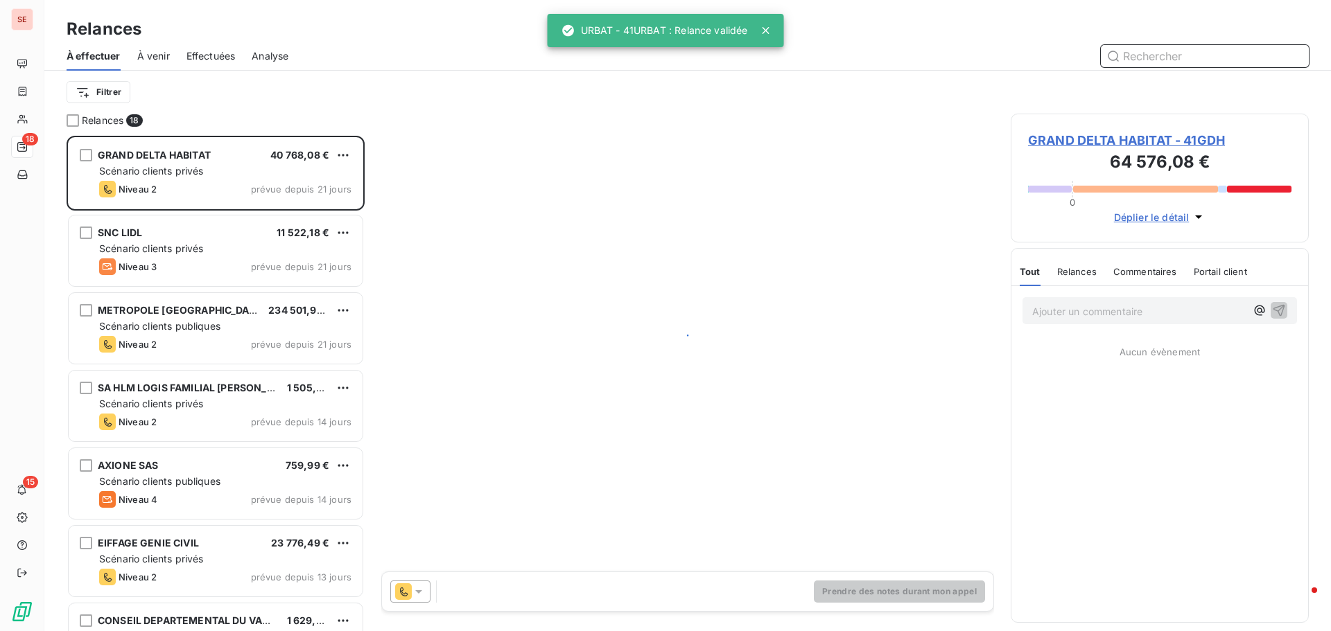
click at [219, 54] on span "Effectuées" at bounding box center [210, 56] width 49 height 14
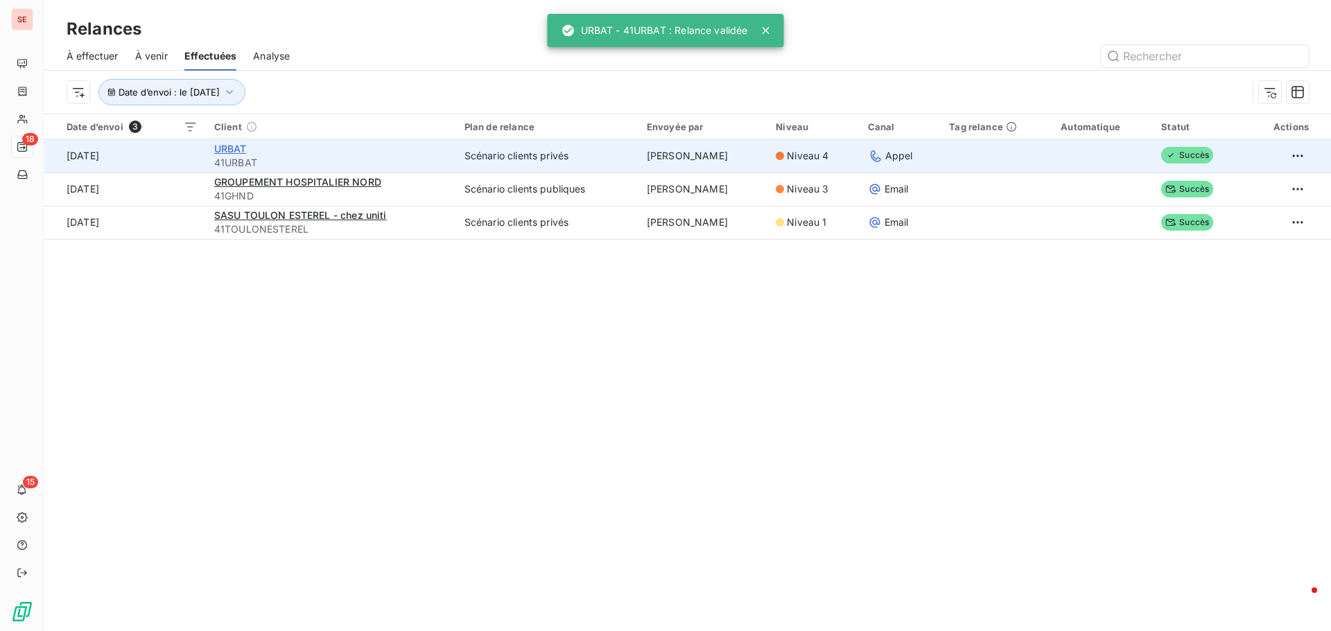
click at [231, 148] on span "URBAT" at bounding box center [230, 149] width 33 height 12
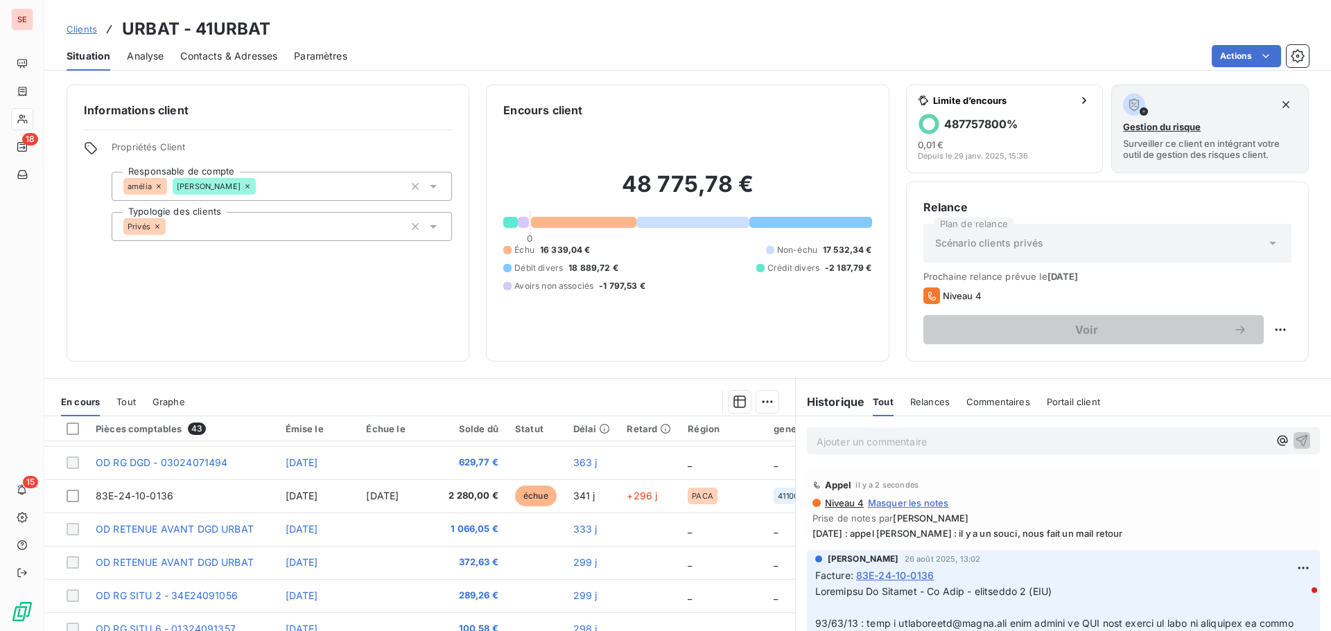
scroll to position [485, 0]
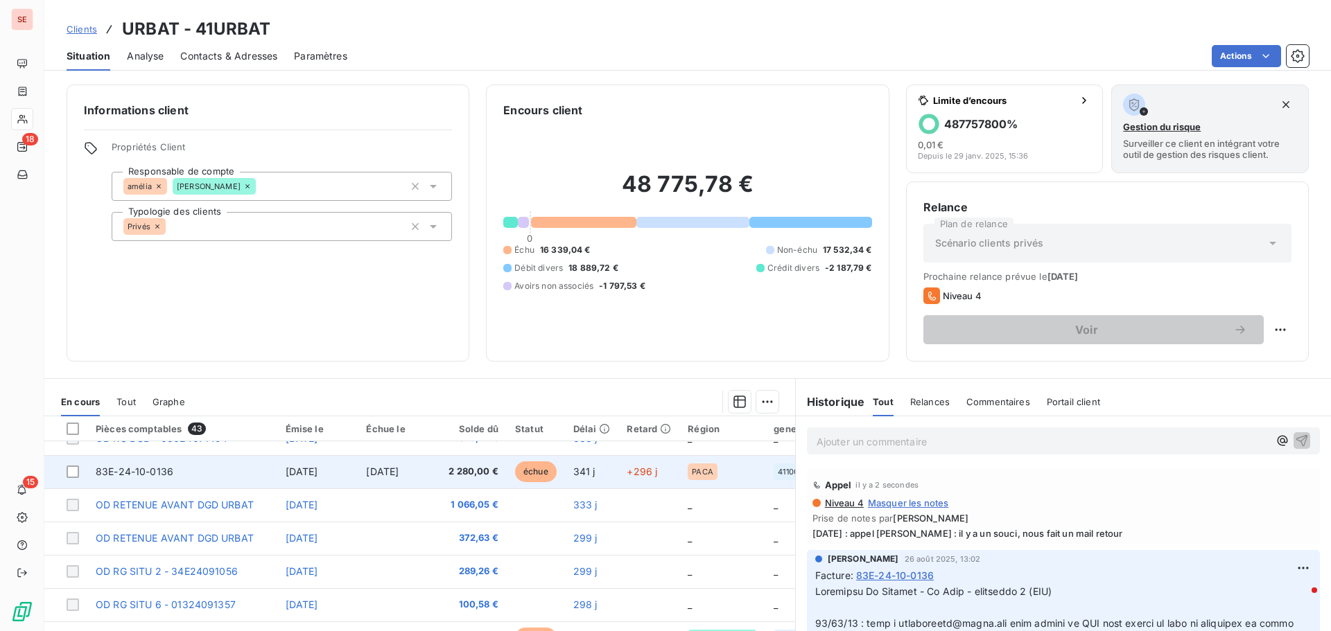
click at [399, 476] on span "[DATE]" at bounding box center [382, 472] width 33 height 12
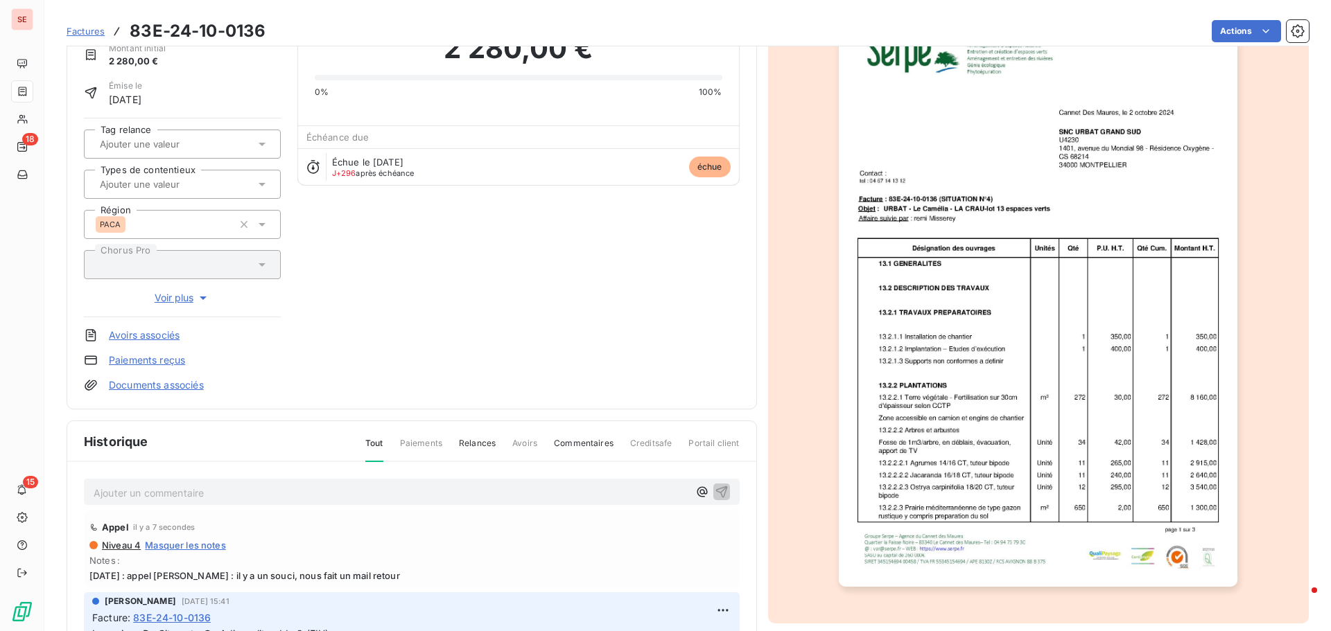
scroll to position [202, 0]
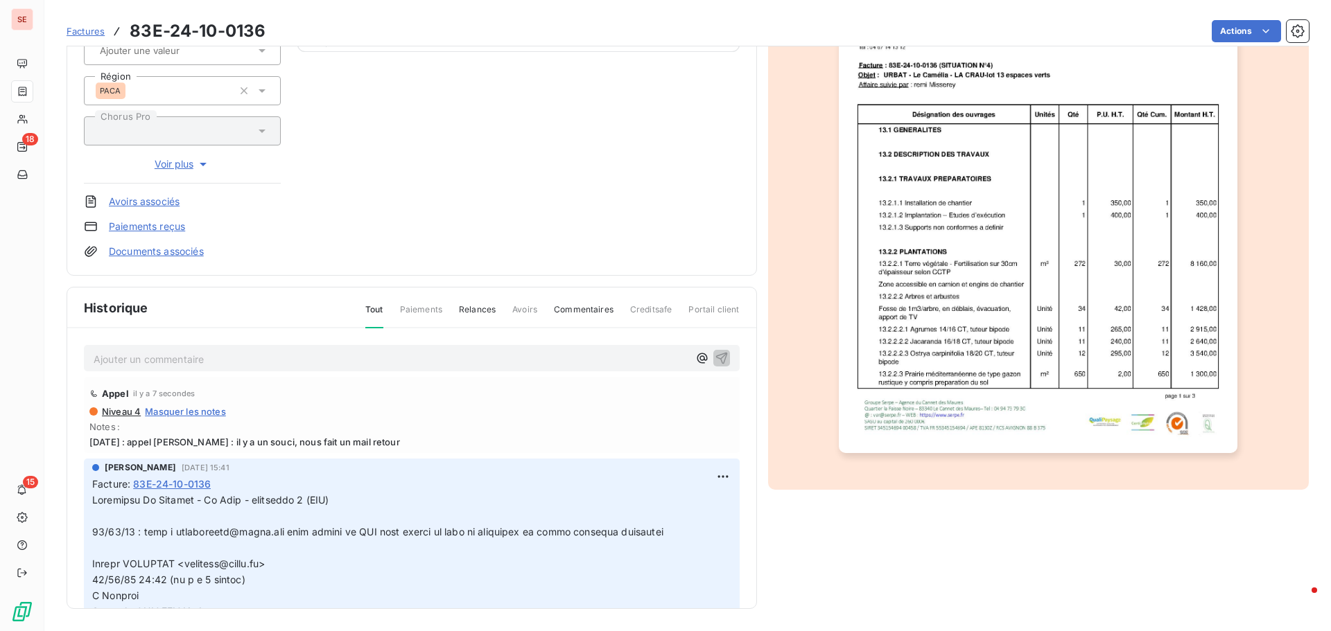
click at [390, 441] on span "[DATE] : appel [PERSON_NAME] : il y a un souci, nous fait un mail retour" at bounding box center [411, 442] width 645 height 11
copy span "[DATE] : appel [PERSON_NAME] : il y a un souci, nous fait un mail retour"
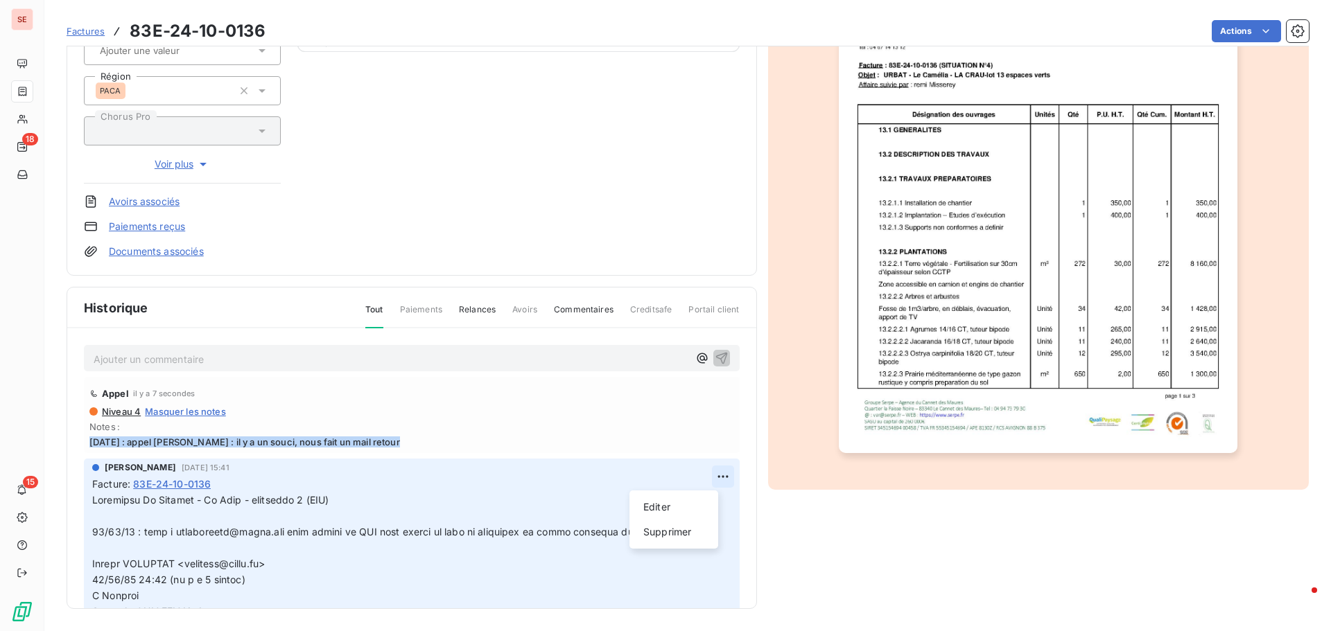
click at [701, 475] on html "SE 18 15 Factures 83E-24-10-0136 Actions URBAT 41URBAT Montant initial 2 280,00…" at bounding box center [665, 315] width 1331 height 631
click at [690, 502] on div "Editer" at bounding box center [674, 507] width 78 height 22
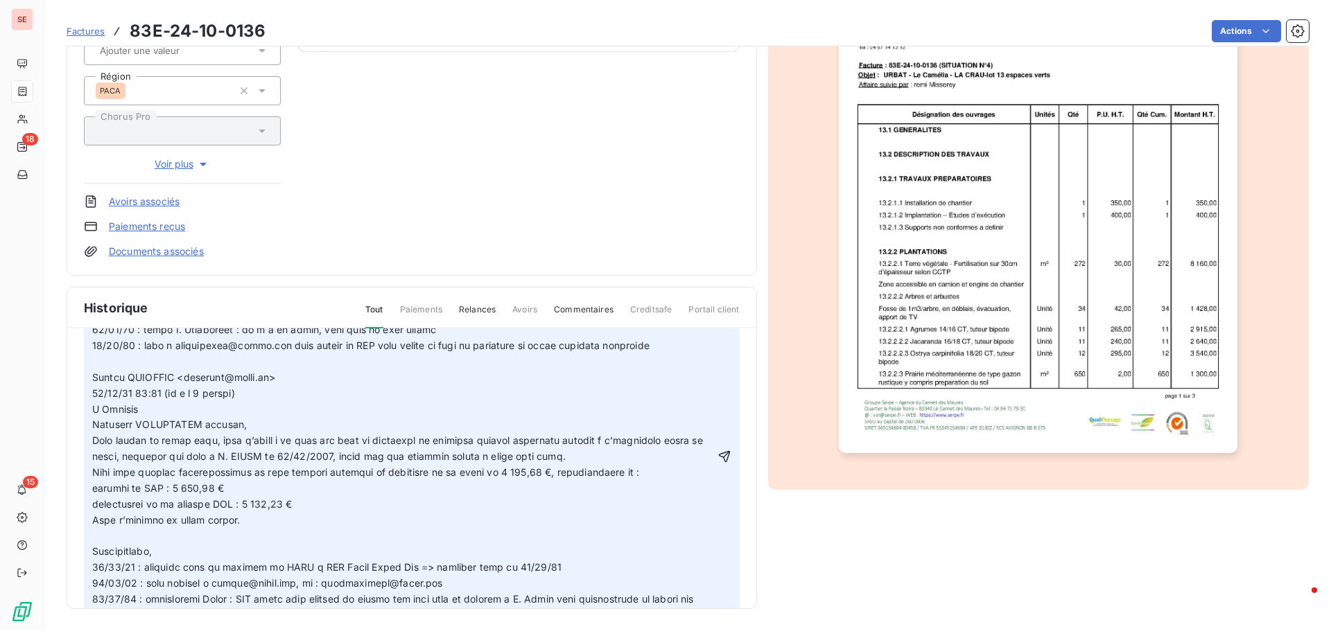
scroll to position [208, 0]
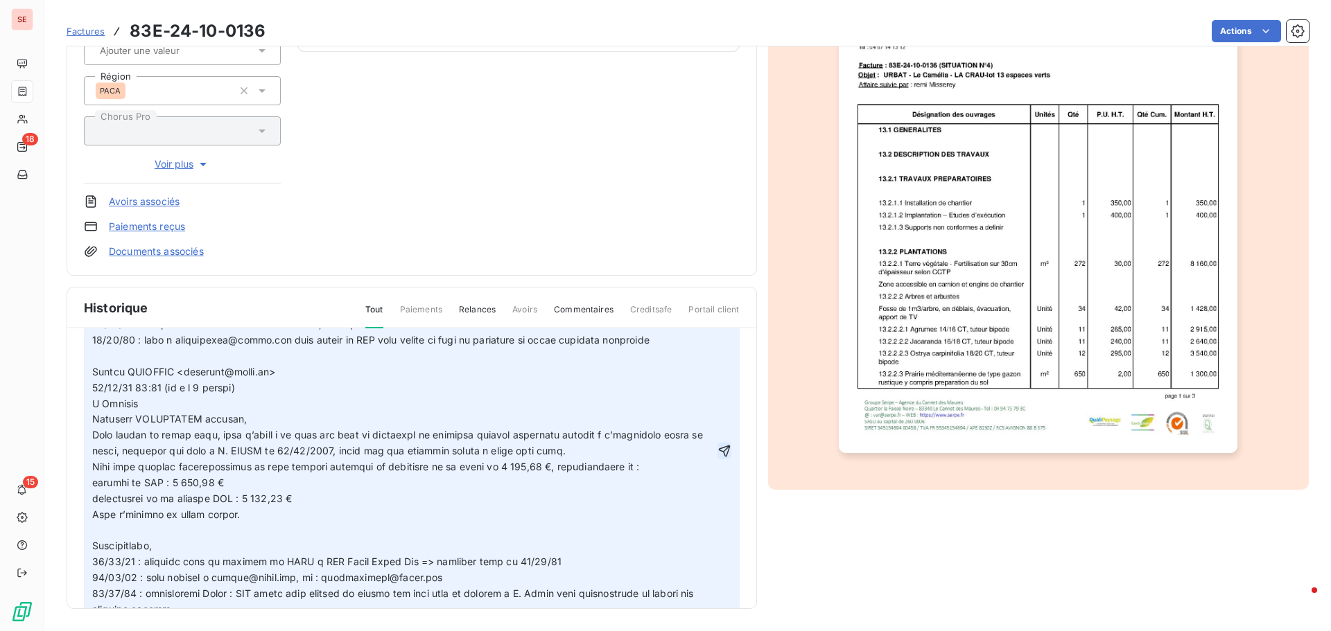
click at [717, 448] on icon "button" at bounding box center [724, 451] width 14 height 14
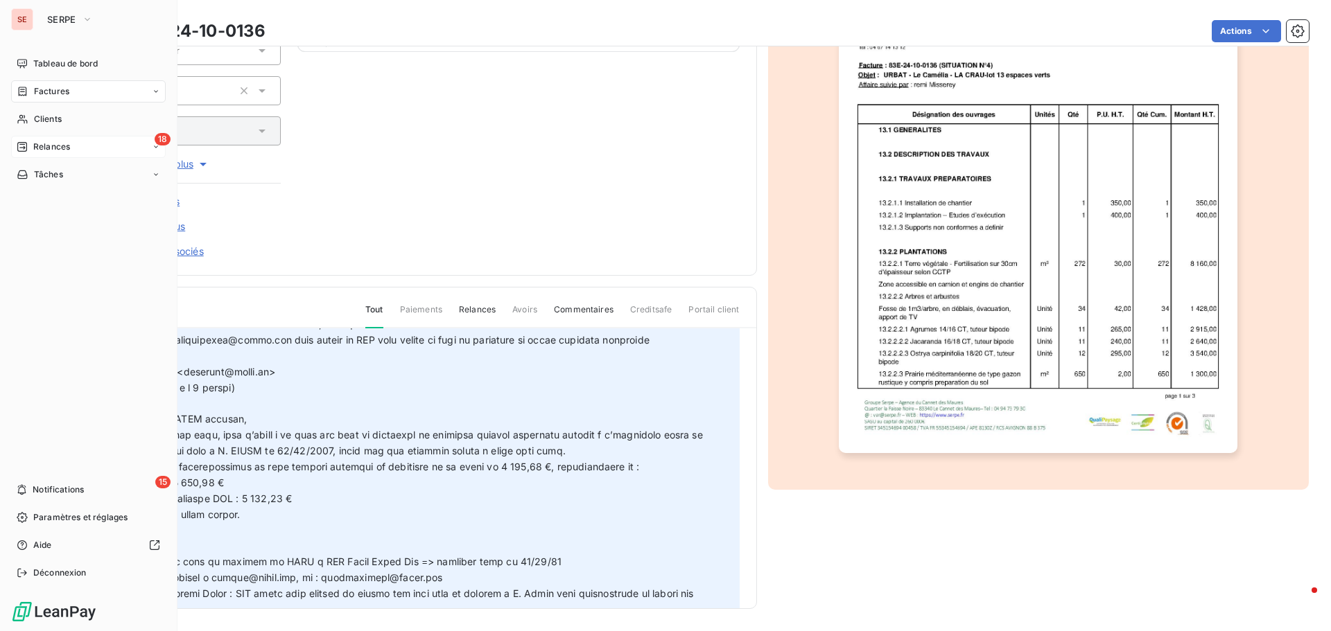
click at [40, 150] on span "Relances" at bounding box center [51, 147] width 37 height 12
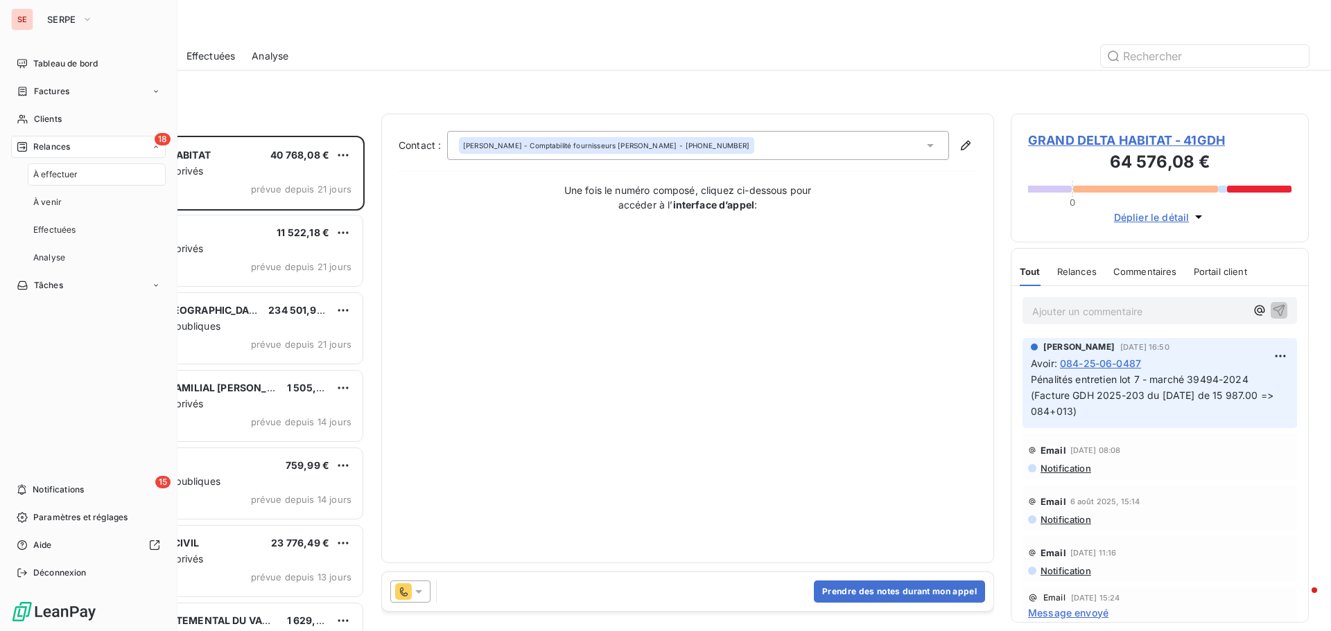
scroll to position [485, 288]
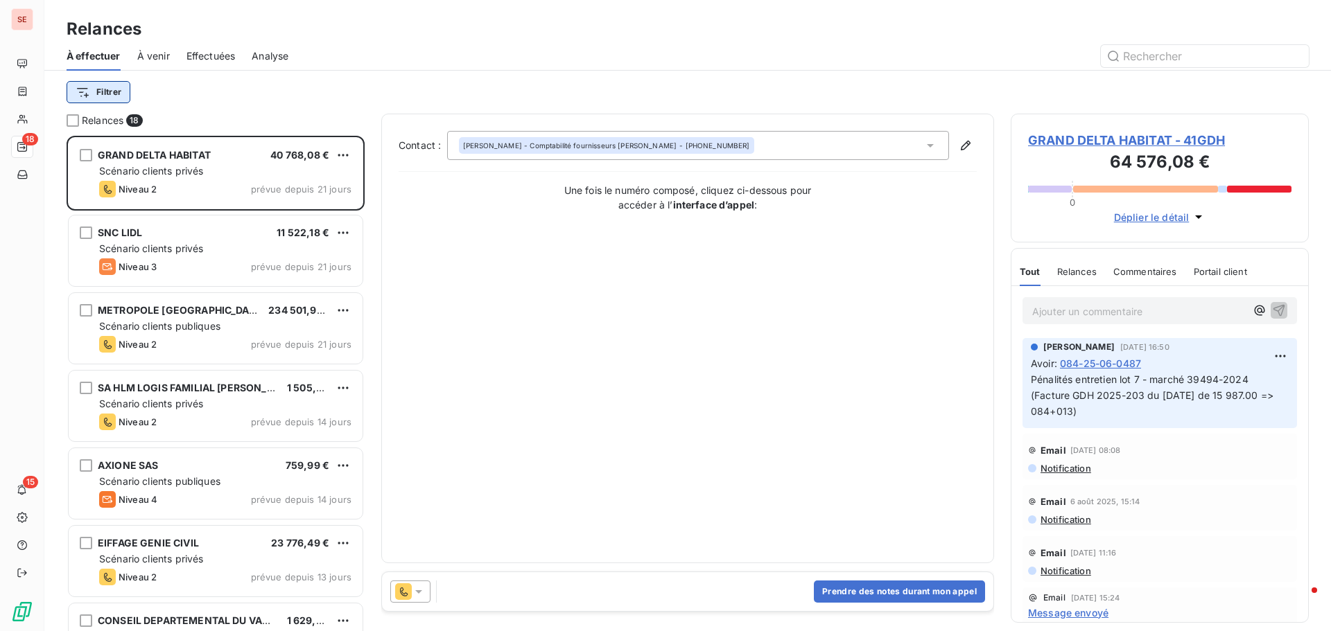
click at [90, 88] on html "SE 18 15 Relances À effectuer À venir Effectuées Analyse Filtrer Relances 18 GR…" at bounding box center [665, 315] width 1331 height 631
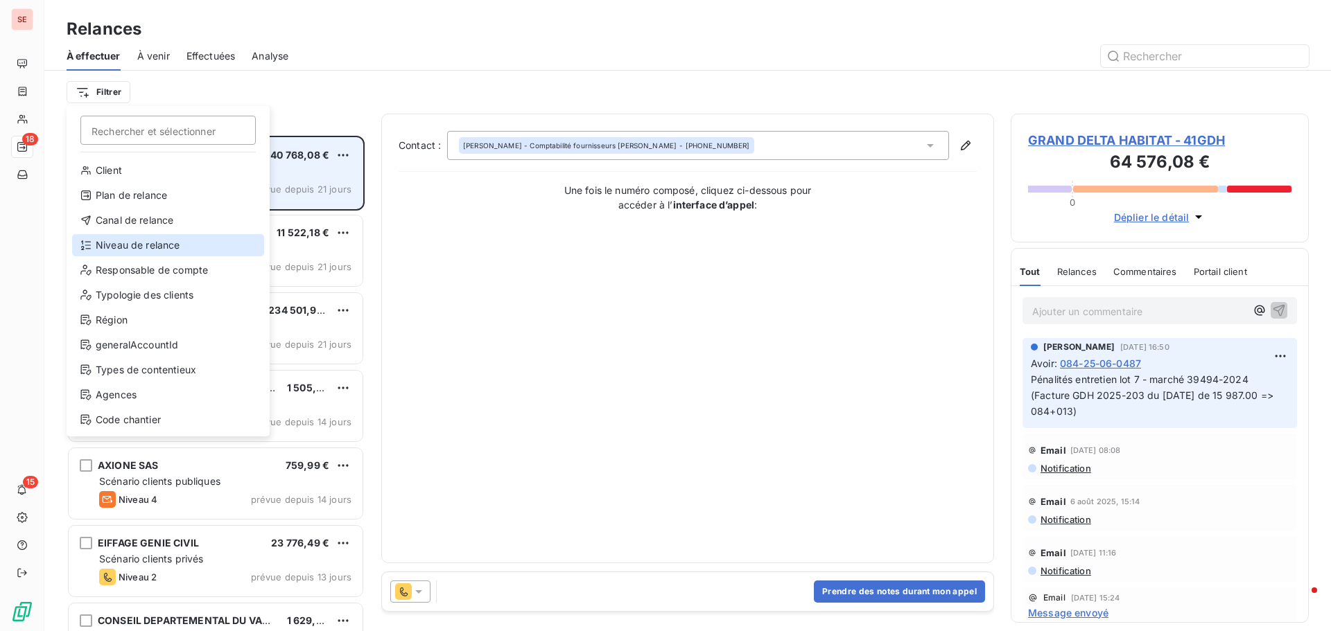
drag, startPoint x: 132, startPoint y: 247, endPoint x: 202, endPoint y: 204, distance: 82.1
click at [133, 247] on div "Niveau de relance" at bounding box center [168, 245] width 192 height 22
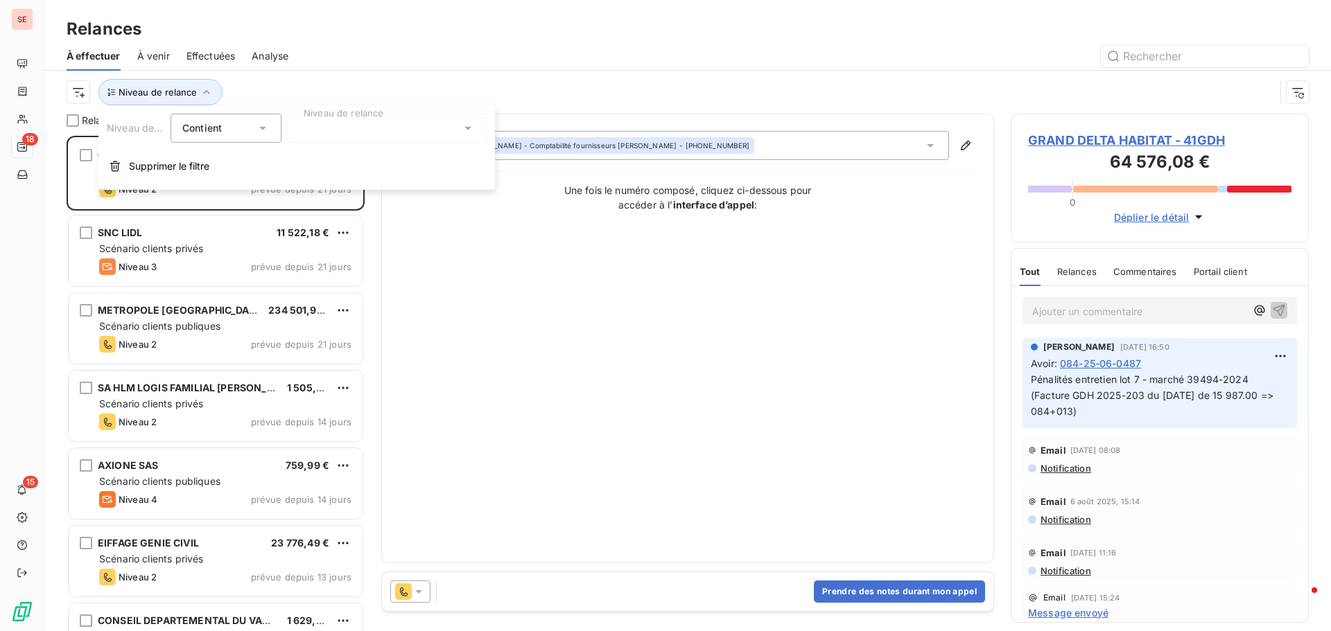
click at [320, 134] on div at bounding box center [387, 128] width 200 height 29
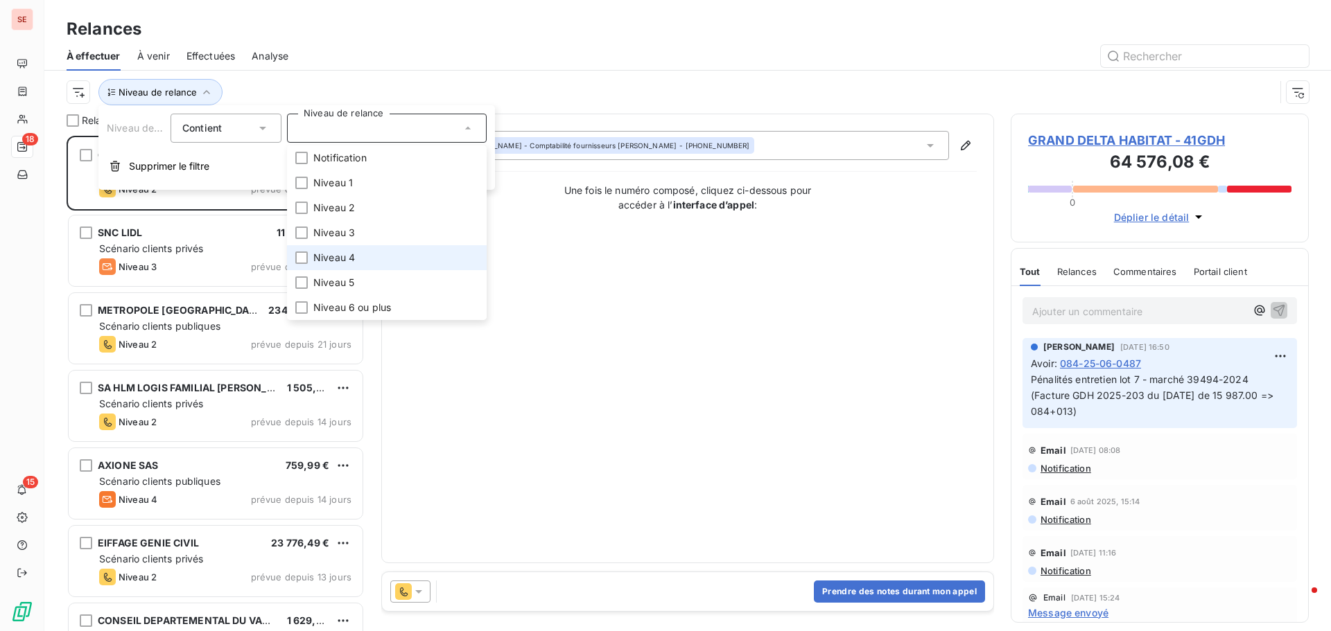
click at [338, 258] on span "Niveau 4" at bounding box center [334, 258] width 42 height 14
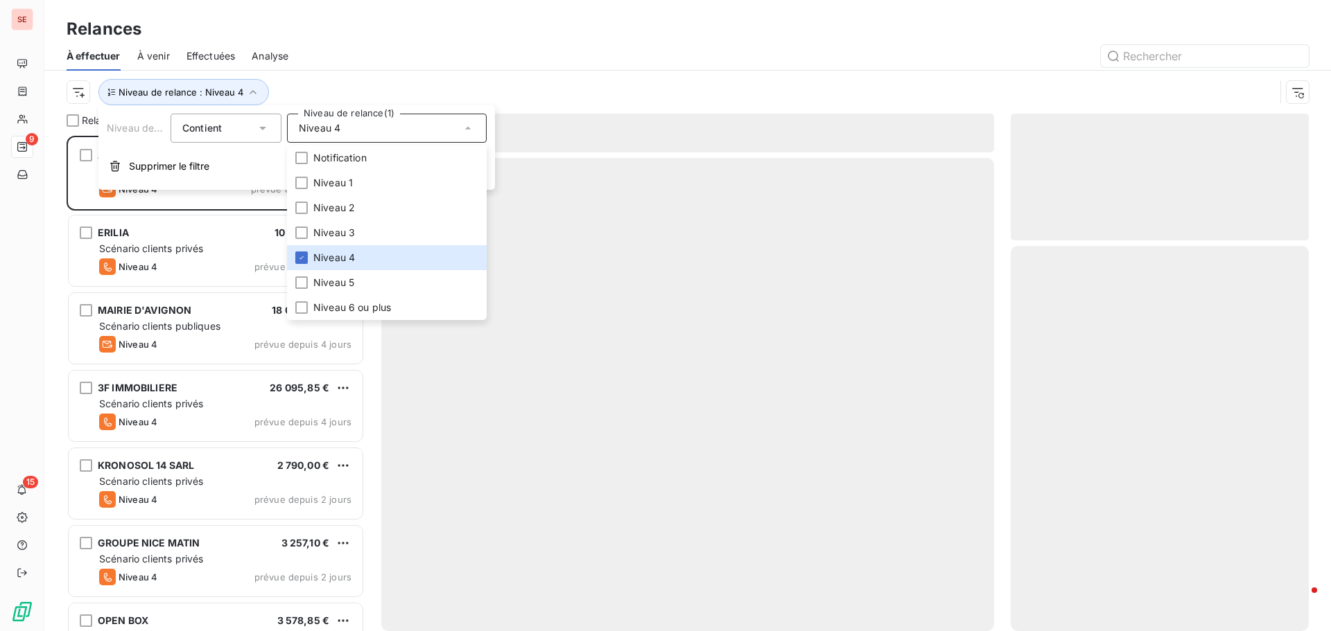
click at [603, 4] on div "Relances À effectuer À venir Effectuées Analyse Niveau de relance : Niveau 4" at bounding box center [687, 57] width 1286 height 114
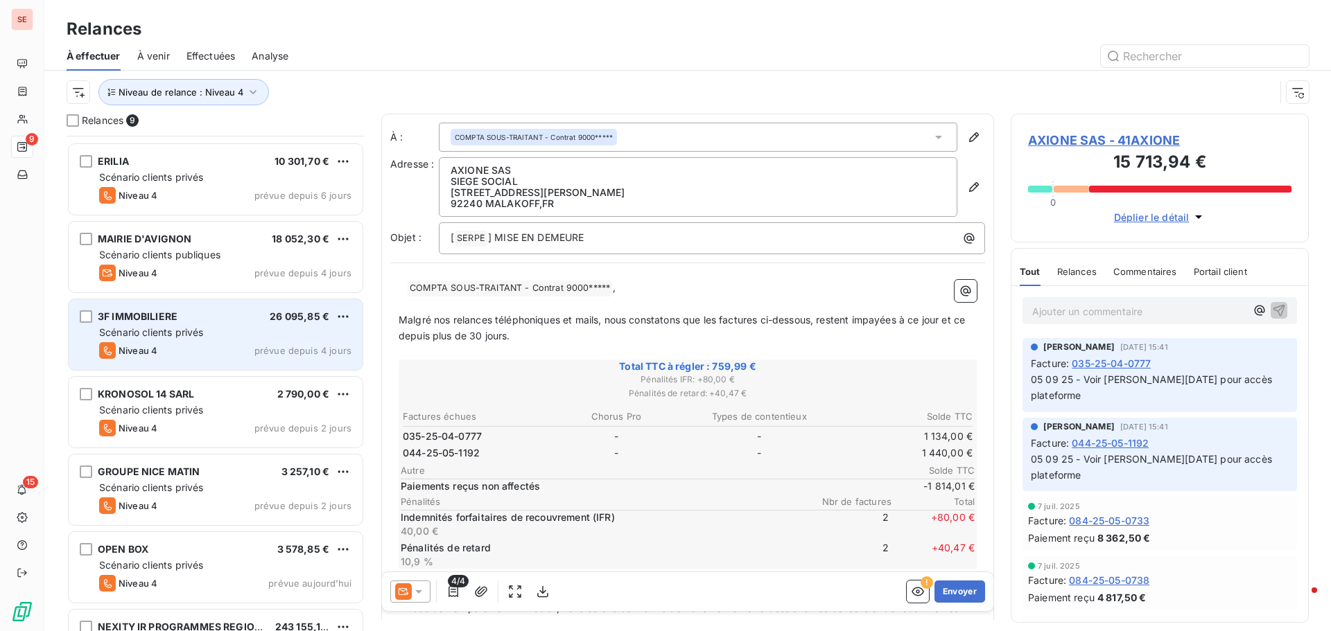
scroll to position [204, 0]
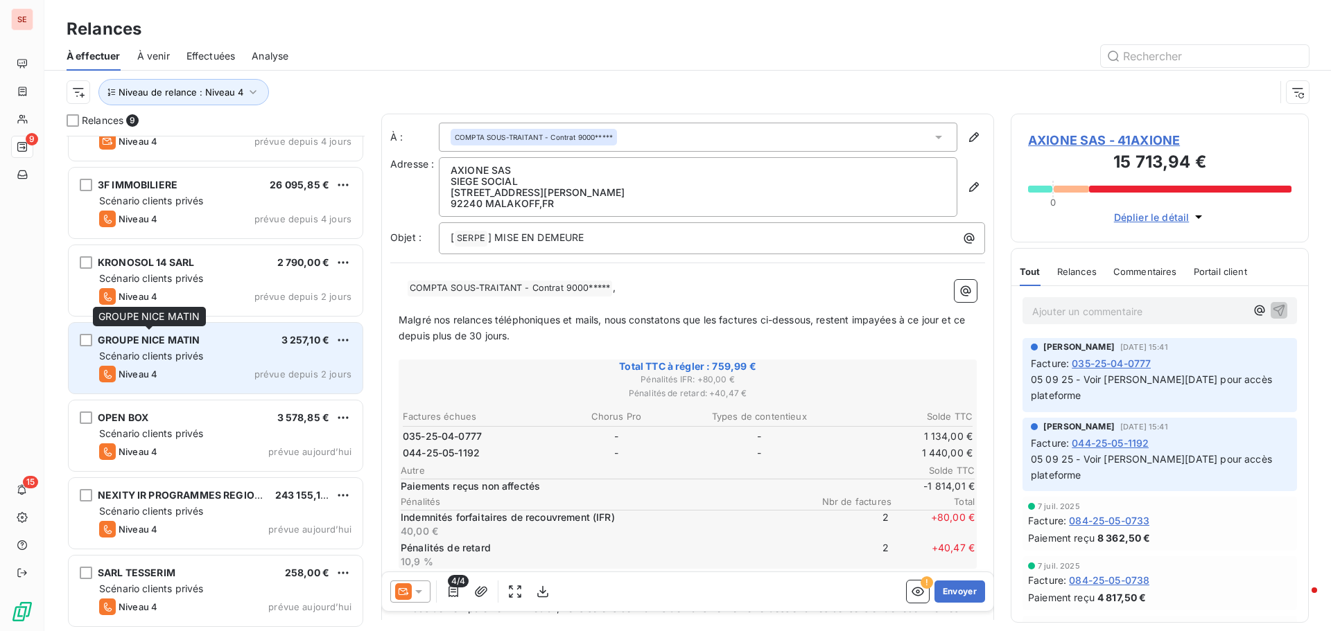
click at [167, 339] on span "GROUPE NICE MATIN" at bounding box center [149, 340] width 103 height 12
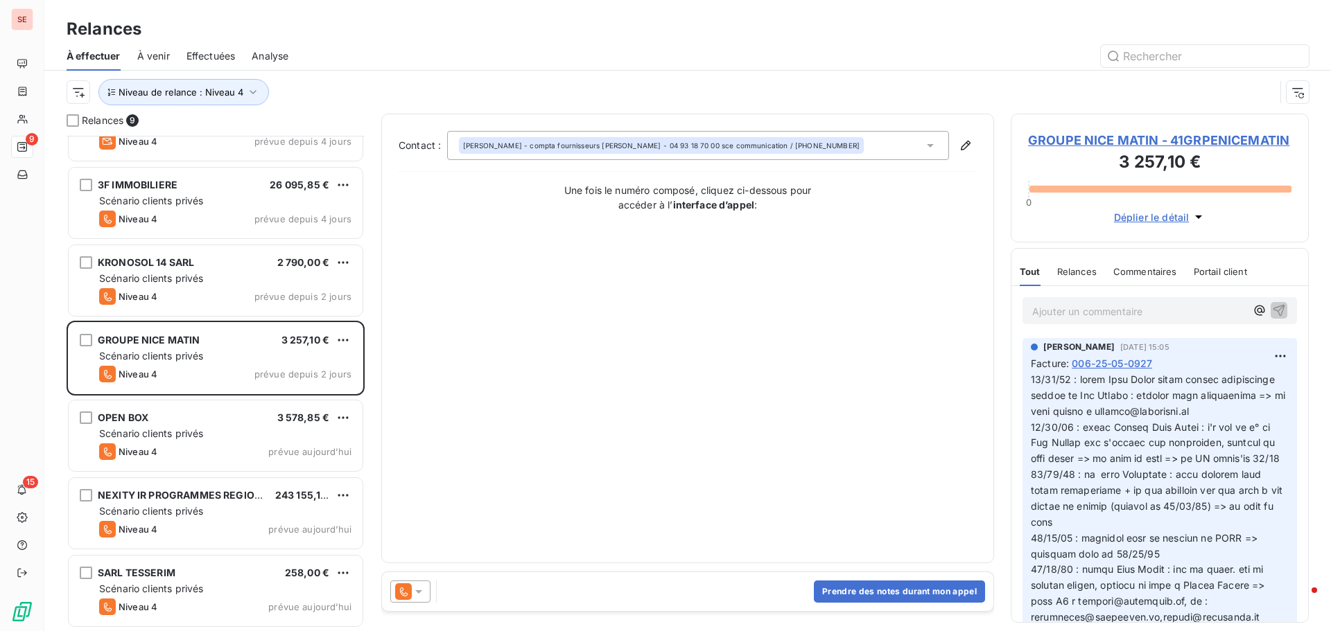
click at [1040, 142] on span "GROUPE NICE MATIN - 41GRPENICEMATIN" at bounding box center [1159, 140] width 263 height 19
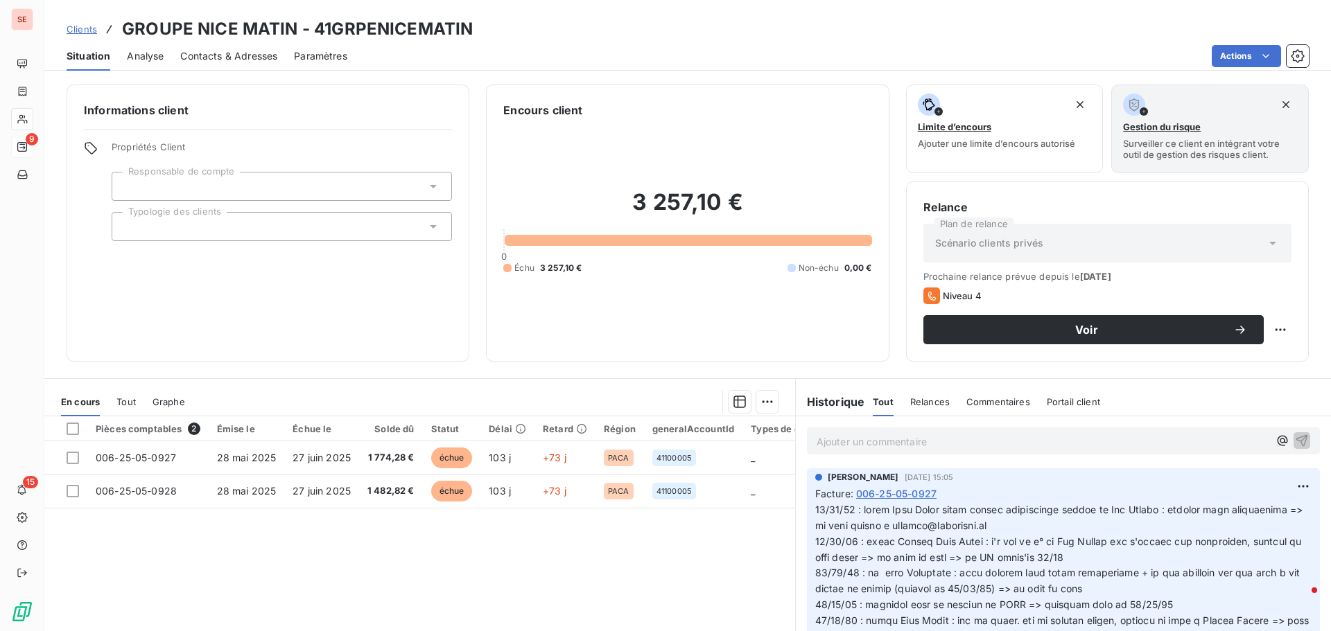
click at [261, 52] on span "Contacts & Adresses" at bounding box center [228, 56] width 97 height 14
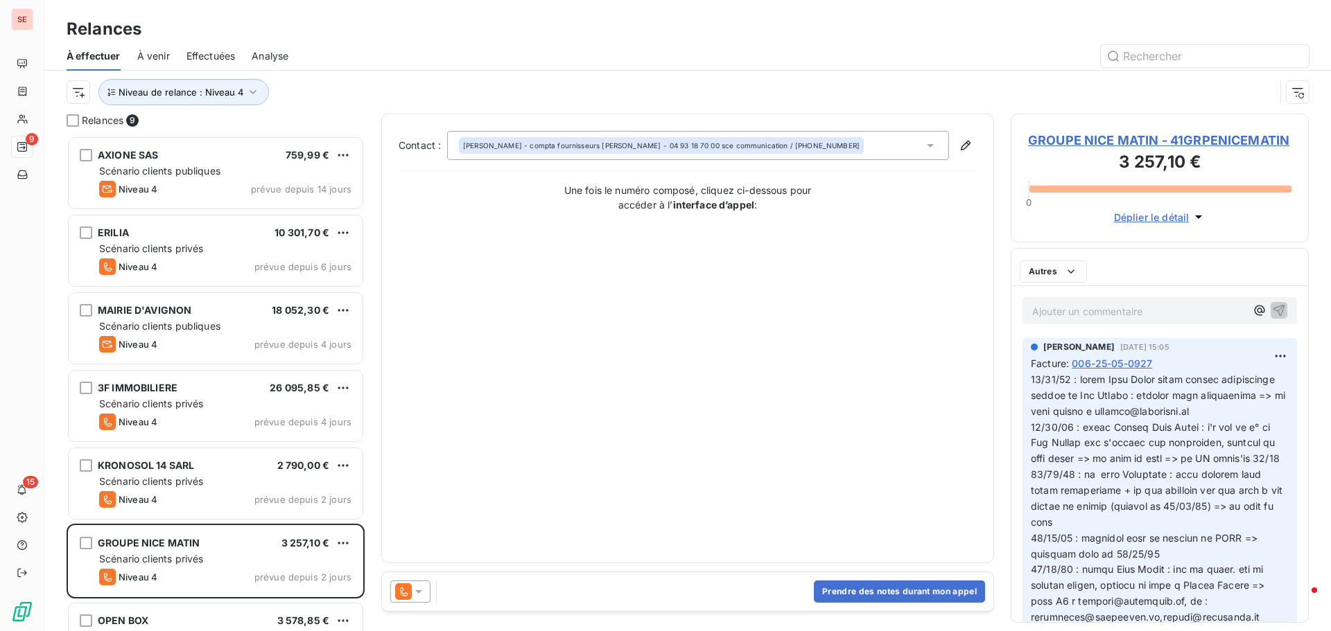
scroll to position [485, 288]
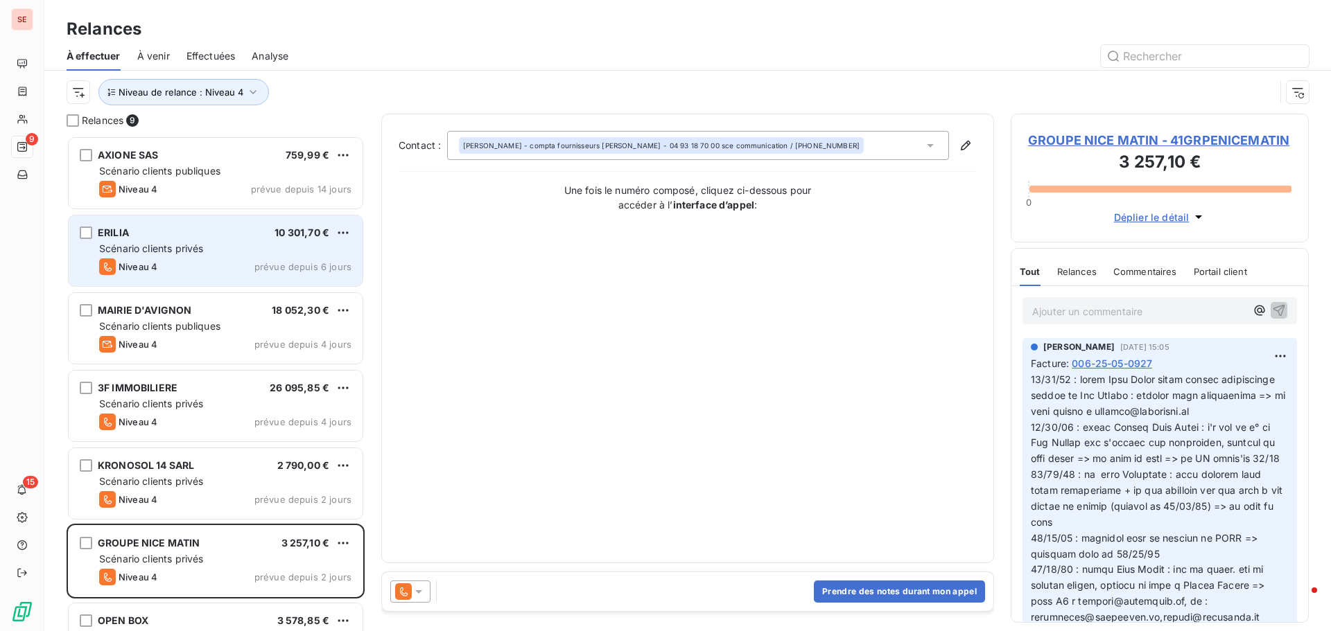
click at [229, 241] on div "ERILIA 10 301,70 € Scénario clients privés Niveau 4 prévue depuis 6 jours" at bounding box center [216, 251] width 294 height 71
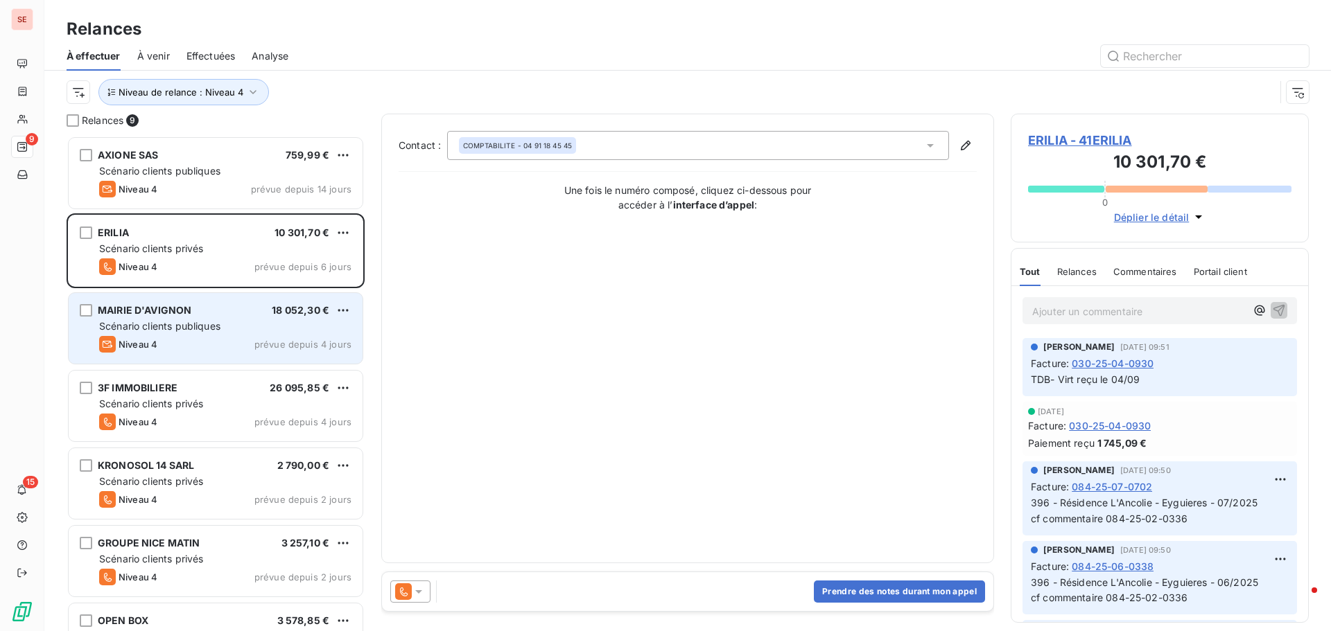
click at [164, 313] on span "MAIRIE D'AVIGNON" at bounding box center [145, 310] width 94 height 12
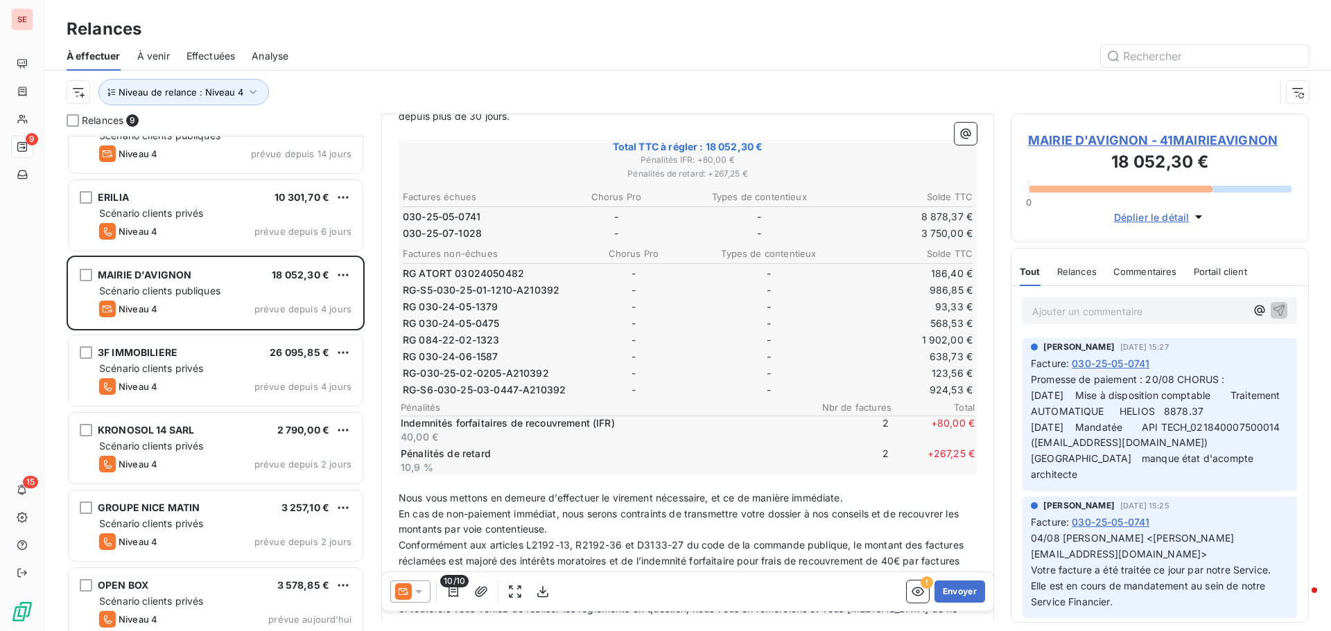
scroll to position [70, 0]
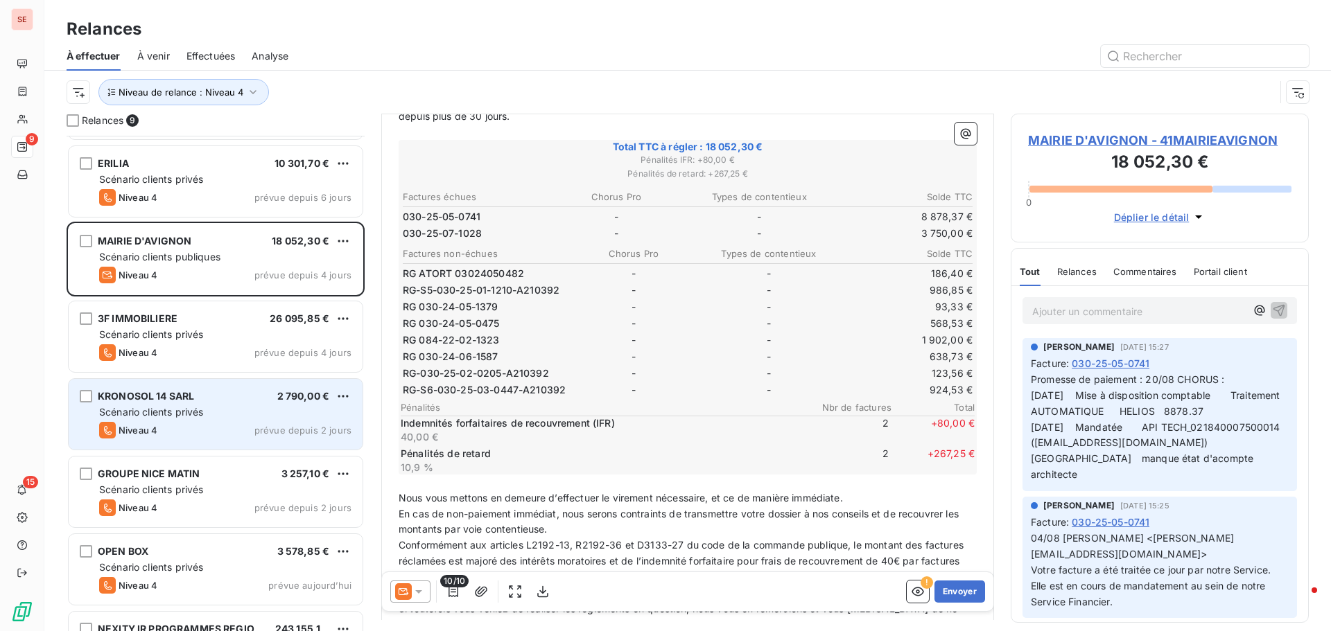
click at [214, 409] on div "Scénario clients privés" at bounding box center [225, 412] width 252 height 14
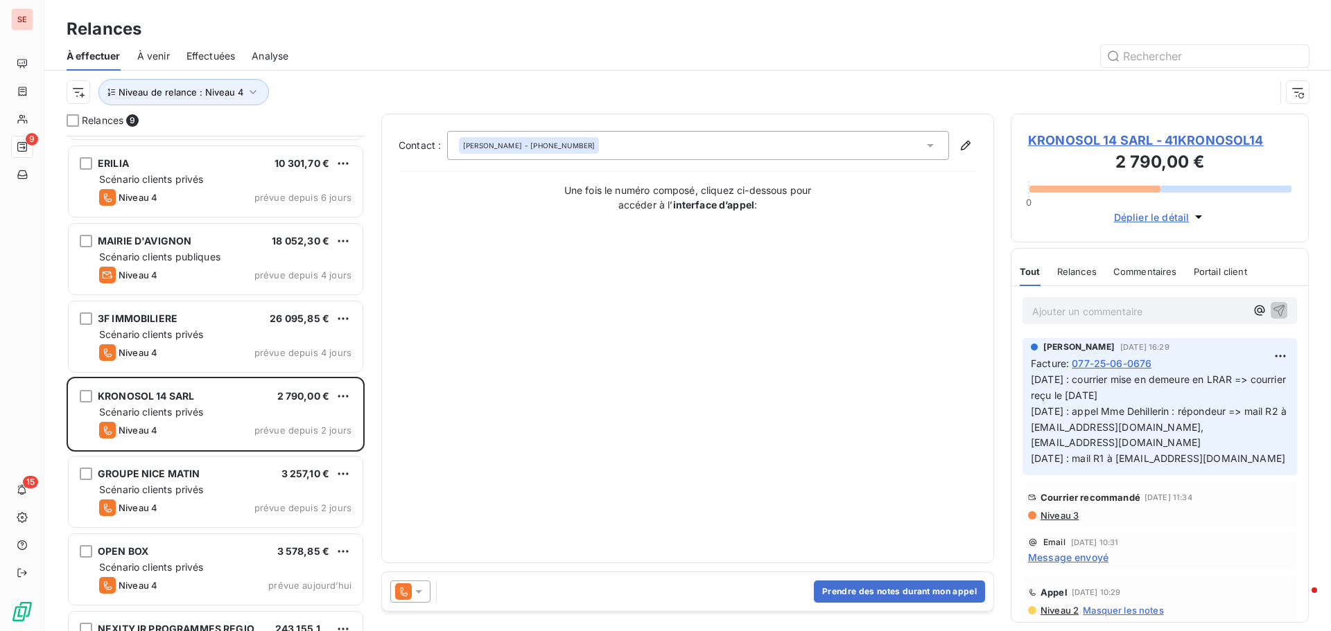
click at [1071, 139] on span "KRONOSOL 14 SARL - 41KRONOSOL14" at bounding box center [1159, 140] width 263 height 19
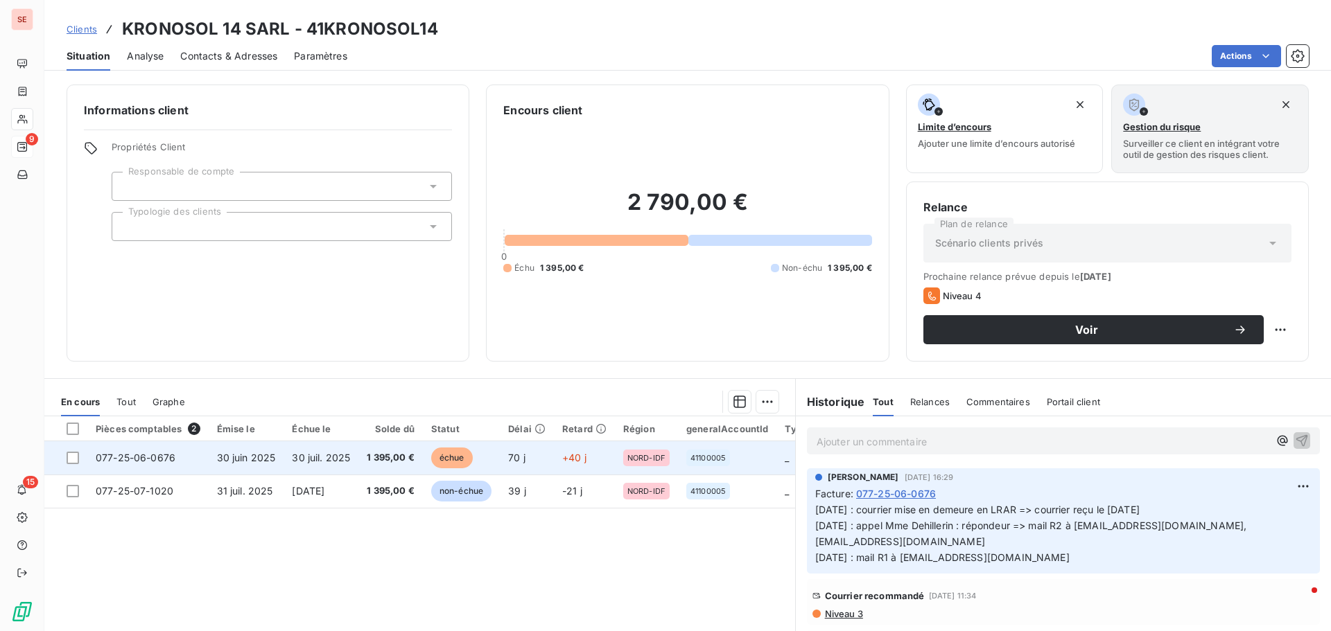
click at [286, 460] on td "30 juil. 2025" at bounding box center [320, 457] width 75 height 33
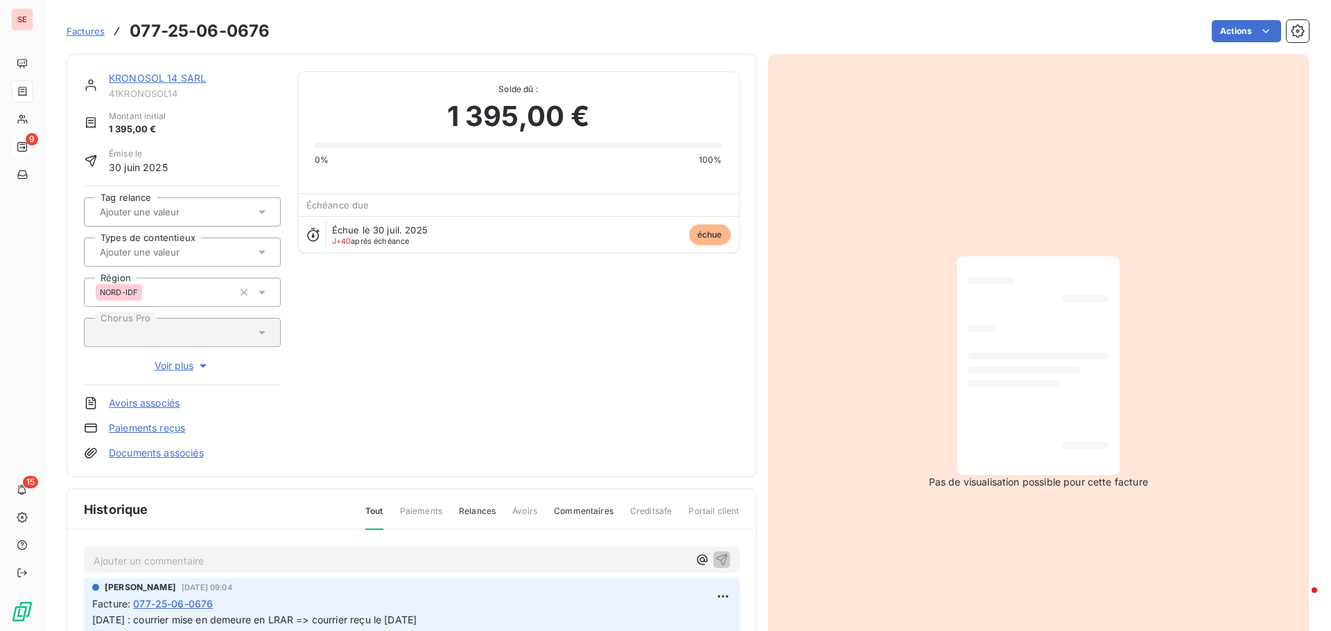
click at [200, 451] on link "Documents associés" at bounding box center [156, 453] width 95 height 14
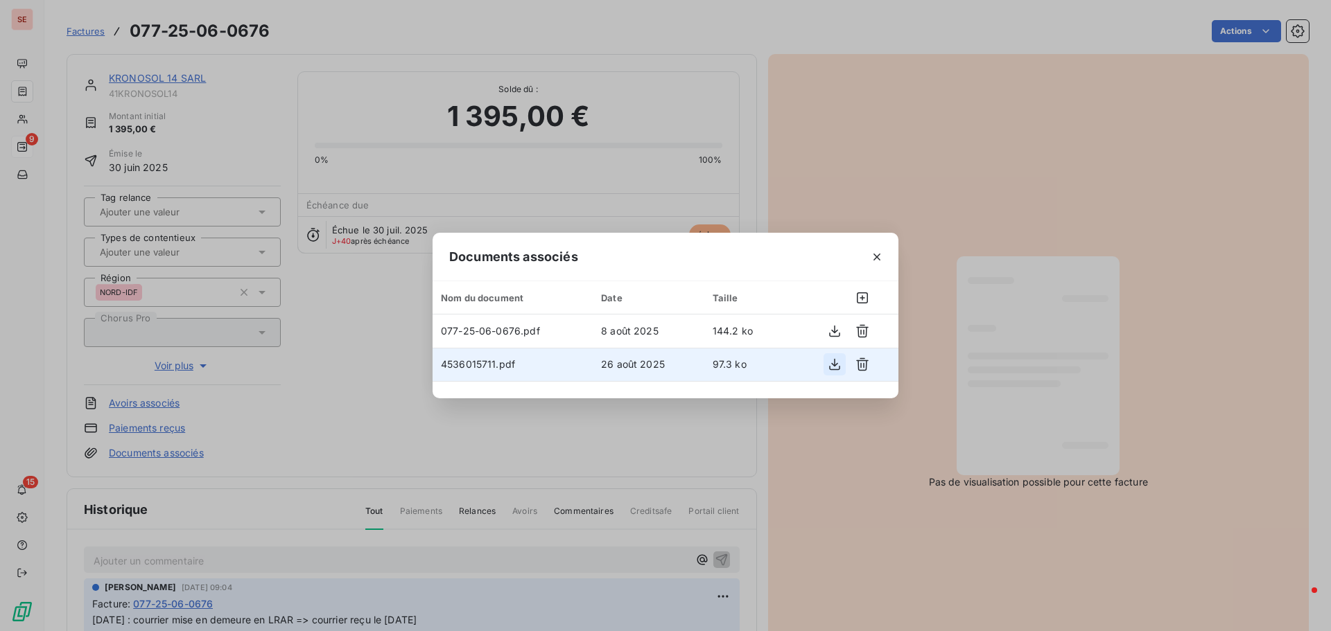
click at [834, 365] on icon "button" at bounding box center [834, 365] width 11 height 12
click at [880, 255] on icon "button" at bounding box center [877, 257] width 14 height 14
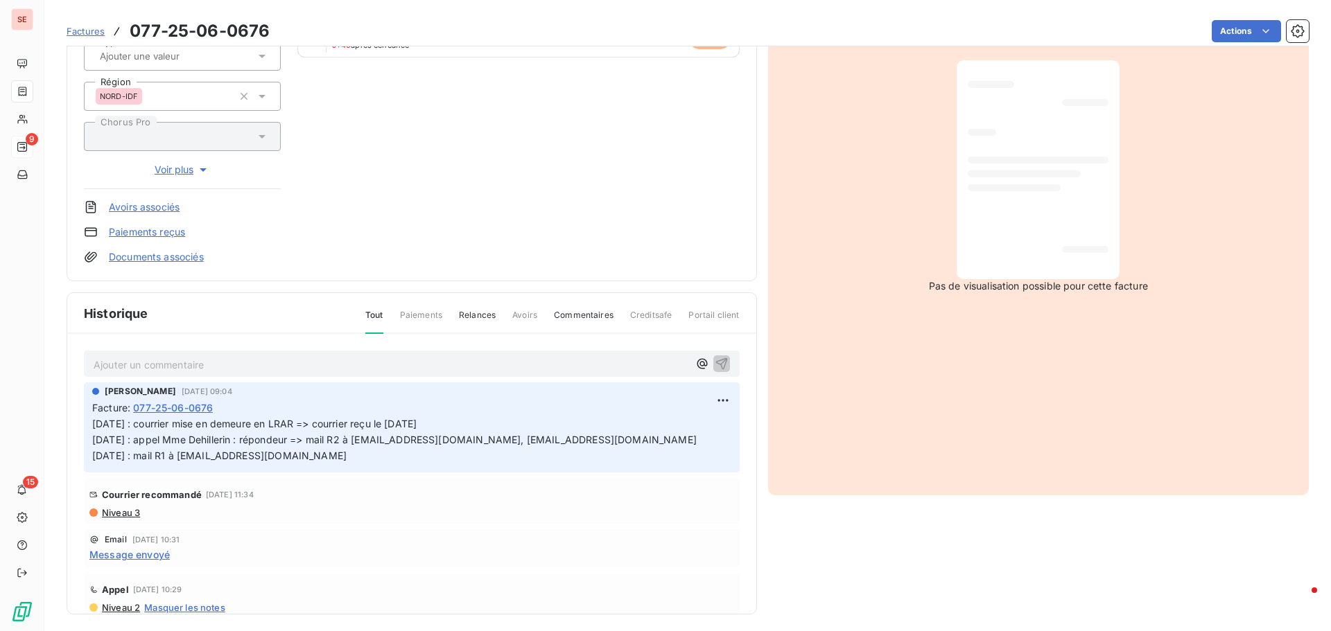
scroll to position [202, 0]
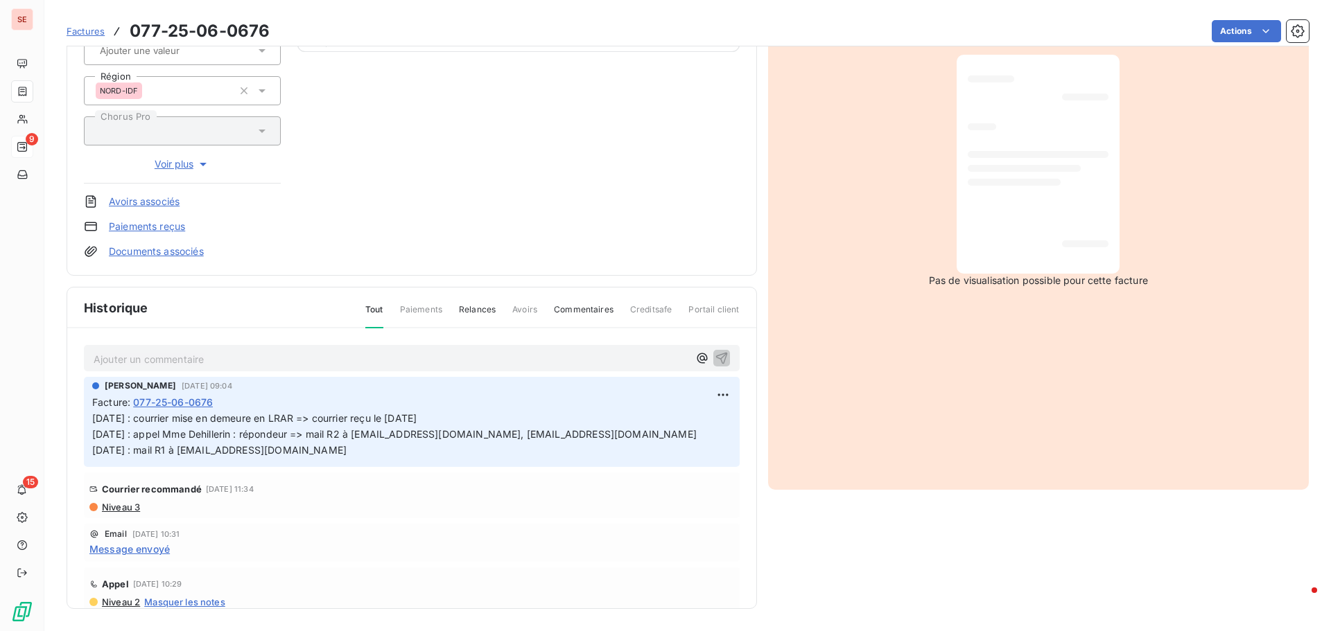
click at [122, 507] on span "Niveau 3" at bounding box center [120, 507] width 40 height 11
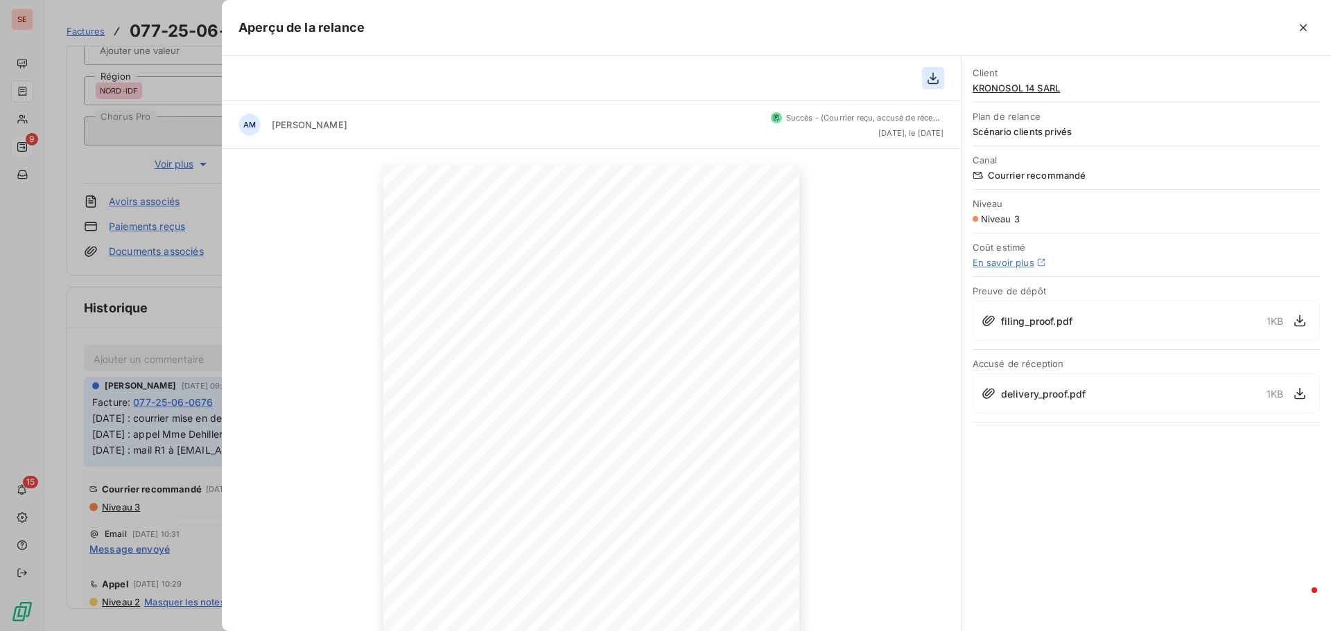
click at [935, 74] on icon "button" at bounding box center [933, 78] width 14 height 14
click at [1299, 390] on icon "button" at bounding box center [1300, 394] width 14 height 14
click at [1309, 27] on icon "button" at bounding box center [1303, 28] width 14 height 14
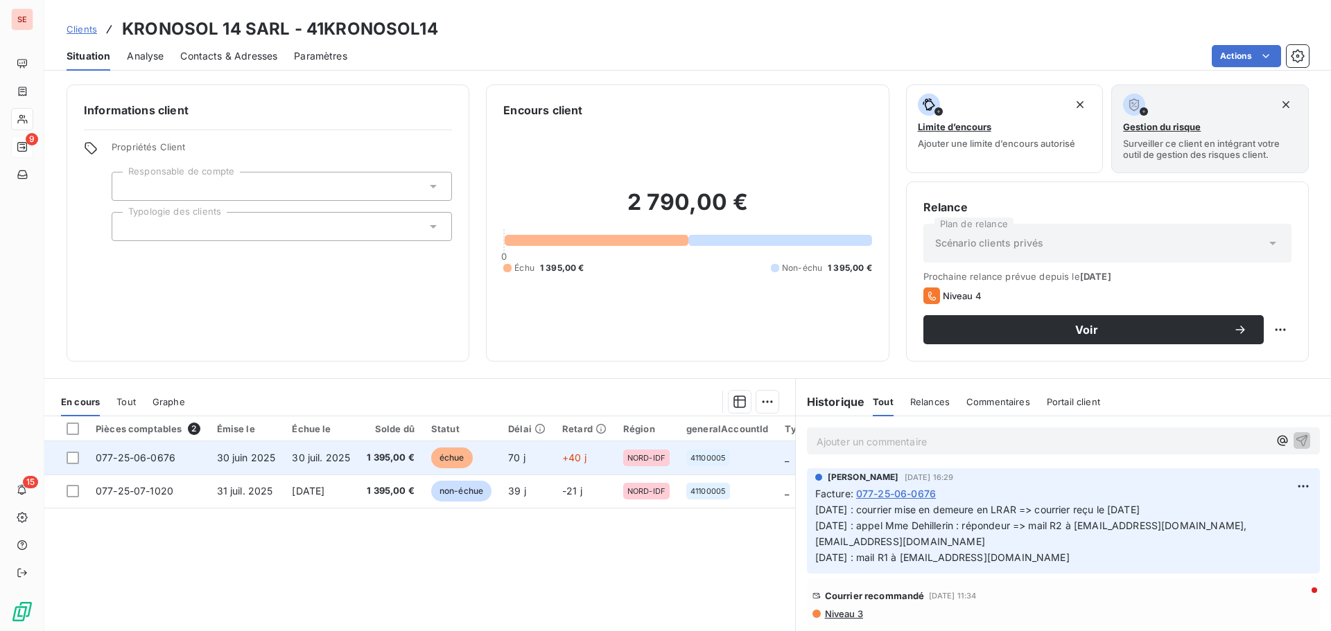
click at [373, 450] on td "1 395,00 €" at bounding box center [390, 457] width 64 height 33
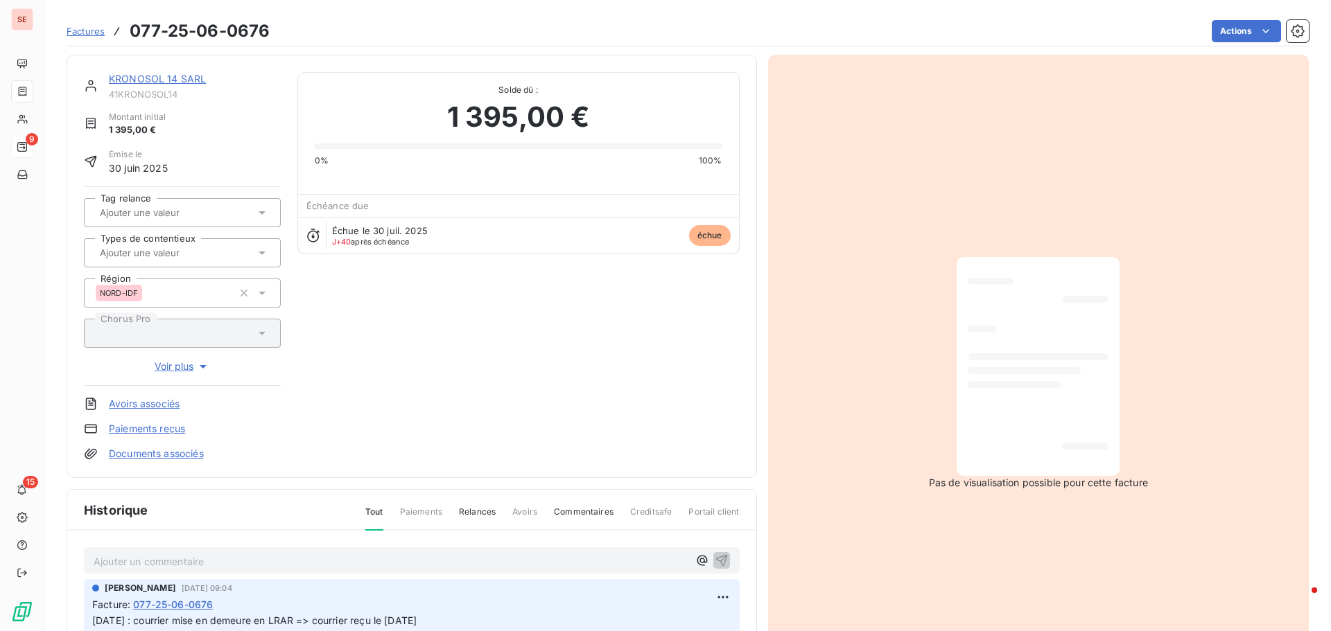
scroll to position [202, 0]
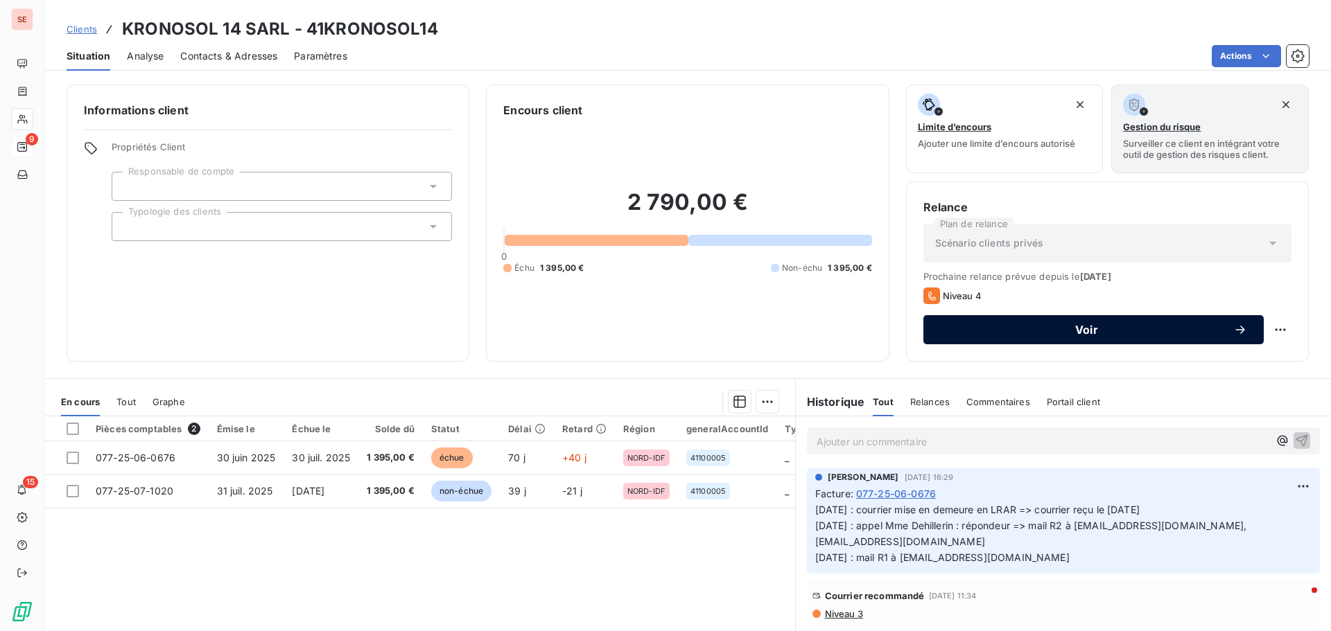
click at [1083, 335] on span "Voir" at bounding box center [1086, 329] width 293 height 11
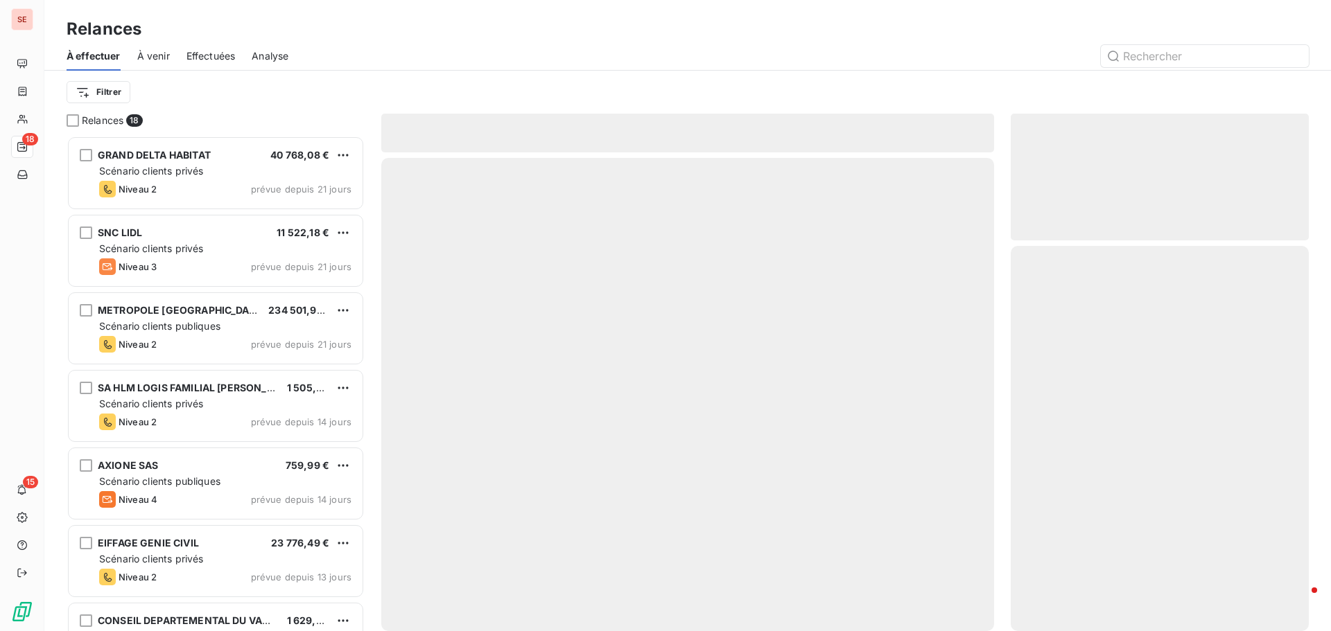
scroll to position [485, 288]
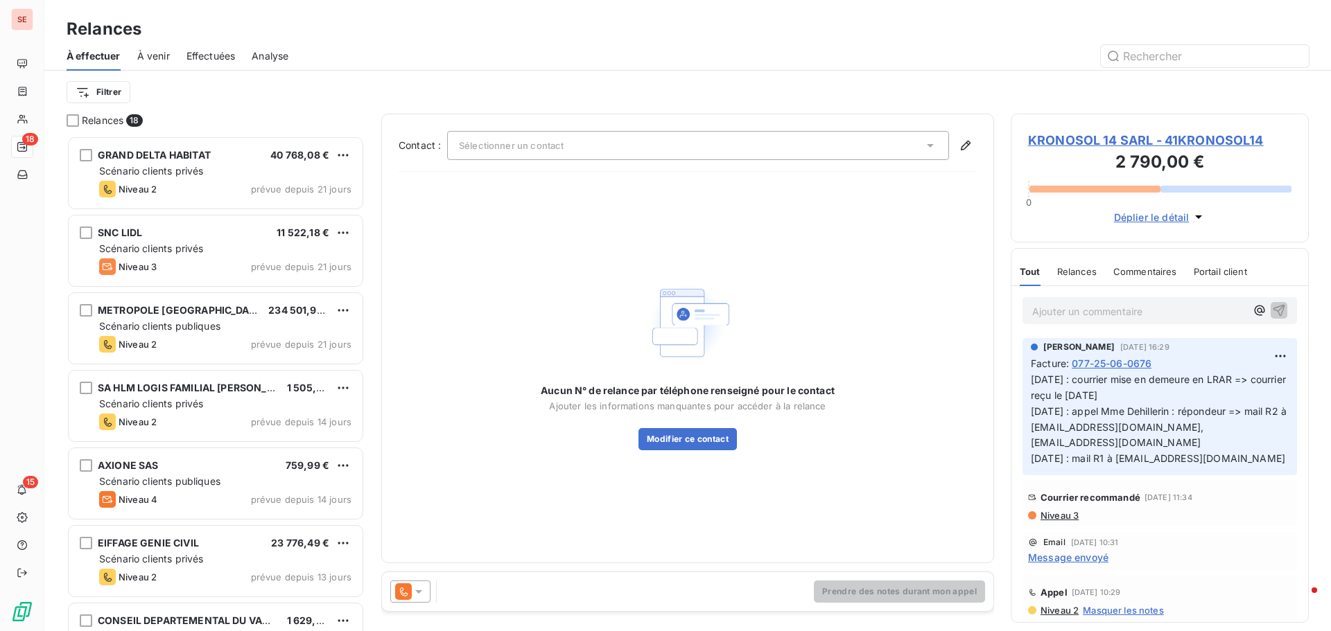
click at [615, 154] on div "Sélectionner un contact" at bounding box center [698, 145] width 502 height 29
click at [838, 91] on div "Filtrer" at bounding box center [688, 92] width 1242 height 26
click at [1133, 136] on span "KRONOSOL 14 SARL - 41KRONOSOL14" at bounding box center [1159, 140] width 263 height 19
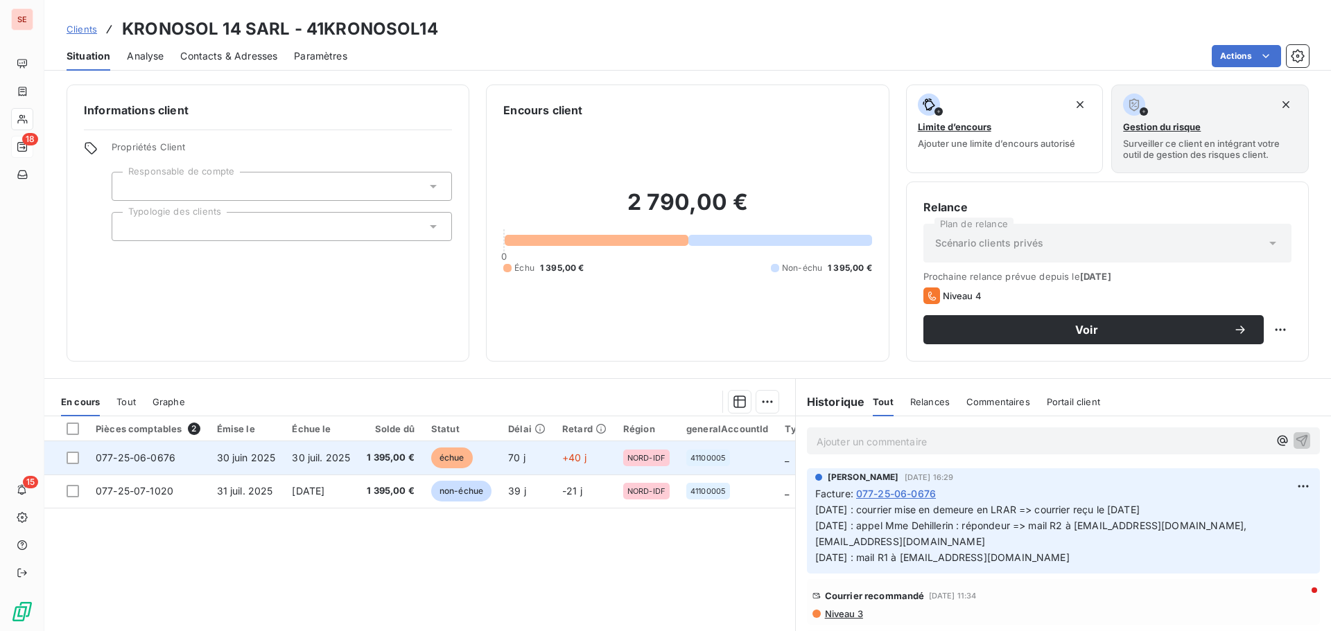
click at [213, 462] on td "30 juin 2025" at bounding box center [247, 457] width 76 height 33
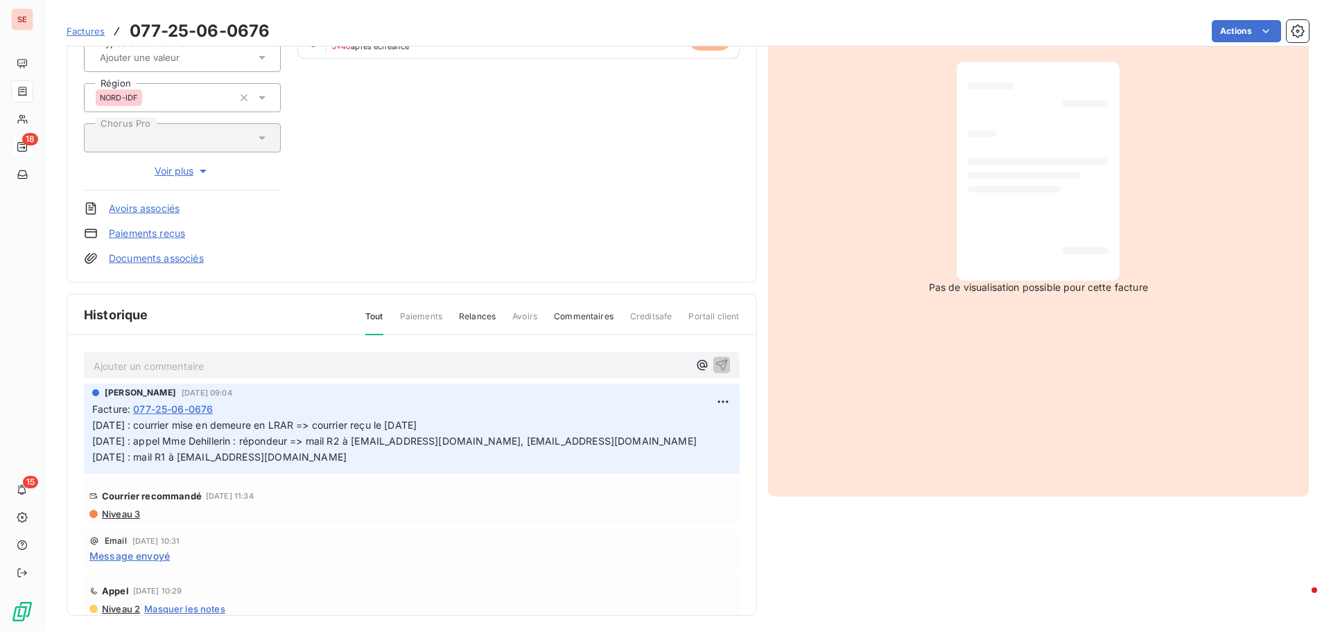
scroll to position [202, 0]
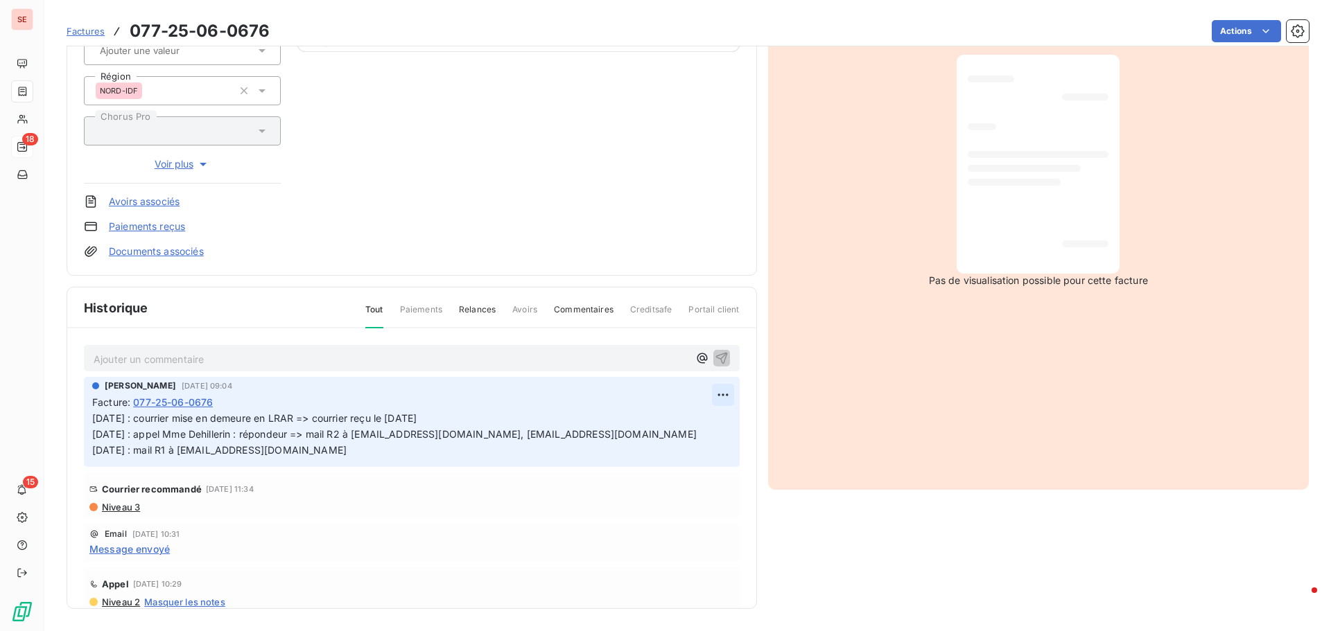
click at [706, 395] on html "SE 18 15 Factures 077-25-06-0676 Actions KRONOSOL 14 SARL 41KRONOSOL14 Montant …" at bounding box center [665, 315] width 1331 height 631
click at [678, 428] on div "Editer" at bounding box center [674, 425] width 78 height 22
click at [92, 413] on span "[DATE] : courrier mise en demeure en LRAR => courrier reçu le [DATE] [DATE] : a…" at bounding box center [394, 434] width 604 height 44
click at [103, 423] on p "[DATE] : courrier mise en demeure en LRAR => courrier reçu le [DATE] [DATE] : a…" at bounding box center [402, 435] width 620 height 48
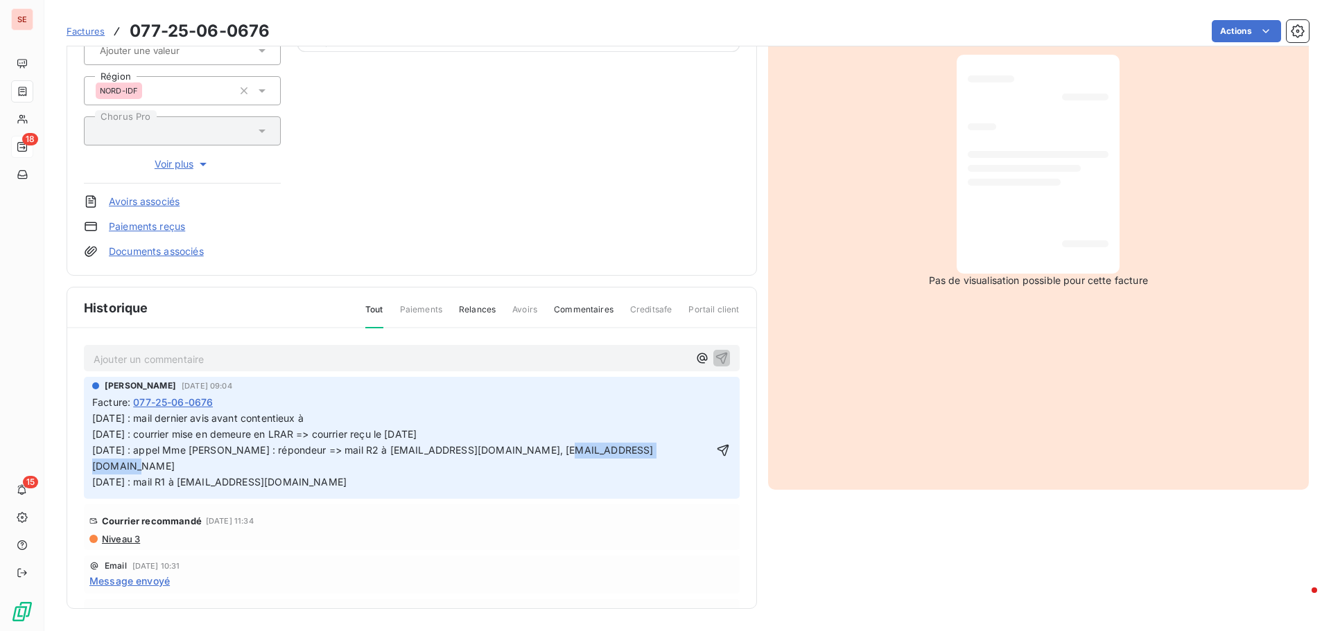
drag, startPoint x: 496, startPoint y: 449, endPoint x: 622, endPoint y: 446, distance: 125.5
click at [622, 448] on p "[DATE] : mail dernier avis avant contentieux à [DATE] : courrier mise en demeur…" at bounding box center [402, 450] width 620 height 79
copy span "[EMAIL_ADDRESS][DOMAIN_NAME]"
click at [387, 409] on div "Facture : 077-25-06-0676" at bounding box center [411, 402] width 639 height 15
click at [378, 419] on p "[DATE] : mail dernier avis avant contentieux à [DATE] : courrier mise en demeur…" at bounding box center [402, 450] width 620 height 79
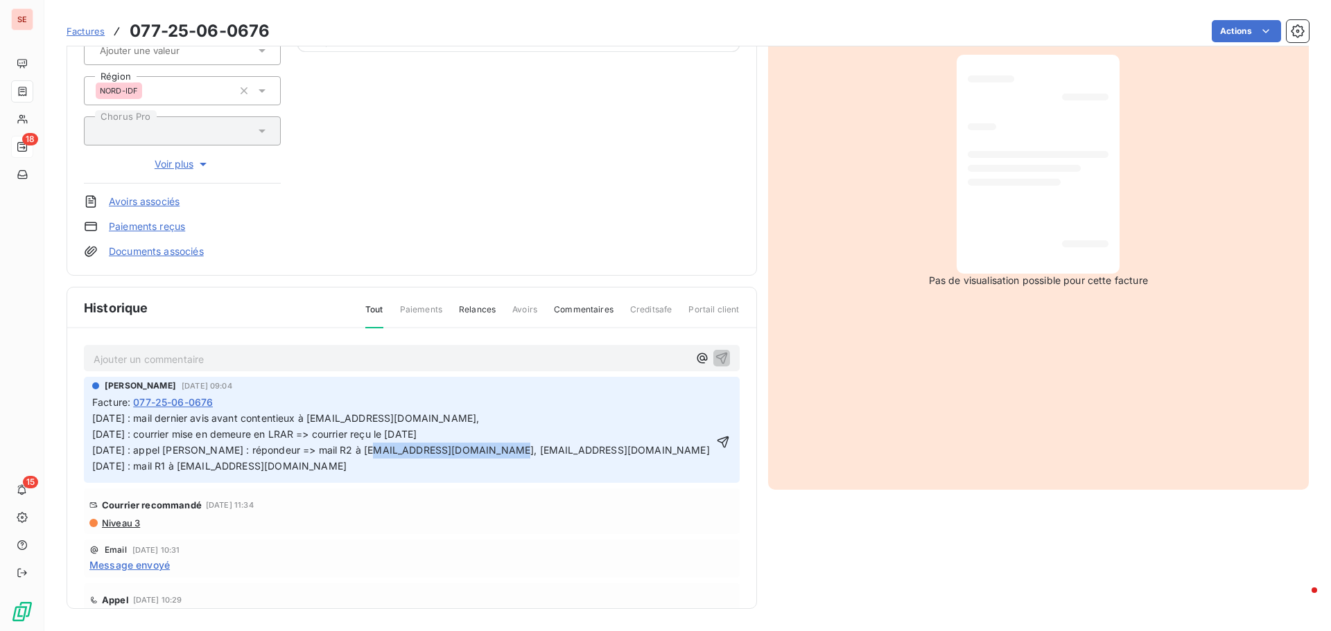
drag, startPoint x: 362, startPoint y: 449, endPoint x: 488, endPoint y: 447, distance: 126.2
click at [488, 447] on span "[DATE] : mail dernier avis avant contentieux à [EMAIL_ADDRESS][DOMAIN_NAME], [D…" at bounding box center [401, 442] width 618 height 60
copy span "[EMAIL_ADDRESS][DOMAIN_NAME]"
click at [474, 422] on p "[DATE] : mail dernier avis avant contentieux à [EMAIL_ADDRESS][DOMAIN_NAME], [D…" at bounding box center [402, 443] width 620 height 64
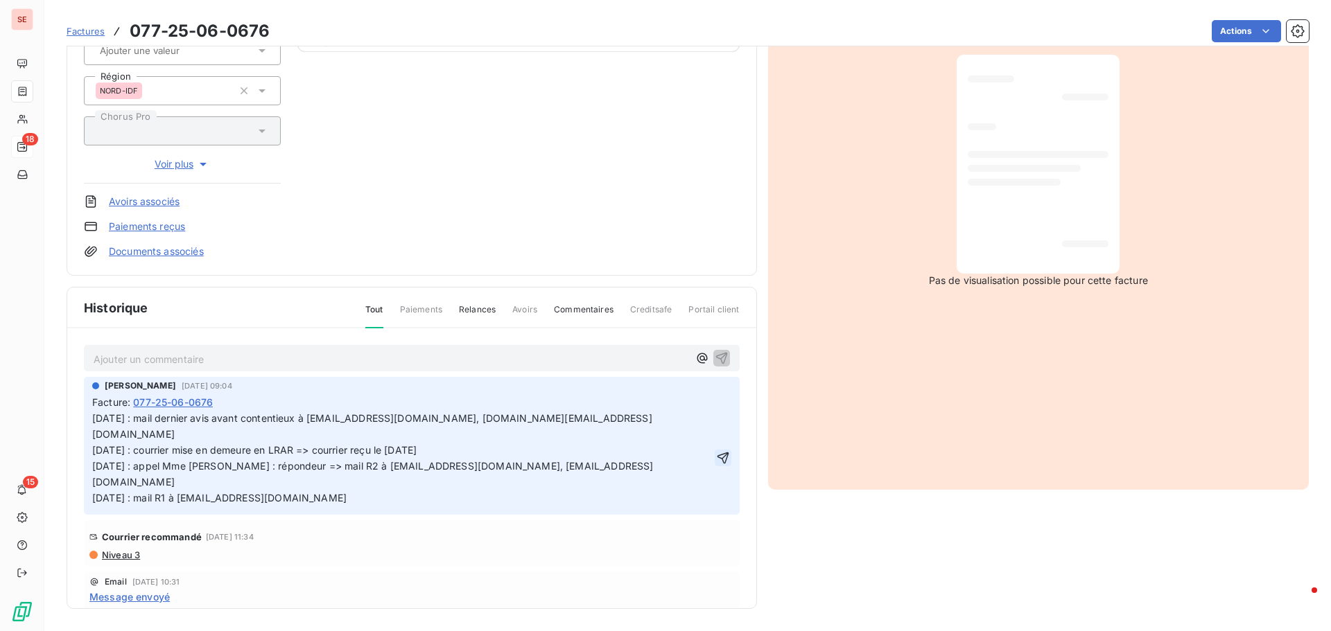
click at [716, 451] on icon "button" at bounding box center [723, 458] width 14 height 14
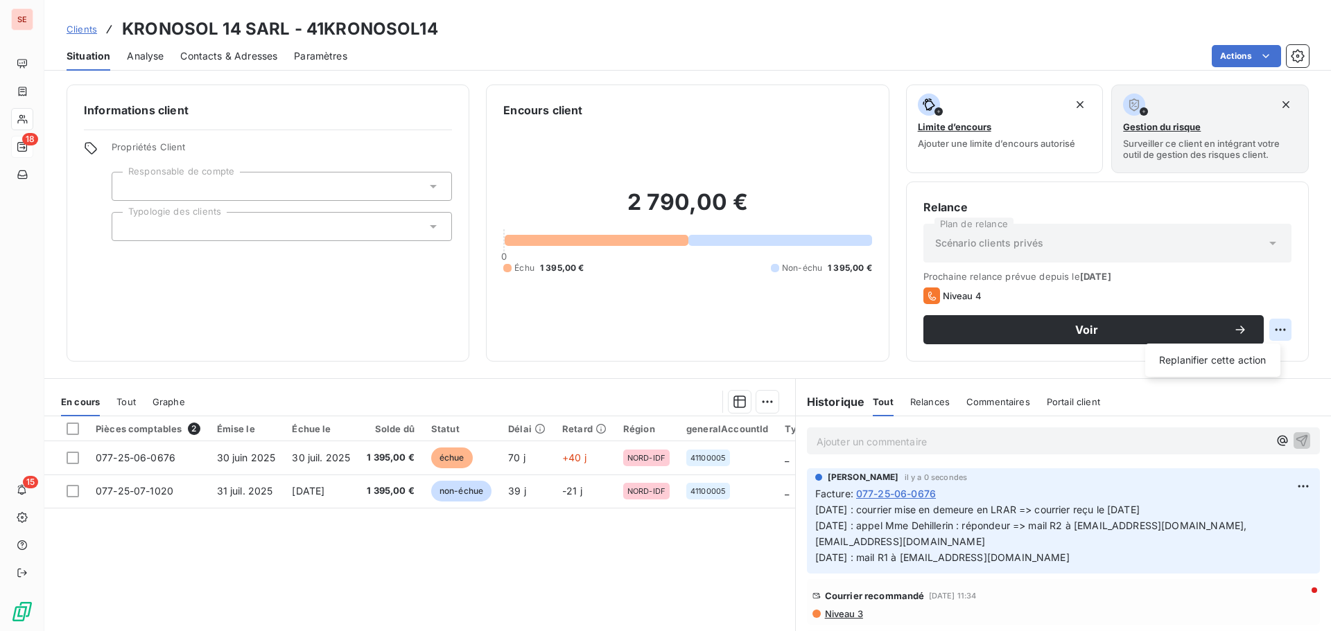
click at [1277, 331] on html "SE 18 15 Clients KRONOSOL 14 SARL - 41KRONOSOL14 Situation Analyse Contacts & A…" at bounding box center [665, 315] width 1331 height 631
click at [1257, 357] on div "Replanifier cette action" at bounding box center [1212, 360] width 124 height 22
select select "8"
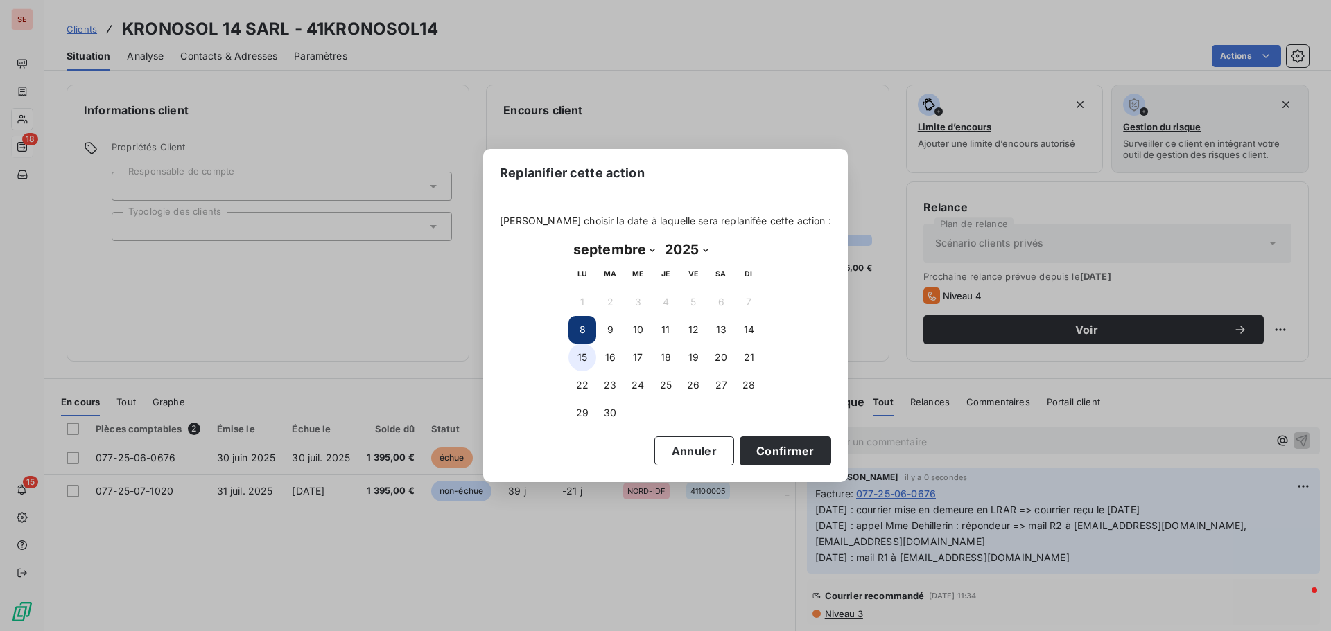
click at [588, 359] on button "15" at bounding box center [582, 358] width 28 height 28
click at [755, 456] on button "Confirmer" at bounding box center [784, 451] width 91 height 29
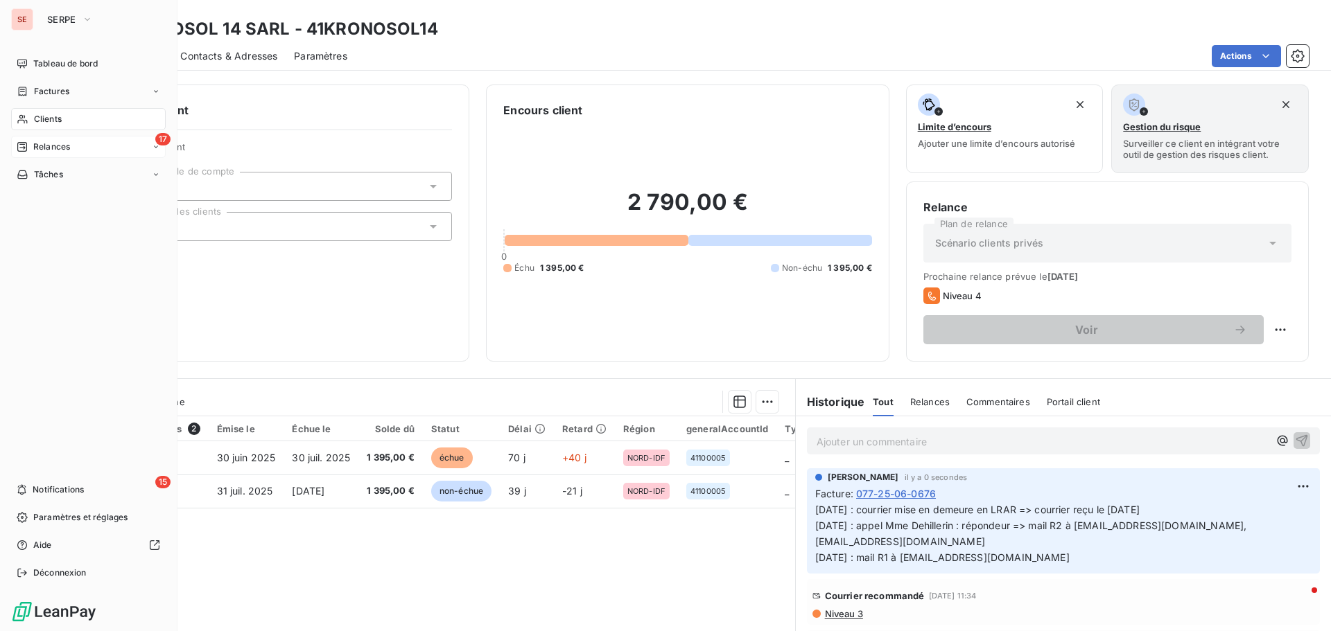
click at [65, 150] on span "Relances" at bounding box center [51, 147] width 37 height 12
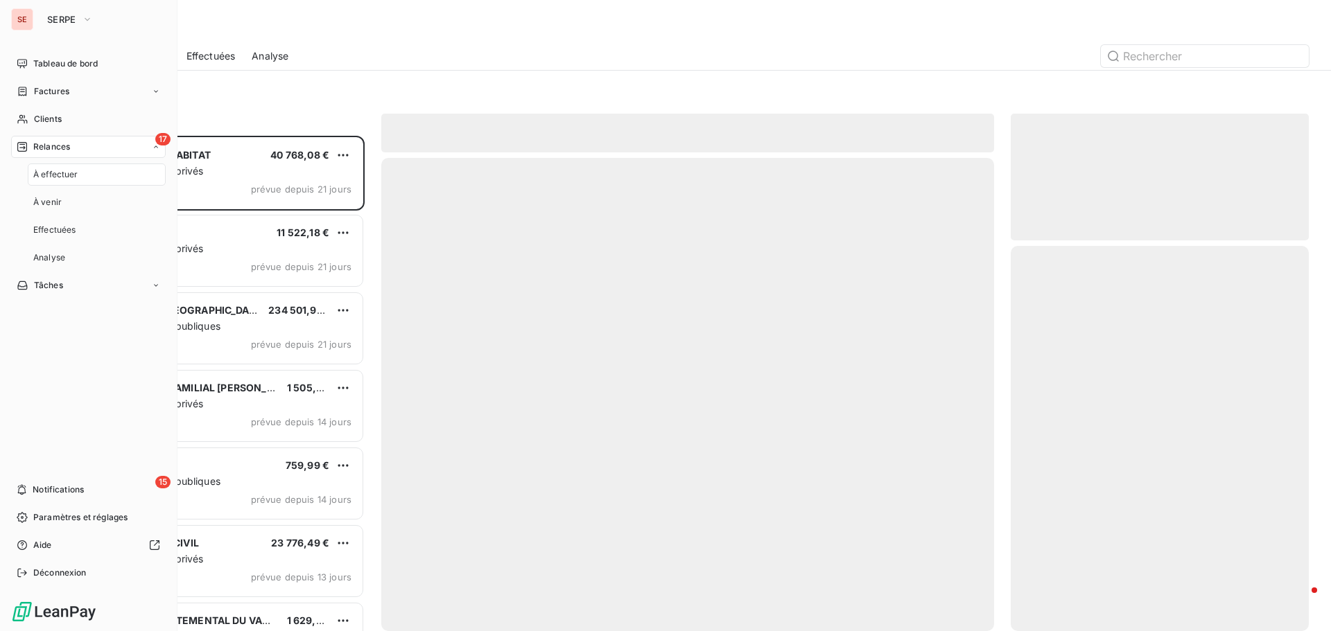
scroll to position [485, 288]
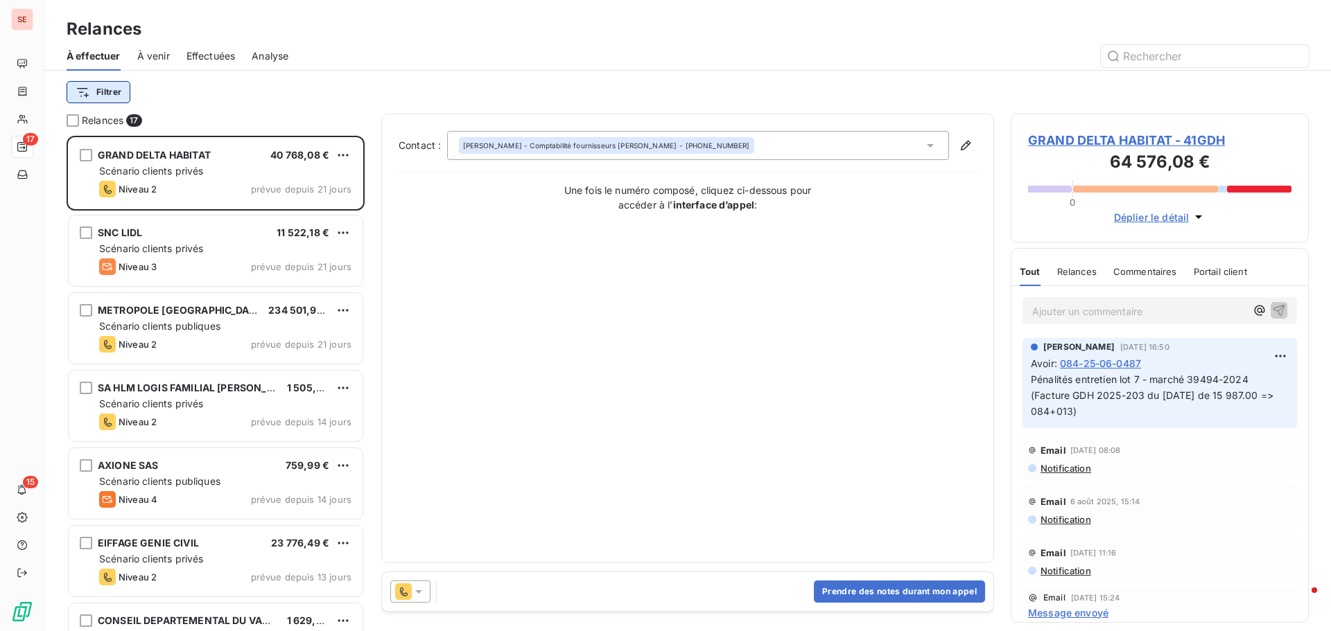
click at [107, 94] on html "SE 17 15 Relances À effectuer À venir Effectuées Analyse Filtrer Relances 17 GR…" at bounding box center [665, 315] width 1331 height 631
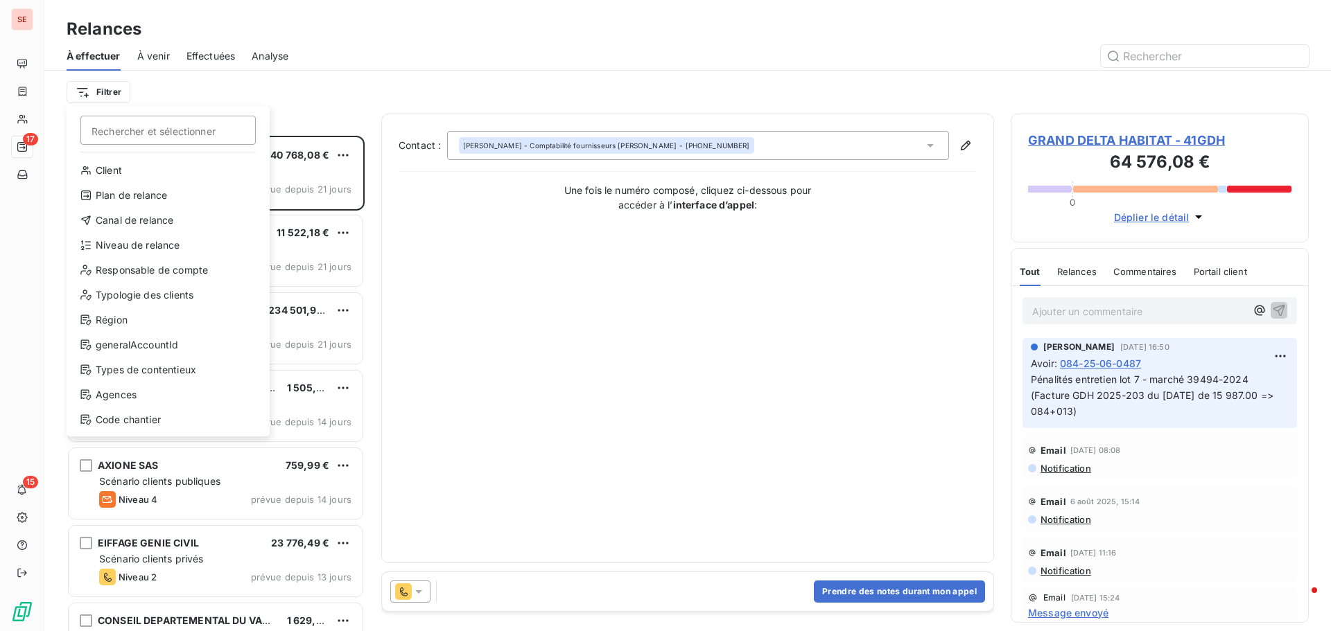
click at [281, 90] on html "SE 17 15 Relances À effectuer À venir Effectuées Analyse Filtrer Rechercher et …" at bounding box center [665, 315] width 1331 height 631
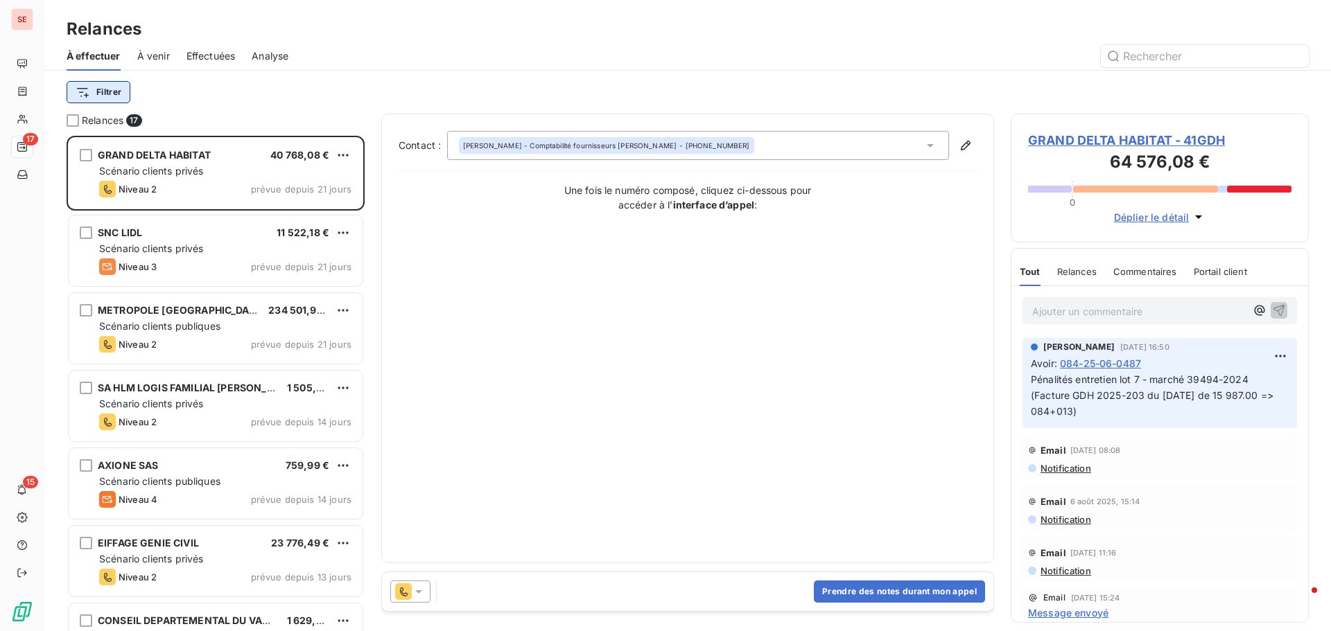
click at [106, 93] on html "SE 17 15 Relances À effectuer À venir Effectuées Analyse Filtrer Relances 17 GR…" at bounding box center [665, 315] width 1331 height 631
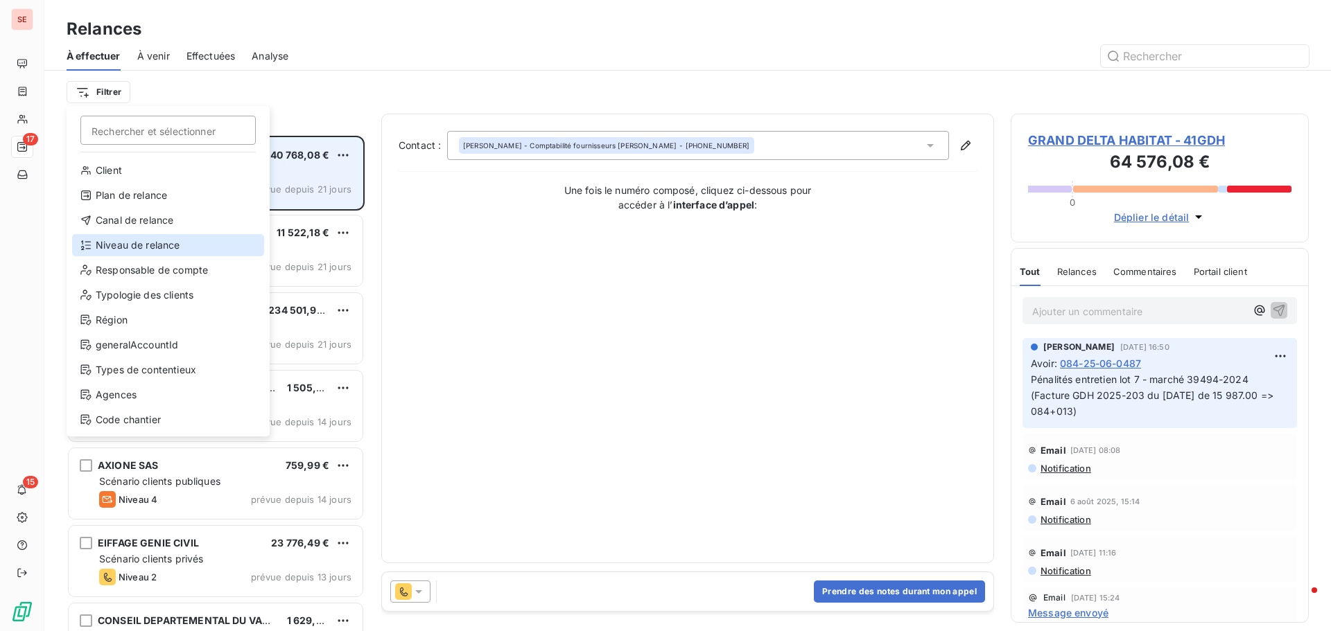
drag, startPoint x: 118, startPoint y: 245, endPoint x: 240, endPoint y: 195, distance: 132.4
click at [119, 245] on div "Niveau de relance" at bounding box center [168, 245] width 192 height 22
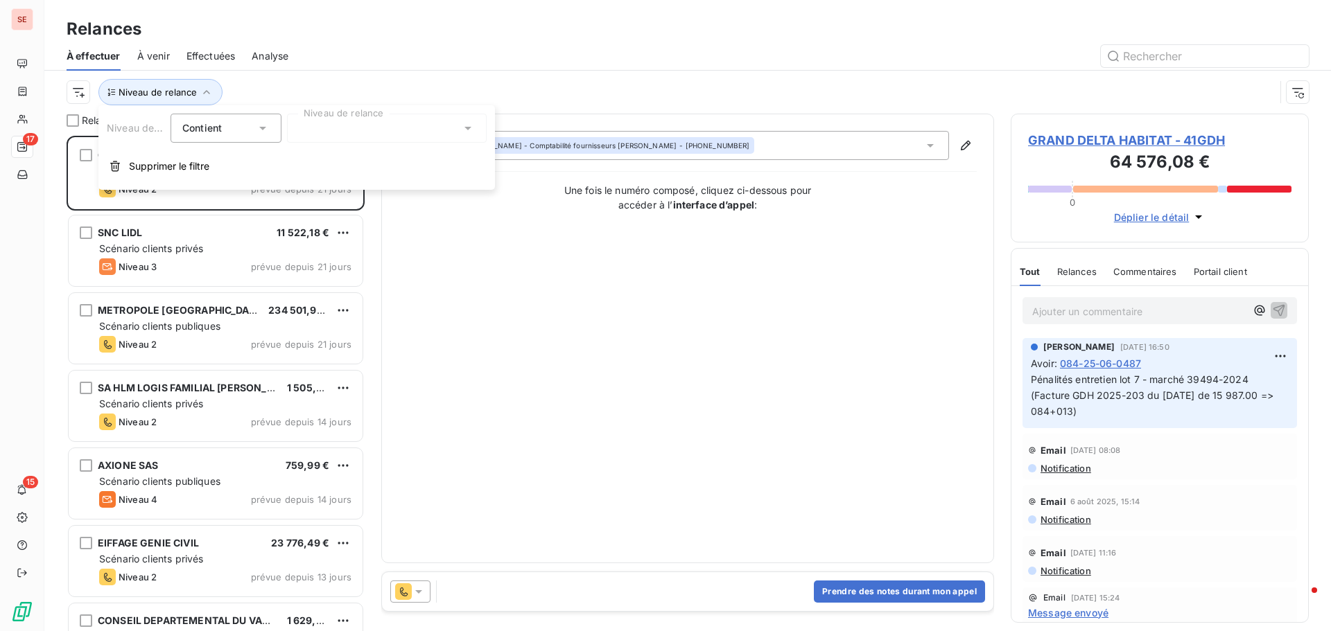
click at [384, 125] on div at bounding box center [387, 128] width 200 height 29
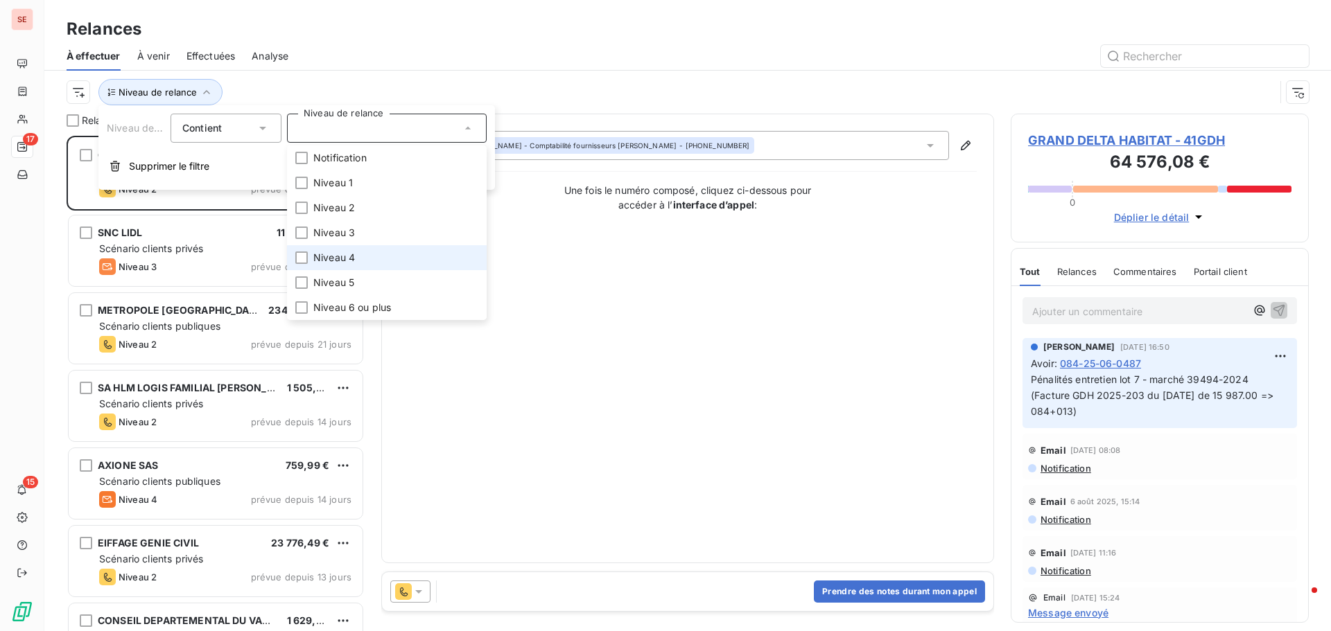
click at [341, 254] on span "Niveau 4" at bounding box center [334, 258] width 42 height 14
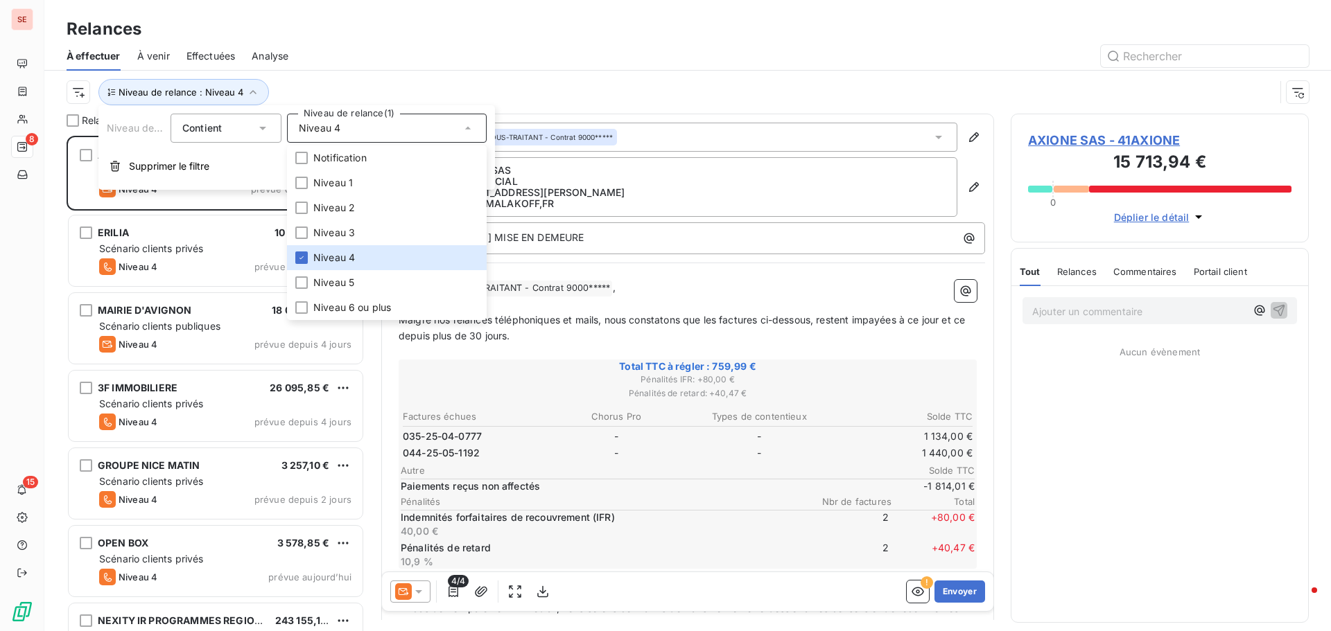
click at [453, 58] on div at bounding box center [807, 56] width 1004 height 22
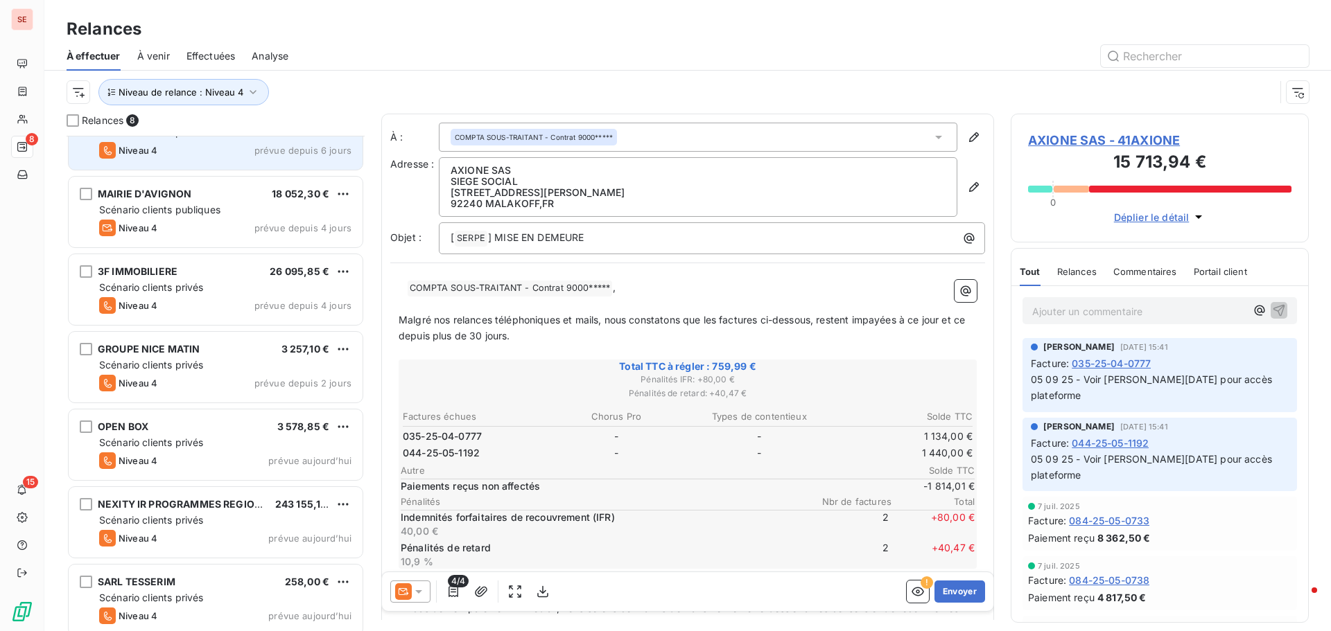
scroll to position [126, 0]
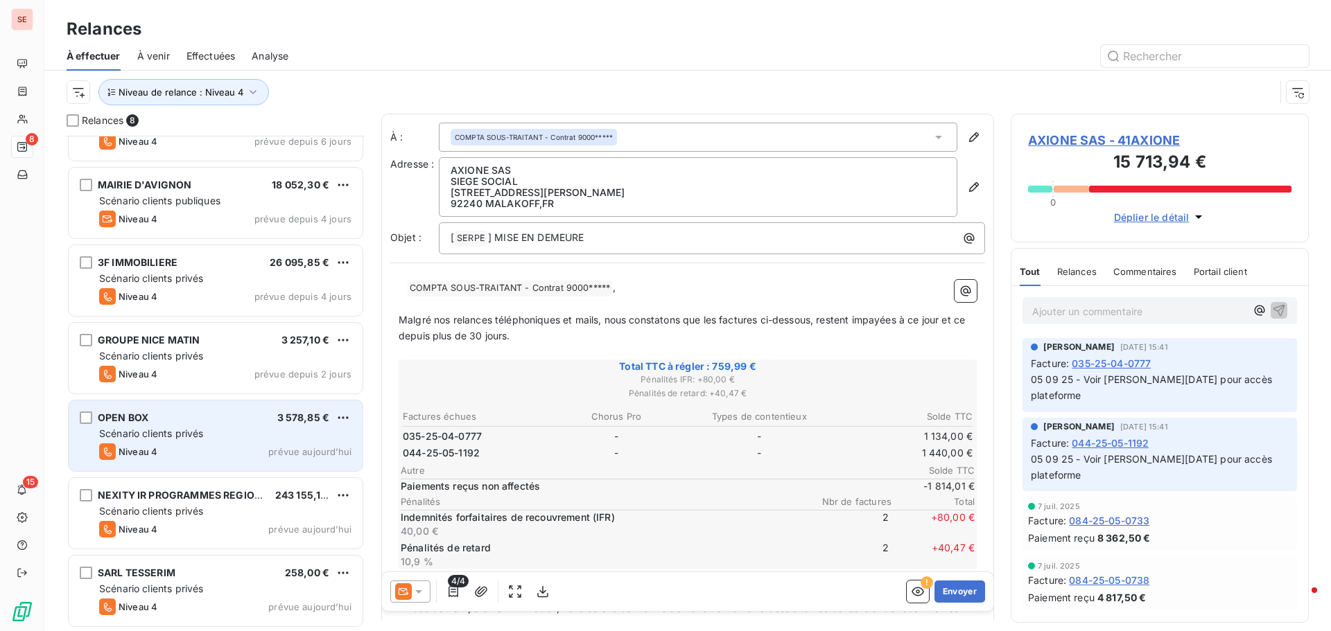
click at [190, 439] on div "Scénario clients privés" at bounding box center [225, 434] width 252 height 14
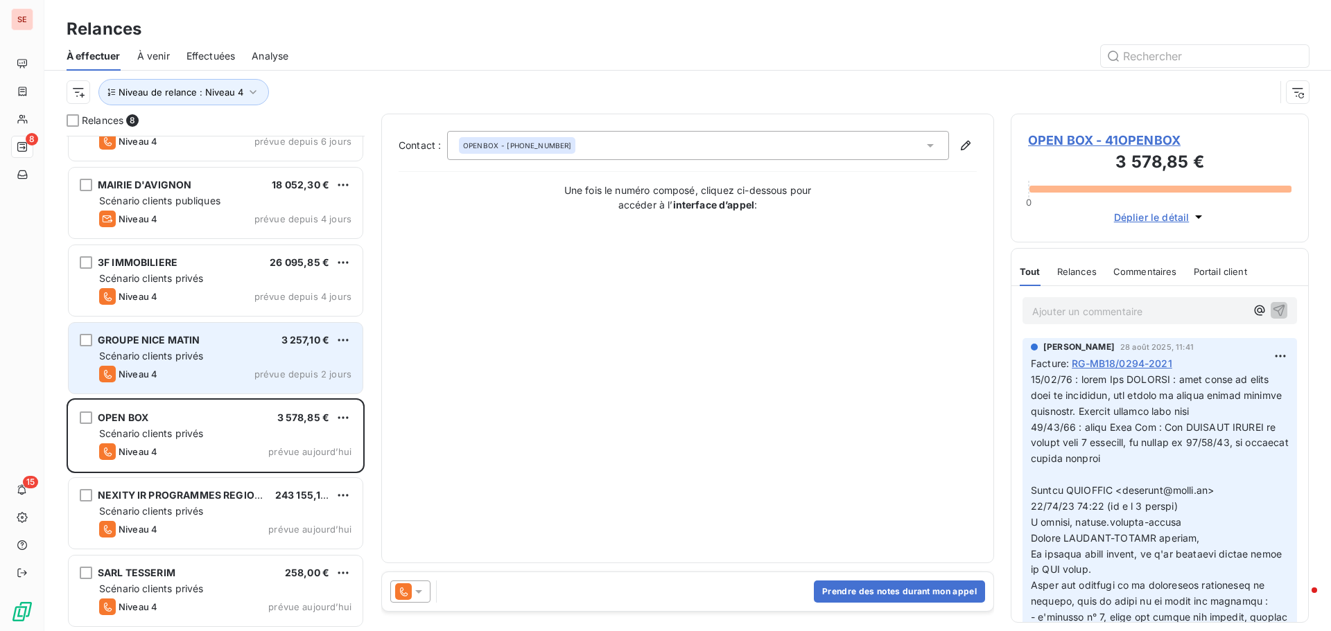
click at [218, 350] on div "Scénario clients privés" at bounding box center [225, 356] width 252 height 14
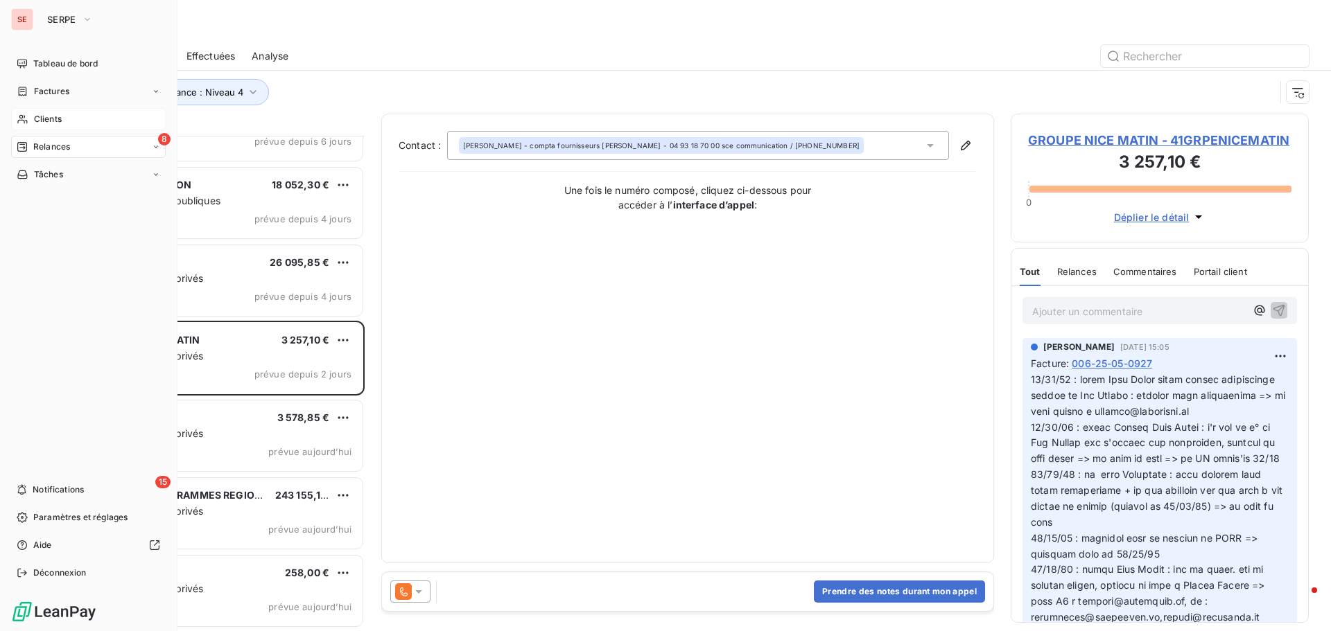
click at [61, 118] on span "Clients" at bounding box center [48, 119] width 28 height 12
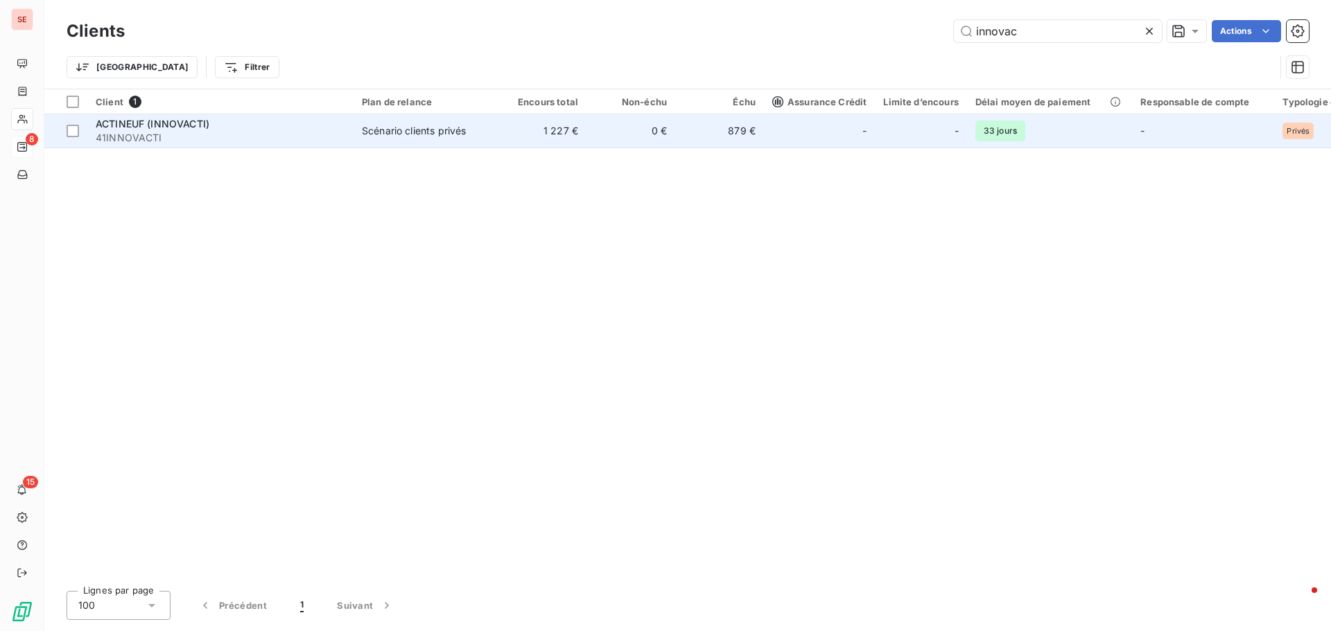
type input "innovac"
click at [357, 135] on td "Scénario clients privés" at bounding box center [425, 130] width 144 height 33
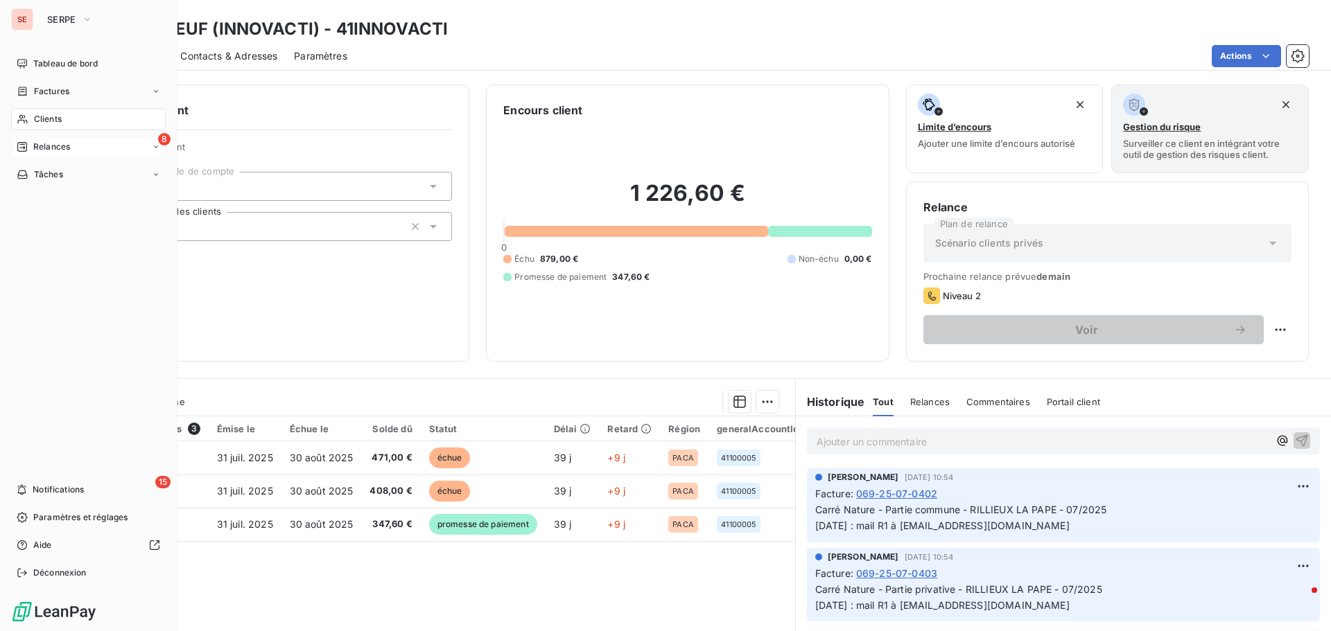
click at [63, 142] on span "Relances" at bounding box center [51, 147] width 37 height 12
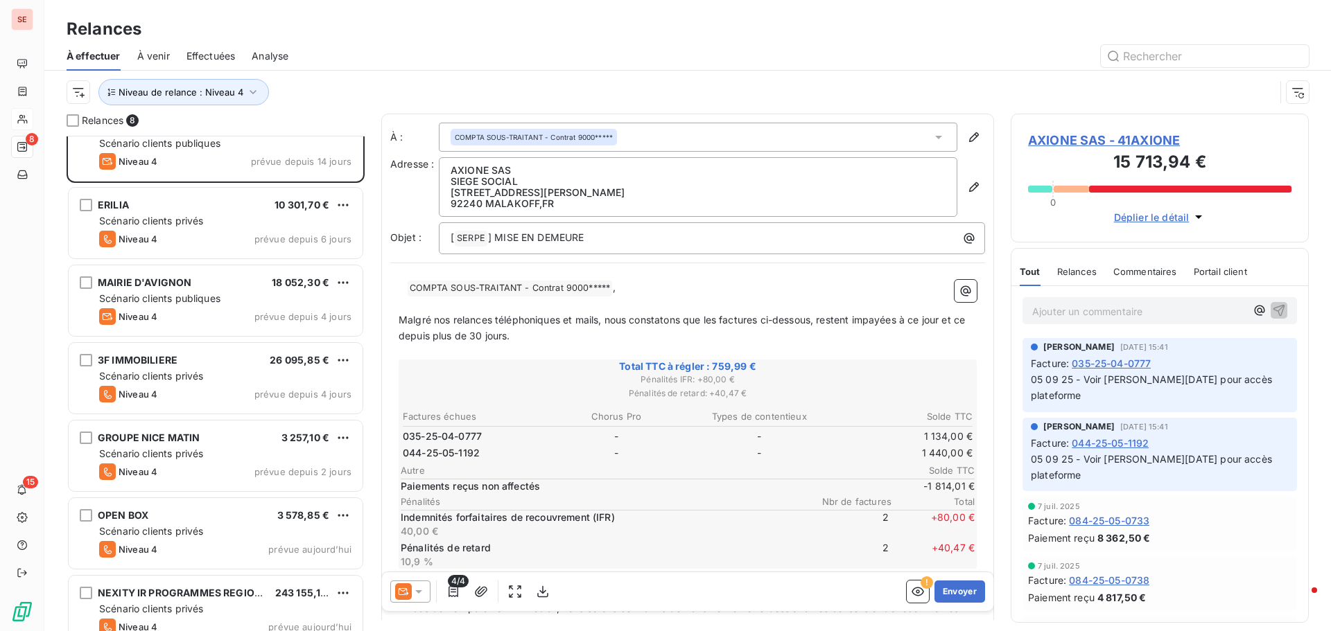
scroll to position [126, 0]
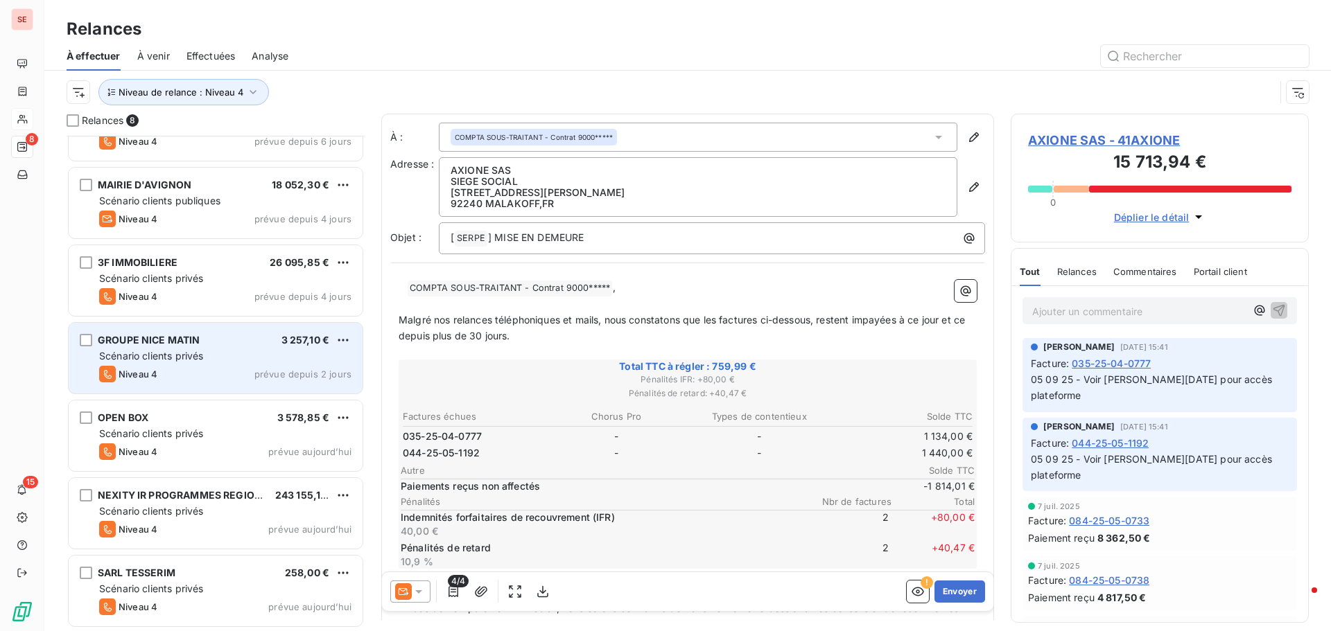
click at [191, 358] on span "Scénario clients privés" at bounding box center [151, 356] width 104 height 12
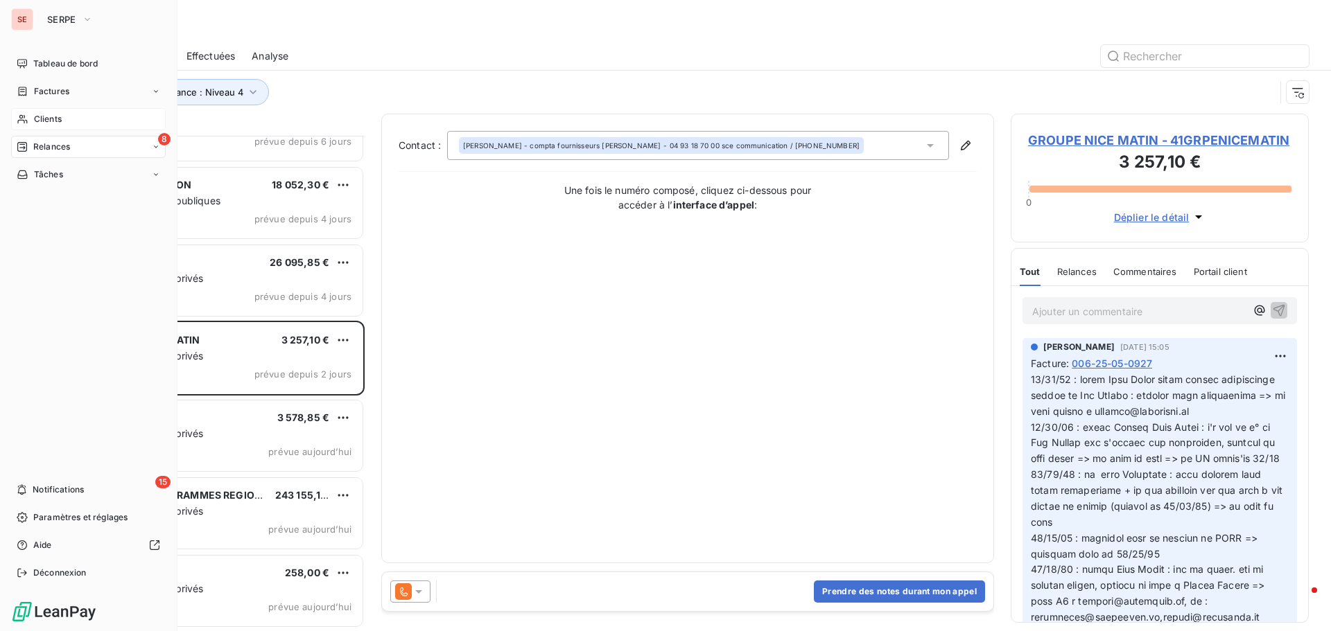
click at [47, 141] on span "Relances" at bounding box center [51, 147] width 37 height 12
click at [85, 10] on button "SERPE" at bounding box center [70, 19] width 62 height 22
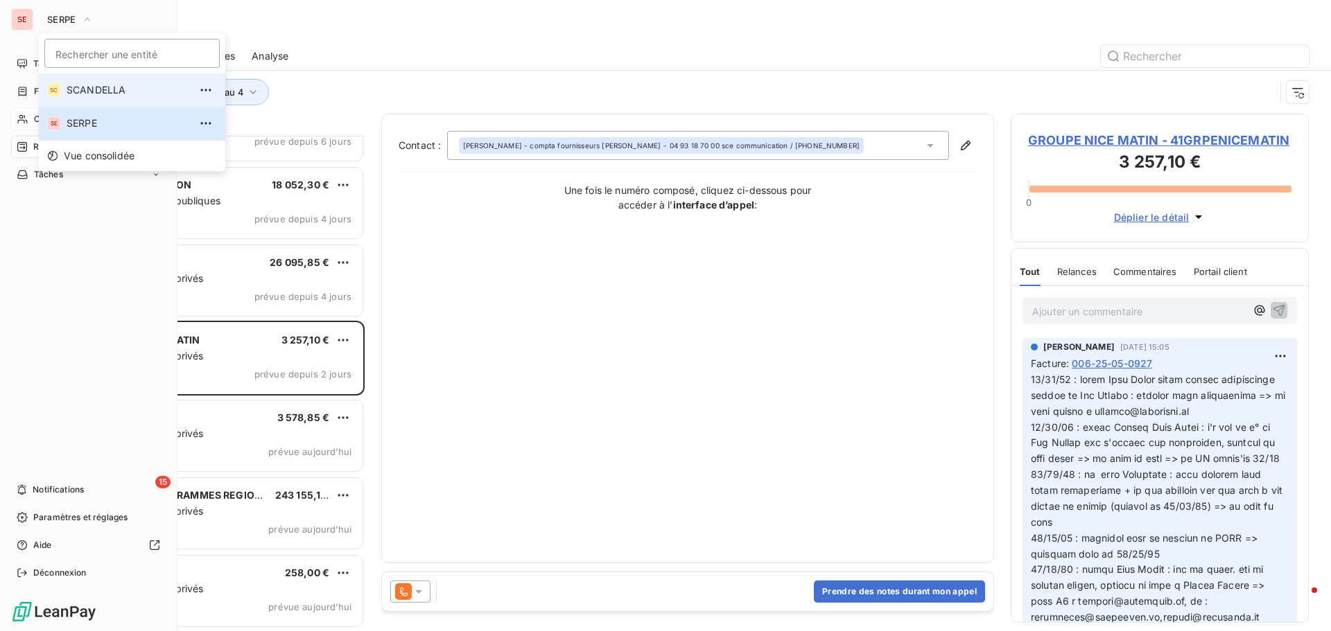
click at [68, 98] on li "SC SCANDELLA" at bounding box center [132, 89] width 186 height 33
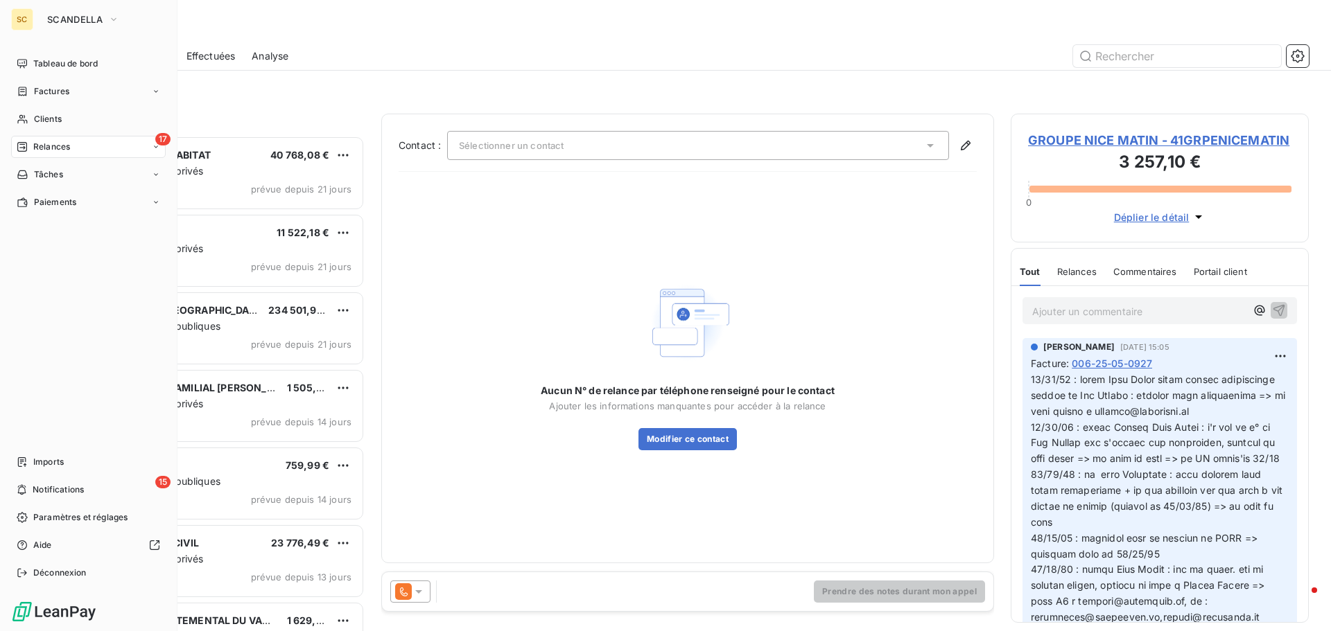
scroll to position [485, 288]
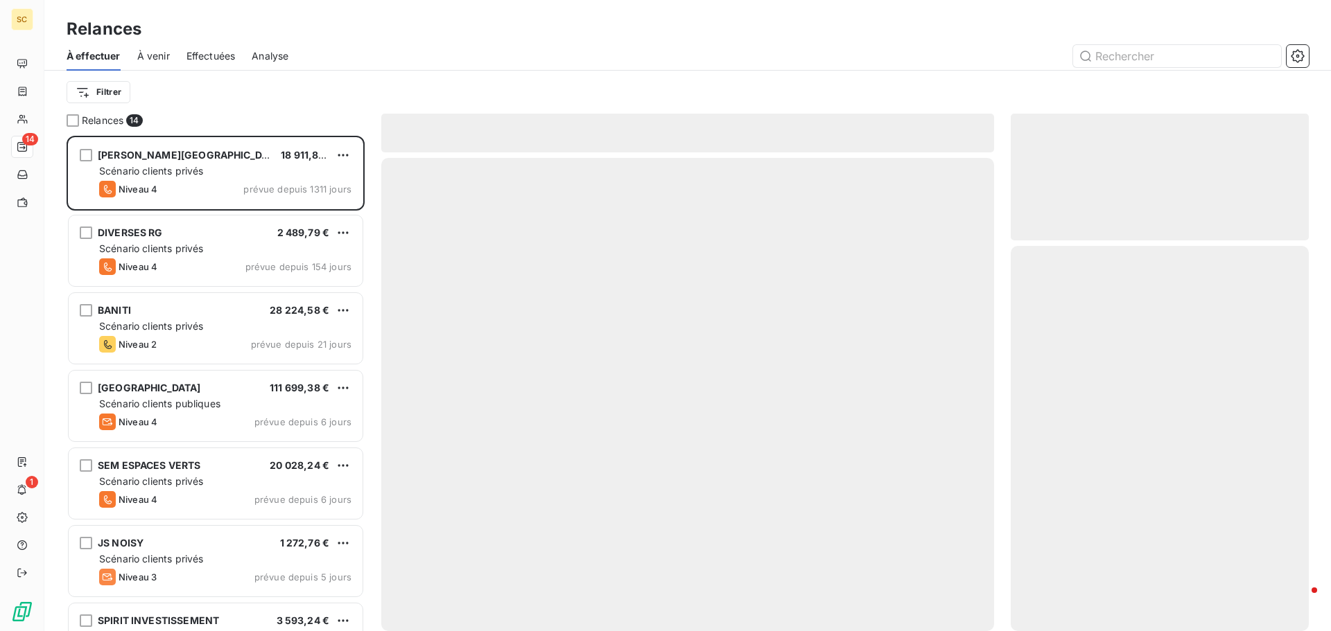
scroll to position [485, 288]
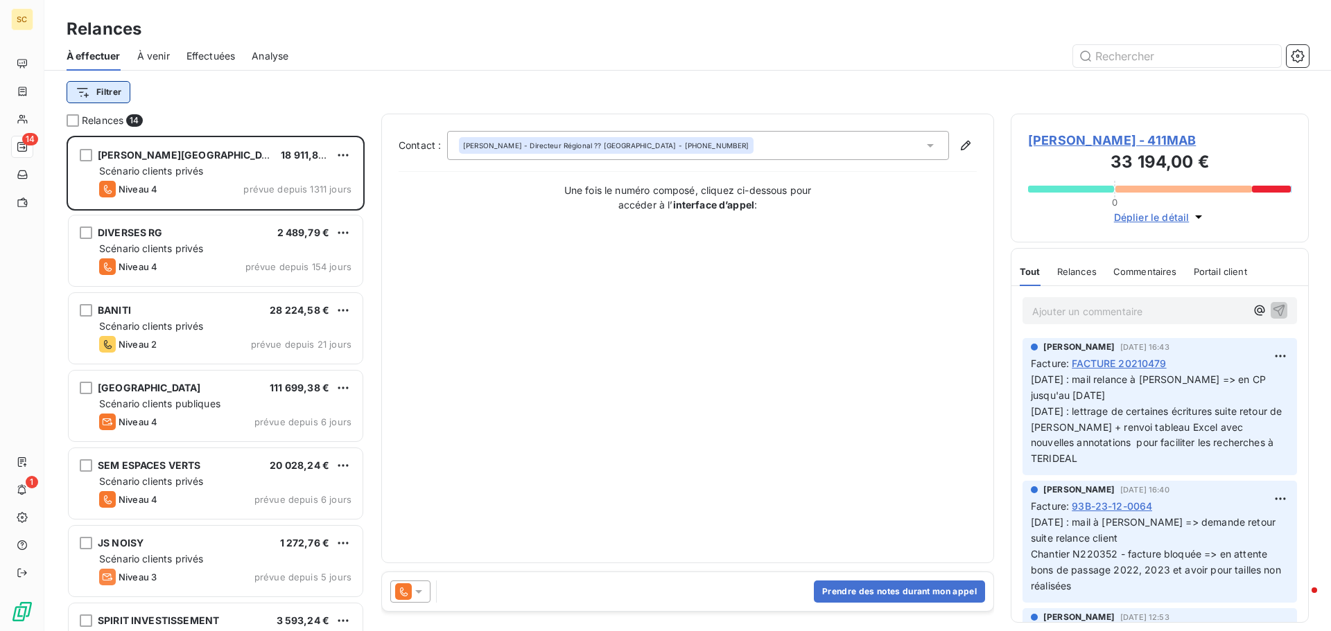
click at [117, 89] on html "SC 14 1 Relances À effectuer À venir Effectuées Analyse Filtrer Relances 14 [PE…" at bounding box center [665, 315] width 1331 height 631
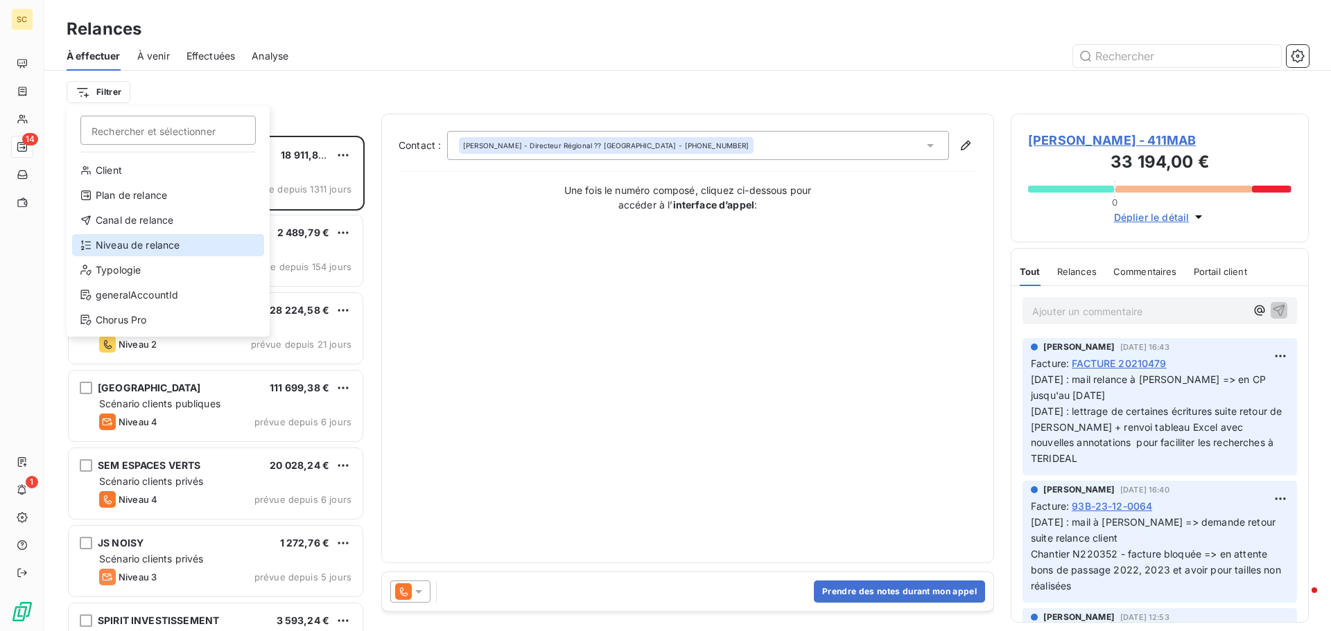
click at [126, 243] on div "Niveau de relance" at bounding box center [168, 245] width 192 height 22
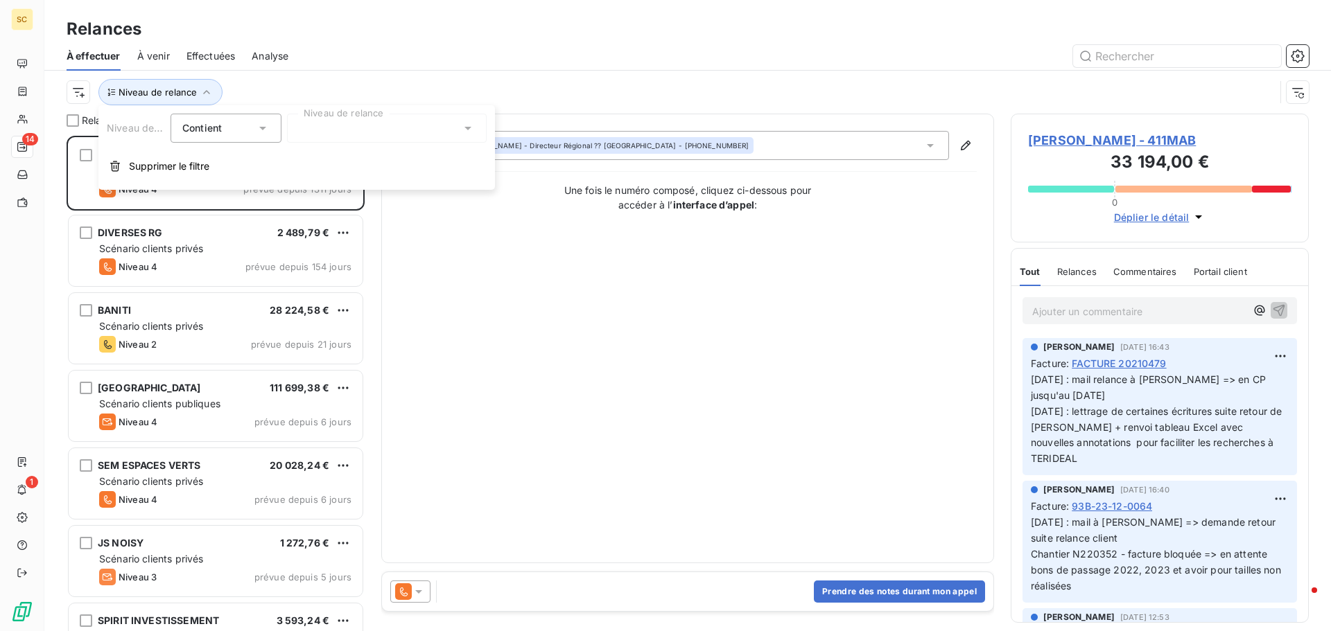
click at [335, 130] on div at bounding box center [387, 128] width 200 height 29
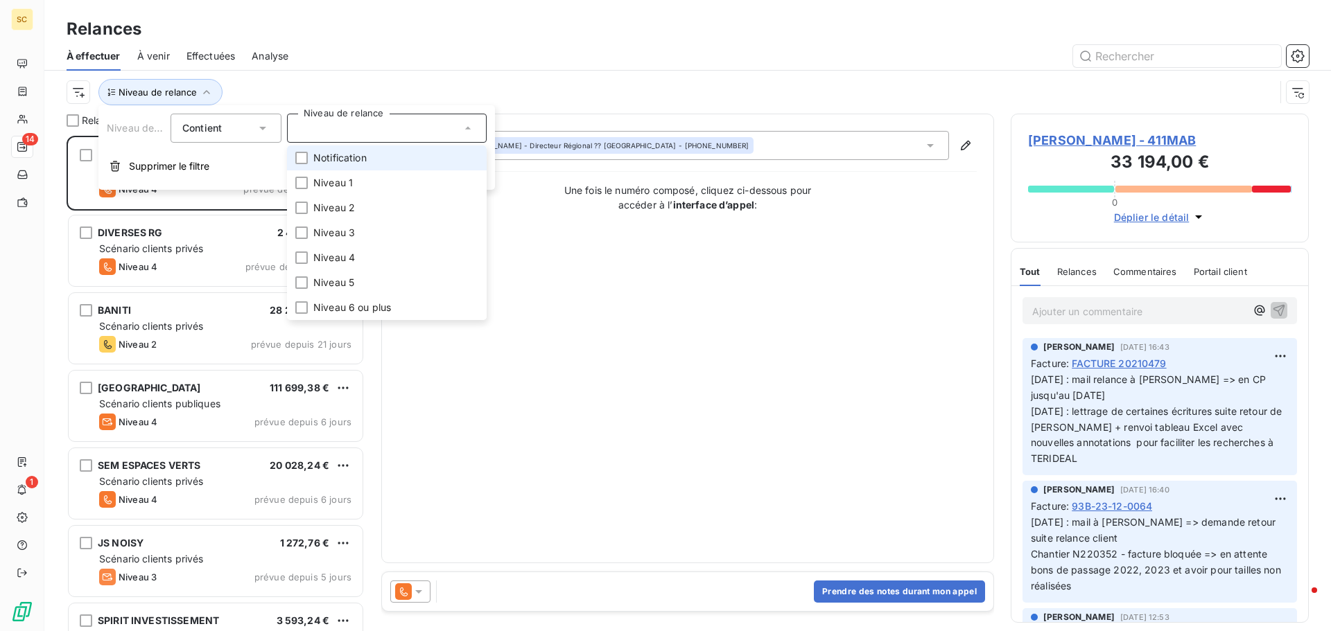
click at [346, 159] on span "Notification" at bounding box center [339, 158] width 53 height 14
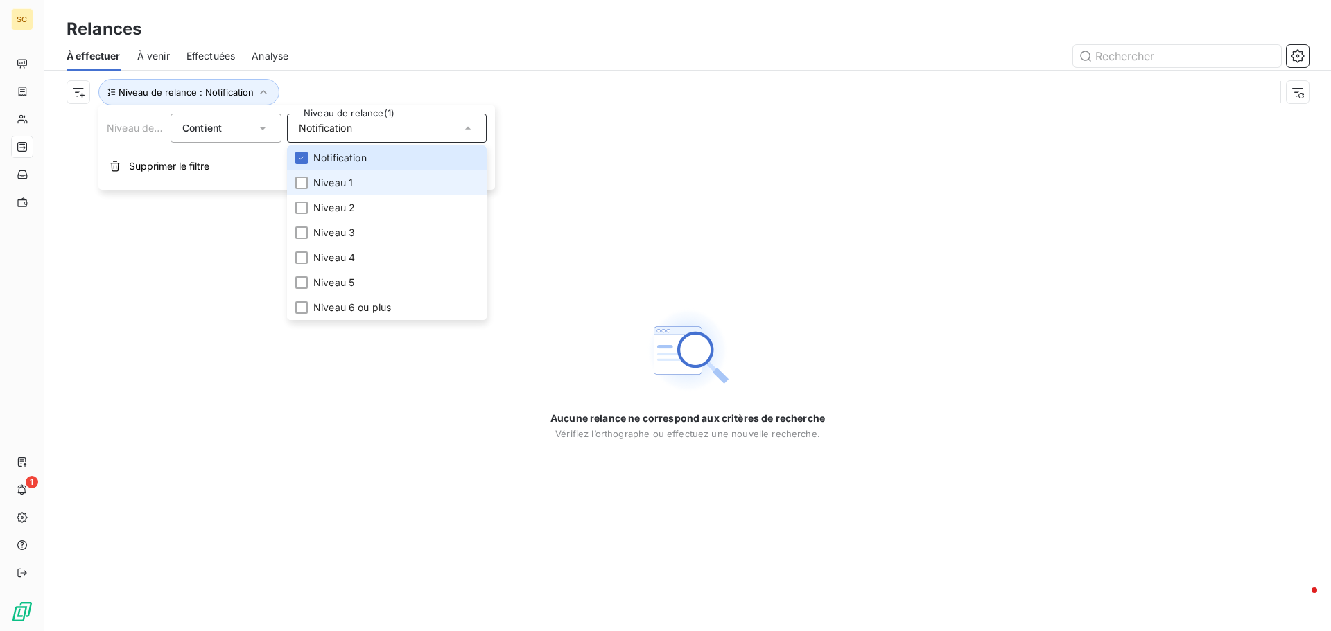
click at [345, 186] on span "Niveau 1" at bounding box center [333, 183] width 40 height 14
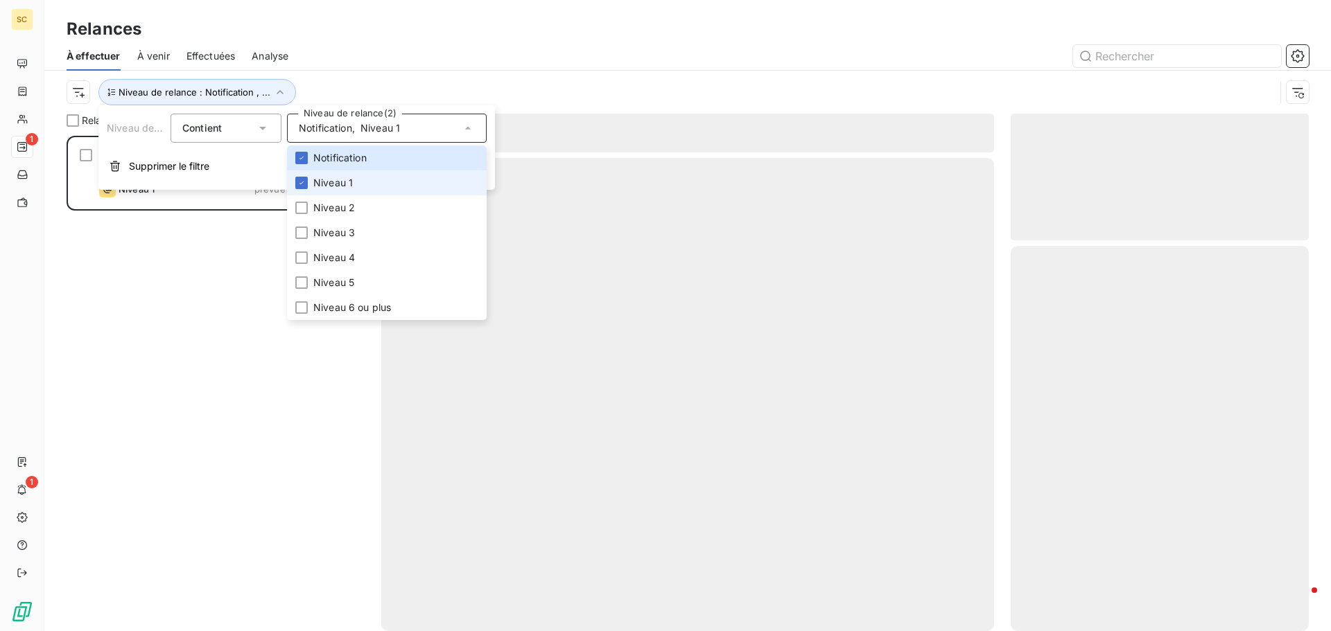
scroll to position [485, 288]
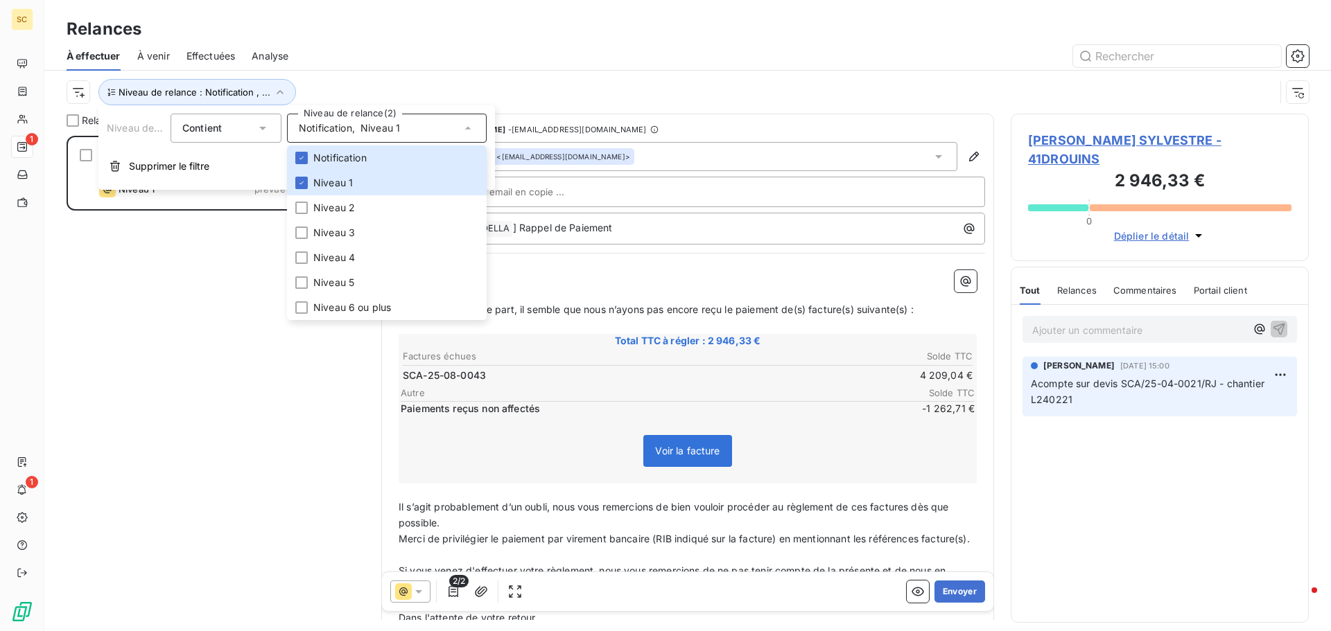
click at [198, 327] on div "M. DROUIN SYLVESTRE 2 946,33 € Scénario clients particuliers Niveau 1 prévue de…" at bounding box center [216, 384] width 298 height 496
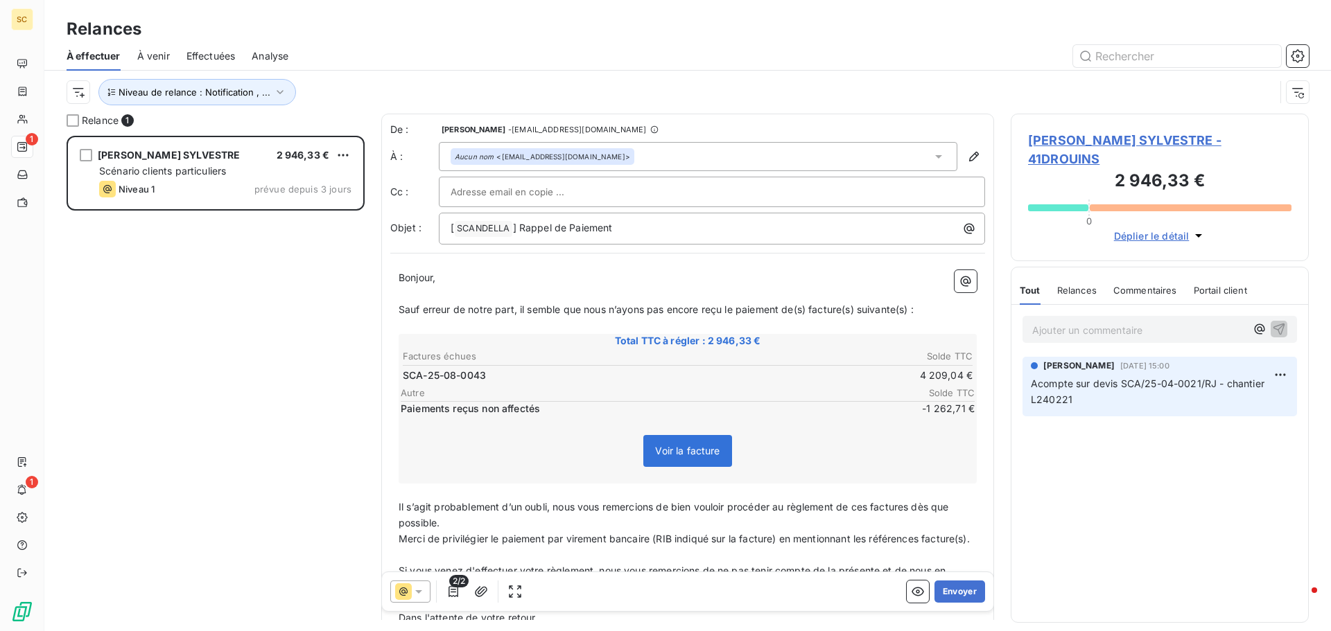
click at [1108, 138] on span "M. DROUIN SYLVESTRE - 41DROUINS" at bounding box center [1159, 149] width 263 height 37
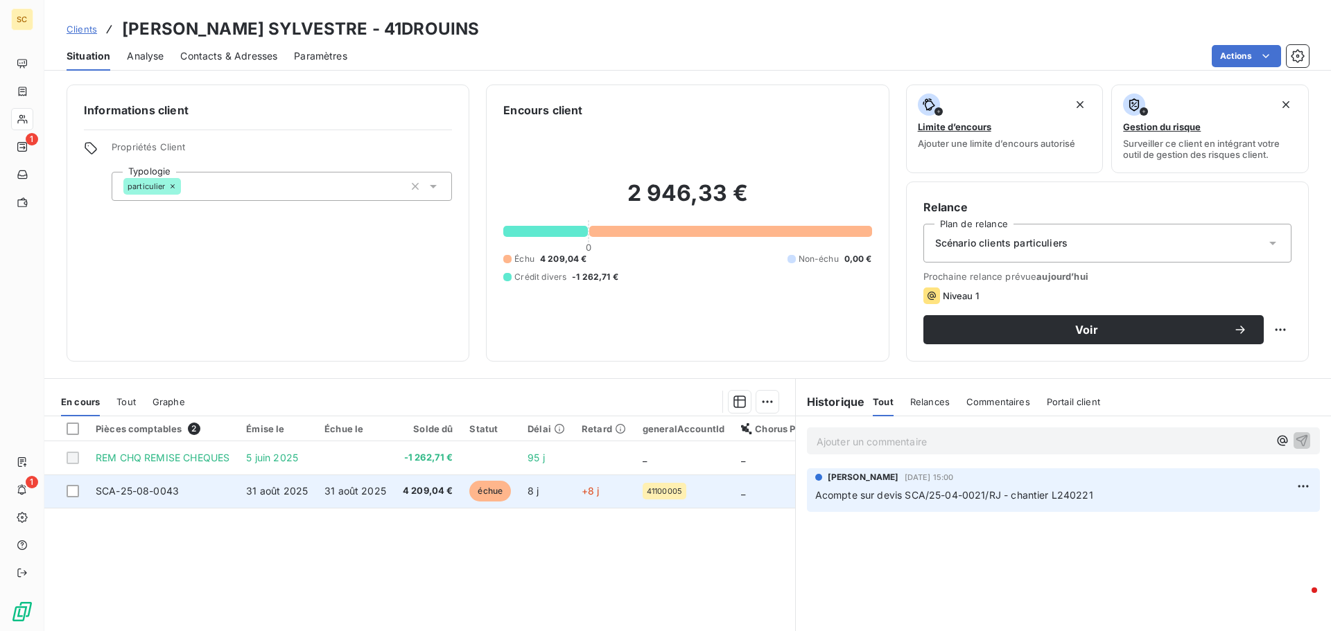
click at [359, 492] on span "31 août 2025" at bounding box center [355, 491] width 62 height 12
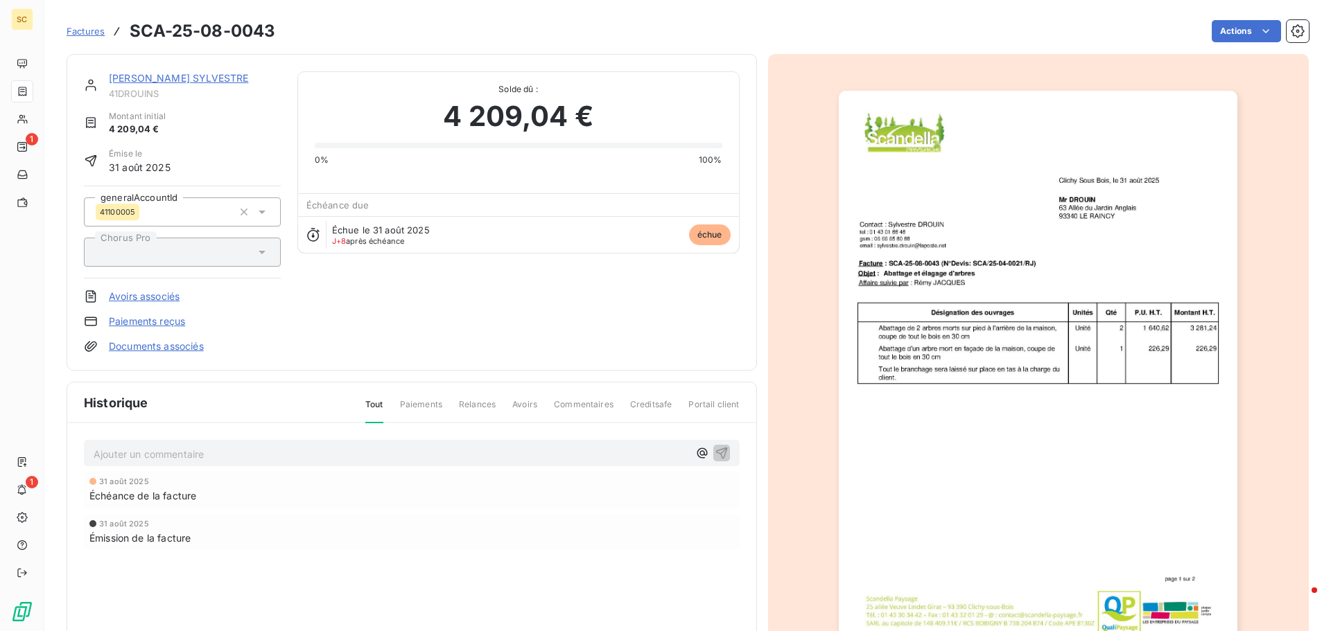
click at [1232, 27] on html "SC 1 1 Factures SCA-25-08-0043 Actions M. DROUIN SYLVESTRE 41DROUINS Montant in…" at bounding box center [665, 315] width 1331 height 631
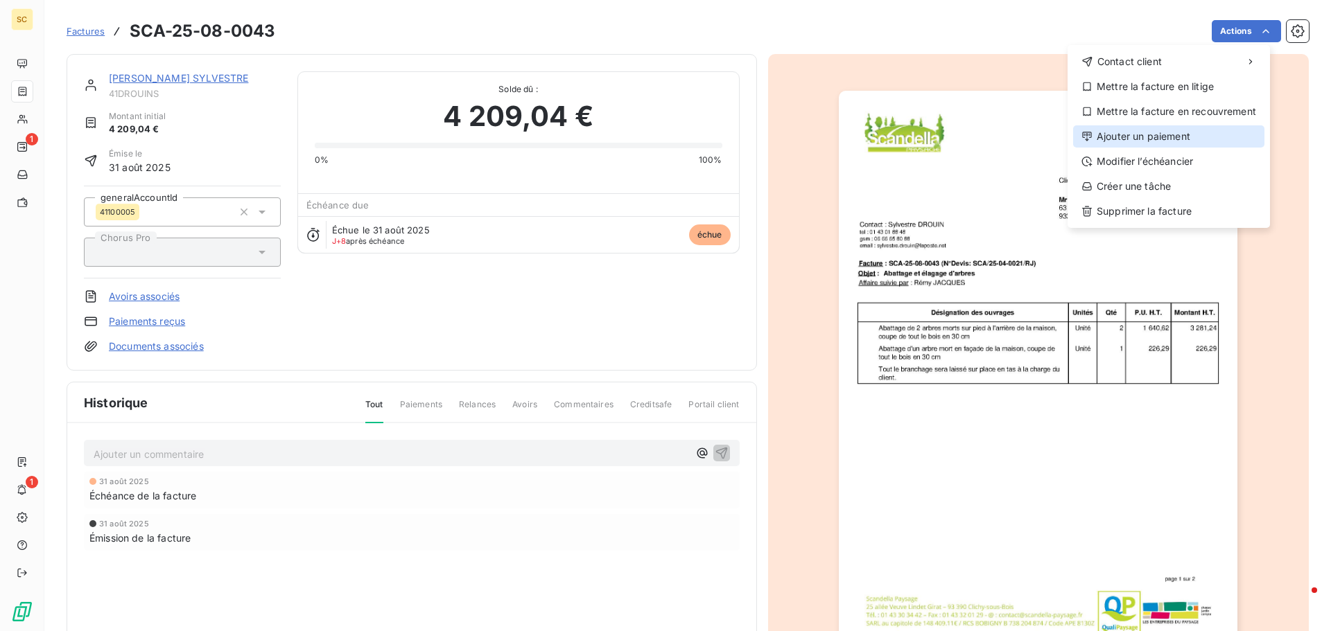
click at [1205, 136] on div "Ajouter un paiement" at bounding box center [1168, 136] width 191 height 22
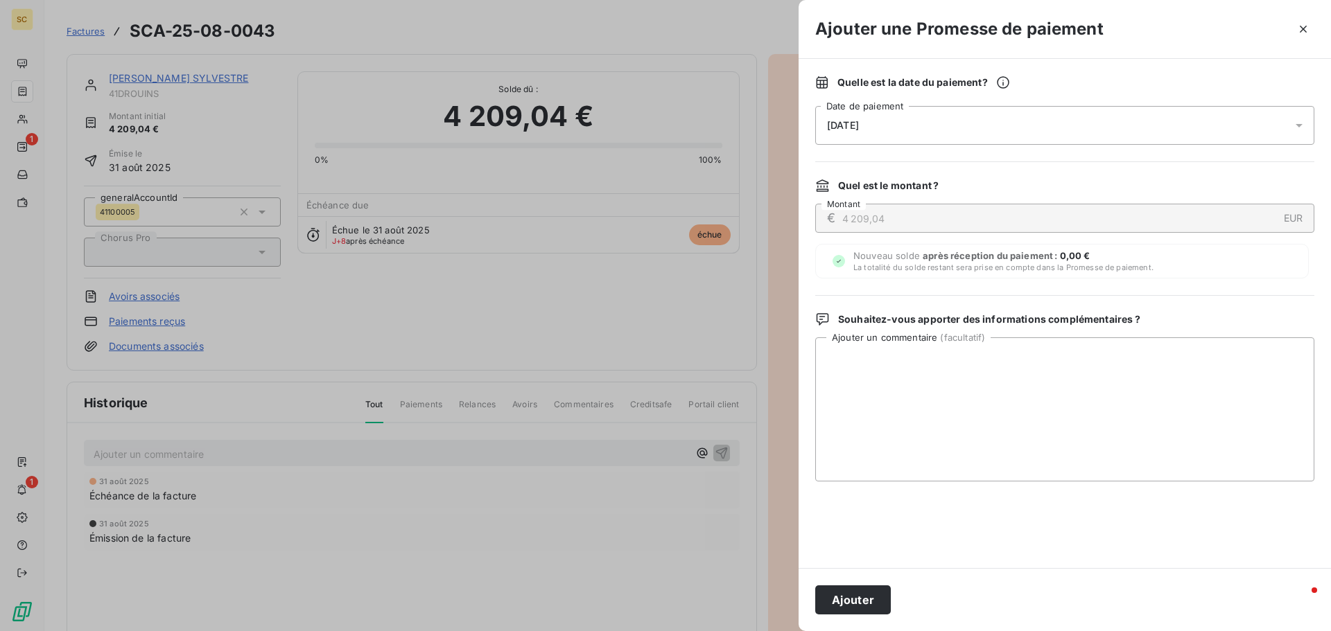
click at [859, 124] on span "09/09/2025" at bounding box center [843, 125] width 32 height 11
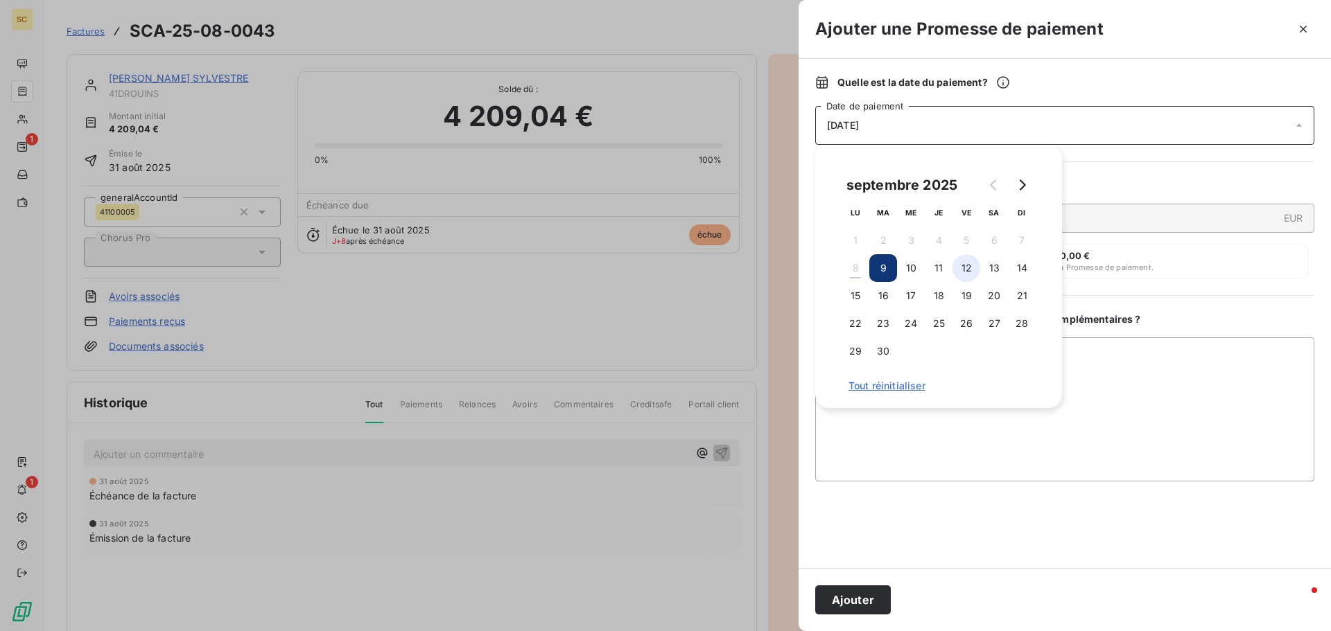
click at [970, 268] on button "12" at bounding box center [966, 268] width 28 height 28
click at [1128, 351] on textarea "Ajouter un commentaire ( facultatif )" at bounding box center [1064, 410] width 499 height 144
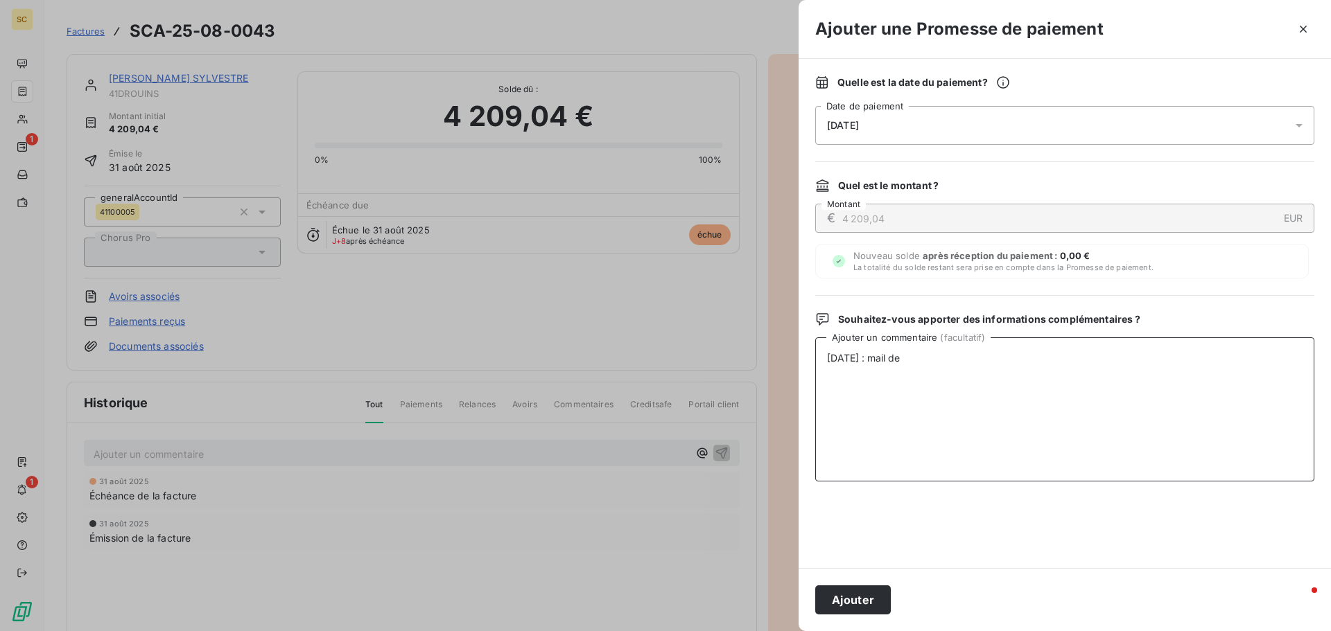
click at [938, 354] on textarea "05/09/25 : mail de" at bounding box center [1064, 410] width 499 height 144
paste textarea "sylvestre.drouin@laposte.net"
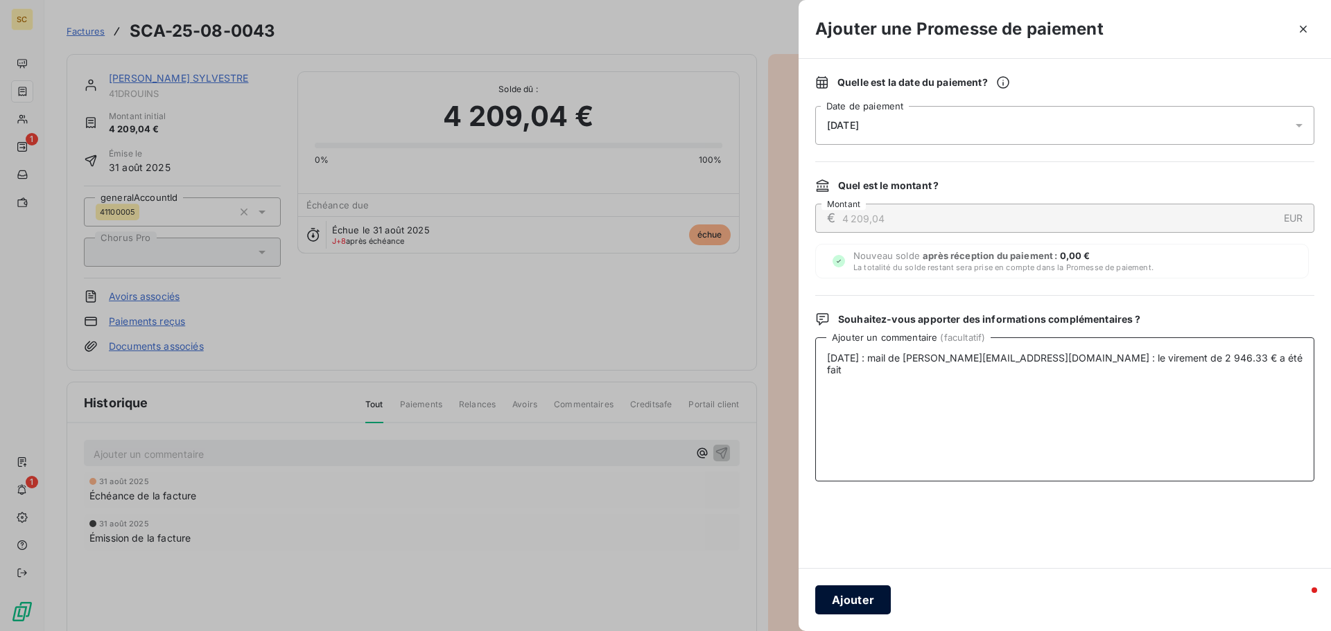
type textarea "05/09/25 : mail de sylvestre.drouin@laposte.net : le virement de 2 946.33 € a é…"
click at [857, 599] on button "Ajouter" at bounding box center [853, 600] width 76 height 29
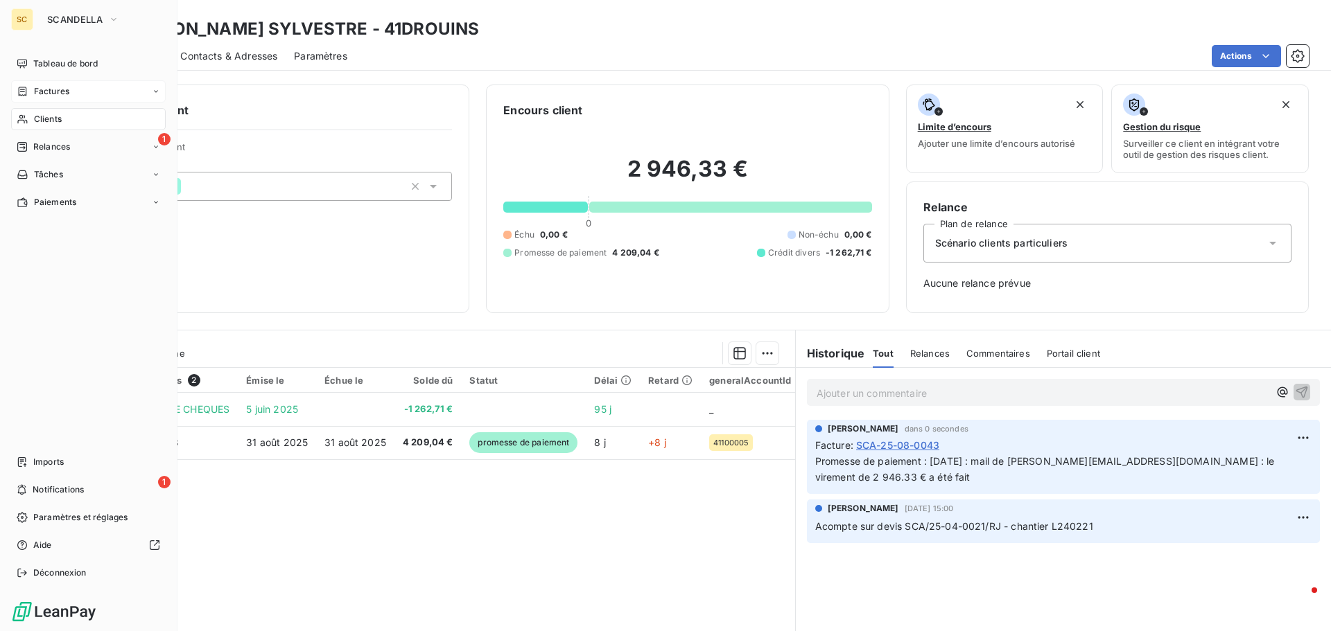
click at [66, 89] on span "Factures" at bounding box center [51, 91] width 35 height 12
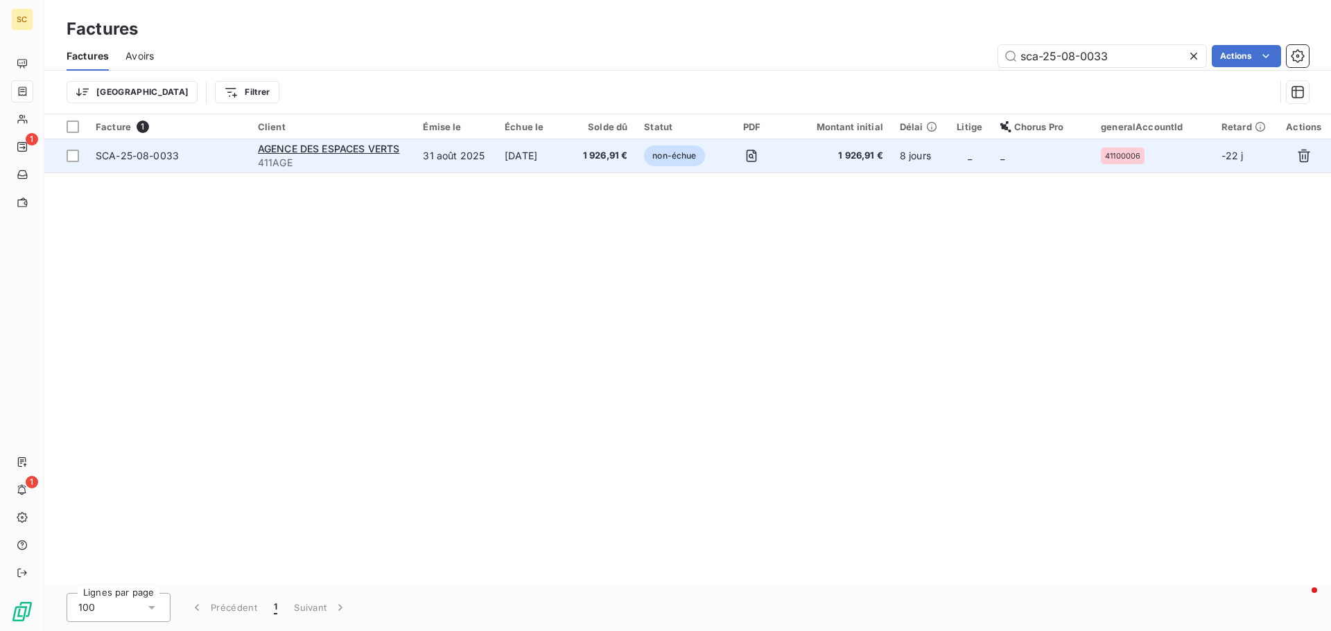
type input "sca-25-08-0033"
click at [139, 157] on span "SCA-25-08-0033" at bounding box center [137, 156] width 83 height 12
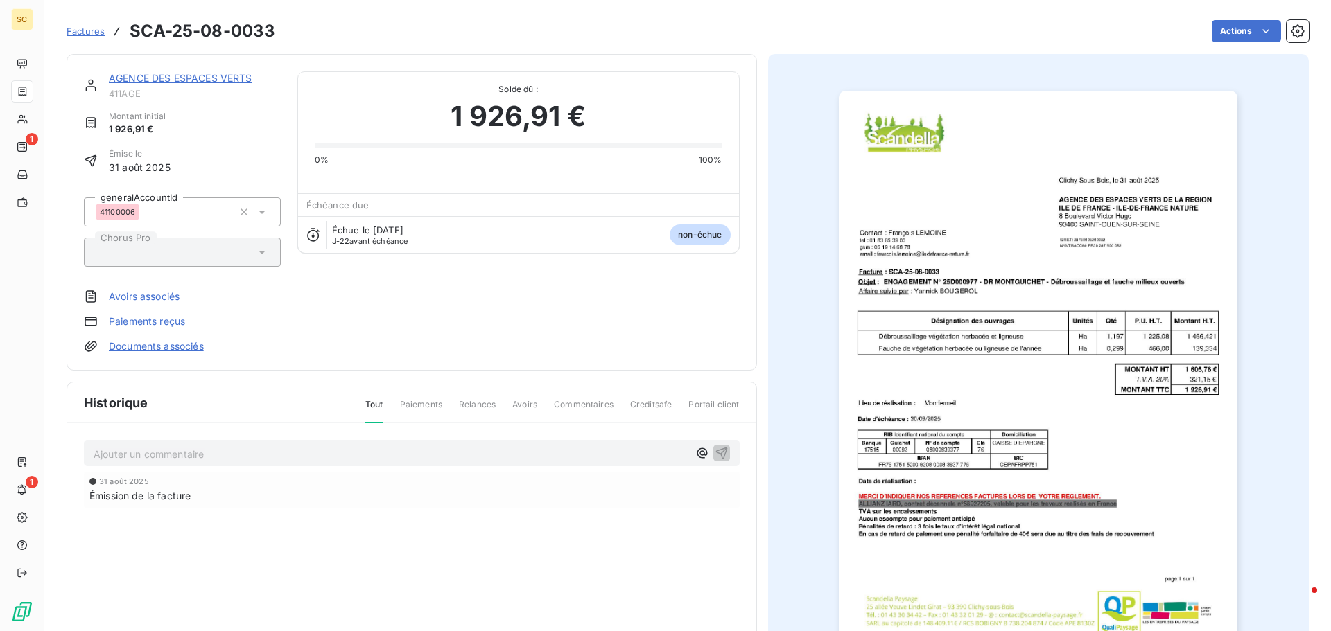
click at [192, 466] on div "Ajouter un commentaire ﻿" at bounding box center [412, 453] width 656 height 27
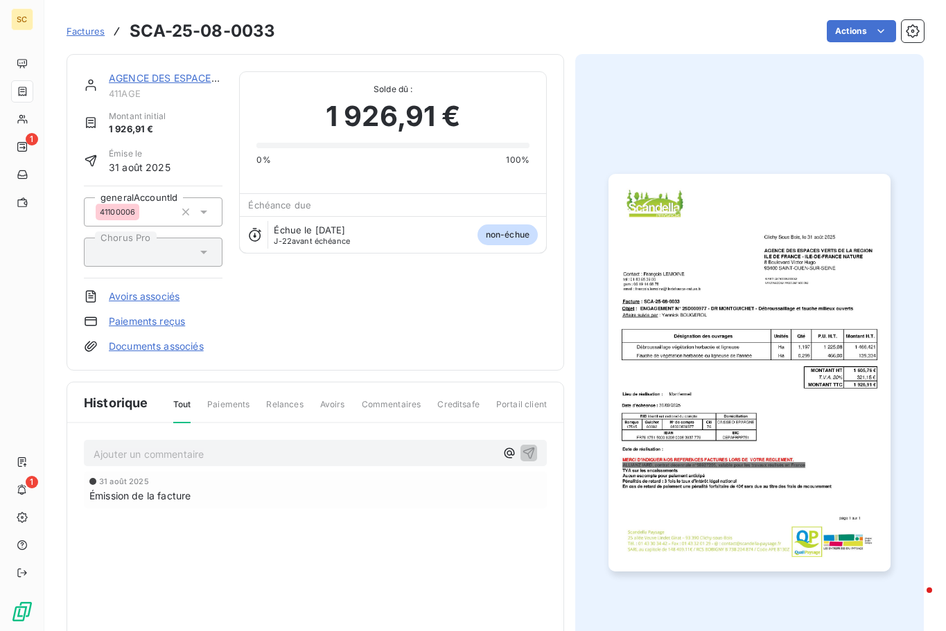
click at [143, 453] on p "Ajouter un commentaire ﻿" at bounding box center [295, 454] width 402 height 17
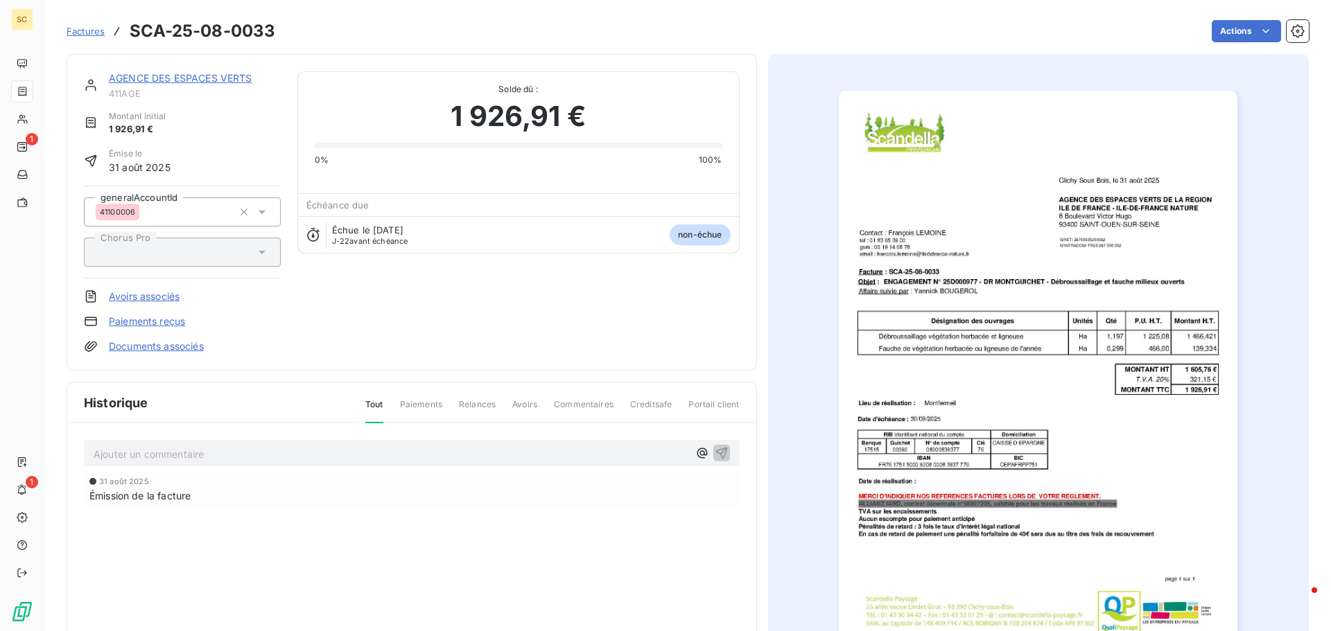
click at [137, 458] on p "Ajouter un commentaire ﻿" at bounding box center [391, 454] width 595 height 17
click at [721, 453] on icon "button" at bounding box center [722, 453] width 14 height 14
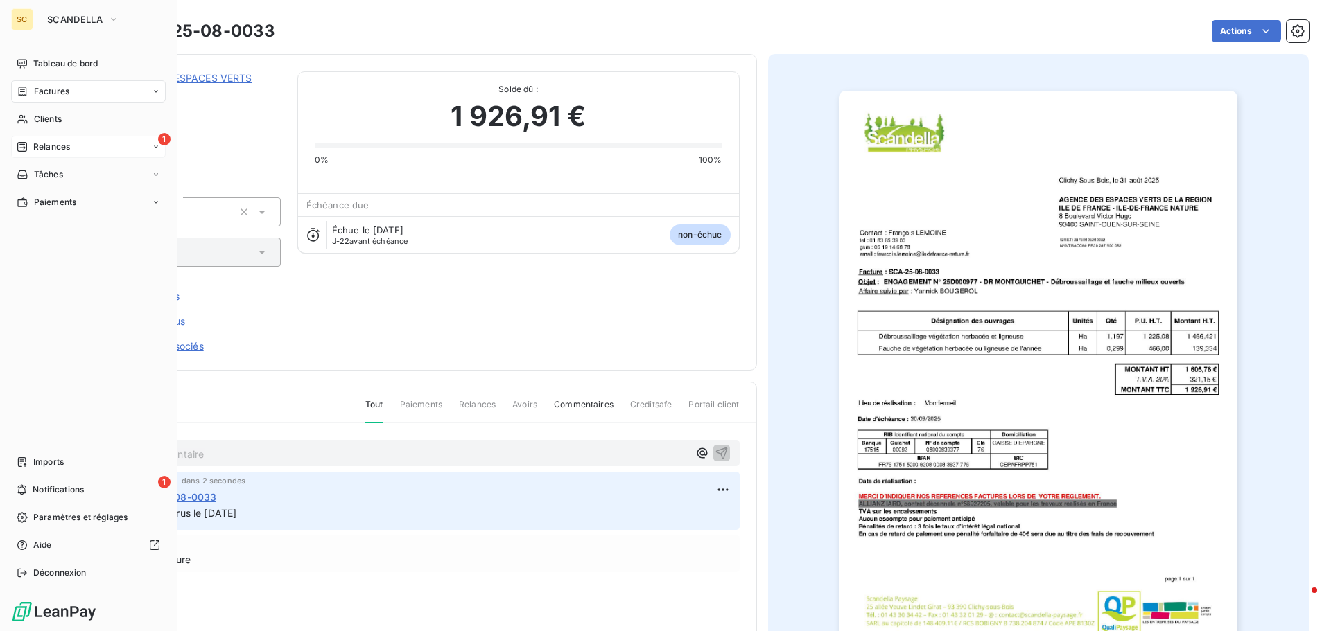
click at [54, 142] on span "Relances" at bounding box center [51, 147] width 37 height 12
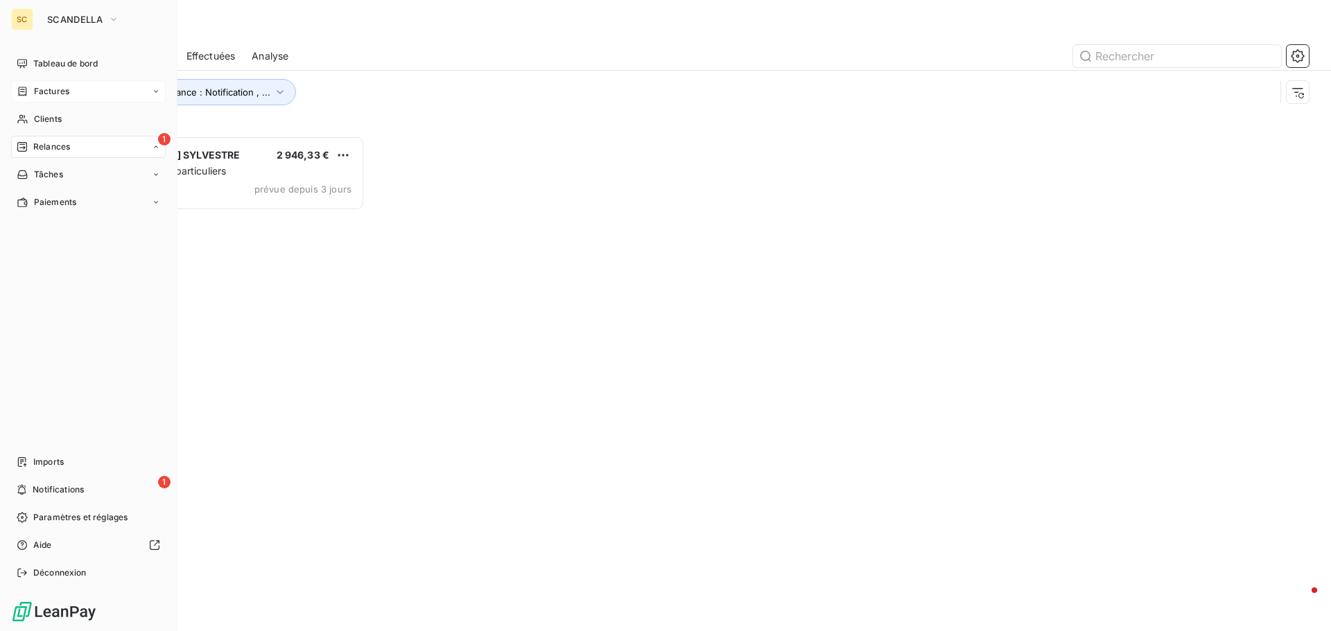
scroll to position [485, 288]
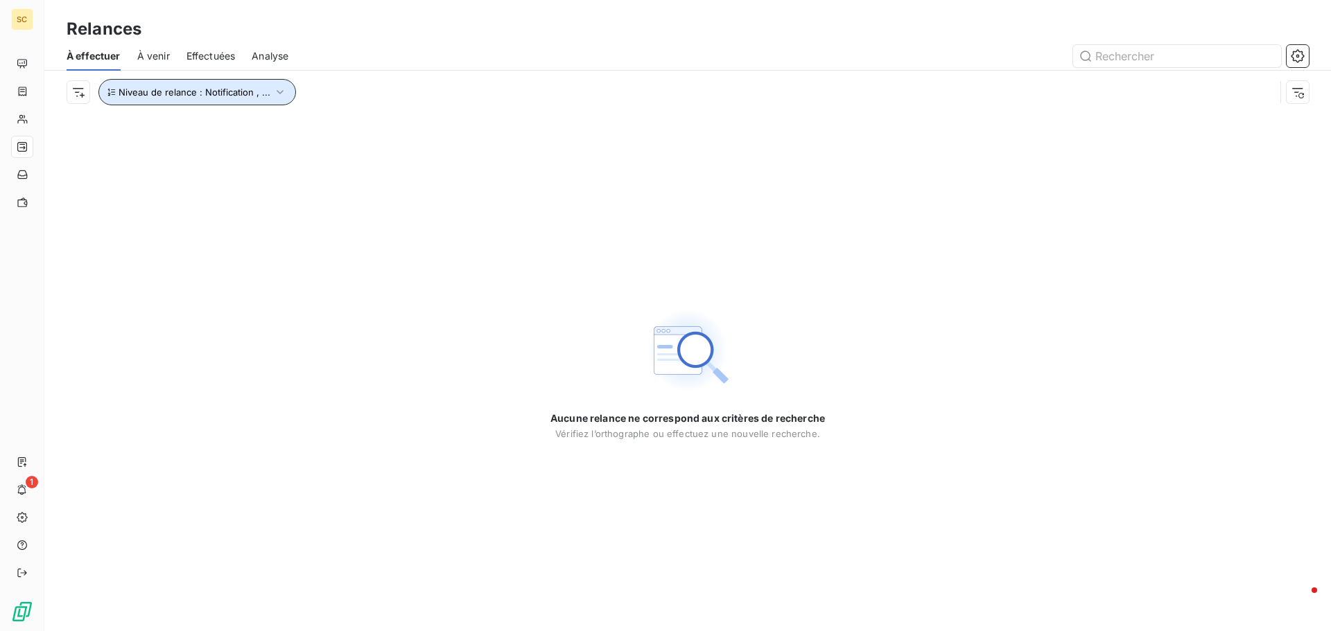
click at [269, 91] on button "Niveau de relance : Notification , ..." at bounding box center [197, 92] width 198 height 26
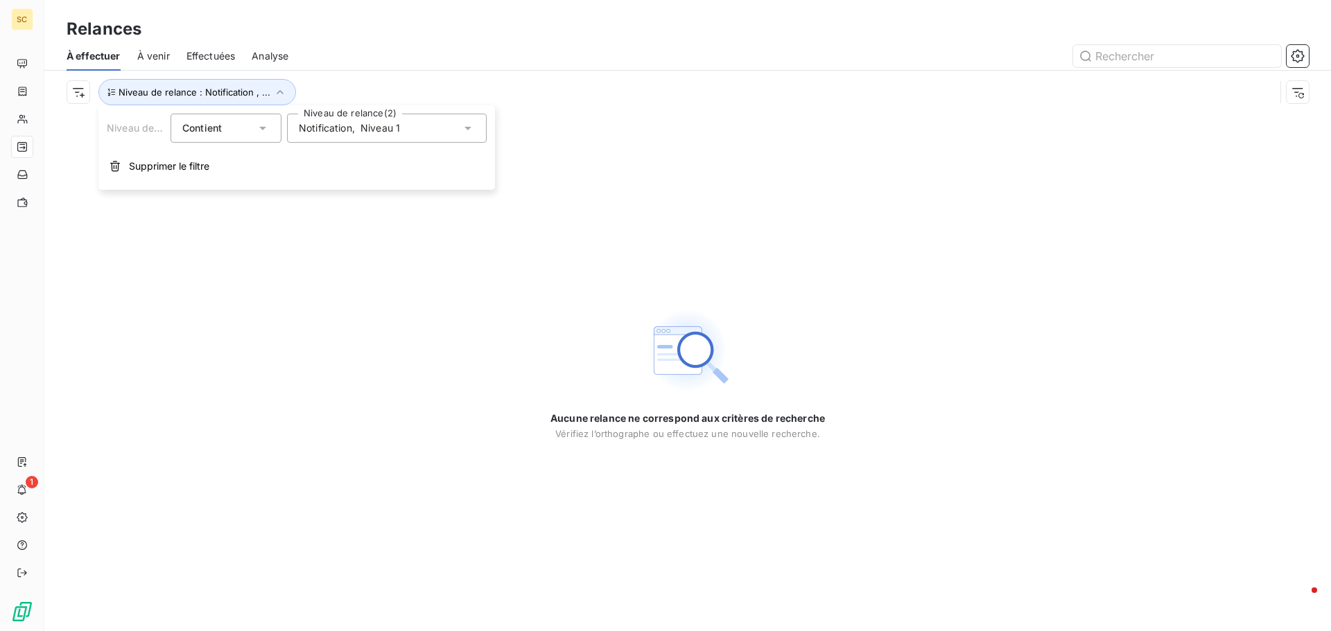
click at [380, 137] on div "Notification , Niveau 1" at bounding box center [387, 128] width 200 height 29
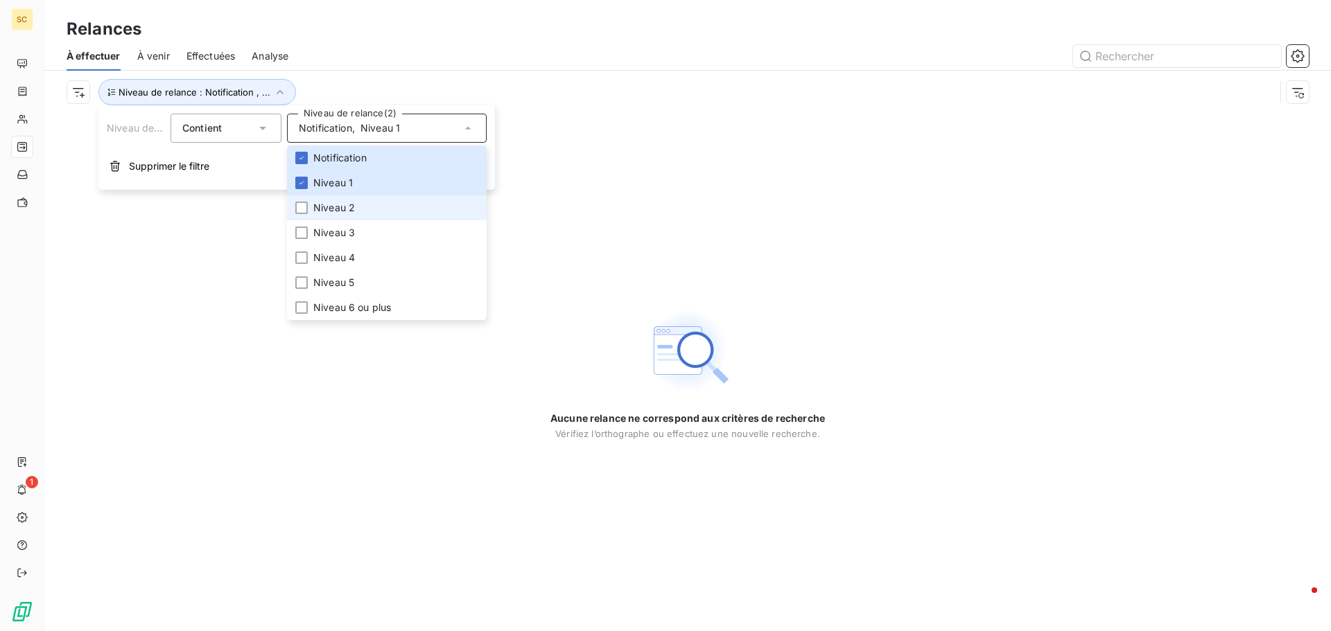
click at [326, 208] on span "Niveau 2" at bounding box center [334, 208] width 42 height 14
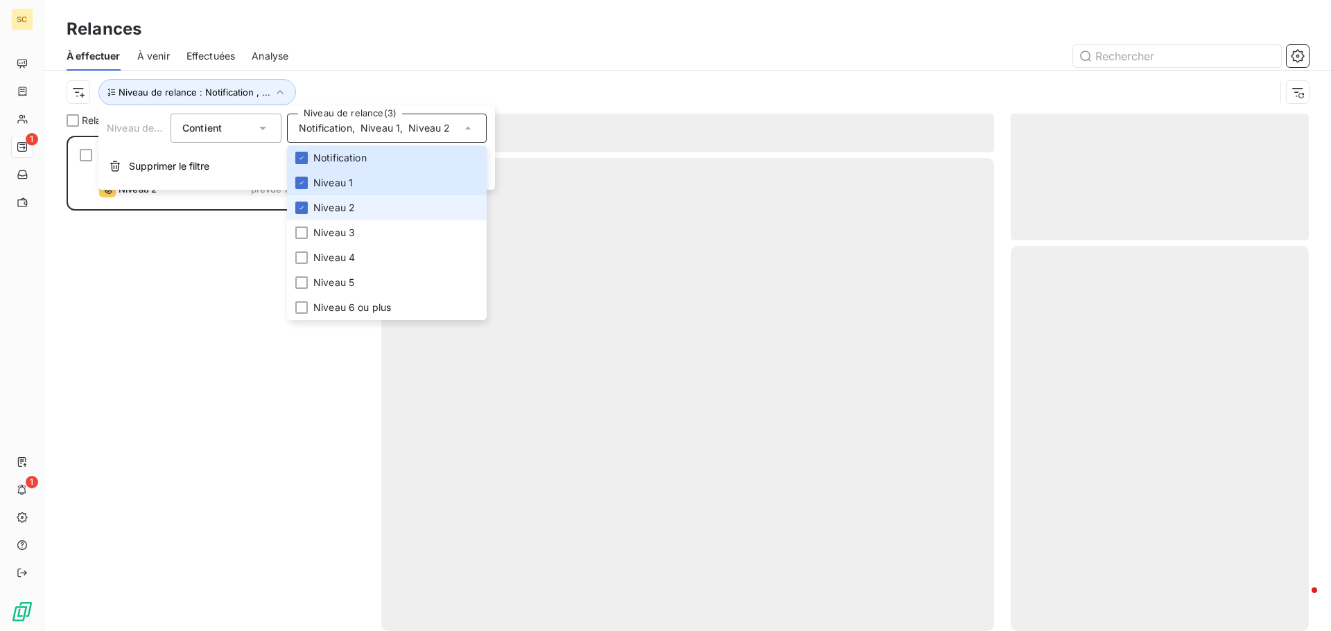
scroll to position [485, 288]
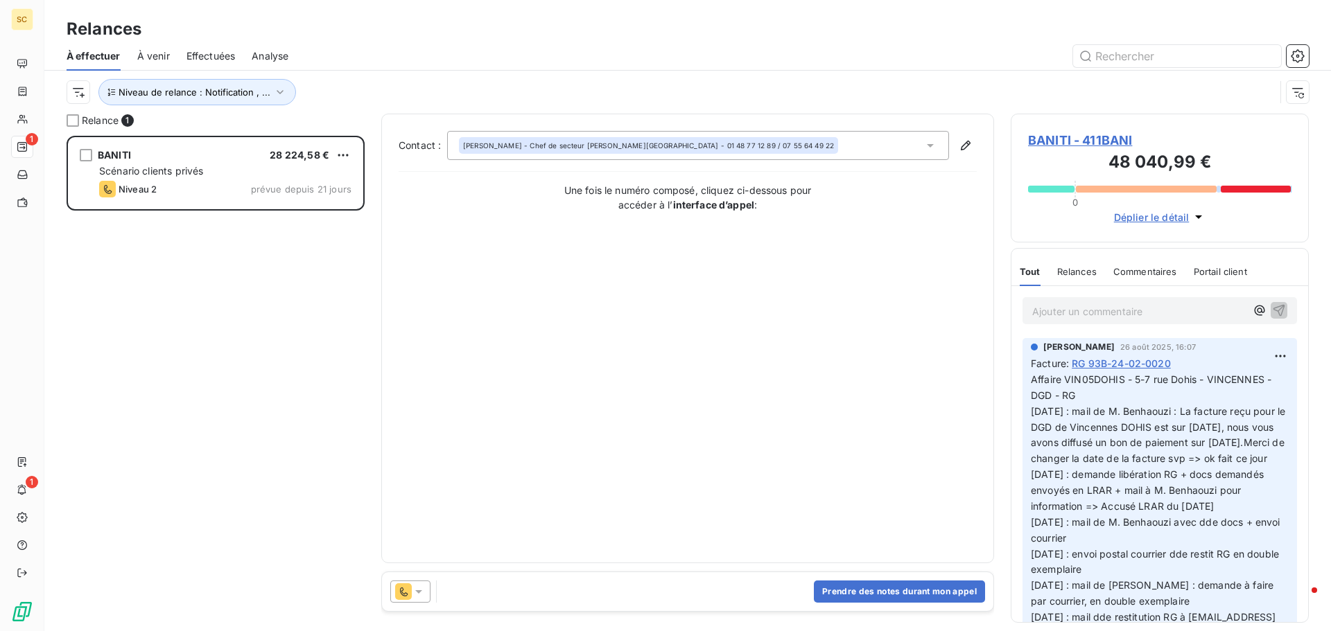
click at [417, 45] on div at bounding box center [807, 56] width 1004 height 22
click at [248, 82] on button "Niveau de relance : Notification , ..." at bounding box center [197, 92] width 198 height 26
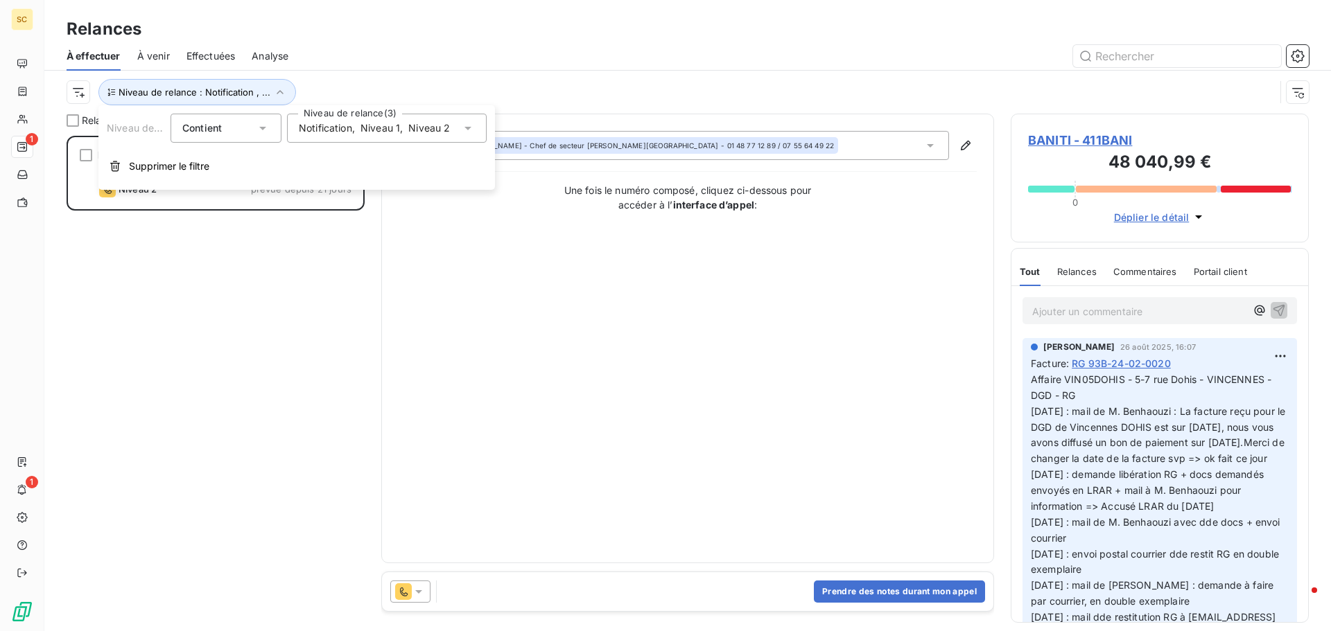
click at [323, 130] on span "Notification" at bounding box center [325, 128] width 53 height 14
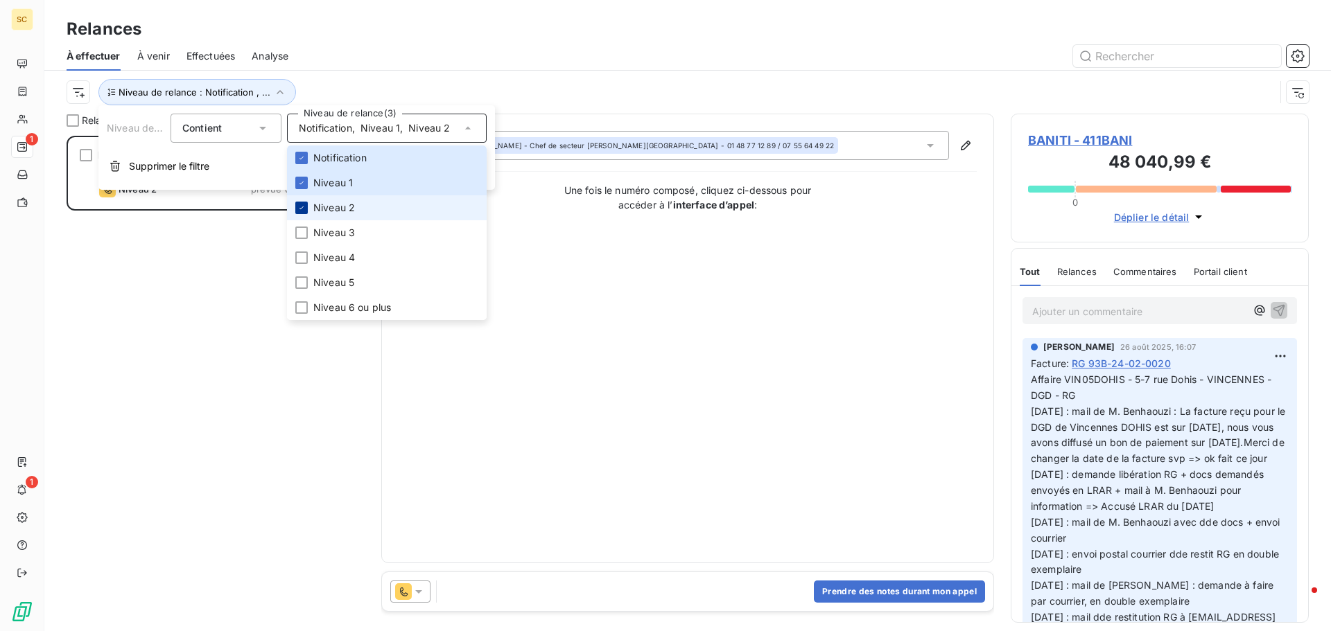
click at [299, 209] on icon at bounding box center [301, 208] width 8 height 8
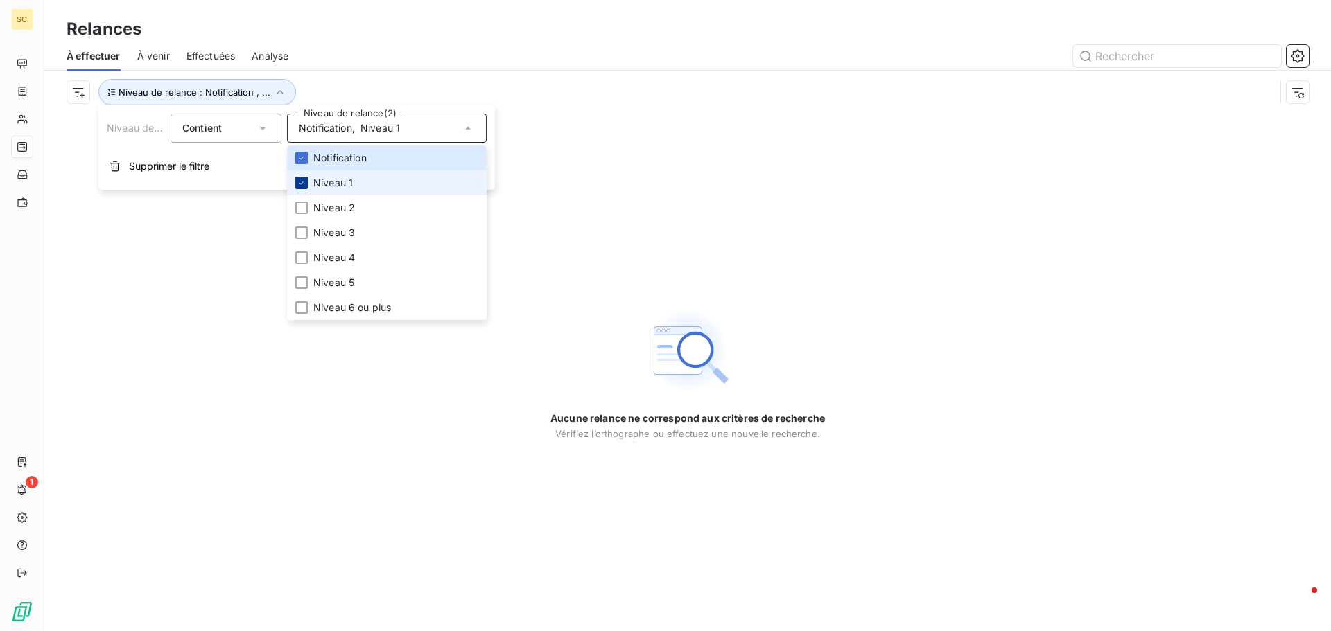
click at [299, 182] on icon at bounding box center [301, 183] width 8 height 8
click at [301, 160] on icon at bounding box center [301, 158] width 8 height 8
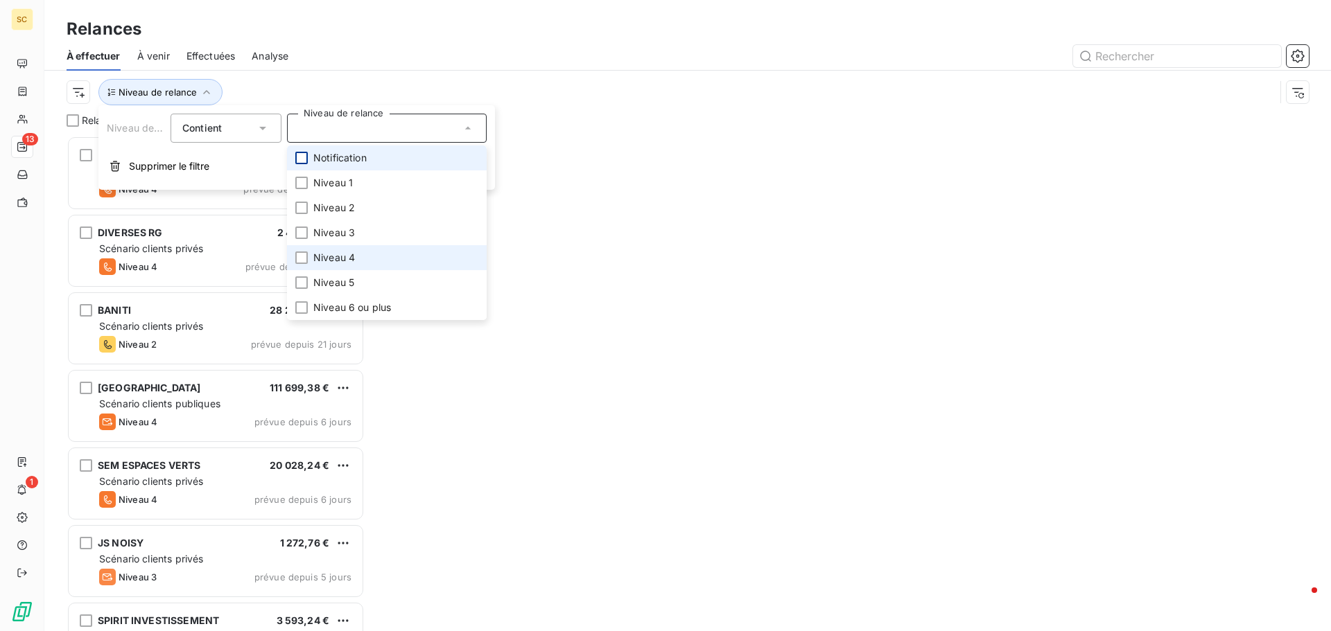
scroll to position [485, 288]
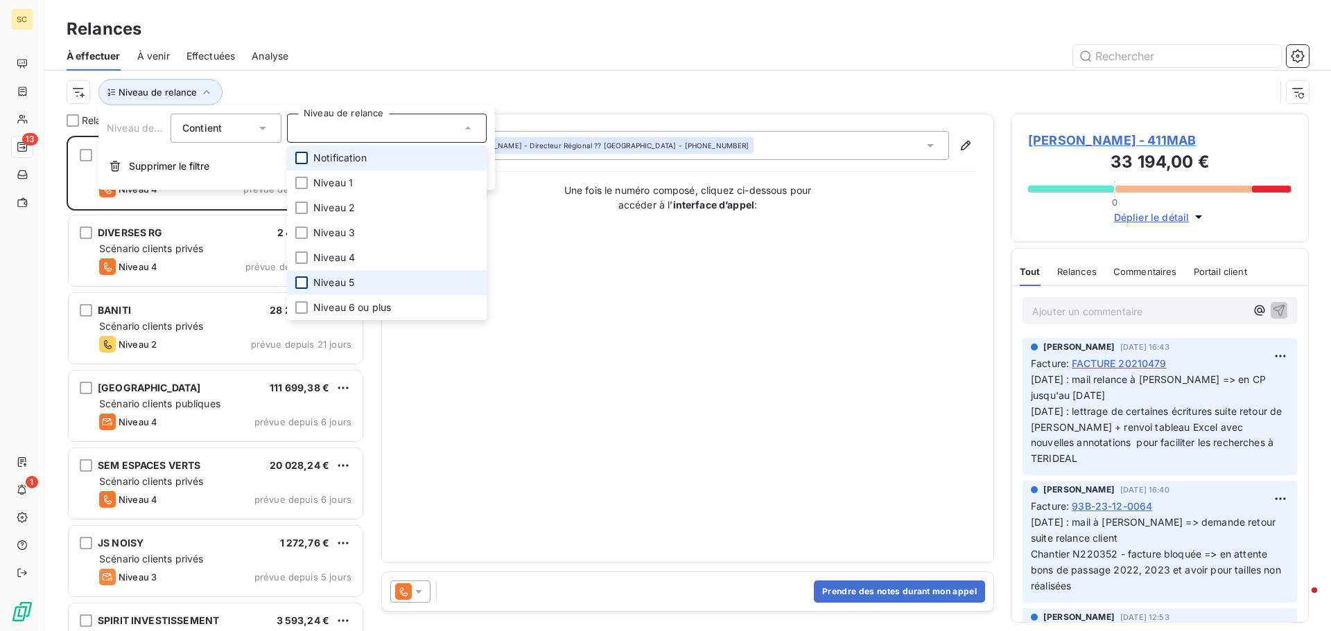
click at [300, 285] on div at bounding box center [301, 283] width 12 height 12
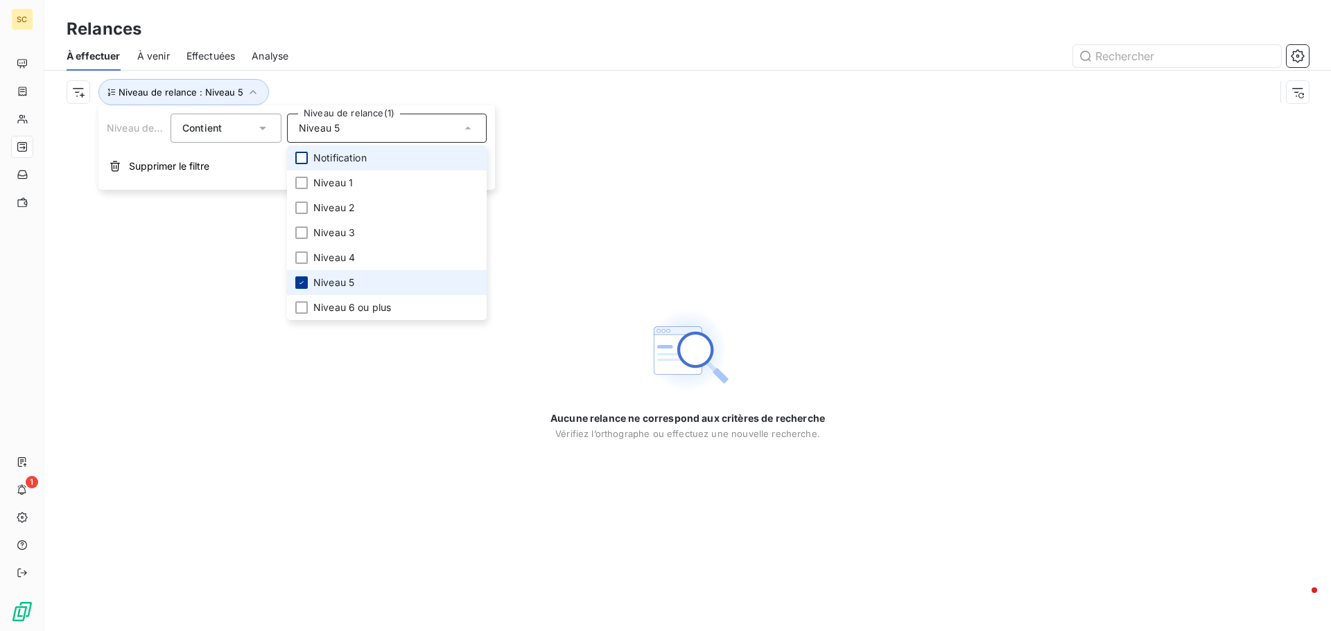
click at [301, 283] on icon at bounding box center [301, 282] width 4 height 3
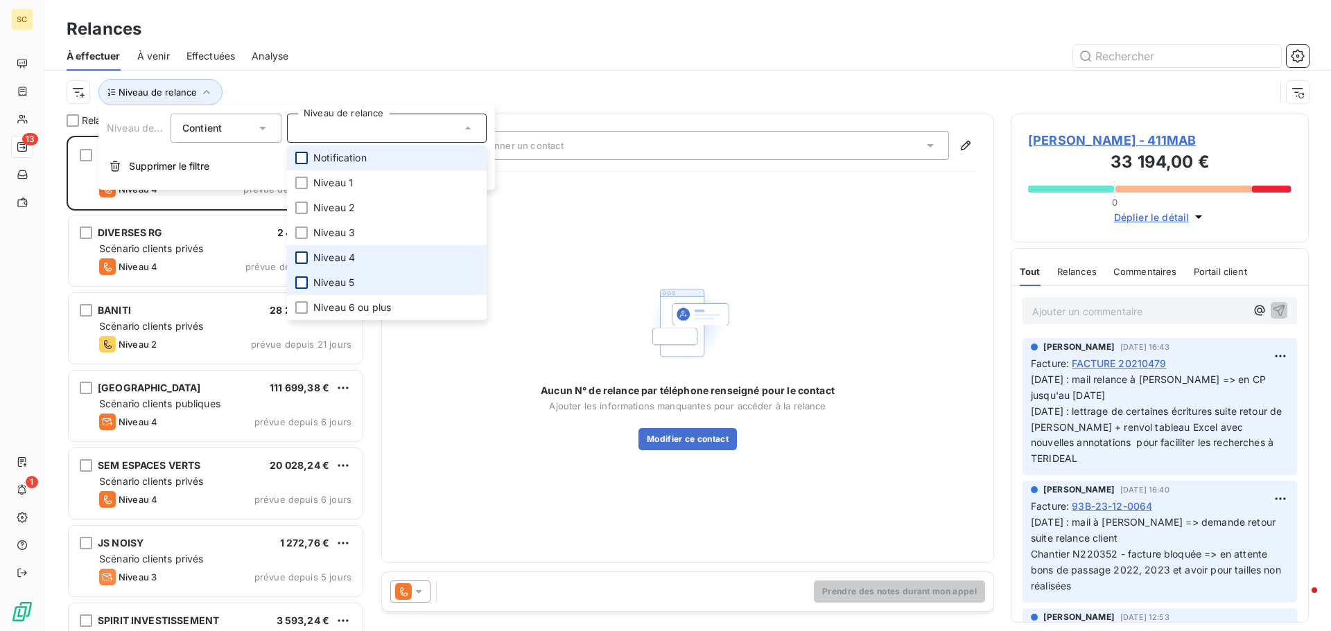
scroll to position [485, 288]
click at [304, 256] on div at bounding box center [301, 258] width 12 height 12
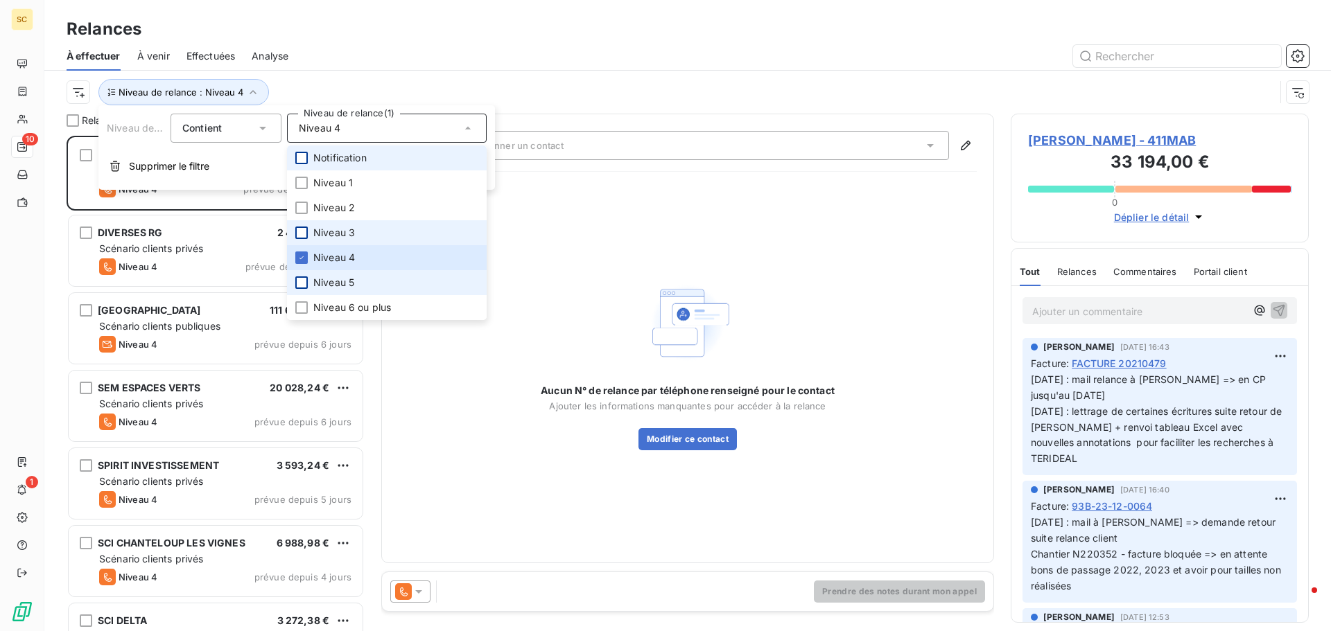
click at [300, 231] on div at bounding box center [301, 233] width 12 height 12
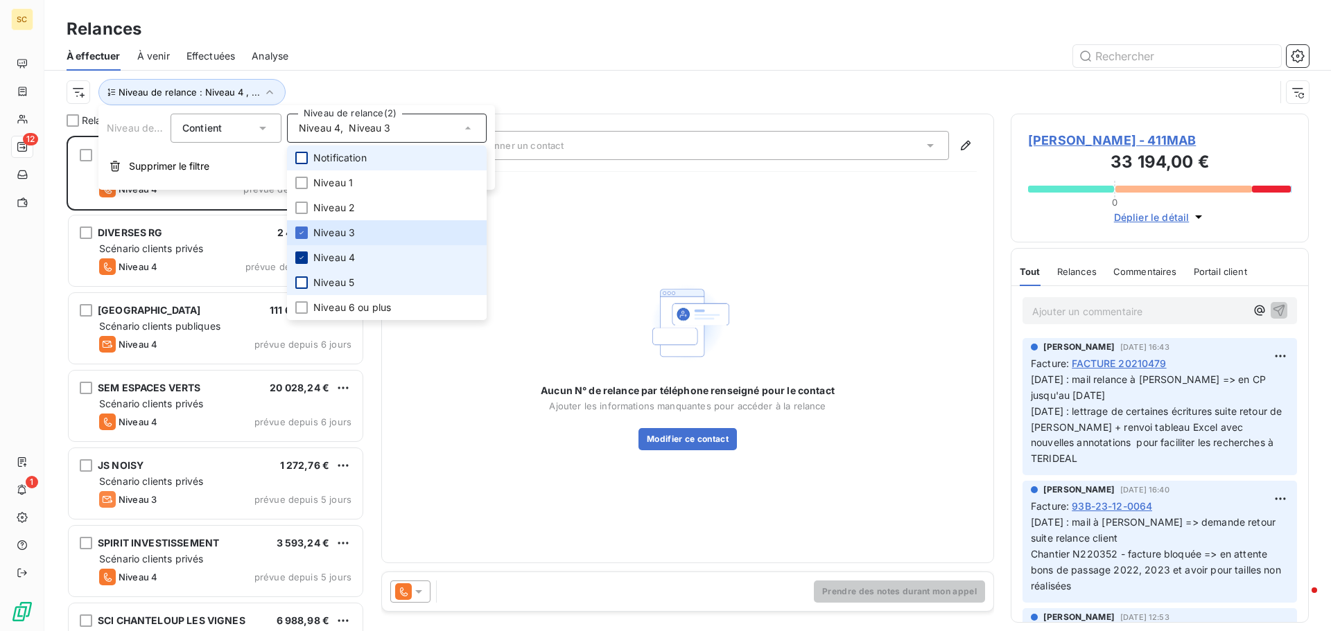
click at [297, 261] on div at bounding box center [301, 258] width 12 height 12
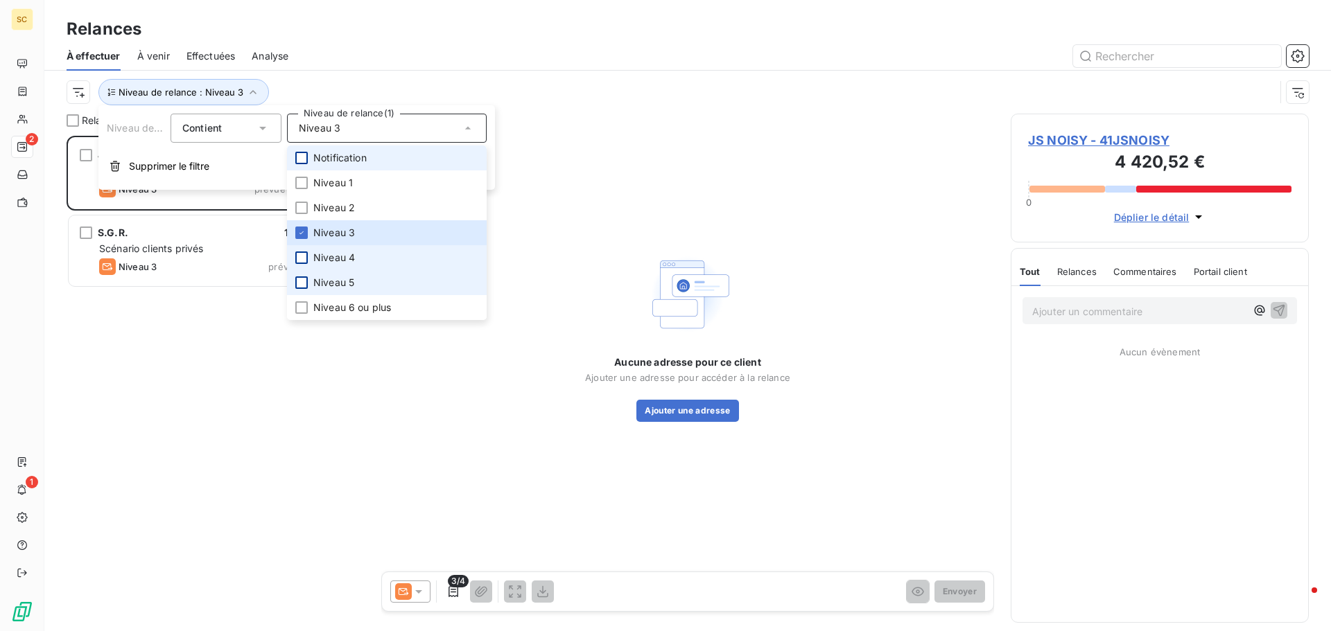
scroll to position [485, 288]
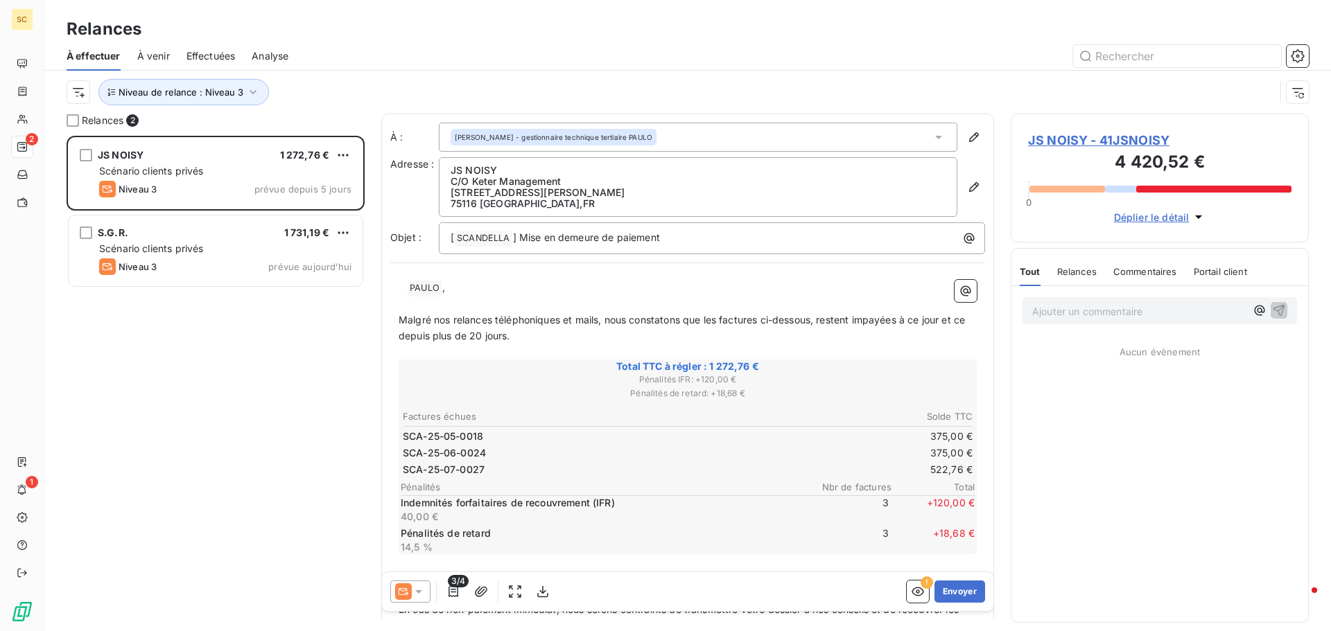
click at [133, 383] on div "JS NOISY 1 272,76 € Scénario clients privés Niveau 3 prévue depuis 5 jours S.G.…" at bounding box center [216, 384] width 298 height 496
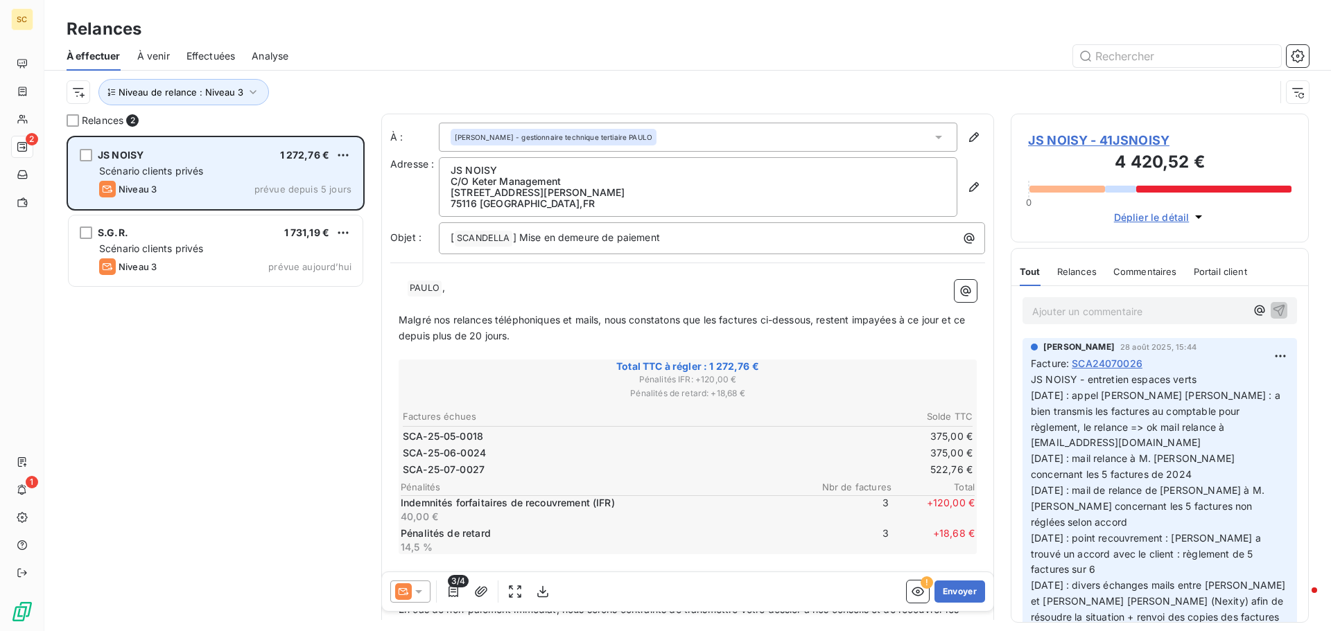
click at [261, 166] on div "Scénario clients privés" at bounding box center [225, 171] width 252 height 14
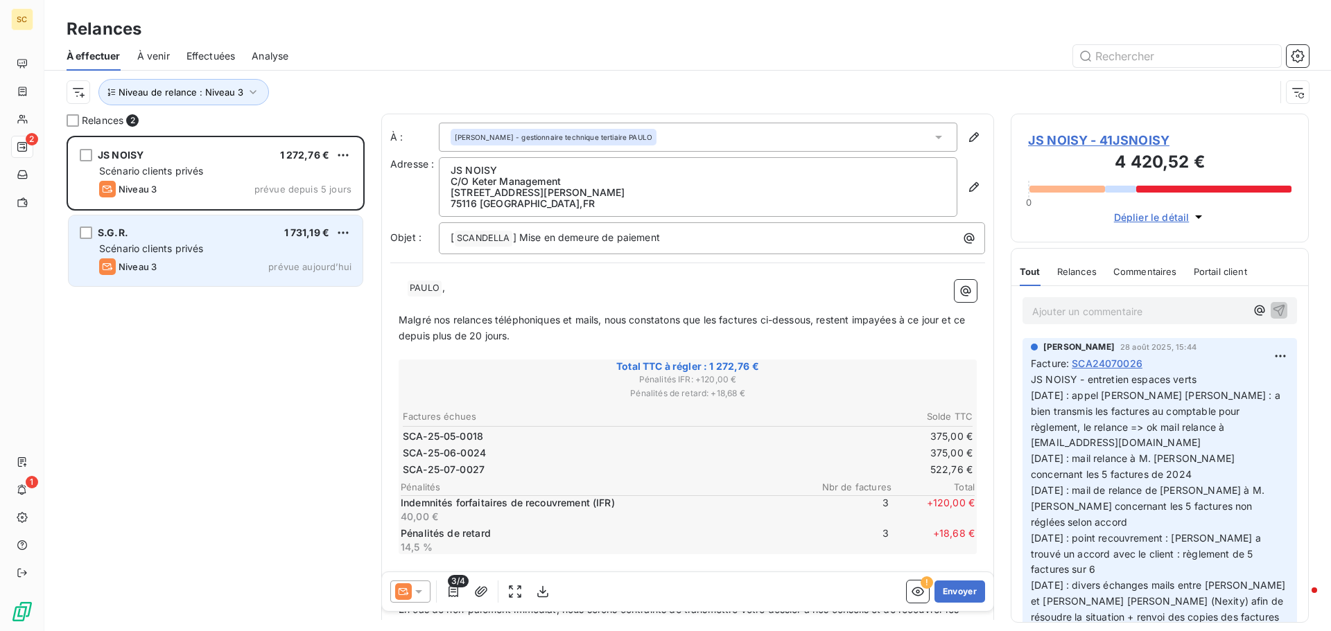
click at [230, 238] on div "S.G.R. 1 731,19 €" at bounding box center [225, 233] width 252 height 12
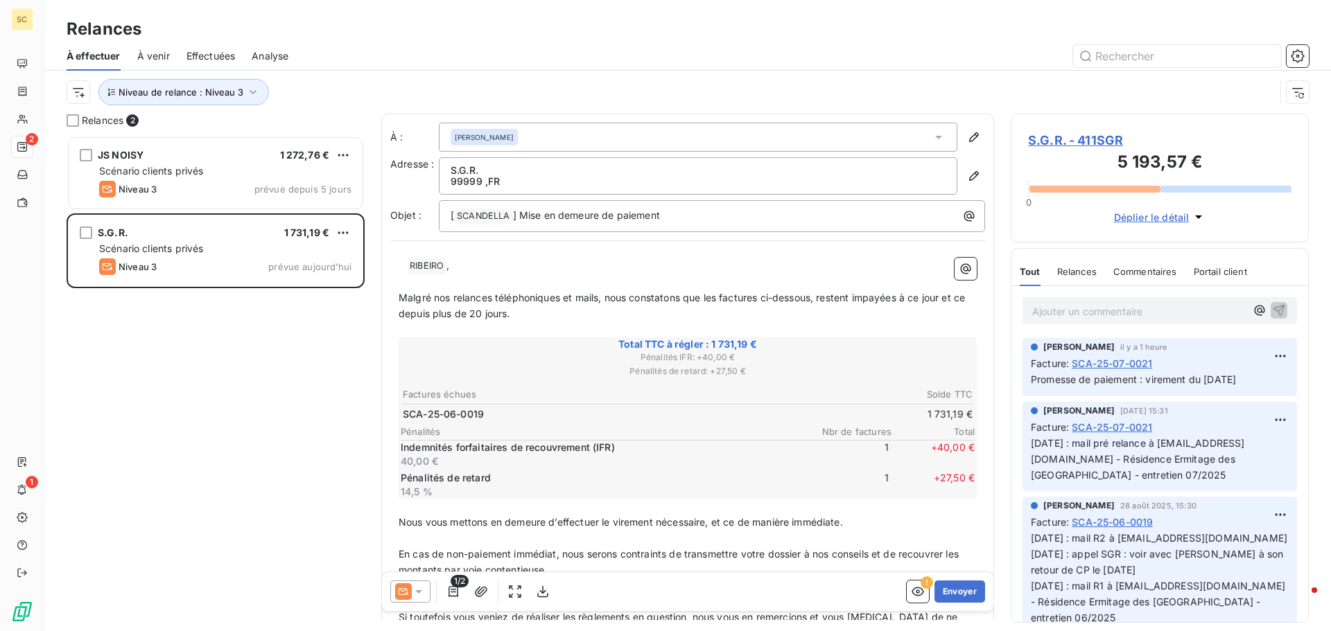
click at [1103, 140] on span "S.G.R. - 411SGR" at bounding box center [1159, 140] width 263 height 19
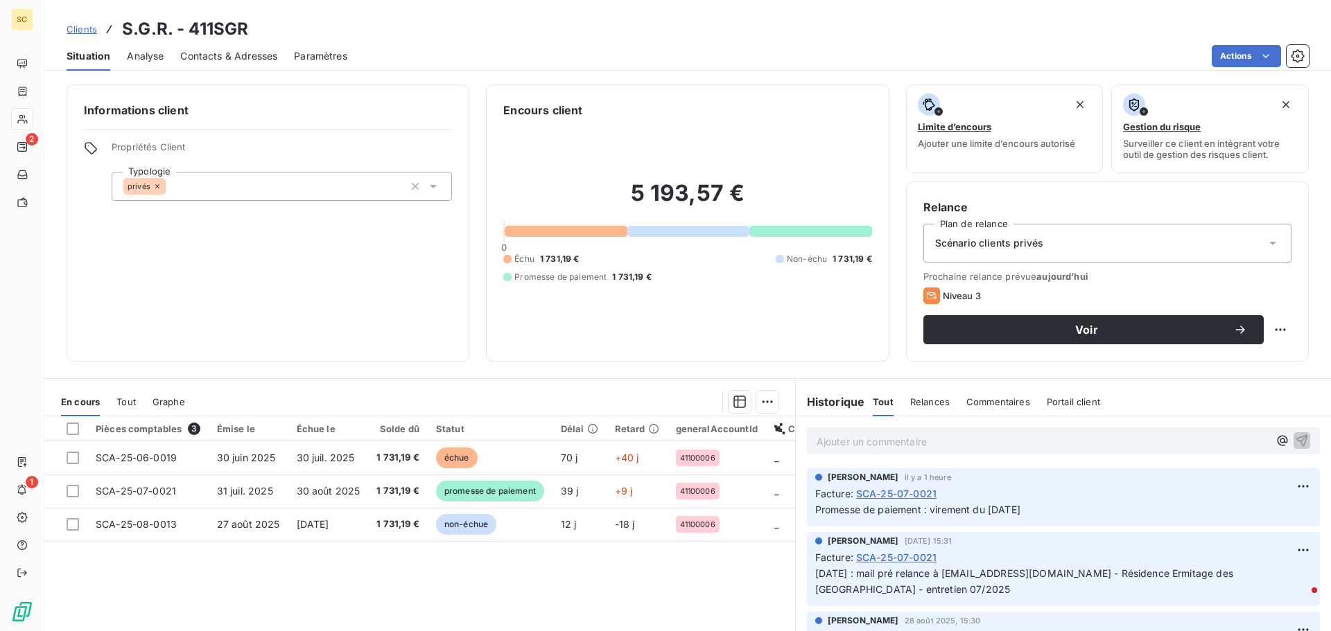
click at [211, 57] on span "Contacts & Adresses" at bounding box center [228, 56] width 97 height 14
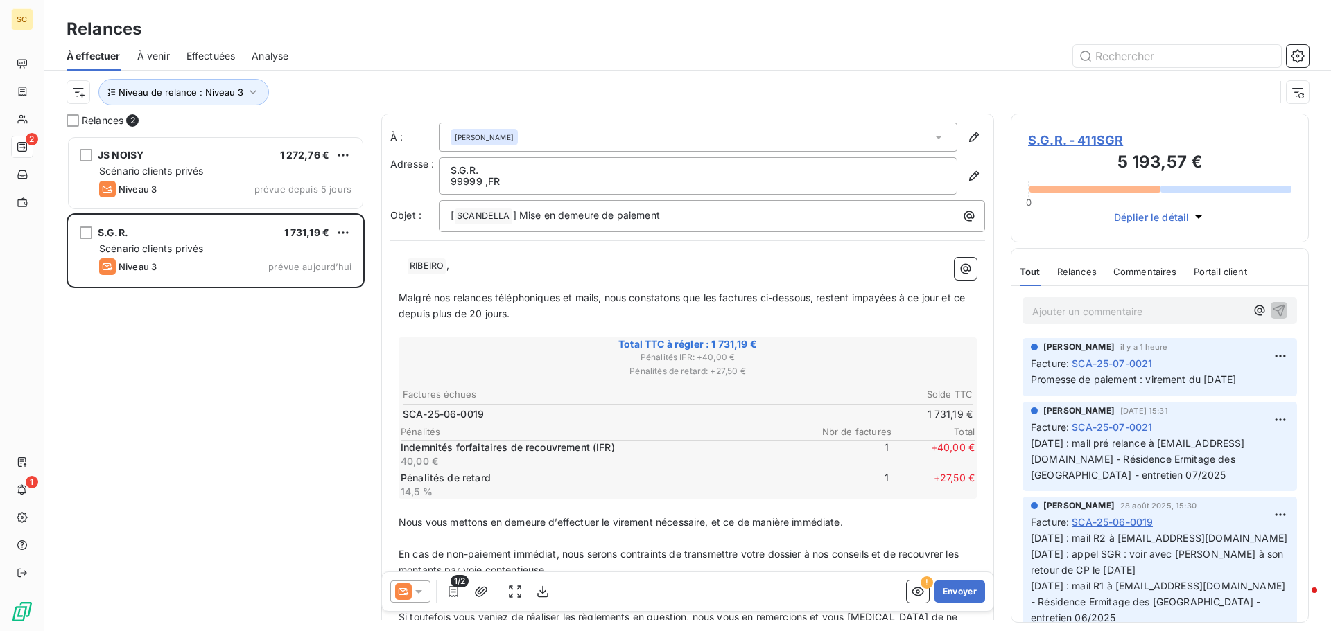
scroll to position [485, 288]
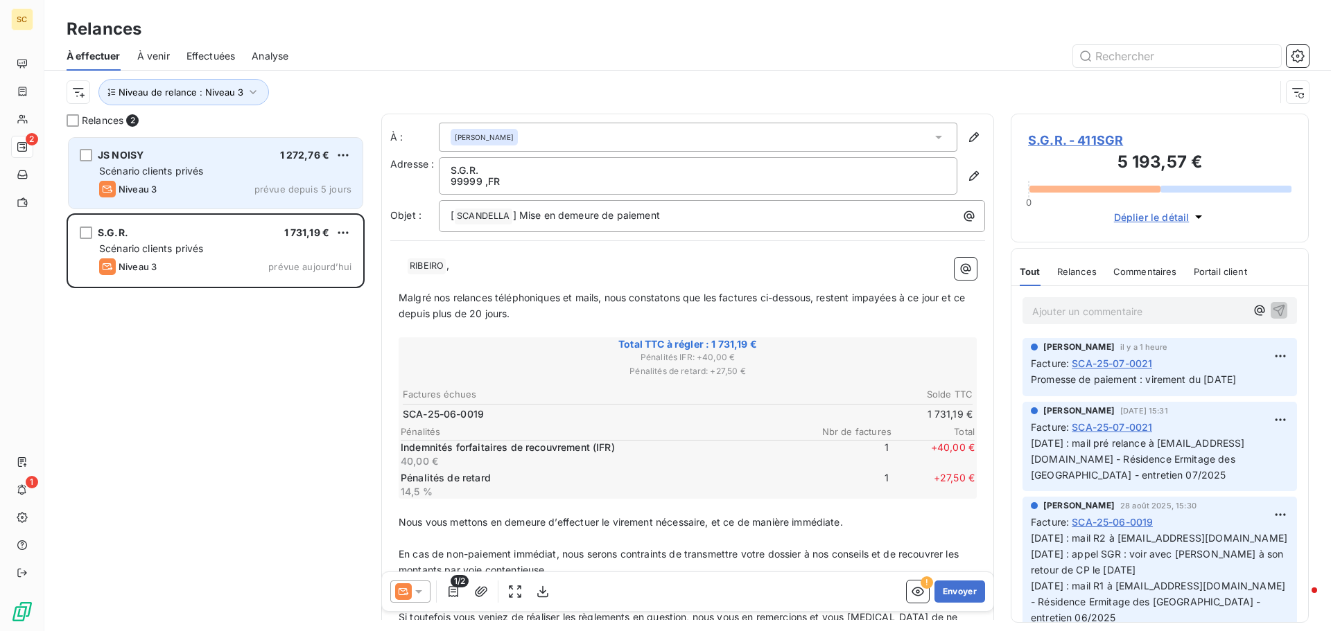
click at [223, 175] on div "Scénario clients privés" at bounding box center [225, 171] width 252 height 14
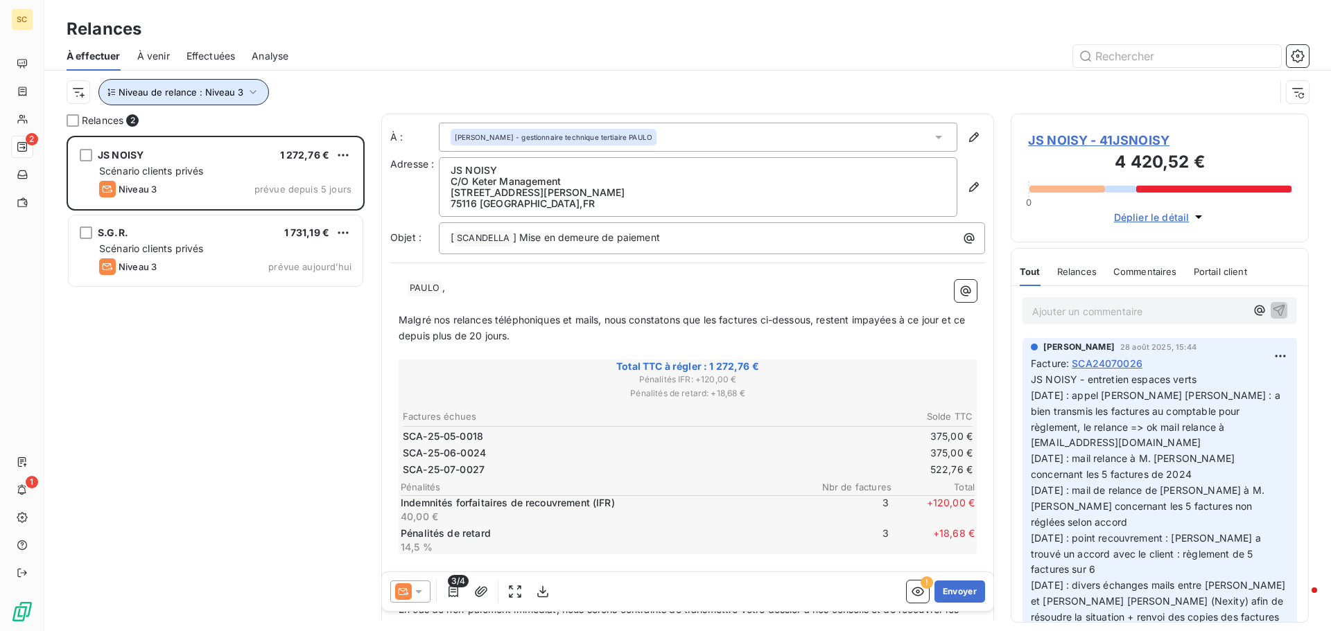
drag, startPoint x: 250, startPoint y: 89, endPoint x: 277, endPoint y: 96, distance: 27.2
click at [251, 89] on icon "button" at bounding box center [253, 92] width 14 height 14
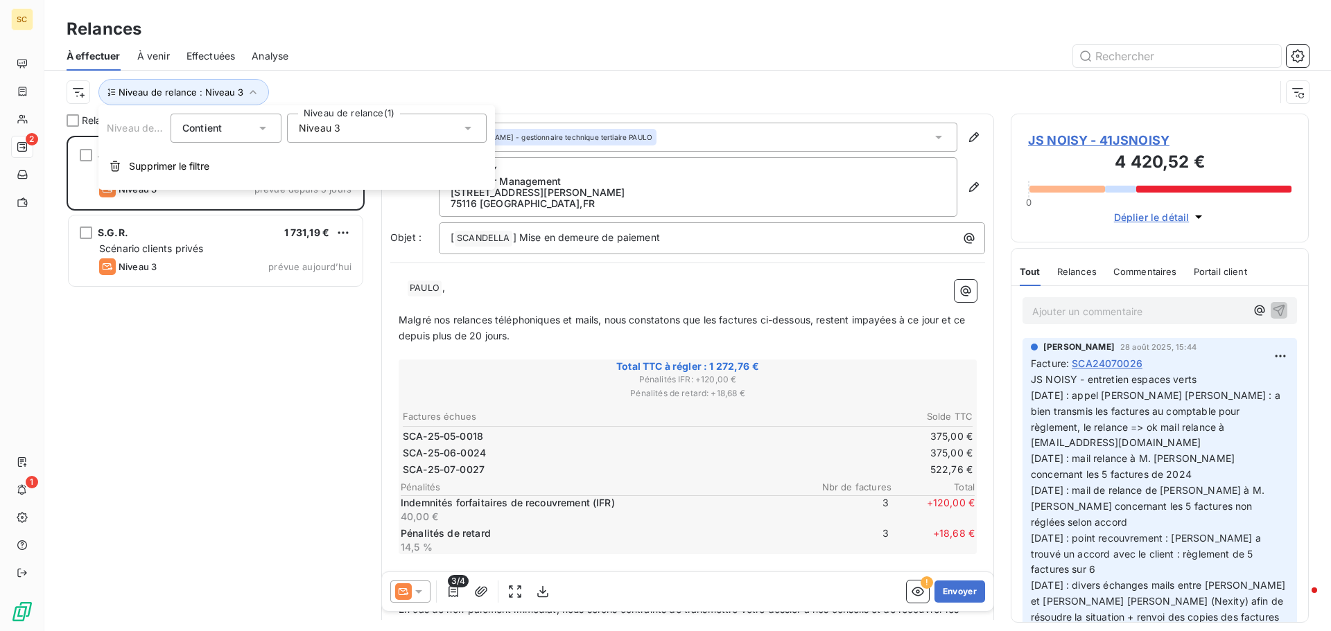
click at [359, 119] on div "Niveau 3" at bounding box center [387, 128] width 200 height 29
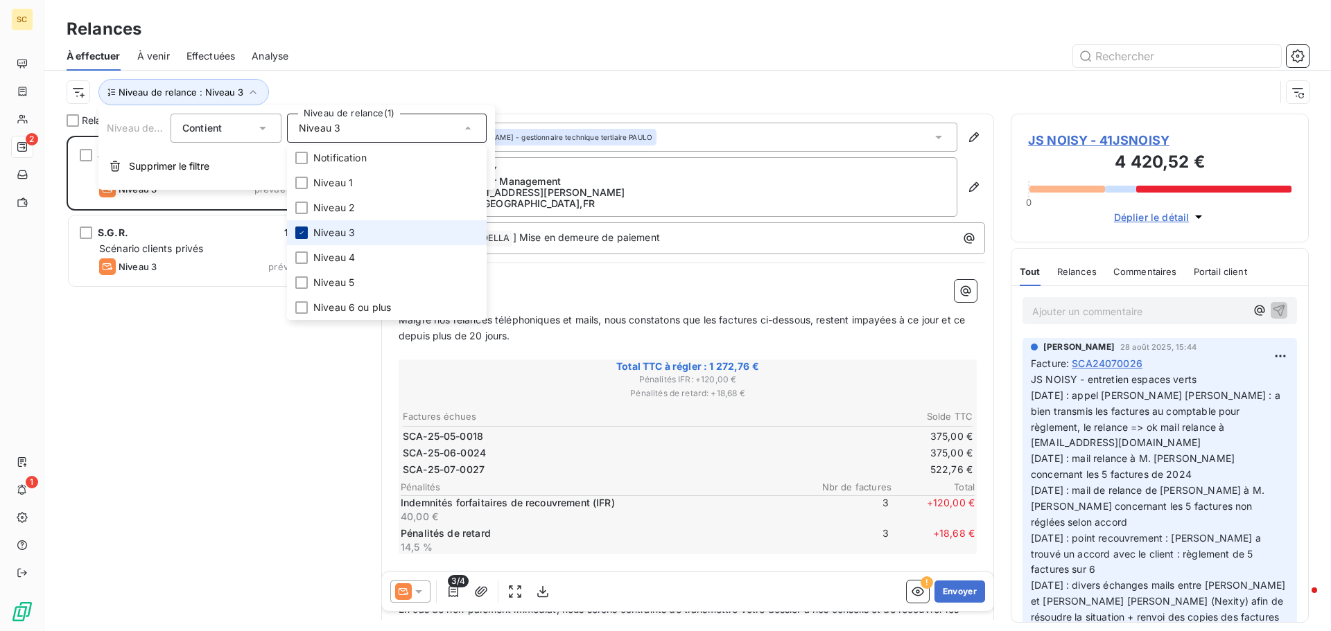
click at [301, 231] on icon at bounding box center [301, 233] width 8 height 8
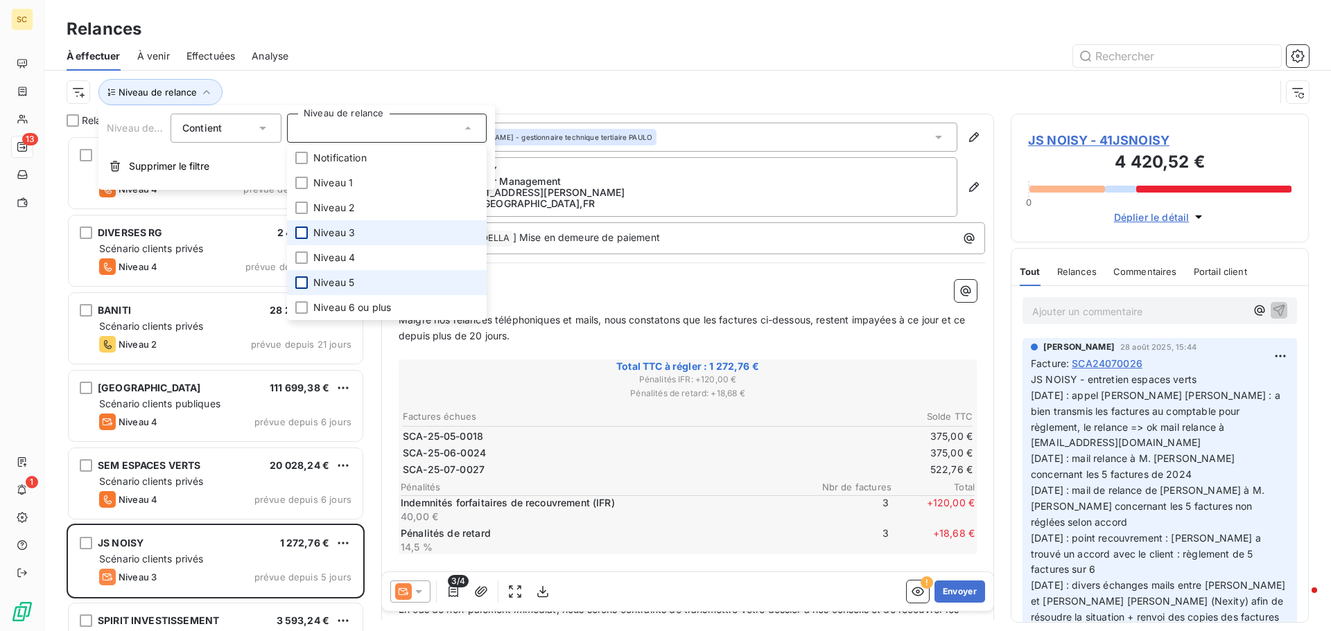
click at [306, 283] on div at bounding box center [301, 283] width 12 height 12
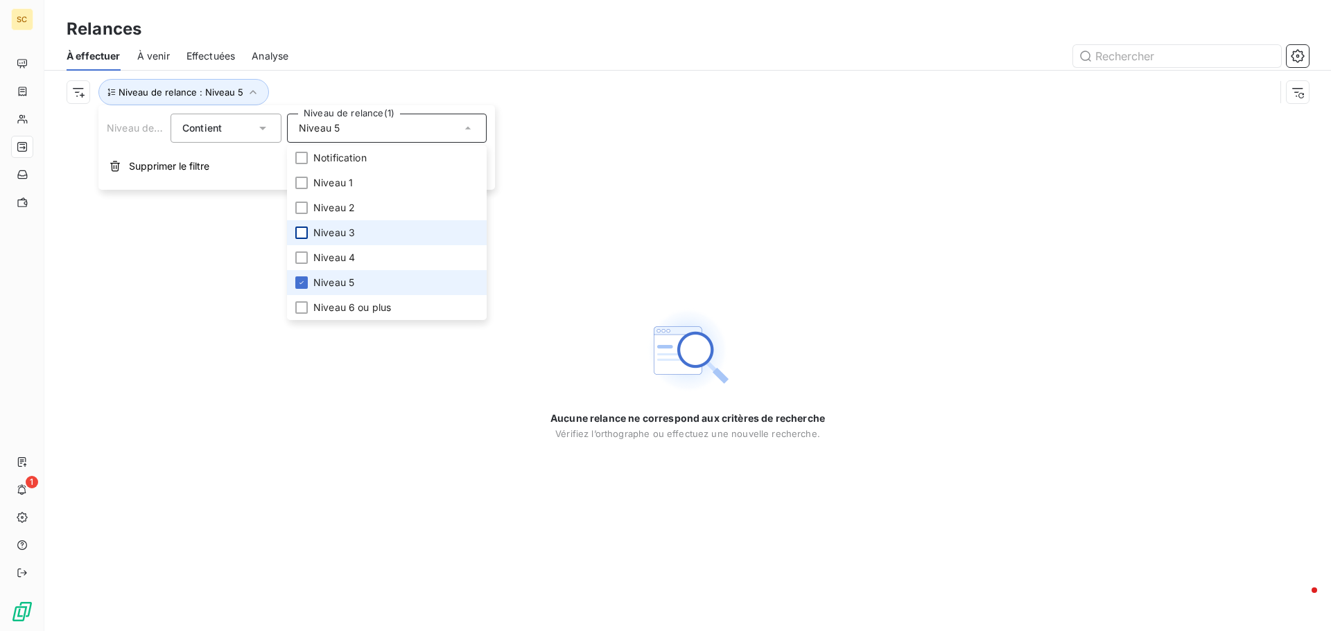
click at [303, 282] on icon at bounding box center [301, 282] width 4 height 3
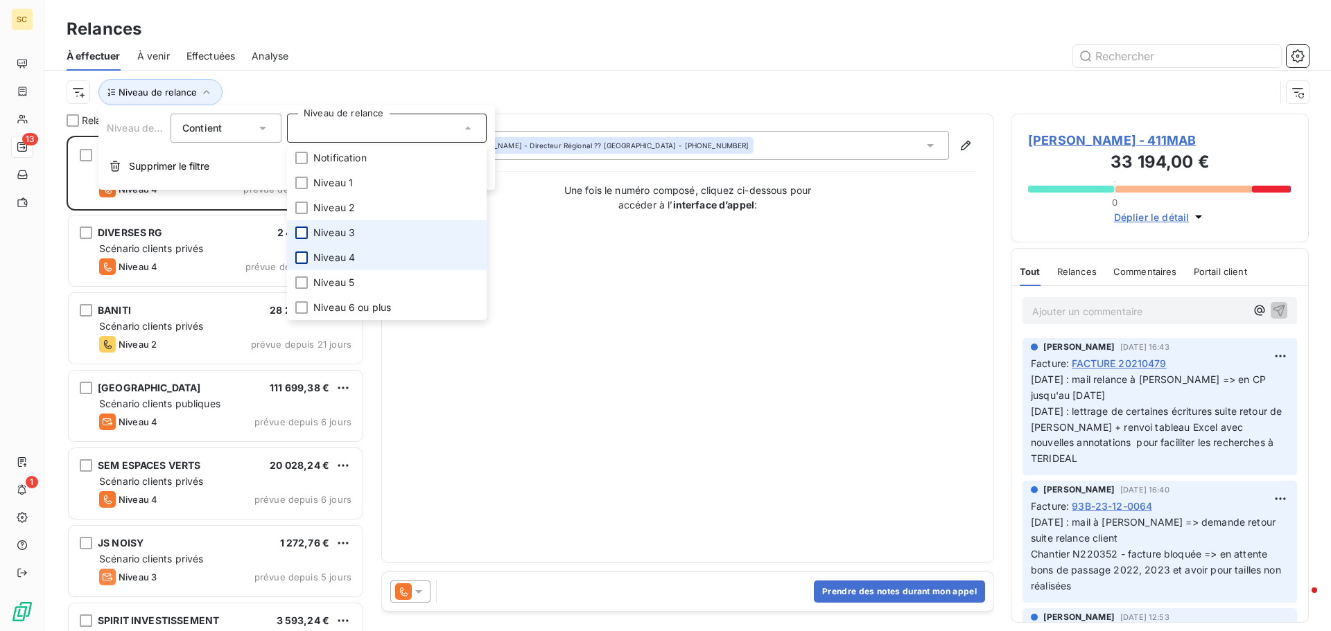
scroll to position [485, 288]
click at [297, 256] on div at bounding box center [301, 258] width 12 height 12
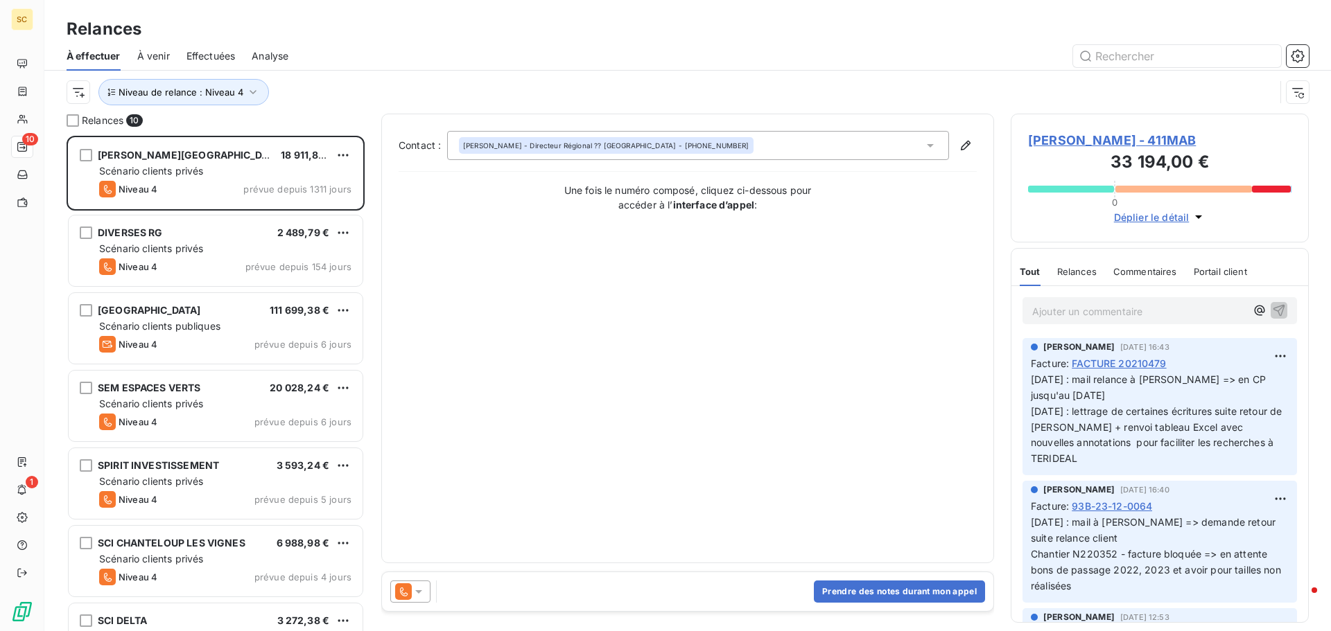
click at [360, 85] on div "Niveau de relance : Niveau 4" at bounding box center [671, 92] width 1208 height 26
click at [256, 89] on icon "button" at bounding box center [253, 92] width 14 height 14
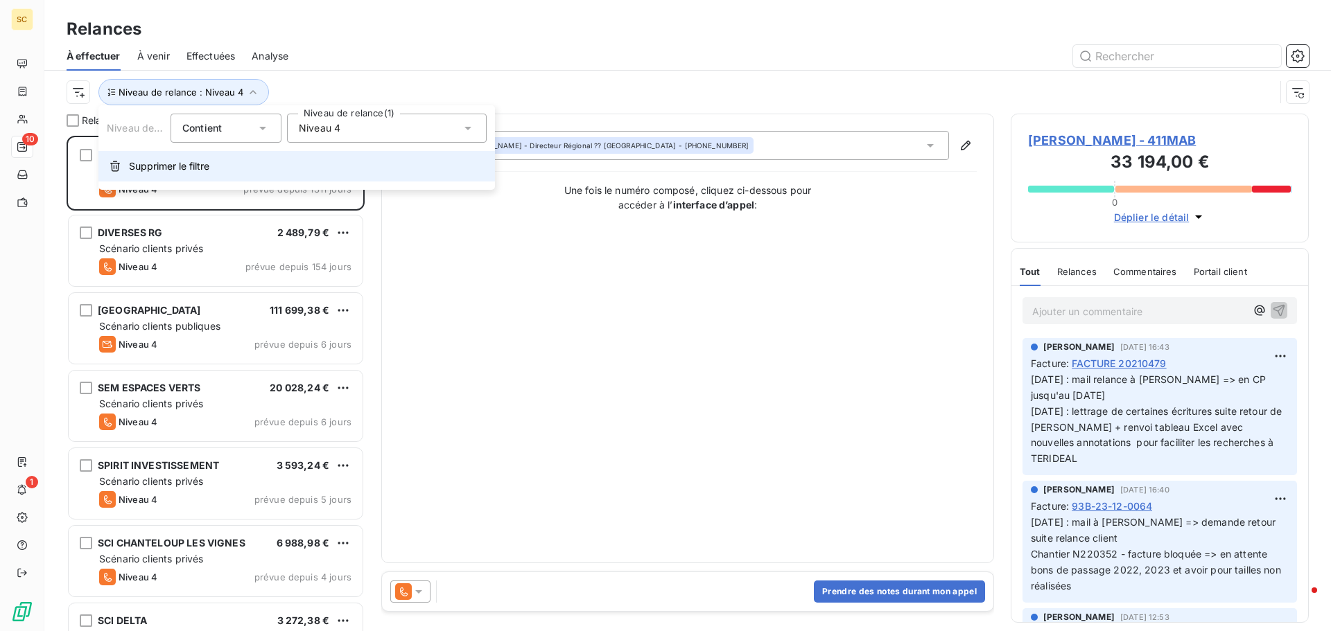
click at [224, 175] on button "Supprimer le filtre" at bounding box center [296, 166] width 396 height 30
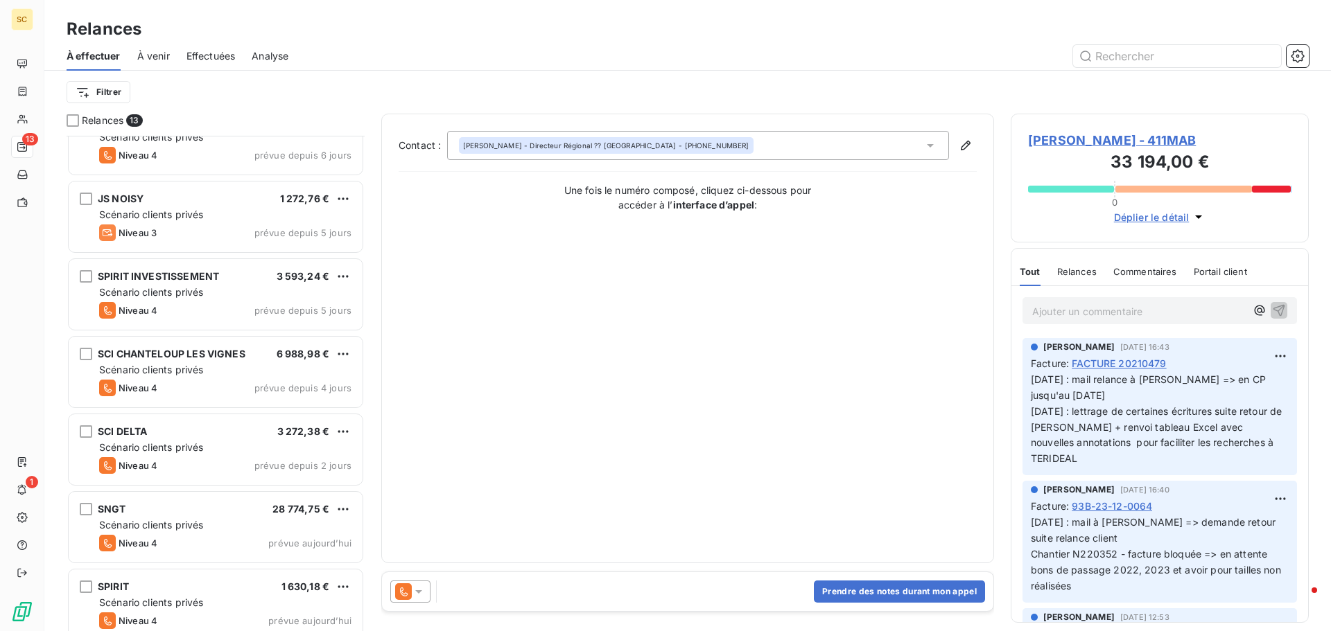
scroll to position [514, 0]
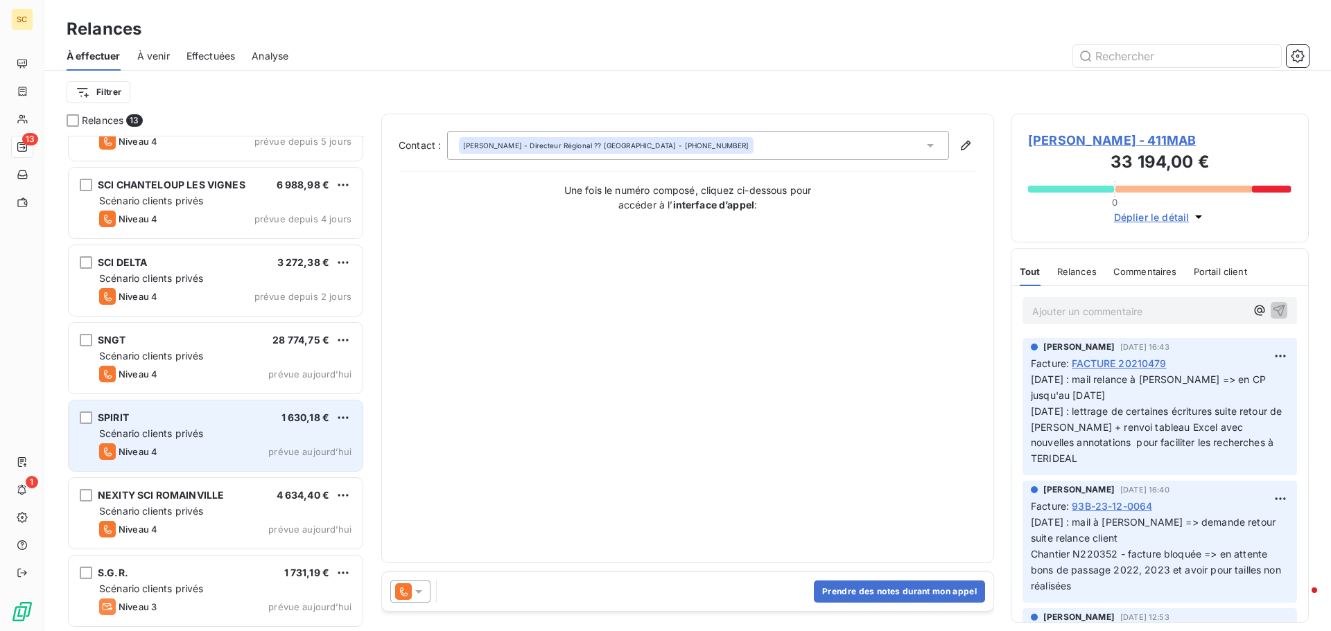
click at [189, 408] on div "SPIRIT 1 630,18 € Scénario clients privés Niveau 4 prévue aujourd’hui" at bounding box center [216, 436] width 294 height 71
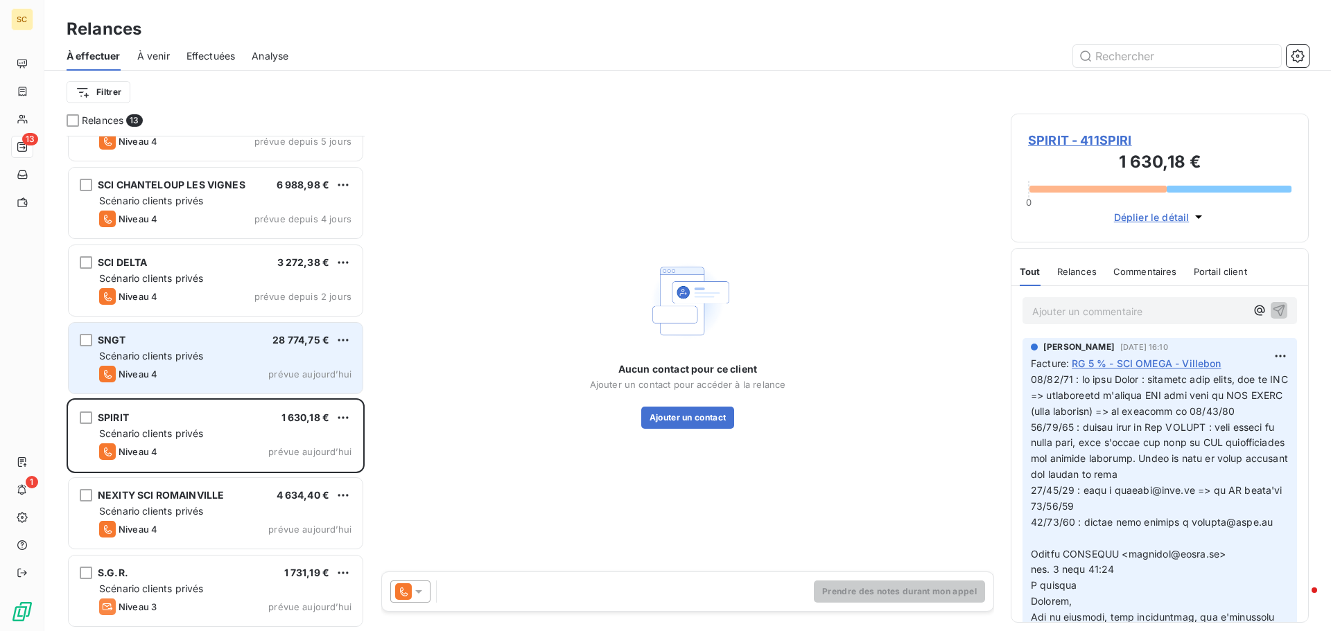
click at [146, 371] on span "Niveau 4" at bounding box center [138, 374] width 39 height 11
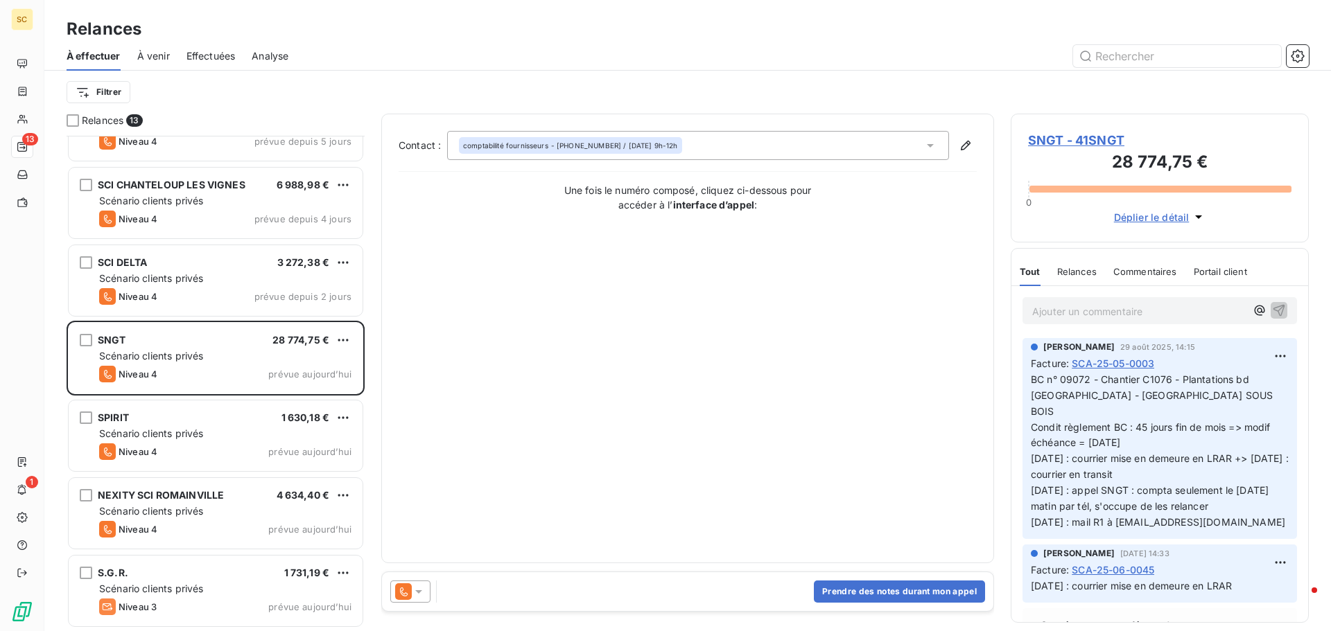
click at [1101, 137] on span "SNGT - 41SNGT" at bounding box center [1159, 140] width 263 height 19
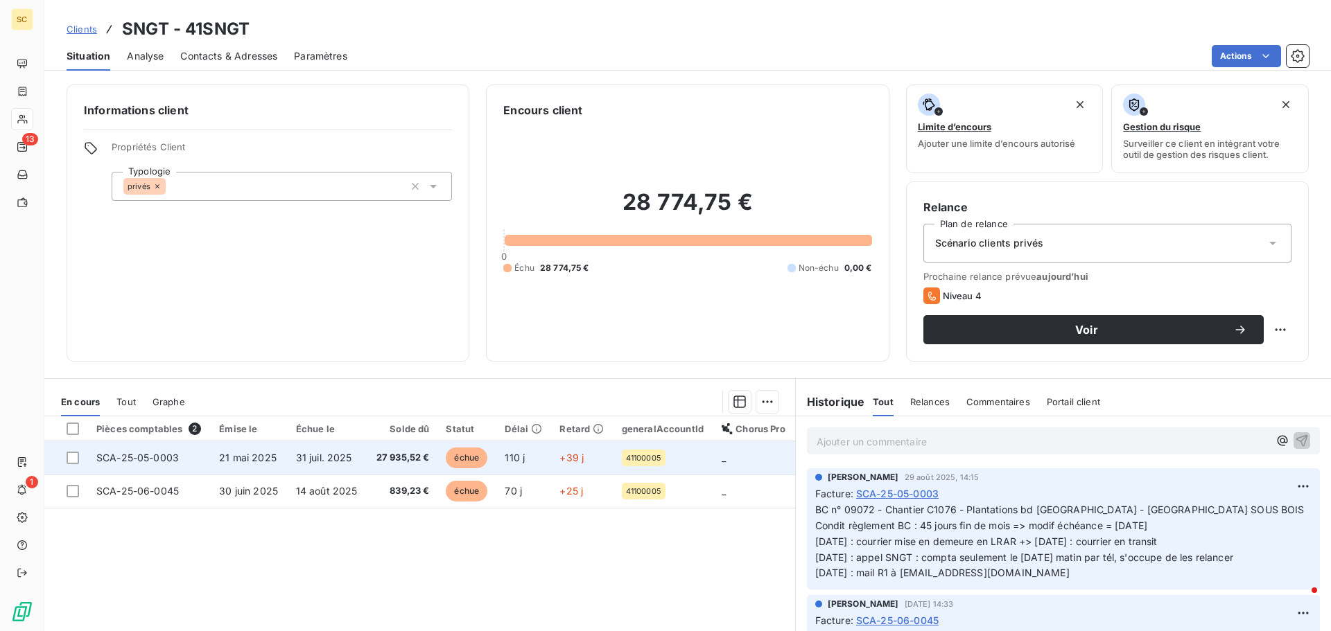
click at [379, 458] on span "27 935,52 €" at bounding box center [402, 458] width 54 height 14
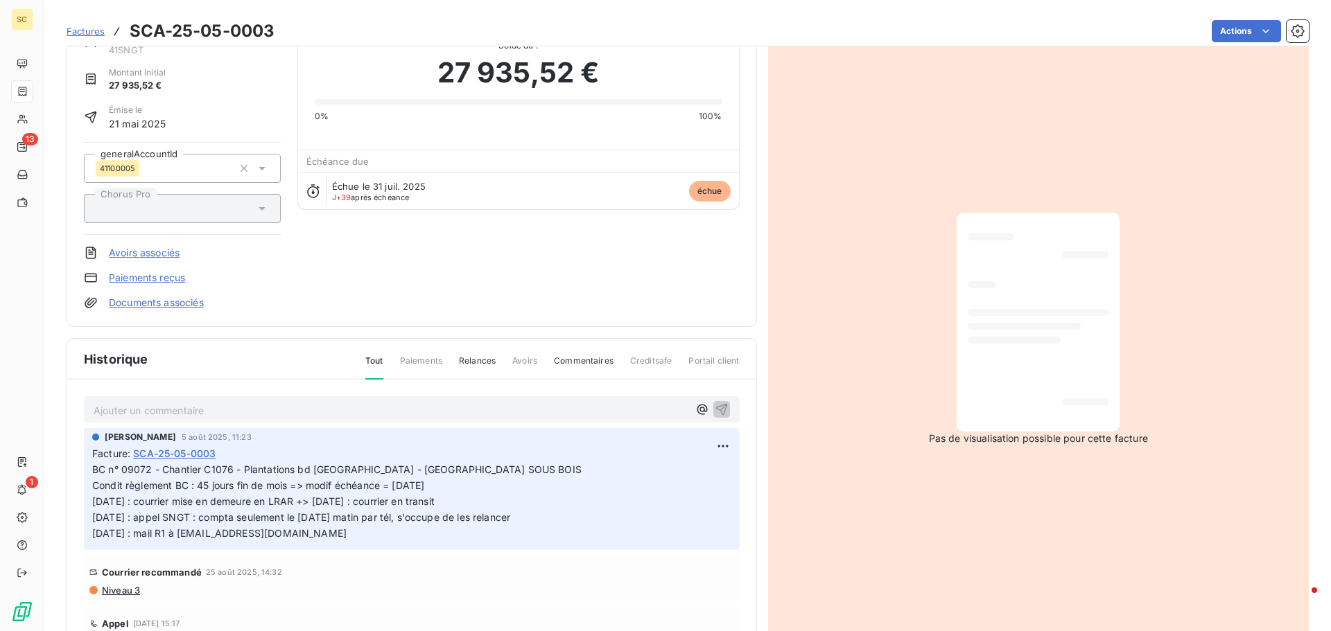
scroll to position [96, 0]
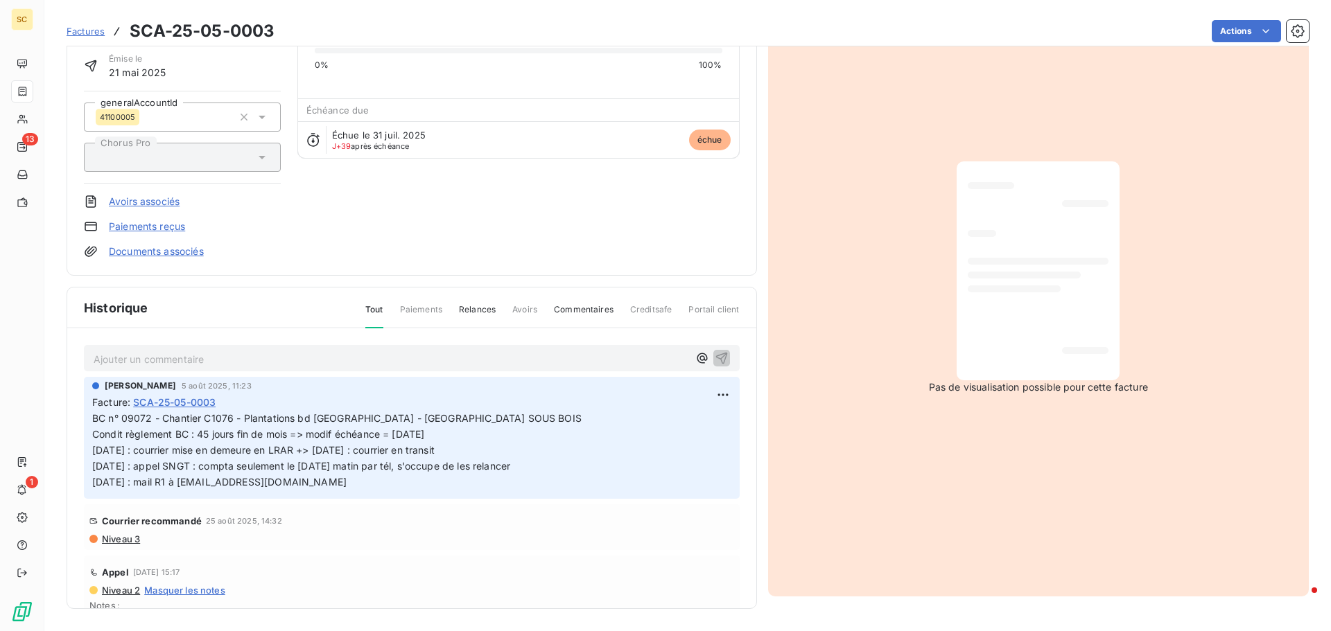
click at [110, 539] on span "Niveau 3" at bounding box center [120, 539] width 40 height 11
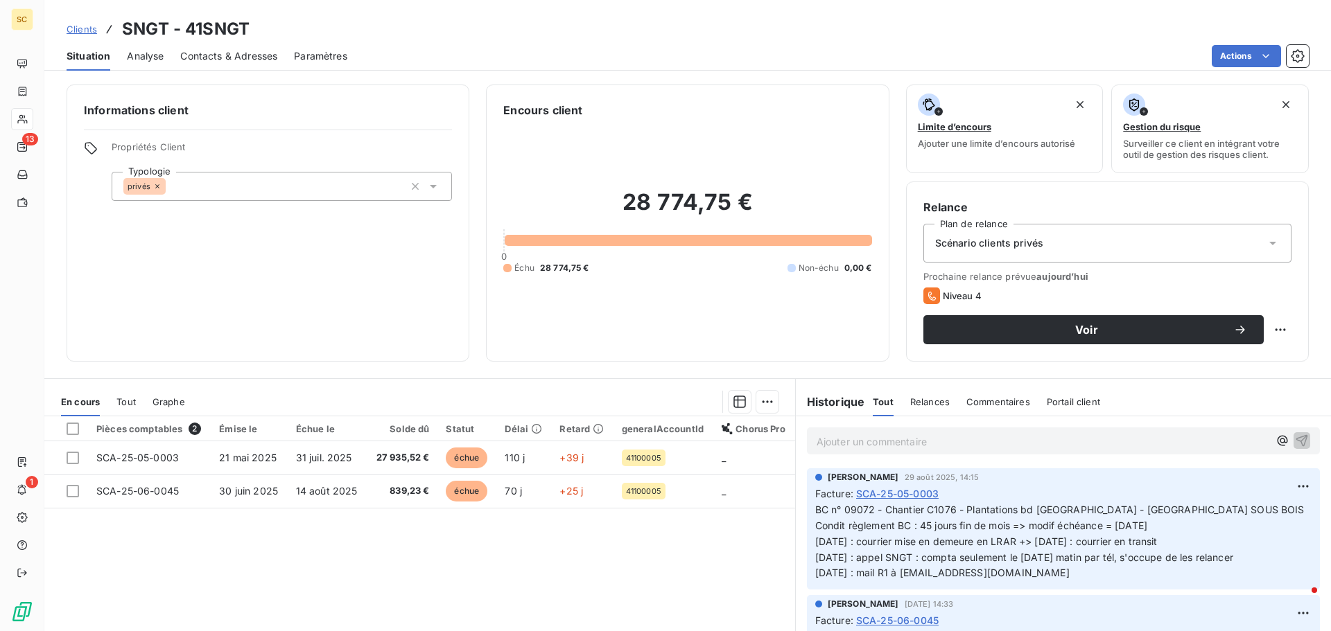
click at [247, 58] on span "Contacts & Adresses" at bounding box center [228, 56] width 97 height 14
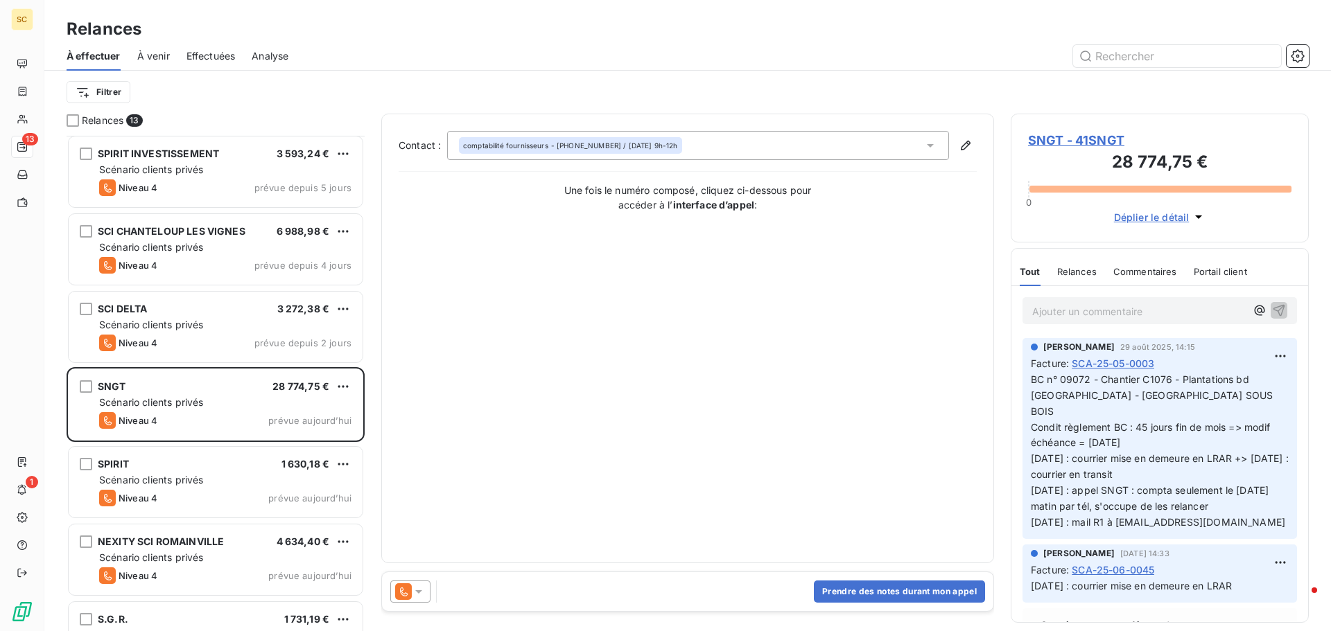
scroll to position [514, 0]
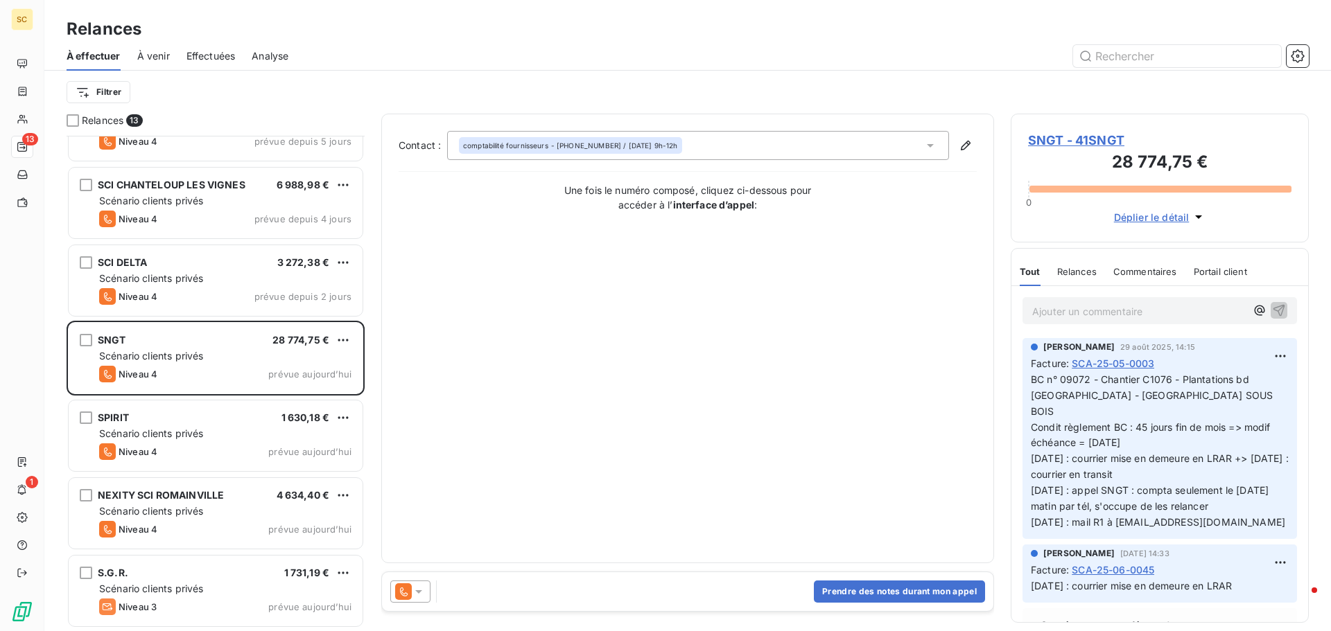
click at [1065, 140] on span "SNGT - 41SNGT" at bounding box center [1159, 140] width 263 height 19
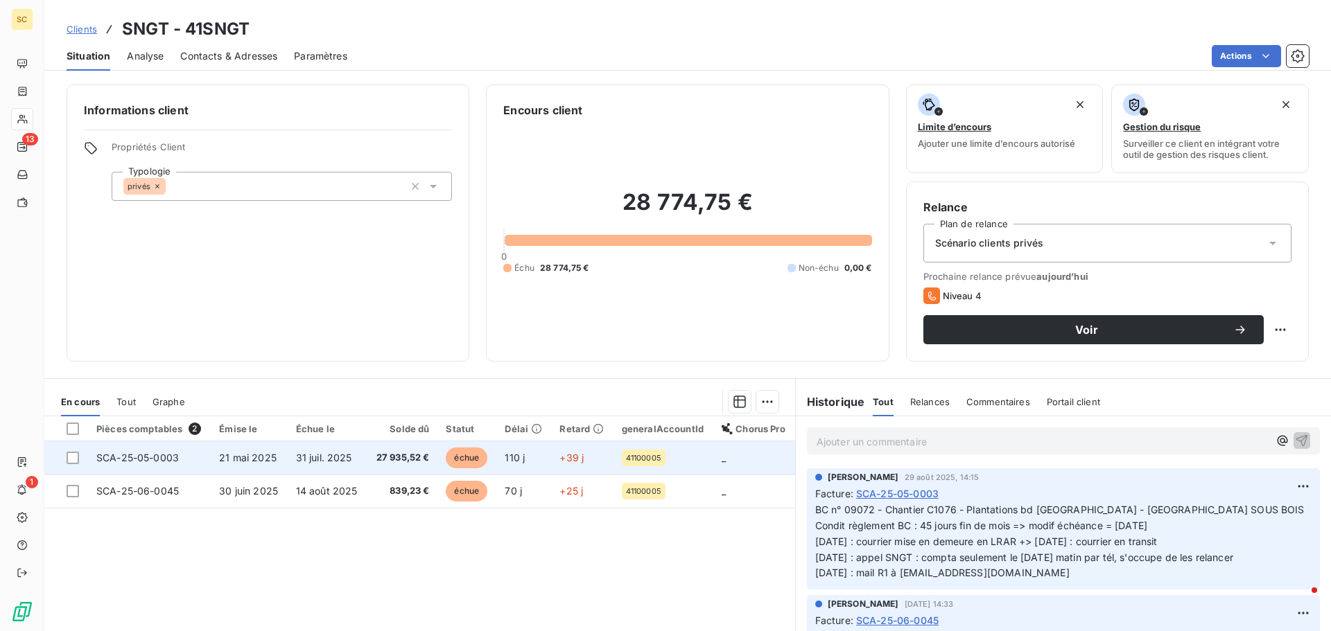
click at [225, 465] on td "21 mai 2025" at bounding box center [249, 457] width 76 height 33
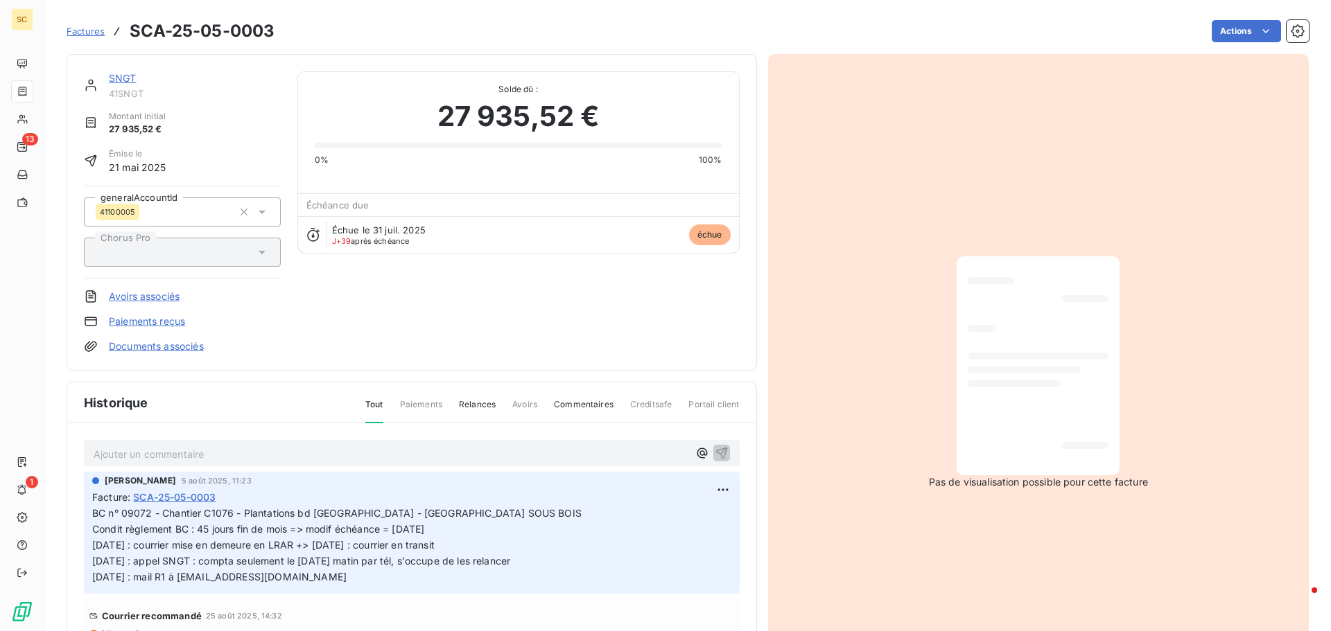
click at [113, 348] on link "Documents associés" at bounding box center [156, 347] width 95 height 14
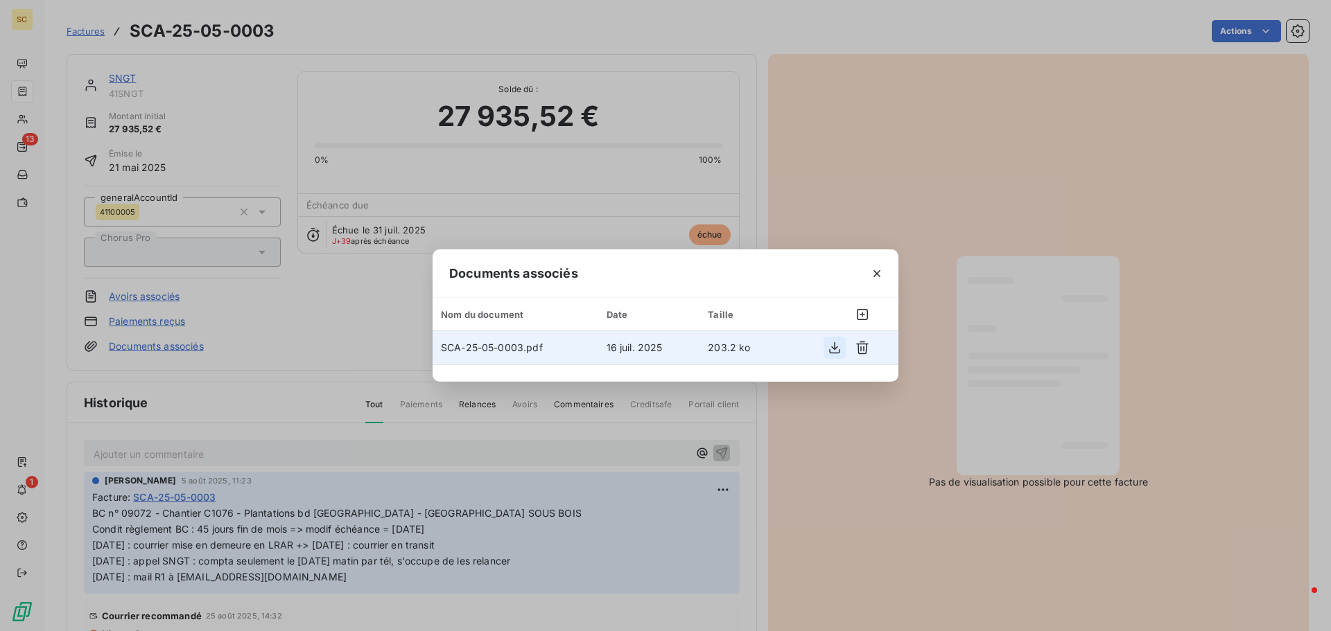
click at [837, 347] on icon "button" at bounding box center [834, 348] width 11 height 12
drag, startPoint x: 216, startPoint y: 40, endPoint x: 171, endPoint y: 62, distance: 49.6
click at [217, 40] on div "Documents associés Nom du document Date Taille SCA-25-05-0003.pdf 16 juil. 2025…" at bounding box center [665, 315] width 1331 height 631
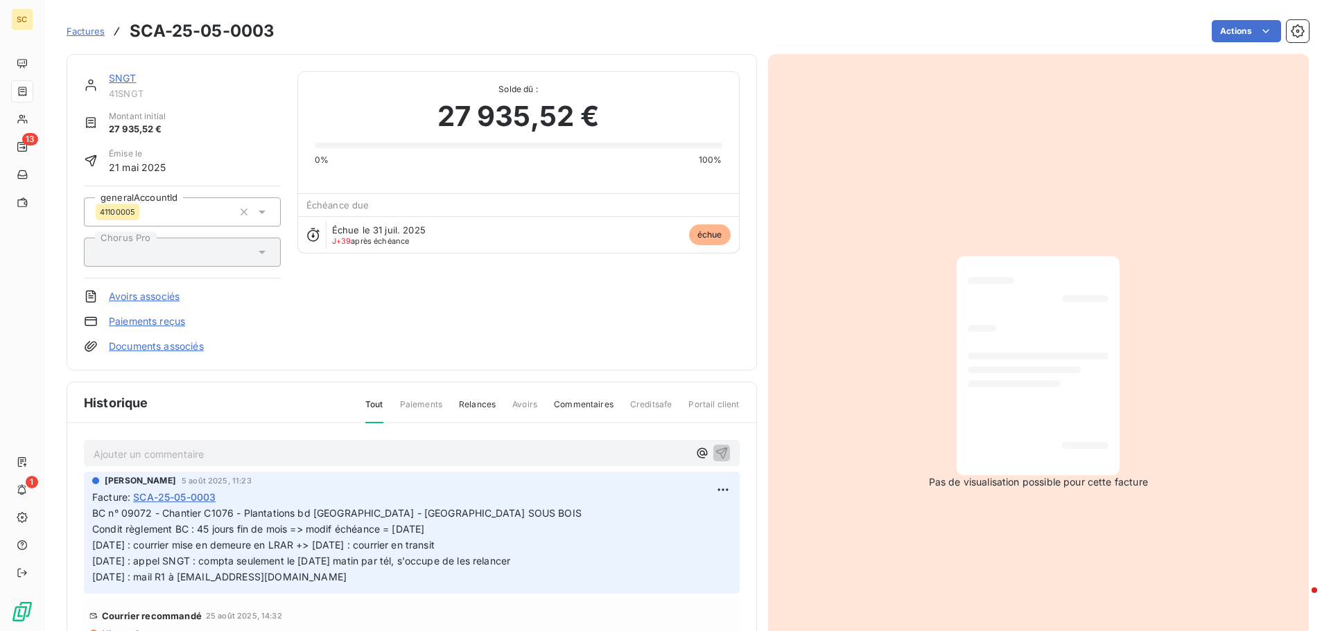
click at [125, 78] on link "SNGT" at bounding box center [123, 78] width 28 height 12
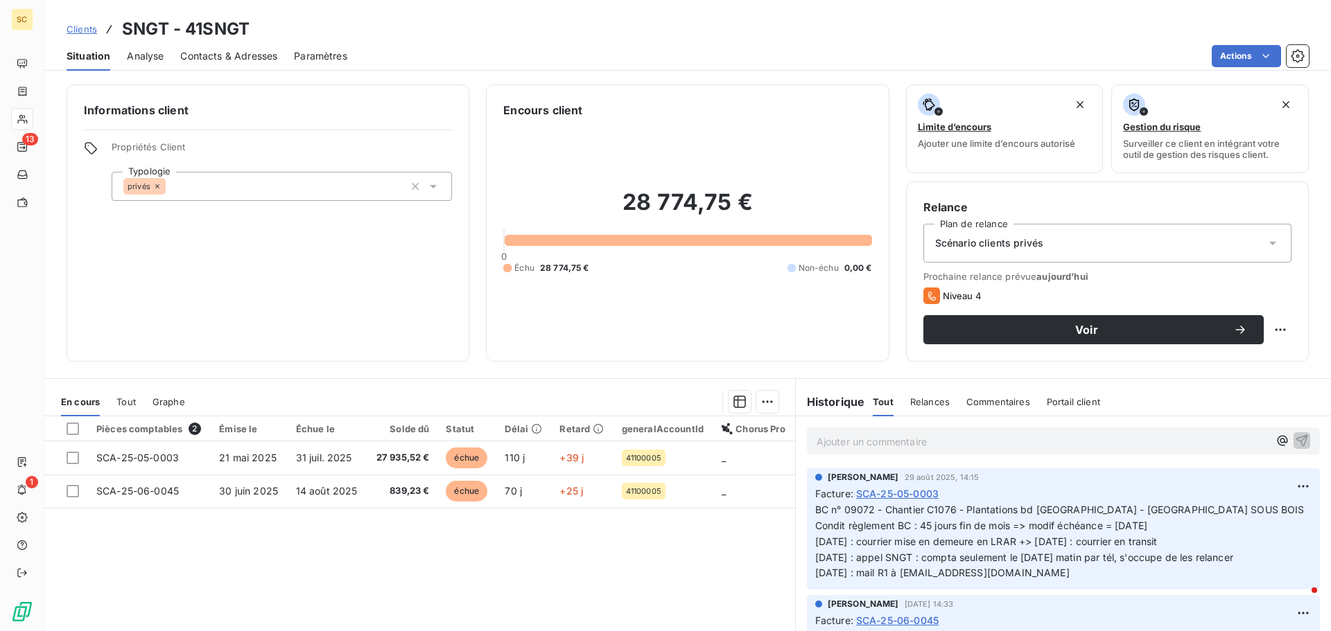
click at [213, 60] on span "Contacts & Adresses" at bounding box center [228, 56] width 97 height 14
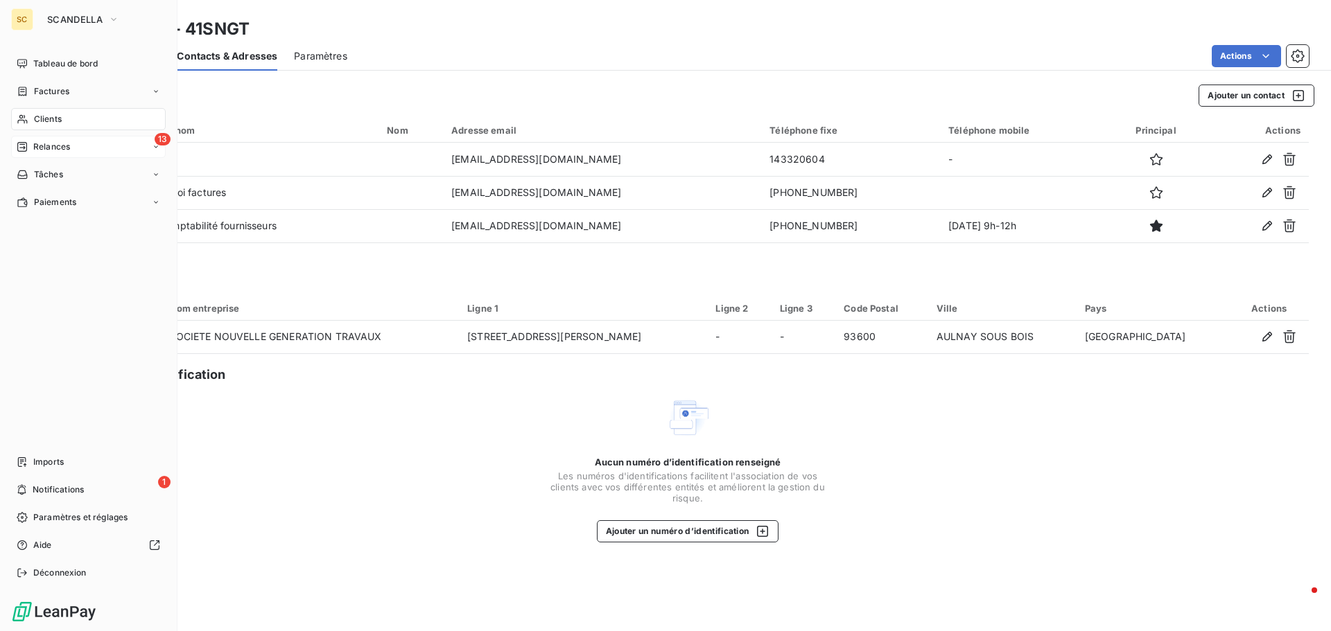
click at [69, 151] on span "Relances" at bounding box center [51, 147] width 37 height 12
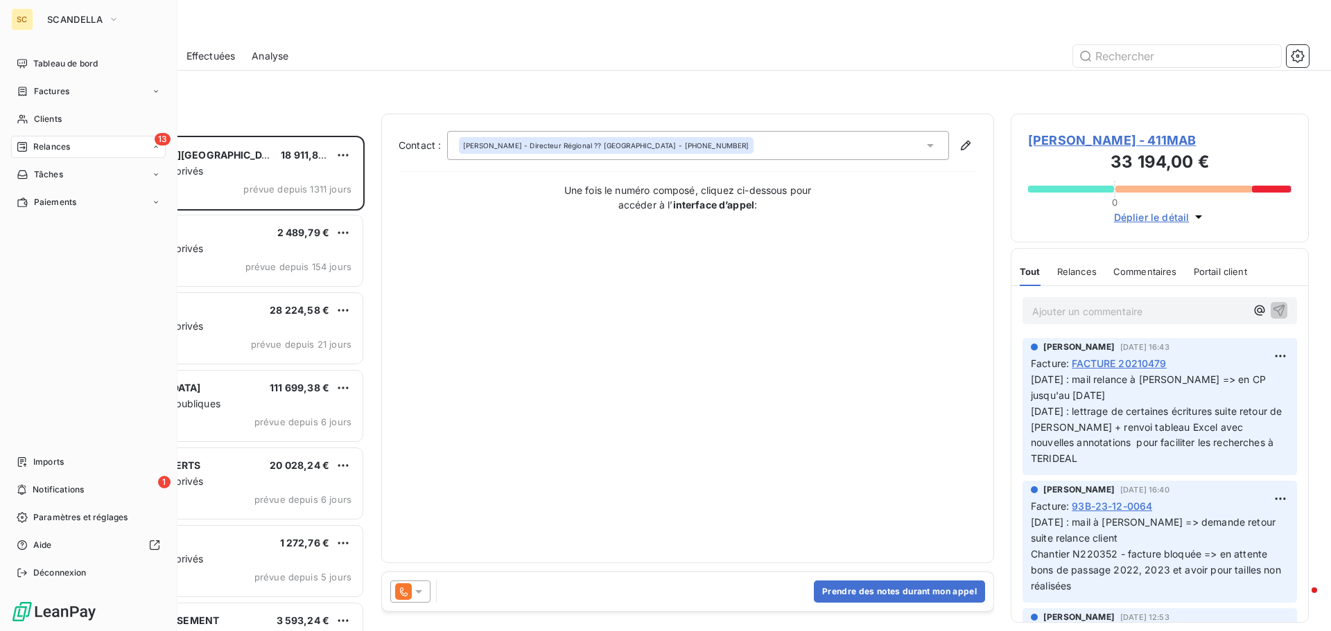
scroll to position [485, 288]
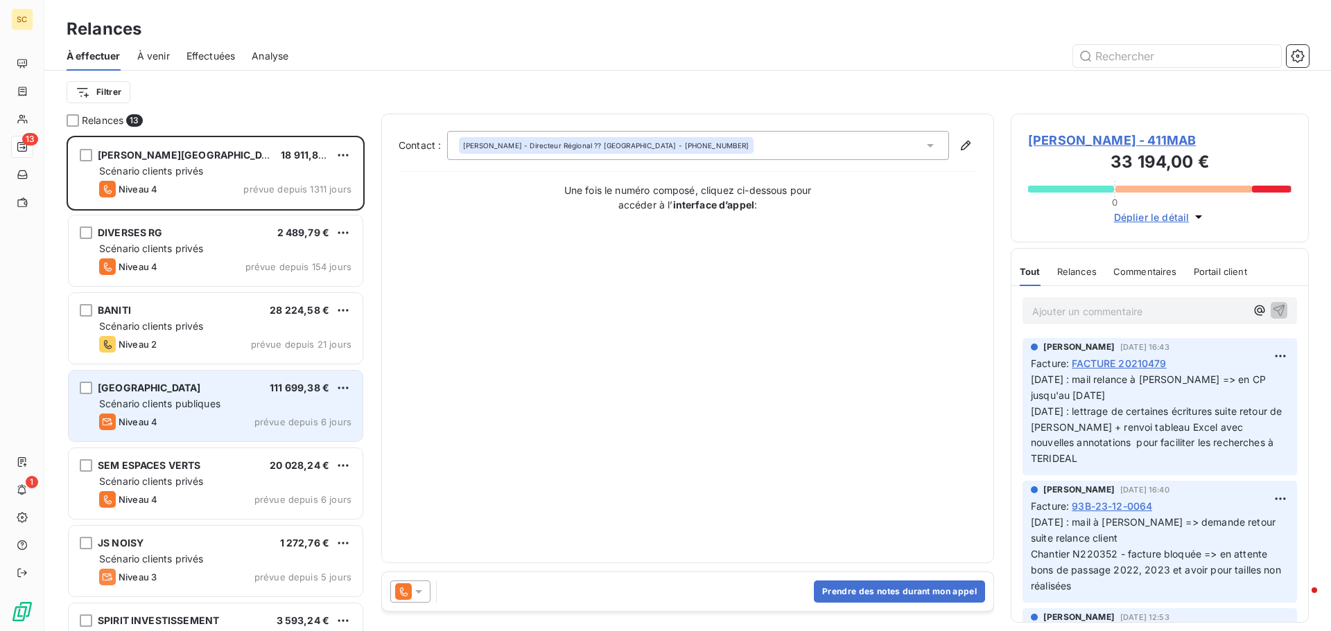
click at [252, 412] on div "MAIRIE DE CHAMPS SUR MARNE 111 699,38 € Scénario clients publiques Niveau 4 pré…" at bounding box center [216, 406] width 294 height 71
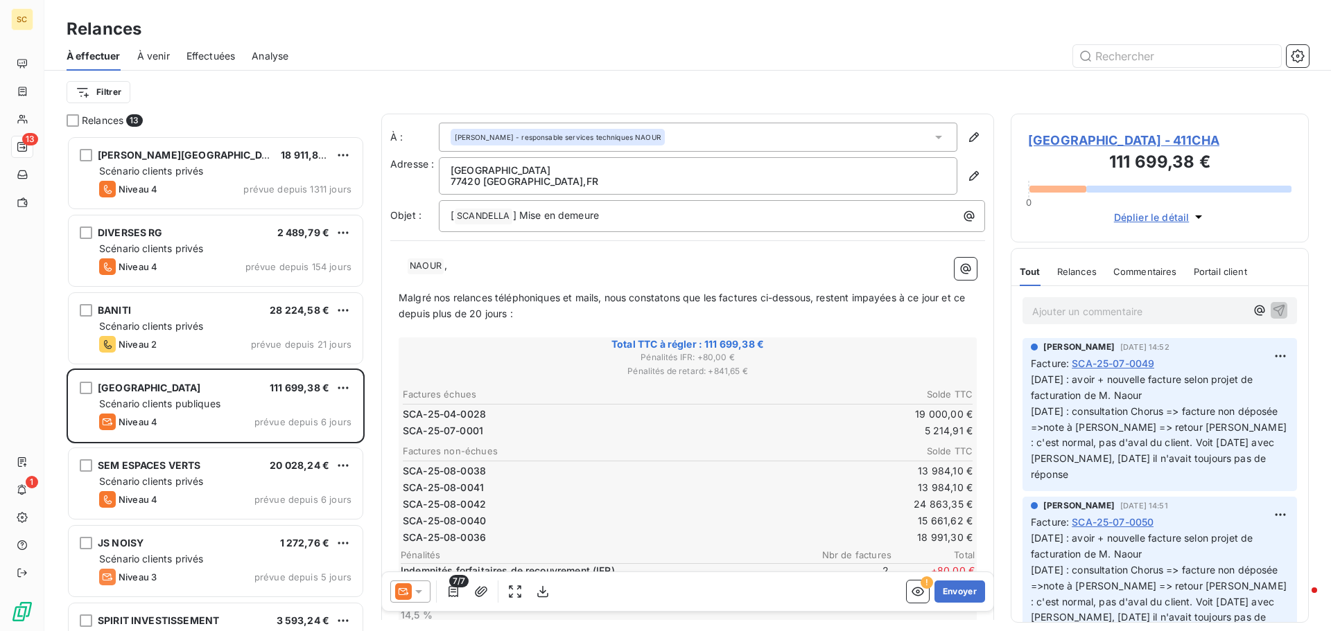
click at [1174, 144] on span "MAIRIE DE CHAMPS SUR MARNE - 411CHA" at bounding box center [1159, 140] width 263 height 19
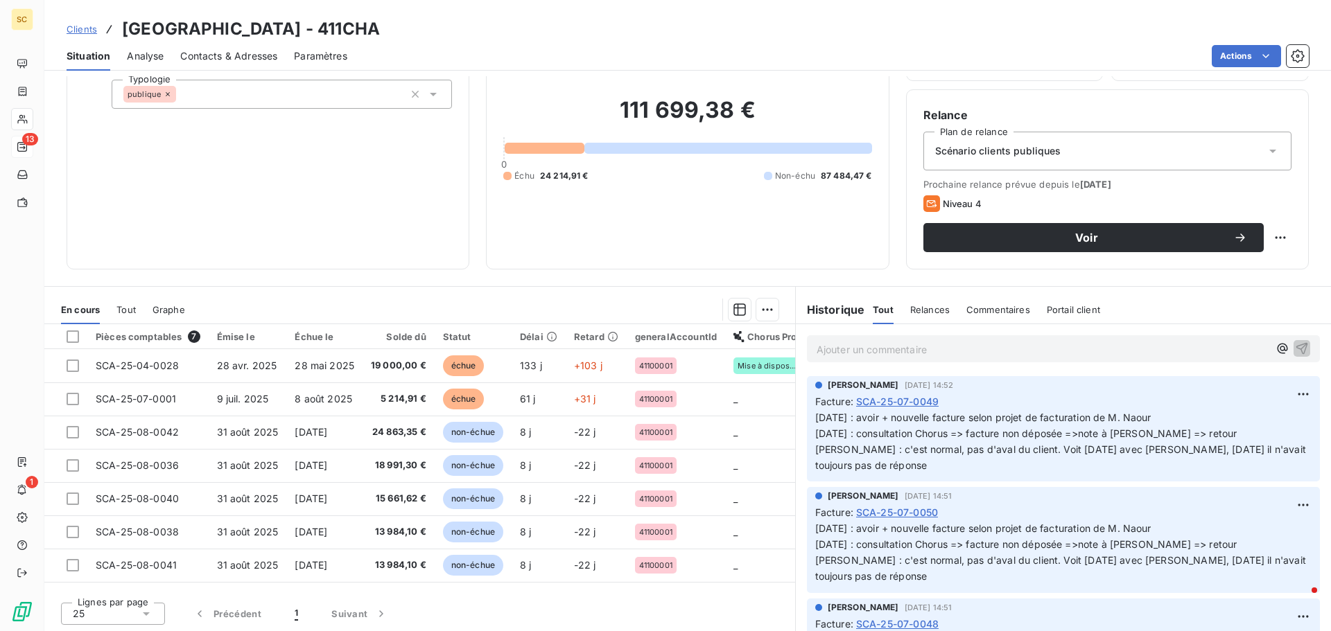
scroll to position [94, 0]
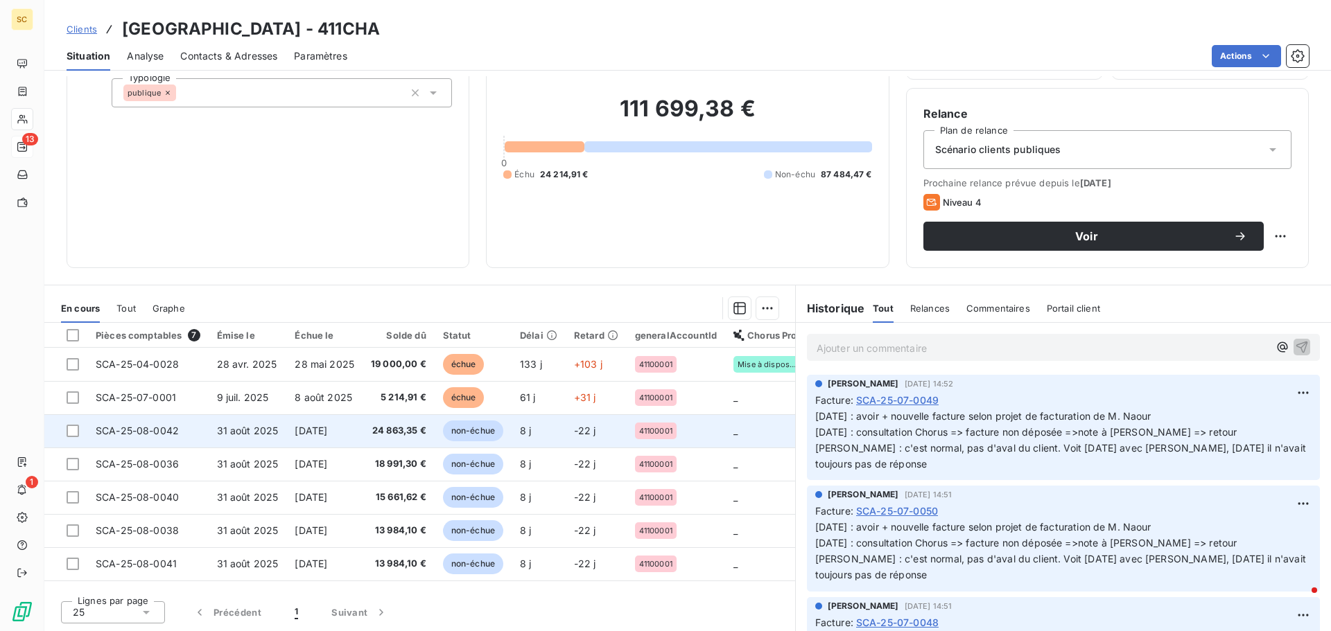
click at [393, 429] on span "24 863,35 €" at bounding box center [398, 431] width 55 height 14
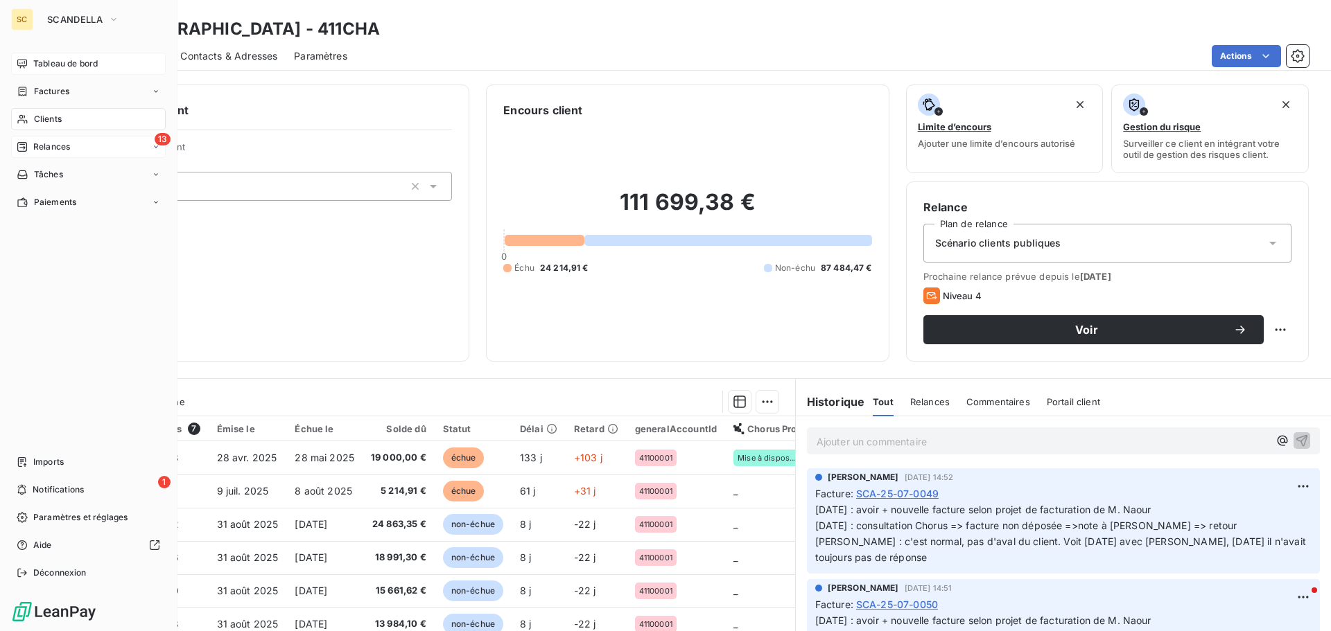
click at [91, 61] on span "Tableau de bord" at bounding box center [65, 64] width 64 height 12
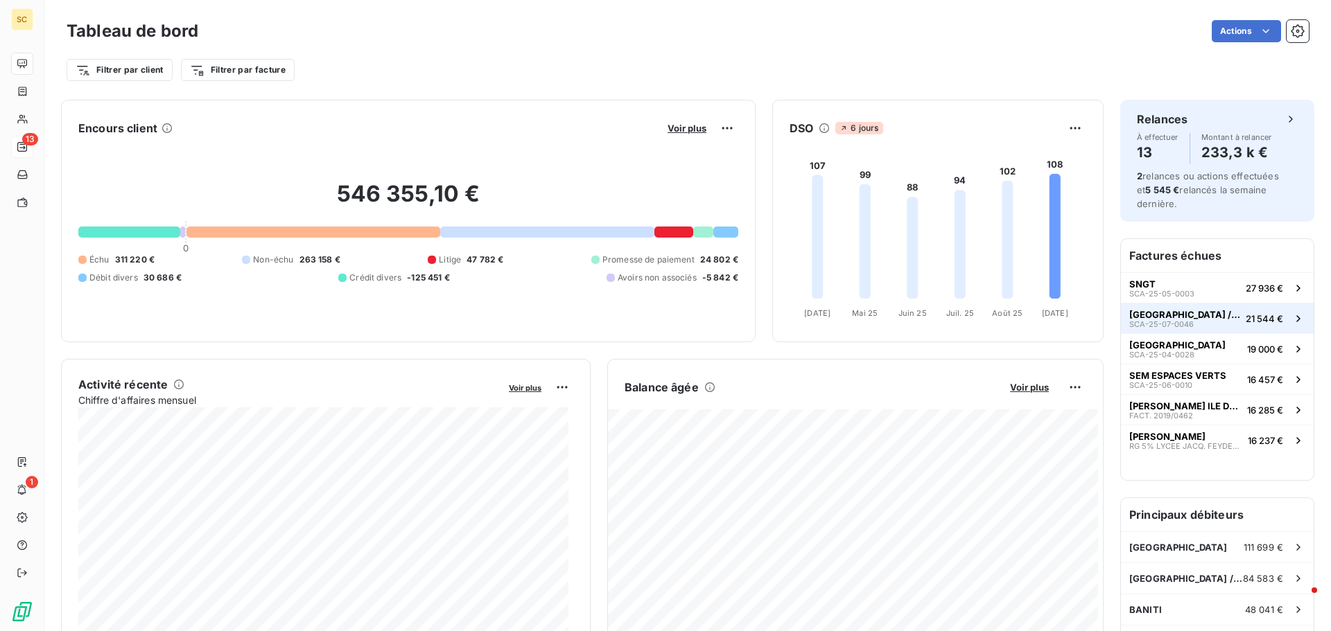
click at [1182, 321] on div "MAIRIE DE CLICHY / BOIS SCA-25-07-0046" at bounding box center [1184, 318] width 111 height 19
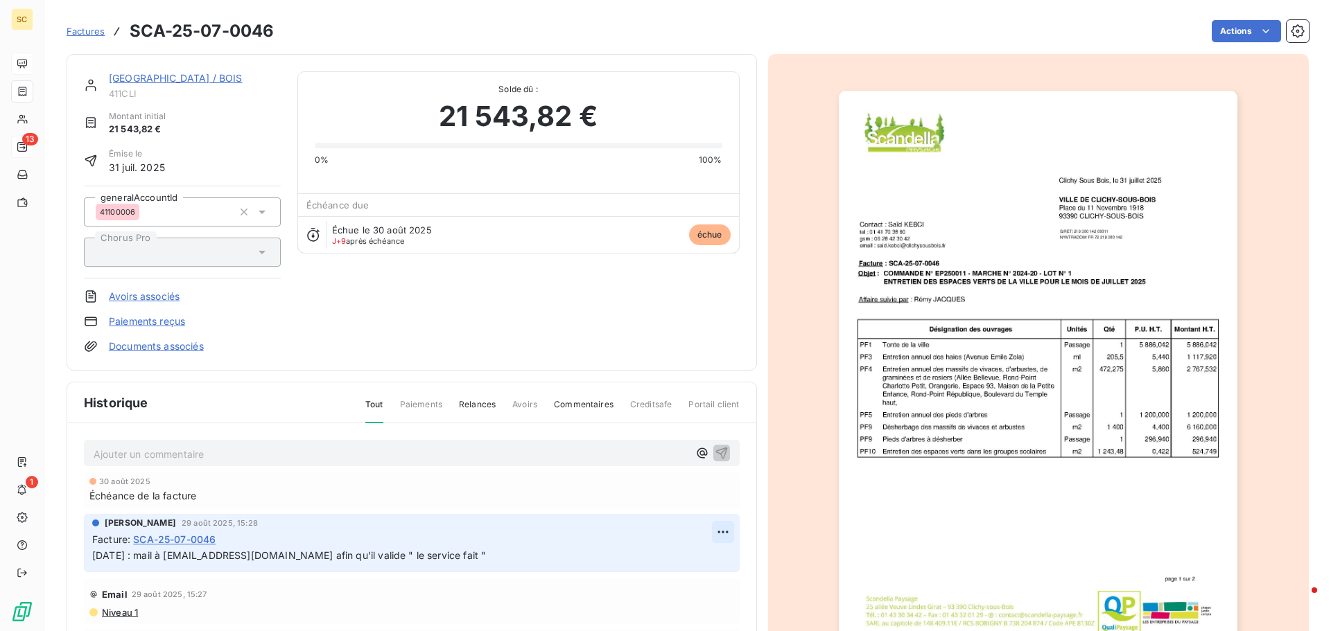
click at [715, 536] on html "SC 13 1 Factures SCA-25-07-0046 Actions MAIRIE DE CLICHY / BOIS 411CLI Montant …" at bounding box center [665, 315] width 1331 height 631
click at [702, 557] on div "Editer" at bounding box center [684, 563] width 78 height 22
click at [717, 552] on icon "button" at bounding box center [723, 556] width 12 height 12
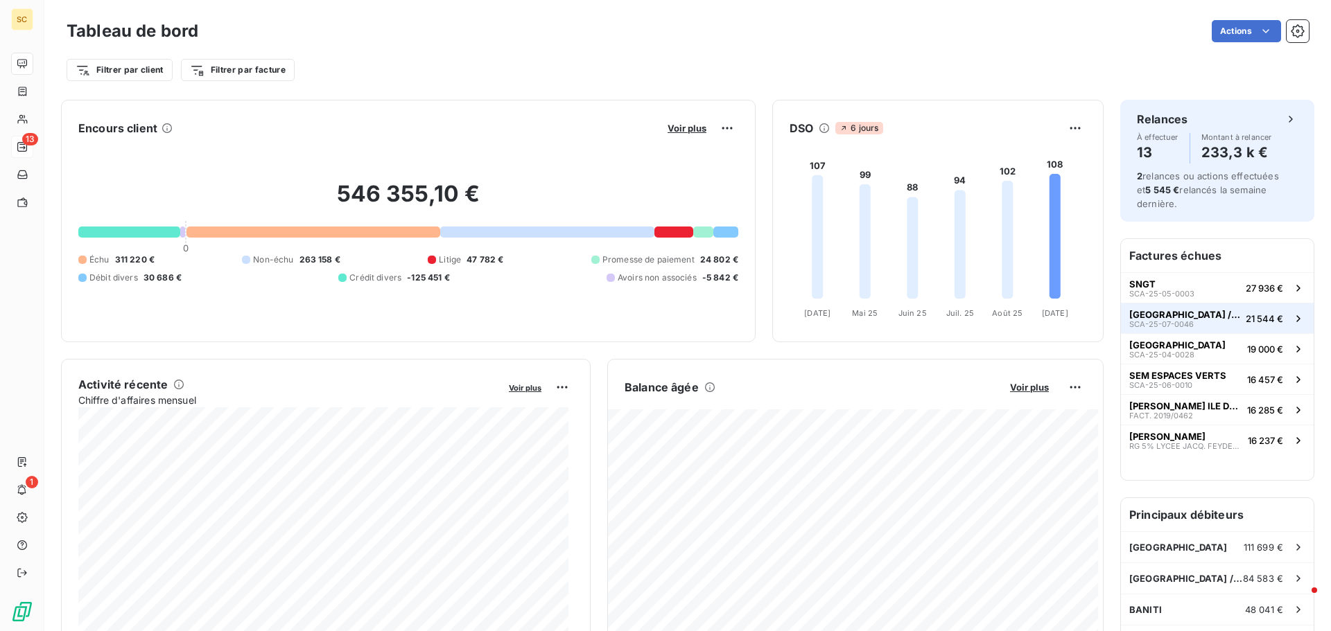
click at [1179, 311] on span "MAIRIE DE CLICHY / BOIS" at bounding box center [1184, 314] width 111 height 11
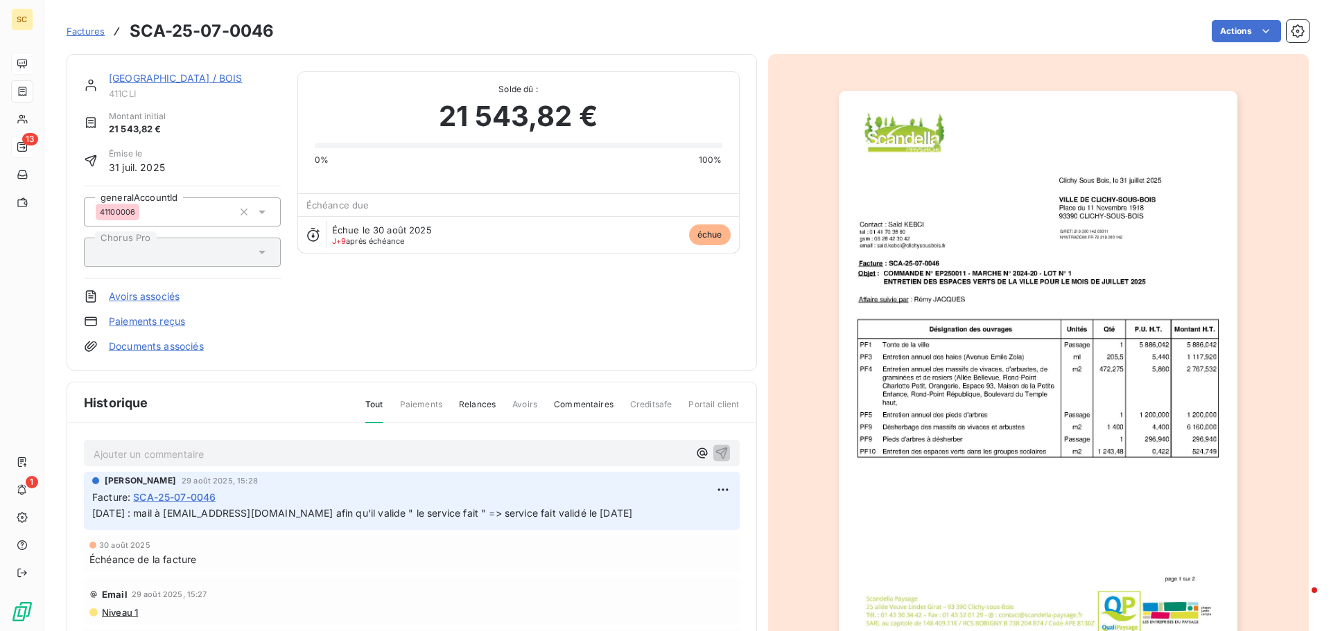
click at [162, 79] on link "MAIRIE DE CLICHY / BOIS" at bounding box center [176, 78] width 134 height 12
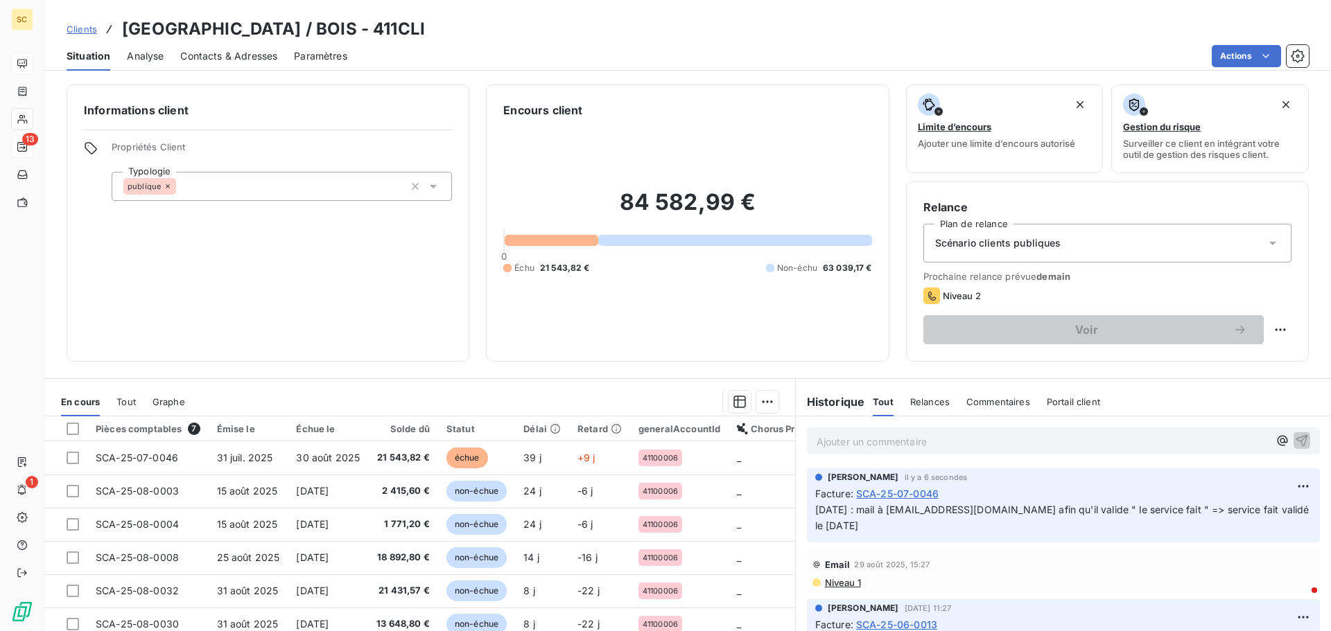
click at [245, 56] on span "Contacts & Adresses" at bounding box center [228, 56] width 97 height 14
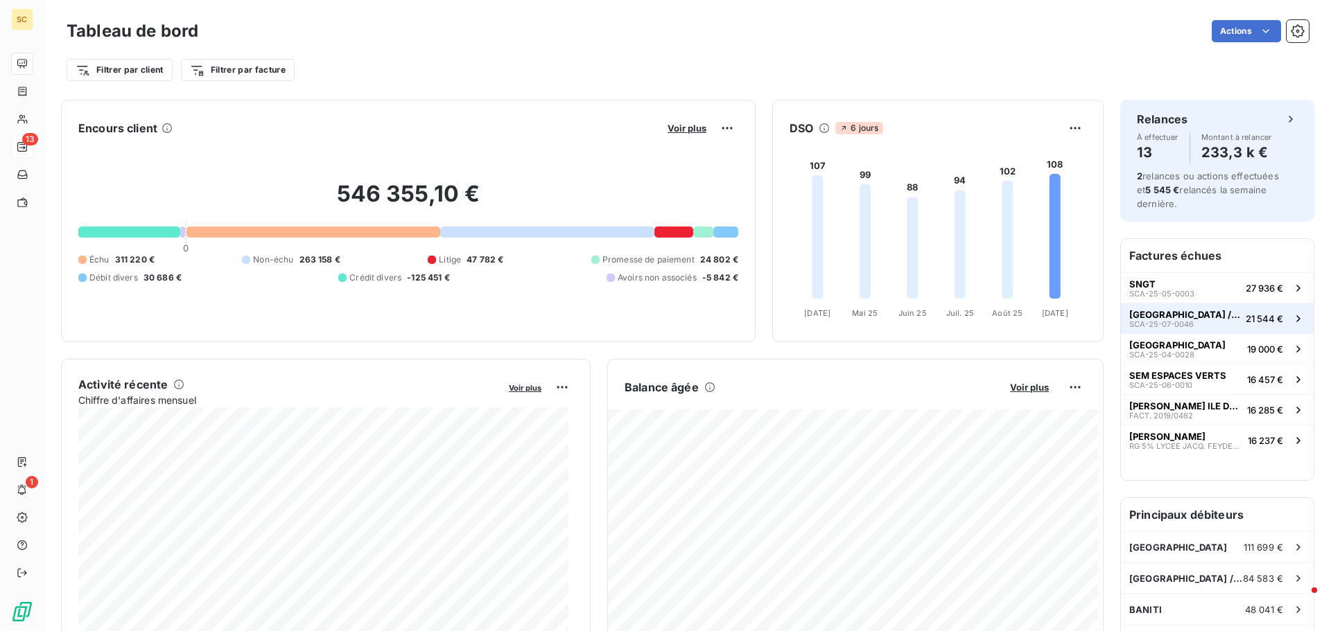
click at [1169, 316] on span "MAIRIE DE CLICHY / BOIS" at bounding box center [1184, 314] width 111 height 11
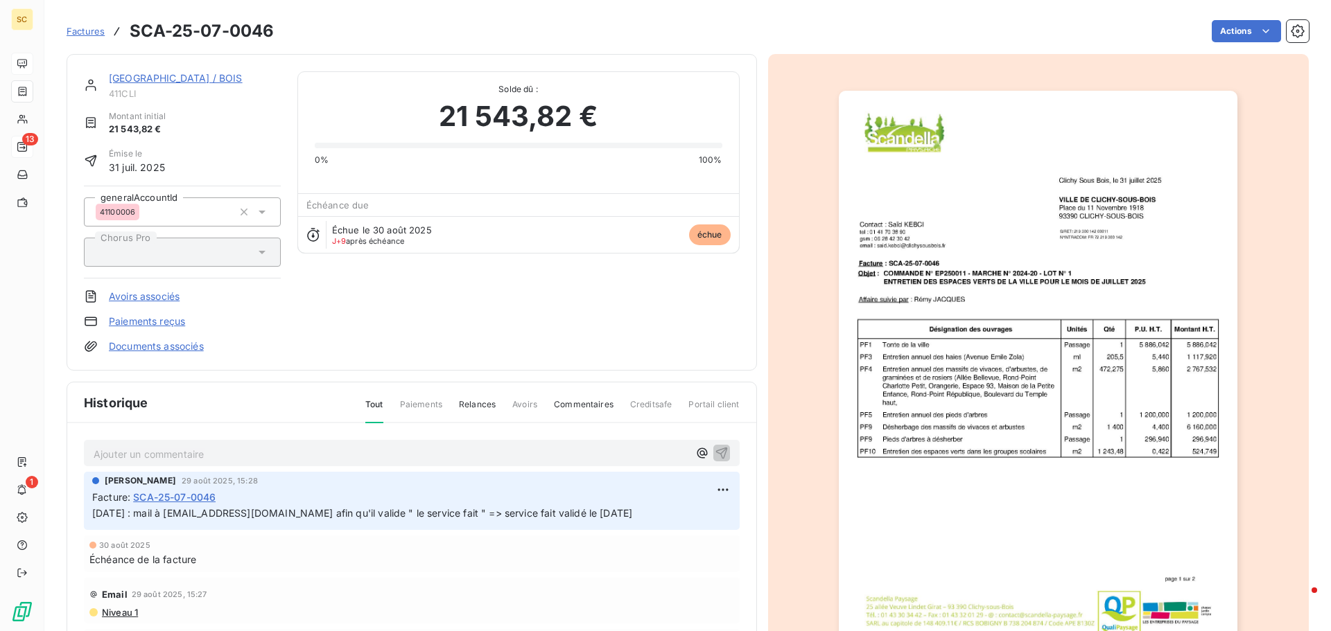
click at [189, 74] on link "MAIRIE DE CLICHY / BOIS" at bounding box center [176, 78] width 134 height 12
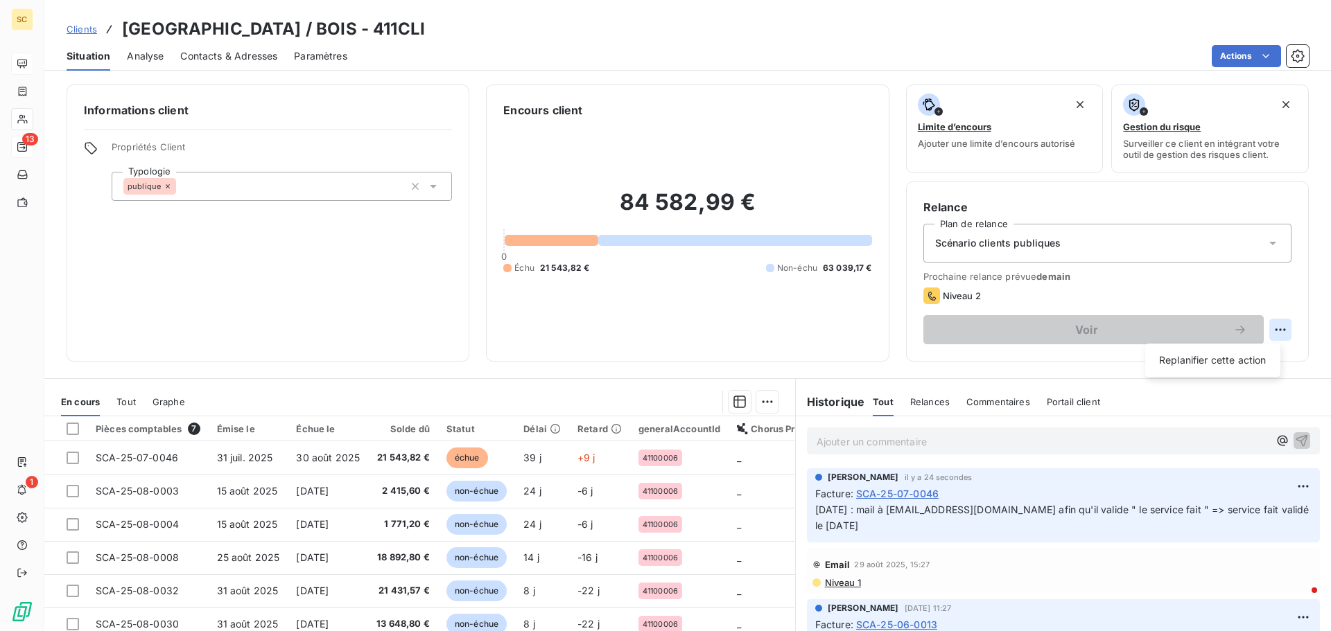
click at [1263, 331] on html "SC 13 1 Clients MAIRIE DE CLICHY / BOIS - 411CLI Situation Analyse Contacts & A…" at bounding box center [665, 315] width 1331 height 631
click at [1243, 360] on div "Replanifier cette action" at bounding box center [1212, 360] width 124 height 22
select select "8"
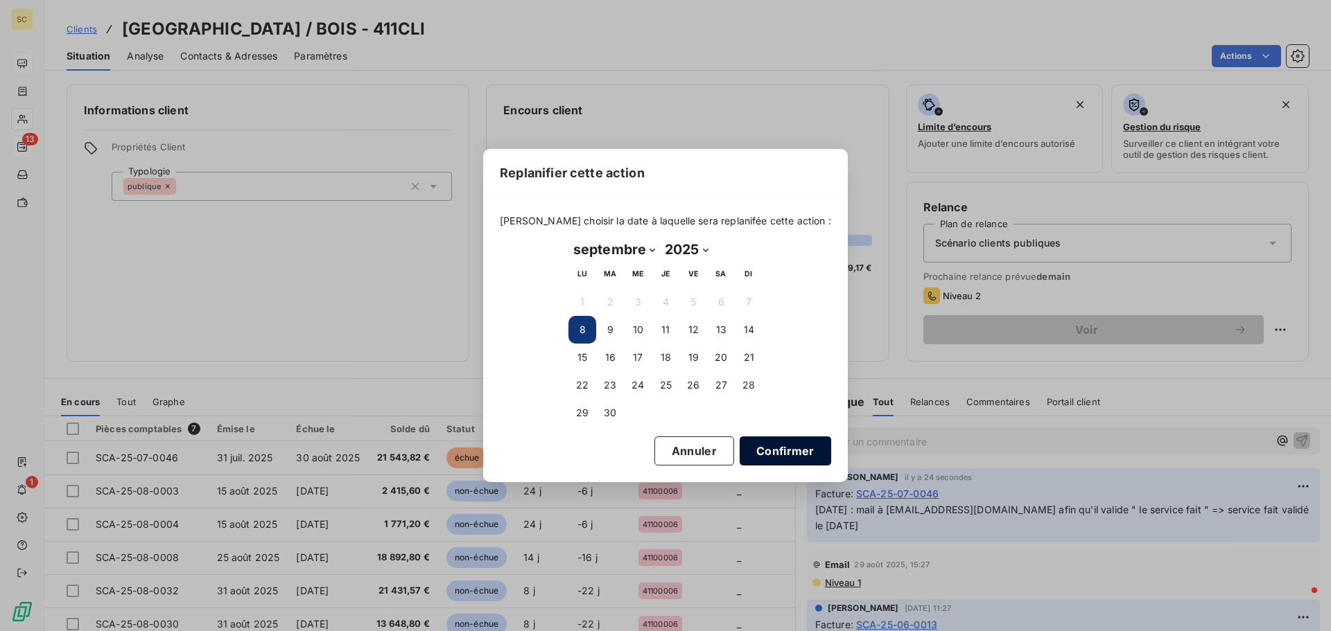
click at [764, 455] on button "Confirmer" at bounding box center [784, 451] width 91 height 29
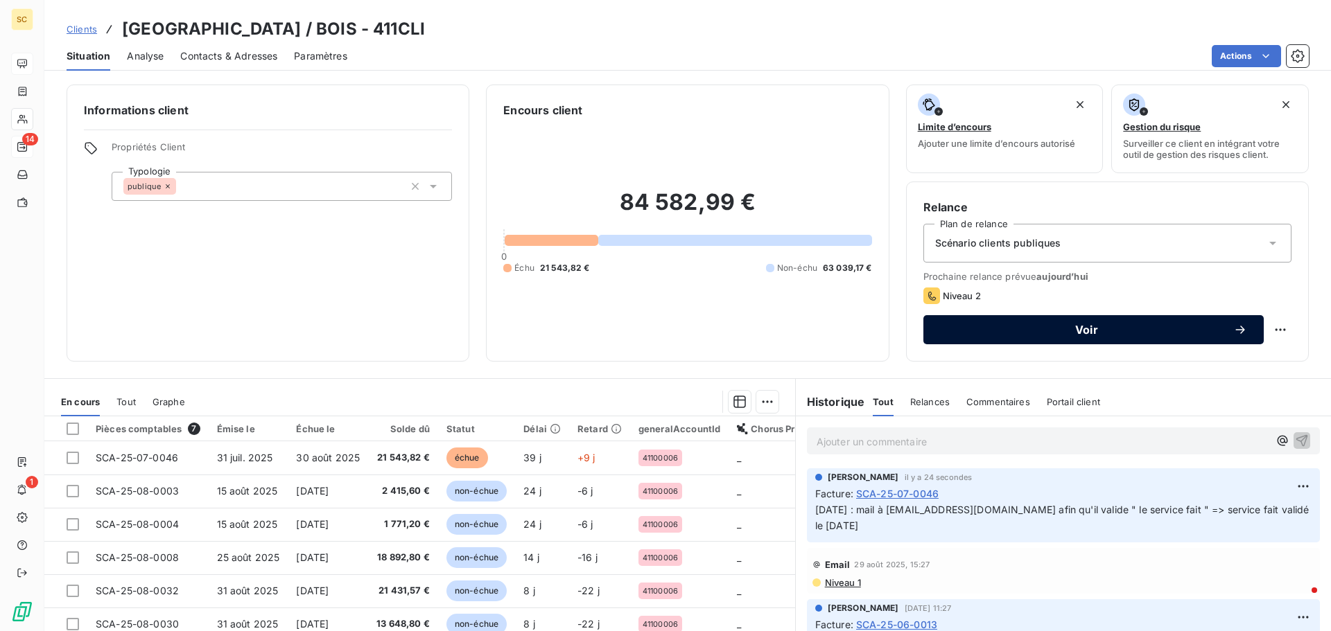
click at [1091, 332] on span "Voir" at bounding box center [1086, 329] width 293 height 11
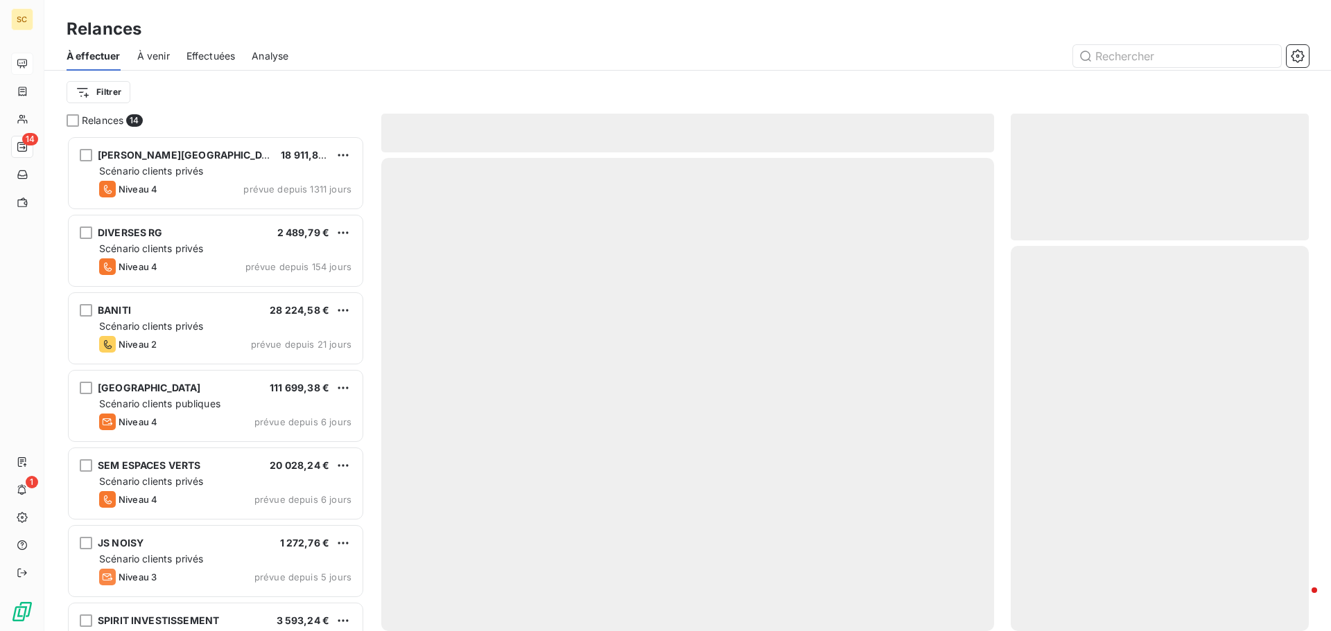
scroll to position [485, 288]
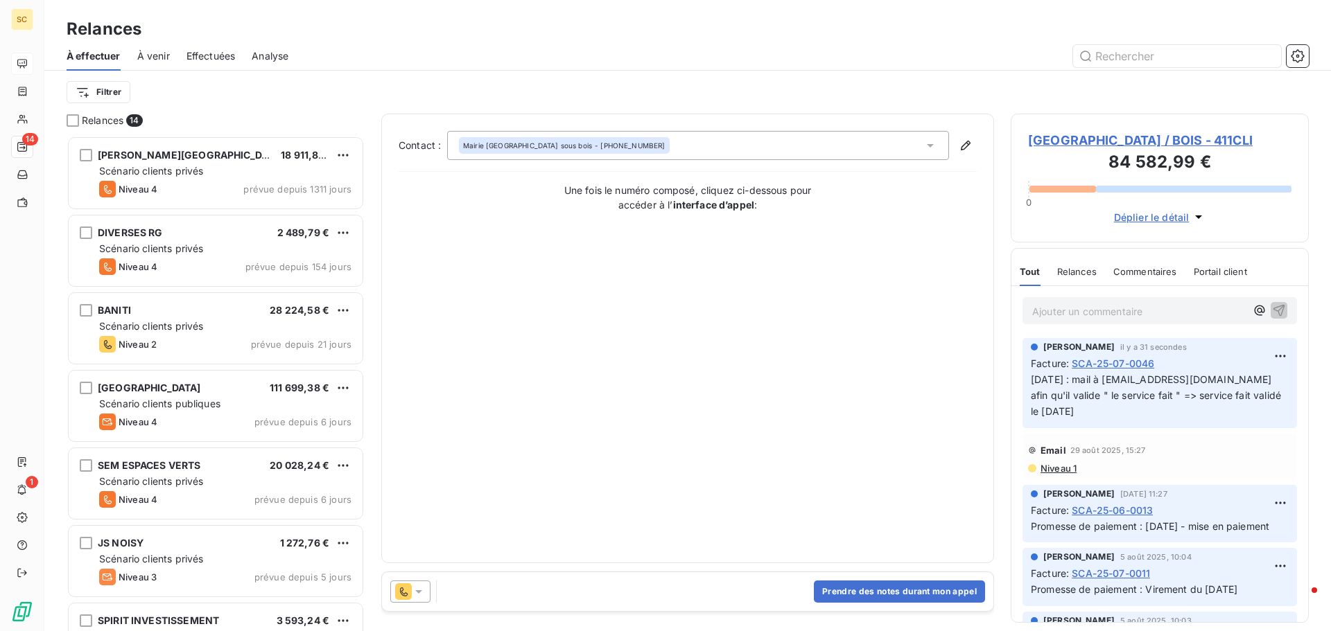
drag, startPoint x: 421, startPoint y: 590, endPoint x: 420, endPoint y: 579, distance: 10.4
click at [420, 590] on icon at bounding box center [419, 592] width 14 height 14
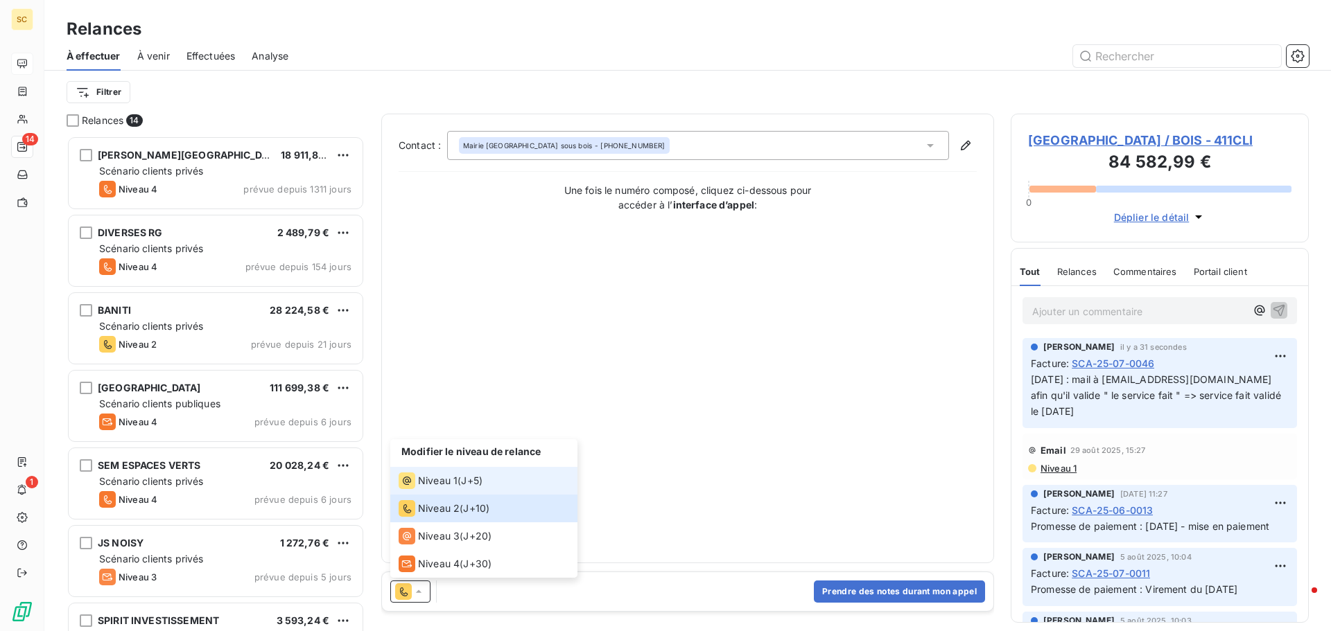
click at [446, 477] on span "Niveau 1" at bounding box center [438, 481] width 40 height 14
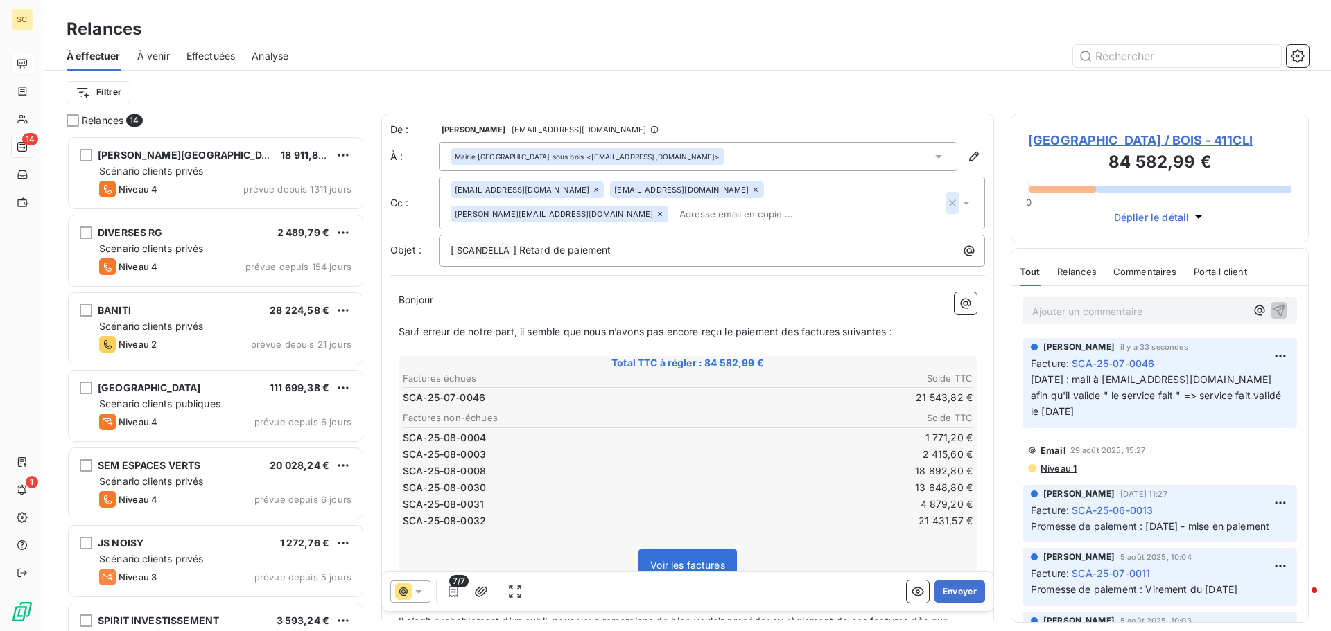
click at [945, 204] on icon "button" at bounding box center [952, 203] width 14 height 14
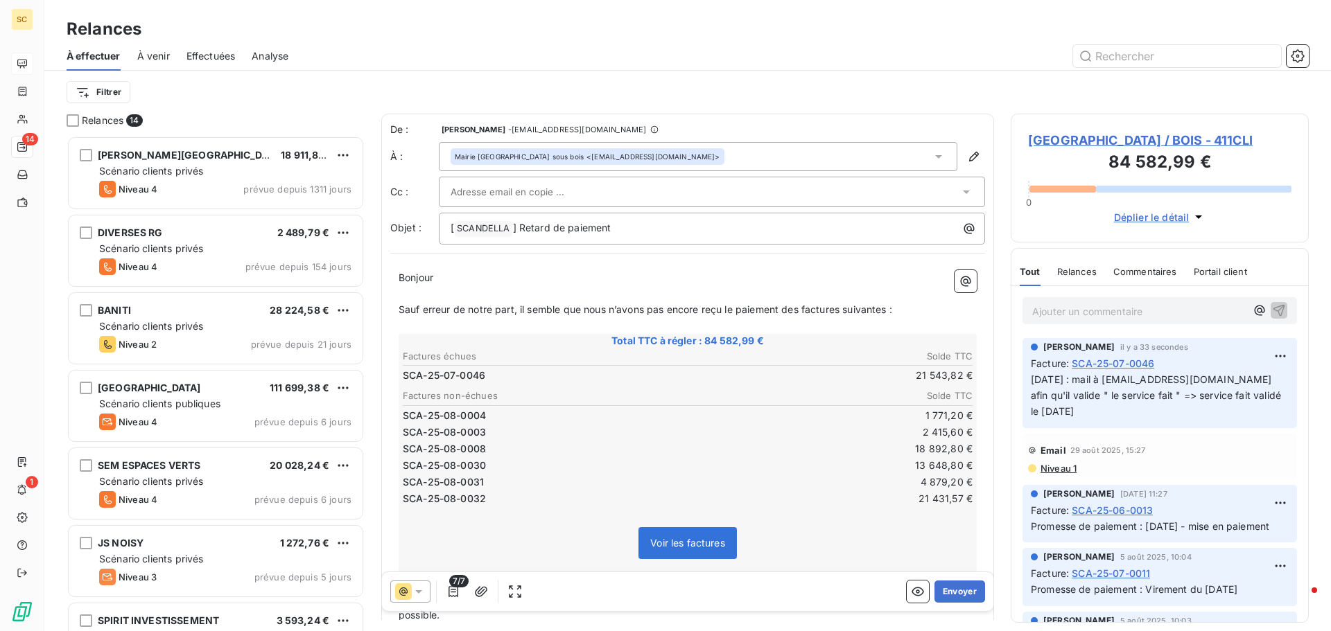
click at [814, 87] on div "Filtrer" at bounding box center [688, 92] width 1242 height 26
click at [651, 239] on div "[ SCANDELLA ﻿ ] Retard de paiement" at bounding box center [712, 229] width 546 height 32
click at [653, 236] on p "[ SCANDELLA ﻿ ] Retard de paiement" at bounding box center [714, 228] width 529 height 17
drag, startPoint x: 783, startPoint y: 308, endPoint x: 995, endPoint y: 312, distance: 212.1
click at [995, 312] on div "Relances 14 S.A. MABILLON 18 911,87 € Scénario clients privés Niveau 4 prévue d…" at bounding box center [687, 373] width 1286 height 518
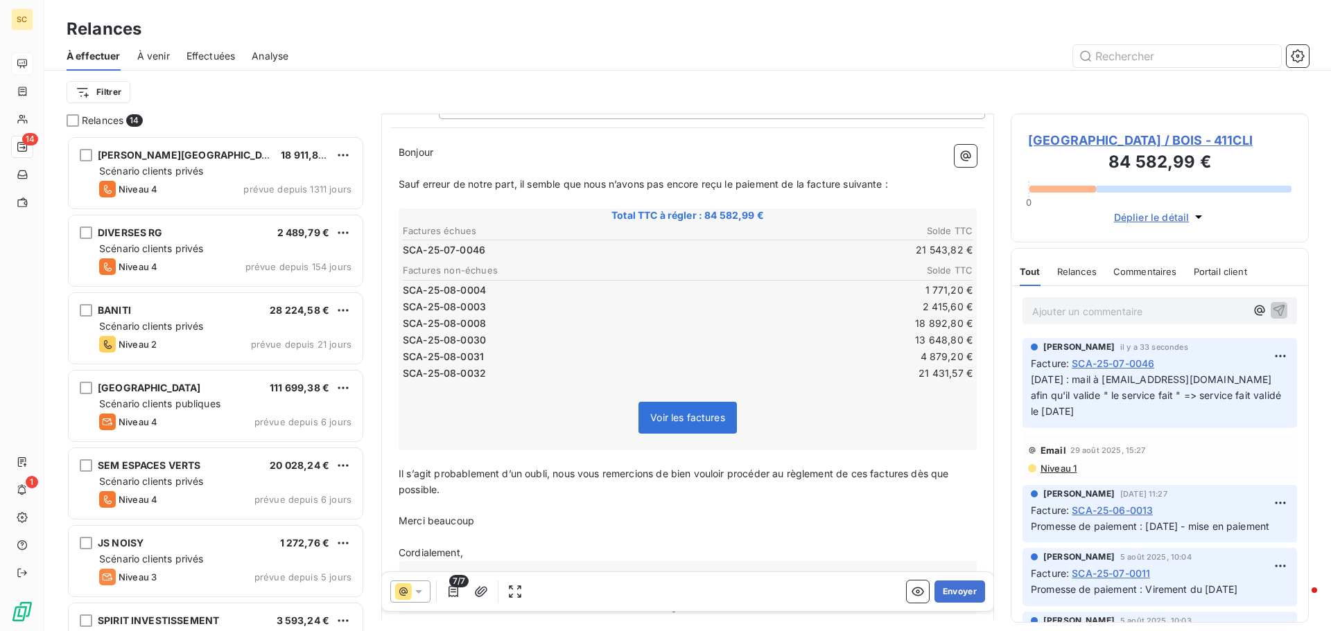
scroll to position [141, 0]
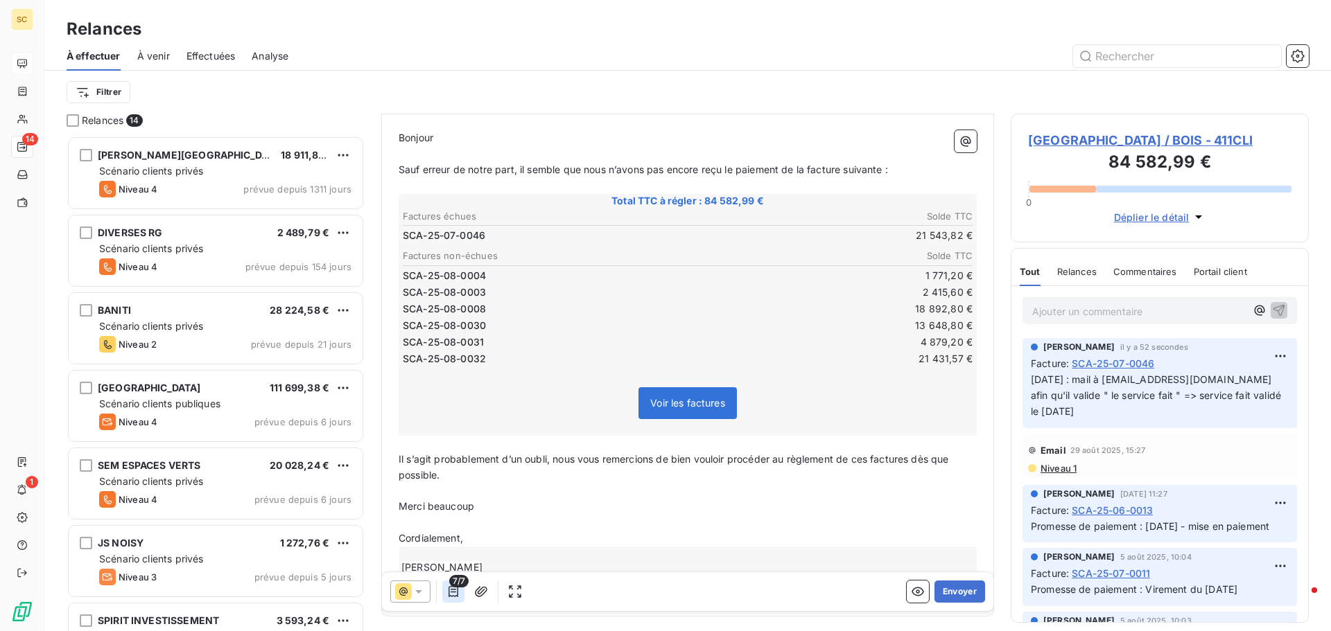
click at [453, 592] on icon "button" at bounding box center [453, 591] width 10 height 11
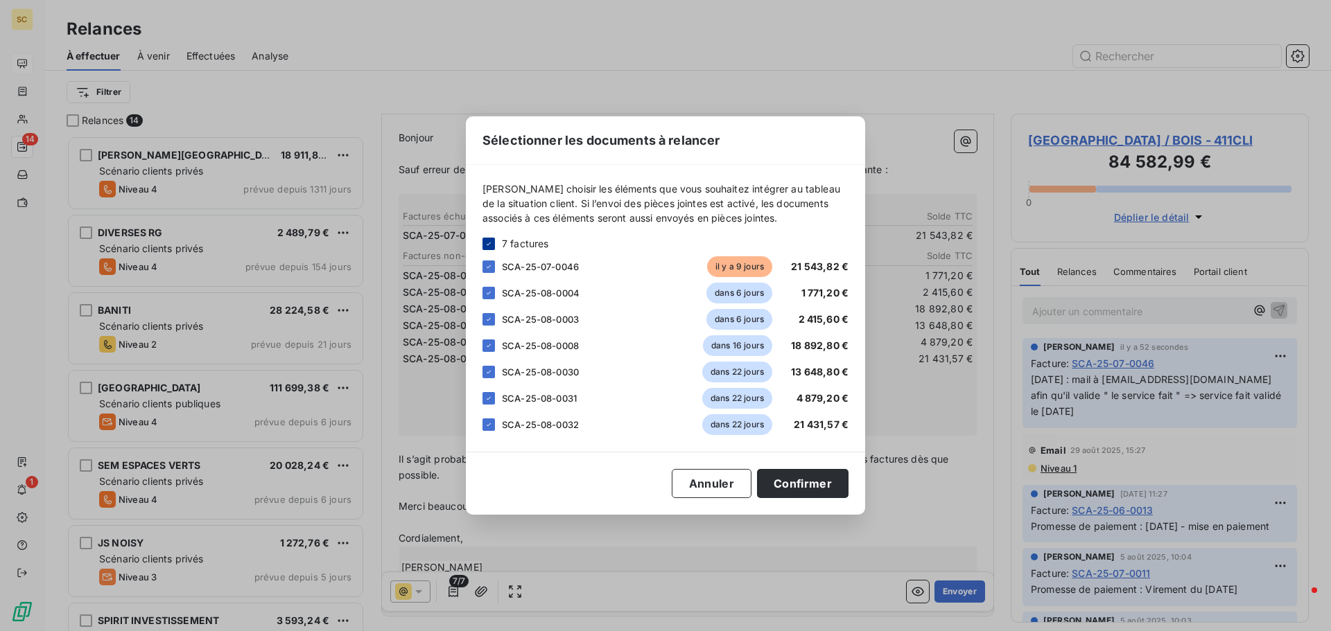
click at [489, 241] on icon at bounding box center [488, 244] width 8 height 8
click at [487, 264] on div at bounding box center [488, 267] width 12 height 12
click at [801, 491] on button "Confirmer" at bounding box center [802, 483] width 91 height 29
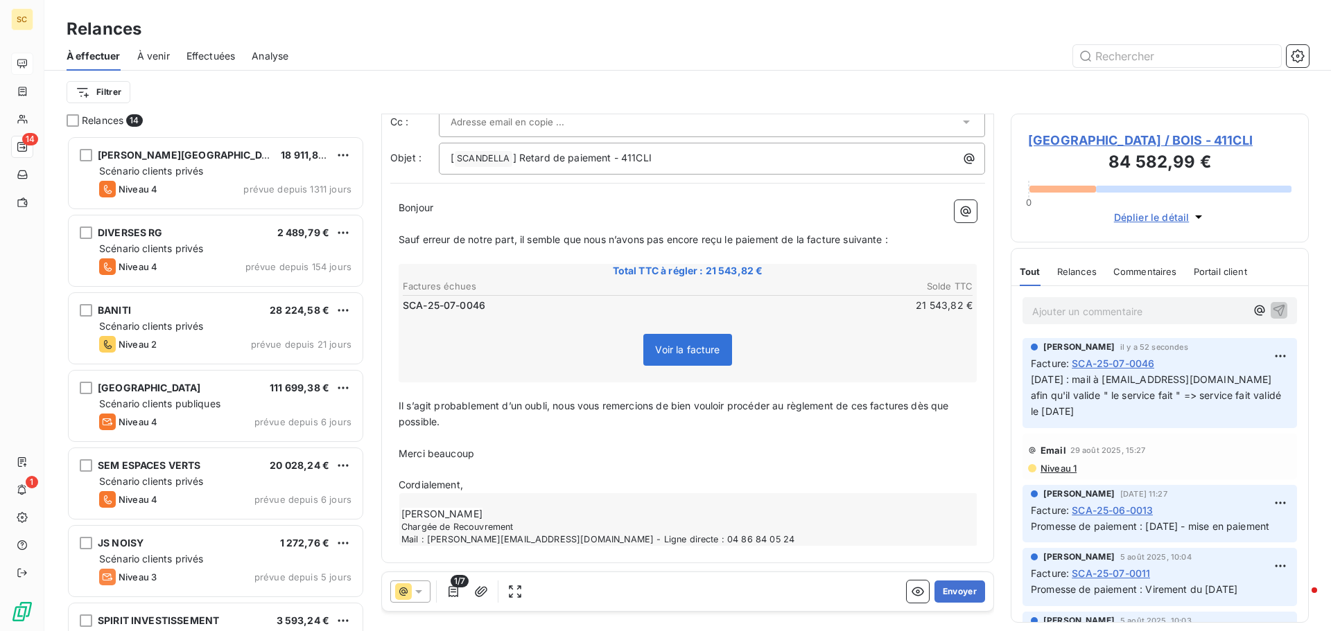
scroll to position [71, 0]
click at [871, 403] on span "Il s’agit probablement d’un oubli, nous vous remercions de bien vouloir procéde…" at bounding box center [675, 414] width 553 height 28
click at [920, 401] on span "Il s’agit probablement d’un oubli, nous vous remercions de bien vouloir procéde…" at bounding box center [679, 414] width 561 height 28
drag, startPoint x: 399, startPoint y: 408, endPoint x: 558, endPoint y: 413, distance: 158.8
click at [558, 413] on p "Il s’agit probablement d’un oubli, nous vous remercions de bien vouloir procéde…" at bounding box center [688, 415] width 578 height 32
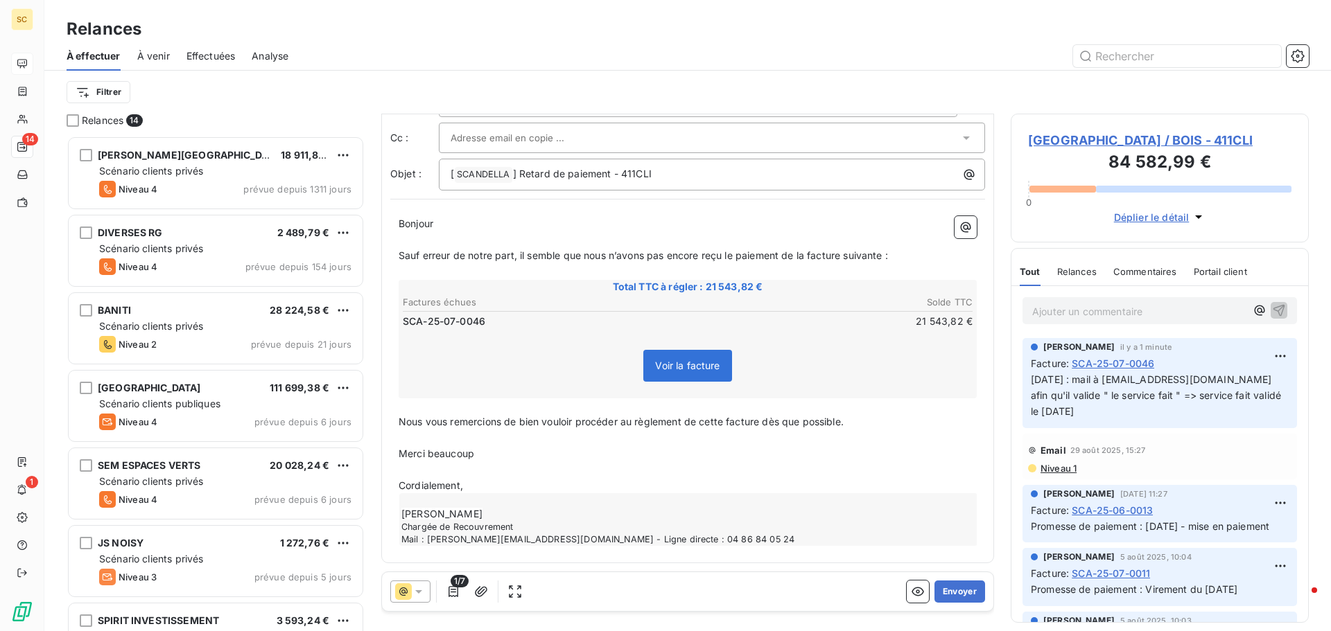
scroll to position [55, 0]
drag, startPoint x: 639, startPoint y: 418, endPoint x: 685, endPoint y: 423, distance: 46.0
click at [685, 423] on span "Nous vous remercions de bien vouloir procéder au règlement de cette facture dès…" at bounding box center [621, 422] width 445 height 12
drag, startPoint x: 399, startPoint y: 450, endPoint x: 474, endPoint y: 453, distance: 74.9
click at [474, 453] on span "Merci beaucoup" at bounding box center [437, 454] width 76 height 12
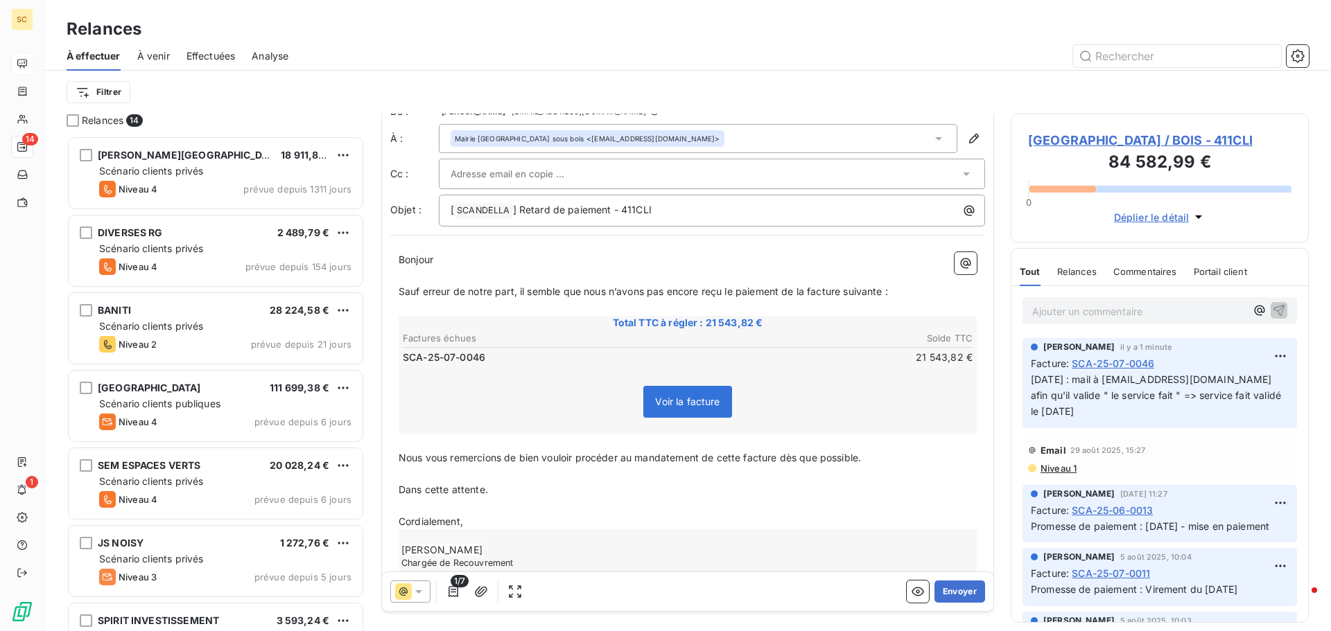
scroll to position [0, 0]
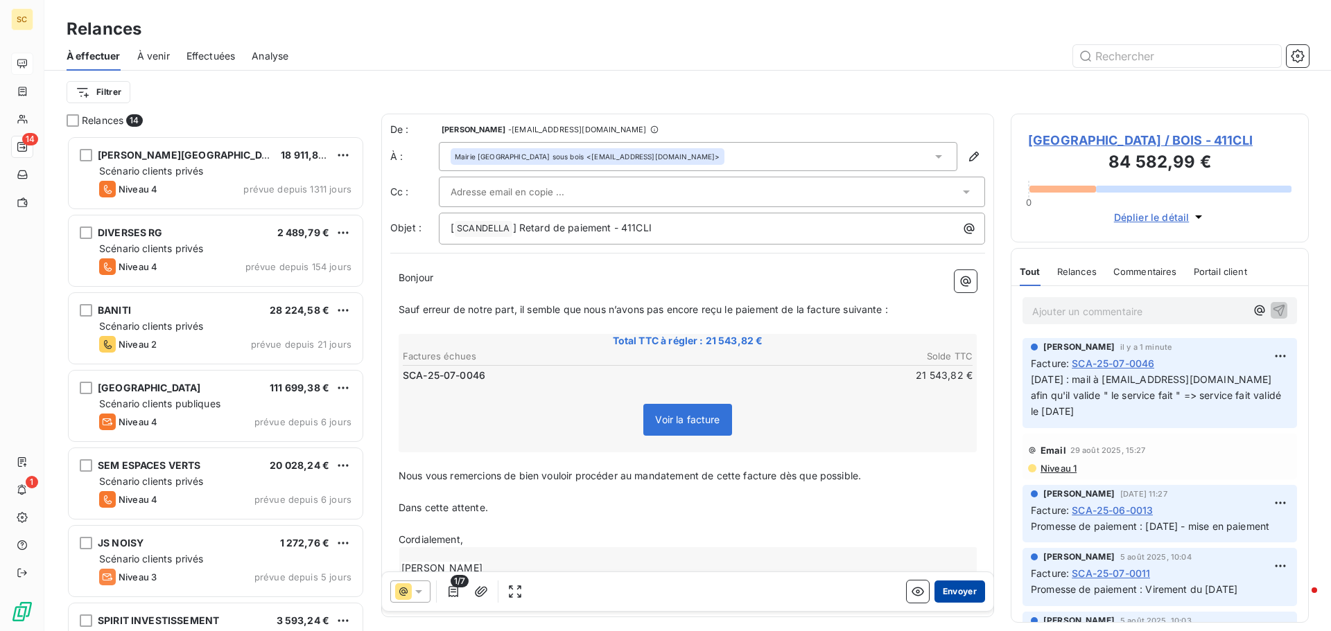
click at [945, 593] on button "Envoyer" at bounding box center [959, 592] width 51 height 22
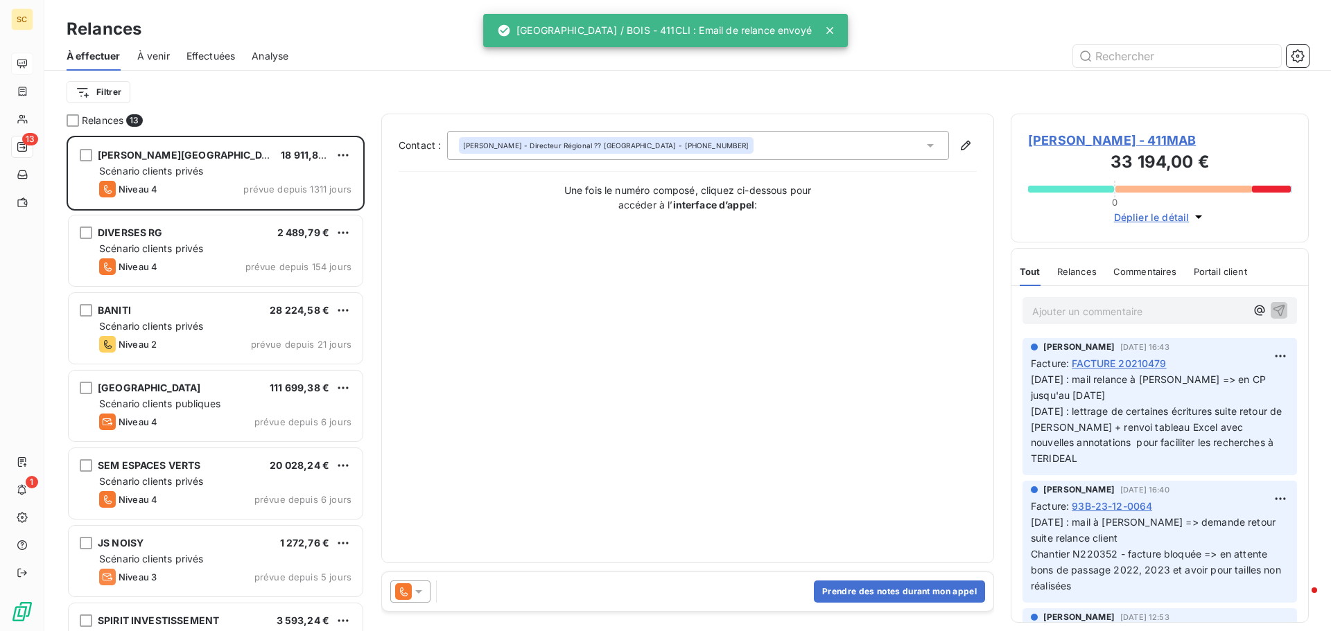
click at [220, 56] on span "Effectuées" at bounding box center [210, 56] width 49 height 14
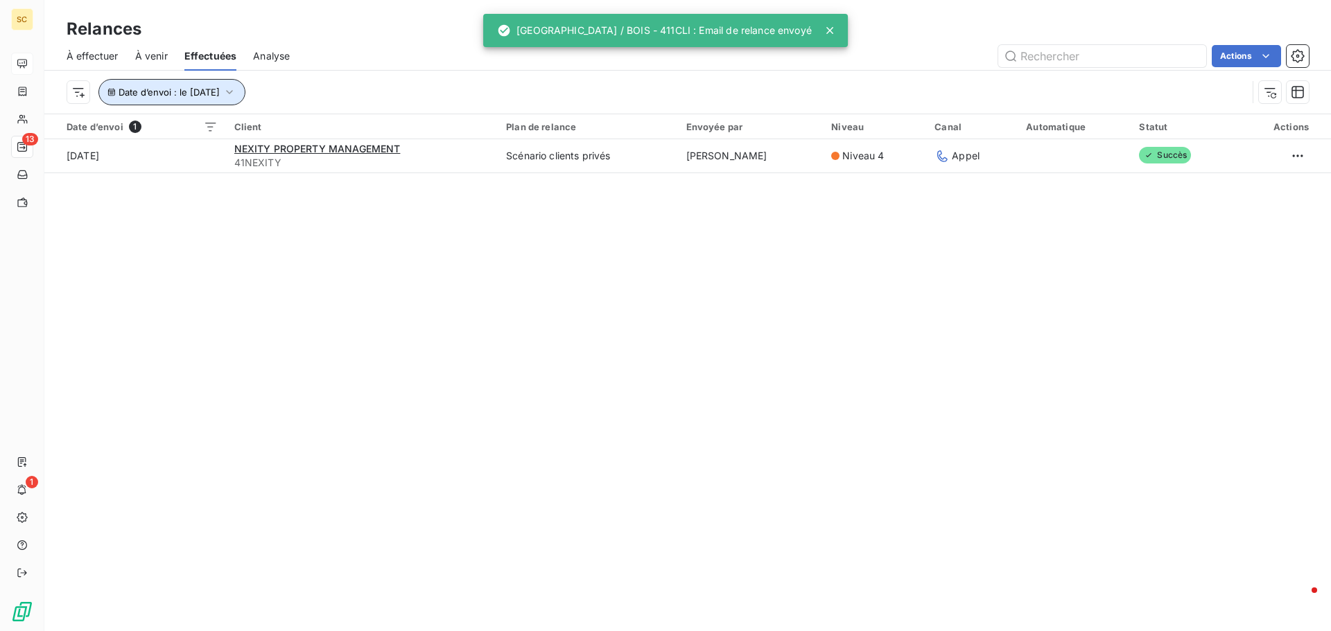
click at [168, 88] on span "Date d’envoi : le 5 sept. 2025" at bounding box center [169, 92] width 101 height 11
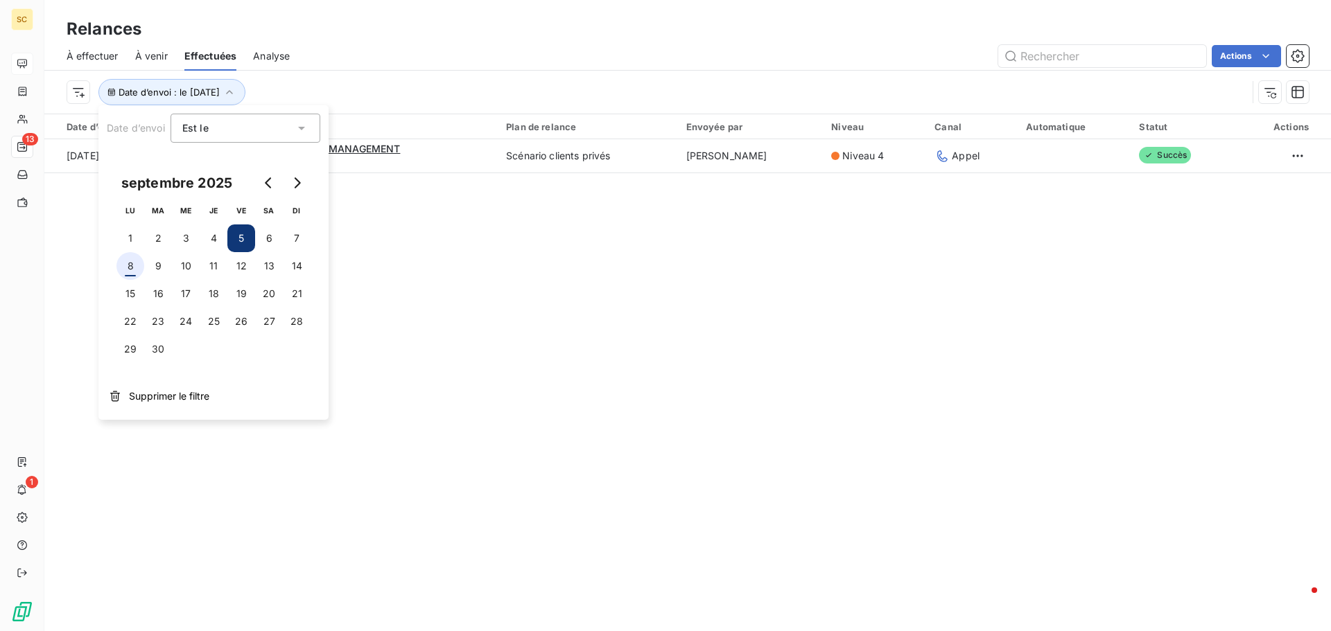
click at [134, 268] on button "8" at bounding box center [130, 266] width 28 height 28
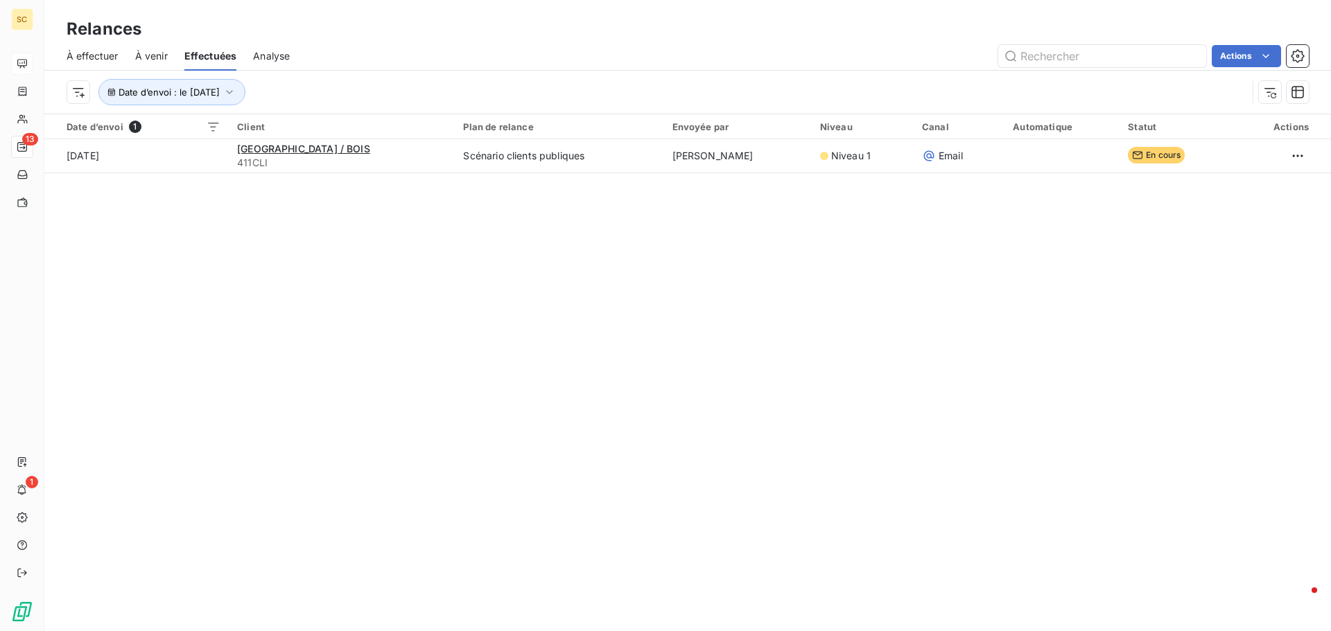
click at [503, 289] on div "Relances À effectuer À venir Effectuées Analyse Actions Date d’envoi : le 8 sep…" at bounding box center [687, 315] width 1286 height 631
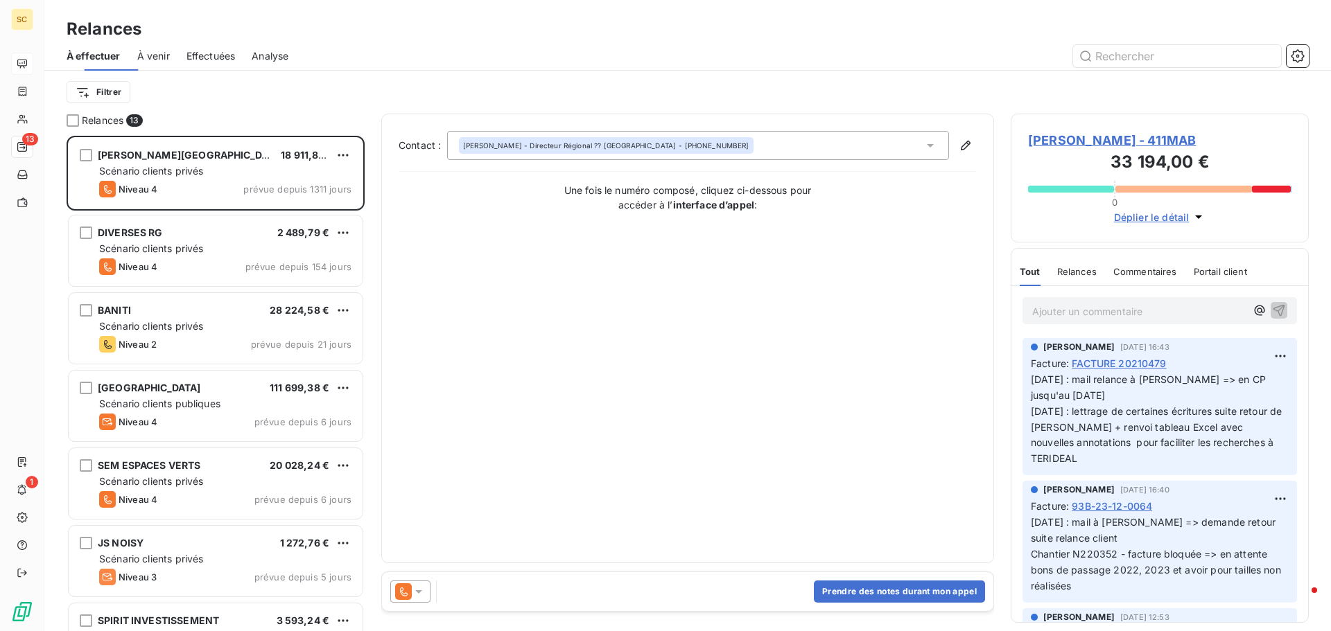
scroll to position [485, 288]
click at [220, 55] on span "Effectuées" at bounding box center [210, 56] width 49 height 14
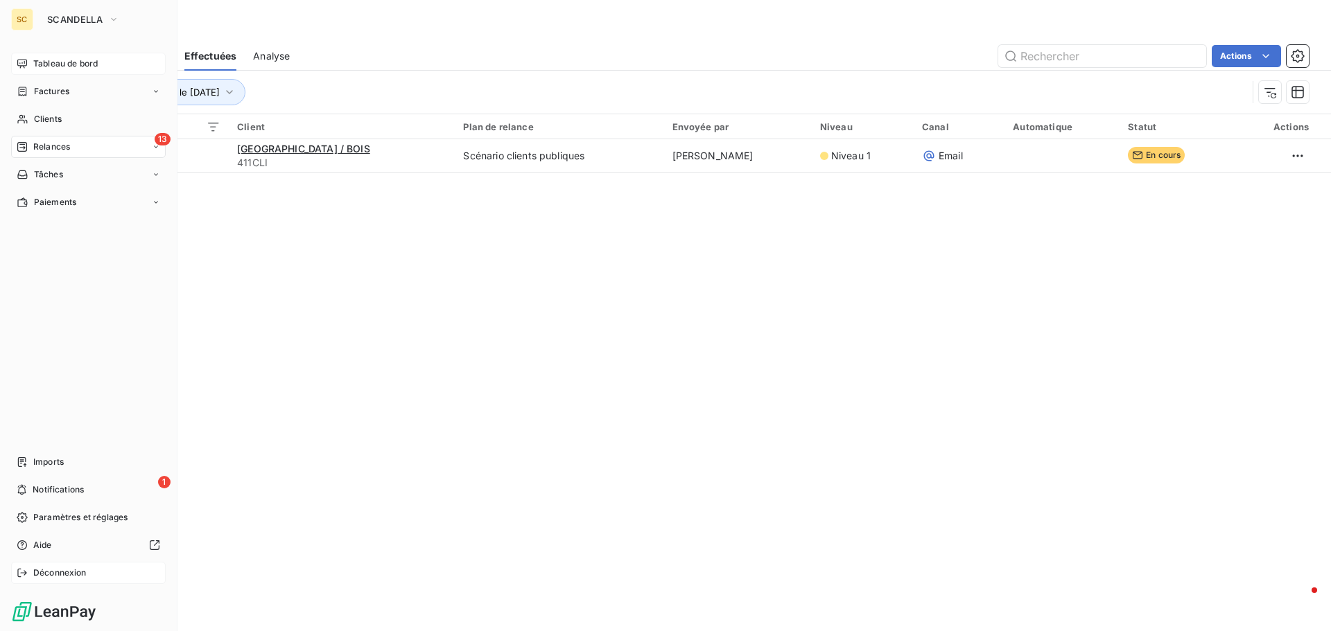
click at [63, 572] on span "Déconnexion" at bounding box center [59, 573] width 53 height 12
